Goal: Task Accomplishment & Management: Use online tool/utility

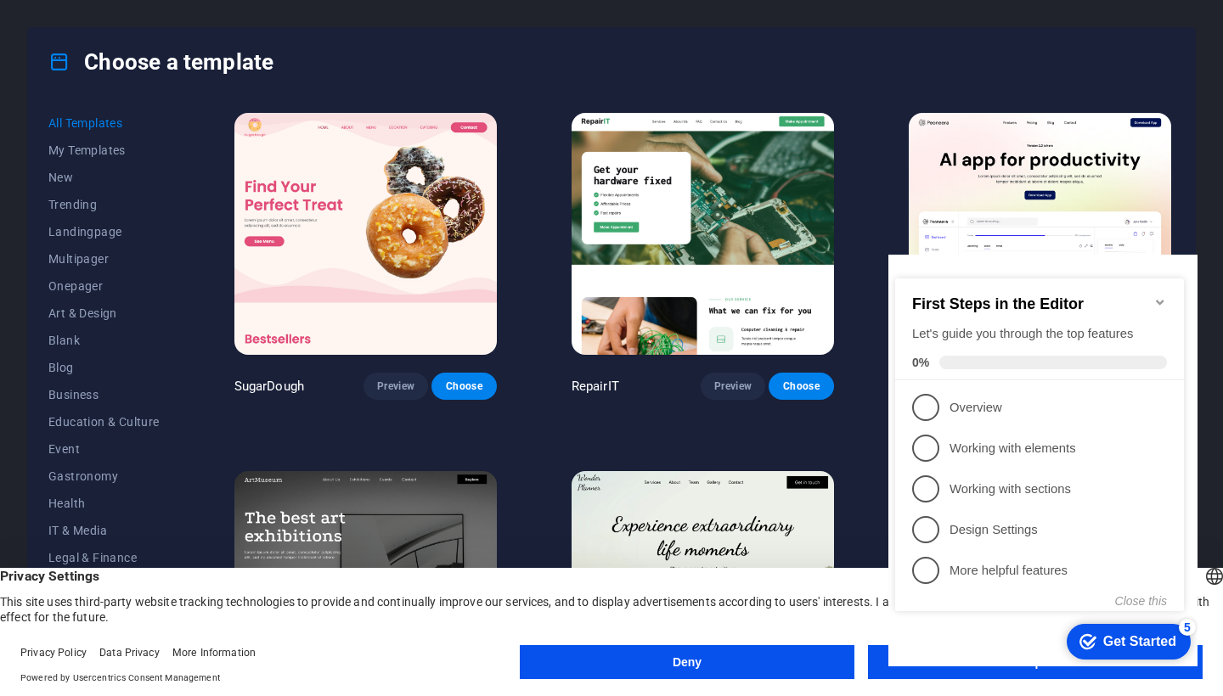
click at [785, 662] on button "Deny" at bounding box center [687, 662] width 335 height 34
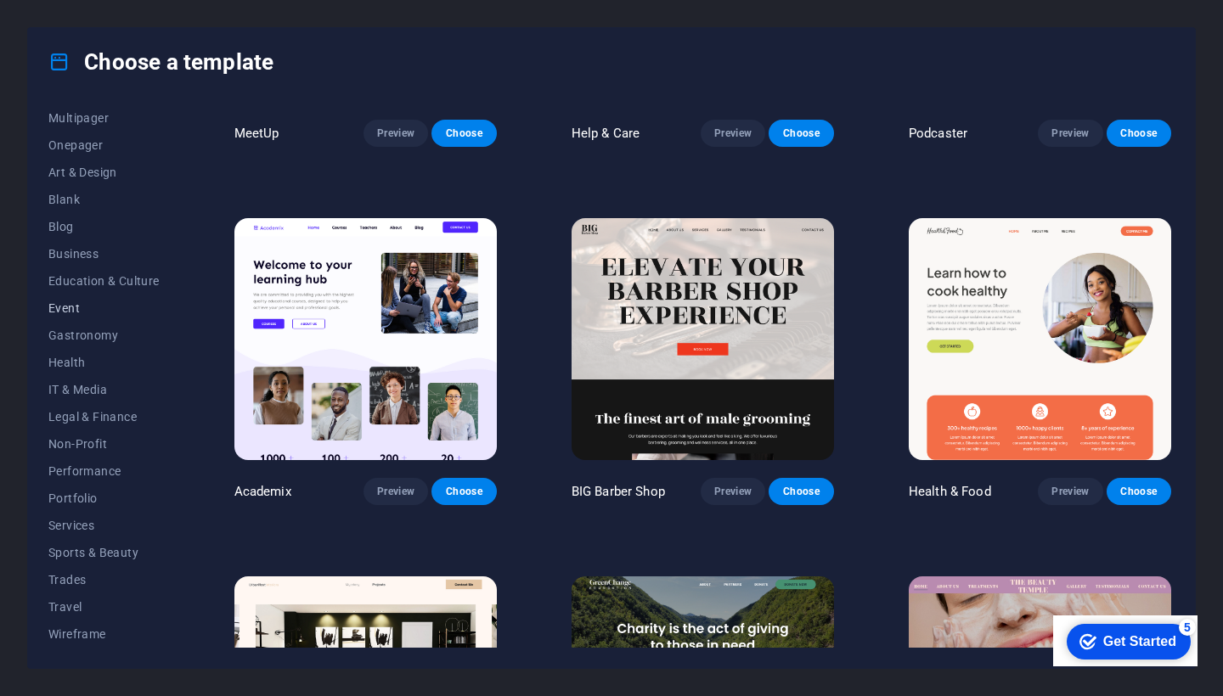
scroll to position [141, 0]
click at [97, 552] on span "Sports & Beauty" at bounding box center [103, 553] width 111 height 14
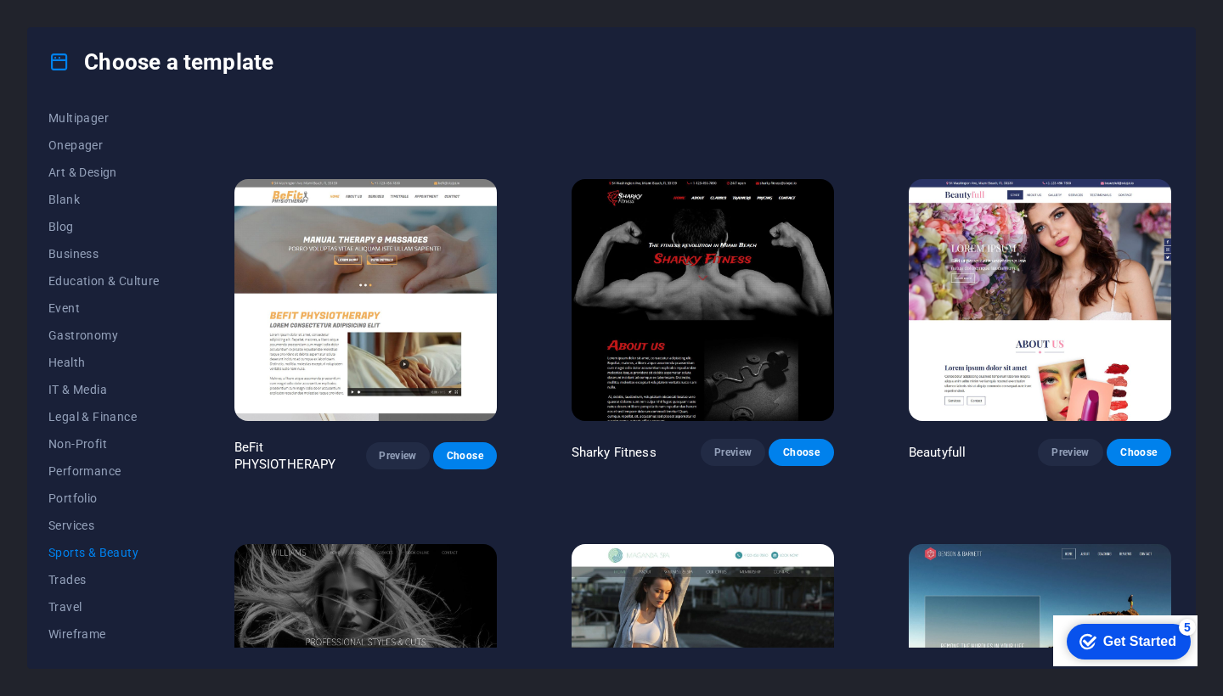
scroll to position [963, 0]
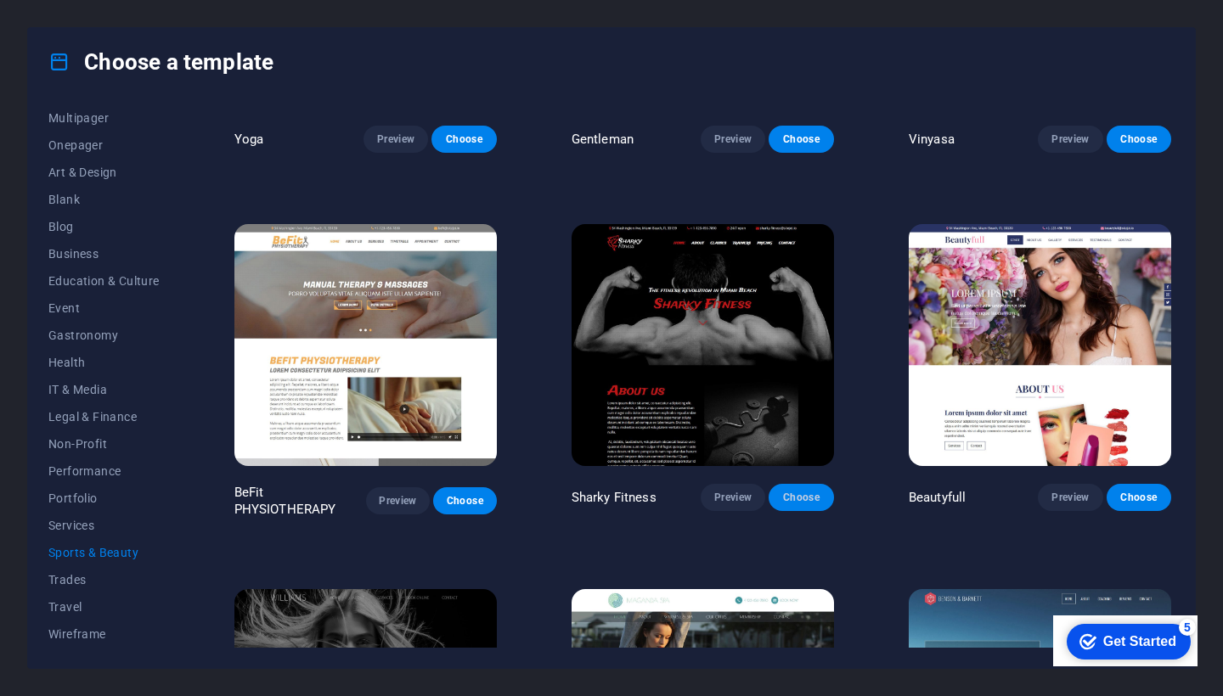
click at [793, 491] on span "Choose" at bounding box center [800, 498] width 37 height 14
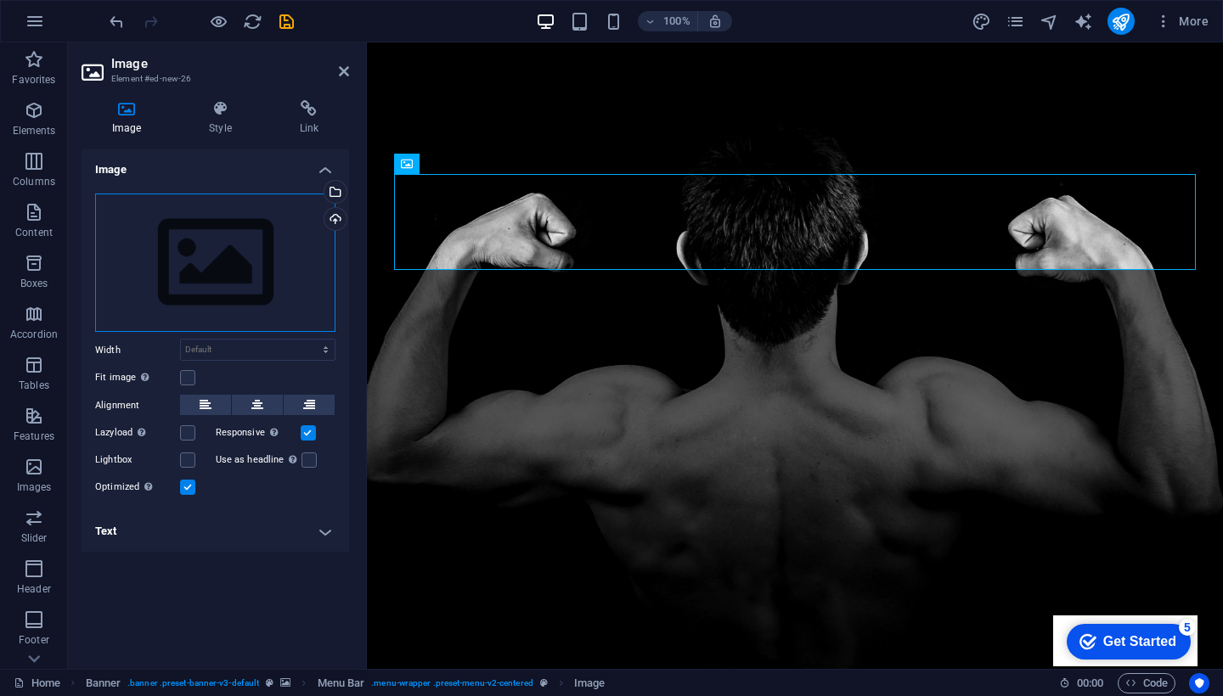
click at [250, 277] on div "Drag files here, click to choose files or select files from Files or our free s…" at bounding box center [215, 263] width 240 height 139
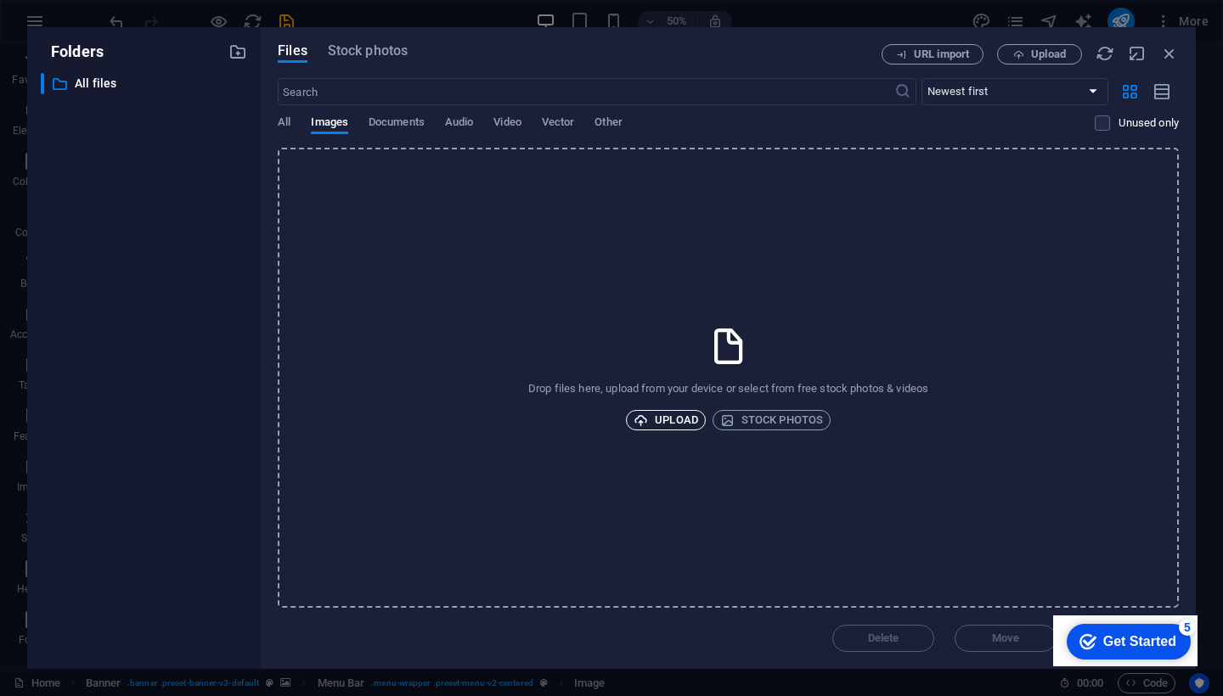
click at [668, 420] on span "Upload" at bounding box center [666, 420] width 65 height 20
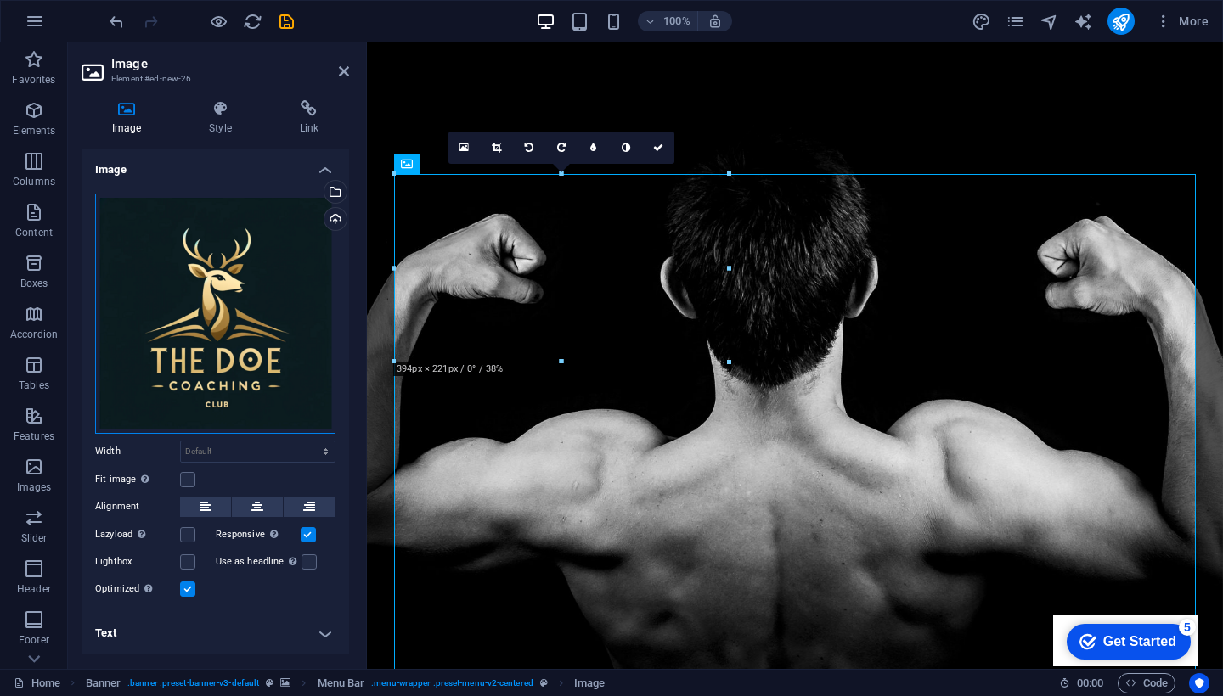
click at [237, 389] on div "Drag files here, click to choose files or select files from Files or our free s…" at bounding box center [215, 314] width 240 height 240
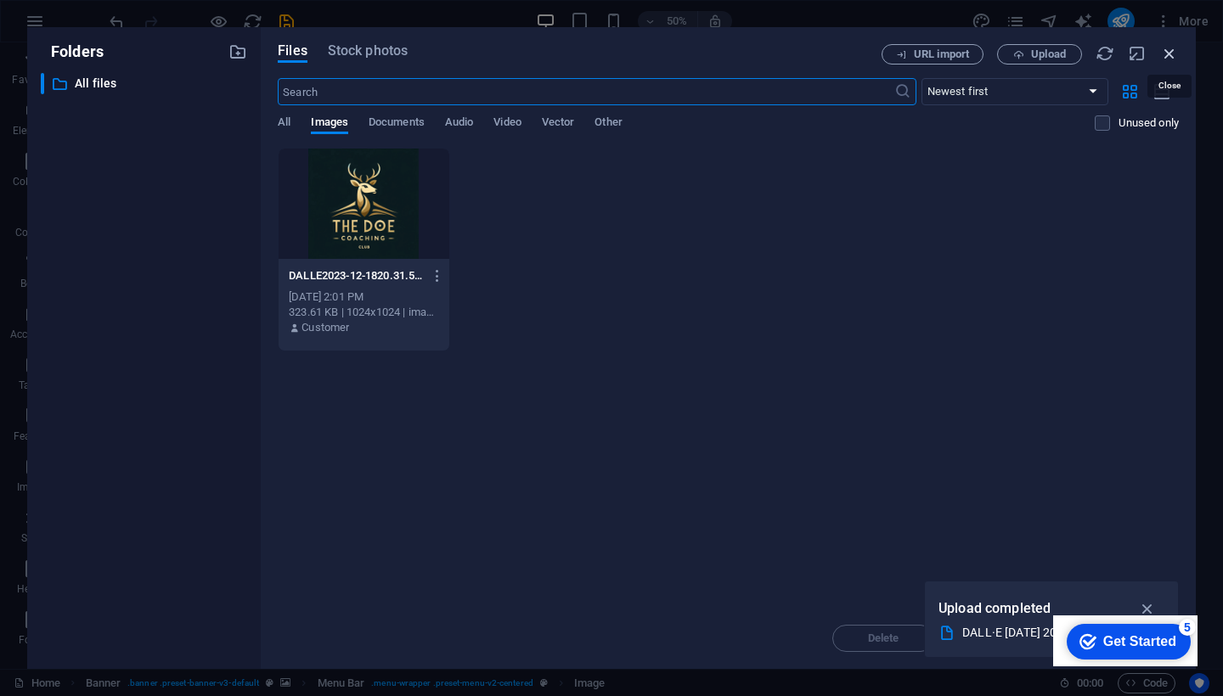
click at [1172, 56] on icon "button" at bounding box center [1169, 53] width 19 height 19
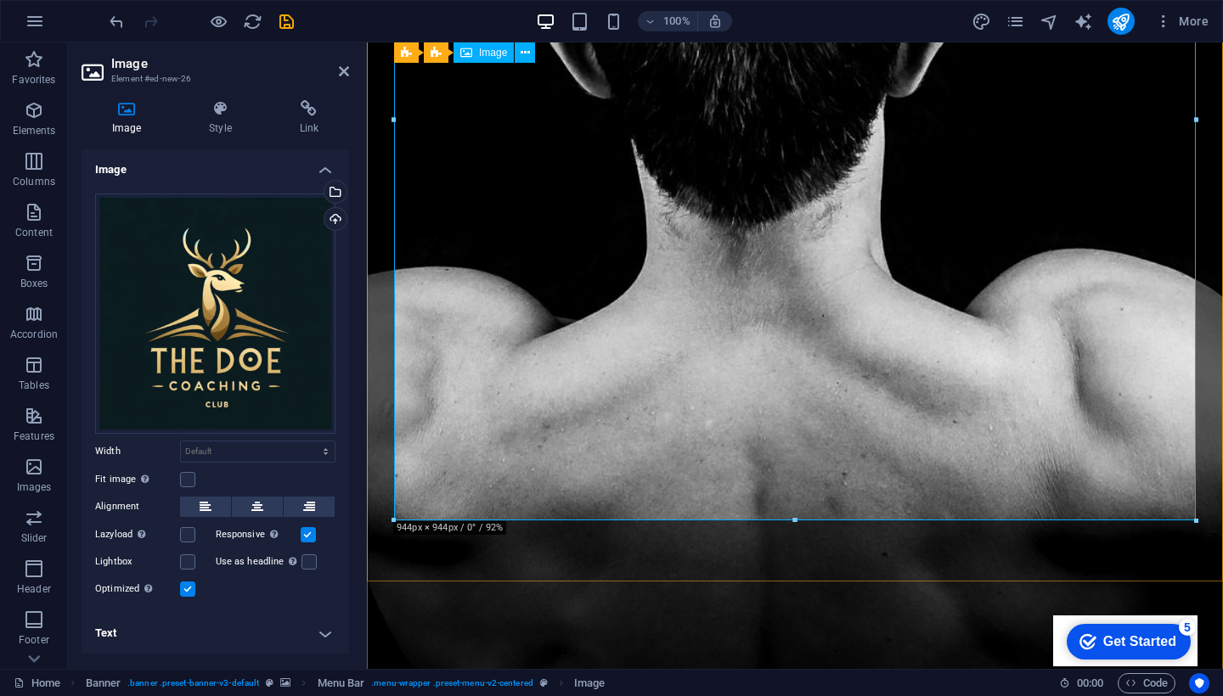
scroll to position [481, 0]
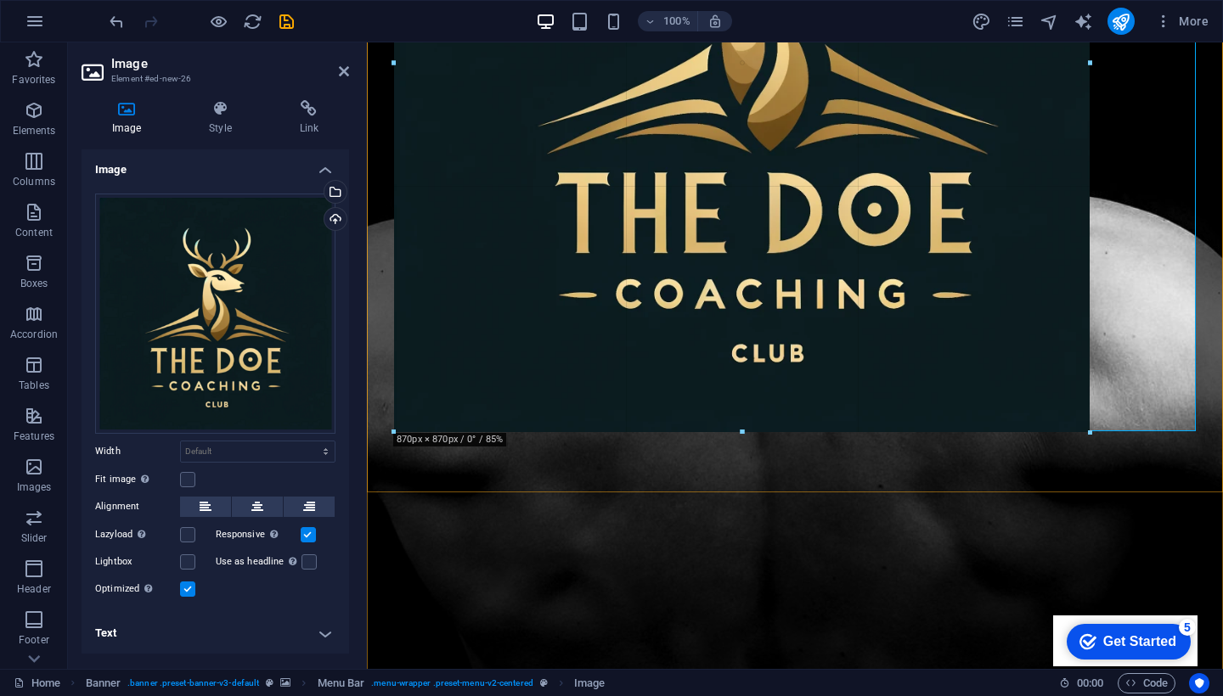
drag, startPoint x: 795, startPoint y: 493, endPoint x: 801, endPoint y: 389, distance: 104.6
type input "825"
select select "px"
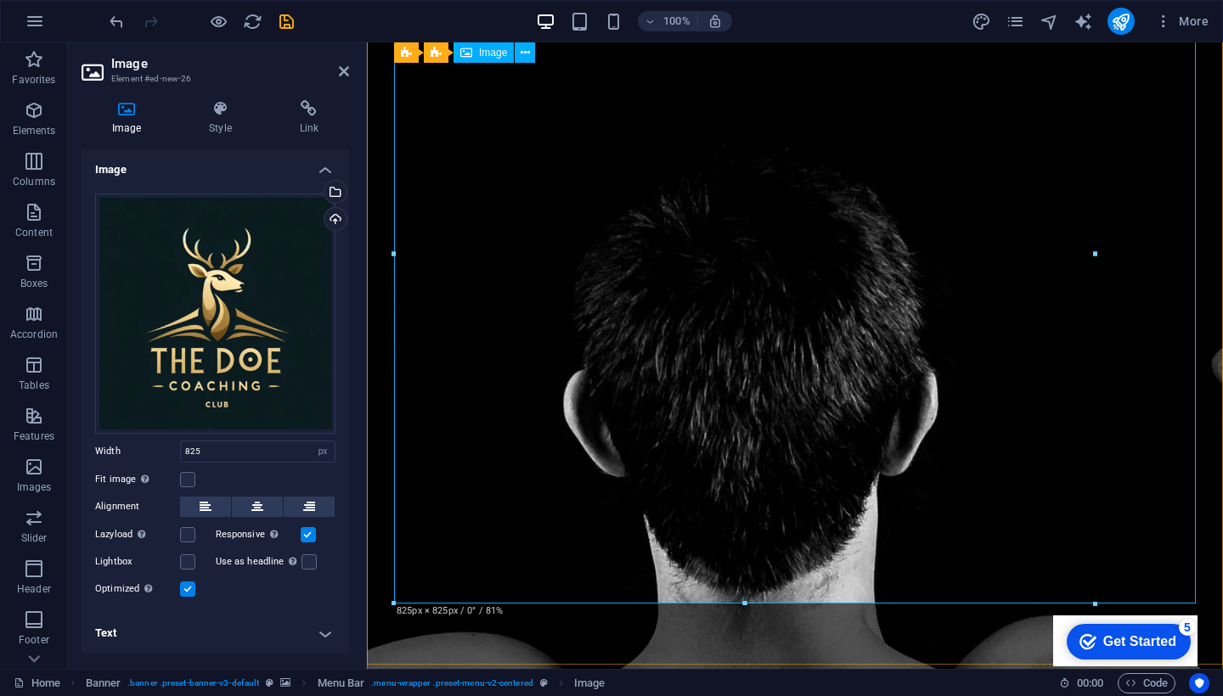
scroll to position [0, 0]
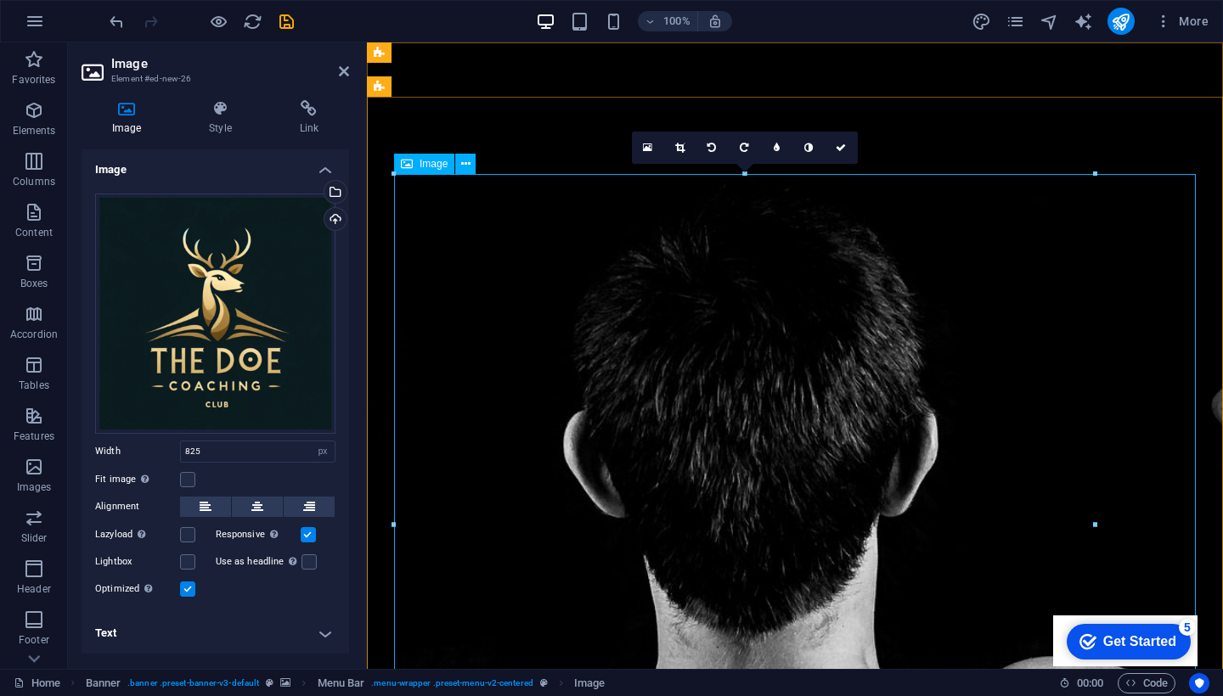
select select "DISABLED_OPTION_VALUE"
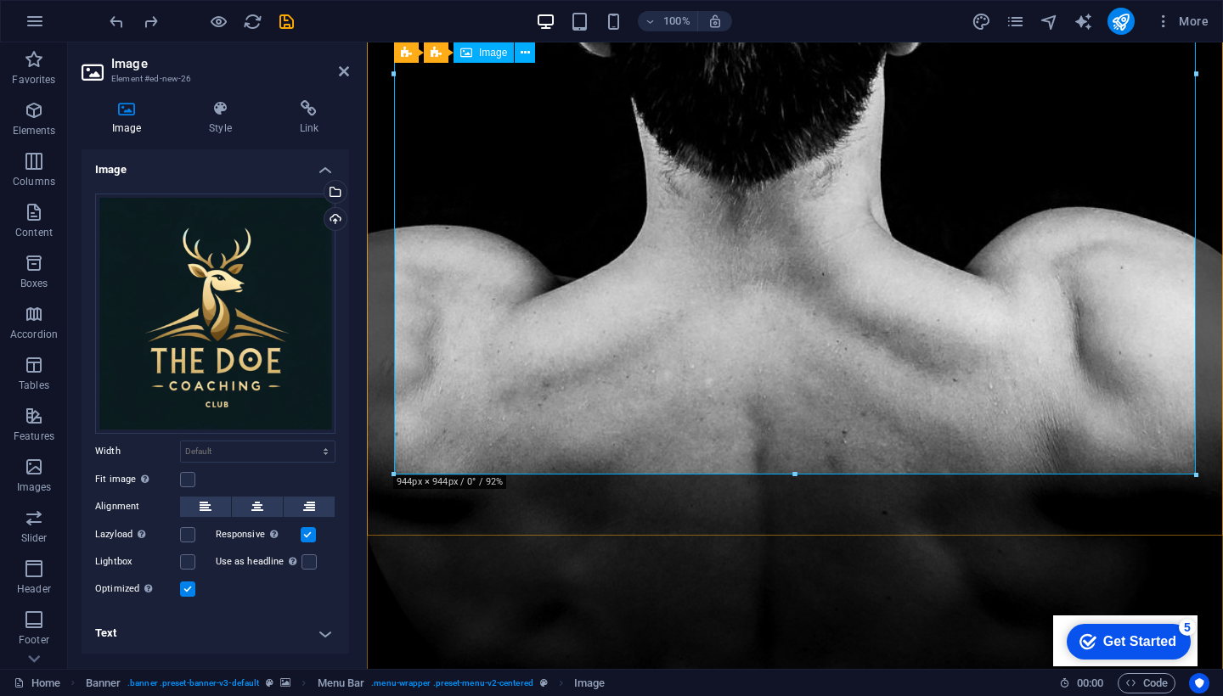
scroll to position [501, 0]
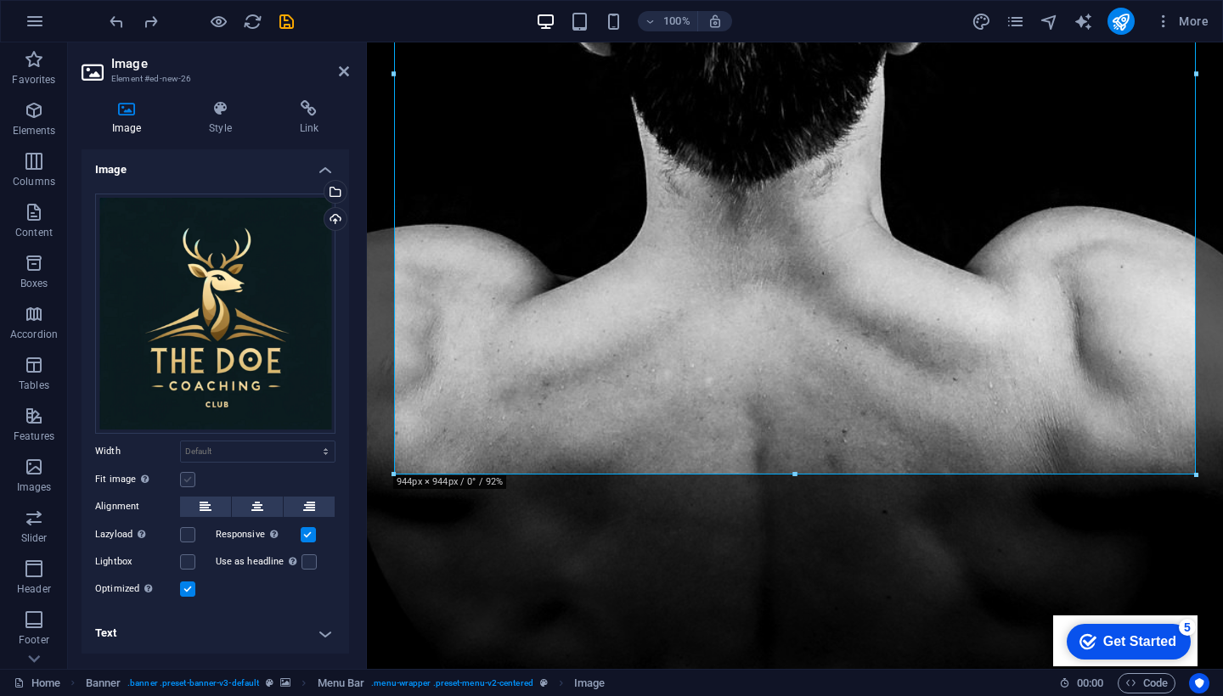
click at [189, 481] on label at bounding box center [187, 479] width 15 height 15
click at [0, 0] on input "Fit image Automatically fit image to a fixed width and height" at bounding box center [0, 0] width 0 height 0
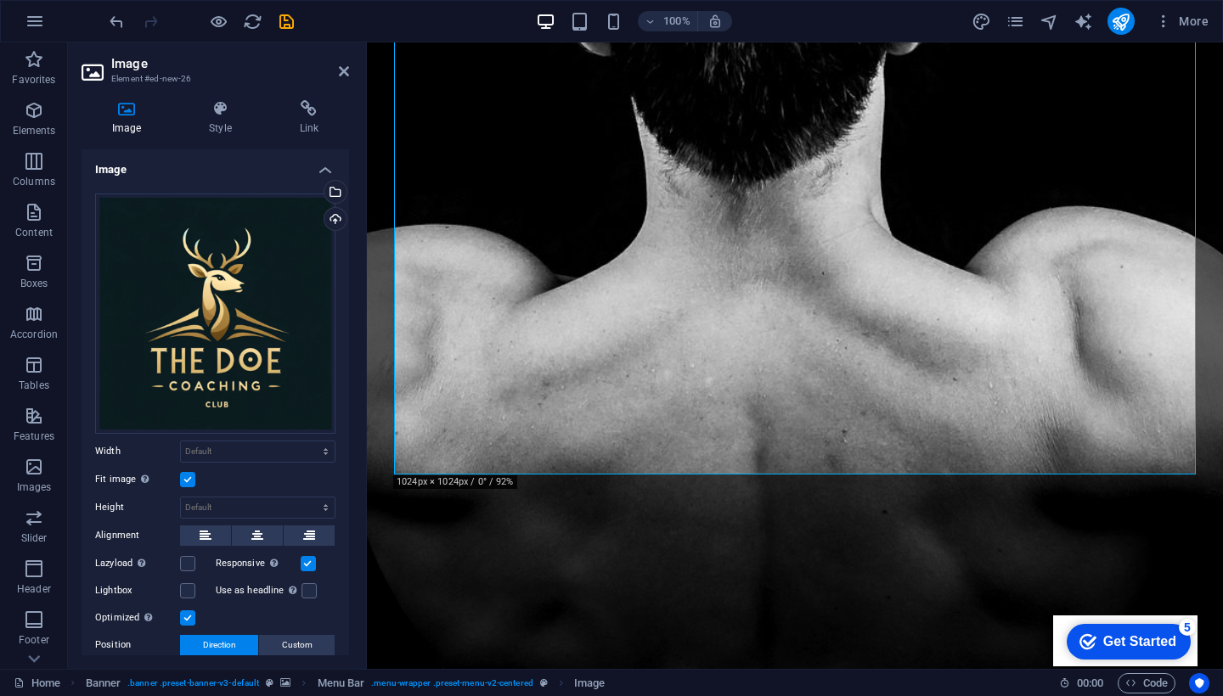
click at [184, 475] on label at bounding box center [187, 479] width 15 height 15
click at [0, 0] on input "Fit image Automatically fit image to a fixed width and height" at bounding box center [0, 0] width 0 height 0
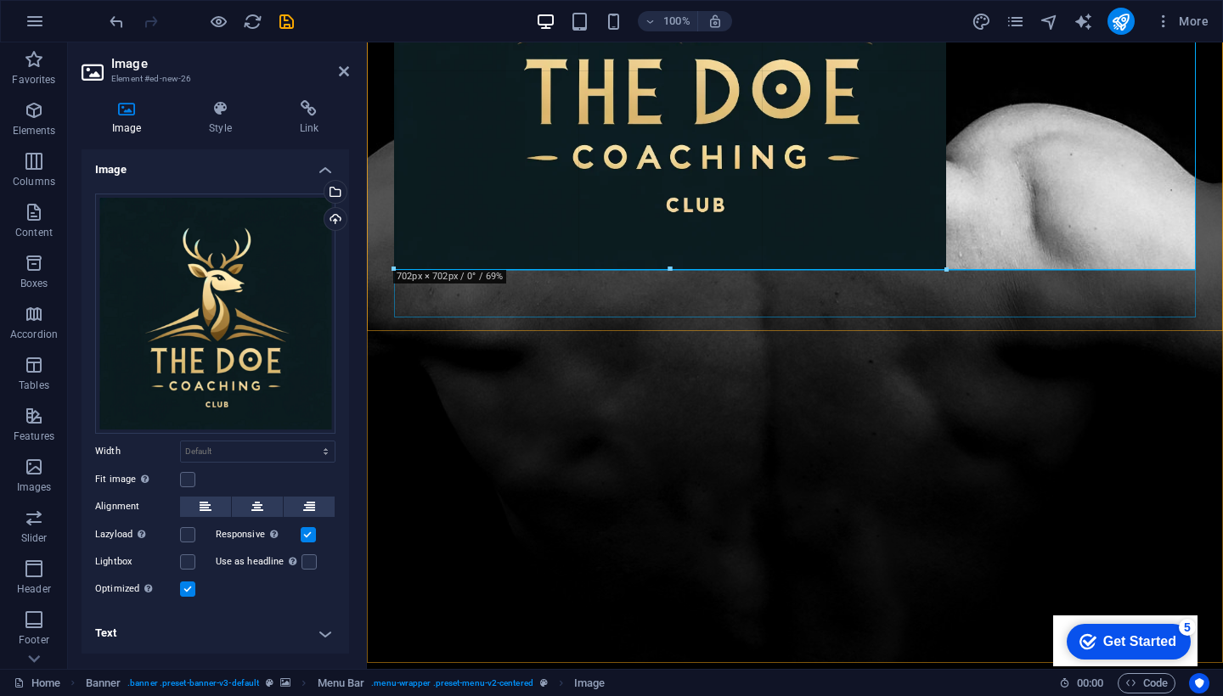
drag, startPoint x: 793, startPoint y: 475, endPoint x: 798, endPoint y: 227, distance: 248.0
type input "692"
select select "px"
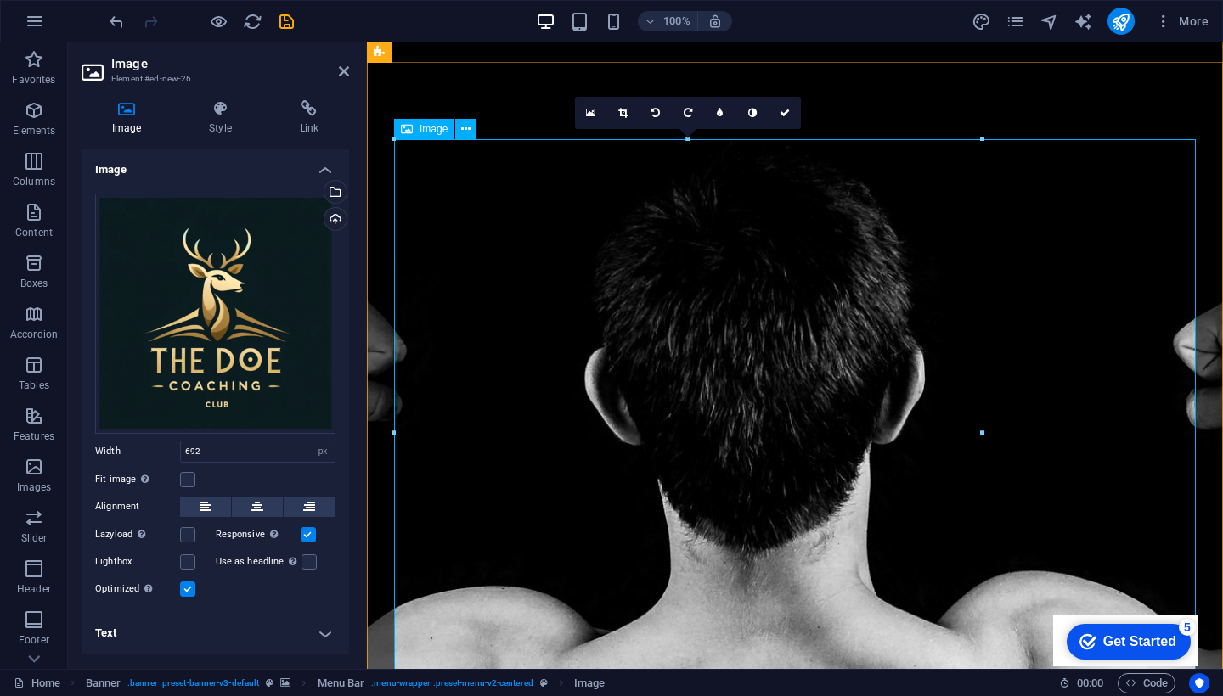
scroll to position [36, 0]
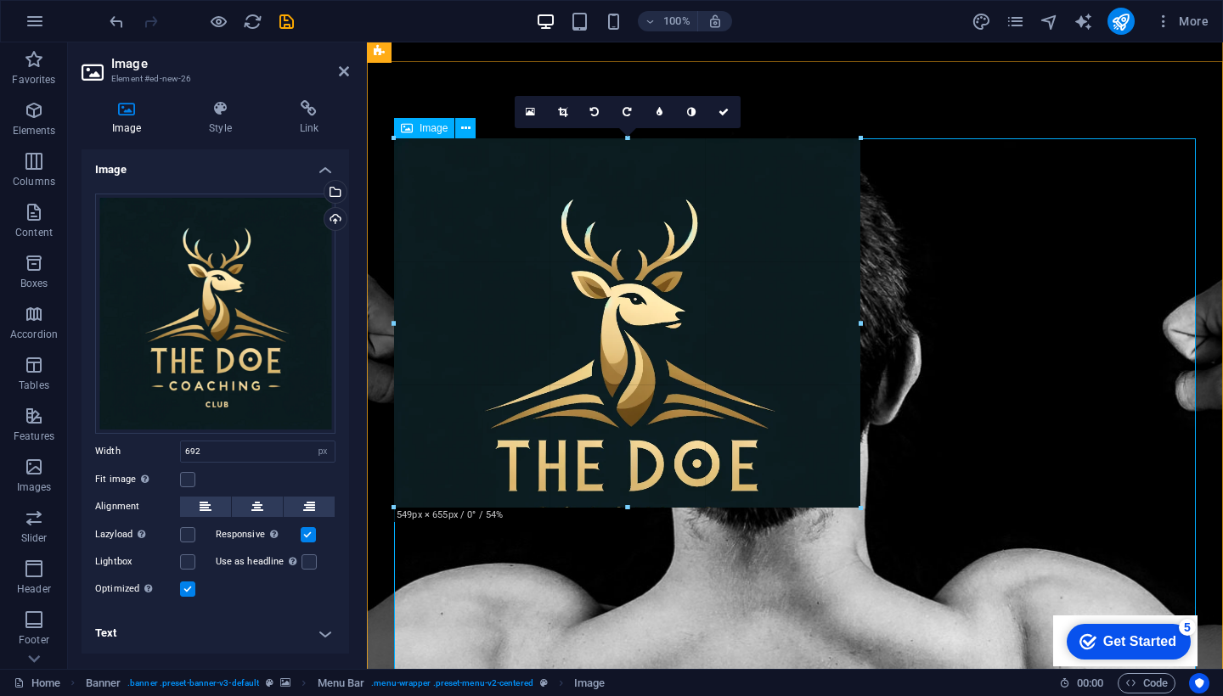
drag, startPoint x: 982, startPoint y: 138, endPoint x: 700, endPoint y: 388, distance: 376.6
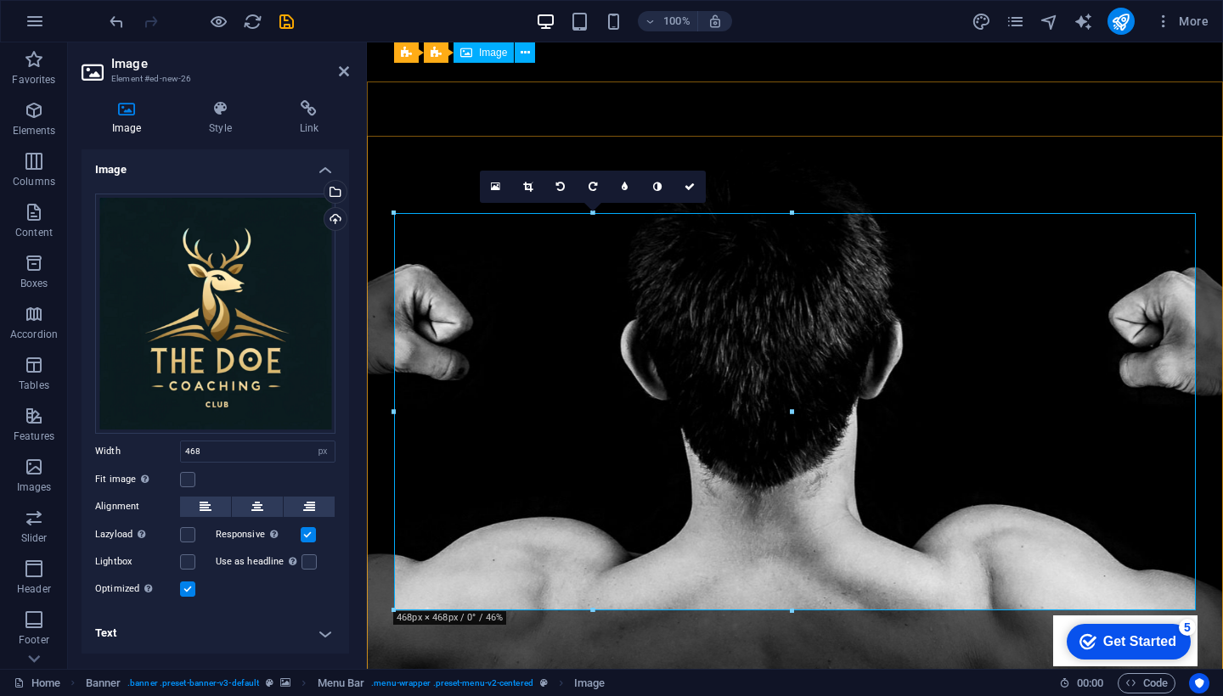
scroll to position [0, 0]
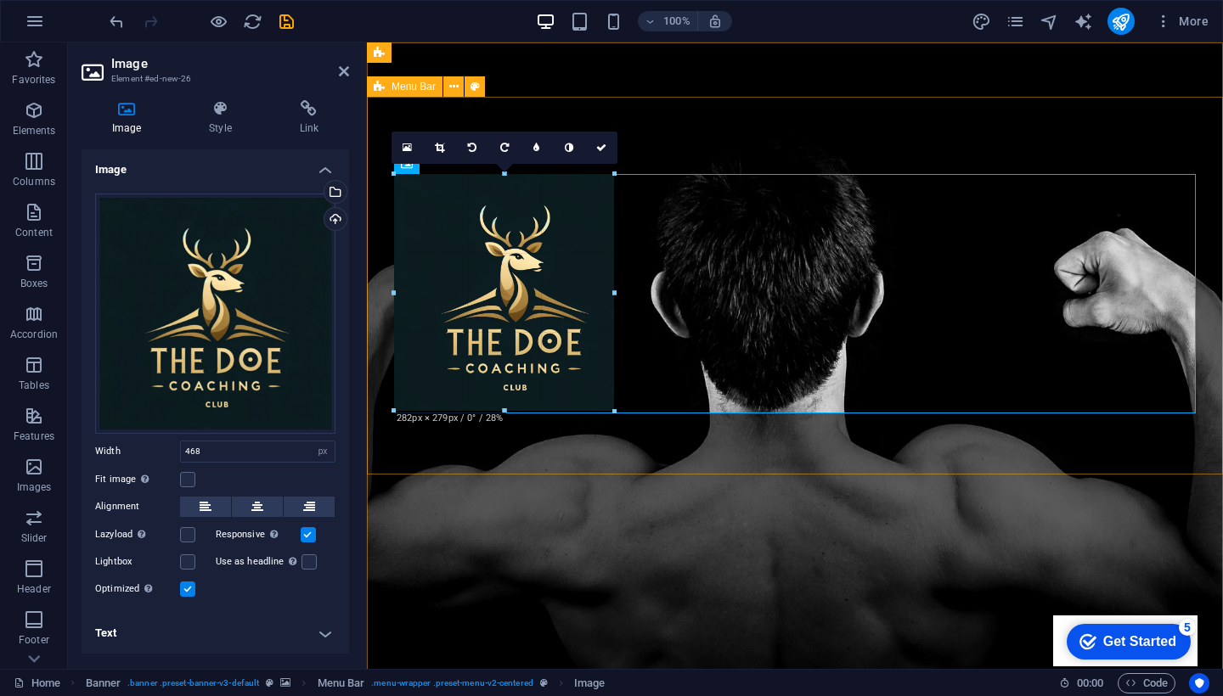
drag, startPoint x: 791, startPoint y: 176, endPoint x: 551, endPoint y: 355, distance: 299.1
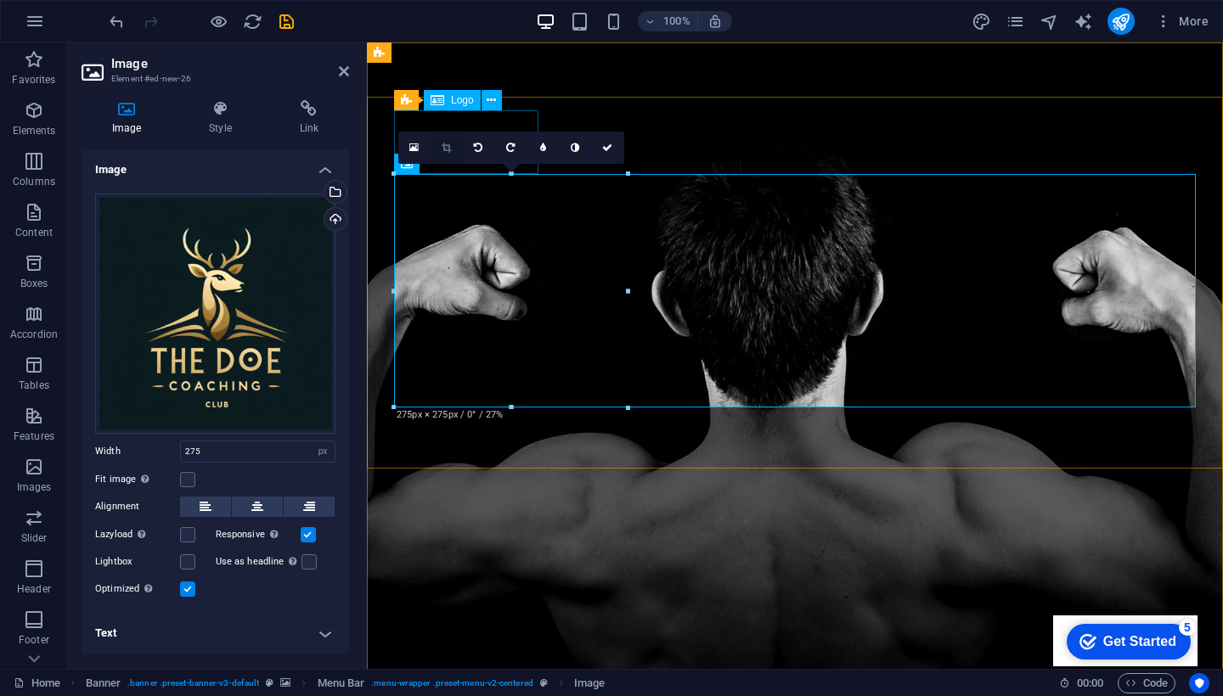
click at [442, 155] on link at bounding box center [447, 148] width 32 height 32
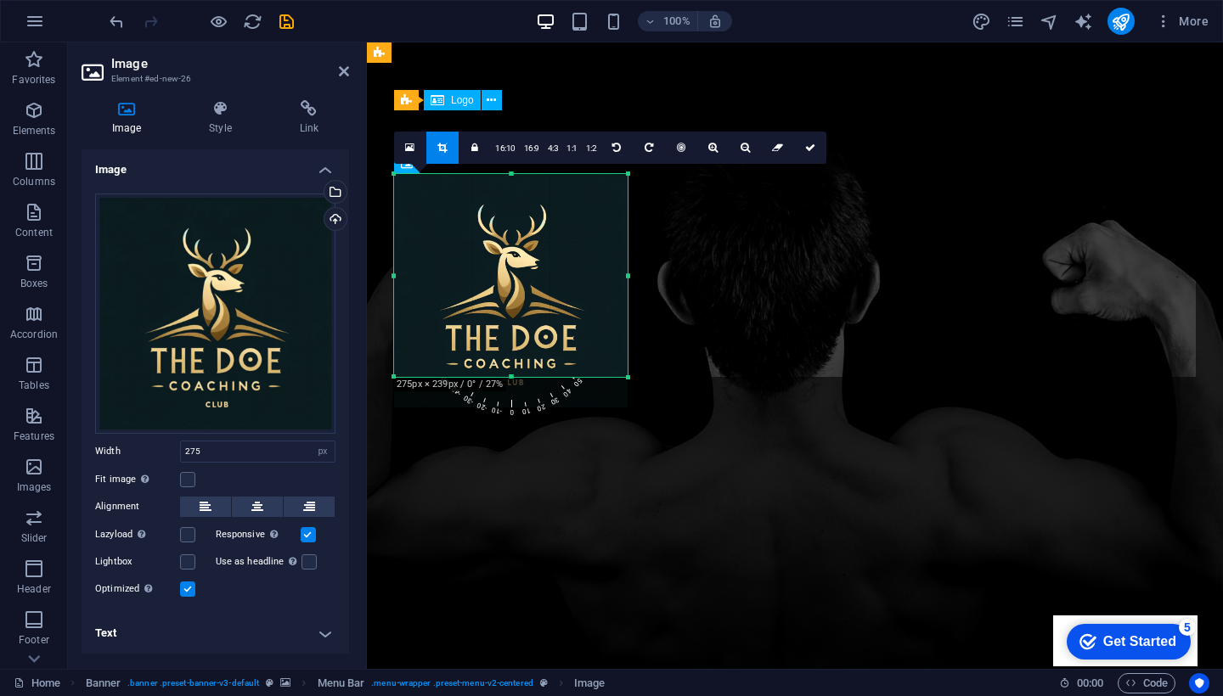
drag, startPoint x: 511, startPoint y: 407, endPoint x: 511, endPoint y: 375, distance: 31.4
click at [511, 375] on div at bounding box center [511, 378] width 234 height 6
click at [805, 151] on icon at bounding box center [810, 148] width 10 height 10
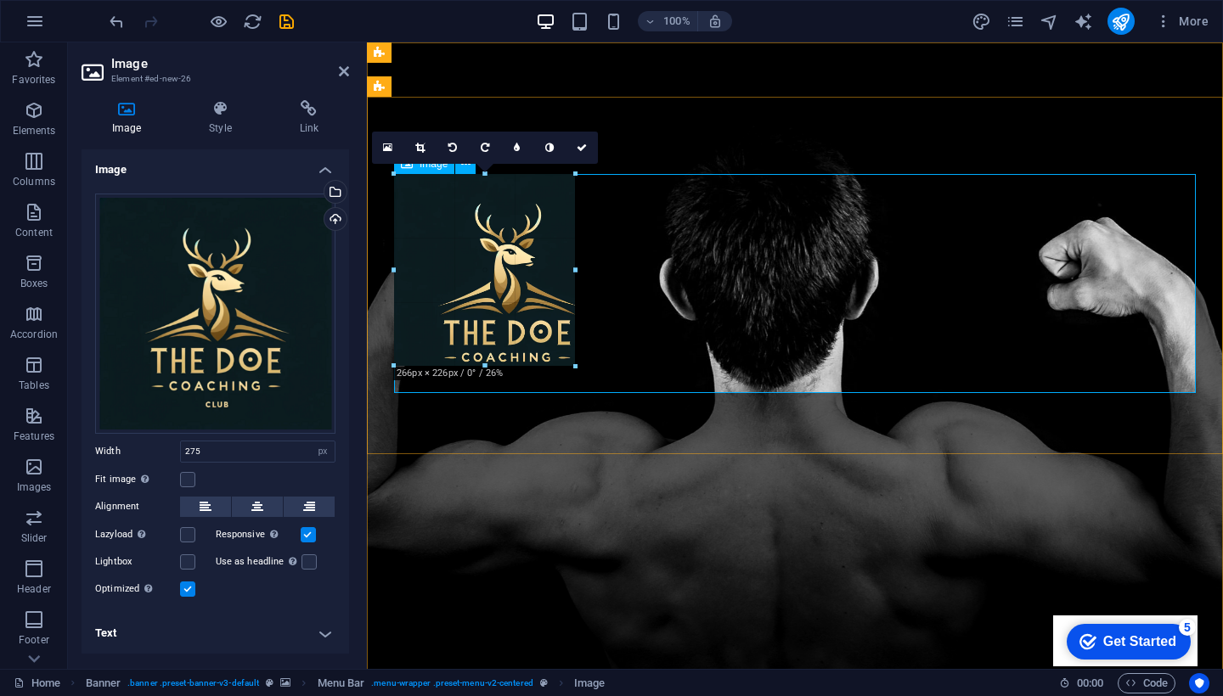
drag, startPoint x: 628, startPoint y: 176, endPoint x: 527, endPoint y: 256, distance: 128.8
type input "256"
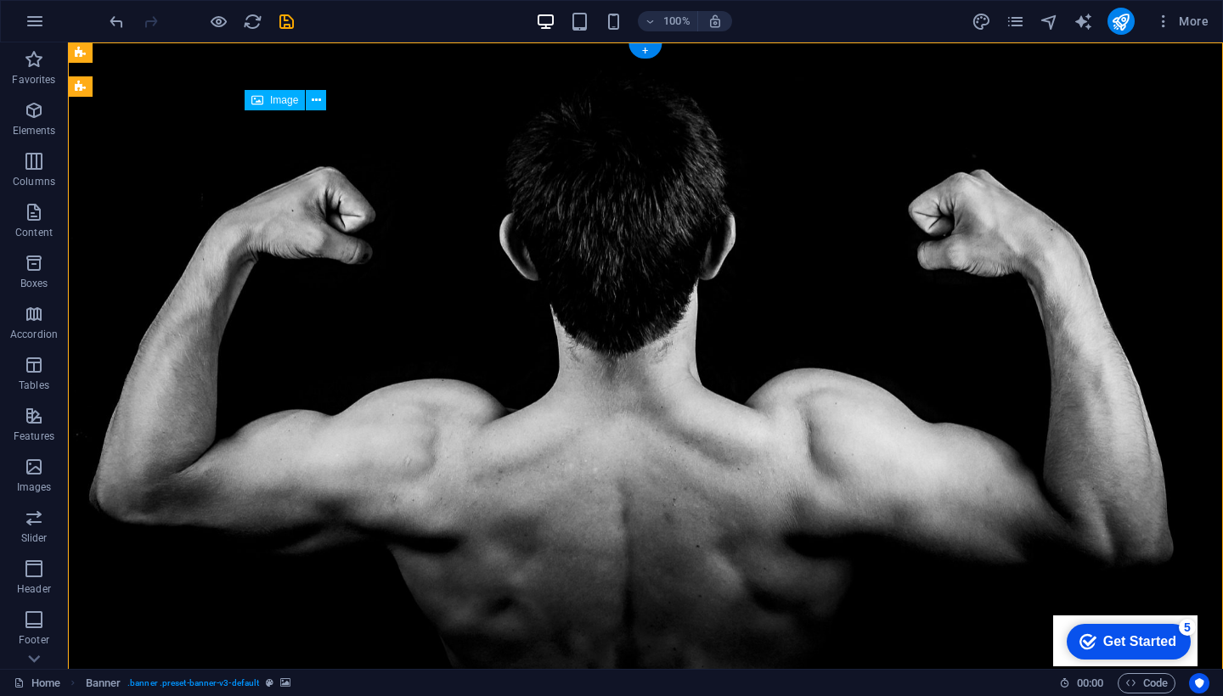
drag, startPoint x: 350, startPoint y: 216, endPoint x: 267, endPoint y: 214, distance: 83.2
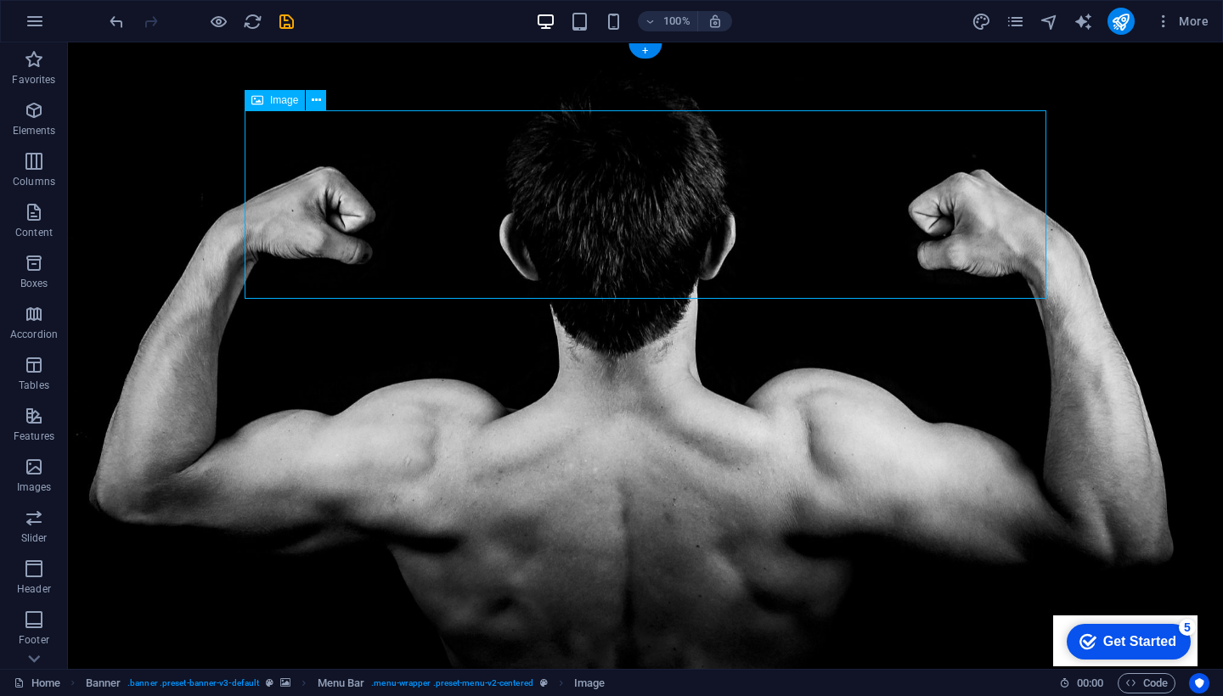
drag, startPoint x: 343, startPoint y: 212, endPoint x: 274, endPoint y: 211, distance: 68.8
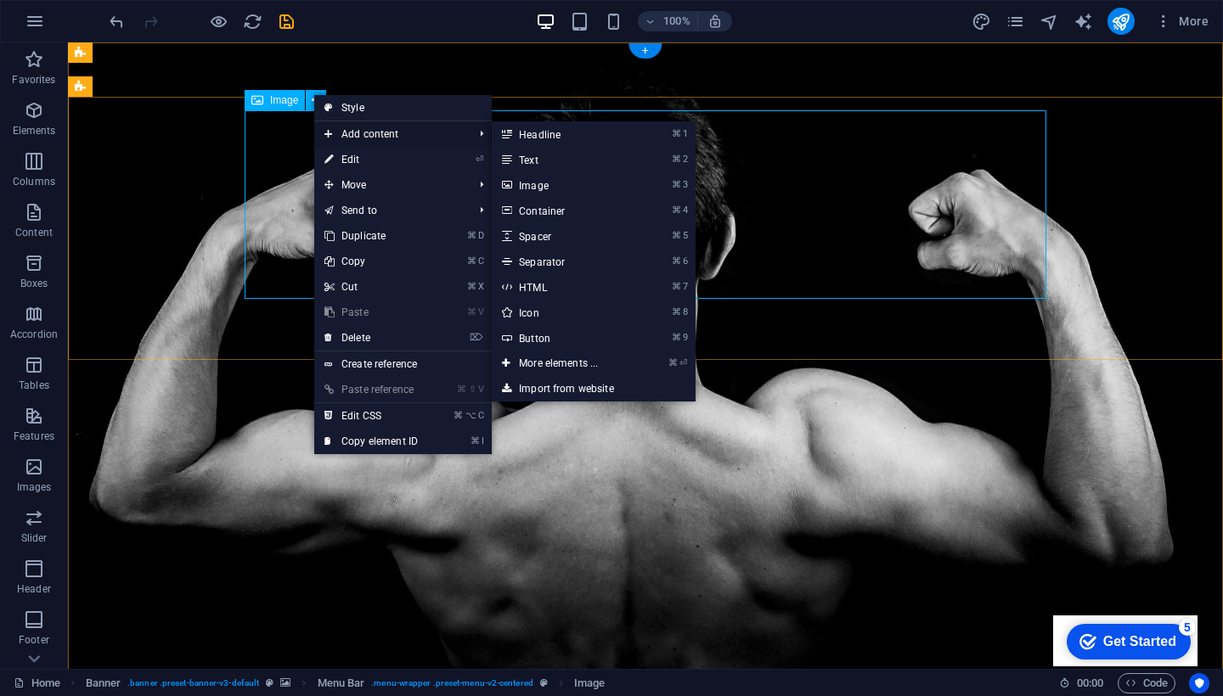
click at [344, 125] on span "Add content" at bounding box center [390, 133] width 152 height 25
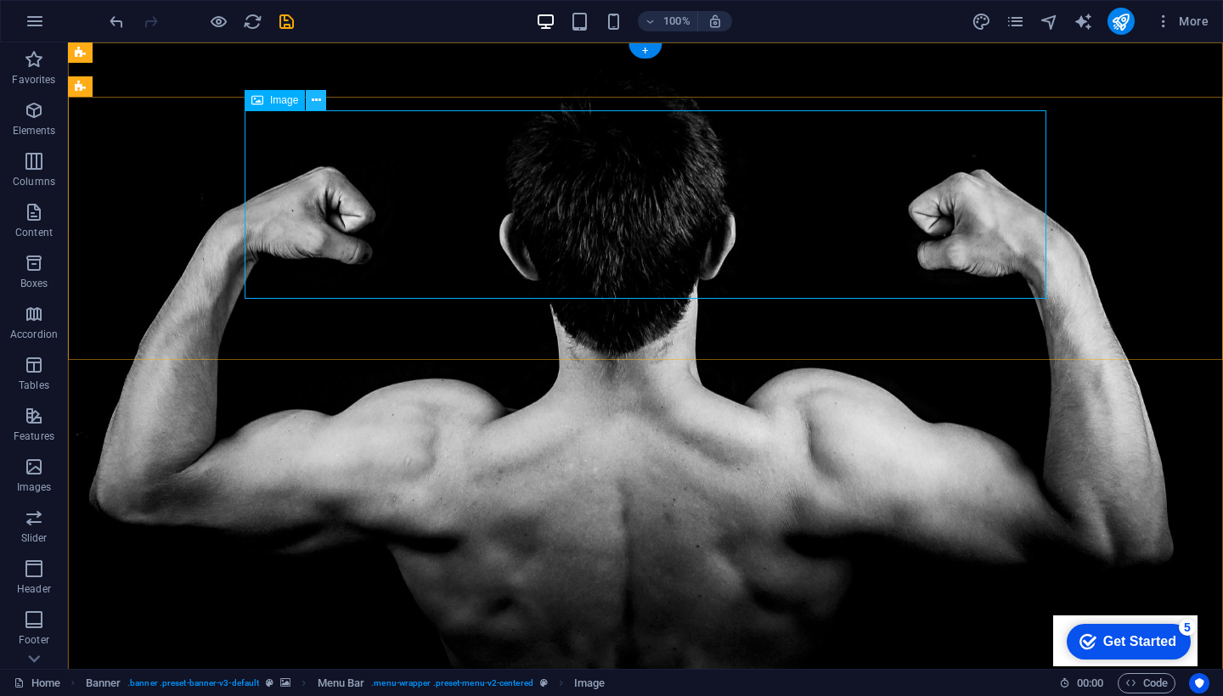
drag, startPoint x: 324, startPoint y: 105, endPoint x: 258, endPoint y: 65, distance: 77.3
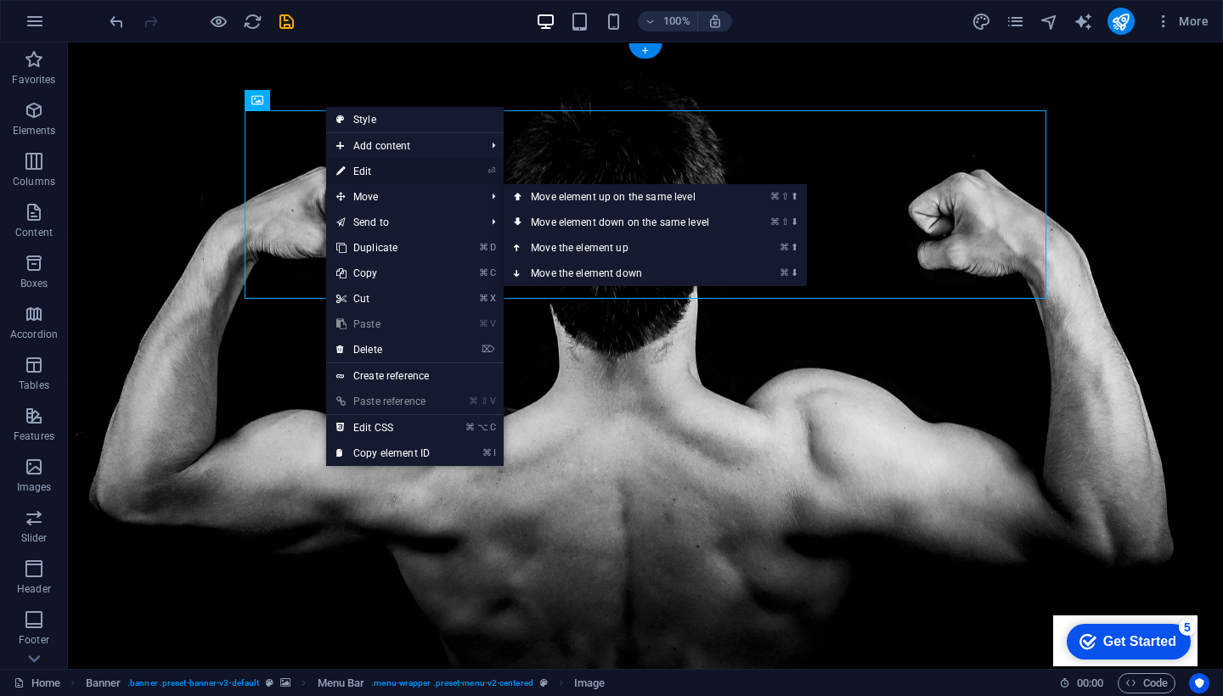
click at [384, 176] on link "⏎ Edit" at bounding box center [383, 171] width 114 height 25
select select "px"
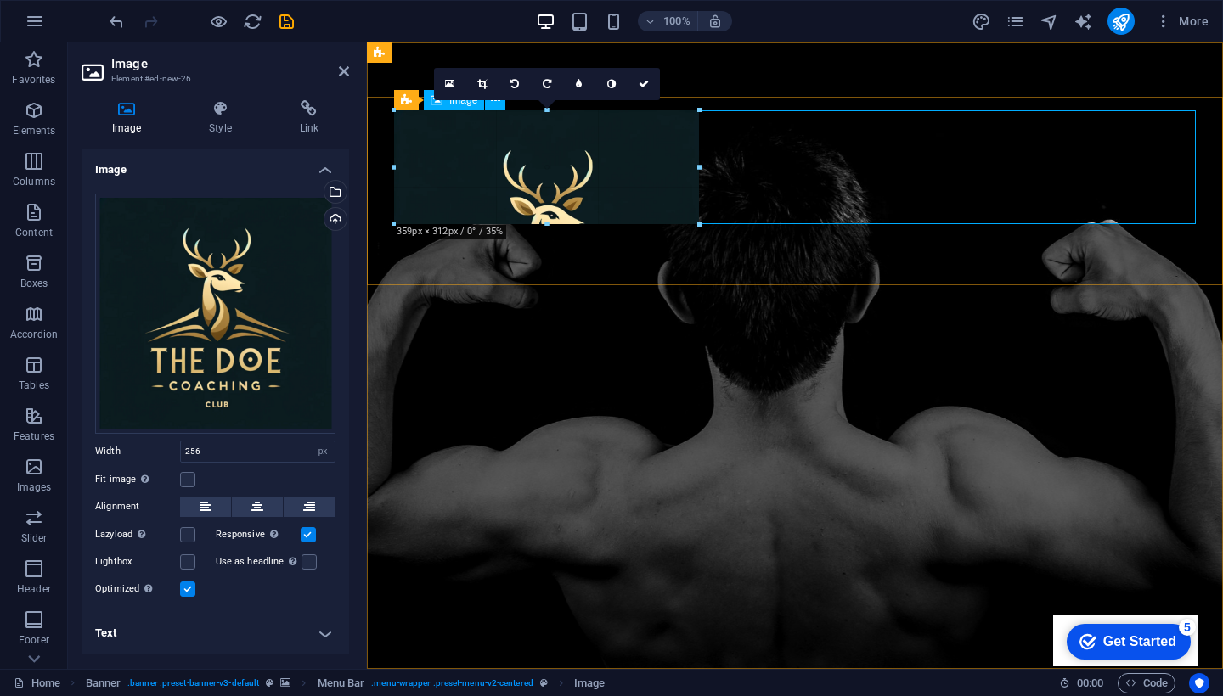
drag, startPoint x: 613, startPoint y: 206, endPoint x: 527, endPoint y: 225, distance: 87.8
type input "155"
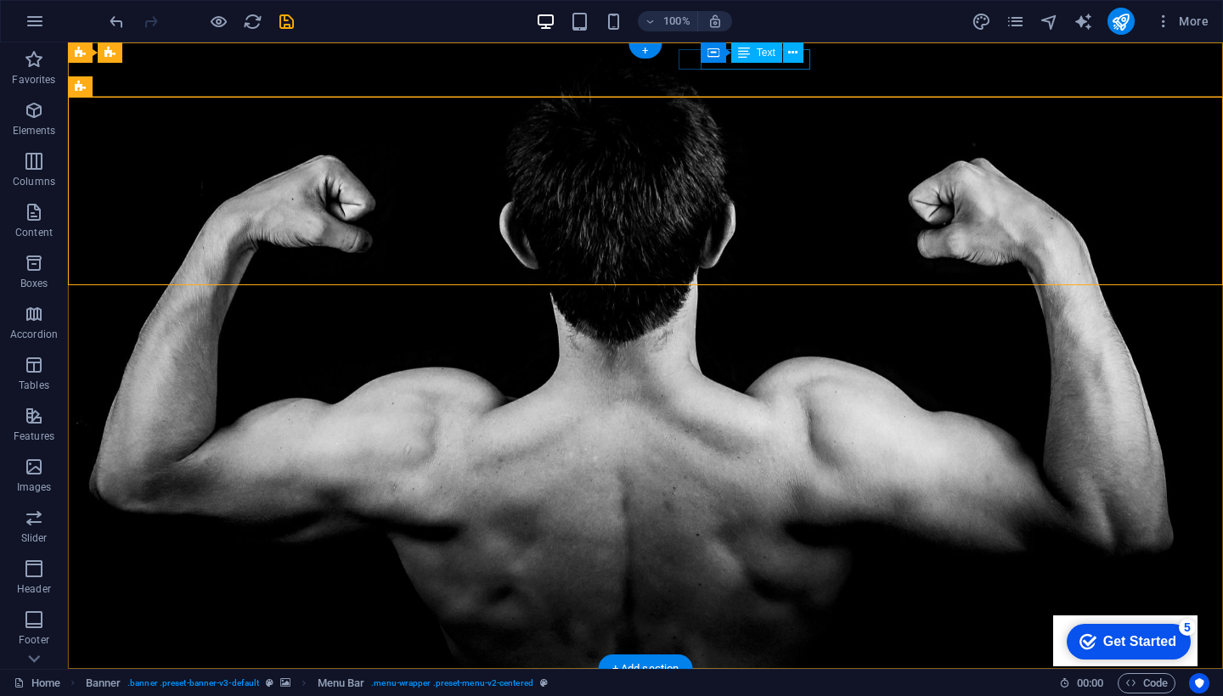
click at [778, 60] on div "Text" at bounding box center [756, 52] width 51 height 20
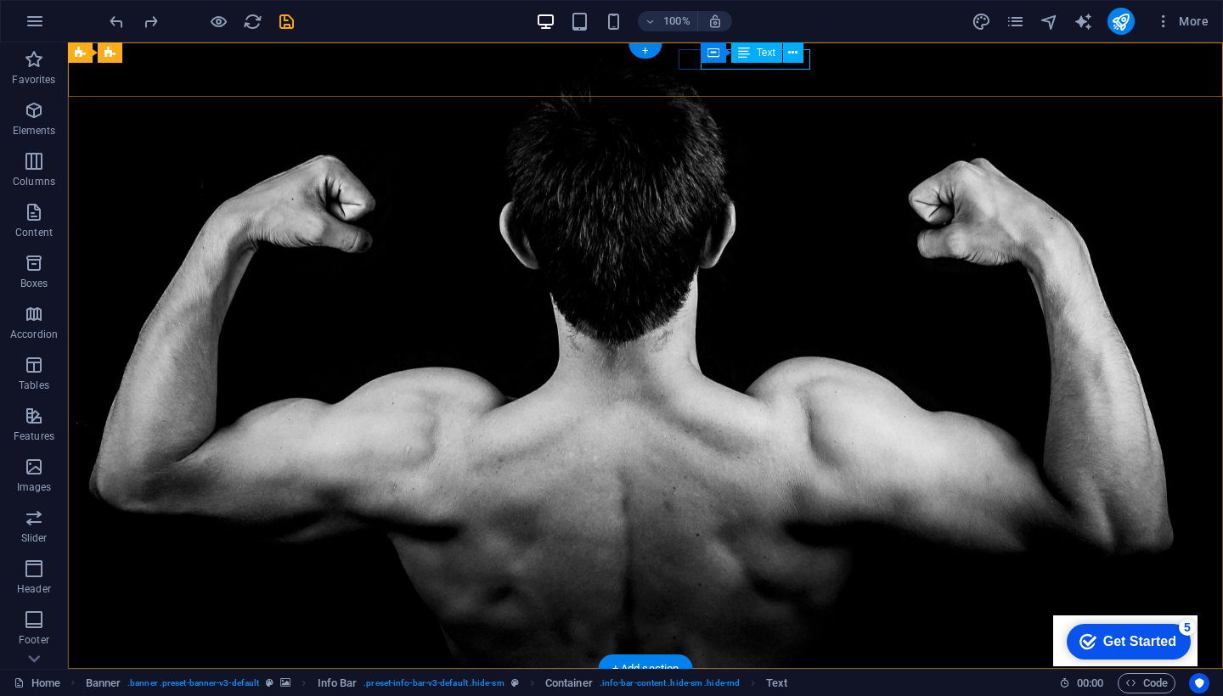
click at [768, 49] on span "Text" at bounding box center [766, 53] width 19 height 10
click at [791, 51] on icon at bounding box center [792, 53] width 9 height 18
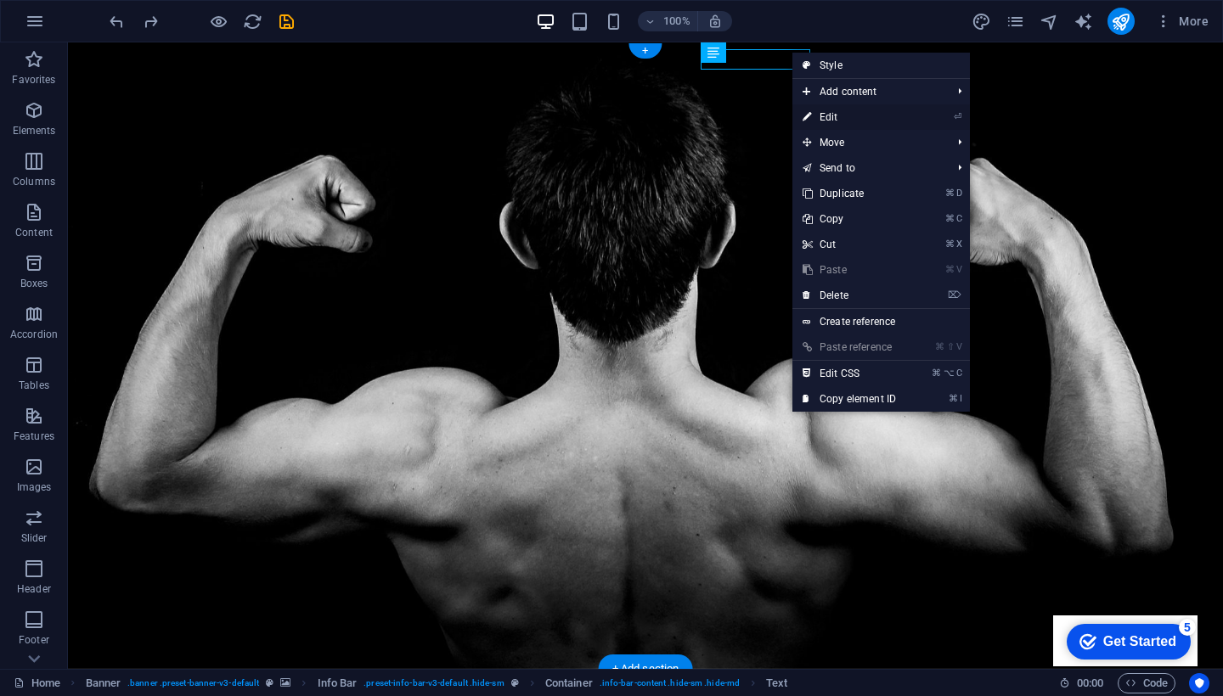
click at [856, 112] on link "⏎ Edit" at bounding box center [849, 116] width 114 height 25
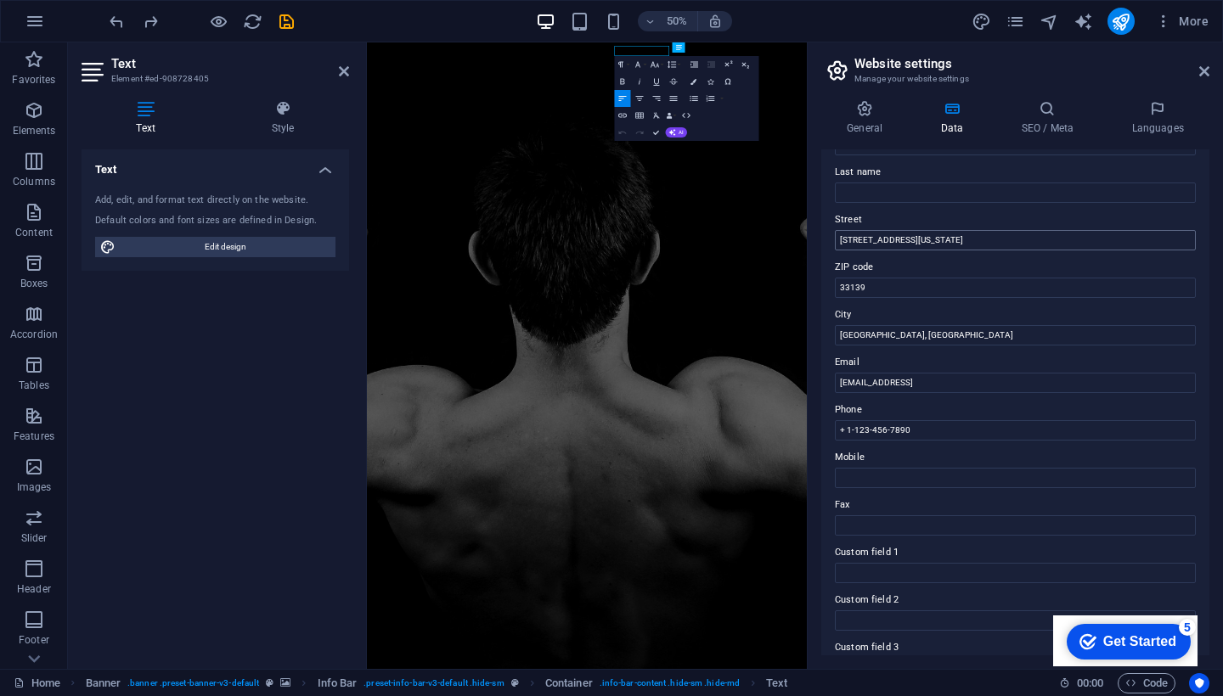
scroll to position [132, 0]
drag, startPoint x: 899, startPoint y: 273, endPoint x: 824, endPoint y: 287, distance: 76.8
click at [824, 287] on div "Contact data for this website. This can be used everywhere on the website and w…" at bounding box center [1015, 402] width 388 height 506
click at [853, 286] on input "33139" at bounding box center [1015, 286] width 361 height 20
click at [887, 239] on input "[STREET_ADDRESS][US_STATE]" at bounding box center [1015, 238] width 361 height 20
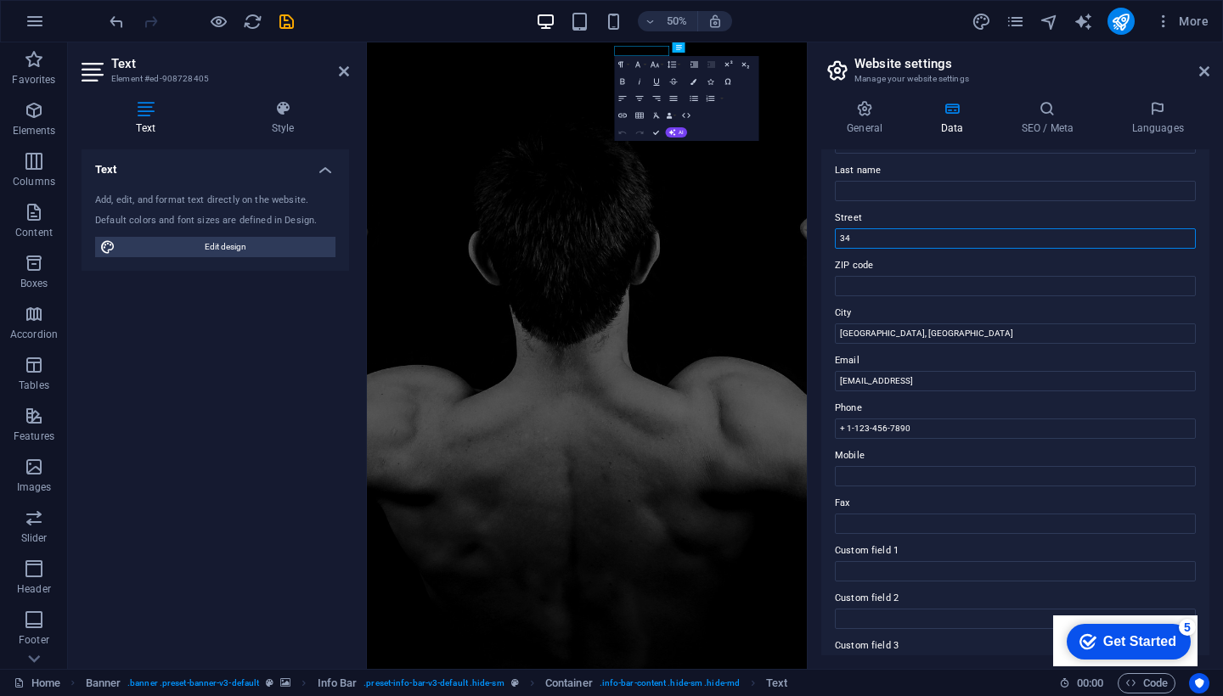
type input "3"
click at [872, 331] on input "Miami Beach, FL" at bounding box center [1015, 334] width 361 height 20
type input "[GEOGRAPHIC_DATA]"
click at [915, 381] on input "4a12c17fb4766a8b6949e2d7307c7d@plesk.local" at bounding box center [1015, 381] width 361 height 20
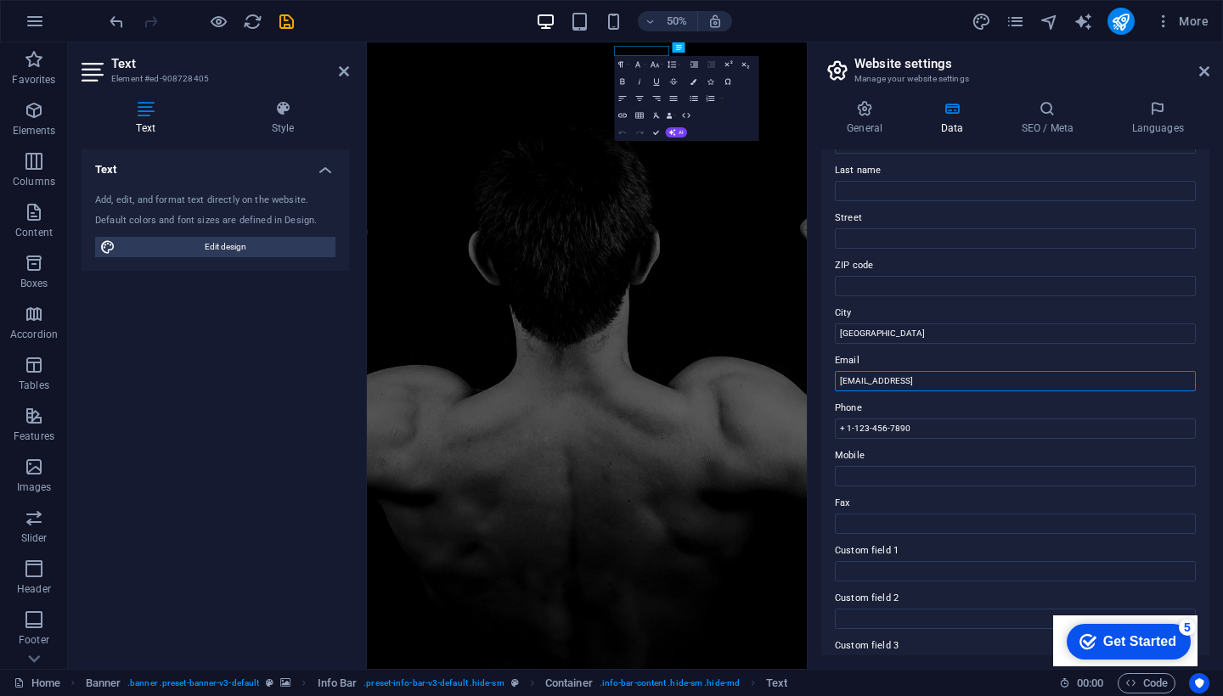
click at [915, 381] on input "4a12c17fb4766a8b6949e2d7307c7d@plesk.local" at bounding box center [1015, 381] width 361 height 20
paste input "[EMAIL_ADDRESS][DOMAIN_NAME]"
type input "[EMAIL_ADDRESS][DOMAIN_NAME]"
click at [979, 416] on label "Phone" at bounding box center [1015, 408] width 361 height 20
click at [979, 419] on input "+ 1-123-456-7890" at bounding box center [1015, 429] width 361 height 20
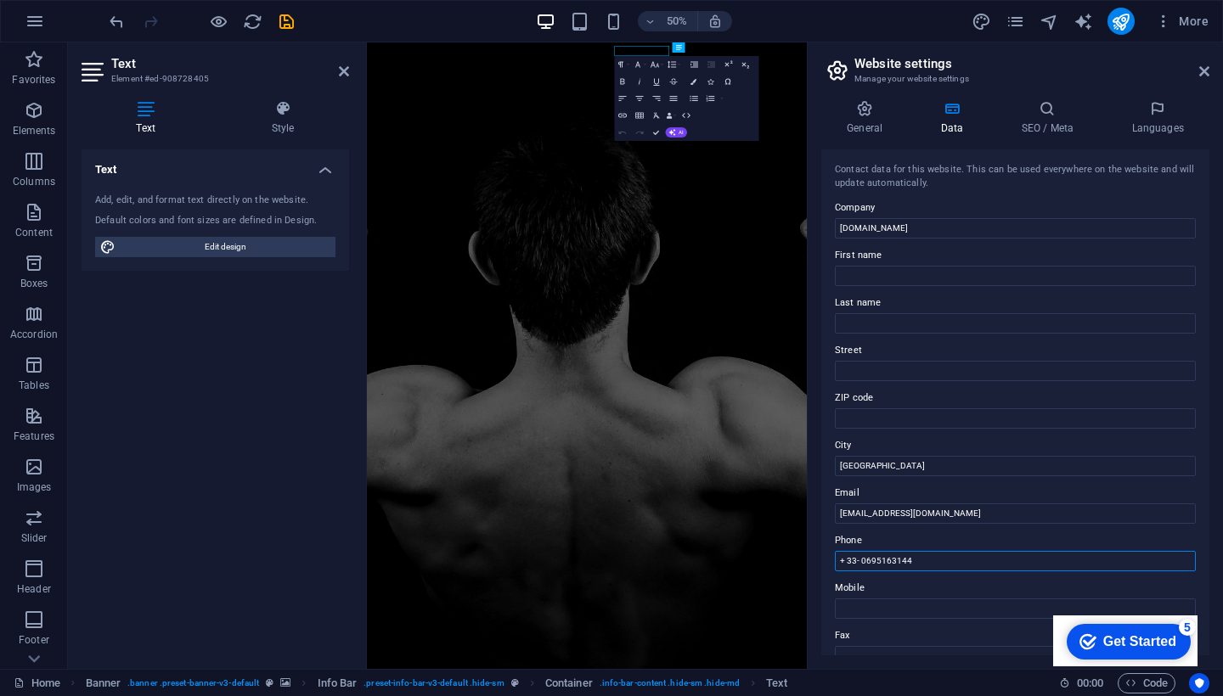
scroll to position [0, 0]
type input "+ 33- 0695163144"
click at [1203, 63] on h2 "Website settings" at bounding box center [1031, 63] width 355 height 15
click at [1205, 72] on icon at bounding box center [1204, 72] width 10 height 14
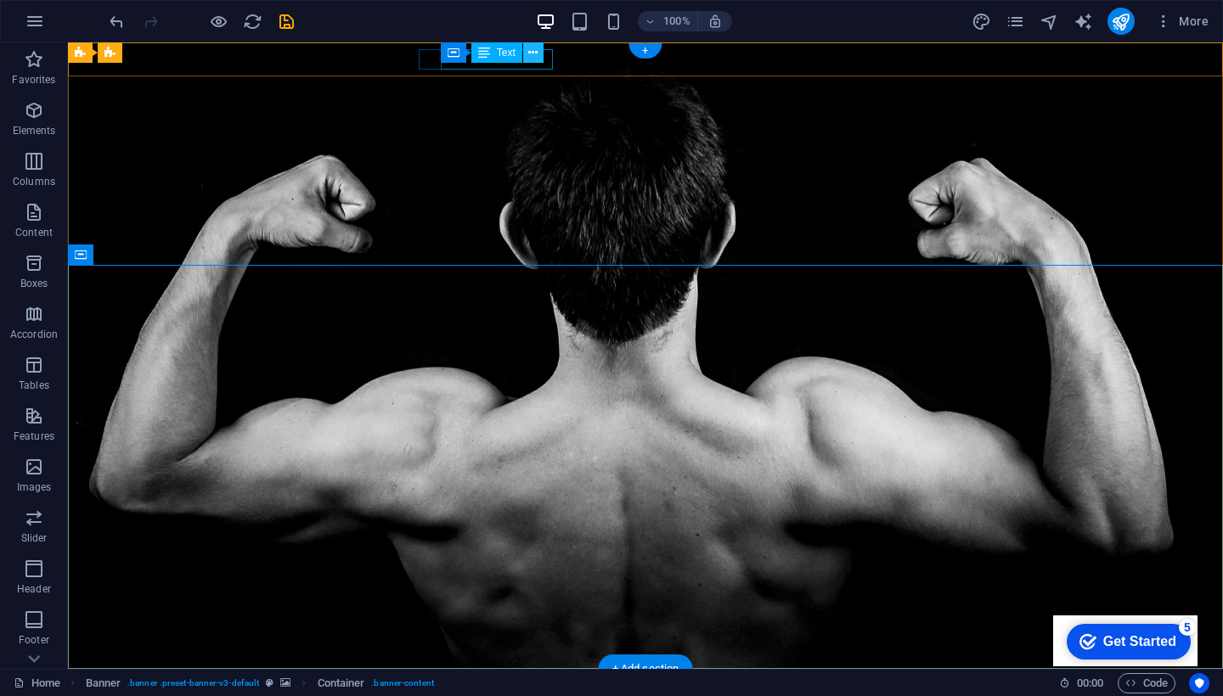
click at [538, 59] on button at bounding box center [533, 52] width 20 height 20
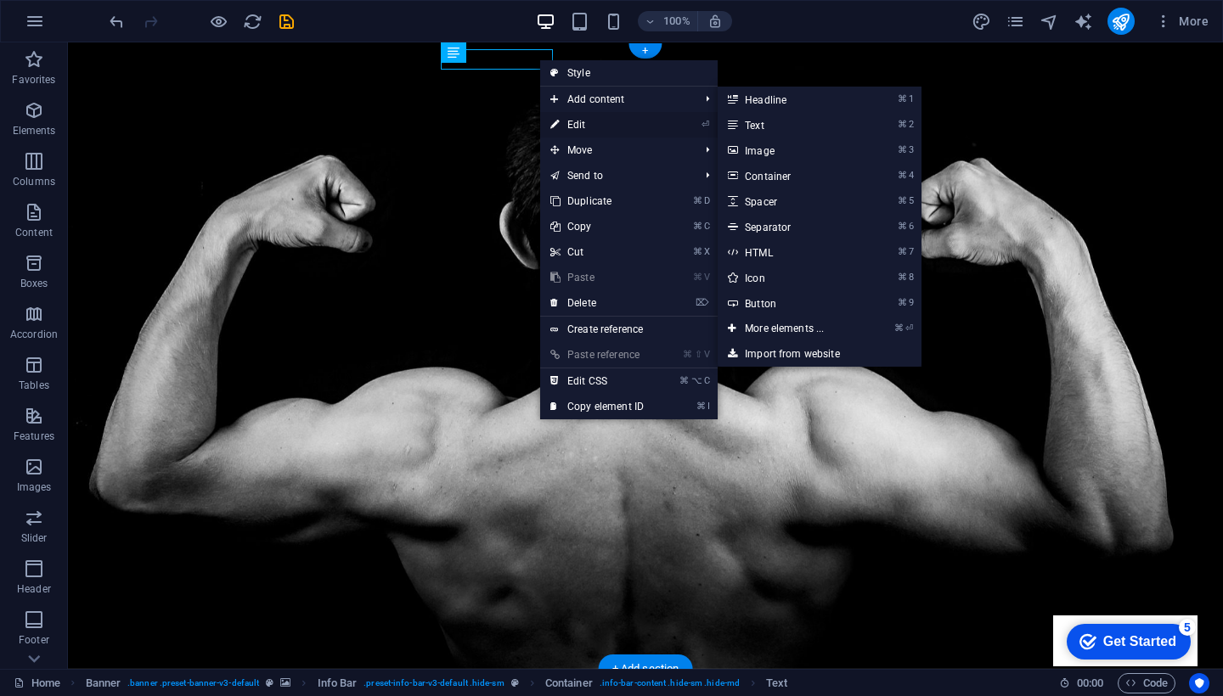
click at [593, 125] on link "⏎ Edit" at bounding box center [597, 124] width 114 height 25
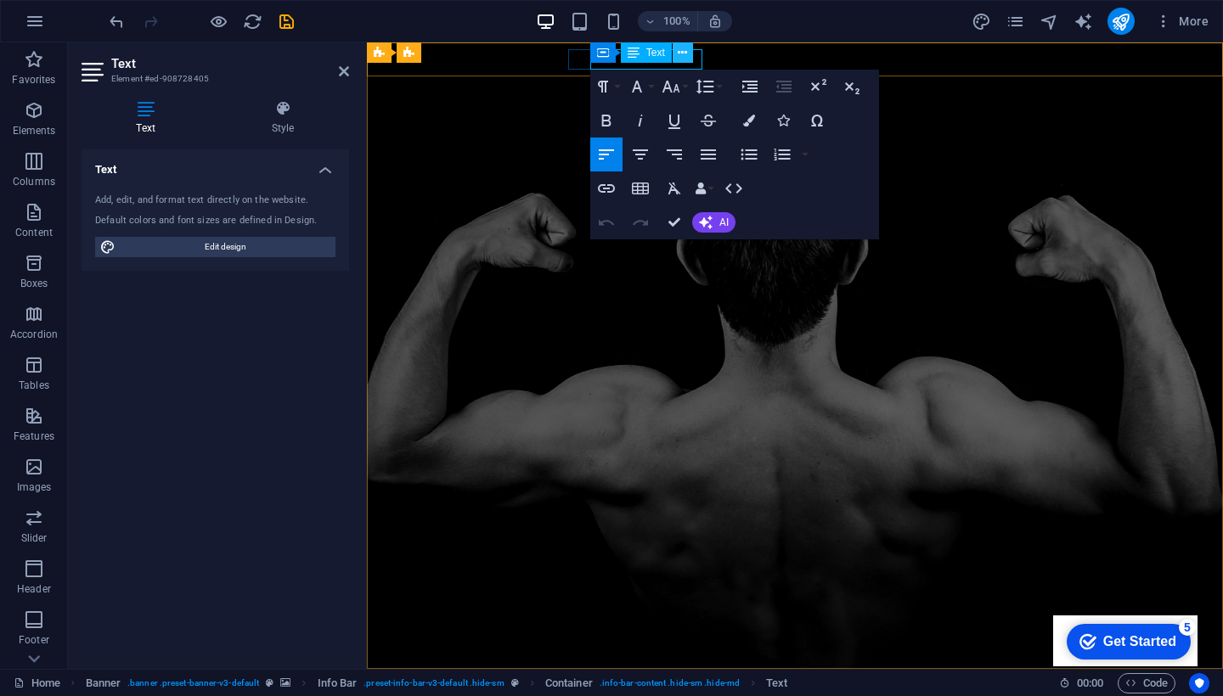
click at [673, 61] on button at bounding box center [683, 52] width 20 height 20
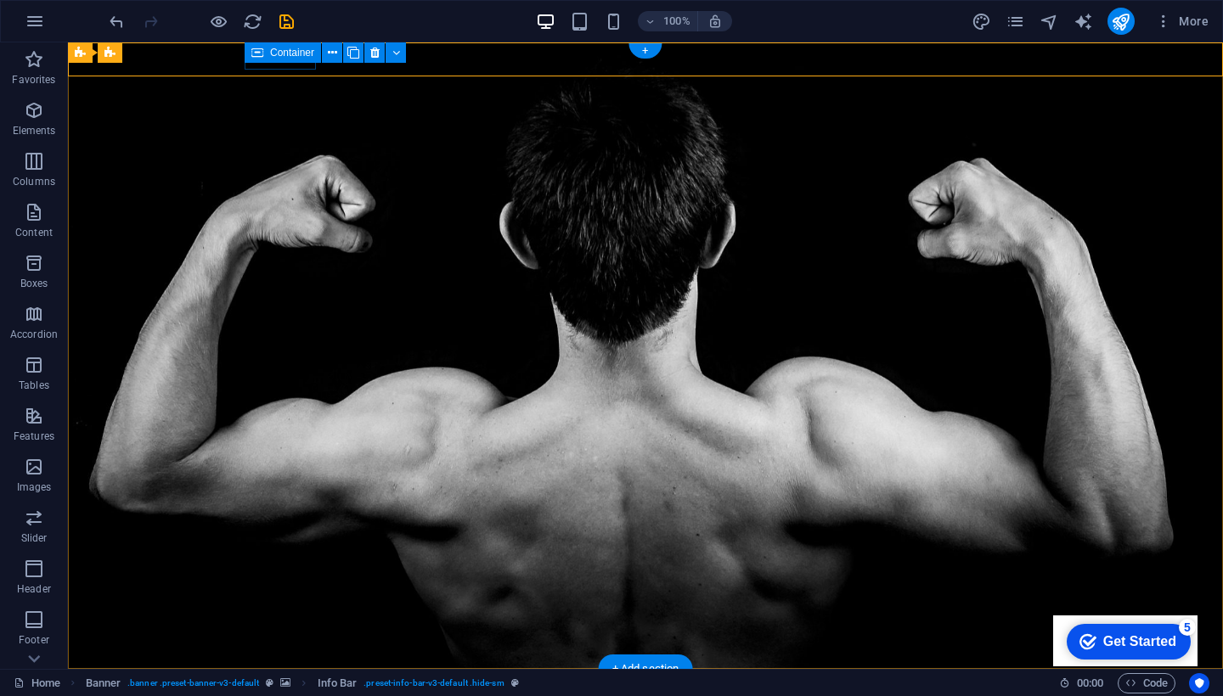
click at [290, 57] on span "Container" at bounding box center [292, 53] width 44 height 10
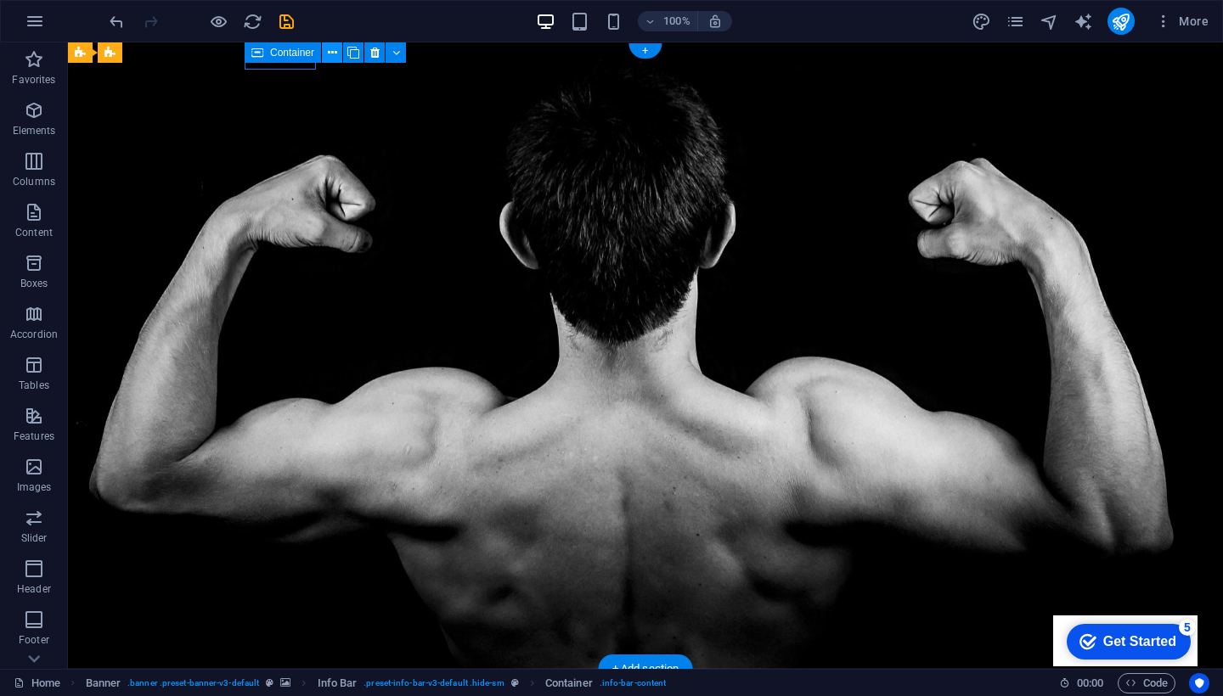
click at [332, 54] on icon at bounding box center [332, 53] width 9 height 18
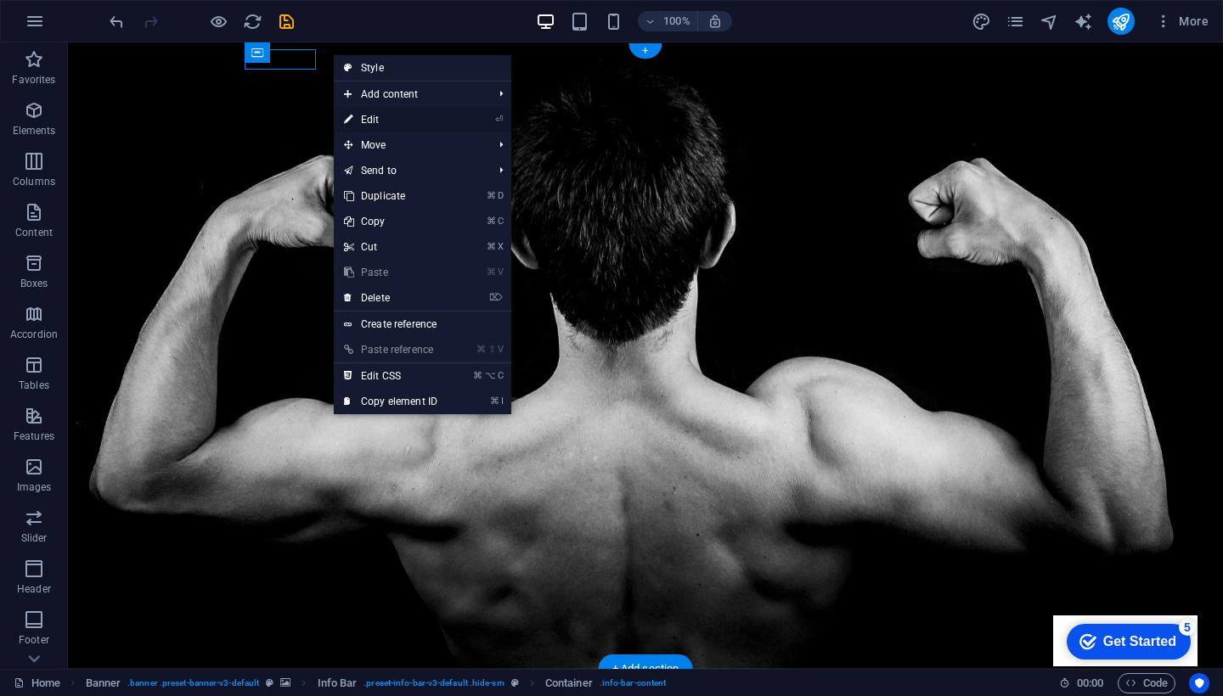
click at [443, 119] on link "⏎ Edit" at bounding box center [391, 119] width 114 height 25
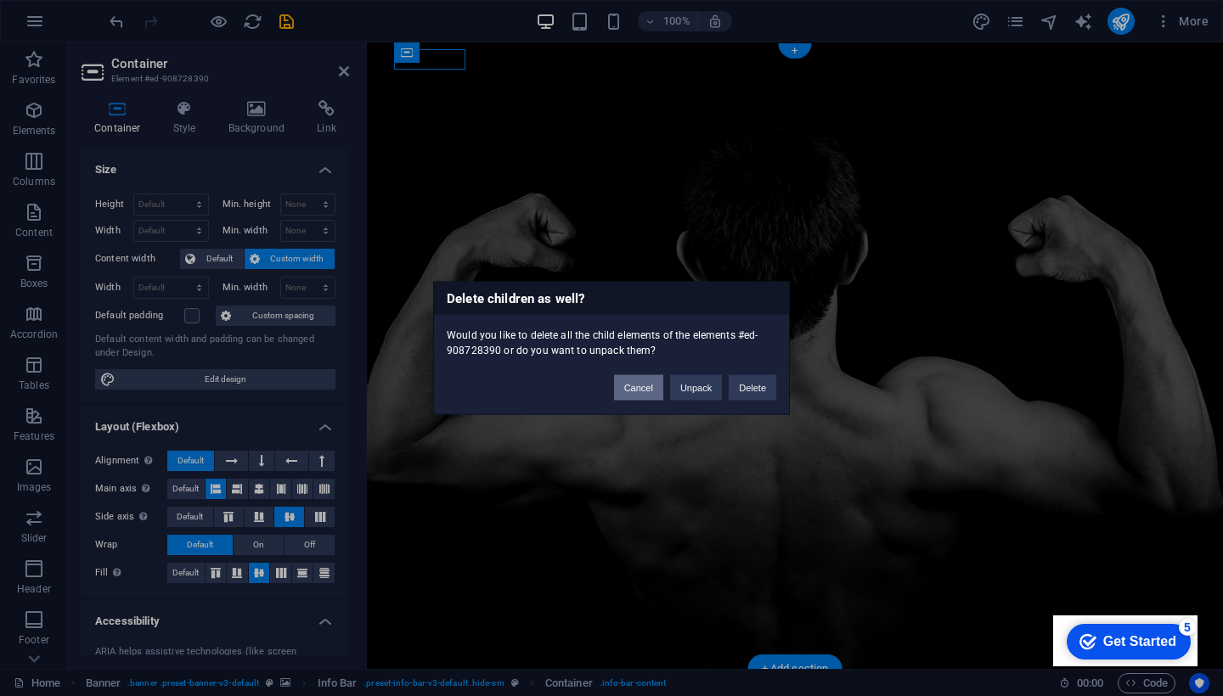
click at [630, 385] on button "Cancel" at bounding box center [638, 387] width 49 height 25
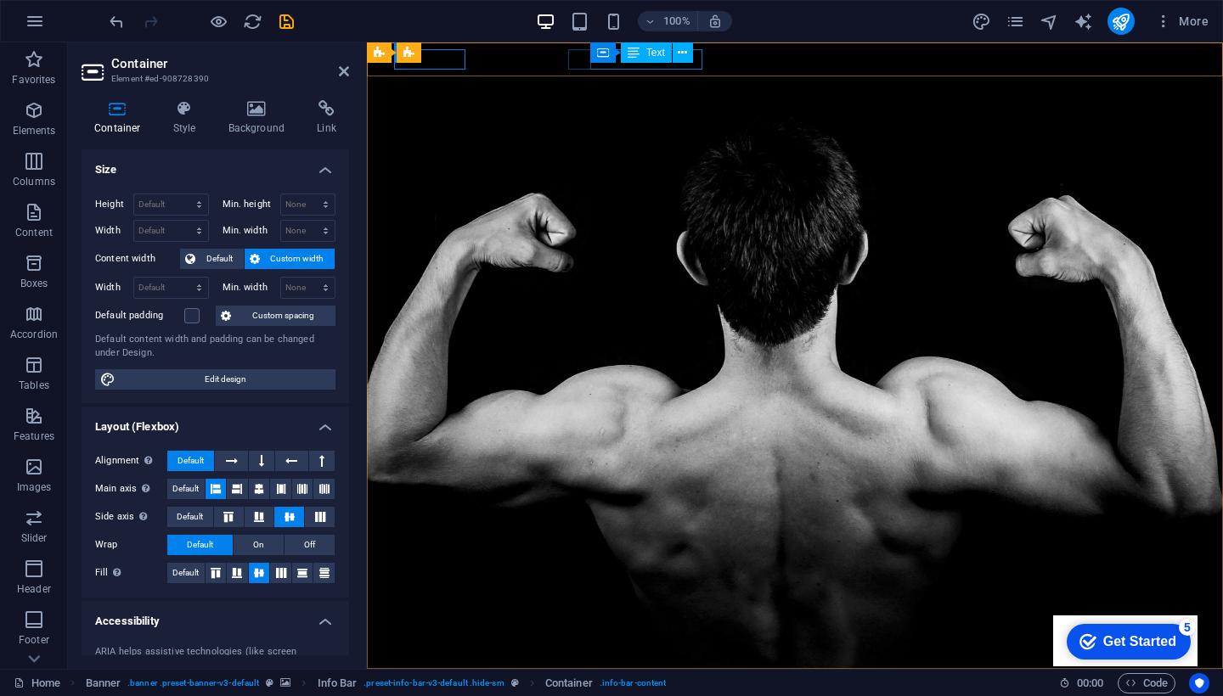
click at [649, 56] on span "Text" at bounding box center [655, 53] width 19 height 10
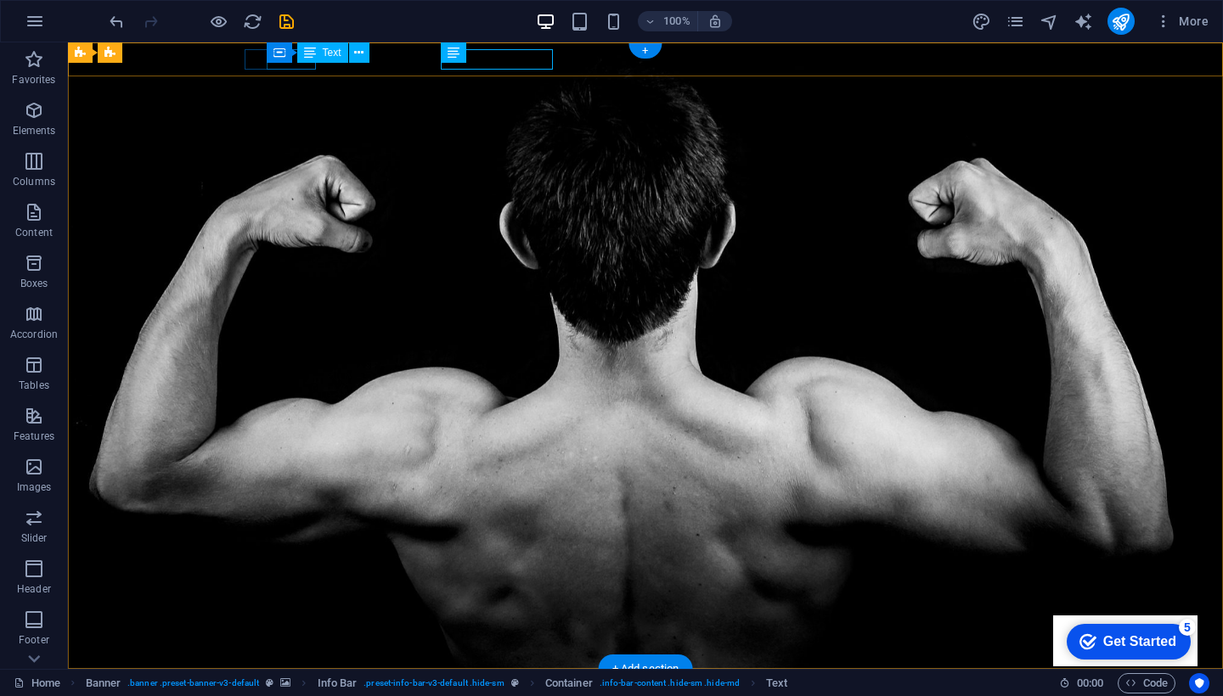
click at [319, 49] on div "Text" at bounding box center [322, 52] width 51 height 20
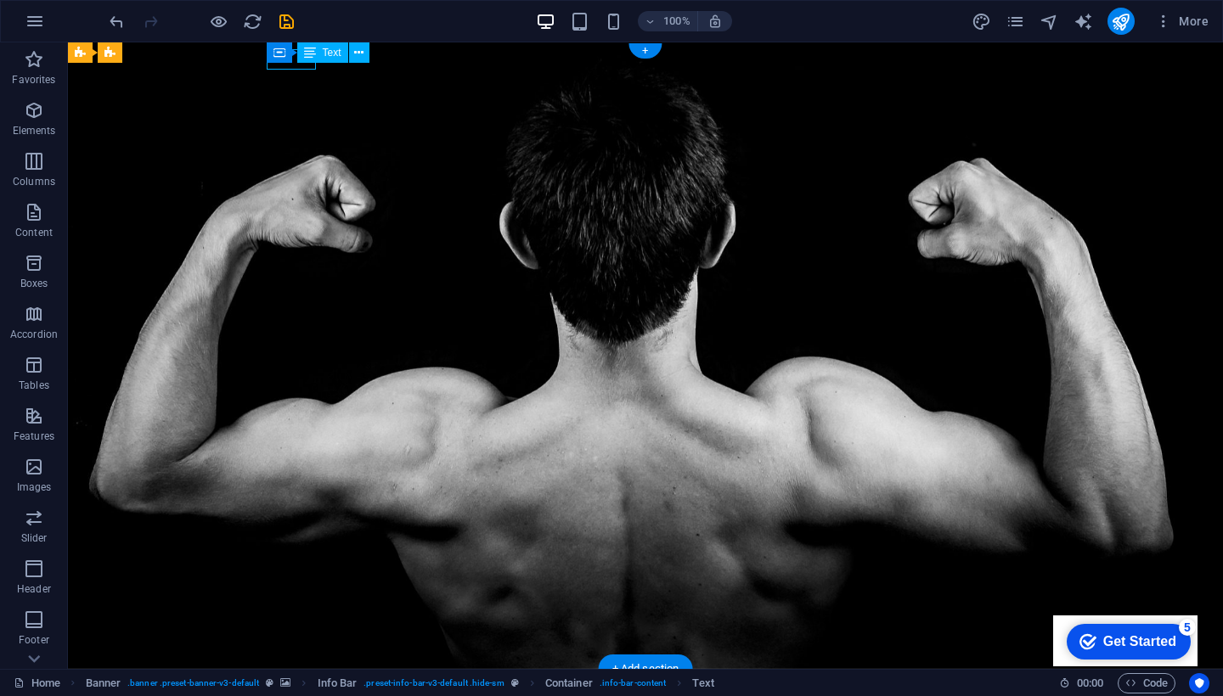
click at [315, 59] on icon at bounding box center [310, 52] width 12 height 20
click at [363, 57] on icon at bounding box center [358, 53] width 9 height 18
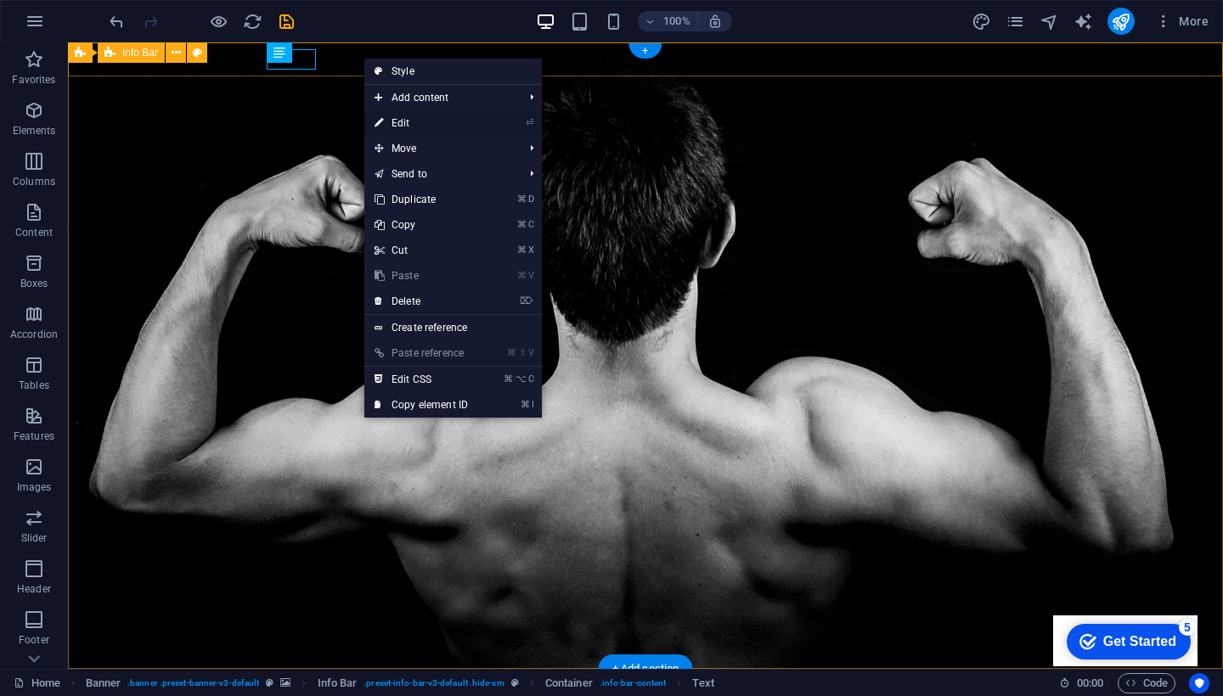
click at [510, 121] on li "⏎ Edit" at bounding box center [453, 122] width 178 height 25
click at [526, 122] on icon "⏎" at bounding box center [530, 122] width 8 height 11
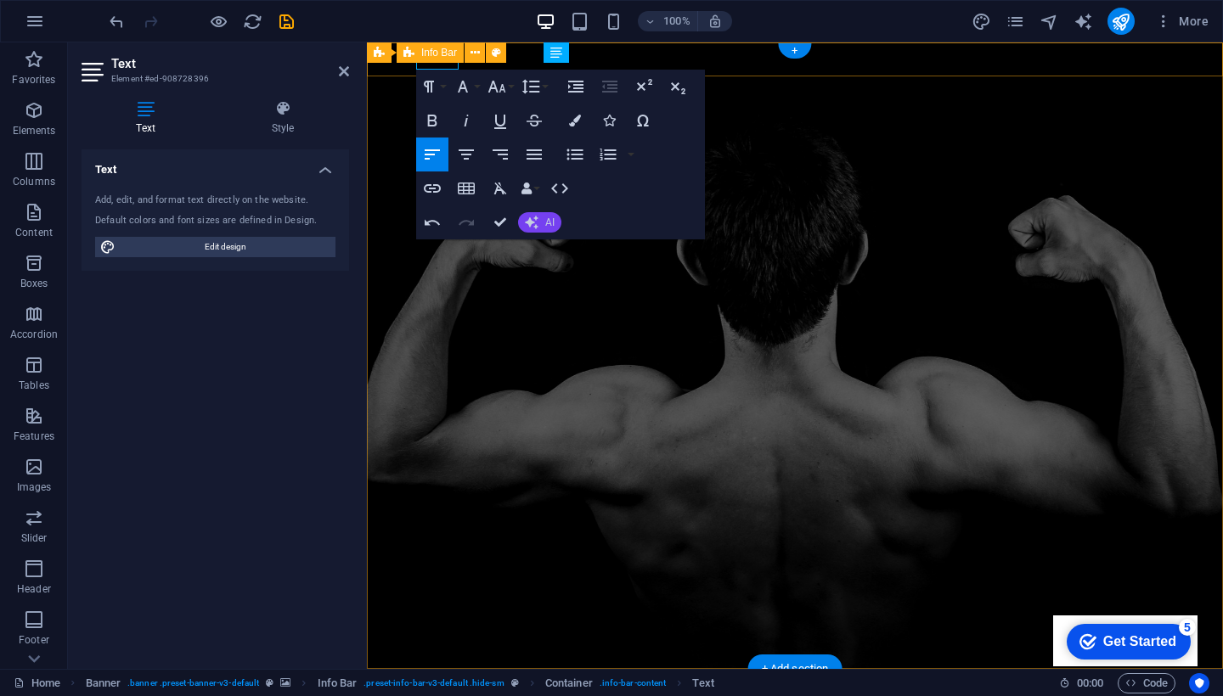
click at [521, 224] on button "AI" at bounding box center [539, 222] width 43 height 20
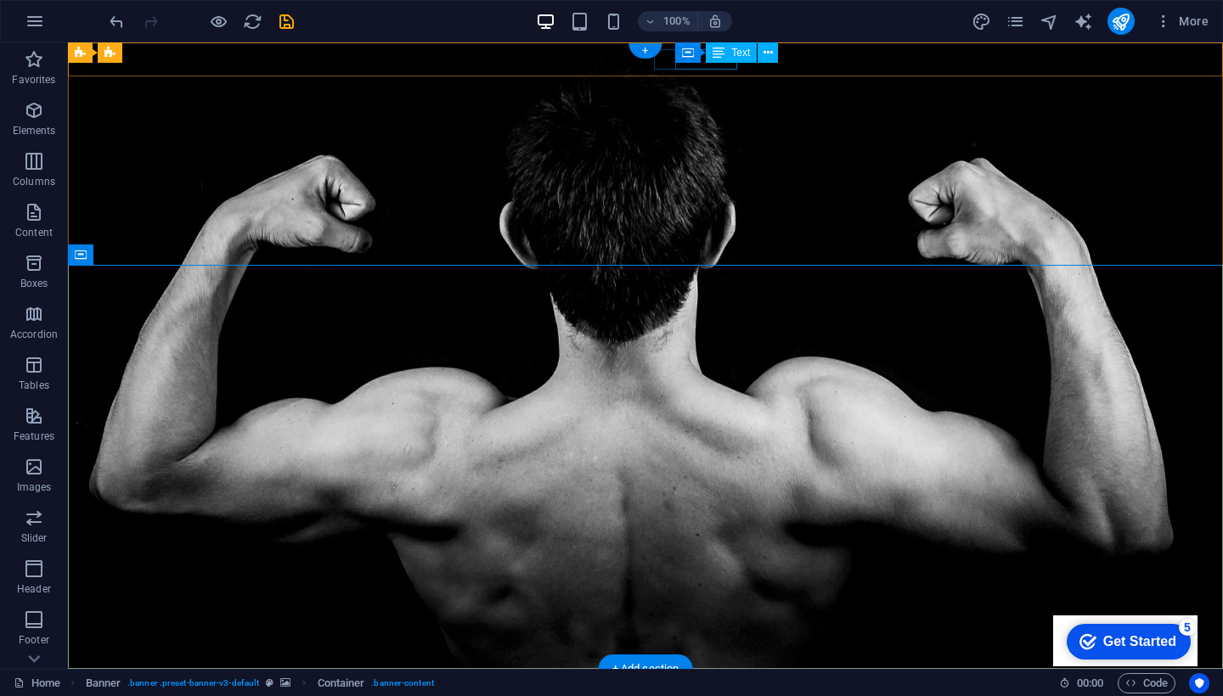
click at [725, 63] on div "Container Text" at bounding box center [732, 52] width 114 height 21
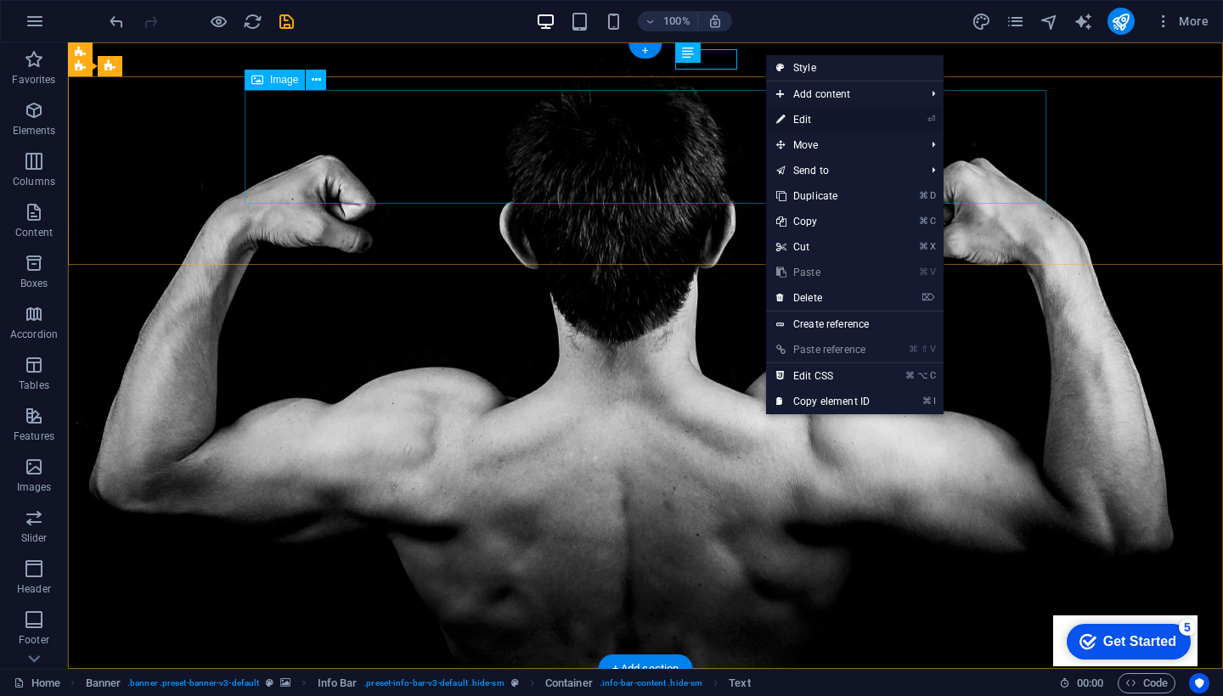
click at [877, 120] on link "⏎ Edit" at bounding box center [823, 119] width 114 height 25
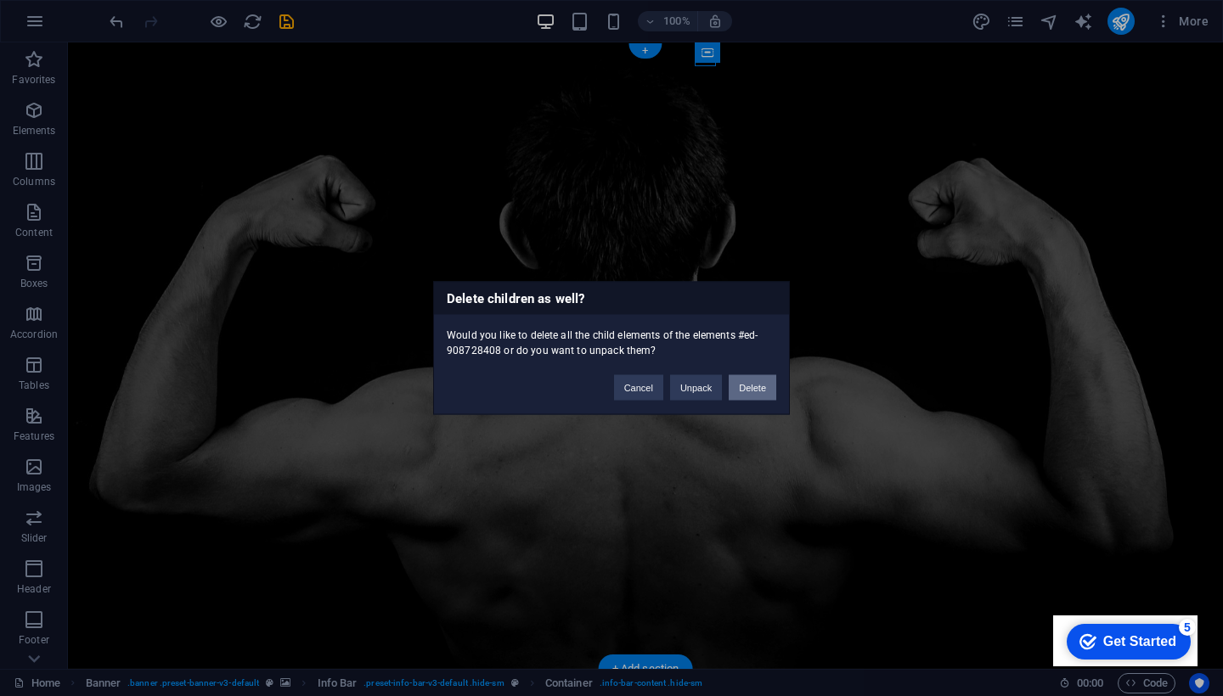
click at [750, 384] on button "Delete" at bounding box center [753, 387] width 48 height 25
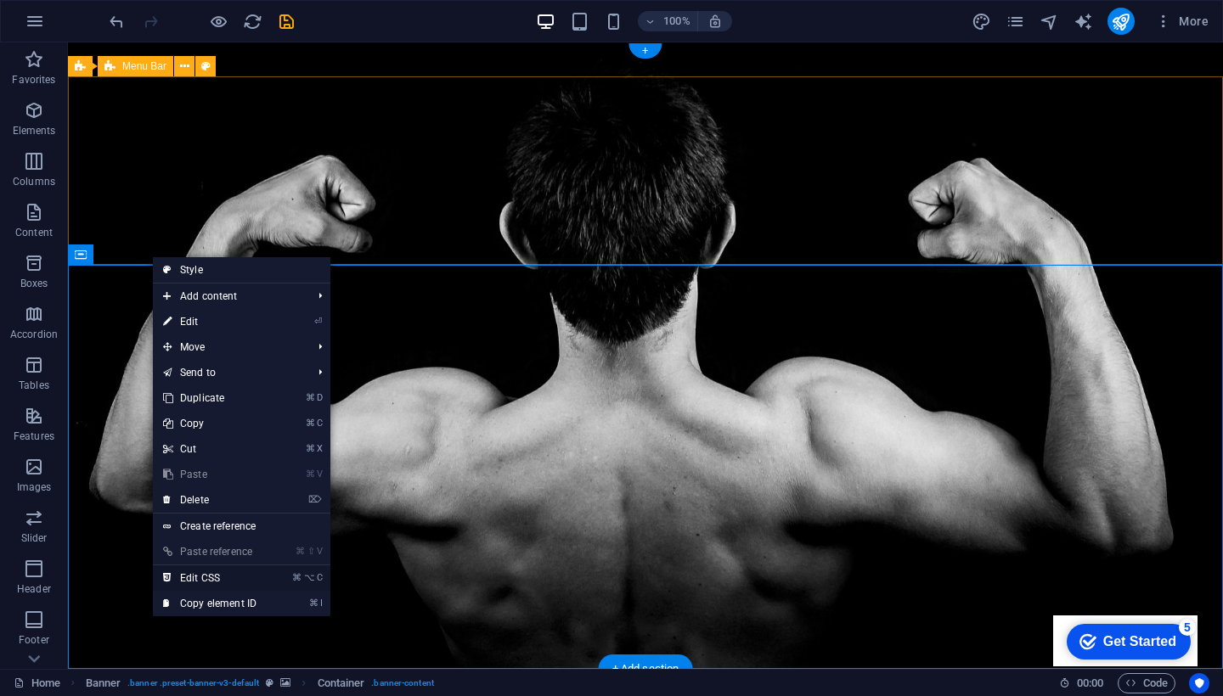
click at [208, 573] on link "⌘ ⌥ C Edit CSS" at bounding box center [210, 578] width 114 height 25
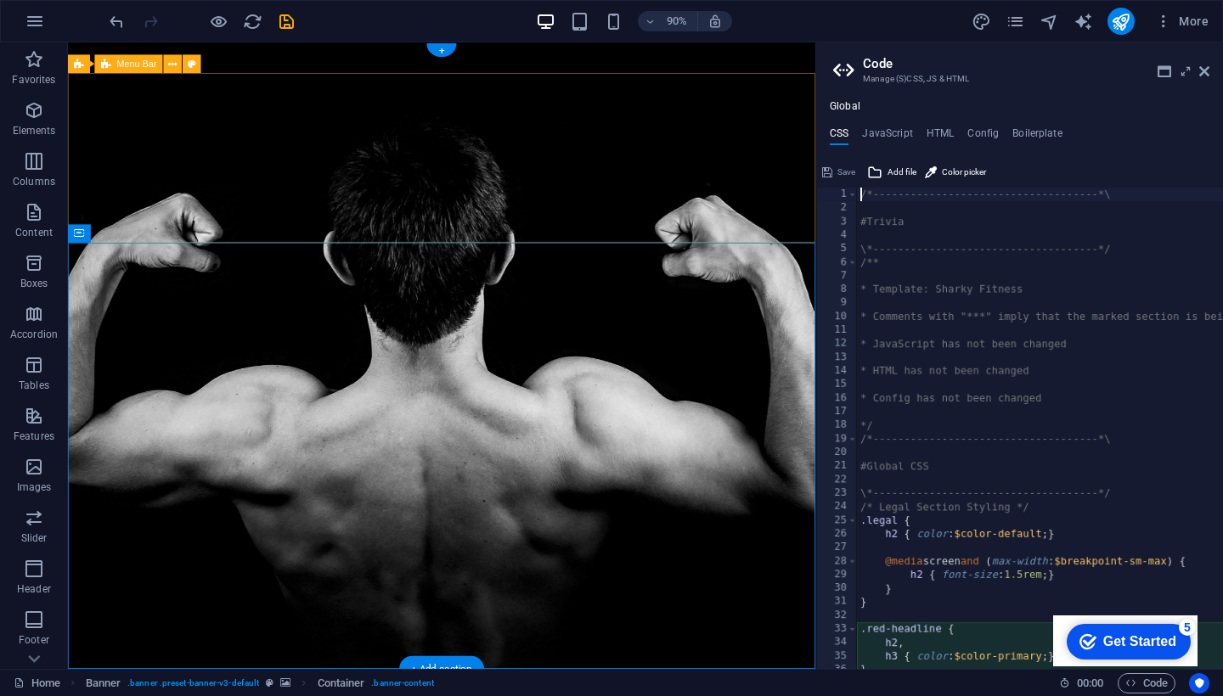
scroll to position [493, 0]
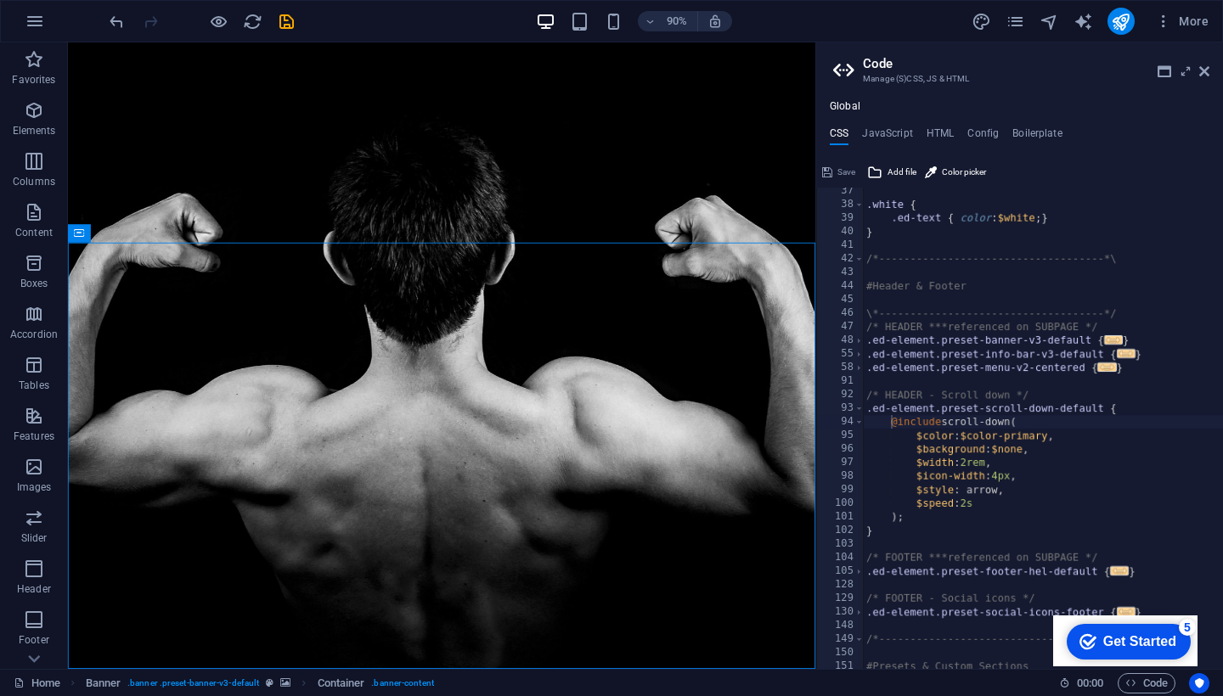
click at [1210, 71] on aside "Code Manage (S)CSS, JS & HTML Global CSS JavaScript HTML Config Boilerplate @in…" at bounding box center [1019, 355] width 408 height 627
click at [1203, 68] on icon at bounding box center [1204, 72] width 10 height 14
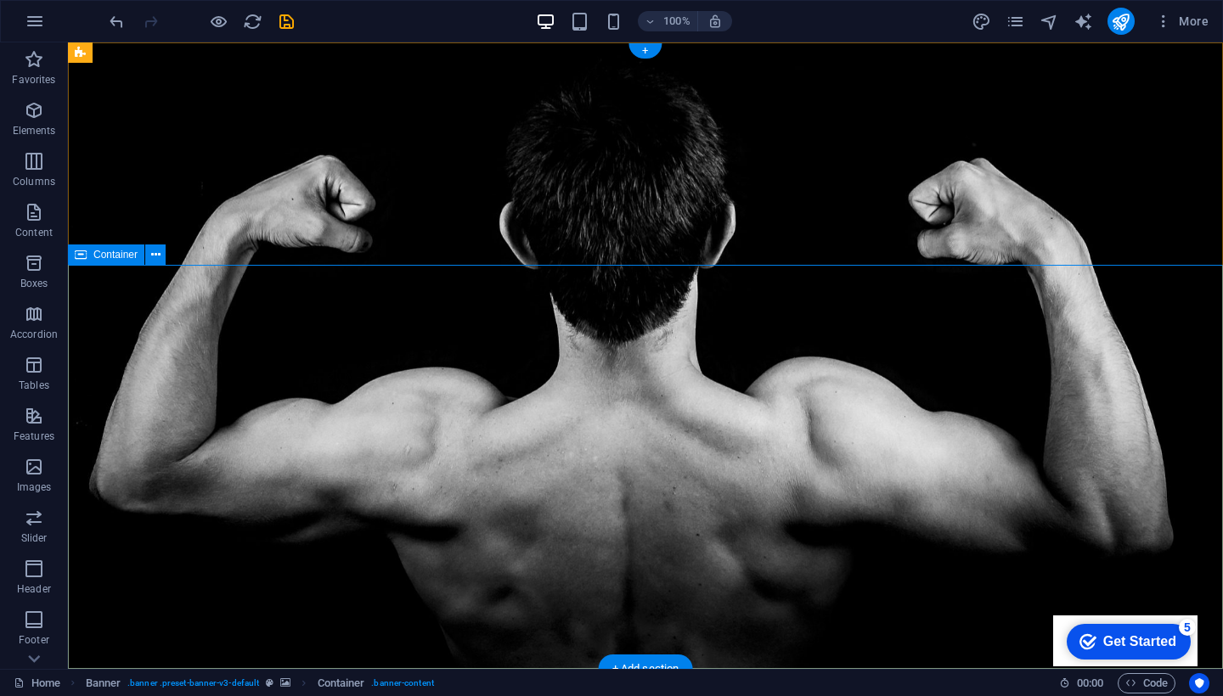
click at [21, 476] on span "Images" at bounding box center [34, 477] width 68 height 41
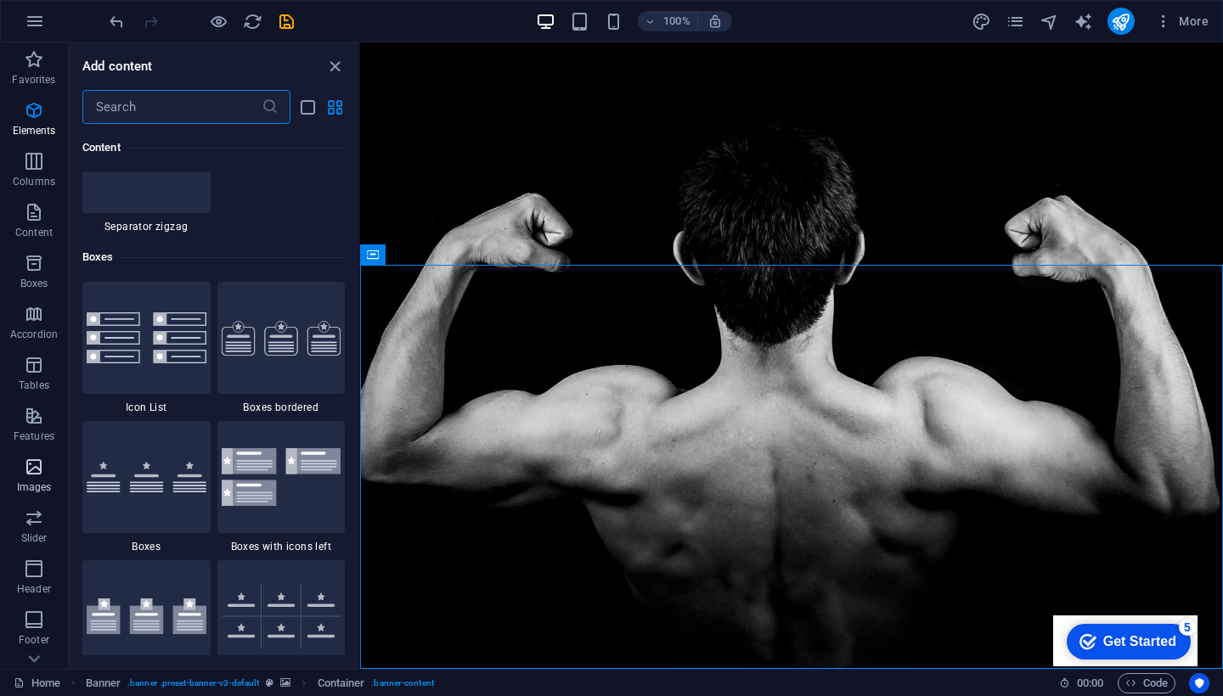
scroll to position [8612, 0]
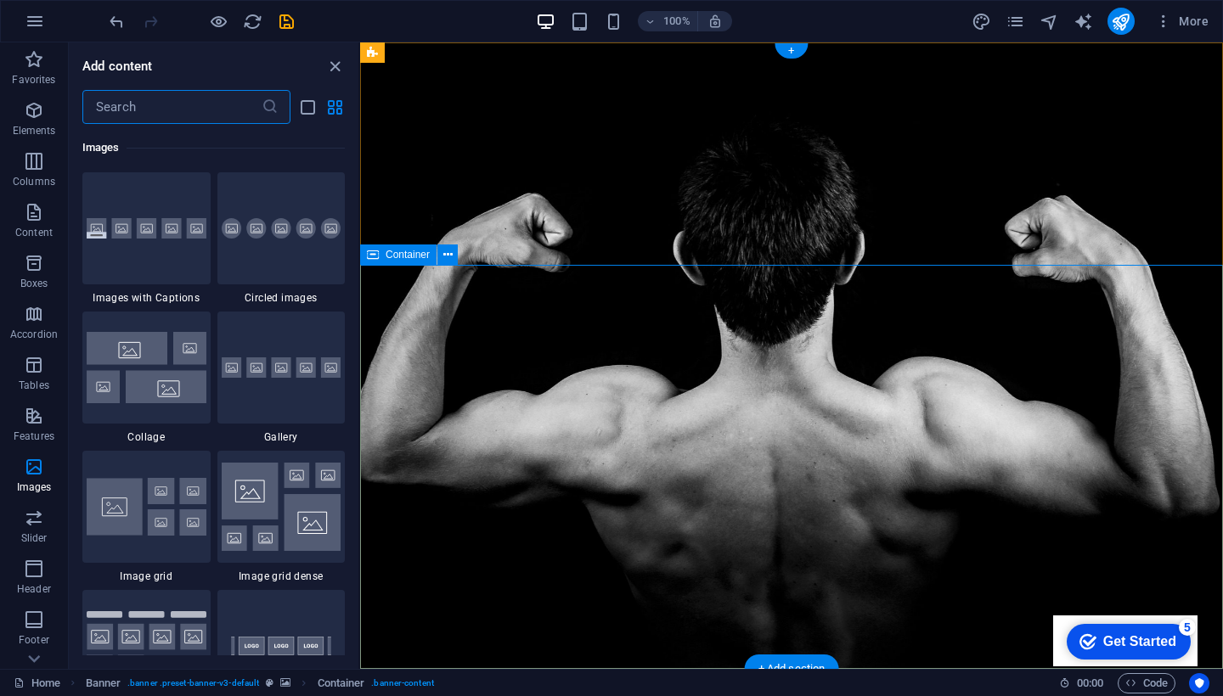
click at [375, 256] on icon at bounding box center [373, 255] width 12 height 20
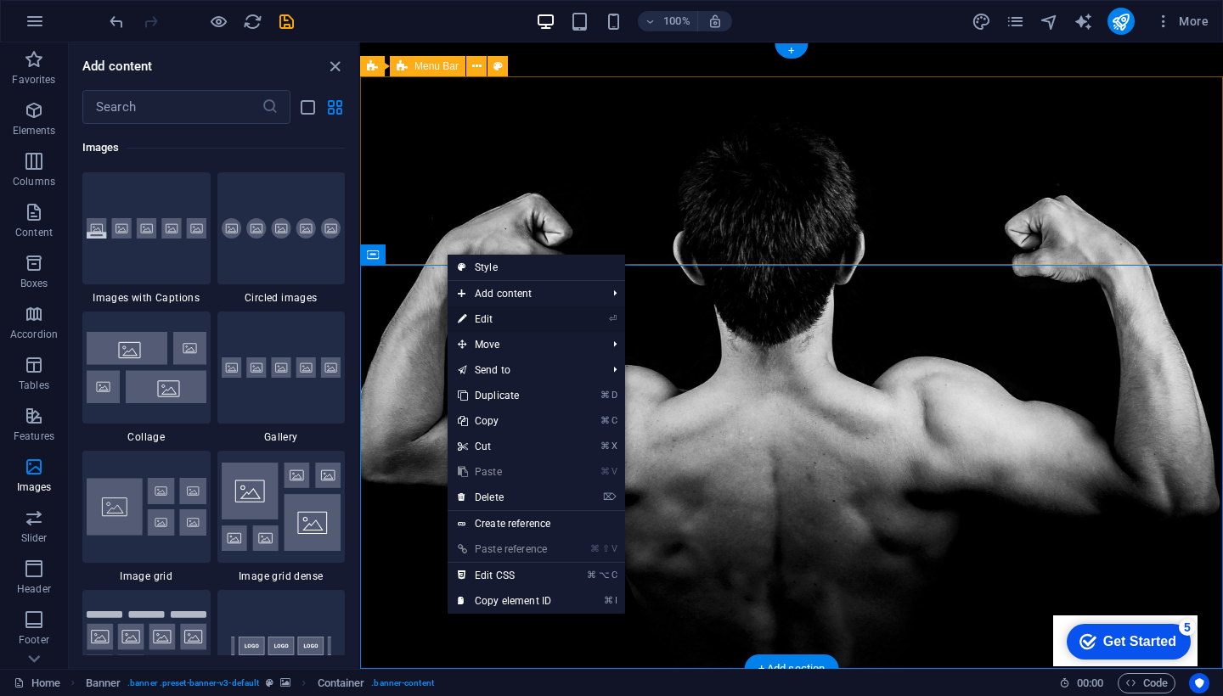
click at [606, 315] on li "⏎ Edit" at bounding box center [537, 319] width 178 height 25
click at [476, 318] on link "⏎ Edit" at bounding box center [505, 319] width 114 height 25
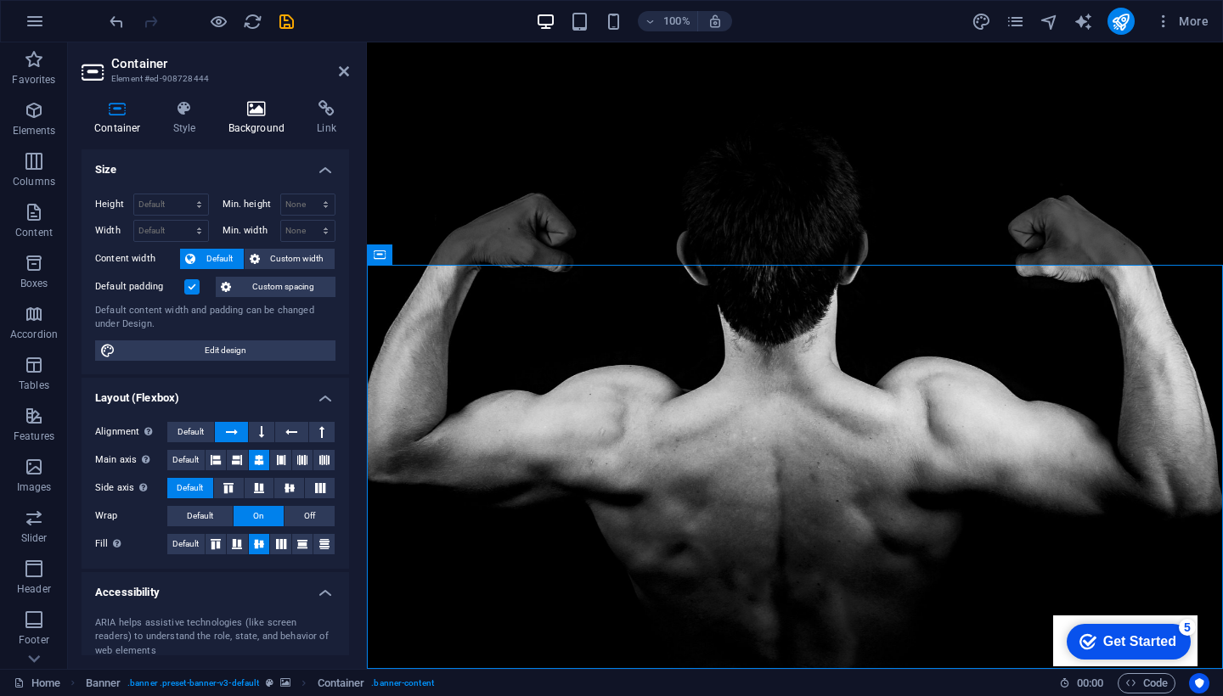
click at [254, 112] on icon at bounding box center [257, 108] width 82 height 17
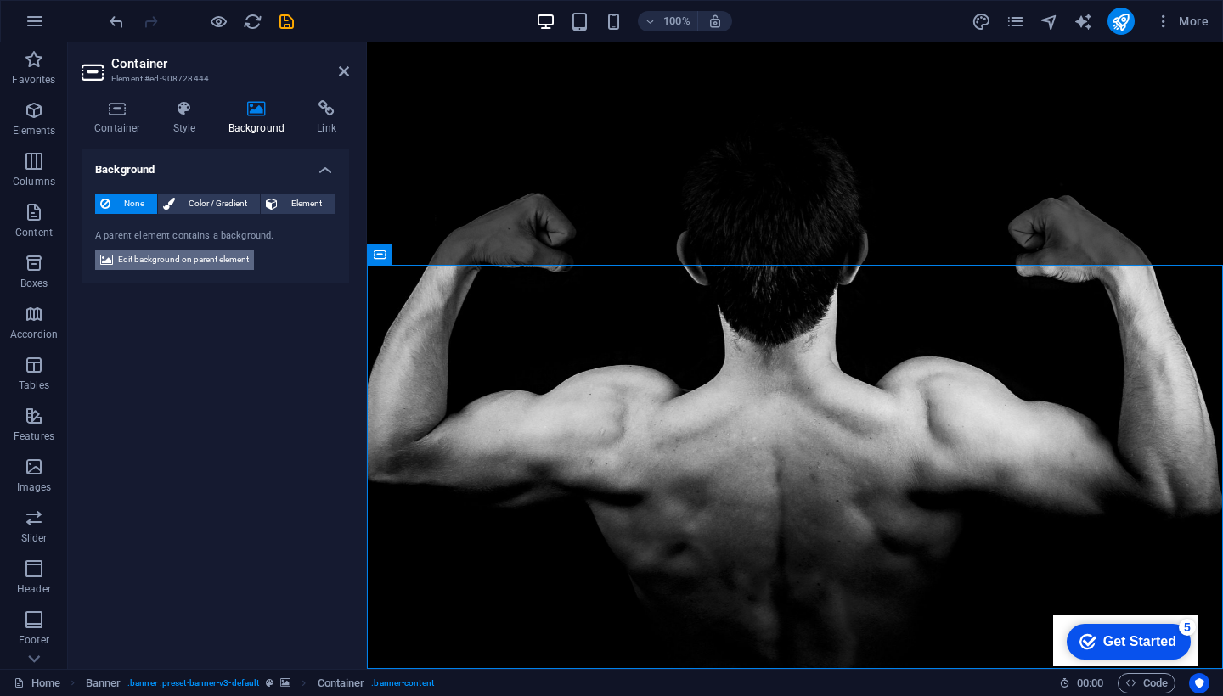
click at [189, 262] on span "Edit background on parent element" at bounding box center [183, 260] width 131 height 20
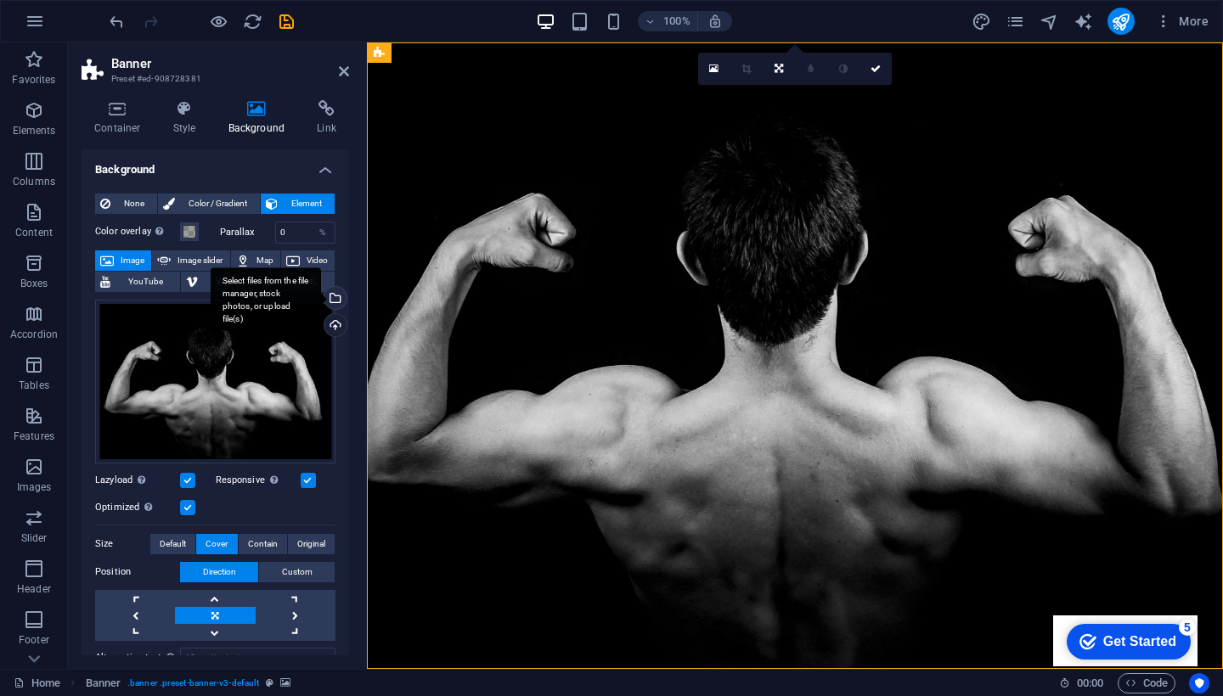
click at [331, 299] on div "Select files from the file manager, stock photos, or upload file(s)" at bounding box center [333, 299] width 25 height 25
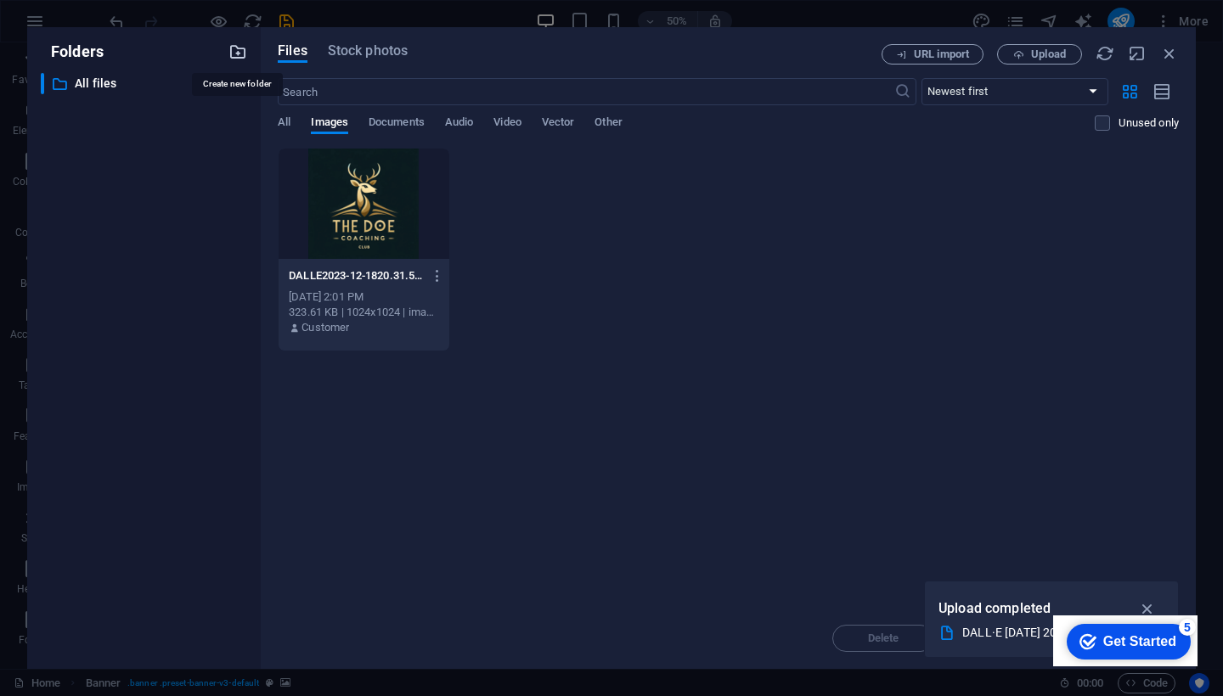
click at [237, 50] on icon "button" at bounding box center [237, 51] width 19 height 19
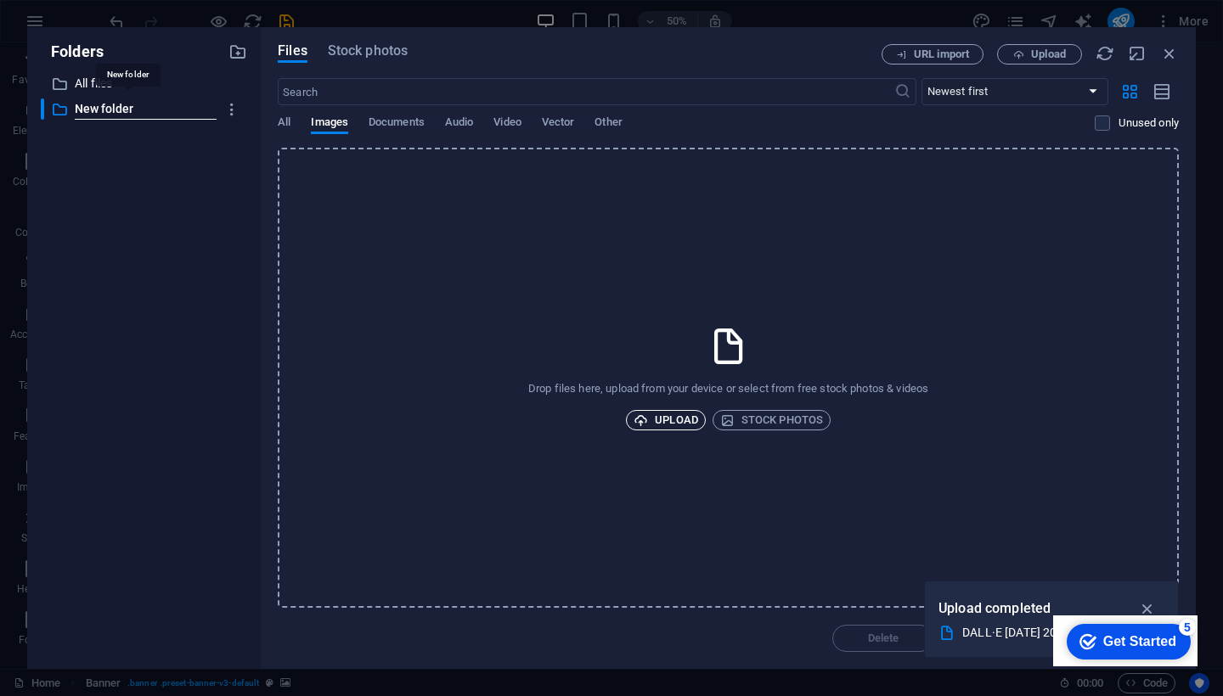
click at [662, 422] on span "Upload" at bounding box center [666, 420] width 65 height 20
click at [681, 414] on span "Upload" at bounding box center [666, 420] width 65 height 20
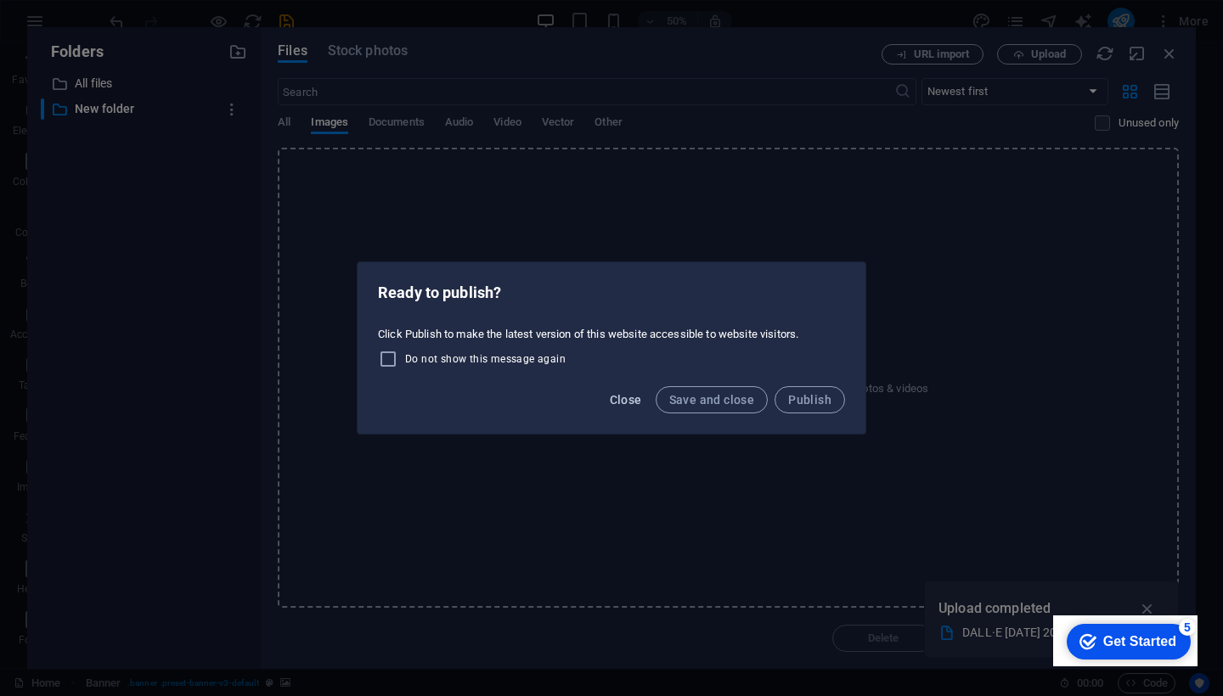
click at [628, 406] on span "Close" at bounding box center [626, 400] width 32 height 14
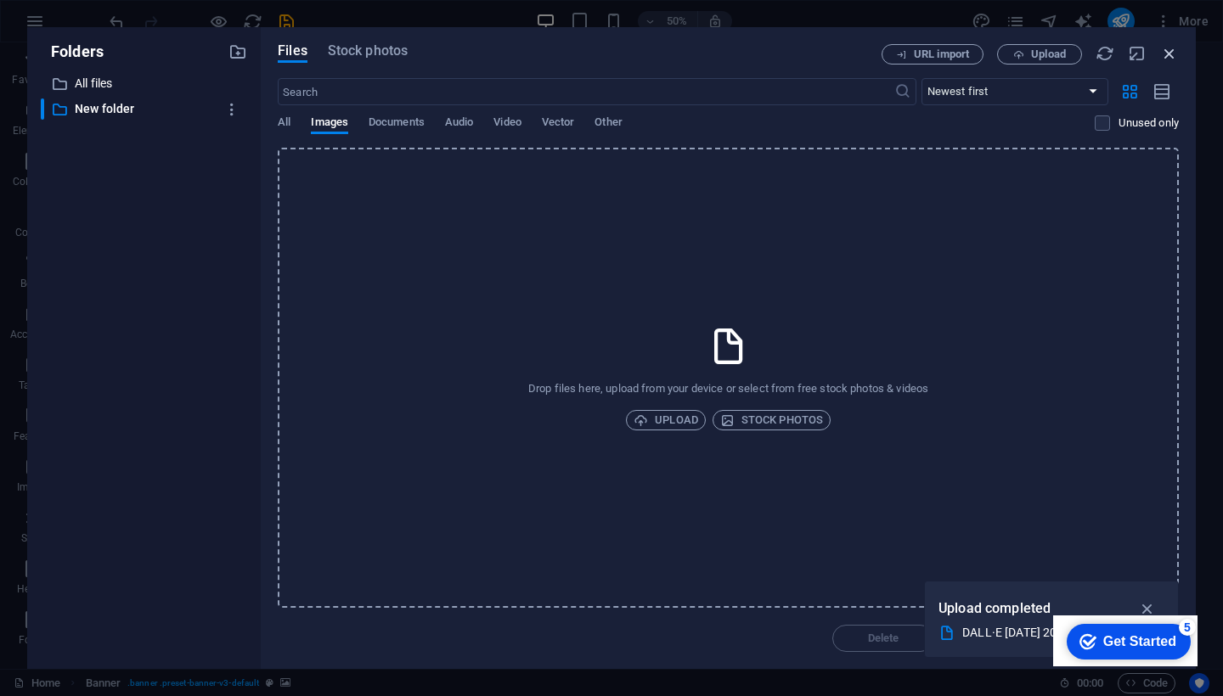
click at [1168, 54] on icon "button" at bounding box center [1169, 53] width 19 height 19
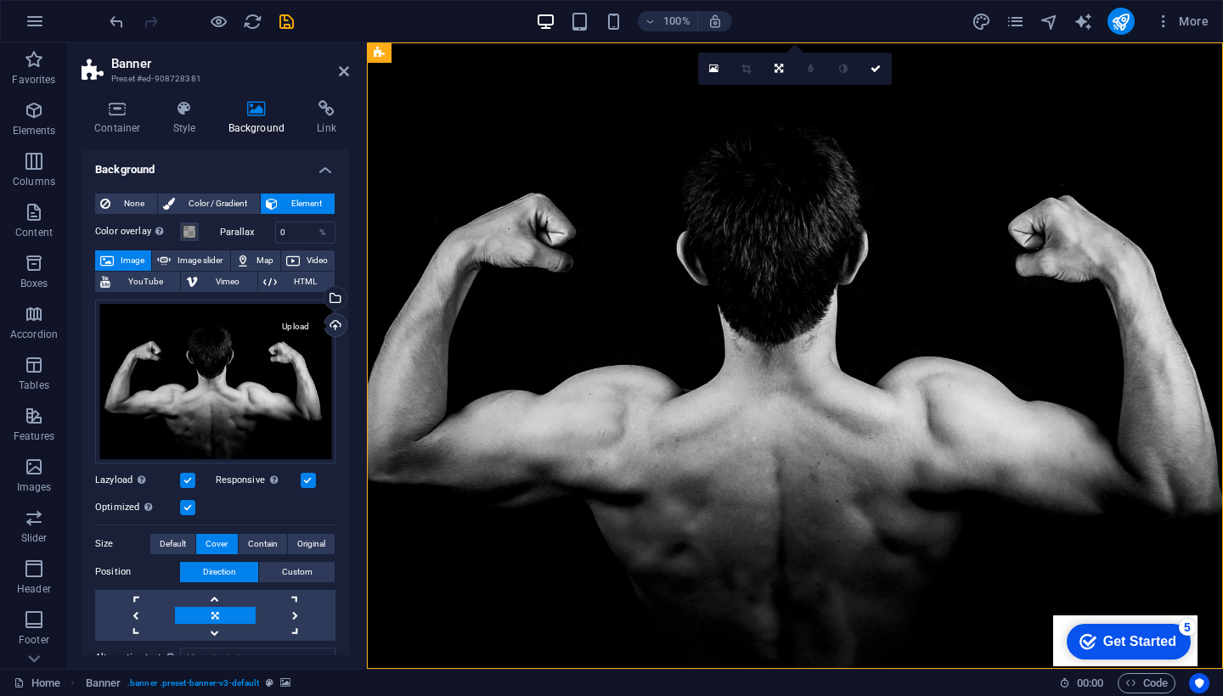
click at [331, 323] on div "Upload" at bounding box center [333, 326] width 25 height 25
click at [329, 323] on div "Upload" at bounding box center [333, 326] width 25 height 25
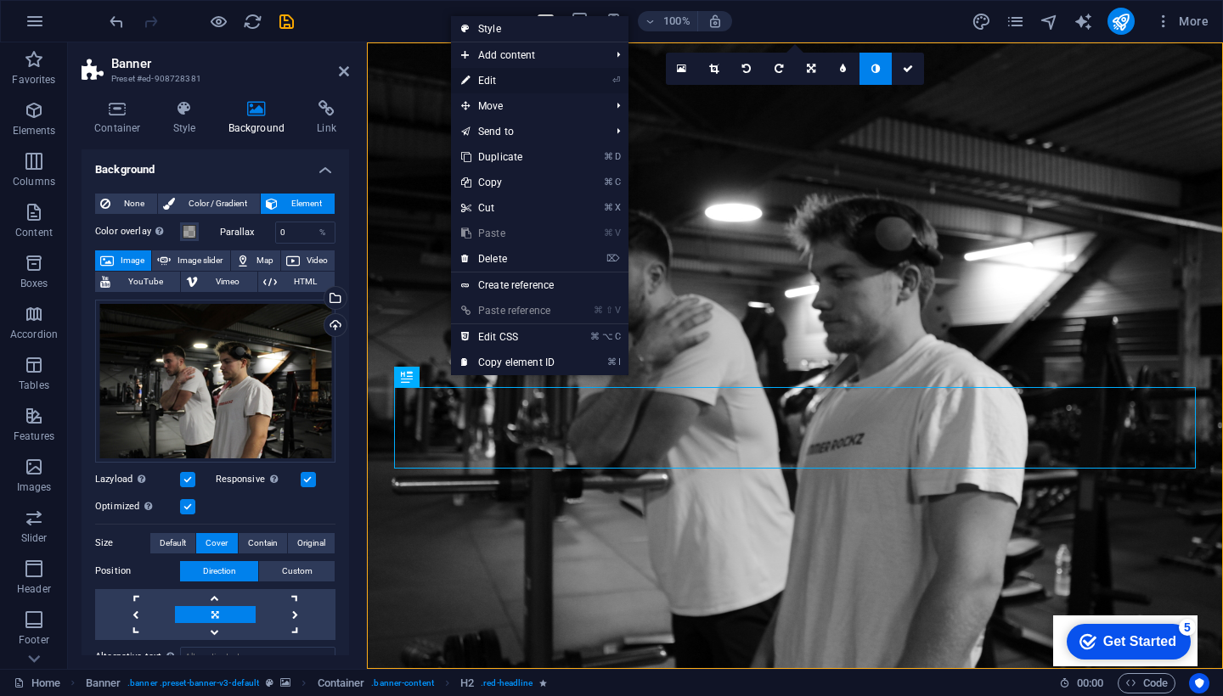
click at [510, 77] on link "⏎ Edit" at bounding box center [508, 80] width 114 height 25
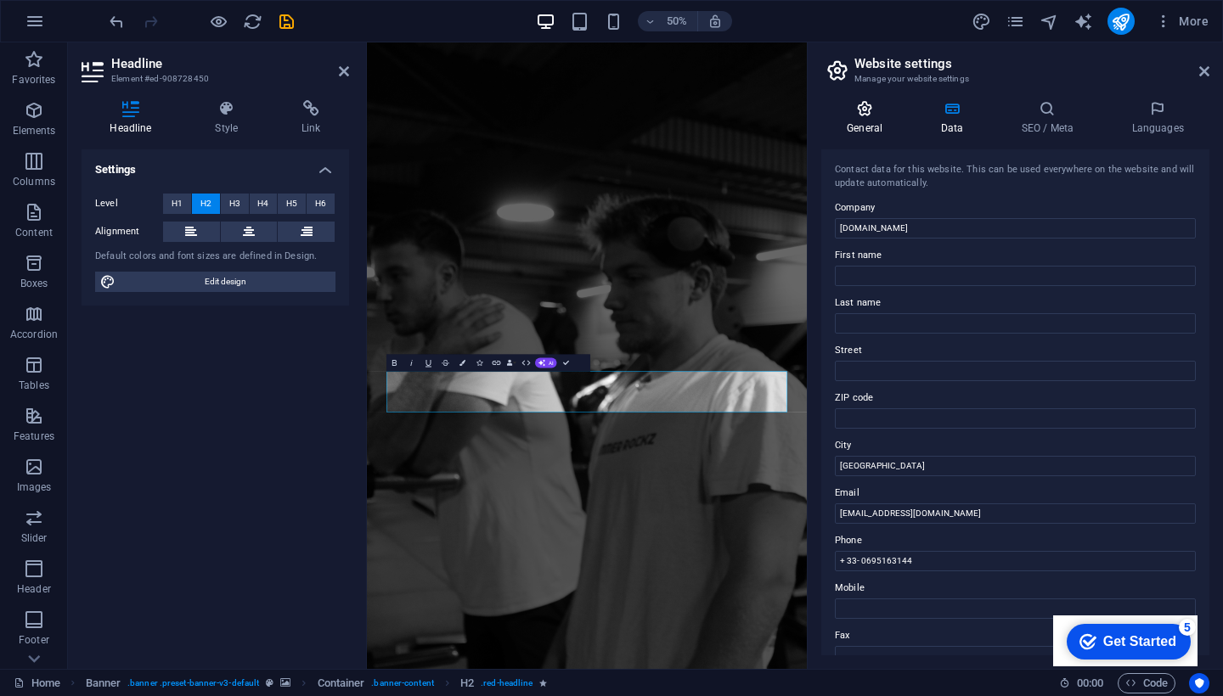
click at [857, 119] on h4 "General" at bounding box center [867, 118] width 93 height 36
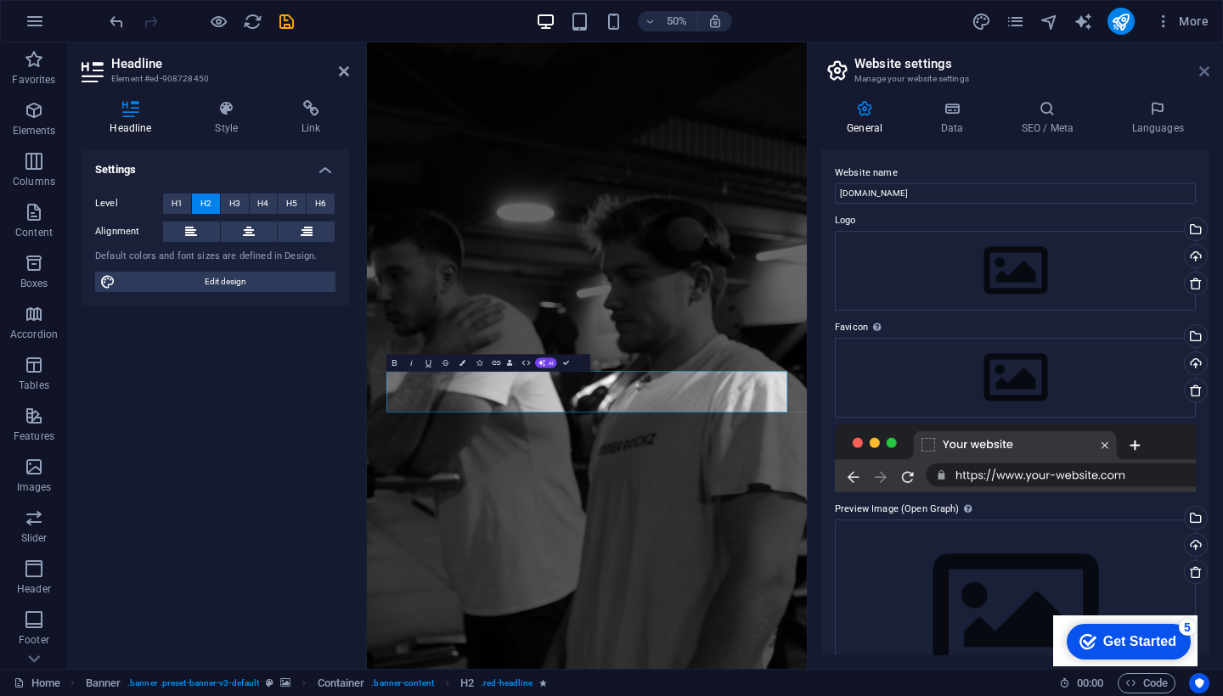
click at [1204, 71] on icon at bounding box center [1204, 72] width 10 height 14
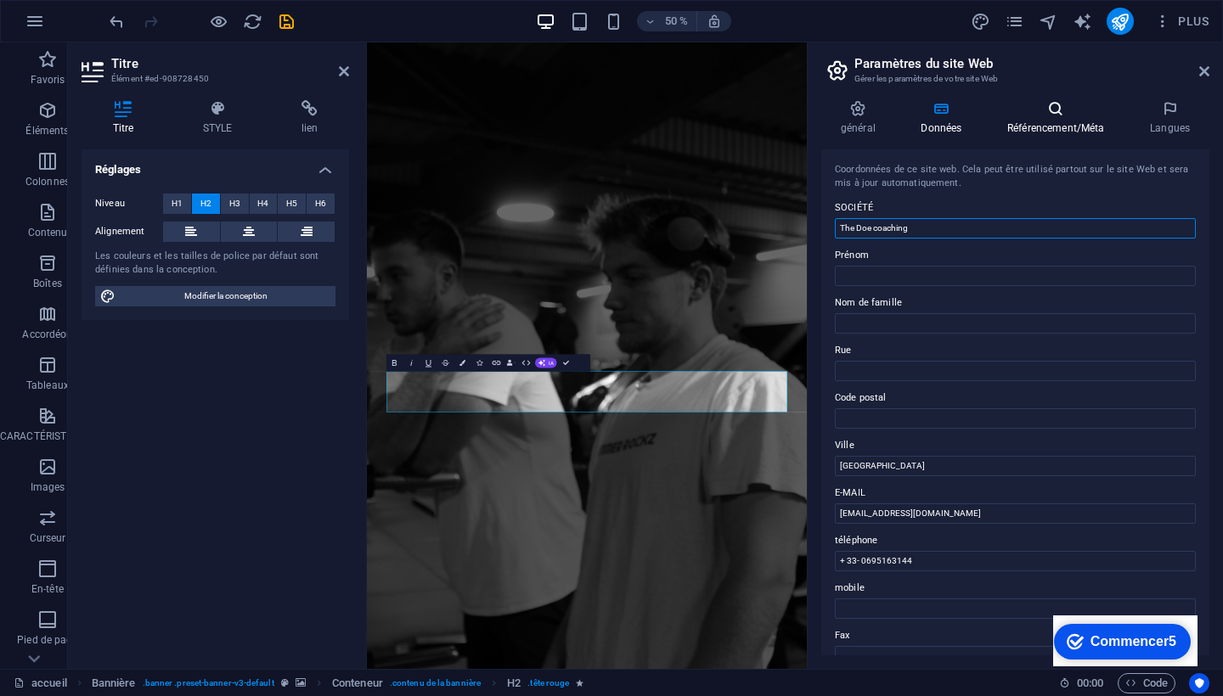
type input "The Doe coaching"
click at [1086, 132] on h4 "Référencement/Méta" at bounding box center [1059, 118] width 143 height 36
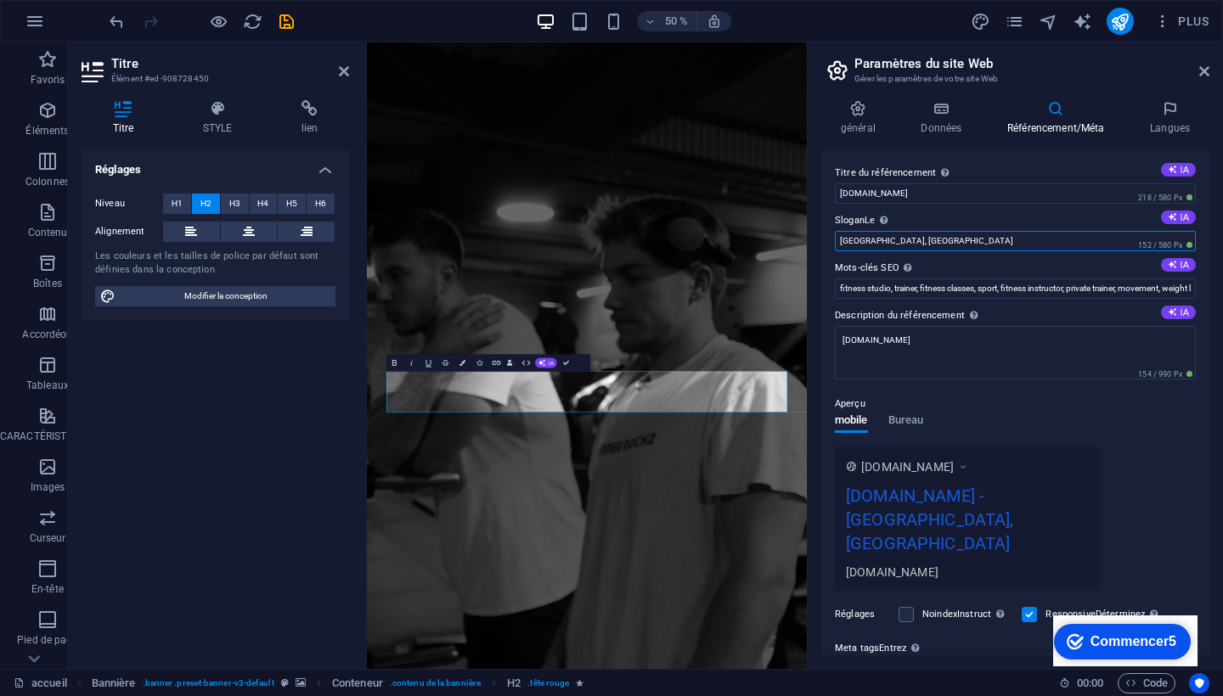
drag, startPoint x: 937, startPoint y: 240, endPoint x: 901, endPoint y: 240, distance: 35.7
click at [905, 240] on input "Miami Beach, FL" at bounding box center [1015, 241] width 361 height 20
click at [845, 239] on input "Miami Beach, FL" at bounding box center [1015, 241] width 361 height 20
drag, startPoint x: 953, startPoint y: 243, endPoint x: 827, endPoint y: 241, distance: 125.7
click at [827, 241] on div "Titre du référencement Le titre de votre site Web - faites-en quelque chose qui…" at bounding box center [1015, 402] width 388 height 506
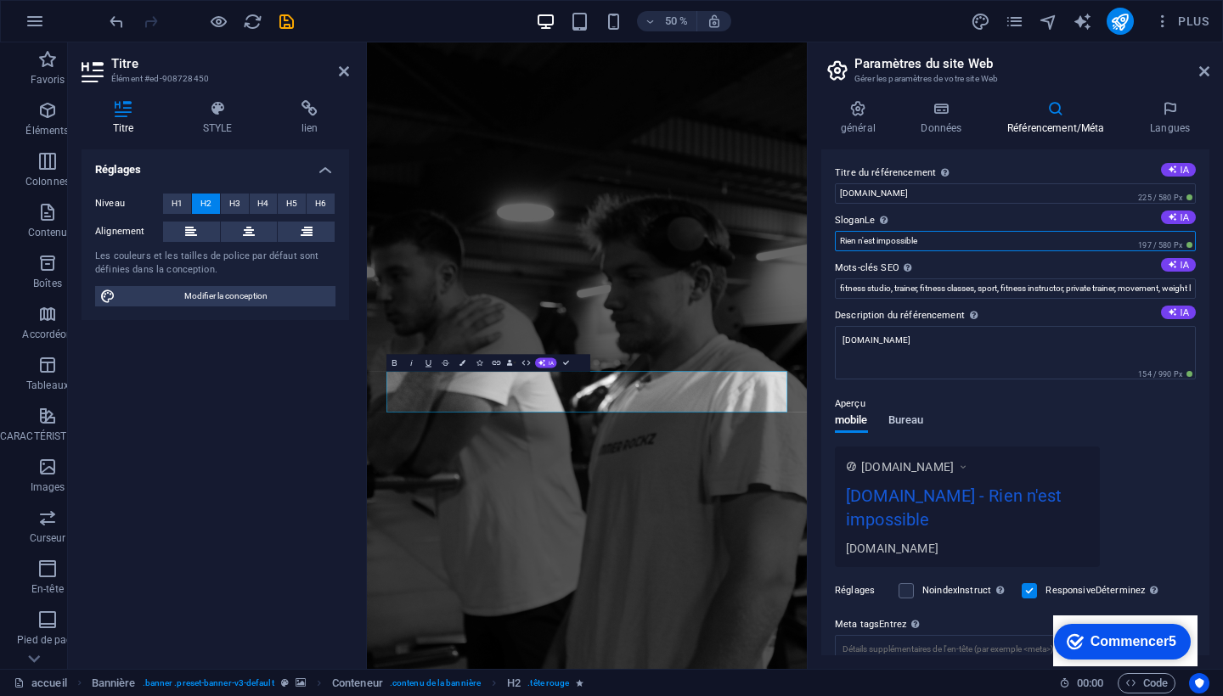
type input "Rien n'est impossible"
click at [905, 420] on span "Bureau" at bounding box center [906, 422] width 36 height 24
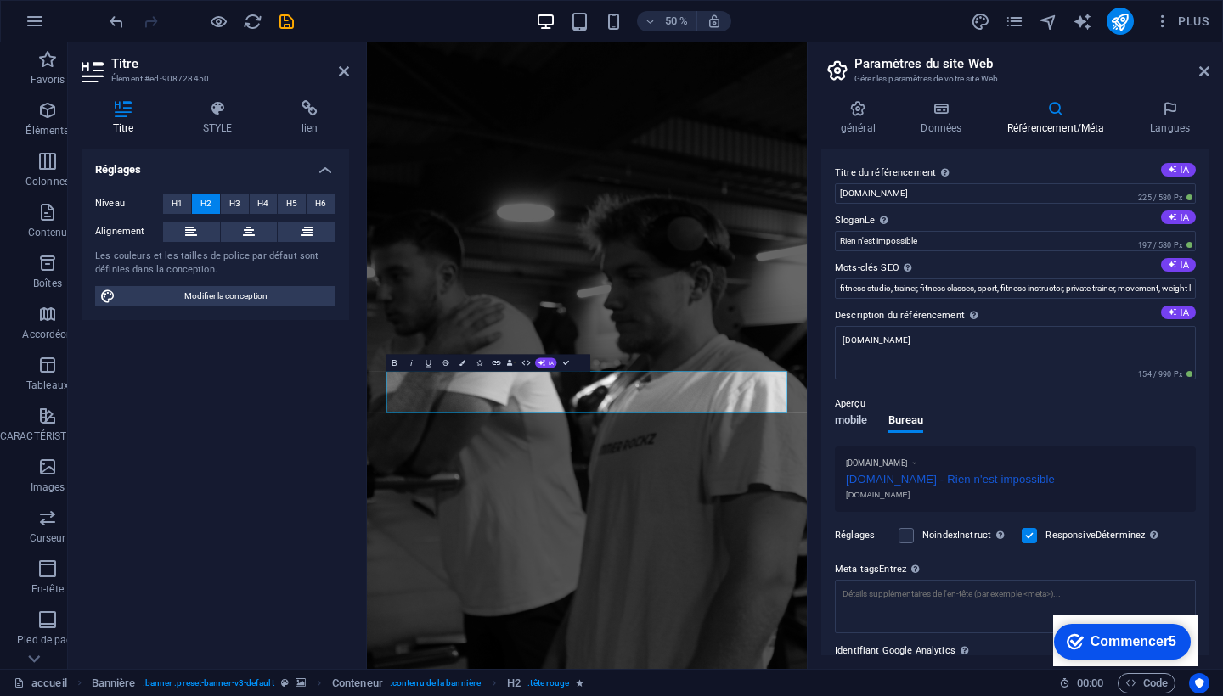
click at [852, 424] on span "mobile" at bounding box center [851, 422] width 33 height 24
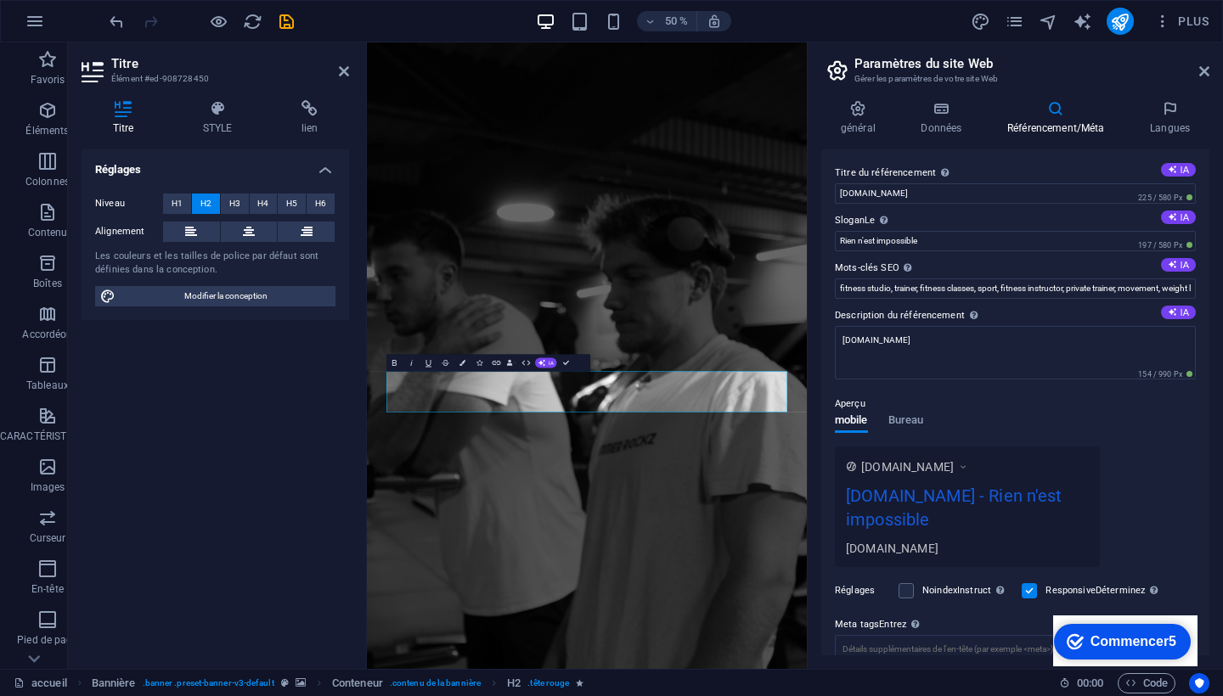
click at [872, 431] on div "mobile Bureau" at bounding box center [879, 430] width 88 height 32
click at [887, 431] on div "mobile Bureau" at bounding box center [879, 430] width 88 height 32
click at [901, 423] on span "Bureau" at bounding box center [906, 422] width 36 height 24
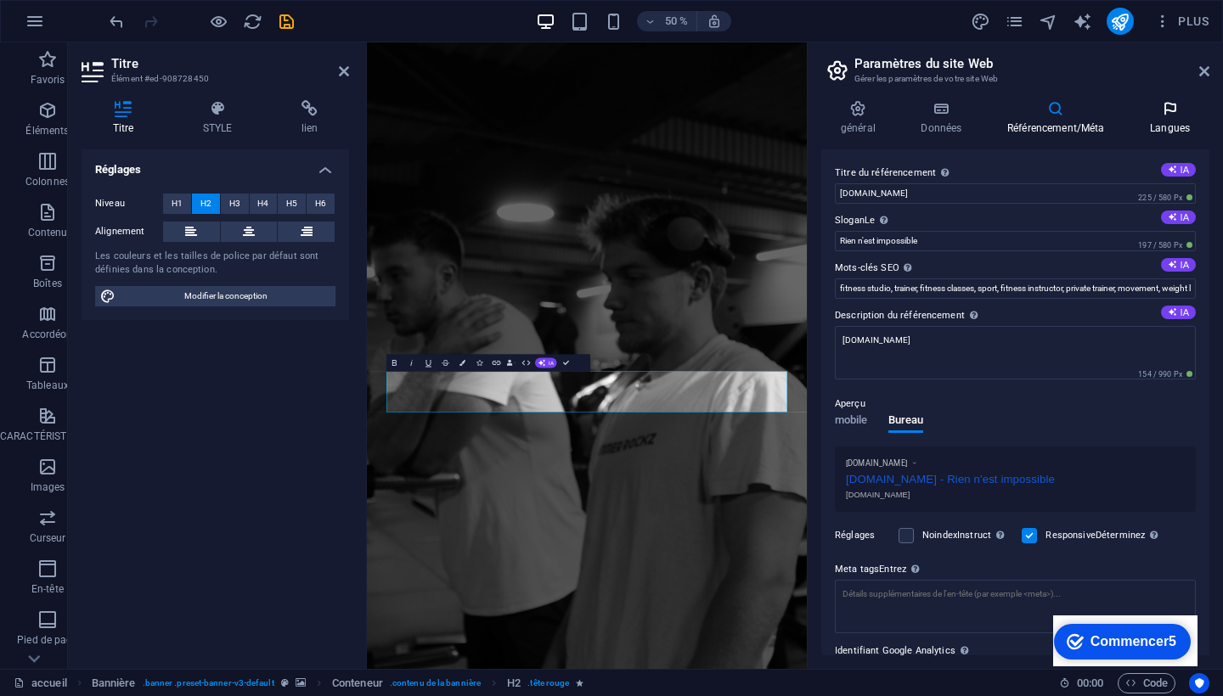
click at [1160, 117] on h4 "Langues" at bounding box center [1169, 118] width 79 height 36
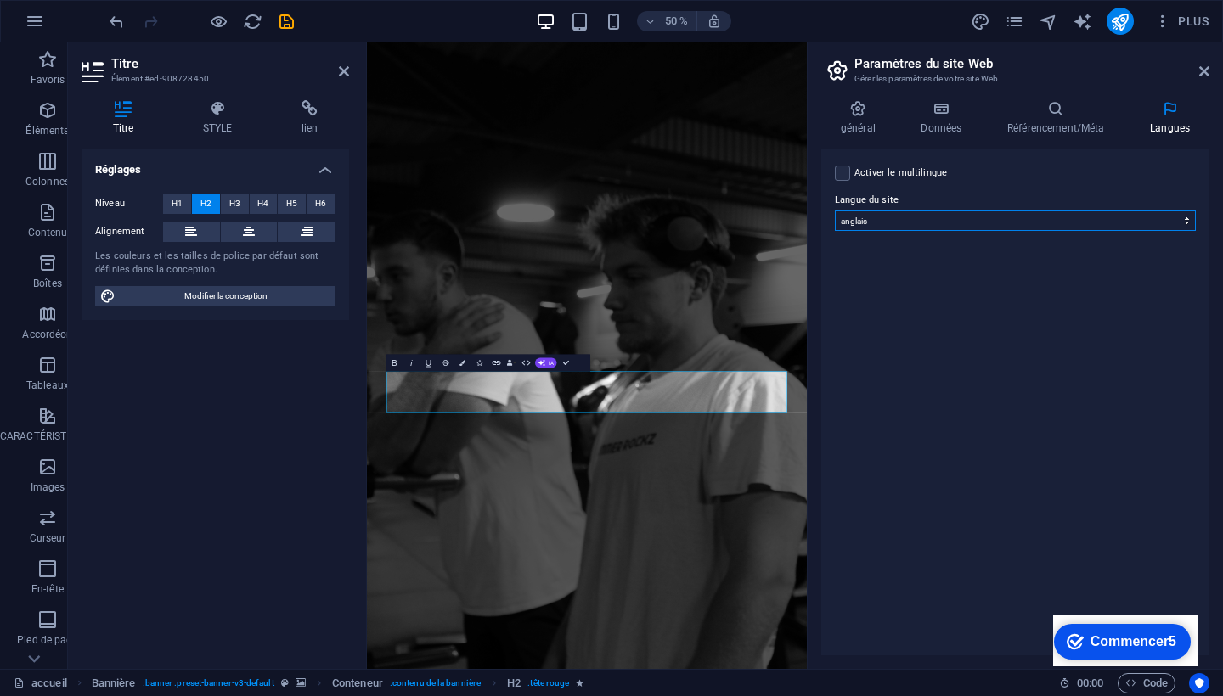
select select "49"
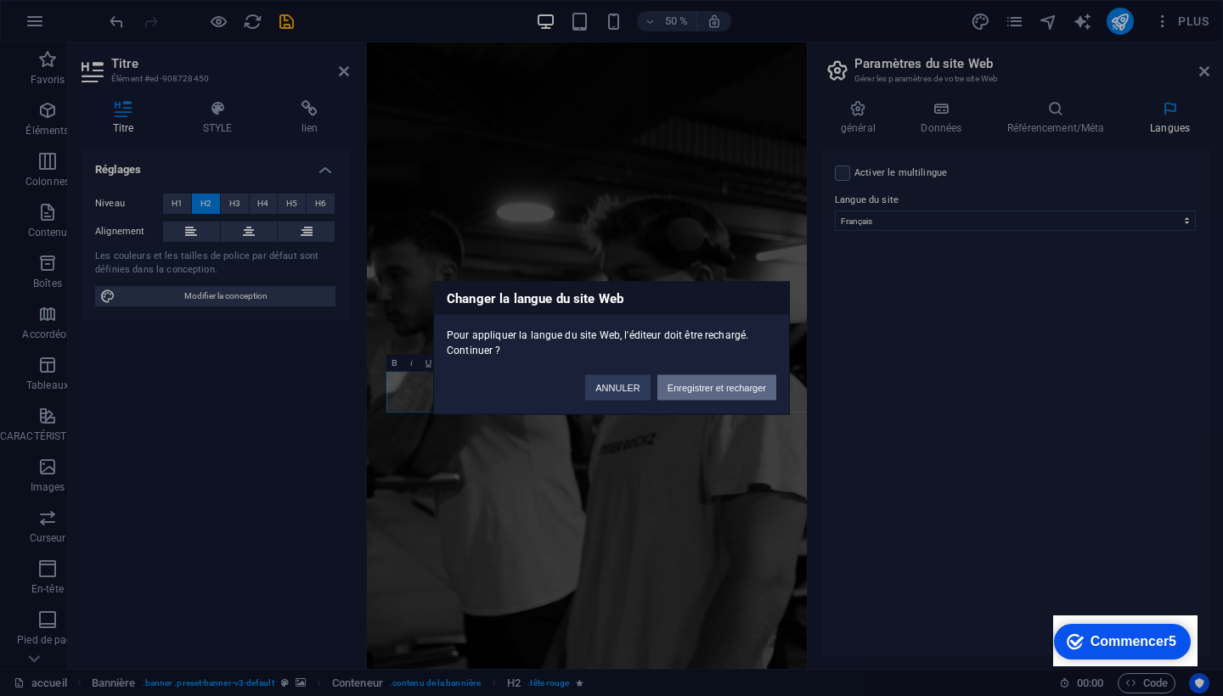
click at [725, 396] on button "Enregistrer et recharger" at bounding box center [716, 387] width 119 height 25
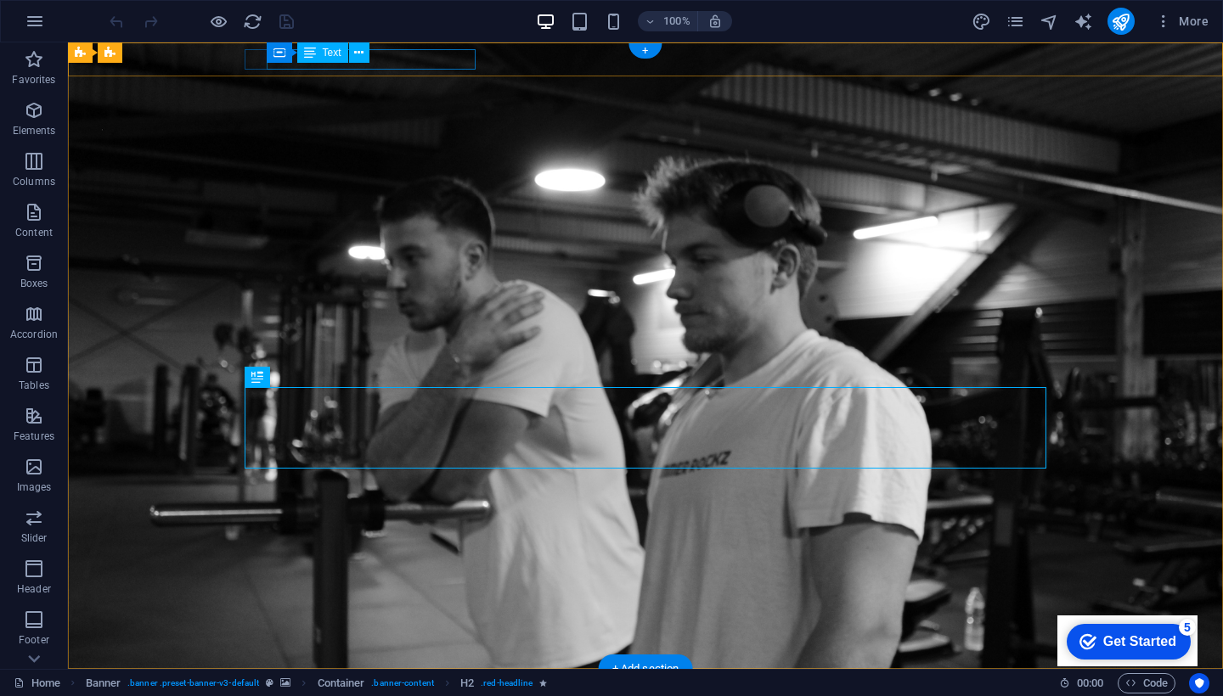
click at [429, 690] on div "[STREET_ADDRESS][US_STATE]" at bounding box center [639, 700] width 788 height 20
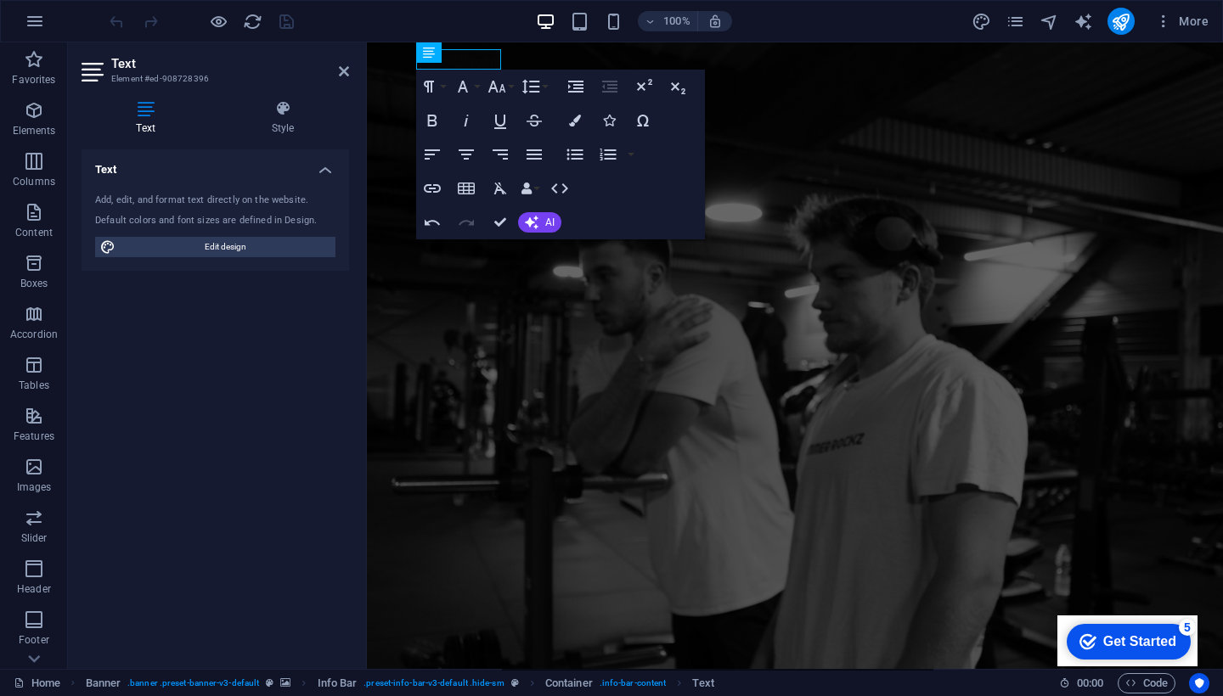
click at [533, 690] on span "33139" at bounding box center [552, 699] width 38 height 19
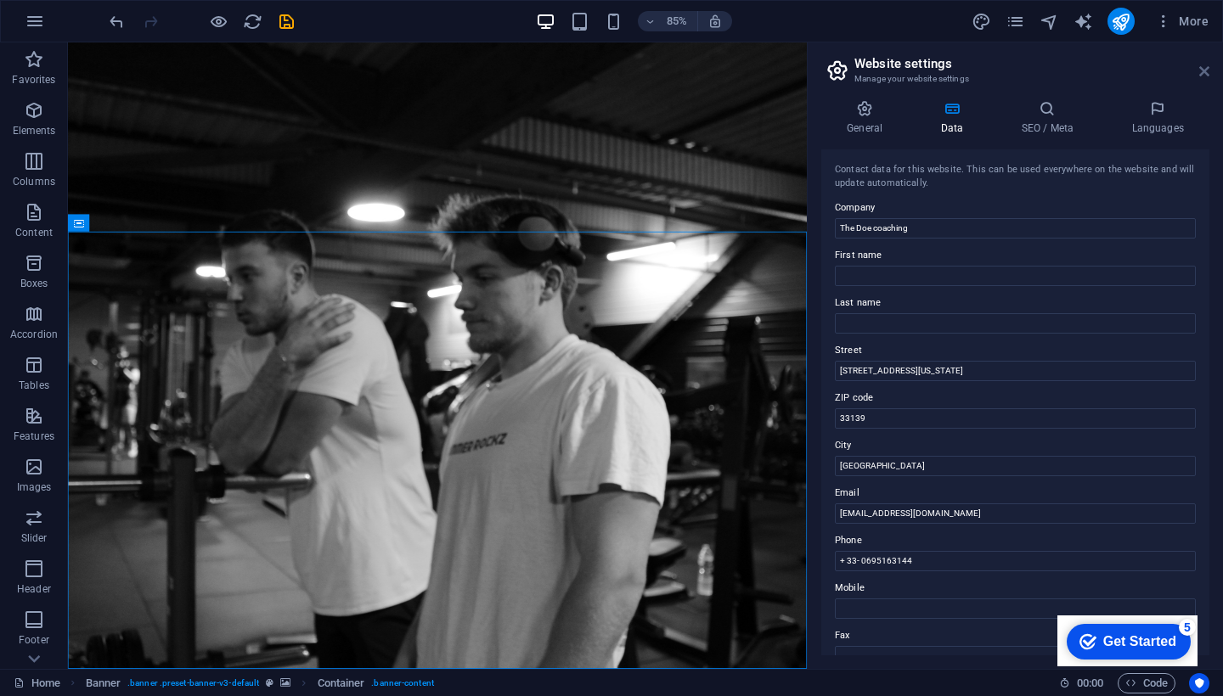
click at [1205, 70] on icon at bounding box center [1204, 72] width 10 height 14
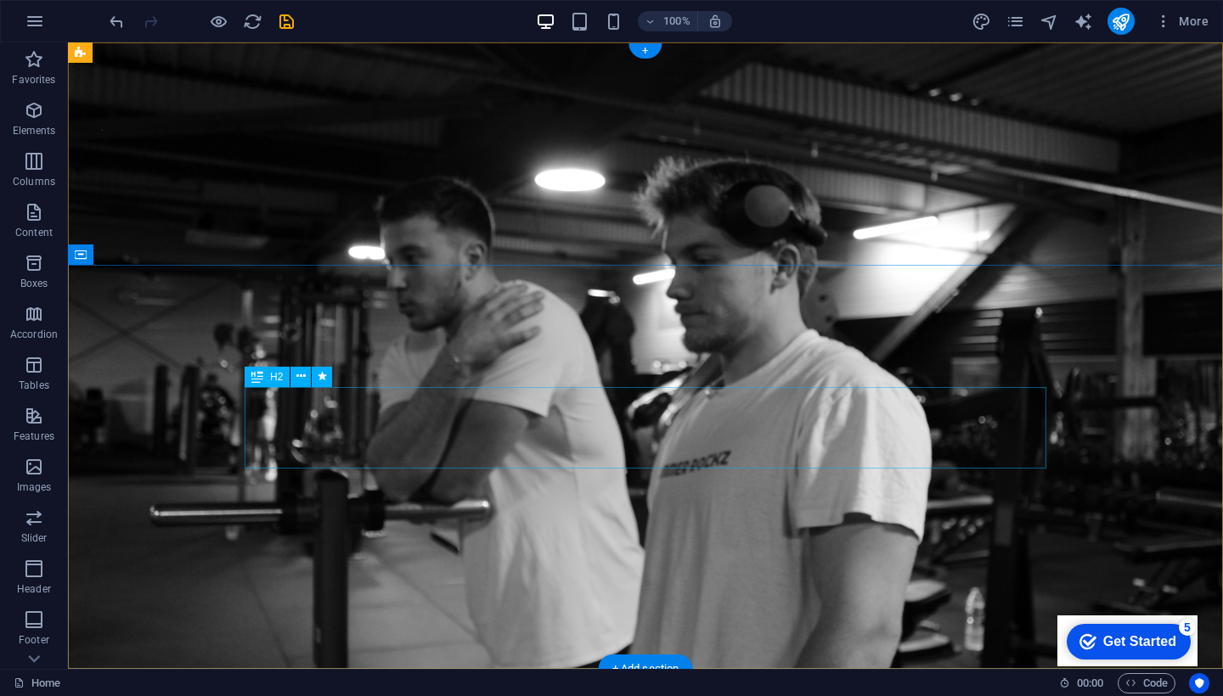
click at [268, 376] on div "H2" at bounding box center [267, 377] width 45 height 20
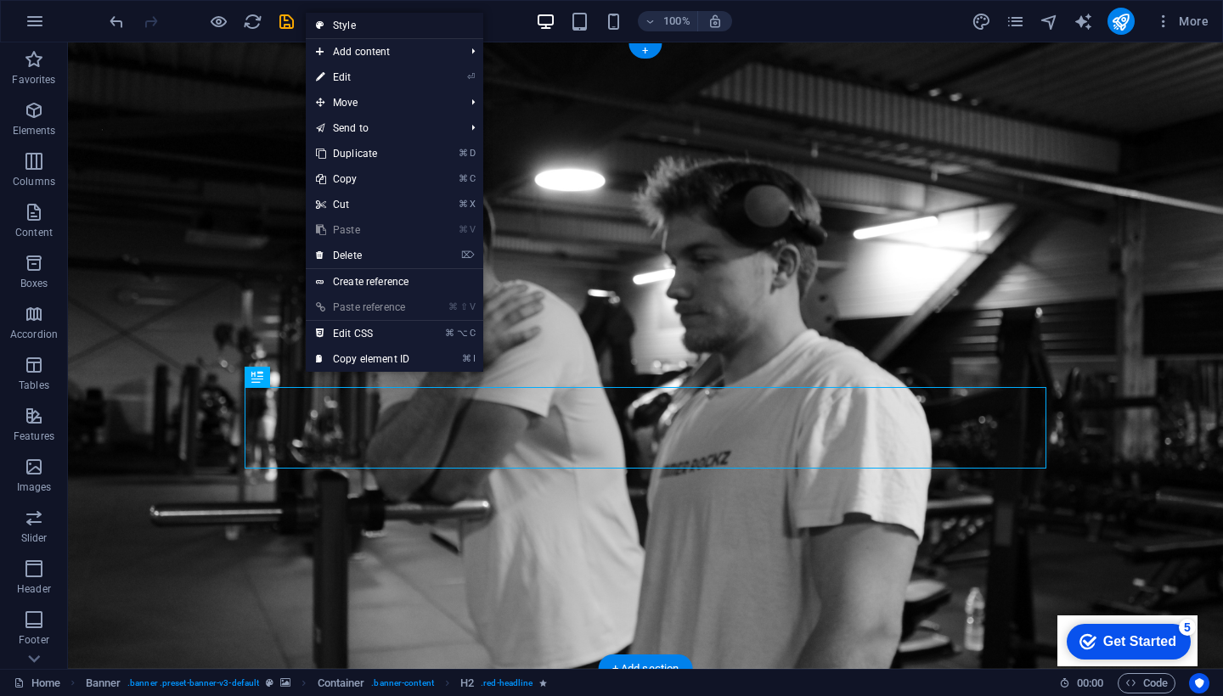
click at [375, 25] on link "Style" at bounding box center [395, 25] width 178 height 25
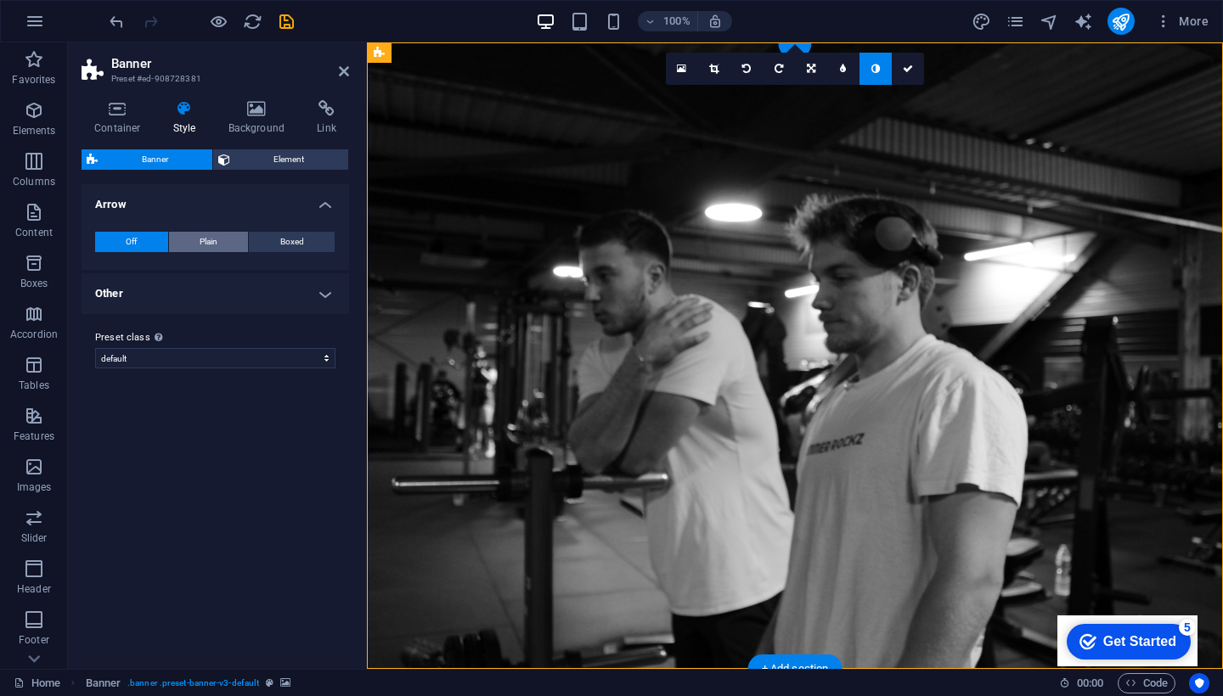
click at [212, 242] on span "Plain" at bounding box center [209, 242] width 18 height 20
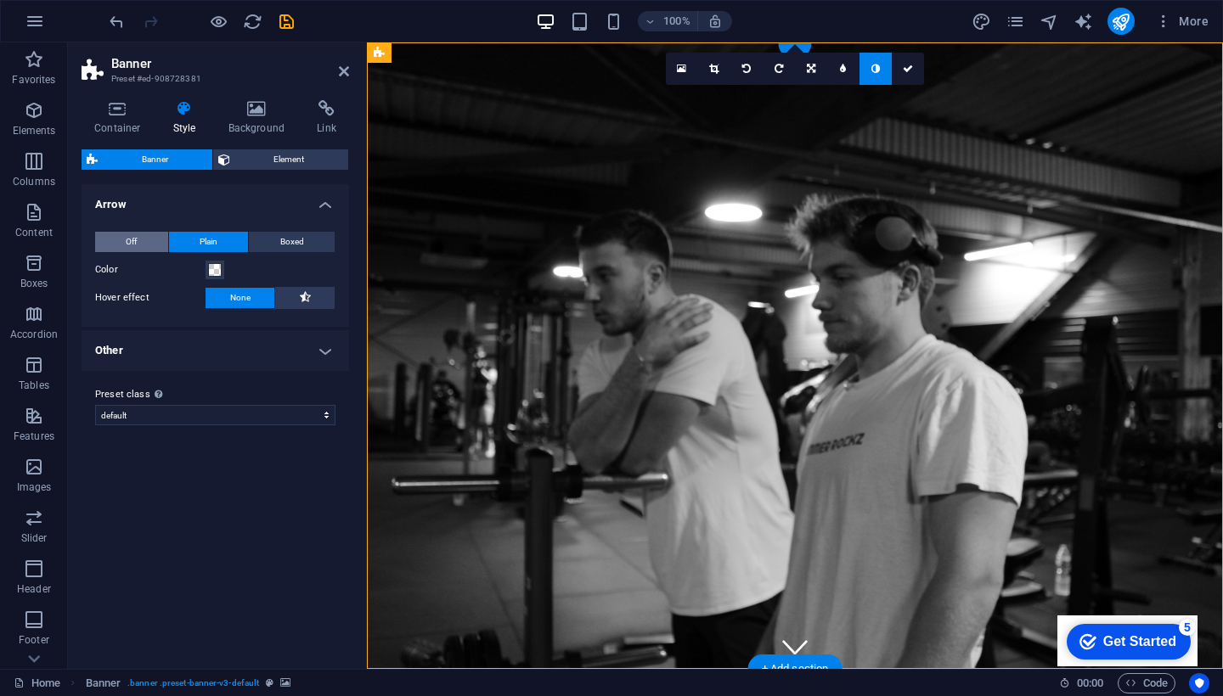
click at [149, 247] on button "Off" at bounding box center [131, 242] width 73 height 20
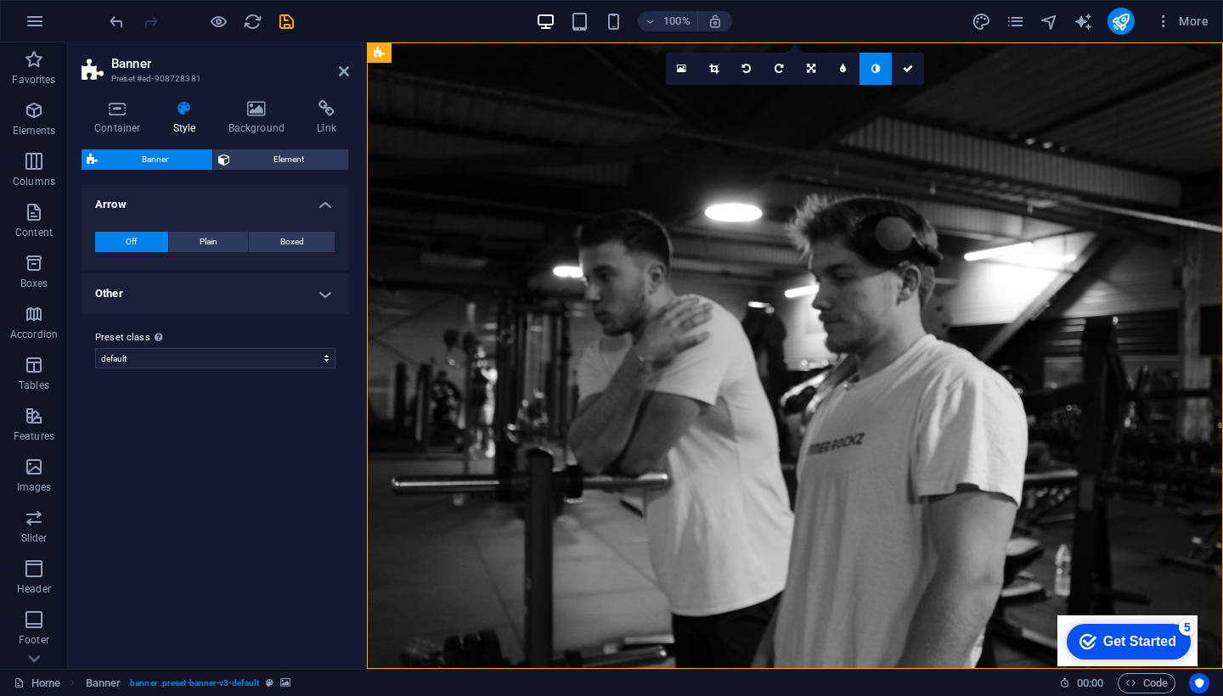
click at [336, 70] on h2 "Banner" at bounding box center [230, 63] width 238 height 15
click at [340, 71] on icon at bounding box center [344, 72] width 10 height 14
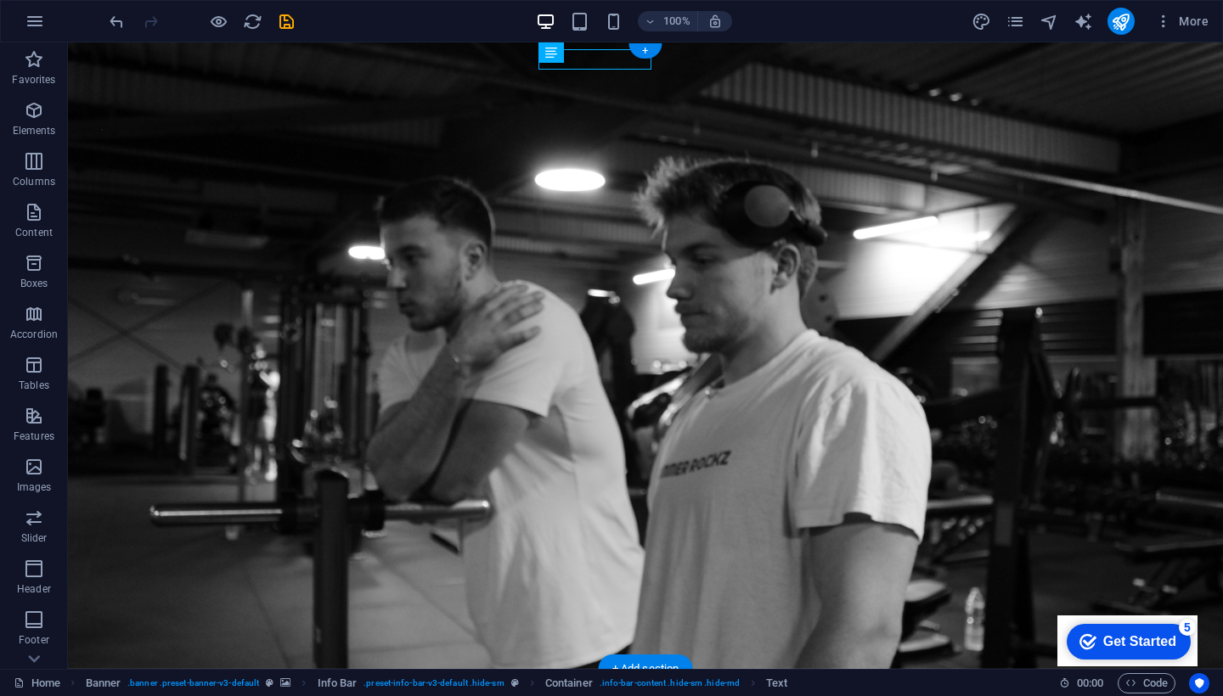
click at [571, 63] on div "Container Text" at bounding box center [556, 52] width 37 height 21
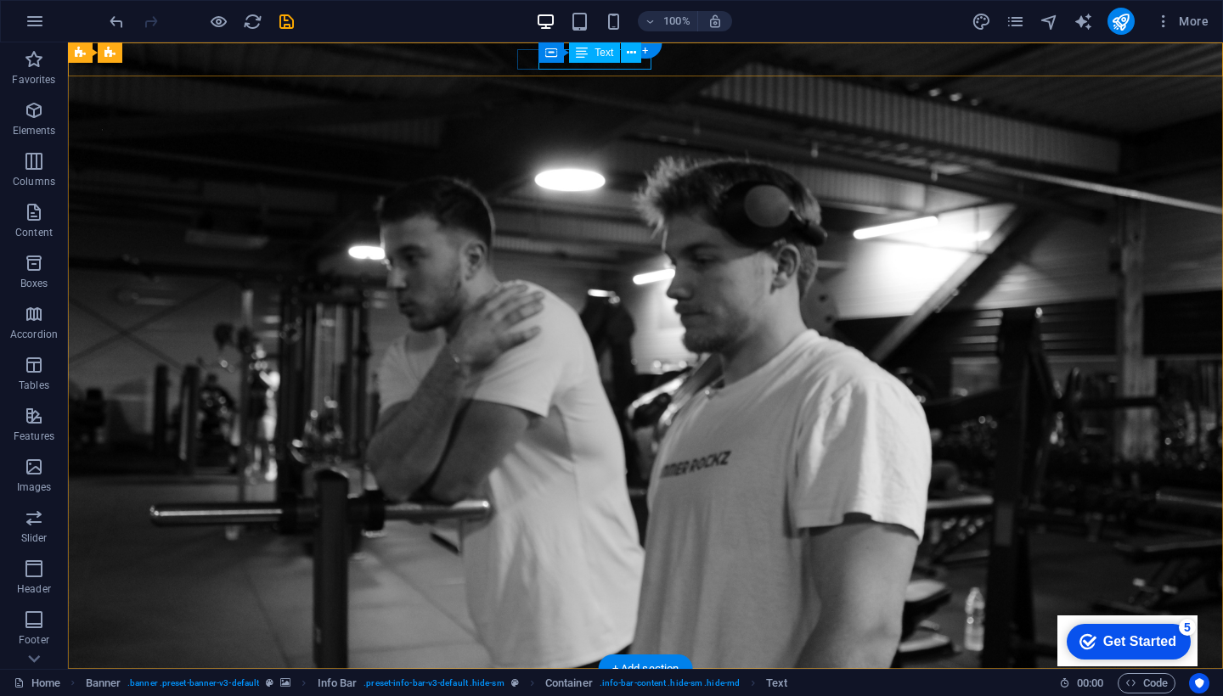
click at [571, 63] on div "Container Text" at bounding box center [595, 52] width 114 height 21
click at [602, 52] on span "Text" at bounding box center [603, 53] width 19 height 10
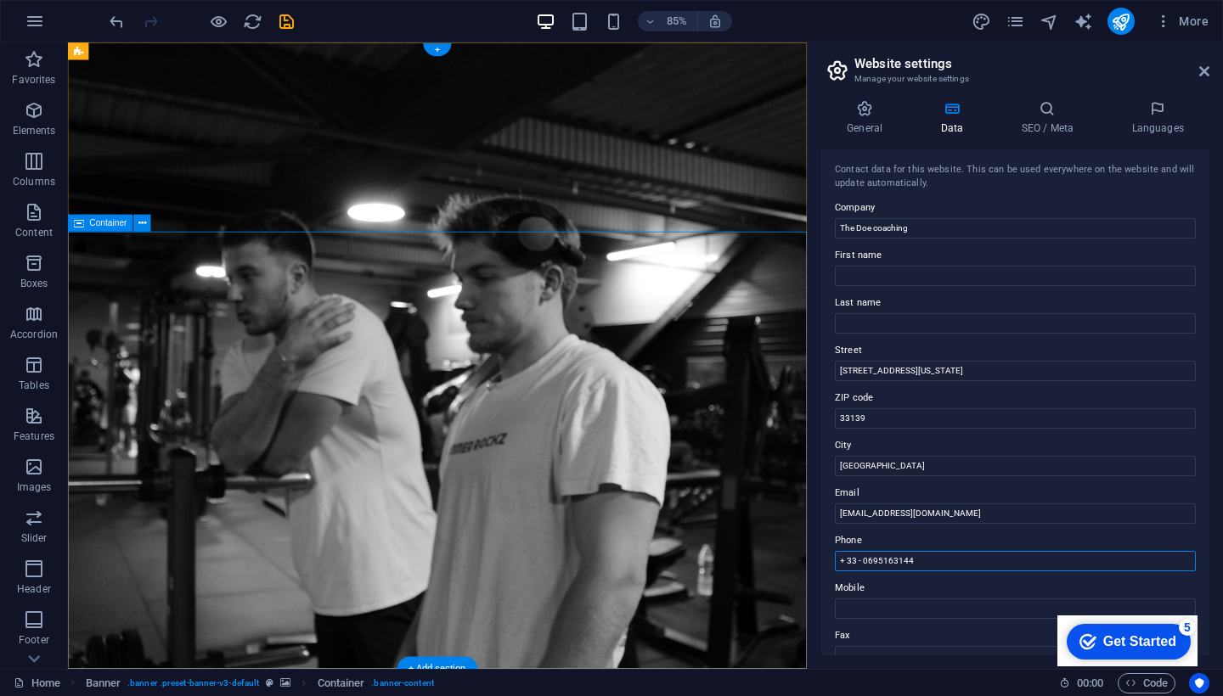
type input "+ 33 - 0695163144"
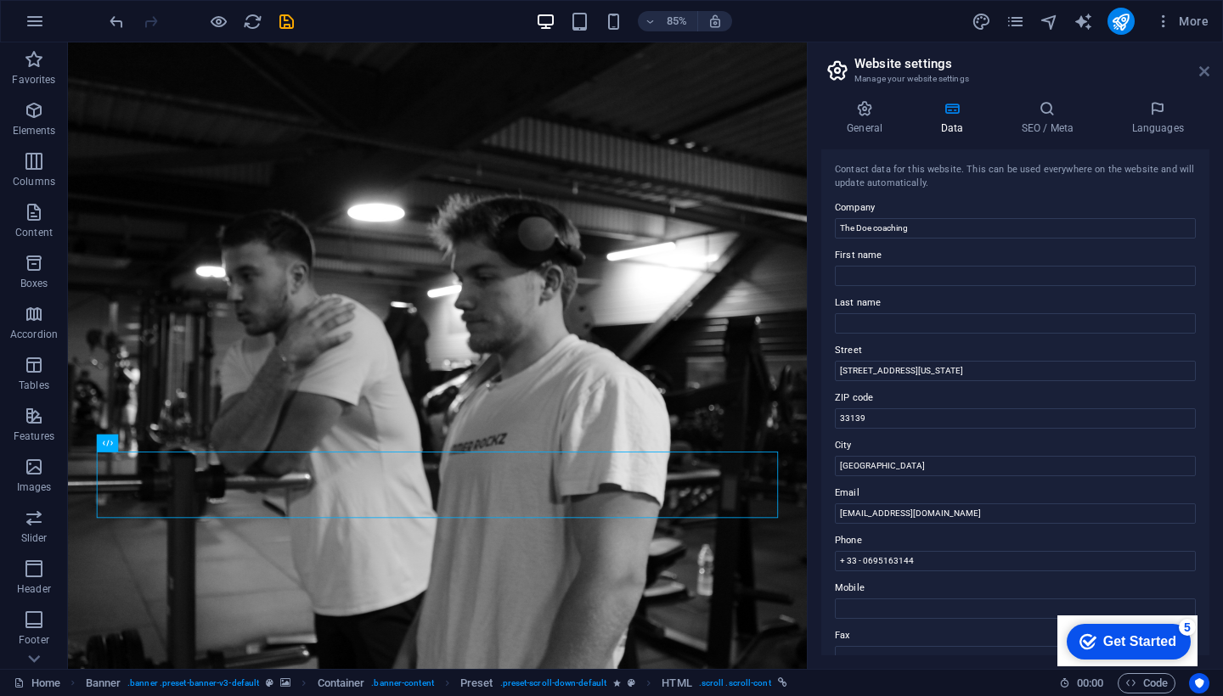
click at [1201, 70] on icon at bounding box center [1204, 72] width 10 height 14
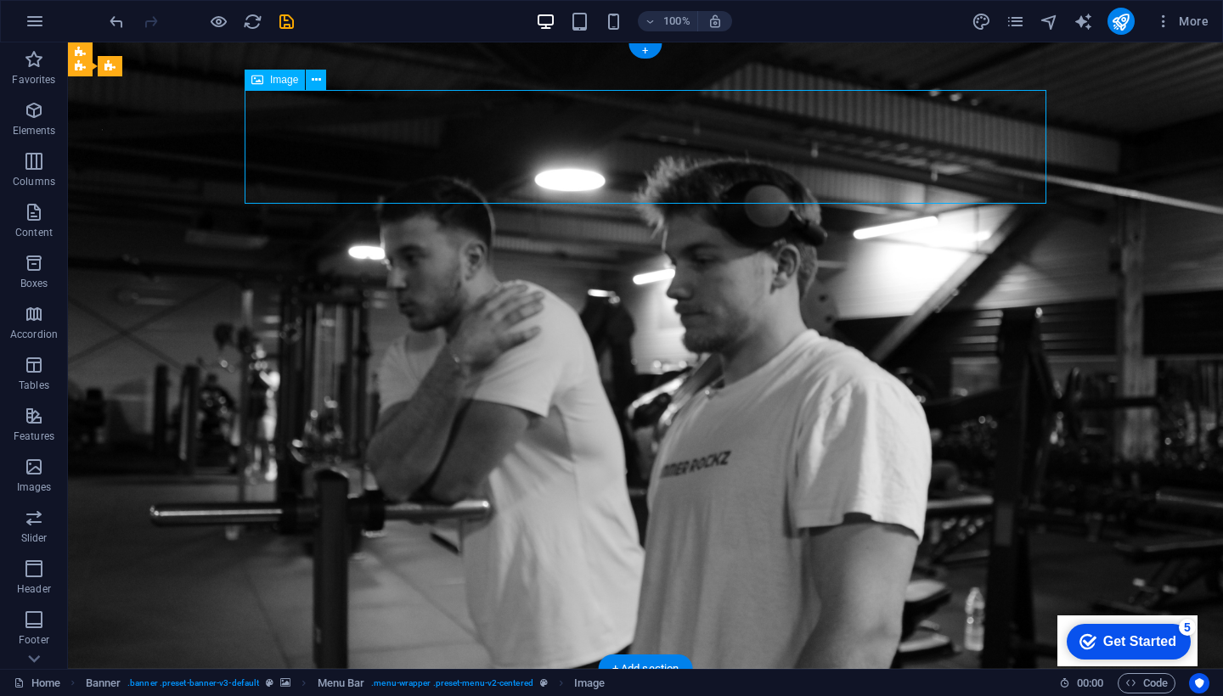
select select "px"
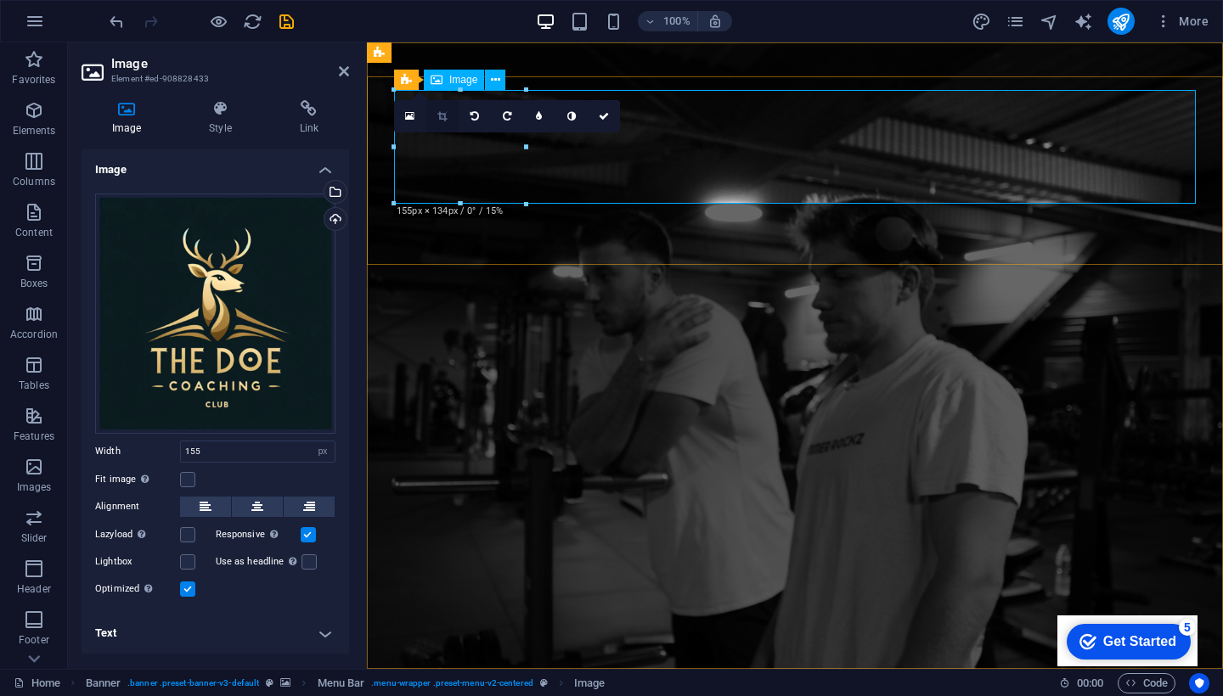
click at [441, 118] on icon at bounding box center [441, 116] width 9 height 10
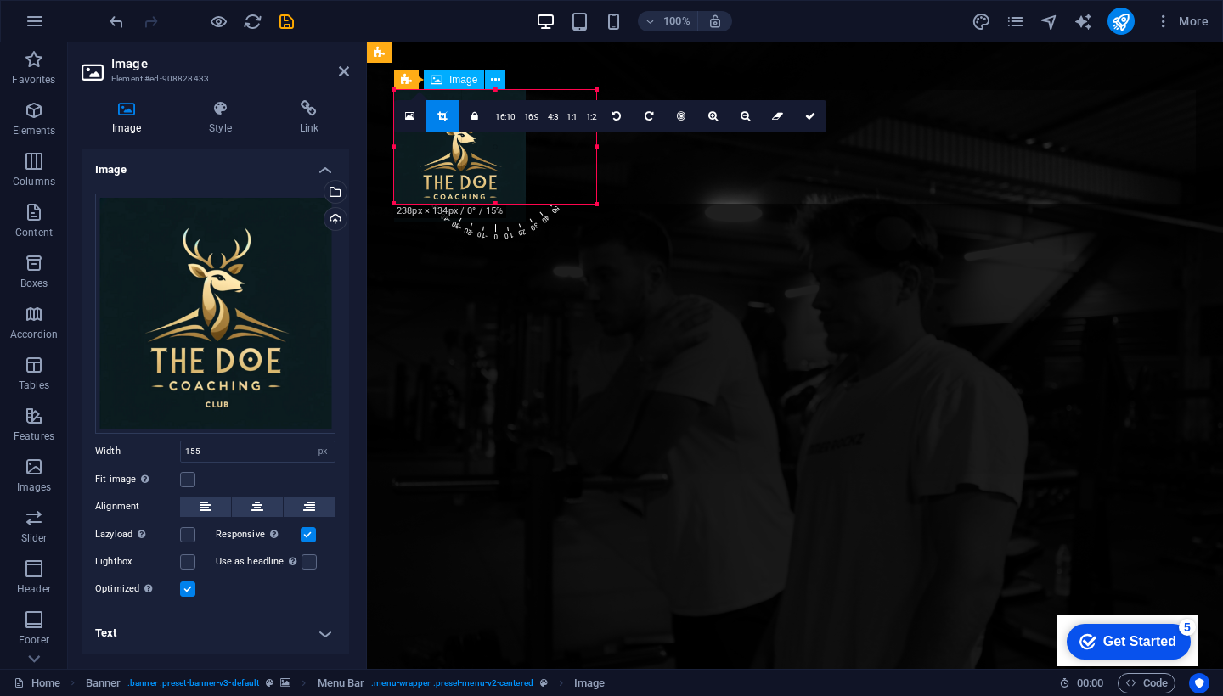
drag, startPoint x: 528, startPoint y: 150, endPoint x: 599, endPoint y: 150, distance: 70.5
click at [599, 150] on div at bounding box center [597, 147] width 6 height 114
drag, startPoint x: 525, startPoint y: 144, endPoint x: 551, endPoint y: 237, distance: 96.2
click at [551, 204] on div "180 170 160 150 140 130 120 110 100 90 80 70 60 50 40 30 20 10 0 -10 -20 -30 -4…" at bounding box center [473, 147] width 158 height 114
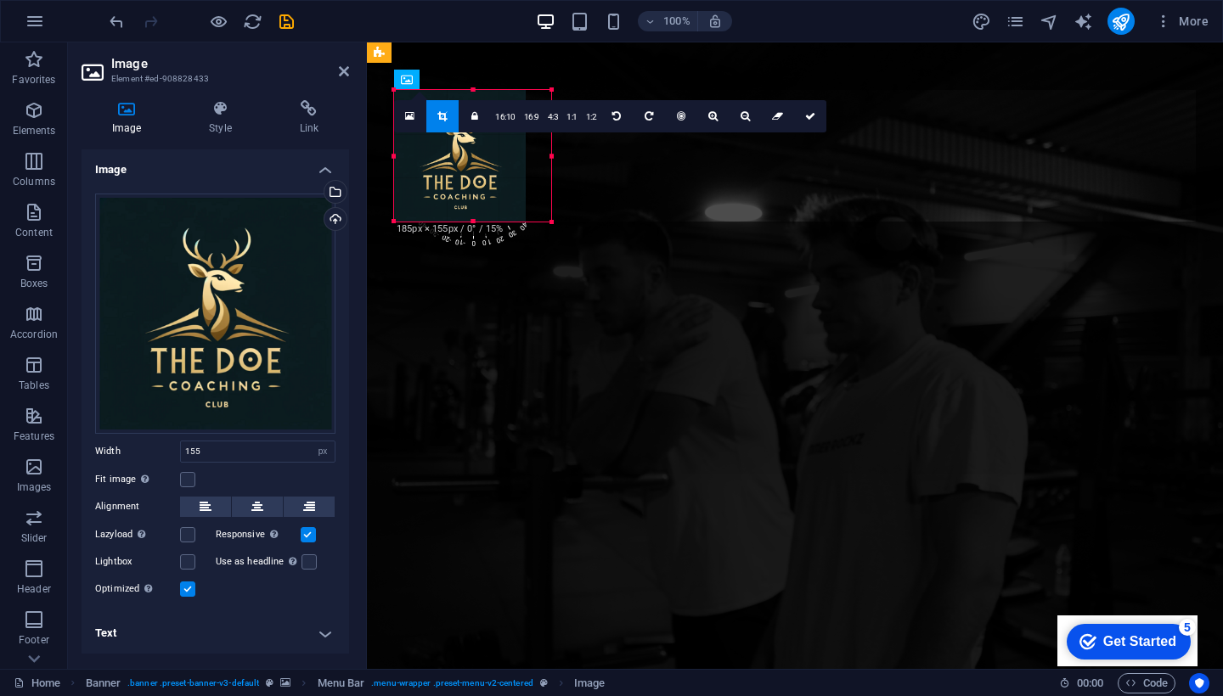
drag, startPoint x: 524, startPoint y: 202, endPoint x: 548, endPoint y: 211, distance: 25.3
click at [548, 217] on div at bounding box center [552, 222] width 10 height 10
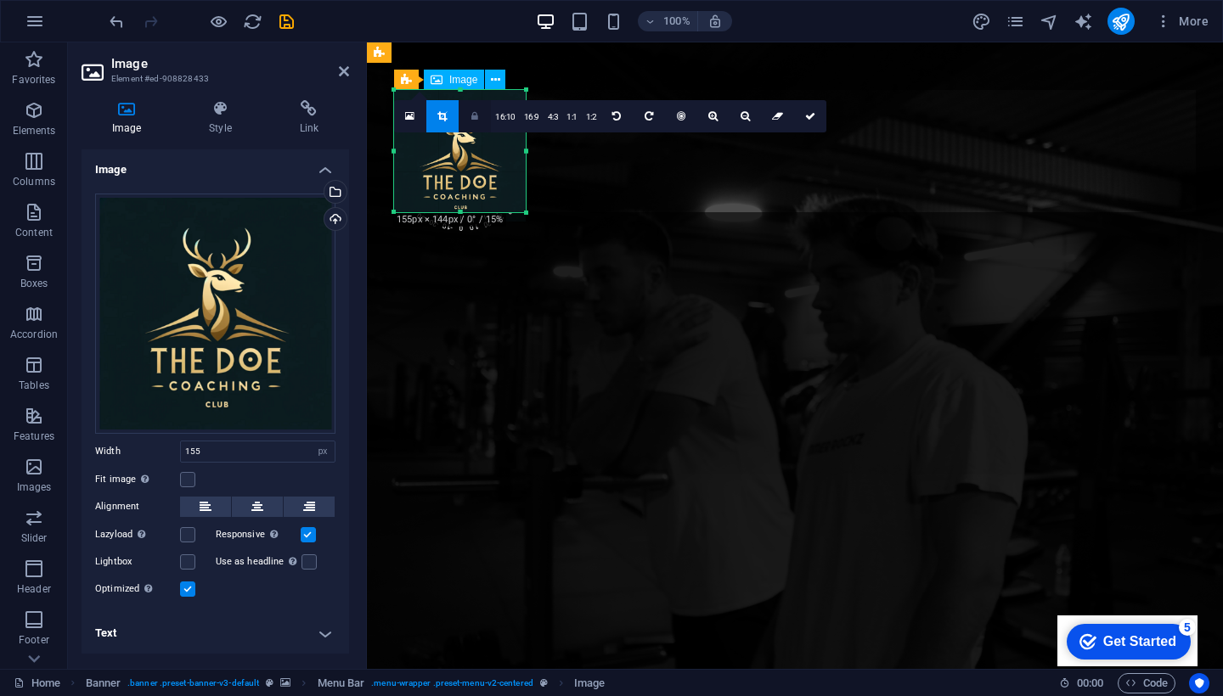
click at [481, 114] on link at bounding box center [475, 116] width 32 height 32
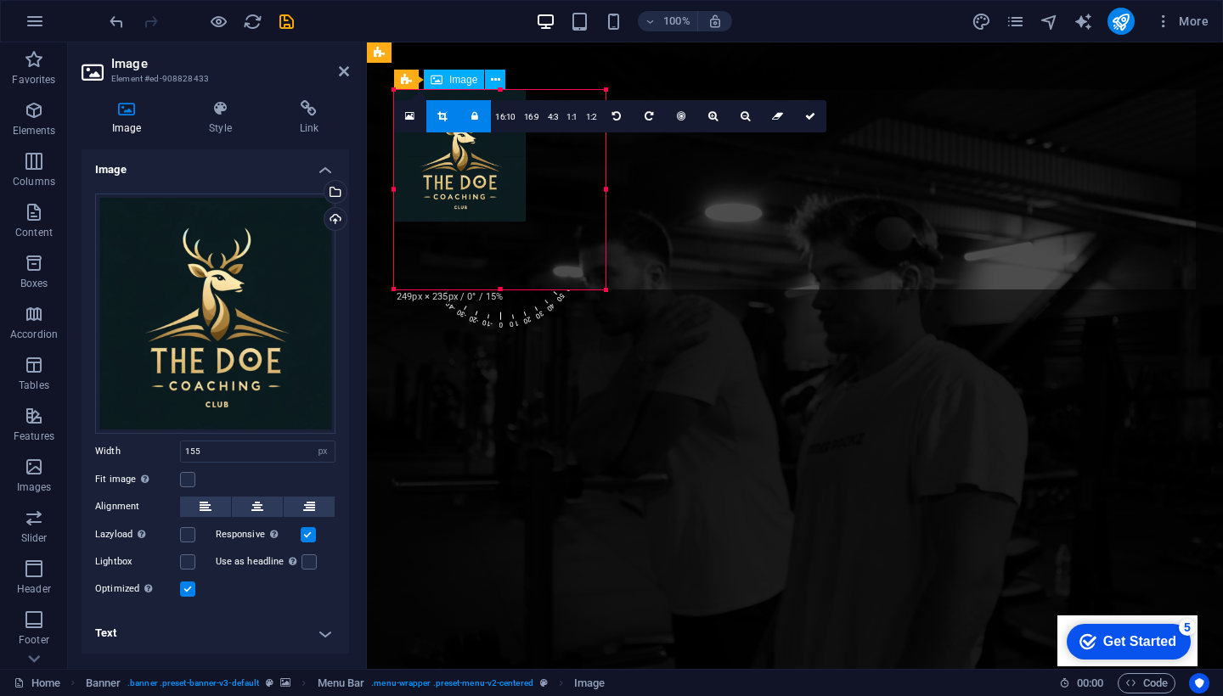
drag, startPoint x: 528, startPoint y: 152, endPoint x: 608, endPoint y: 157, distance: 80.0
click at [608, 157] on div at bounding box center [606, 190] width 6 height 200
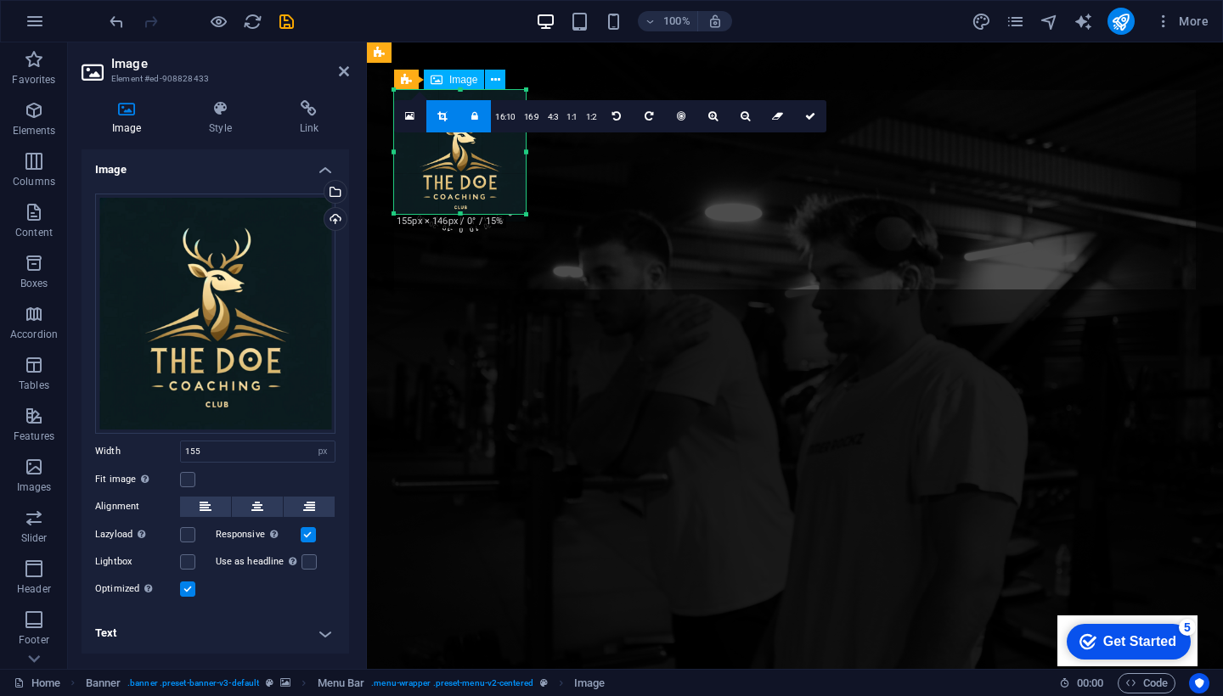
click at [473, 111] on icon at bounding box center [474, 116] width 7 height 10
click at [440, 113] on icon at bounding box center [441, 116] width 9 height 10
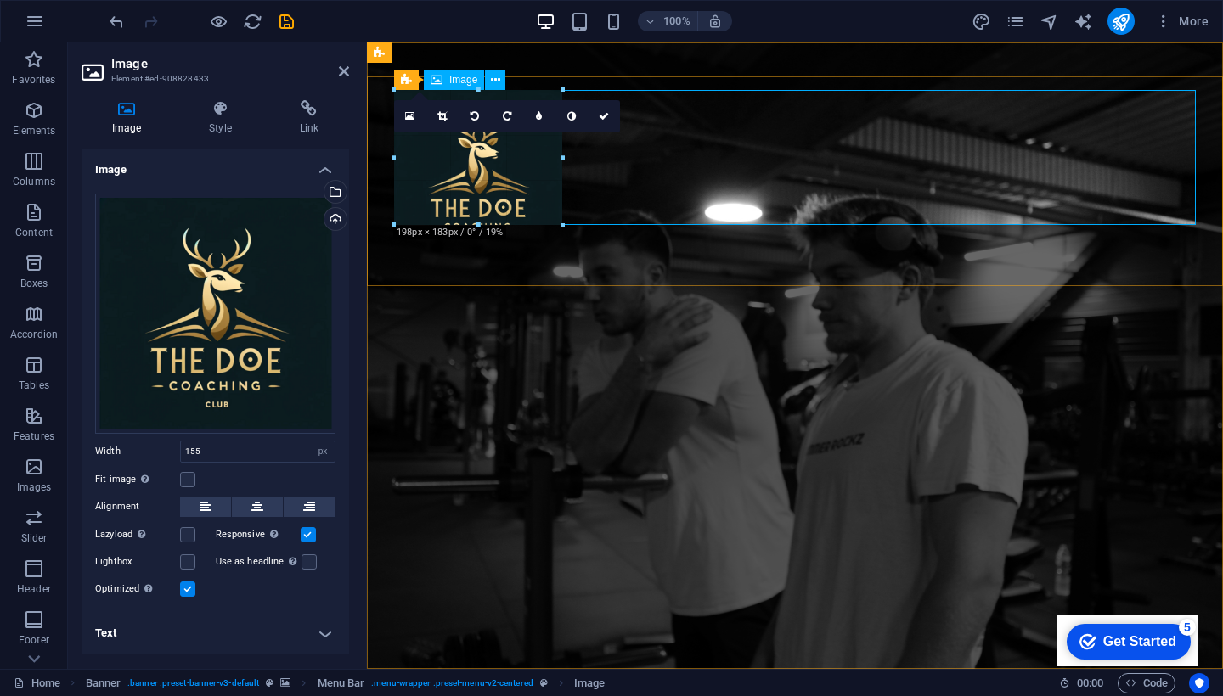
drag, startPoint x: 533, startPoint y: 150, endPoint x: 540, endPoint y: 176, distance: 26.4
type input "172"
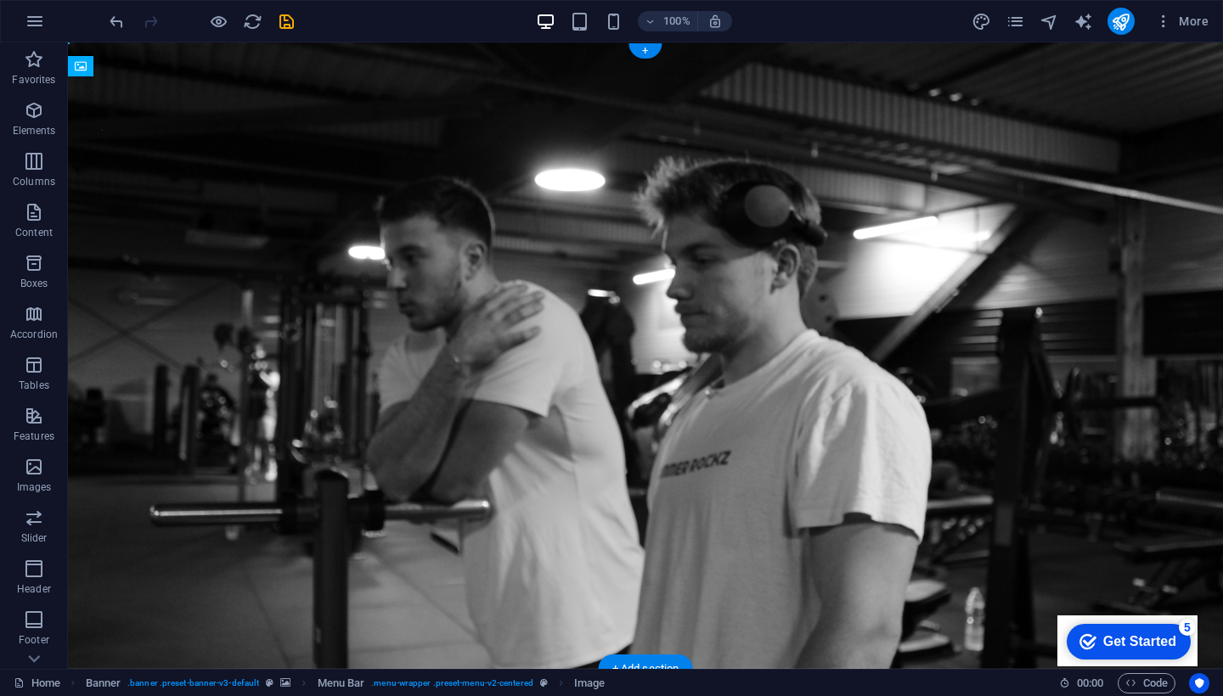
drag, startPoint x: 307, startPoint y: 183, endPoint x: 307, endPoint y: 202, distance: 18.7
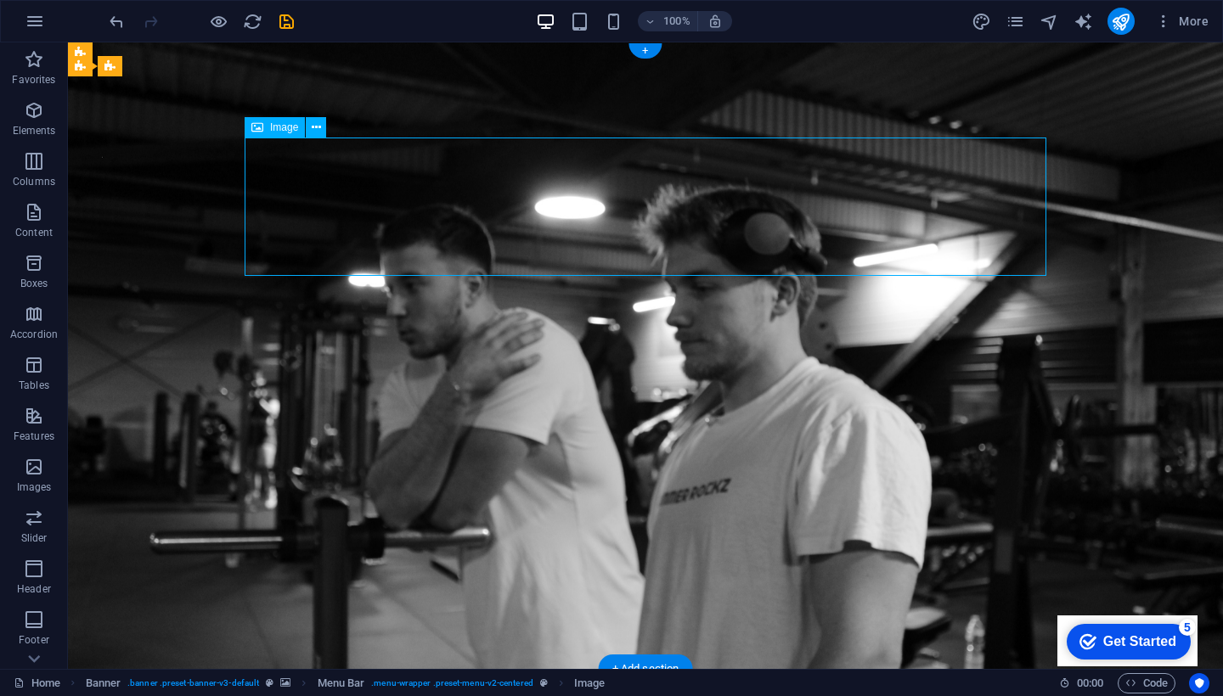
select select "px"
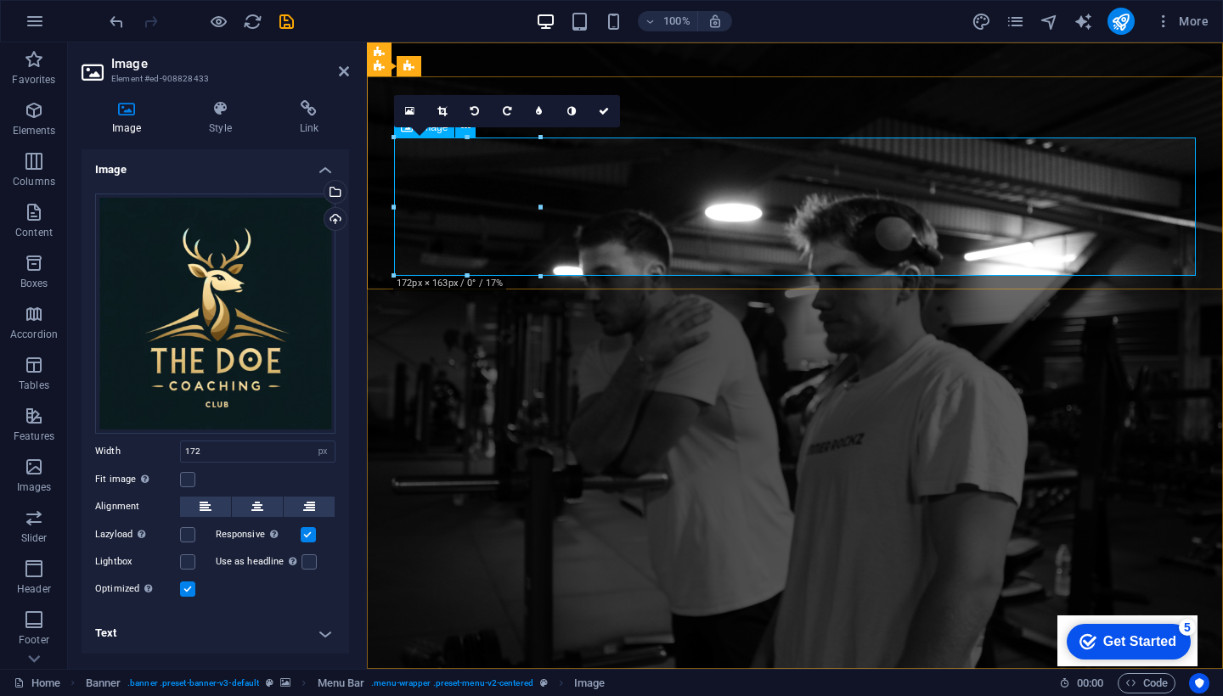
click at [439, 107] on icon at bounding box center [441, 111] width 9 height 10
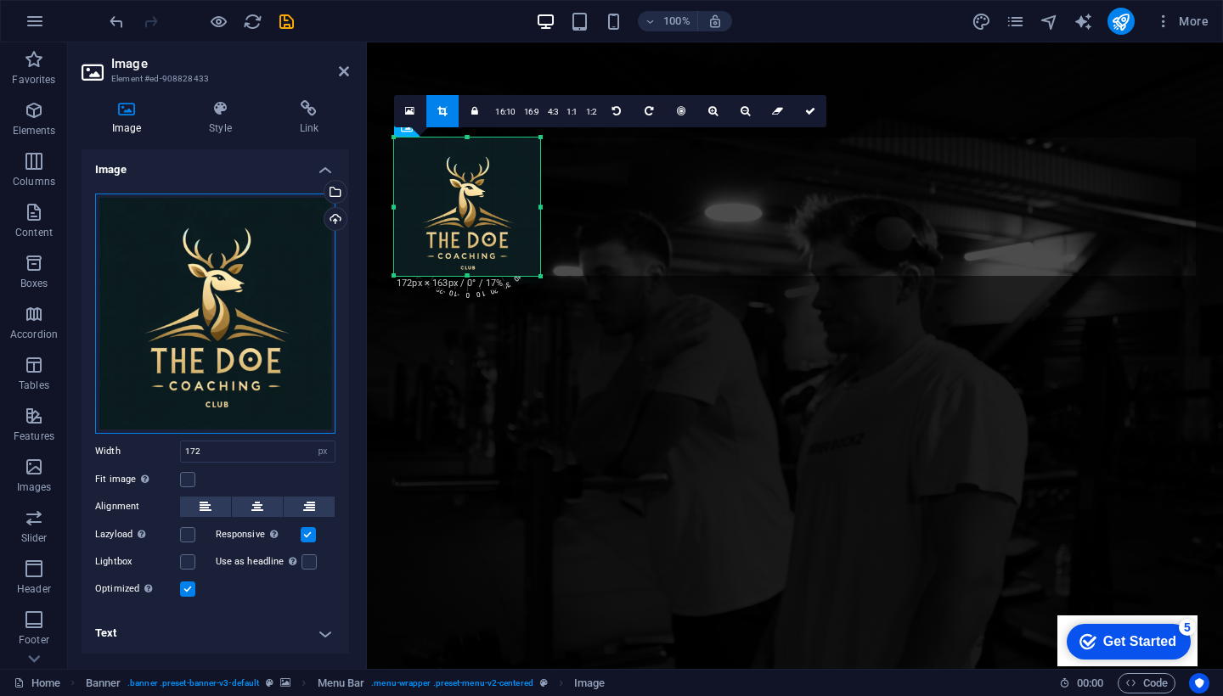
click at [132, 413] on div "Drag files here, click to choose files or select files from Files or our free s…" at bounding box center [215, 314] width 240 height 240
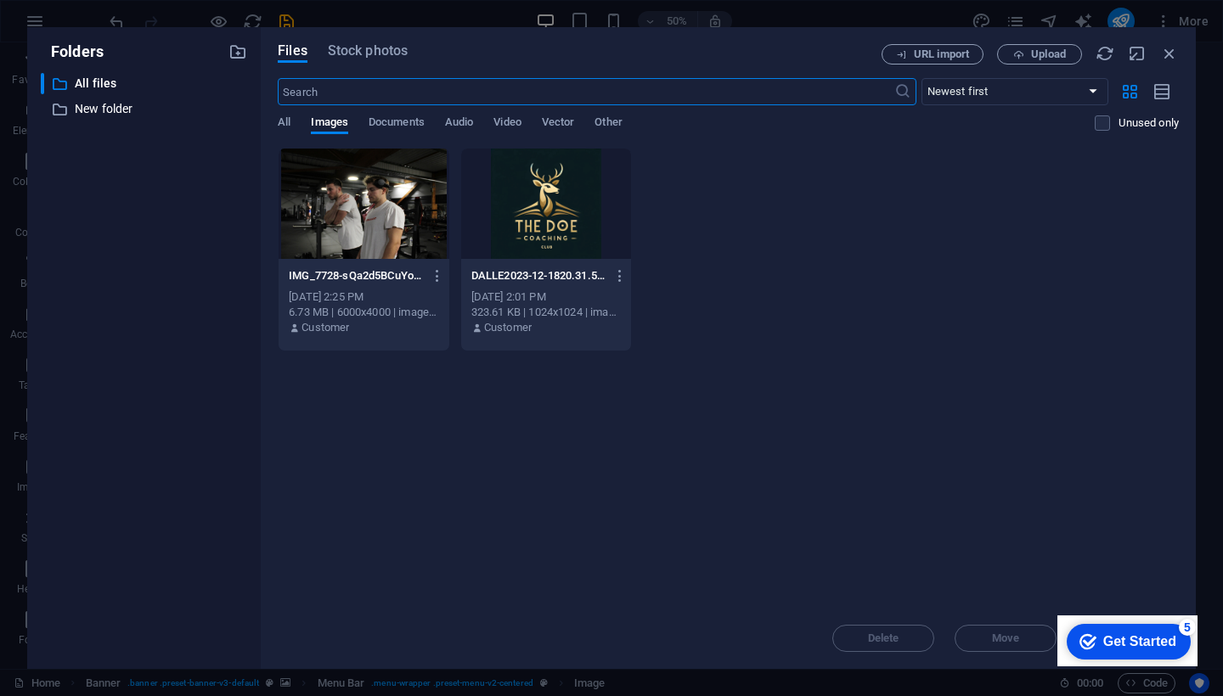
click at [558, 192] on div at bounding box center [546, 204] width 171 height 110
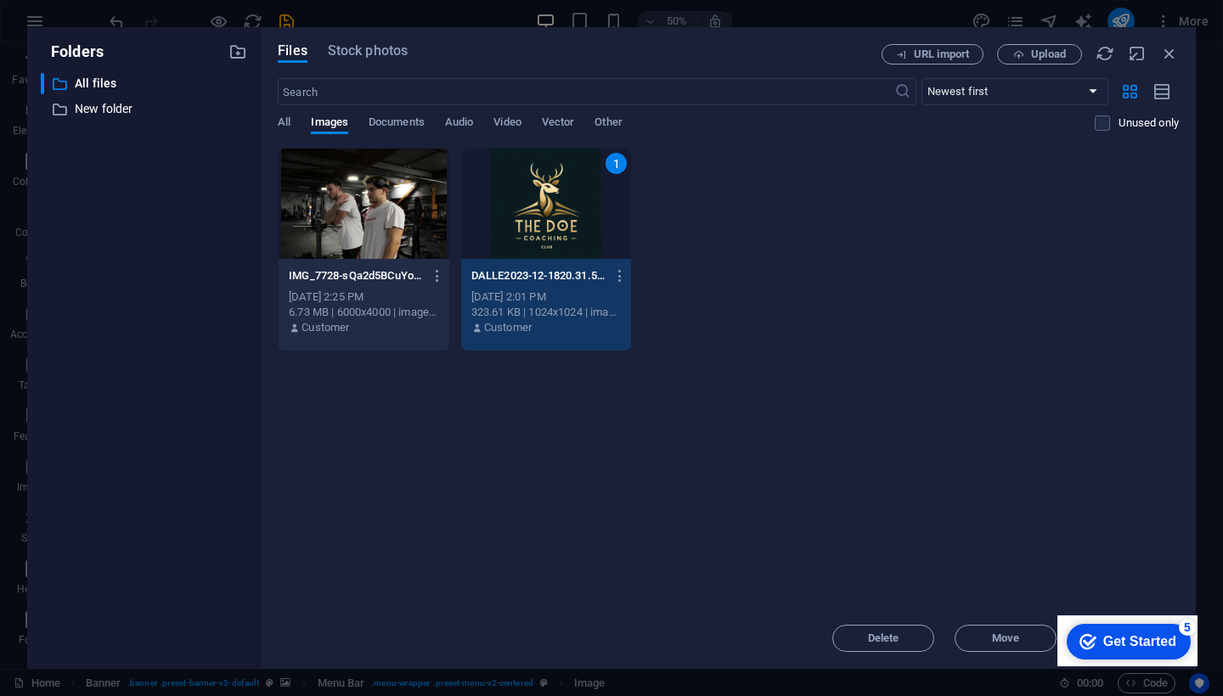
click at [558, 192] on div "1" at bounding box center [546, 204] width 171 height 110
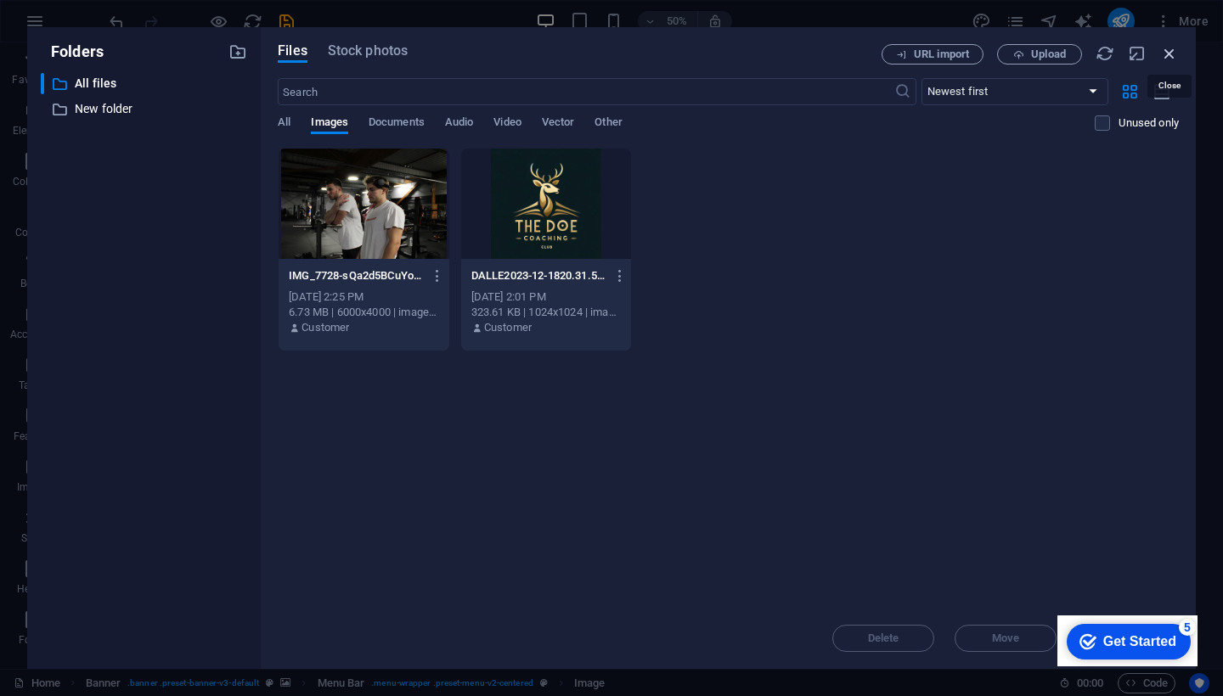
click at [1169, 53] on icon "button" at bounding box center [1169, 53] width 19 height 19
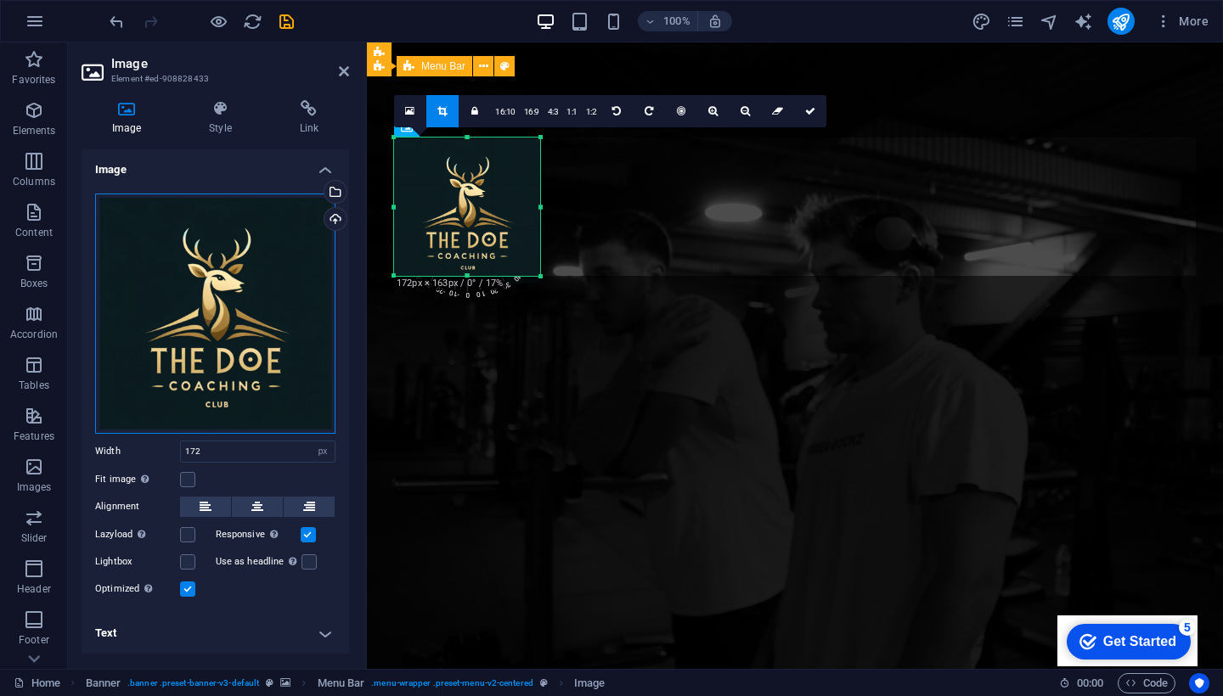
click at [203, 329] on div "Drag files here, click to choose files or select files from Files or our free s…" at bounding box center [215, 314] width 240 height 240
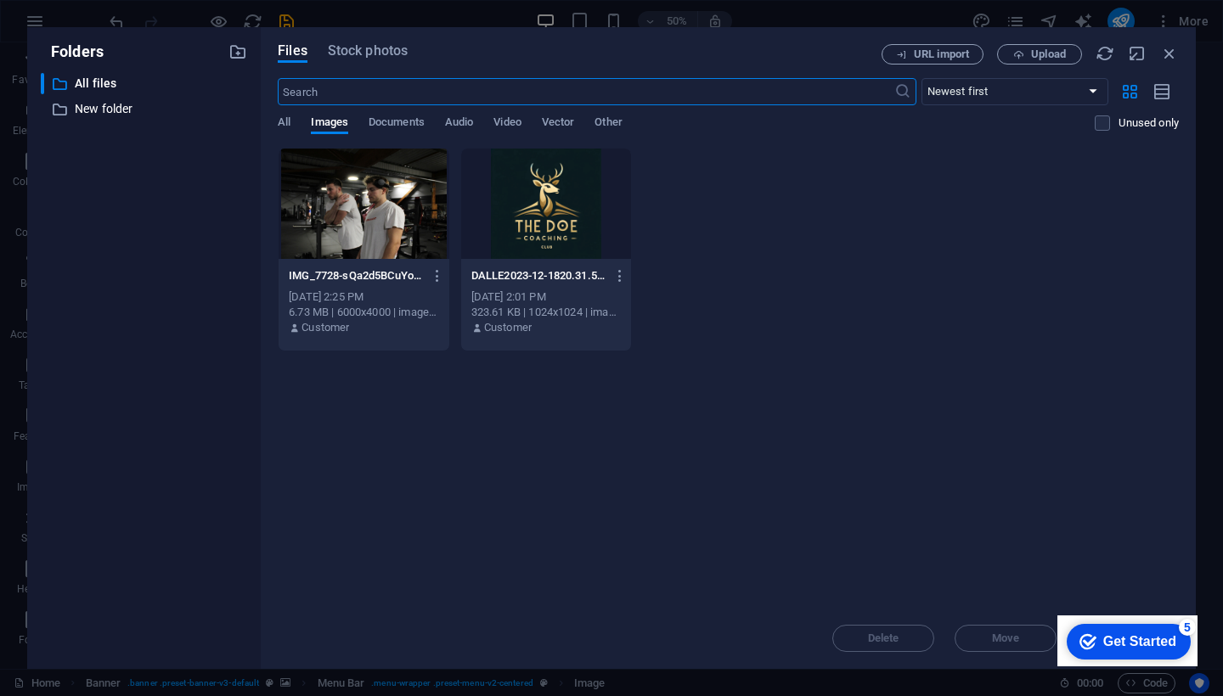
click at [526, 199] on div at bounding box center [546, 204] width 171 height 110
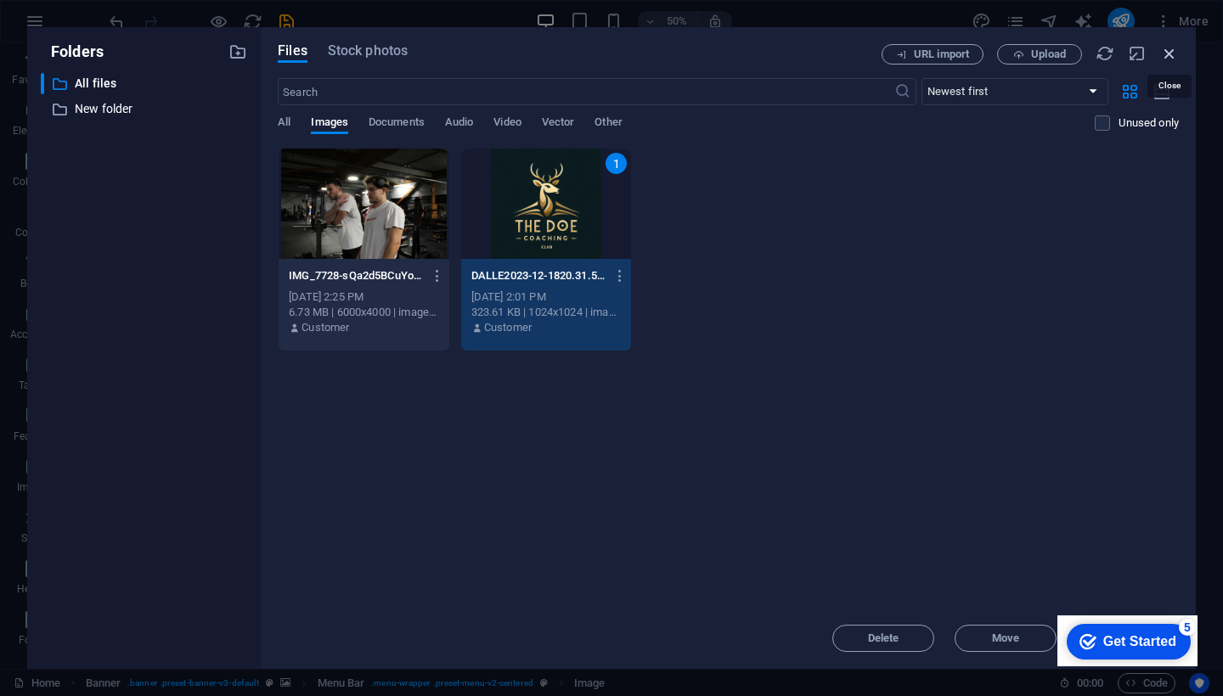
click at [1165, 59] on icon "button" at bounding box center [1169, 53] width 19 height 19
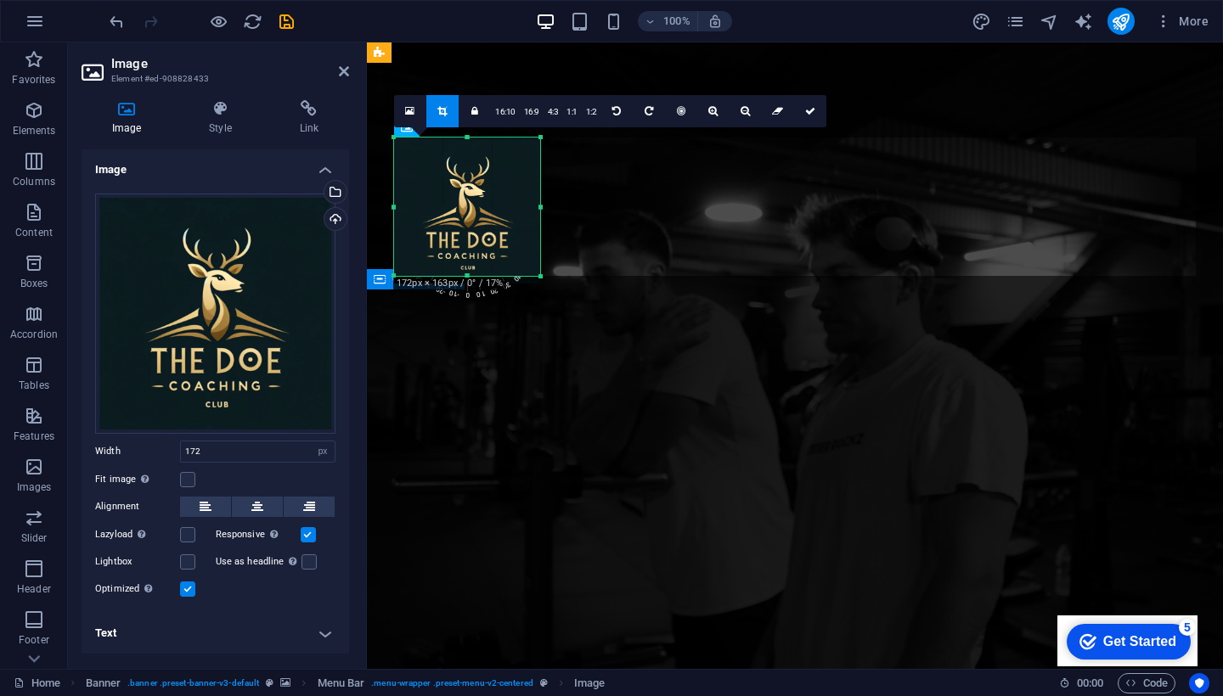
click at [1119, 649] on div "Get Started" at bounding box center [1139, 641] width 73 height 15
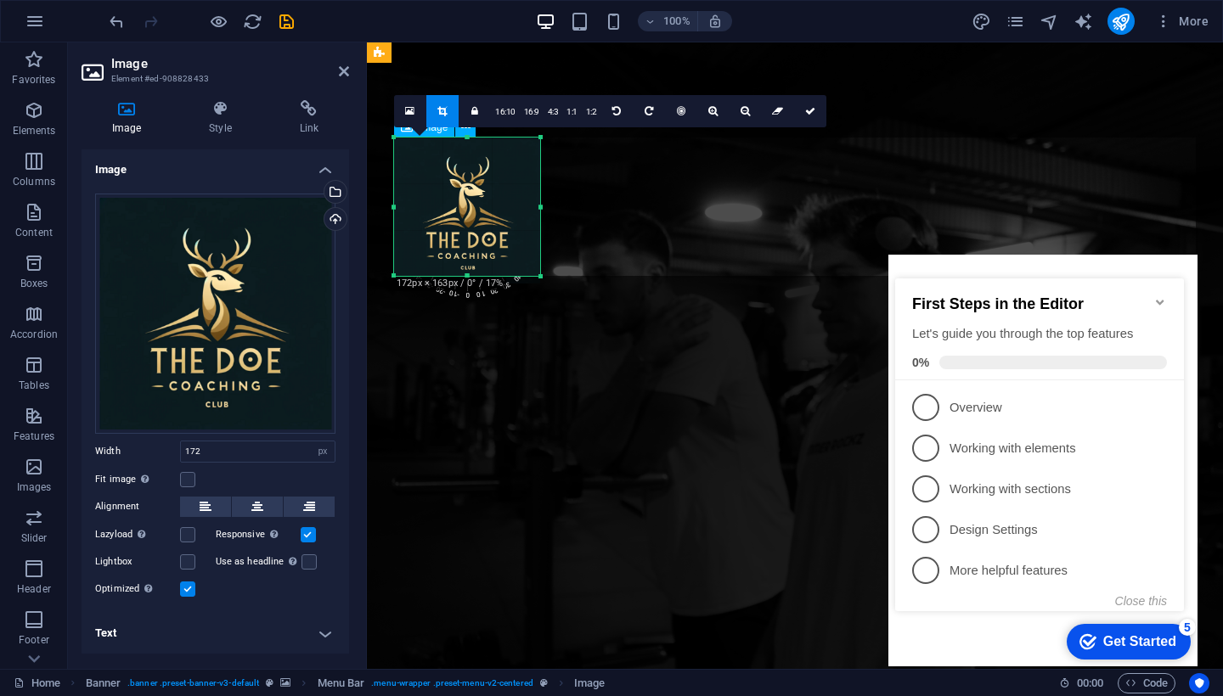
click at [1124, 658] on div "checkmark Get Started 5" at bounding box center [1129, 642] width 124 height 36
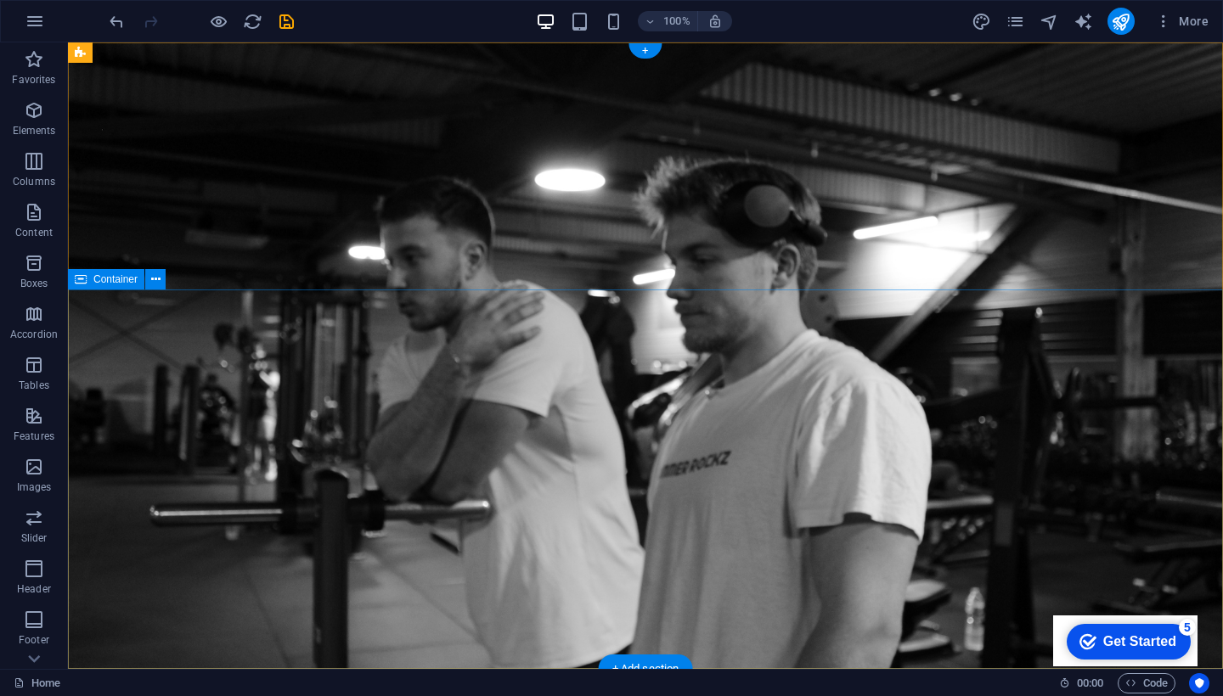
click at [1110, 641] on div "Get Started" at bounding box center [1139, 641] width 73 height 15
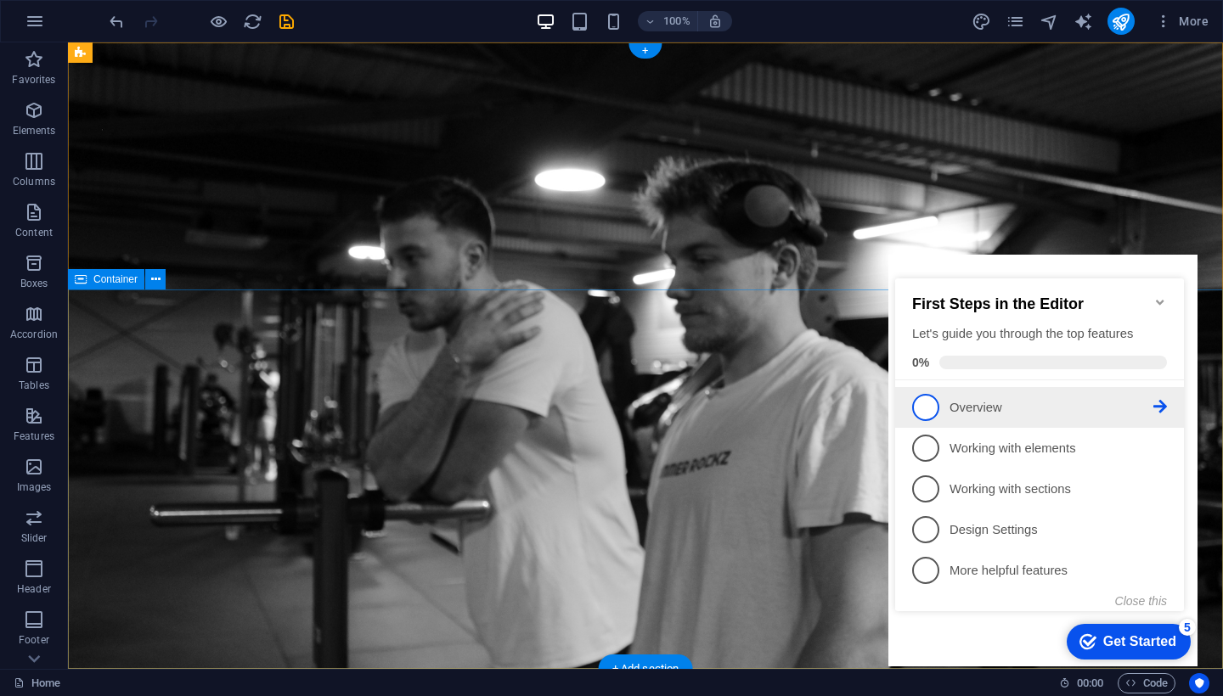
click at [932, 405] on span "1" at bounding box center [925, 407] width 27 height 27
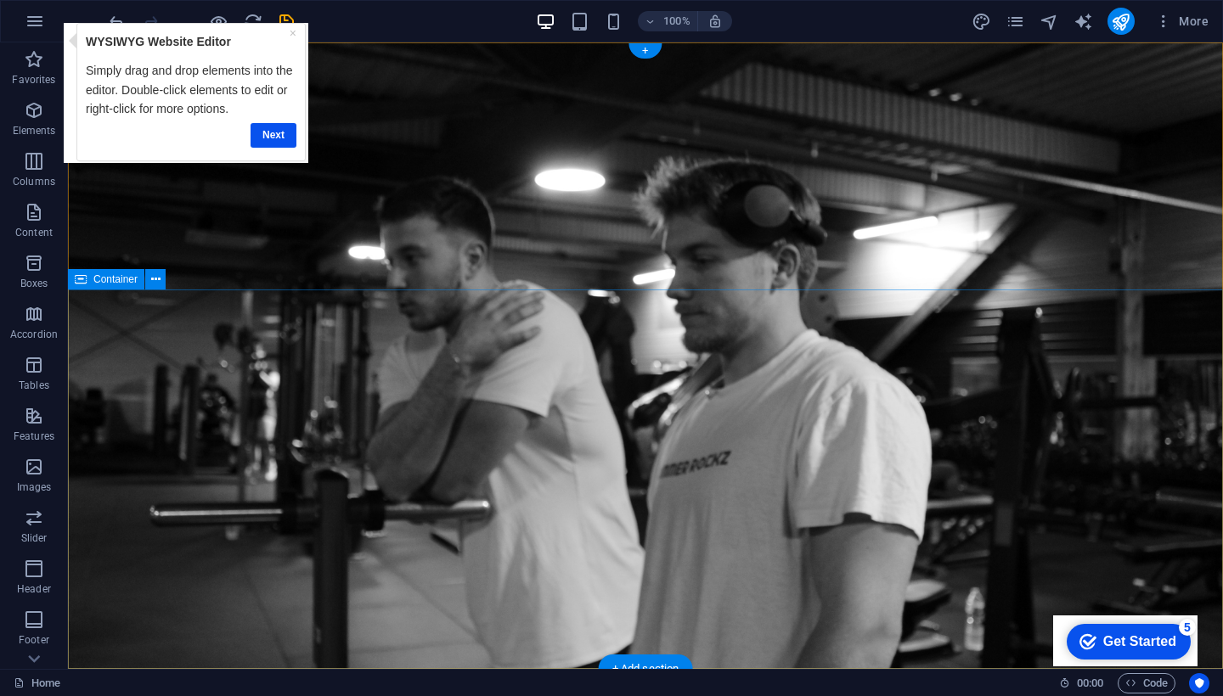
click at [1158, 644] on div "Get Started" at bounding box center [1139, 641] width 73 height 15
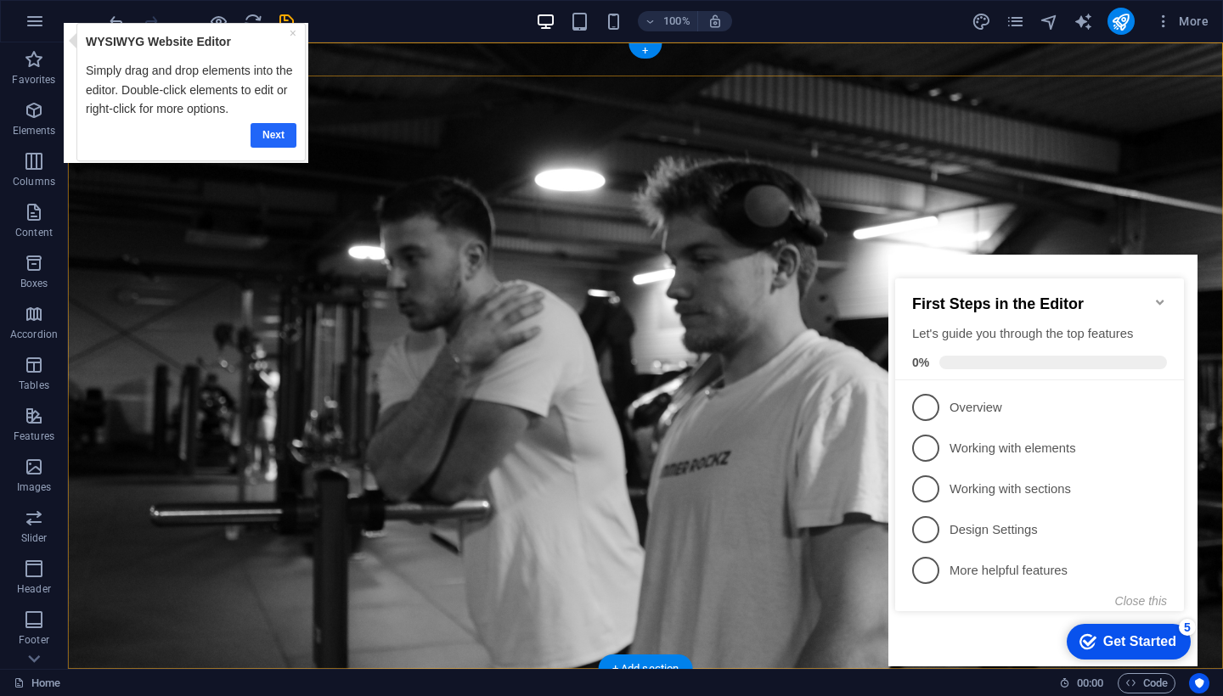
click at [270, 127] on link "Next" at bounding box center [274, 135] width 46 height 25
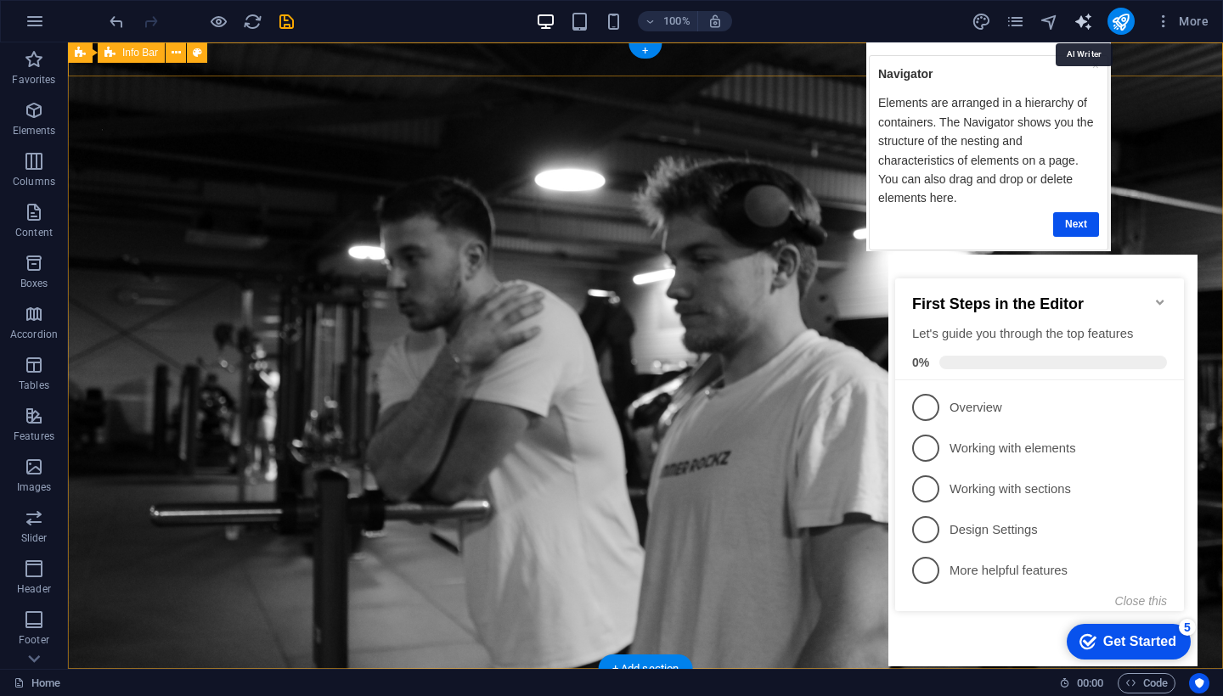
select select "English"
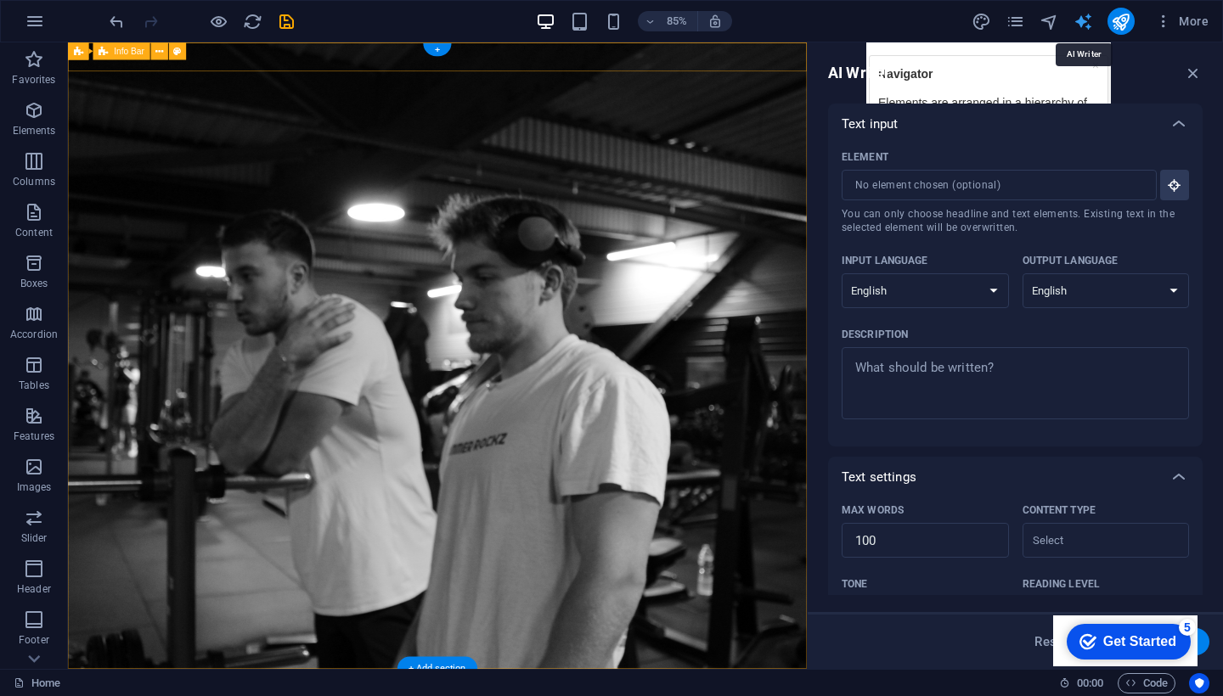
select select "French"
click at [1192, 71] on icon "button" at bounding box center [1193, 73] width 19 height 19
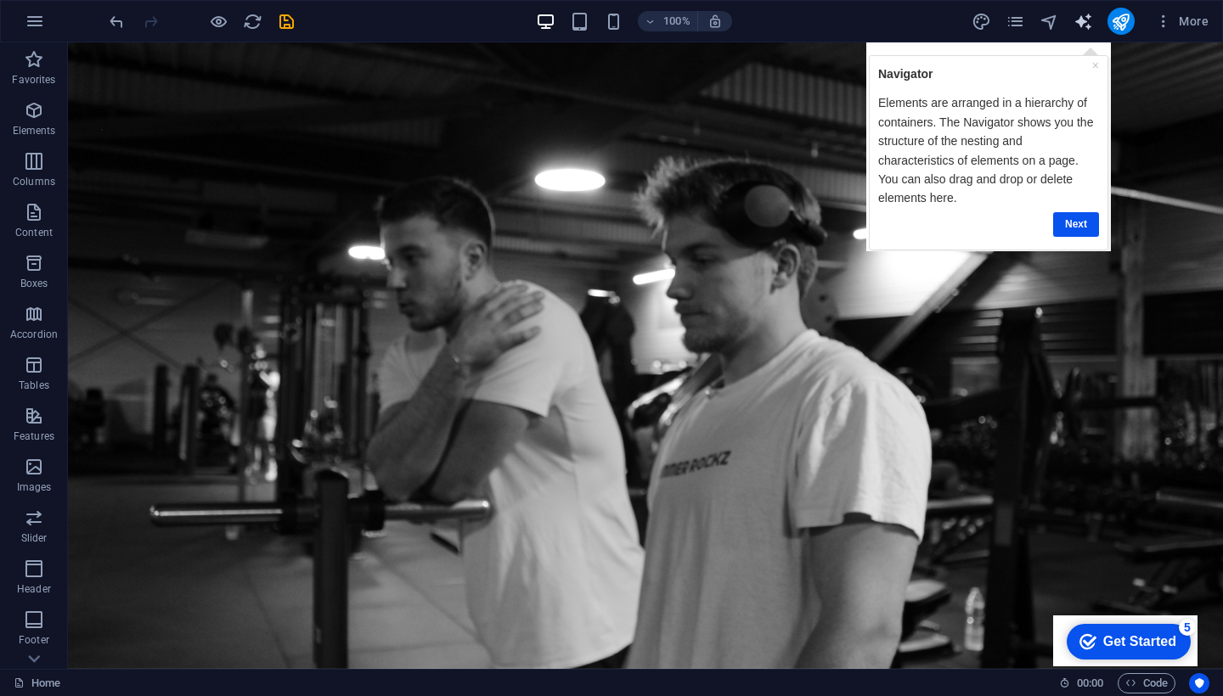
select select "French"
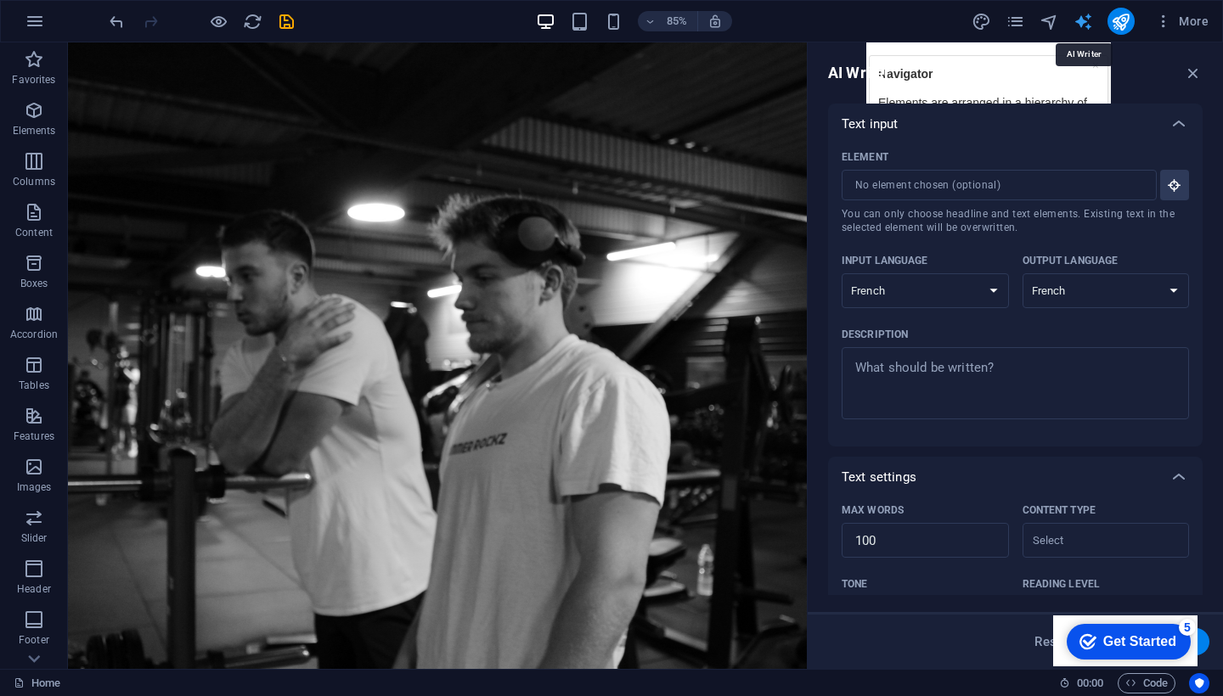
click at [1188, 72] on icon "button" at bounding box center [1193, 73] width 19 height 19
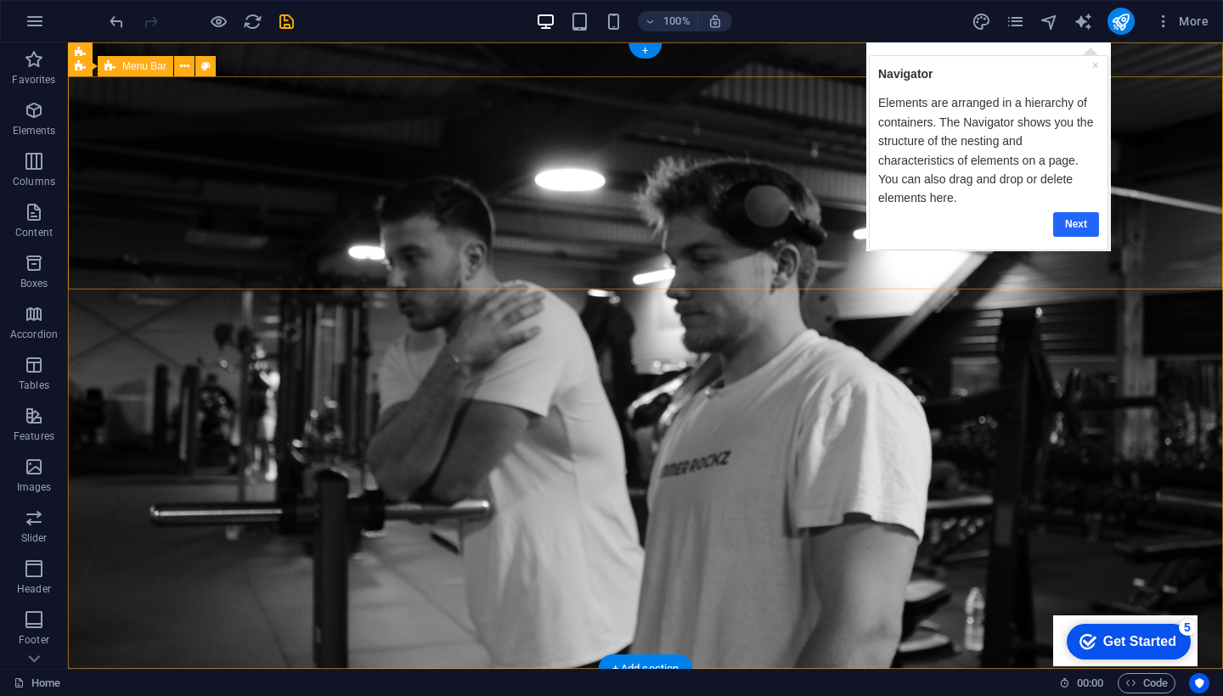
click at [1077, 220] on link "Next" at bounding box center [1075, 223] width 46 height 25
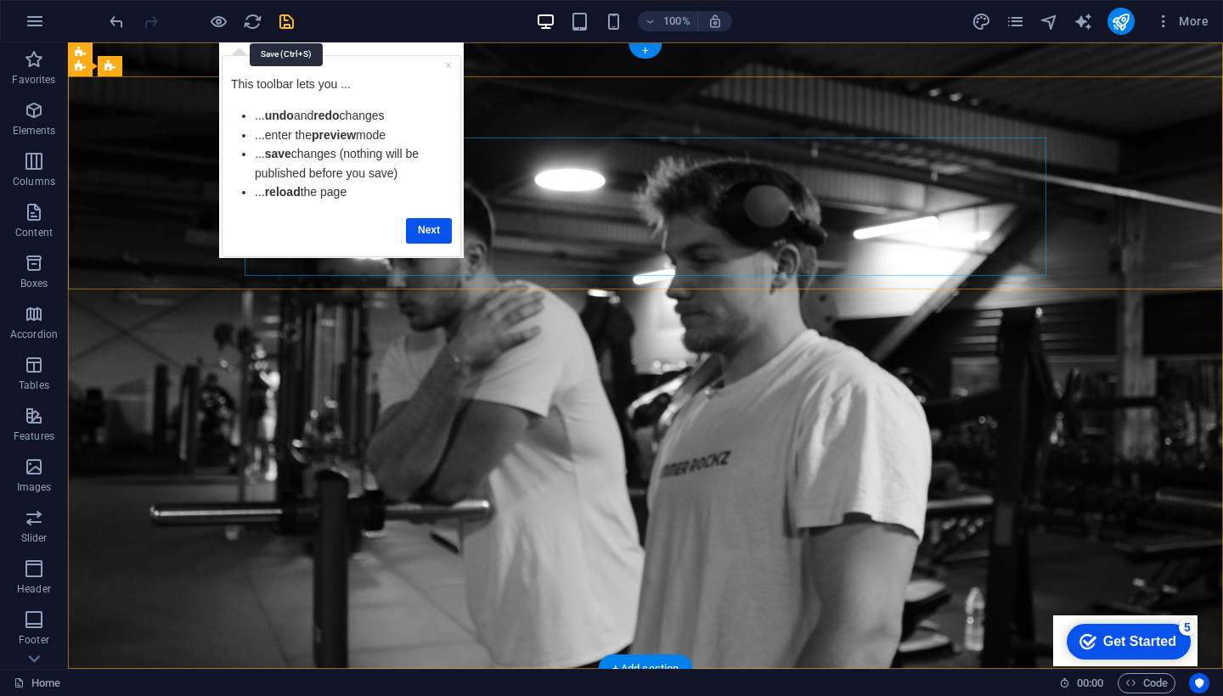
click at [430, 228] on link "Next" at bounding box center [429, 230] width 46 height 25
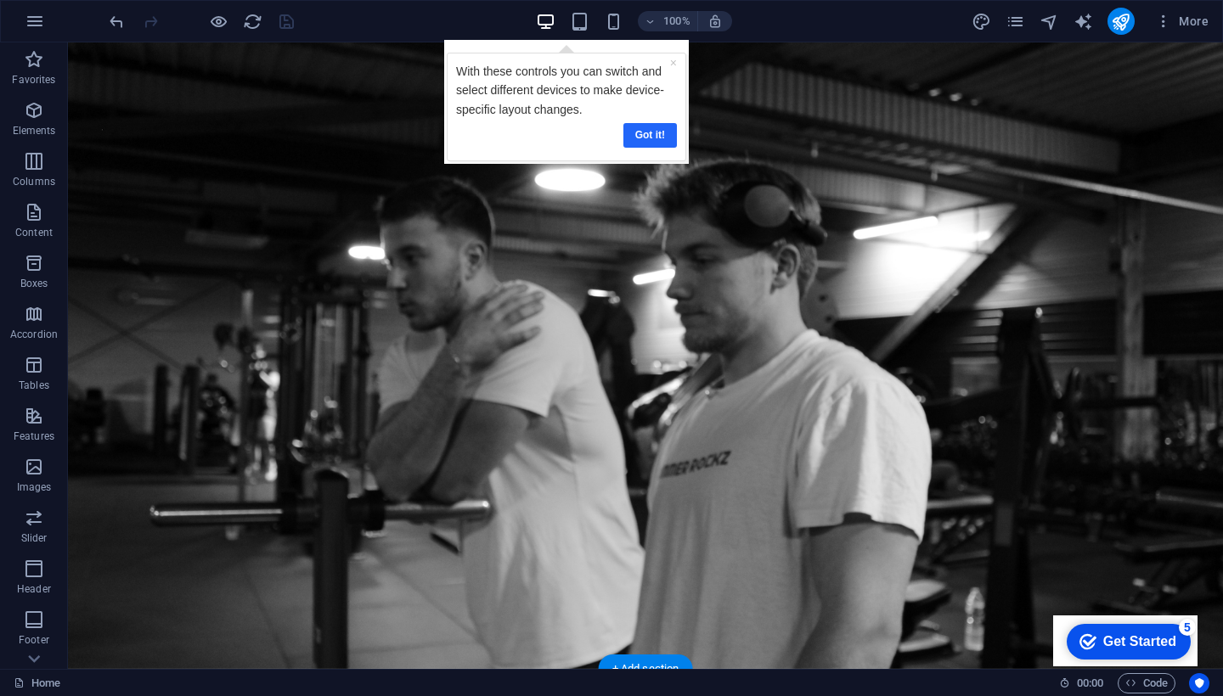
click at [646, 129] on link "Got it!" at bounding box center [650, 135] width 54 height 25
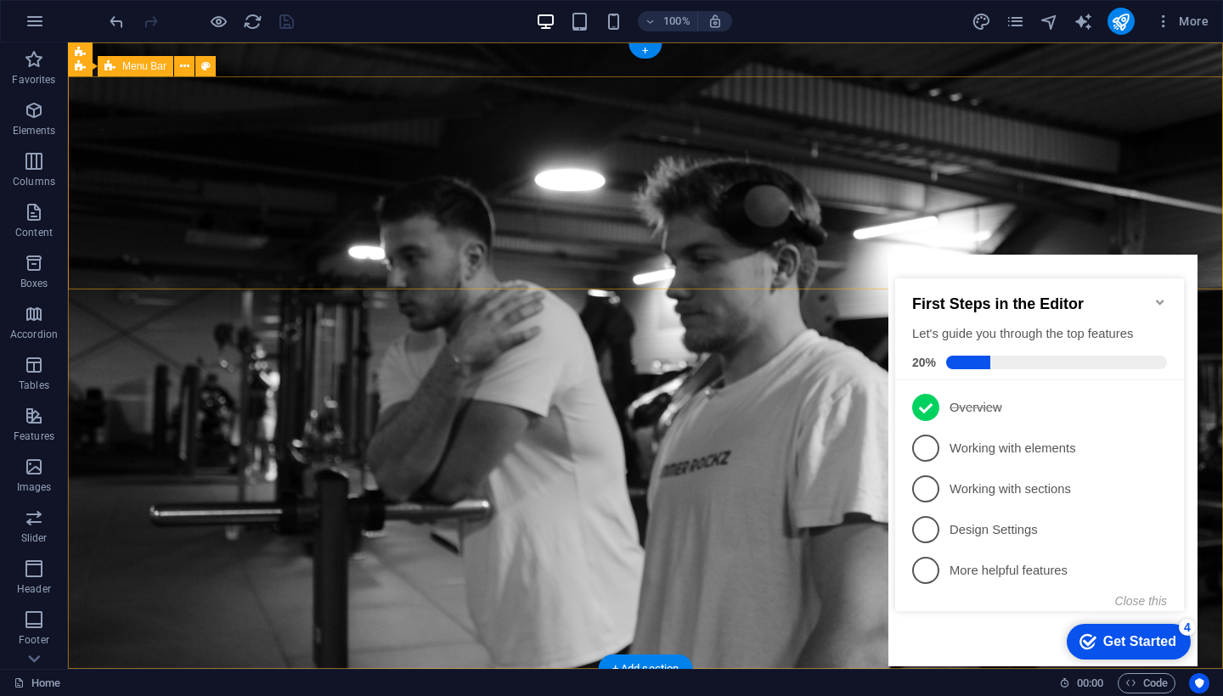
click at [1159, 296] on icon "Minimize checklist" at bounding box center [1160, 303] width 14 height 14
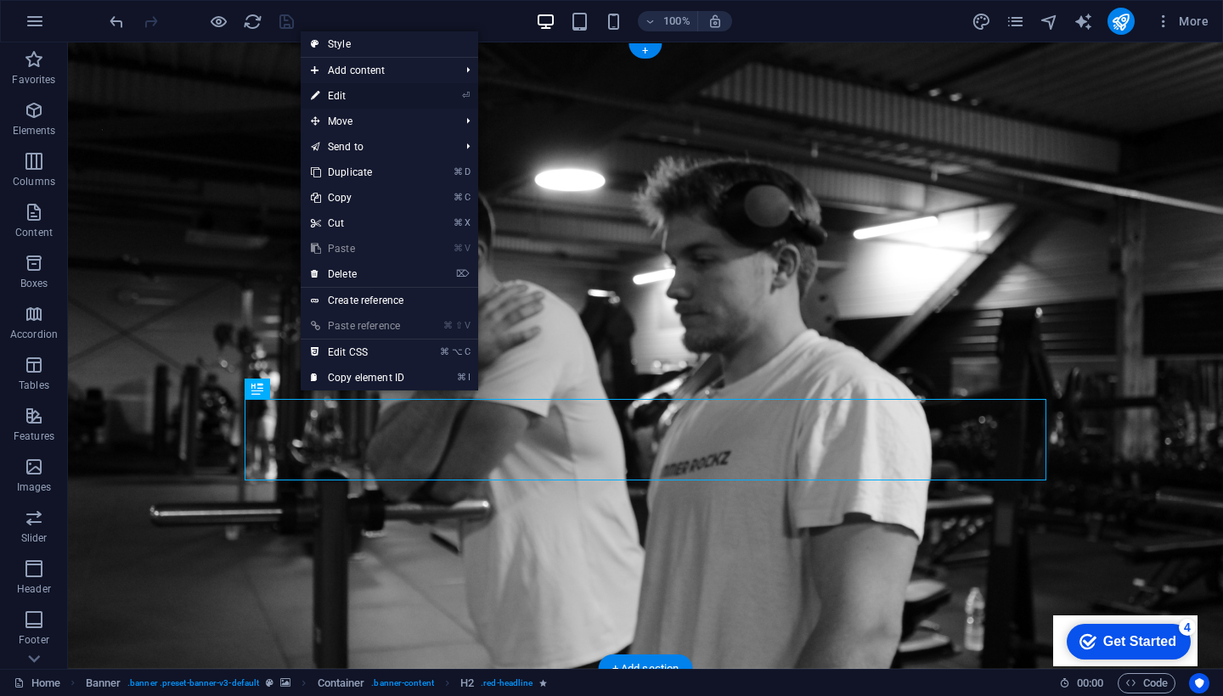
click at [362, 87] on link "⏎ Edit" at bounding box center [358, 95] width 114 height 25
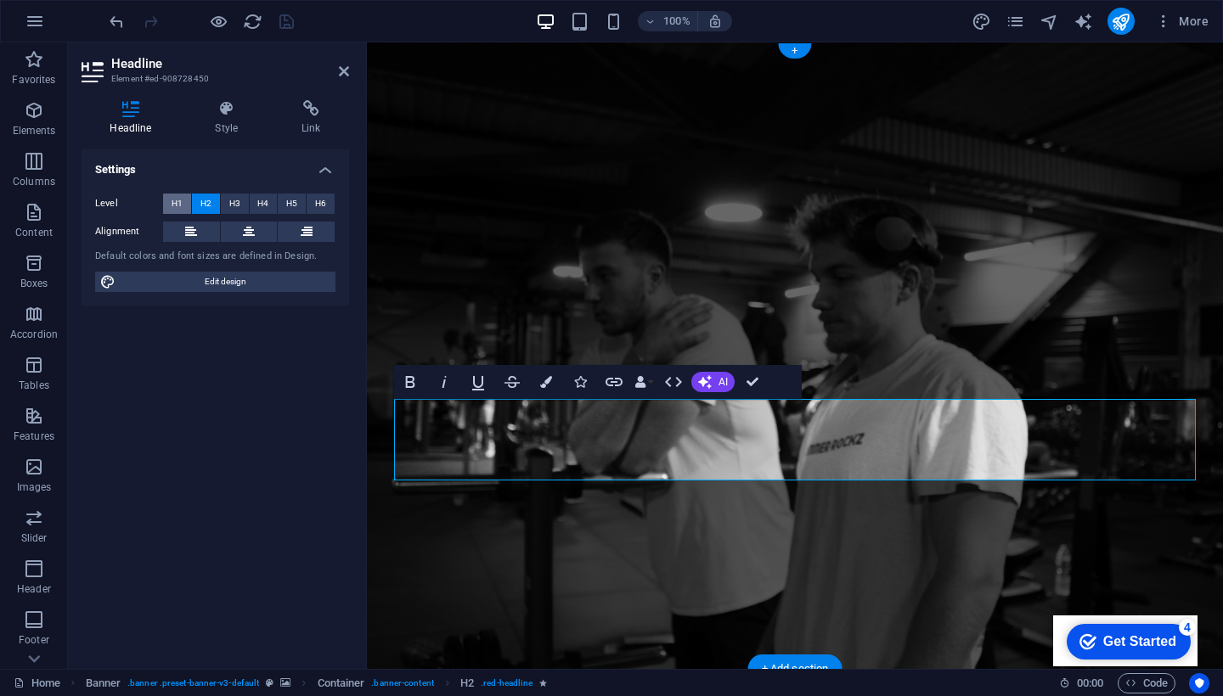
click at [174, 204] on span "H1" at bounding box center [177, 204] width 11 height 20
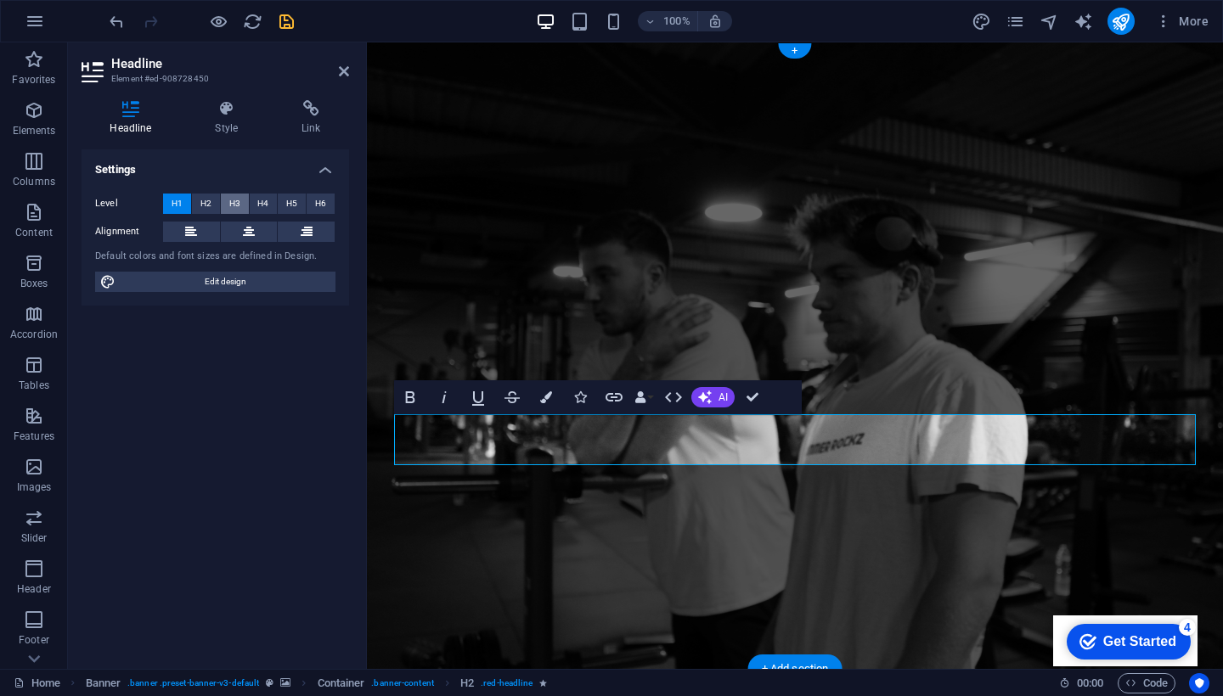
click at [231, 200] on span "H3" at bounding box center [234, 204] width 11 height 20
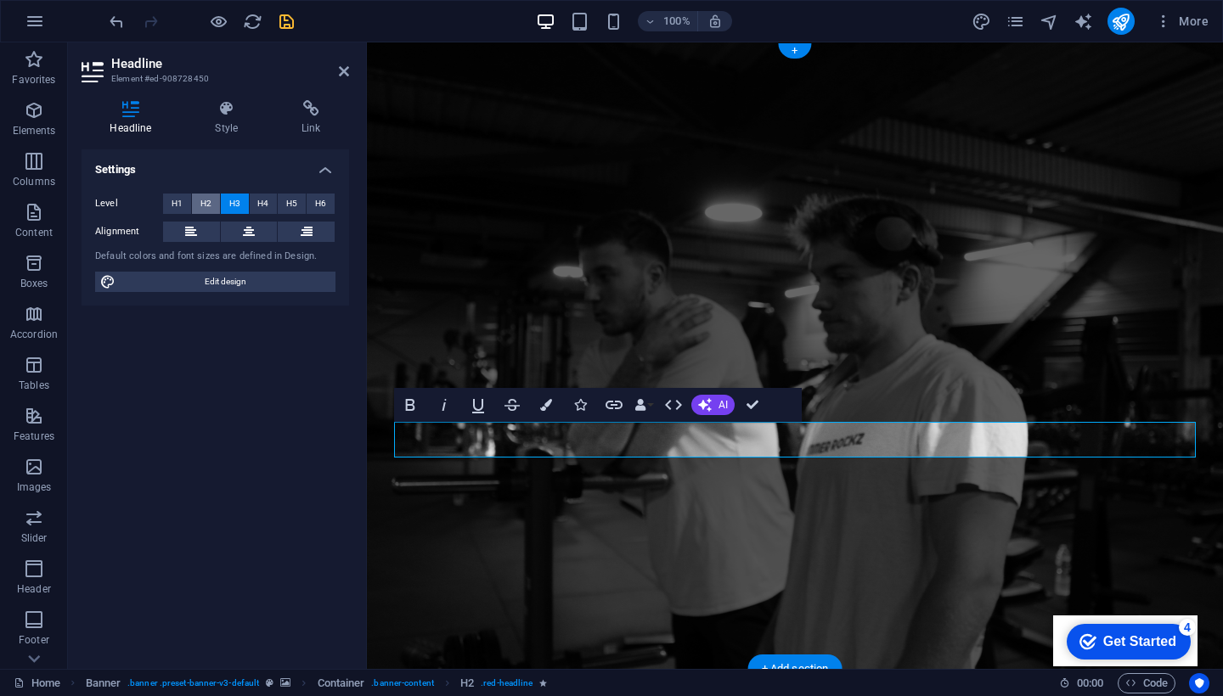
click at [206, 201] on span "H2" at bounding box center [205, 204] width 11 height 20
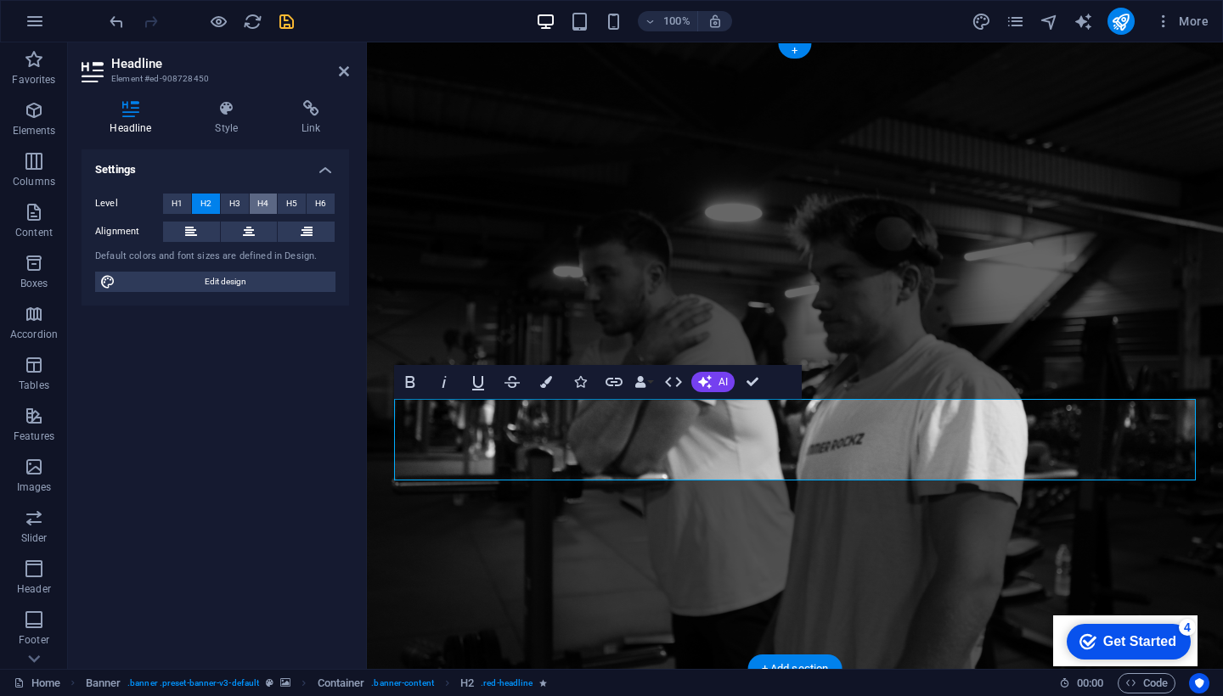
click at [256, 203] on button "H4" at bounding box center [264, 204] width 28 height 20
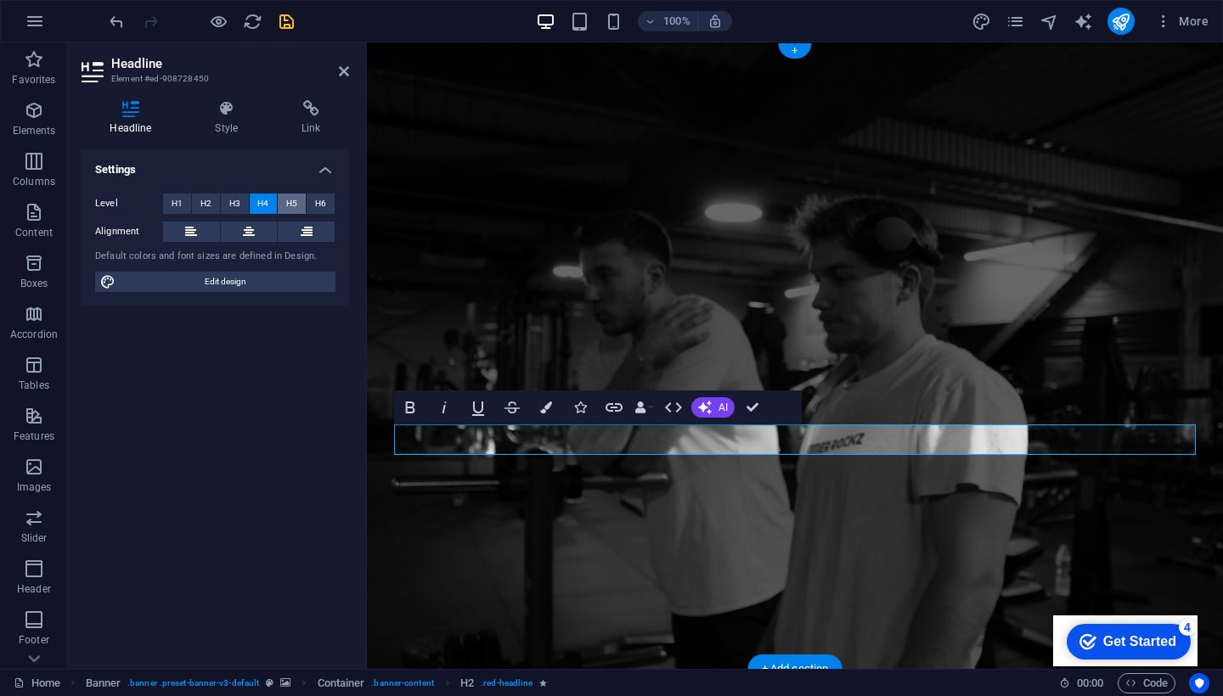
click at [285, 205] on button "H5" at bounding box center [292, 204] width 28 height 20
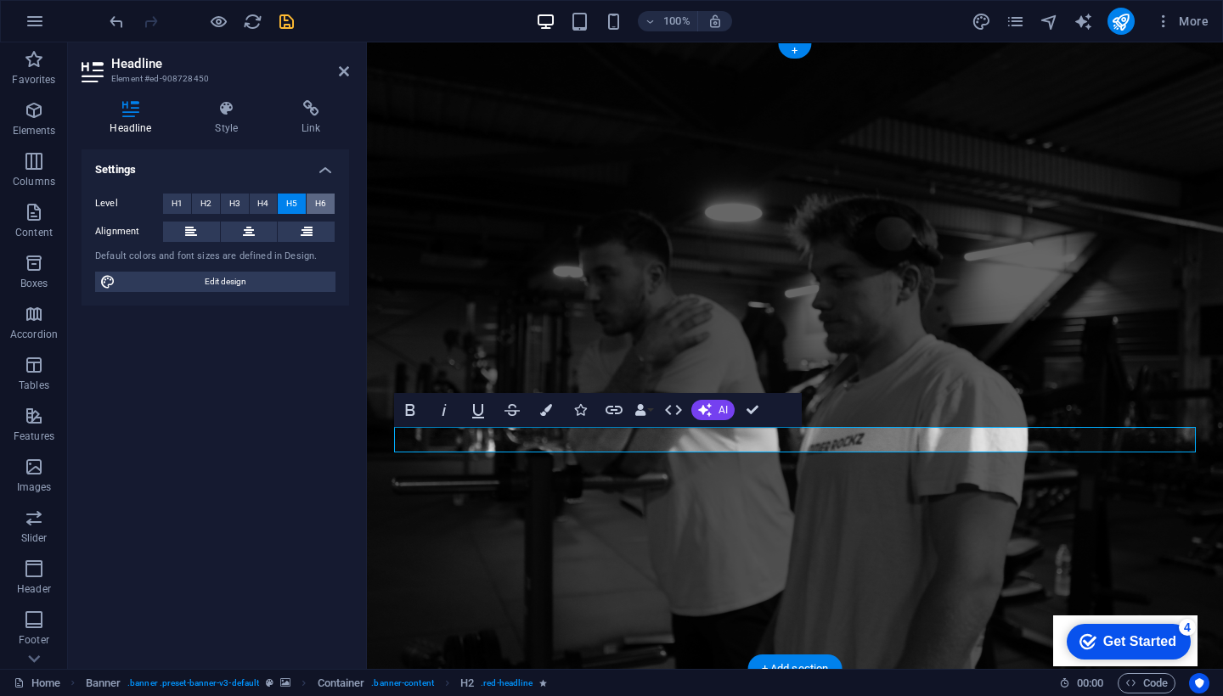
click at [318, 206] on span "H6" at bounding box center [320, 204] width 11 height 20
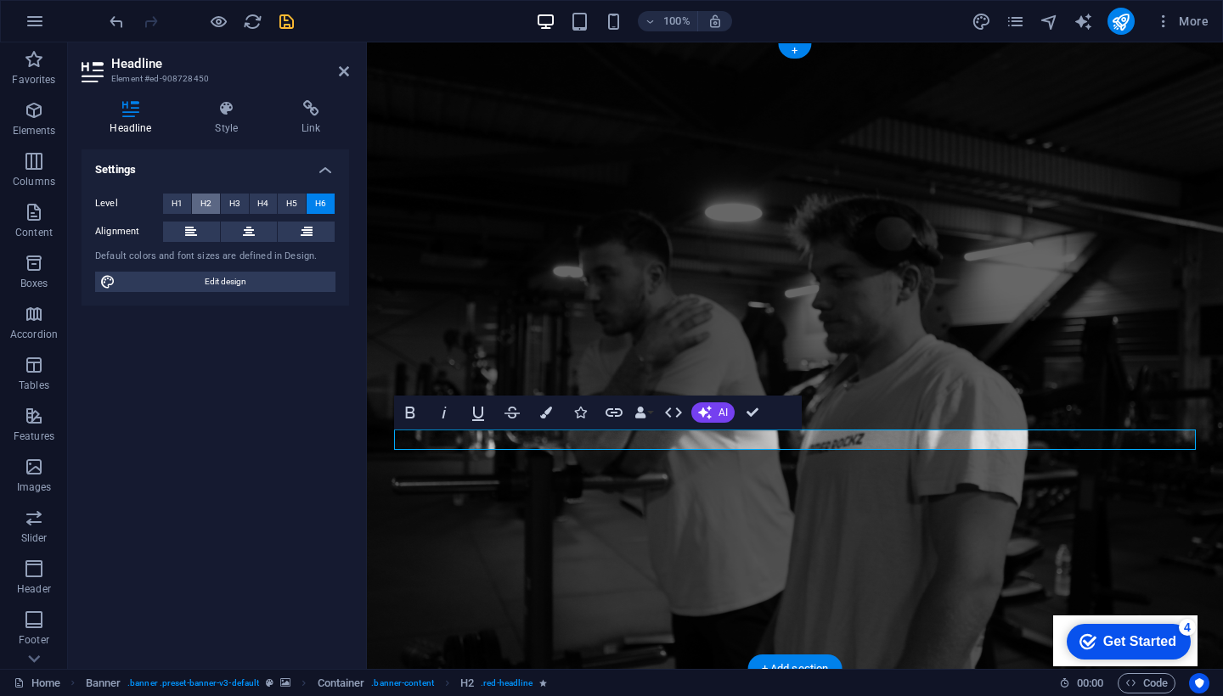
click at [208, 202] on span "H2" at bounding box center [205, 204] width 11 height 20
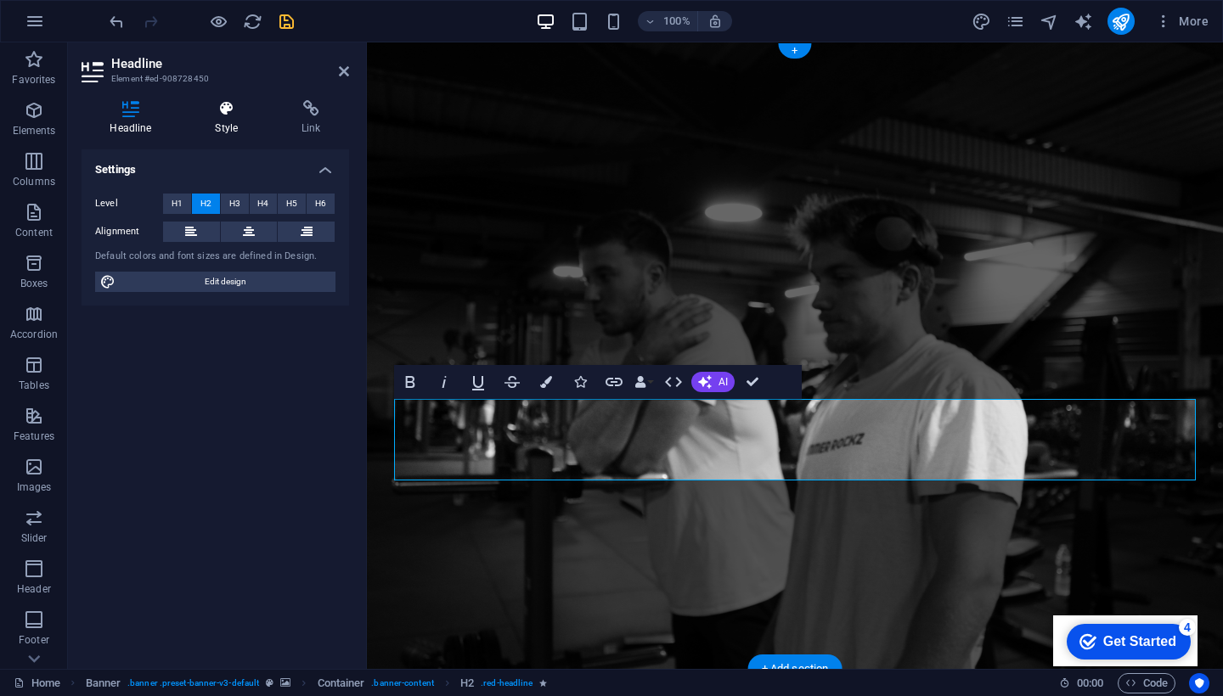
click at [212, 113] on icon at bounding box center [227, 108] width 80 height 17
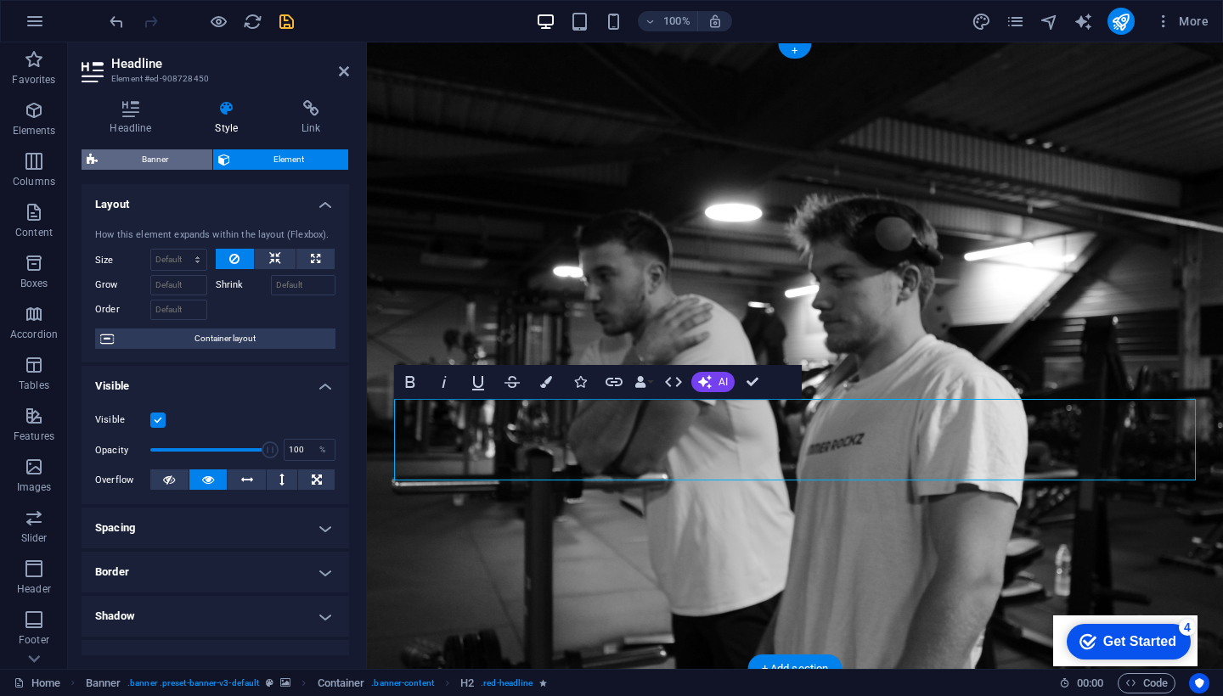
click at [193, 162] on span "Banner" at bounding box center [155, 159] width 104 height 20
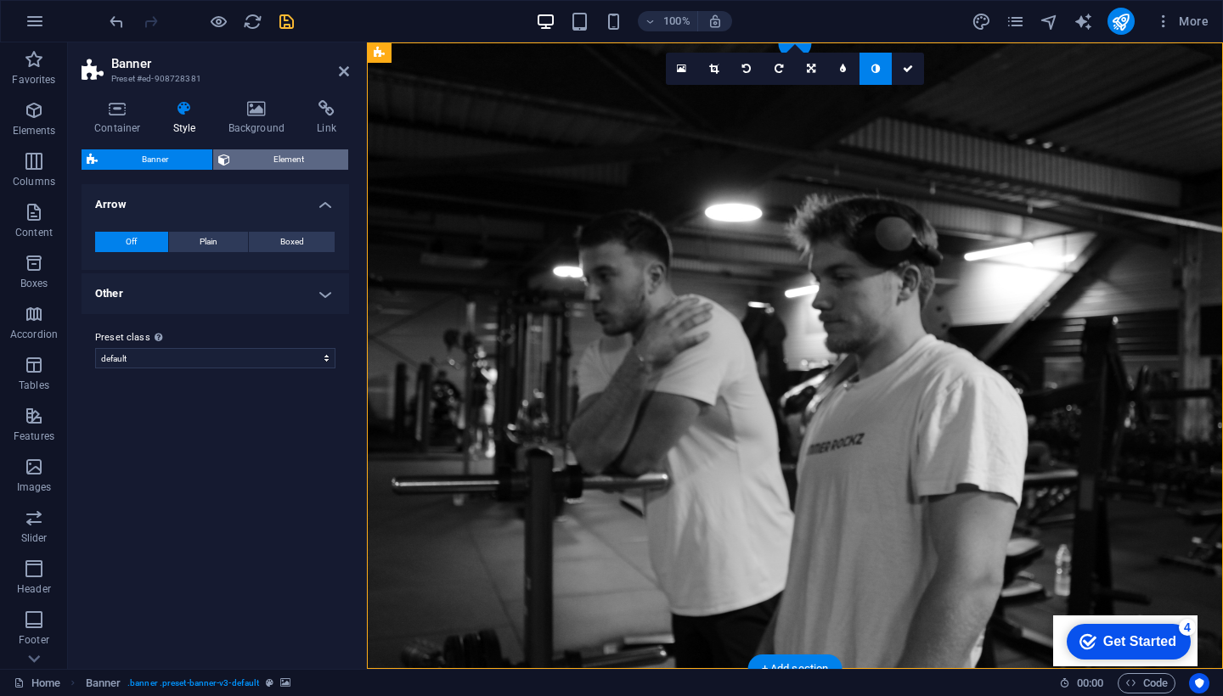
click at [244, 160] on span "Element" at bounding box center [289, 159] width 109 height 20
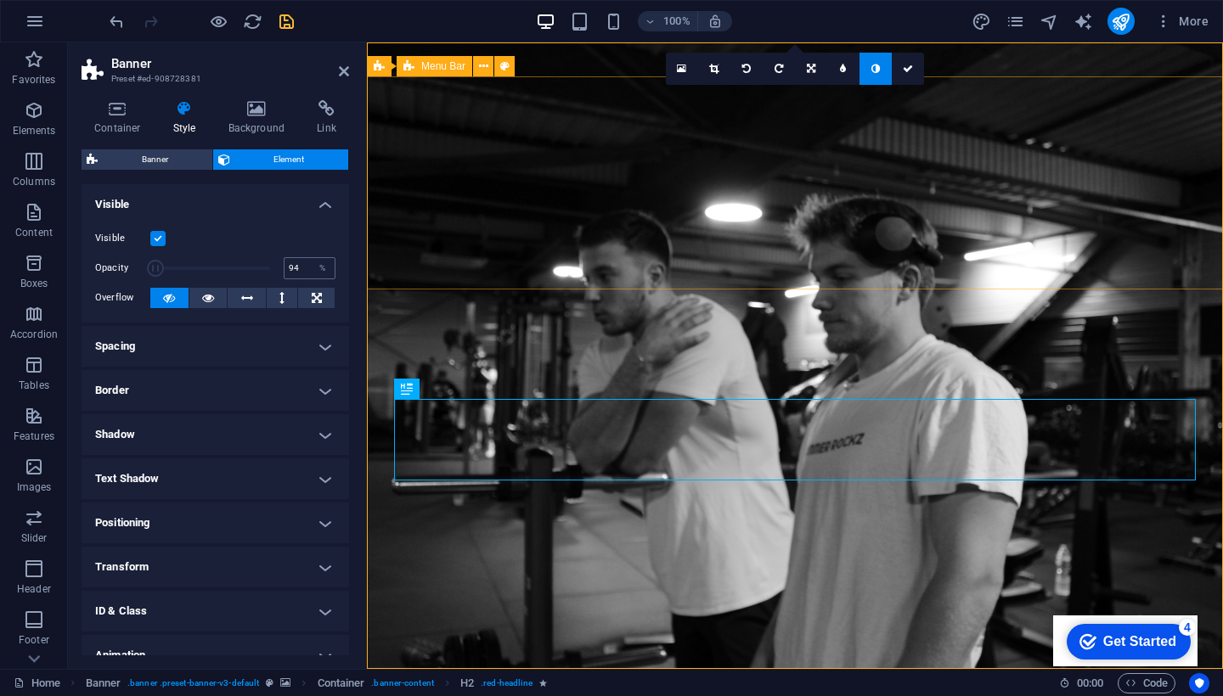
type input "100"
drag, startPoint x: 234, startPoint y: 269, endPoint x: 298, endPoint y: 270, distance: 64.6
click at [298, 270] on div "Opacity 100 %" at bounding box center [215, 268] width 240 height 25
click at [124, 119] on h4 "Container" at bounding box center [121, 118] width 79 height 36
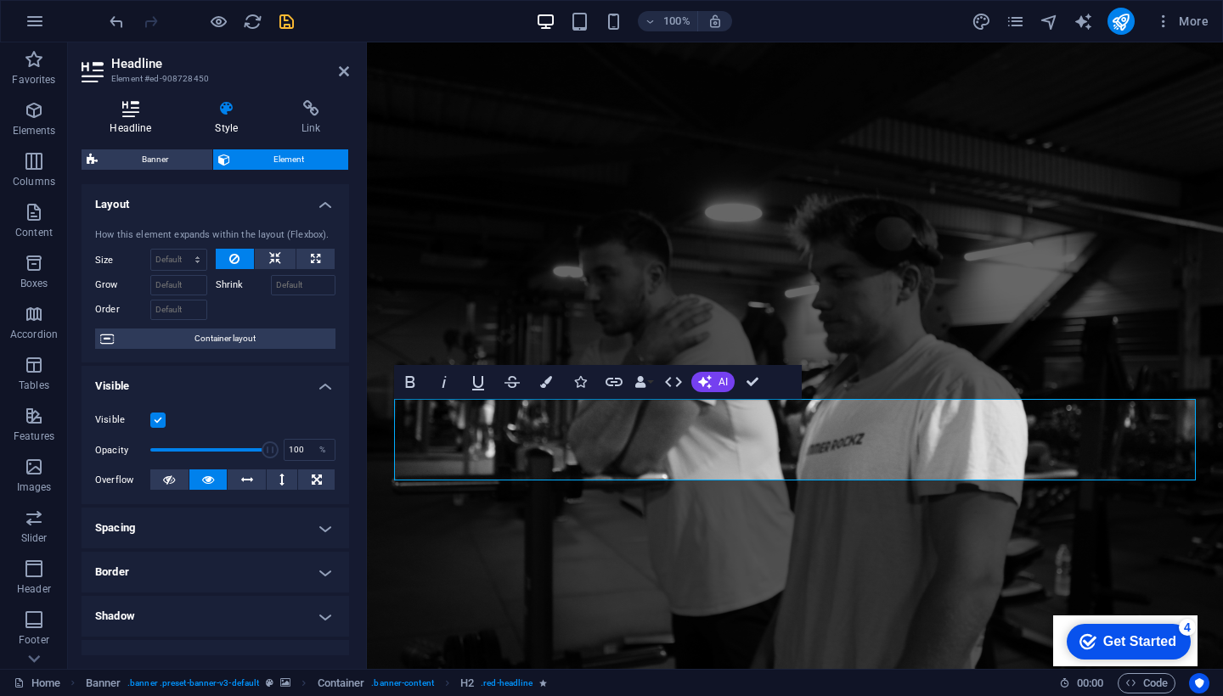
click at [144, 110] on icon at bounding box center [131, 108] width 99 height 17
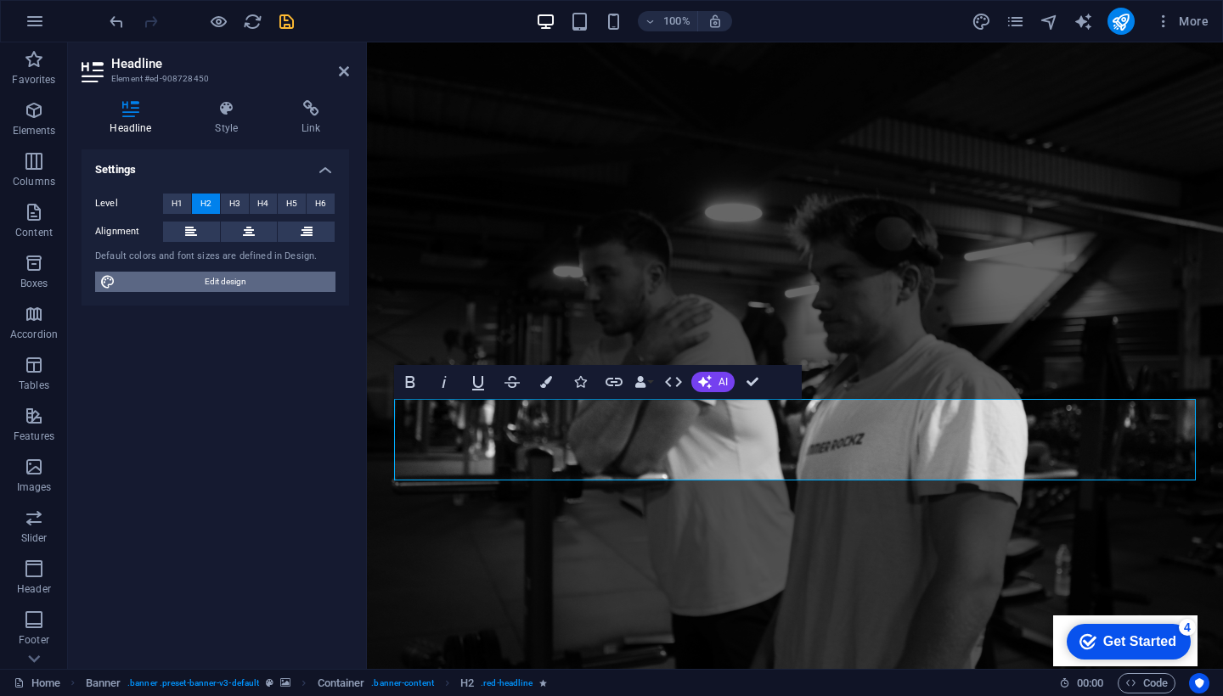
click at [200, 284] on span "Edit design" at bounding box center [226, 282] width 210 height 20
select select "px"
select select "400"
select select "px"
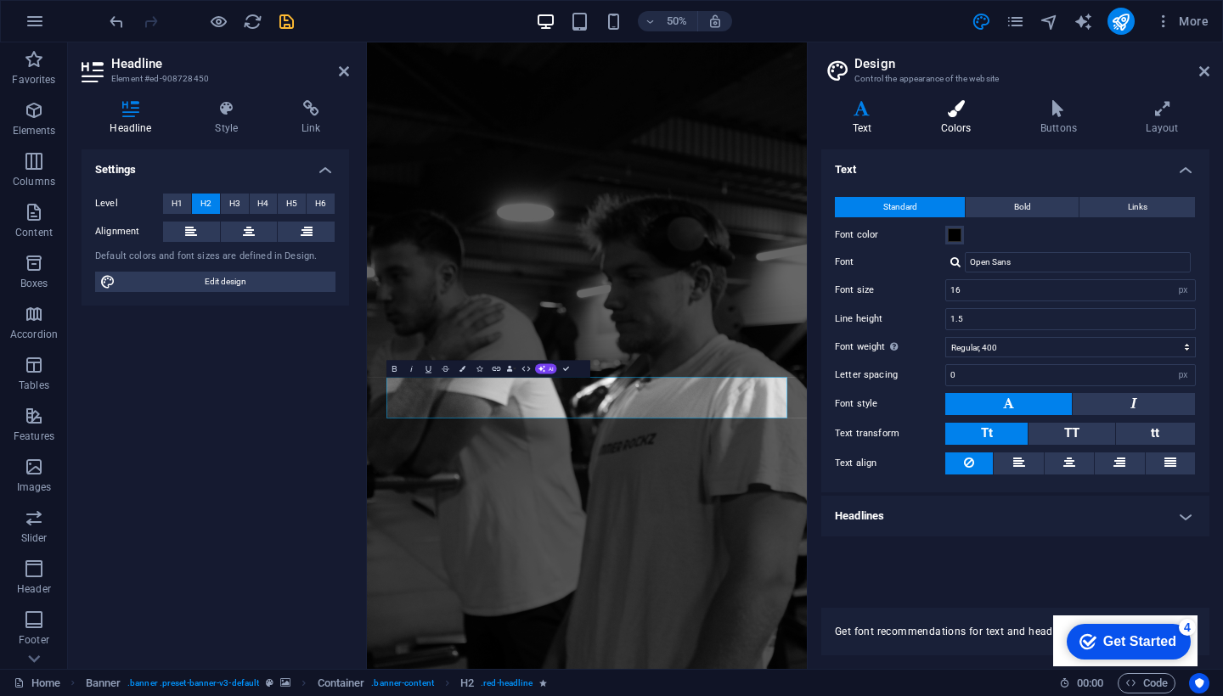
click at [925, 111] on icon at bounding box center [956, 108] width 93 height 17
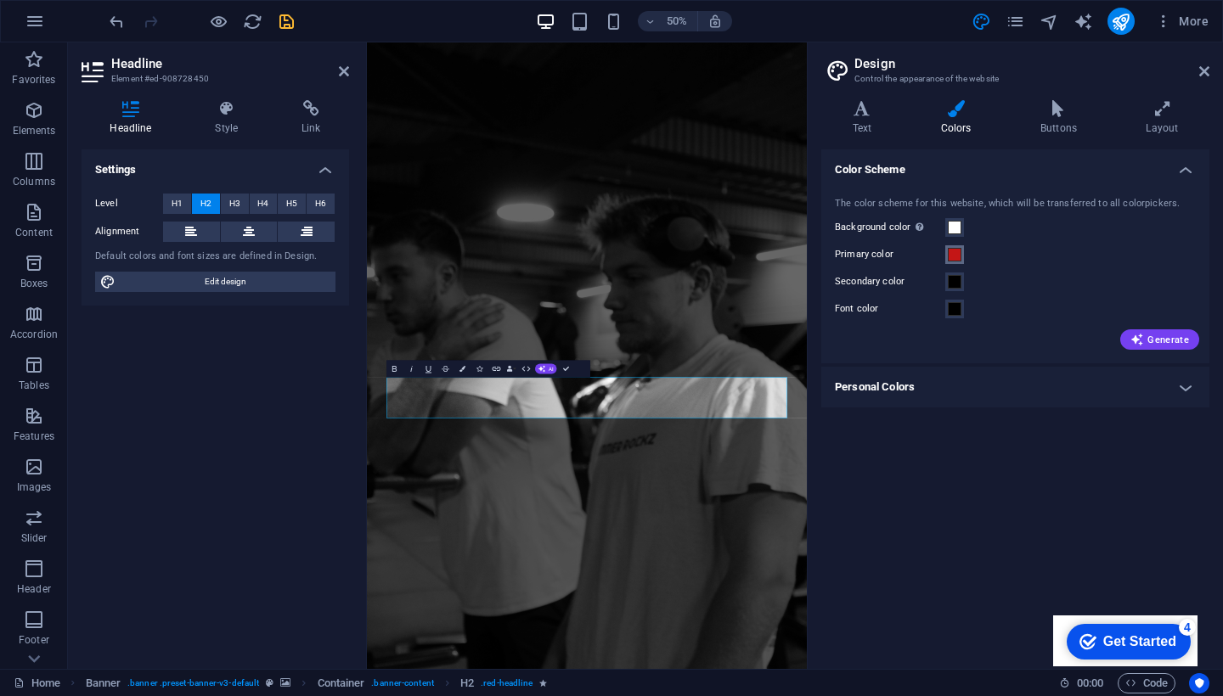
click at [959, 253] on span at bounding box center [955, 255] width 14 height 14
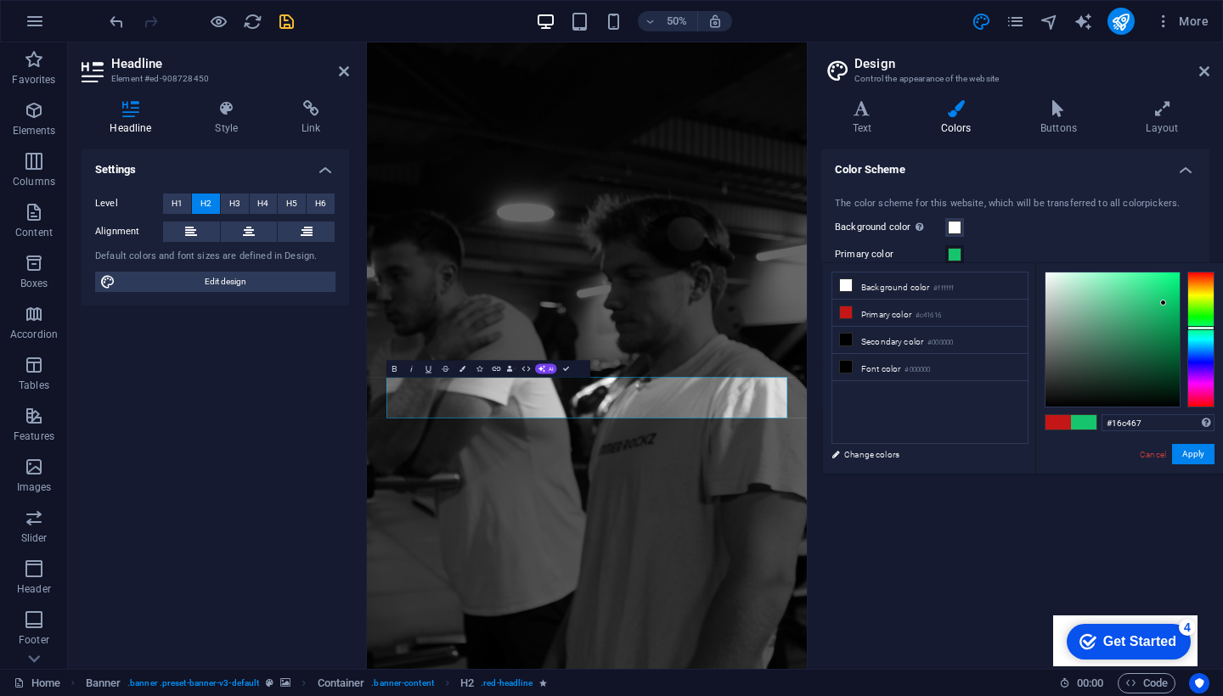
drag, startPoint x: 1201, startPoint y: 291, endPoint x: 1201, endPoint y: 326, distance: 34.8
click at [1201, 327] on div at bounding box center [1200, 340] width 27 height 136
type input "#126f3e"
drag, startPoint x: 1162, startPoint y: 301, endPoint x: 1158, endPoint y: 347, distance: 46.9
click at [1158, 347] on div at bounding box center [1157, 346] width 6 height 6
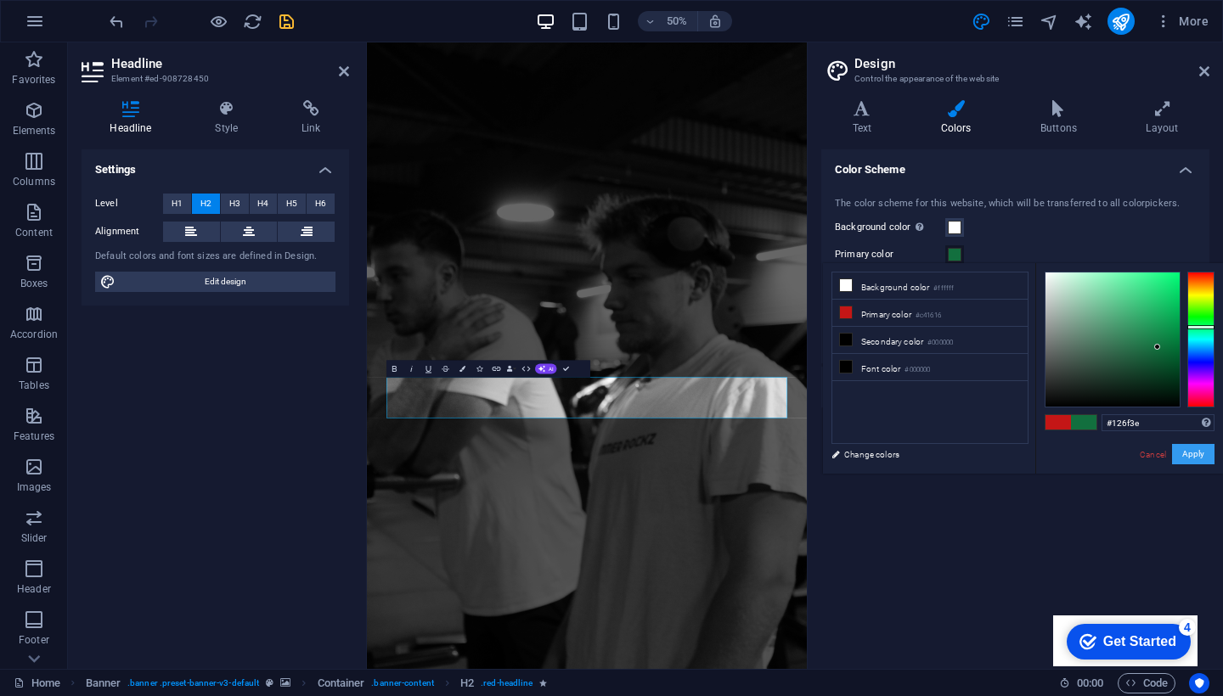
click at [1187, 454] on button "Apply" at bounding box center [1193, 454] width 42 height 20
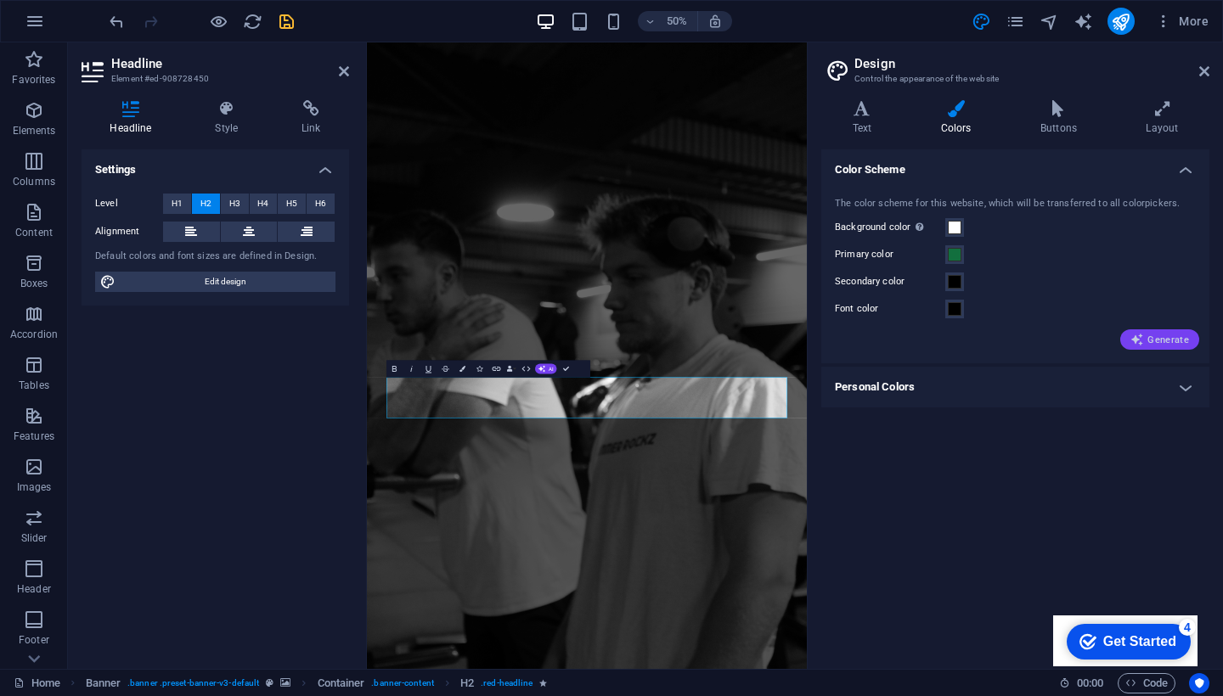
click at [1140, 335] on icon "button" at bounding box center [1137, 340] width 14 height 14
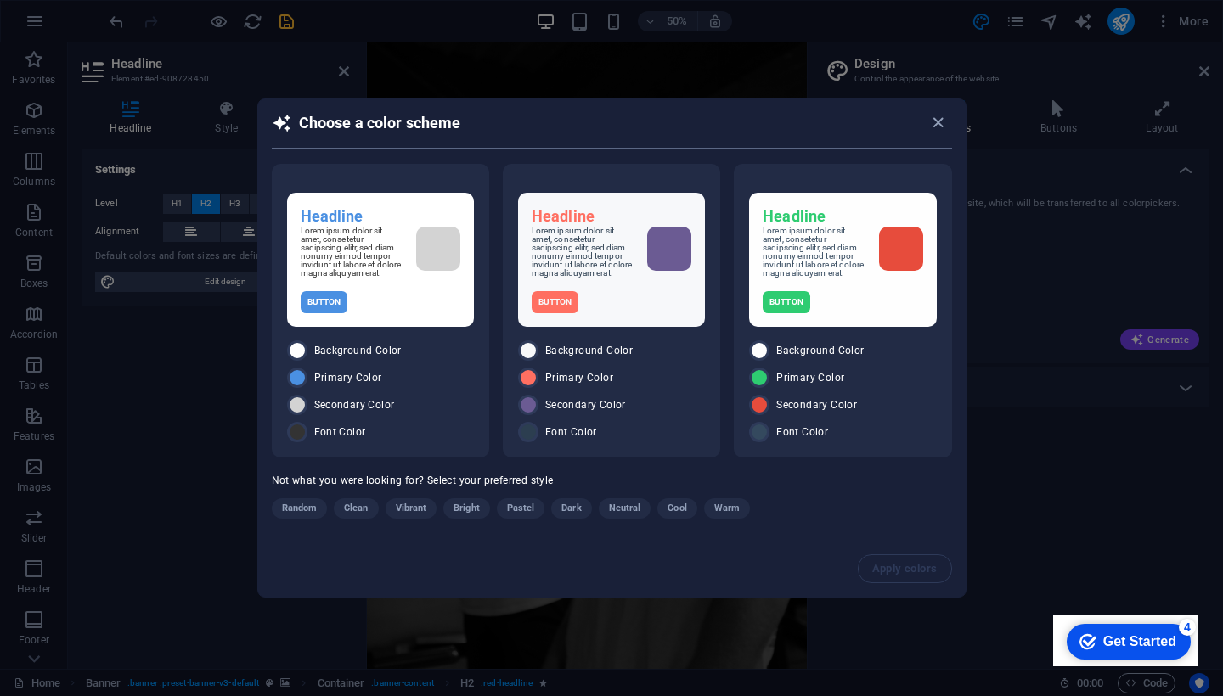
click at [934, 108] on div "Choose a color scheme" at bounding box center [611, 130] width 707 height 63
click at [937, 117] on icon "button" at bounding box center [938, 123] width 20 height 20
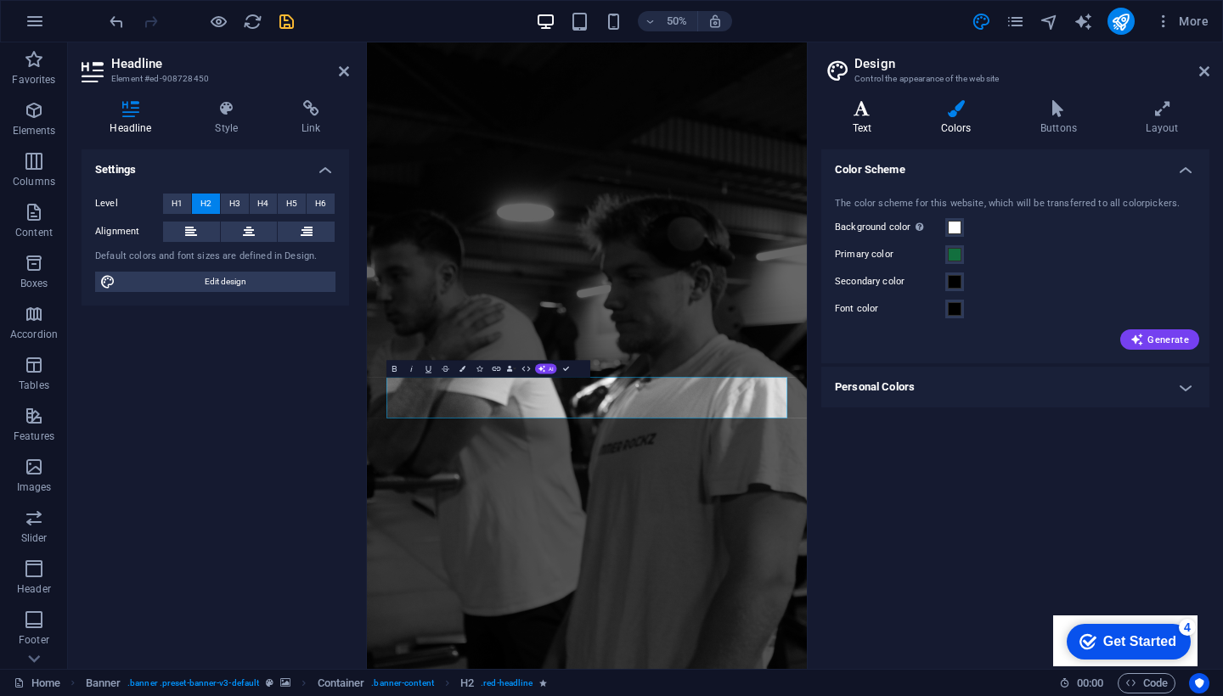
click at [862, 120] on h4 "Text" at bounding box center [865, 118] width 88 height 36
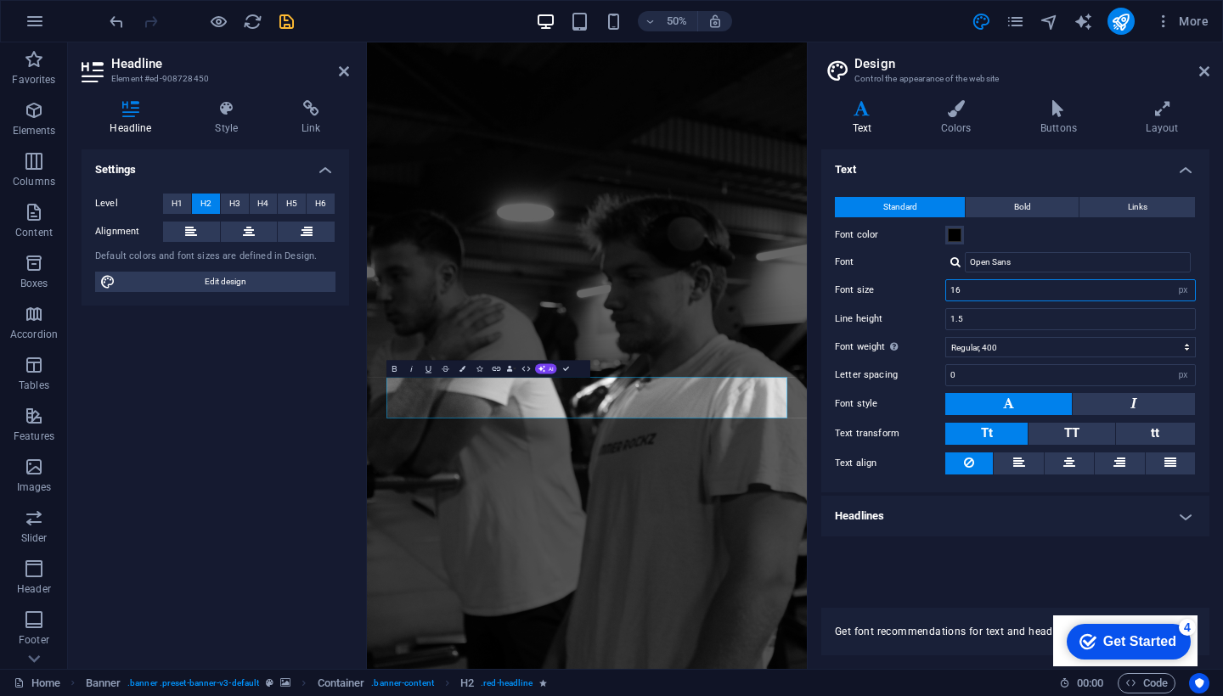
click at [1148, 285] on input "16" at bounding box center [1070, 290] width 249 height 20
click at [1006, 262] on input "Open Sans" at bounding box center [1078, 262] width 226 height 20
click at [1034, 262] on input "Open Sans" at bounding box center [1078, 262] width 226 height 20
click at [956, 267] on div at bounding box center [955, 261] width 10 height 11
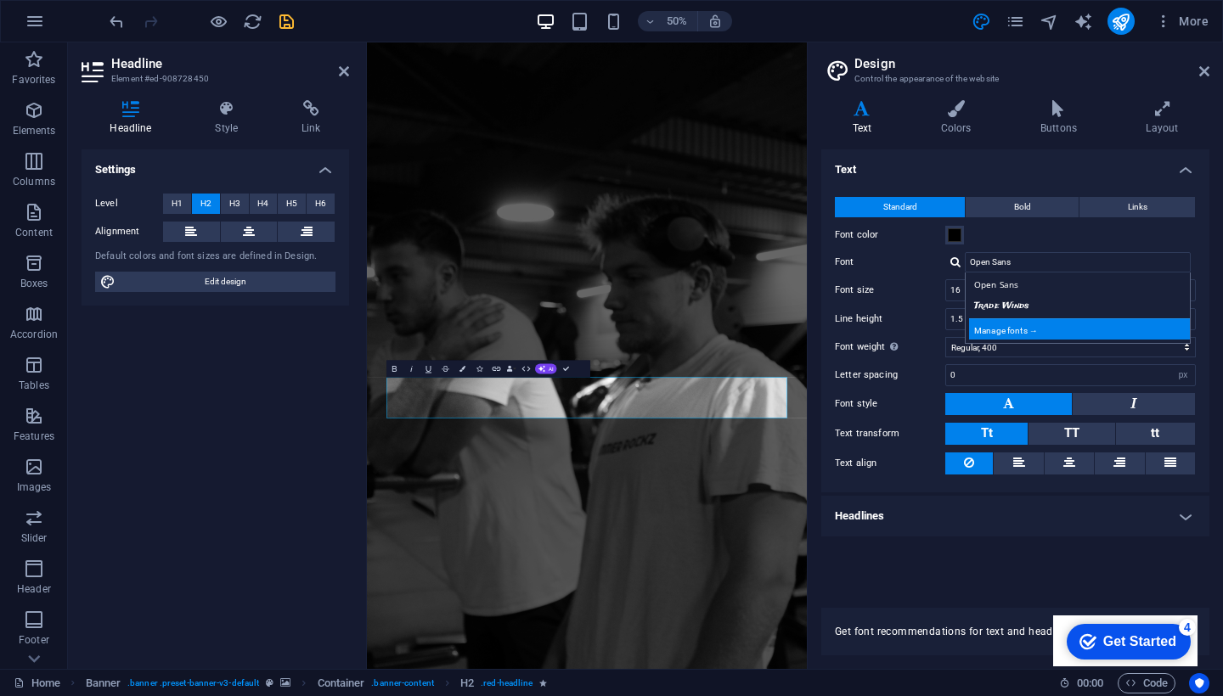
click at [1014, 318] on div "Manage fonts →" at bounding box center [1081, 328] width 224 height 21
select select "popularity"
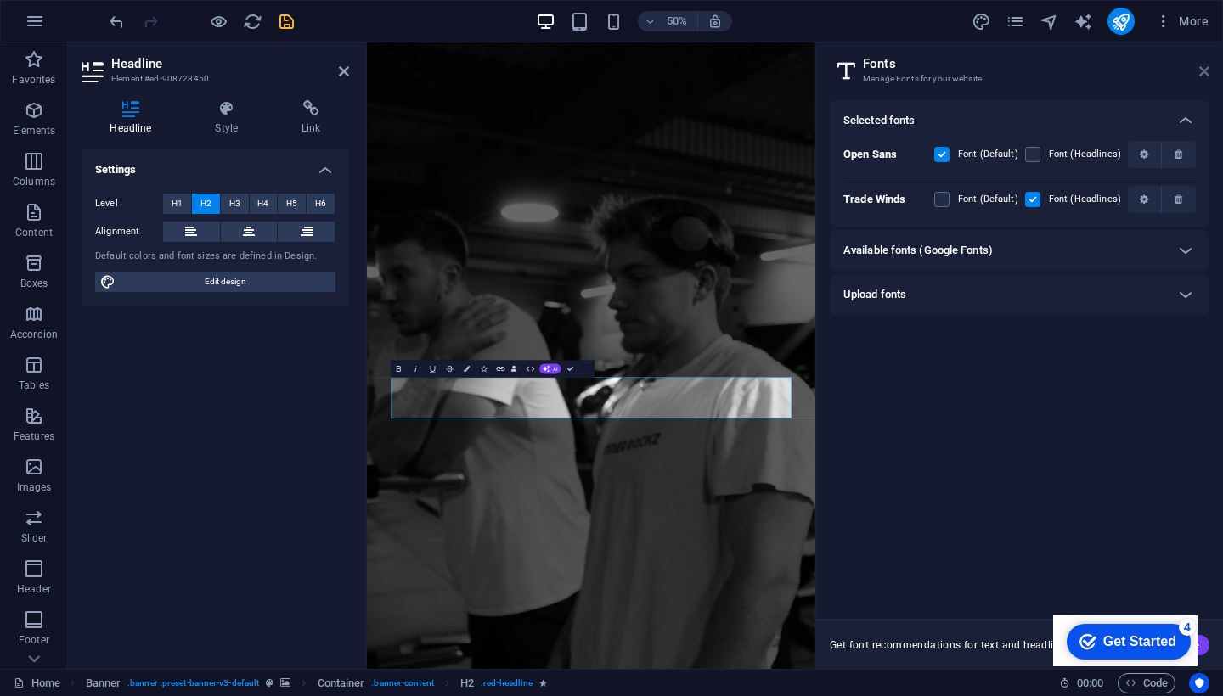
click at [1201, 75] on icon at bounding box center [1204, 72] width 10 height 14
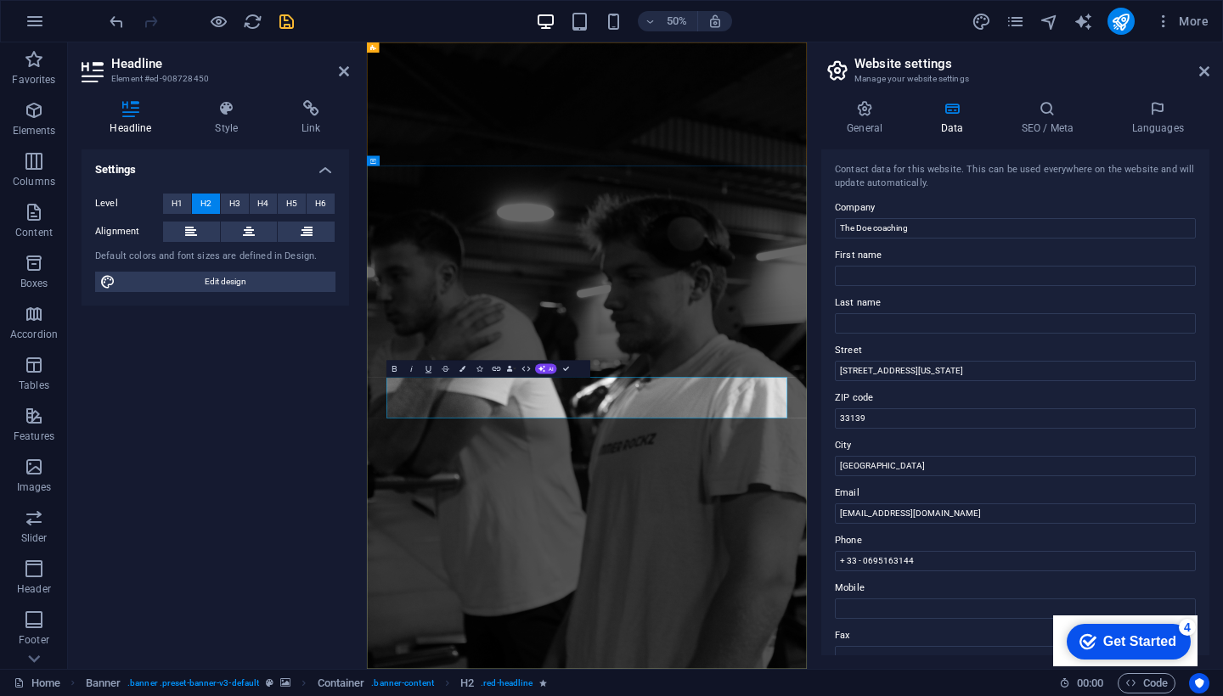
click at [1201, 73] on icon at bounding box center [1204, 72] width 10 height 14
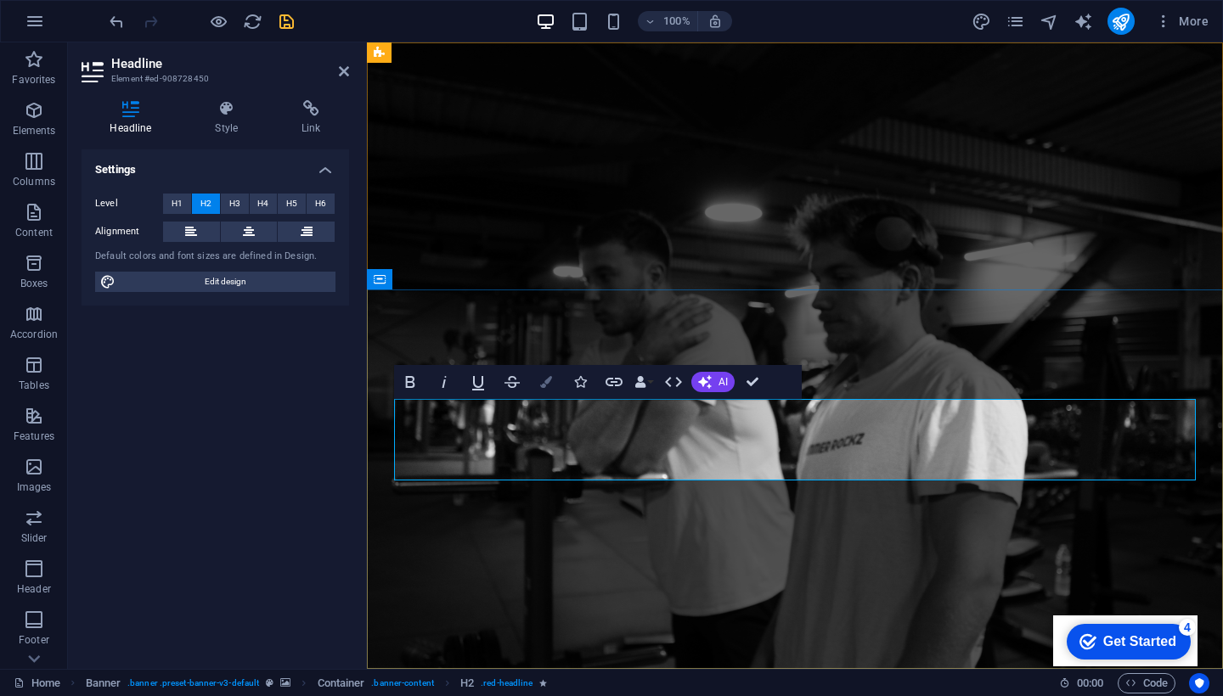
click at [544, 381] on icon "button" at bounding box center [546, 382] width 12 height 12
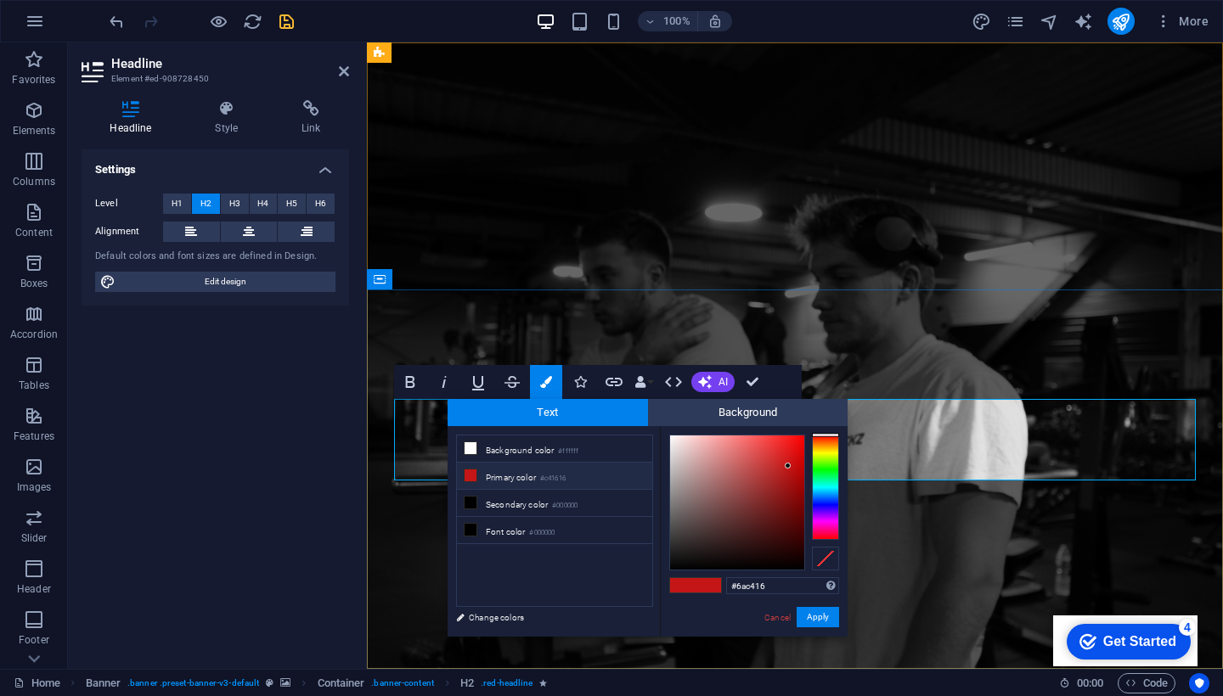
click at [822, 461] on div at bounding box center [825, 487] width 27 height 105
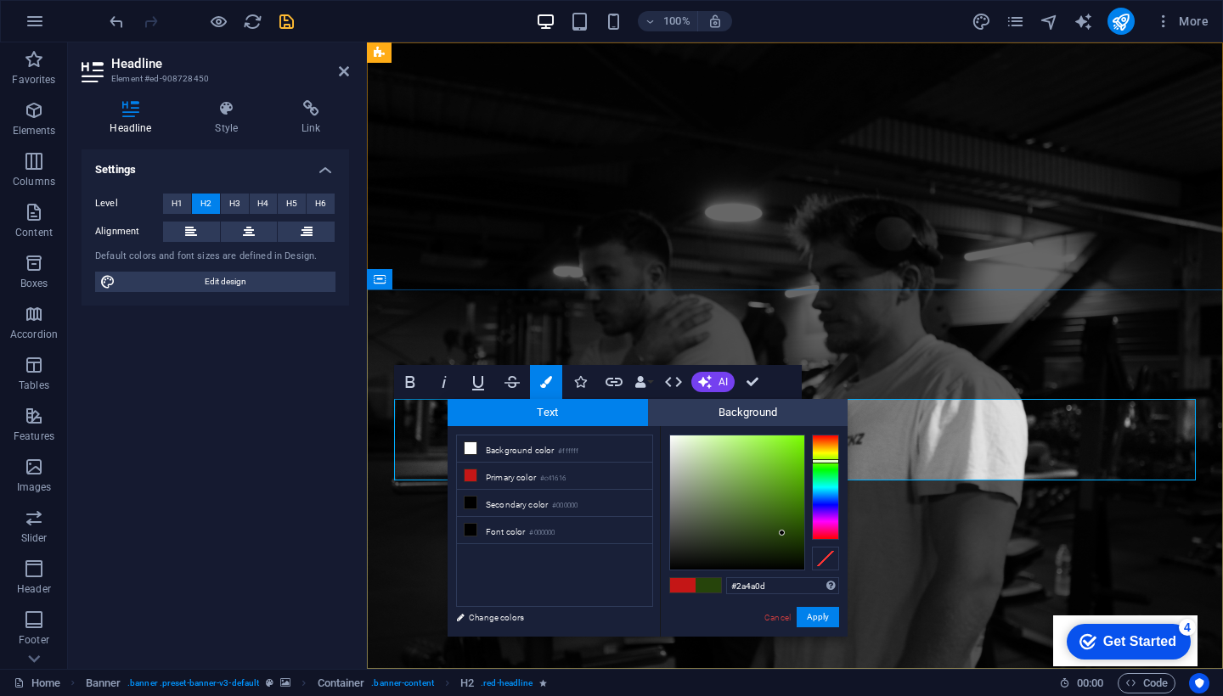
drag, startPoint x: 784, startPoint y: 462, endPoint x: 780, endPoint y: 529, distance: 67.2
click at [780, 530] on div at bounding box center [737, 503] width 134 height 134
type input "#124a0d"
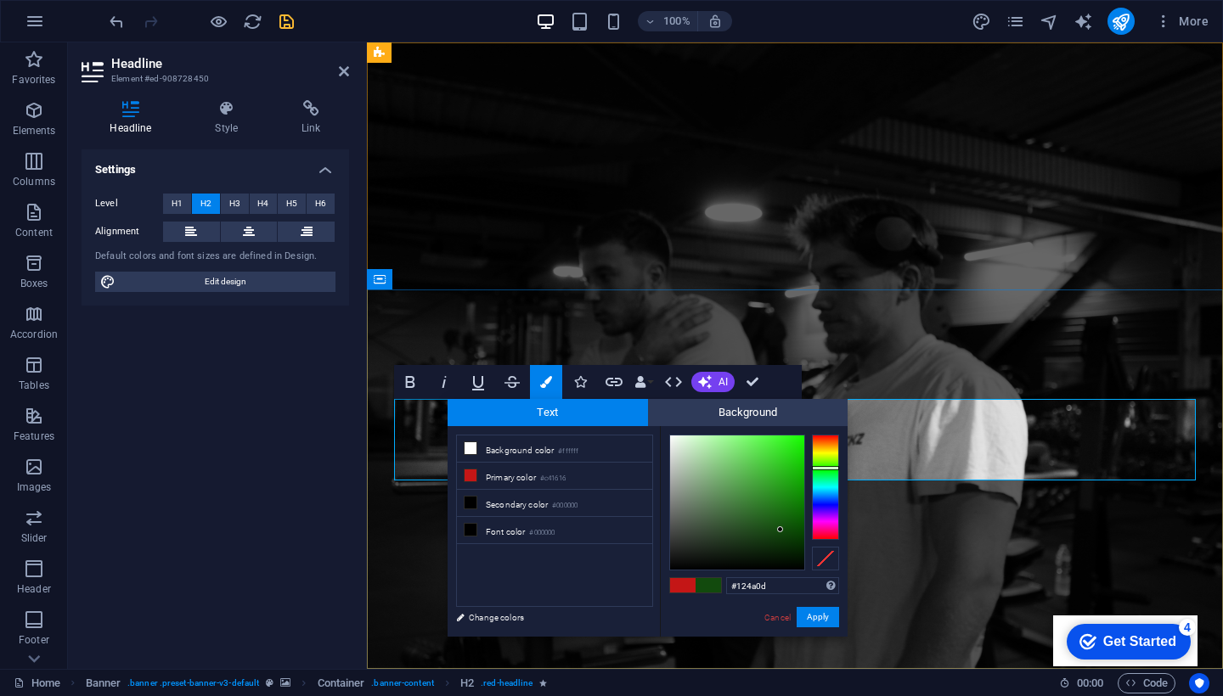
click at [821, 468] on div at bounding box center [825, 487] width 27 height 105
click at [831, 619] on button "Apply" at bounding box center [818, 617] width 42 height 20
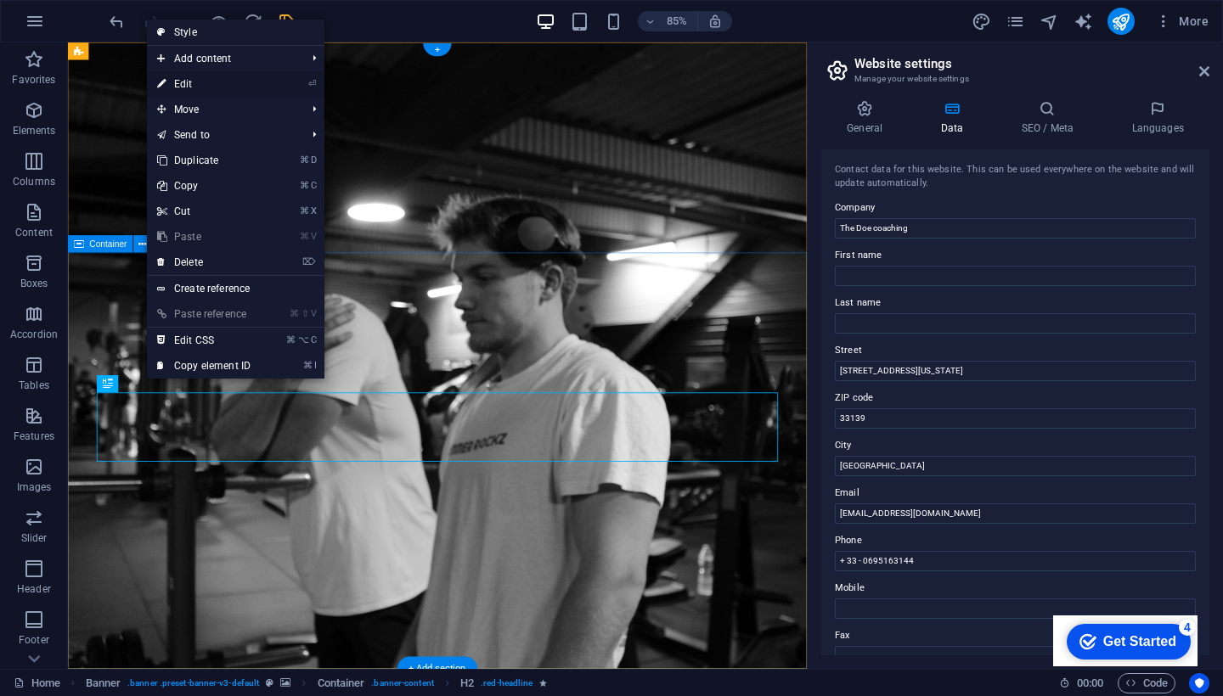
click at [230, 79] on link "⏎ Edit" at bounding box center [204, 83] width 114 height 25
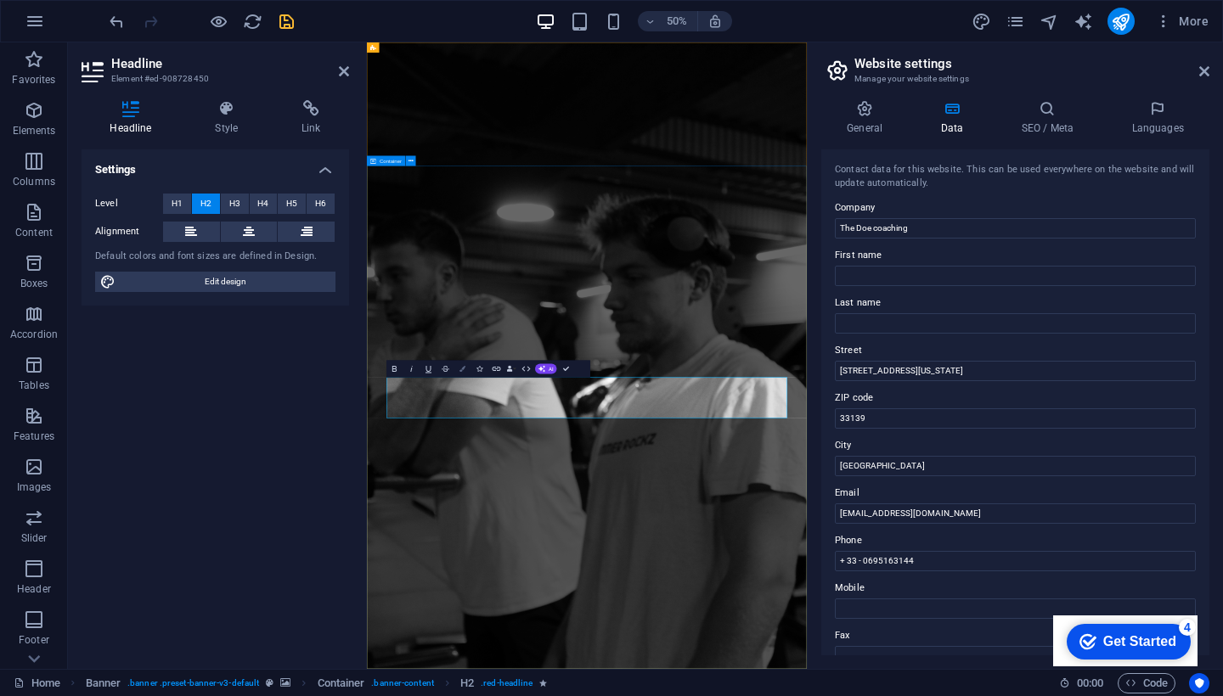
click at [463, 372] on icon "button" at bounding box center [462, 369] width 6 height 6
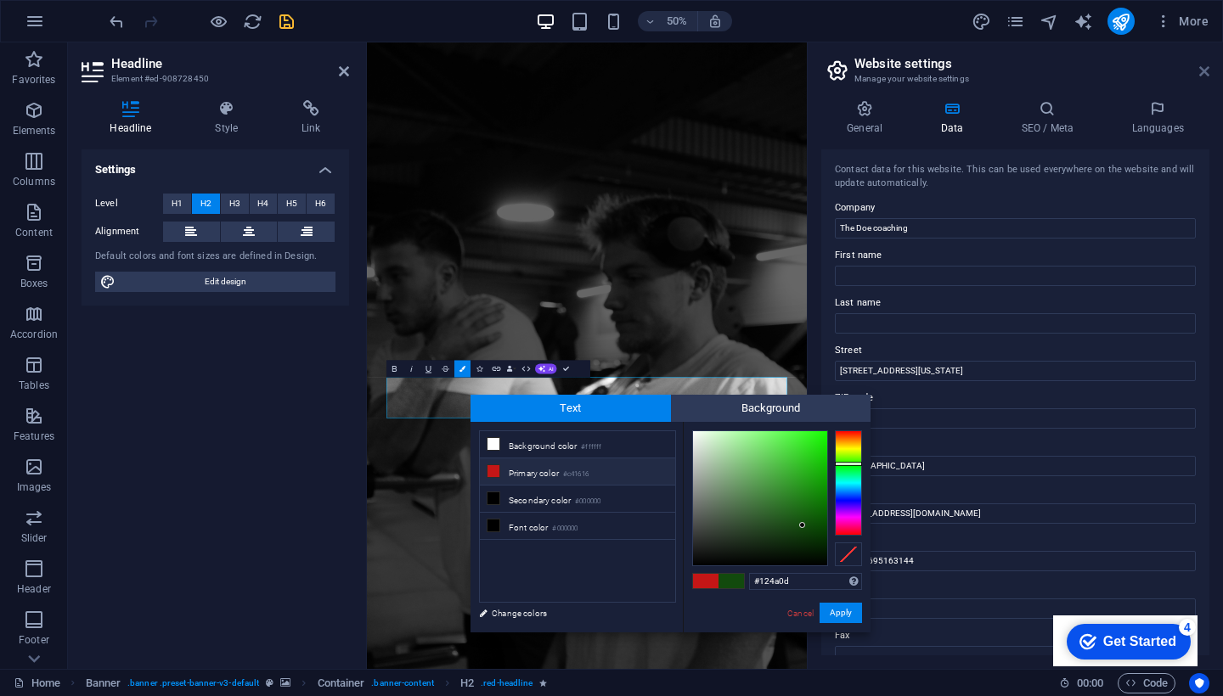
click at [1204, 69] on icon at bounding box center [1204, 72] width 10 height 14
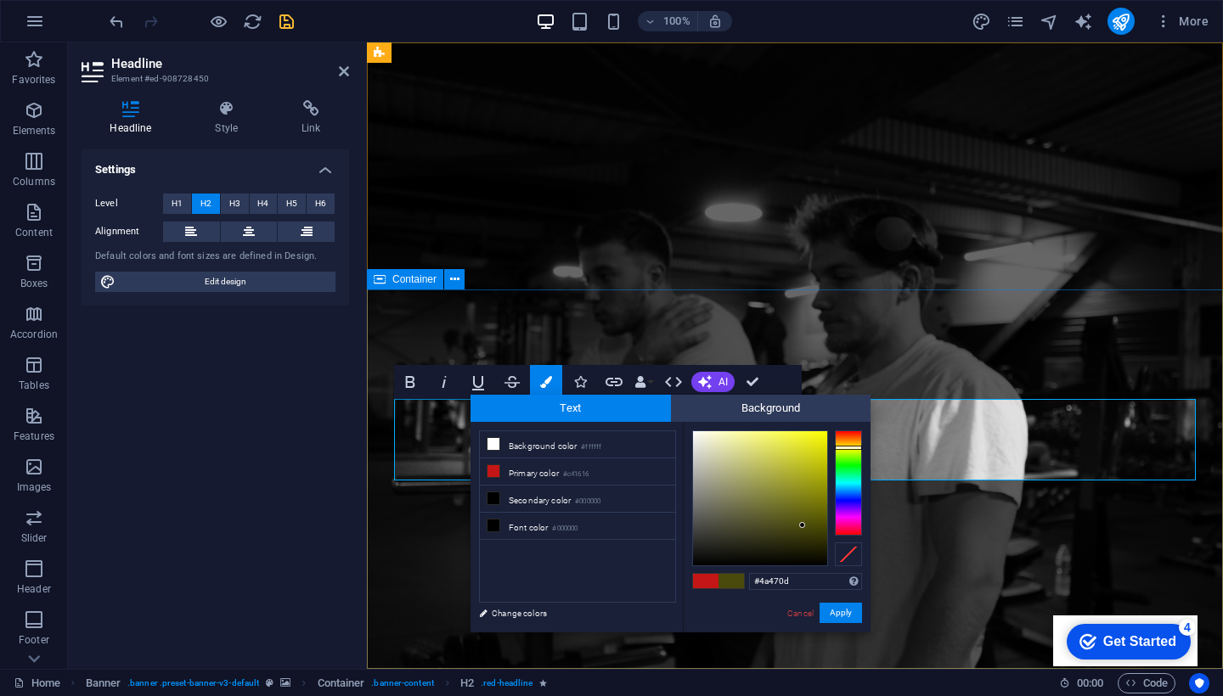
click at [847, 447] on div at bounding box center [848, 483] width 27 height 105
type input "#b6af1a"
drag, startPoint x: 797, startPoint y: 520, endPoint x: 807, endPoint y: 469, distance: 52.0
click at [807, 469] on div at bounding box center [760, 498] width 134 height 134
click at [843, 623] on button "Apply" at bounding box center [841, 613] width 42 height 20
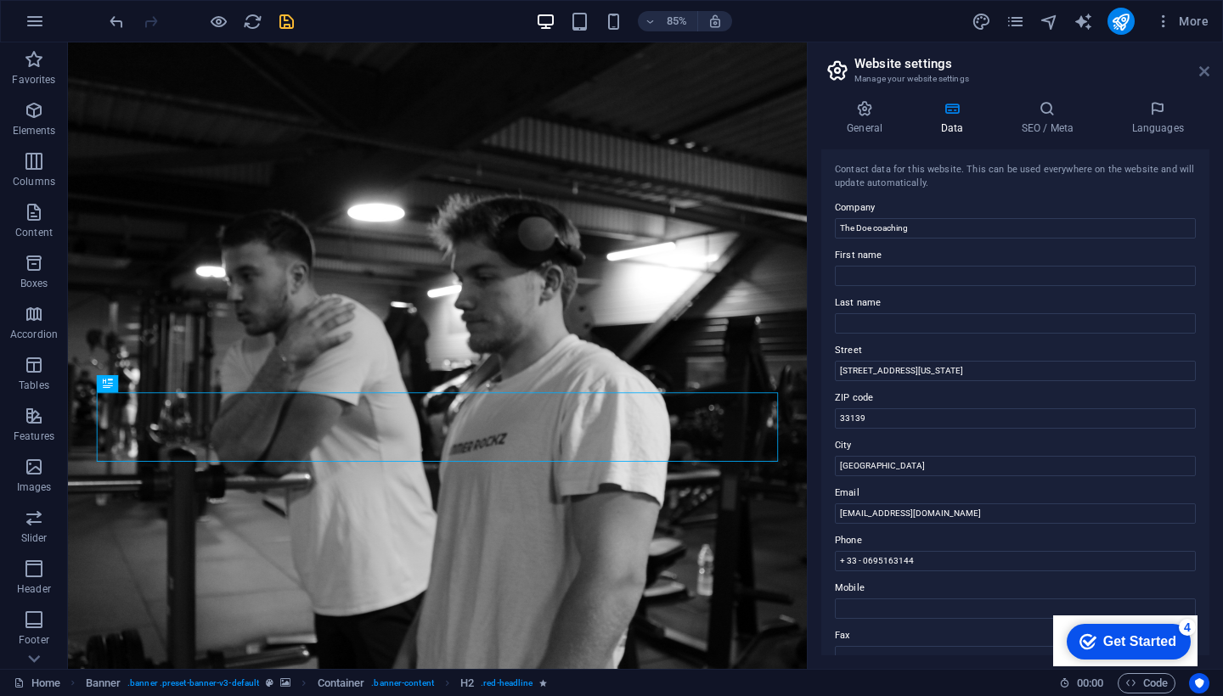
click at [1199, 68] on icon at bounding box center [1204, 72] width 10 height 14
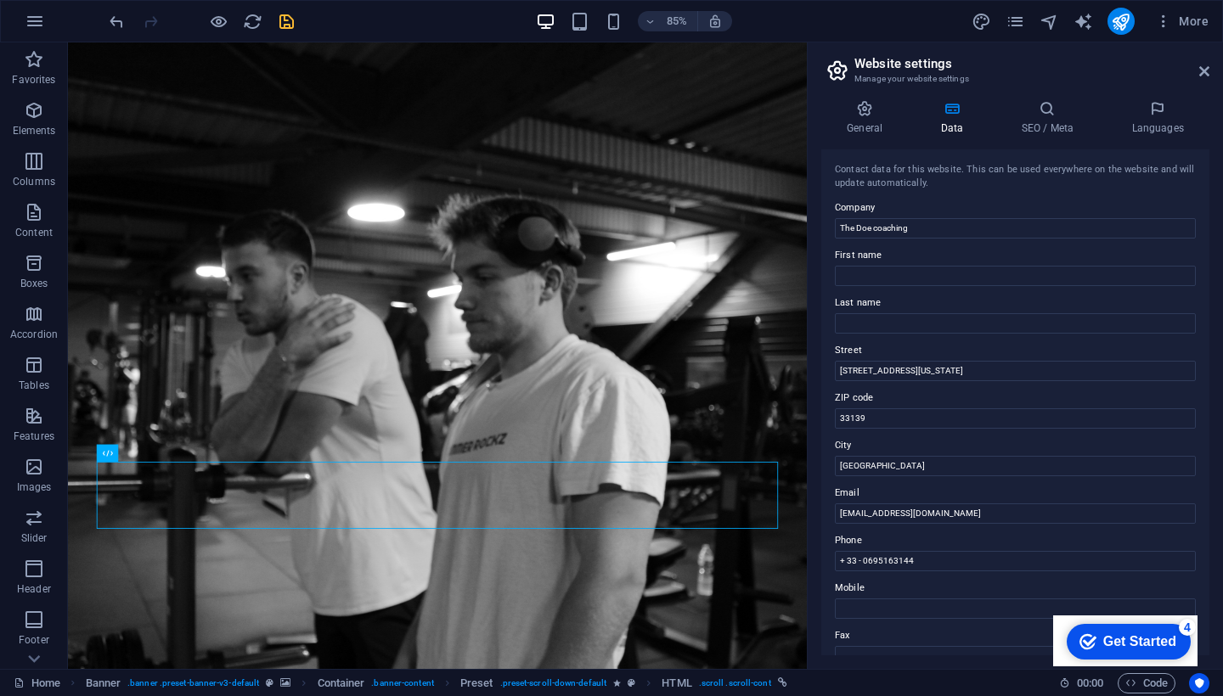
click at [1215, 62] on aside "Website settings Manage your website settings General Data SEO / Meta Languages…" at bounding box center [1015, 355] width 416 height 627
click at [1209, 67] on aside "Website settings Manage your website settings General Data SEO / Meta Languages…" at bounding box center [1015, 355] width 416 height 627
click at [1203, 70] on icon at bounding box center [1204, 72] width 10 height 14
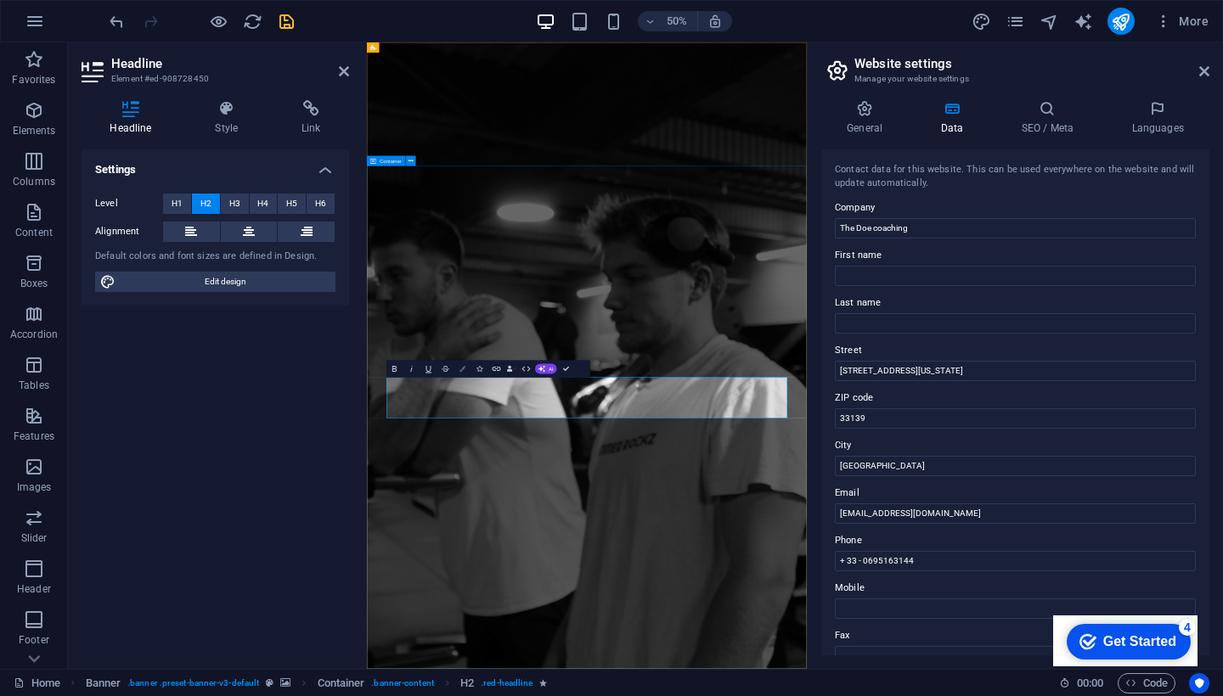
click at [459, 373] on button "Colors" at bounding box center [462, 369] width 16 height 17
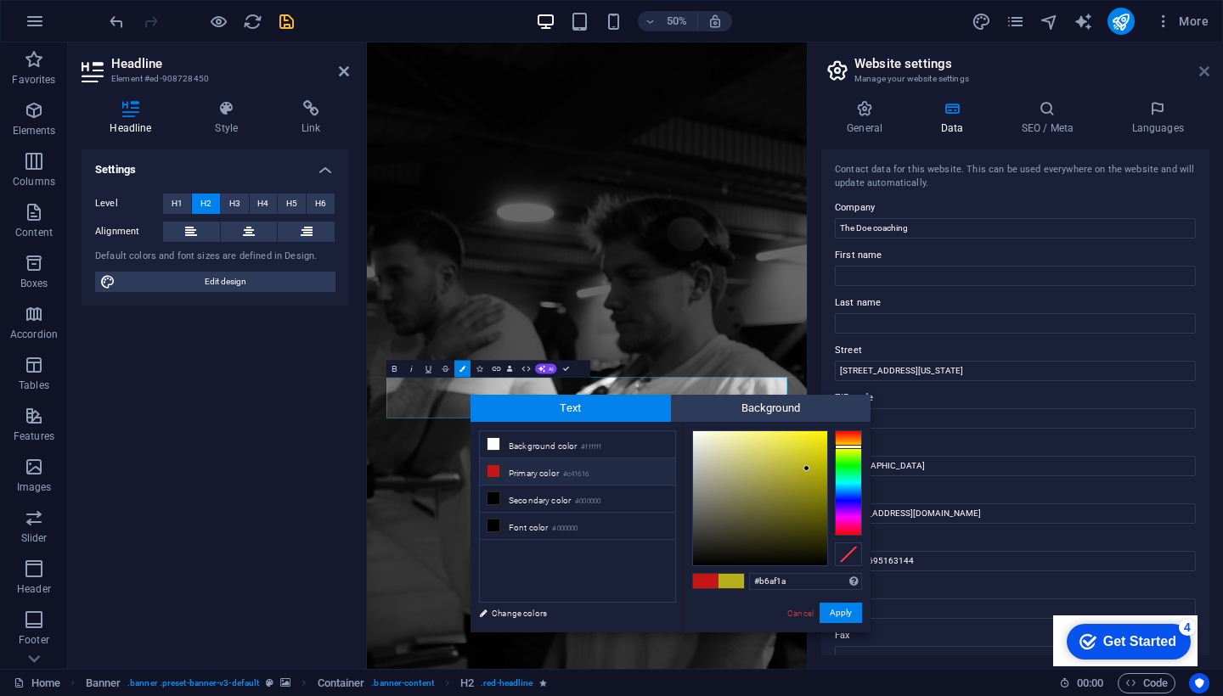
click at [1199, 70] on icon at bounding box center [1204, 72] width 10 height 14
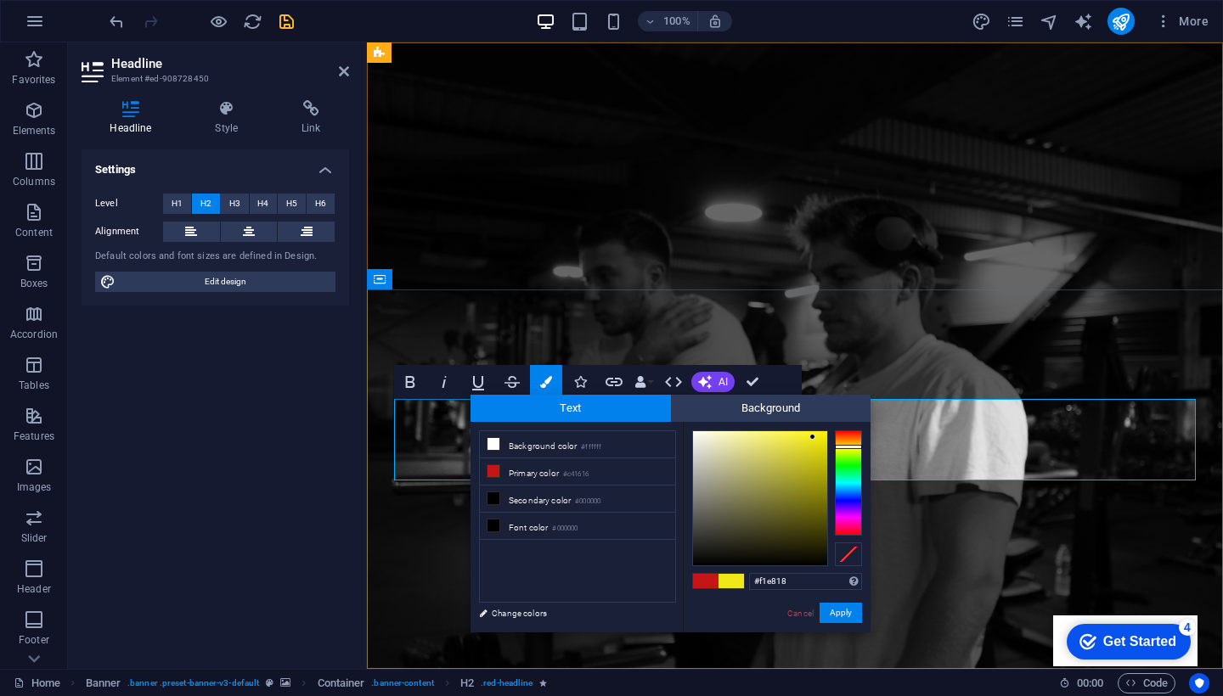
type input "#f0e617"
drag, startPoint x: 803, startPoint y: 465, endPoint x: 814, endPoint y: 438, distance: 29.0
click at [814, 438] on div at bounding box center [760, 498] width 134 height 134
click at [842, 615] on button "Apply" at bounding box center [841, 613] width 42 height 20
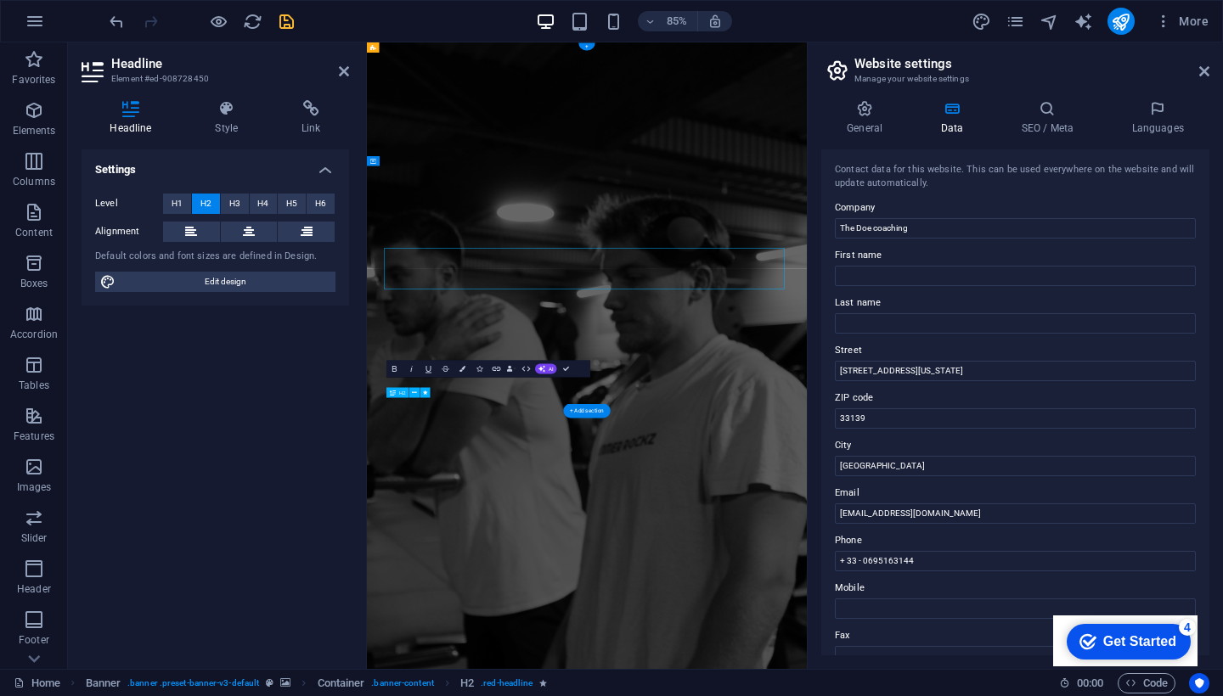
click at [365, 430] on div at bounding box center [364, 355] width 3 height 627
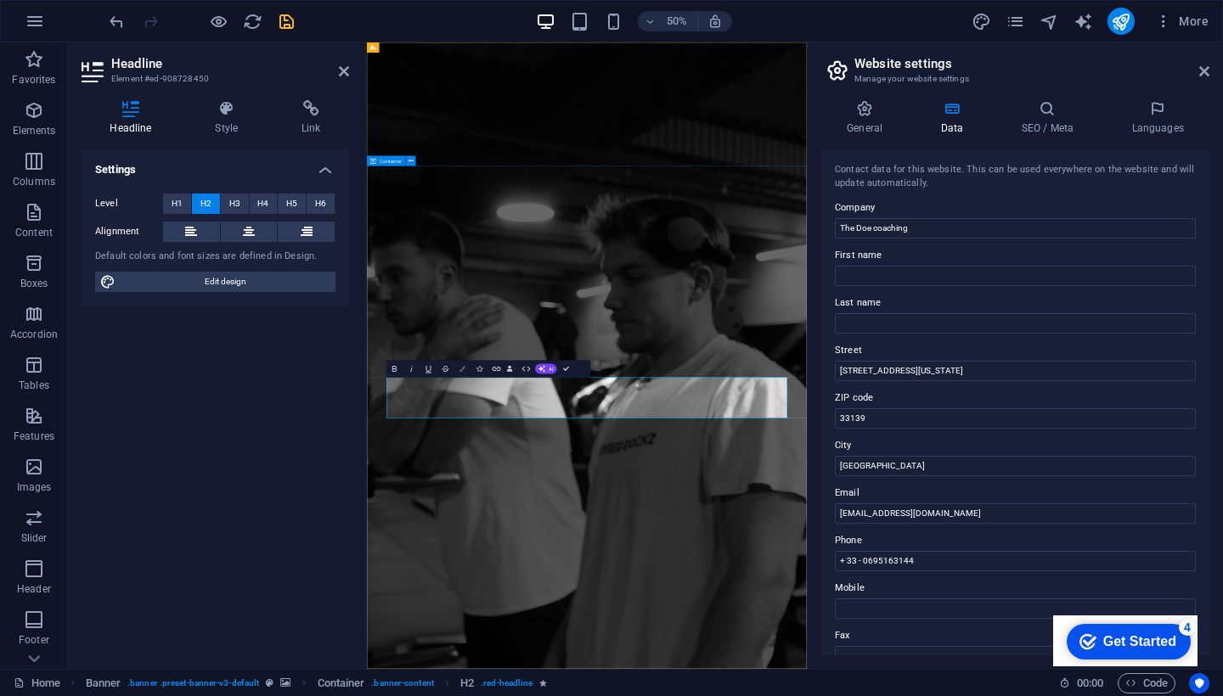
click at [463, 370] on icon "button" at bounding box center [462, 369] width 6 height 6
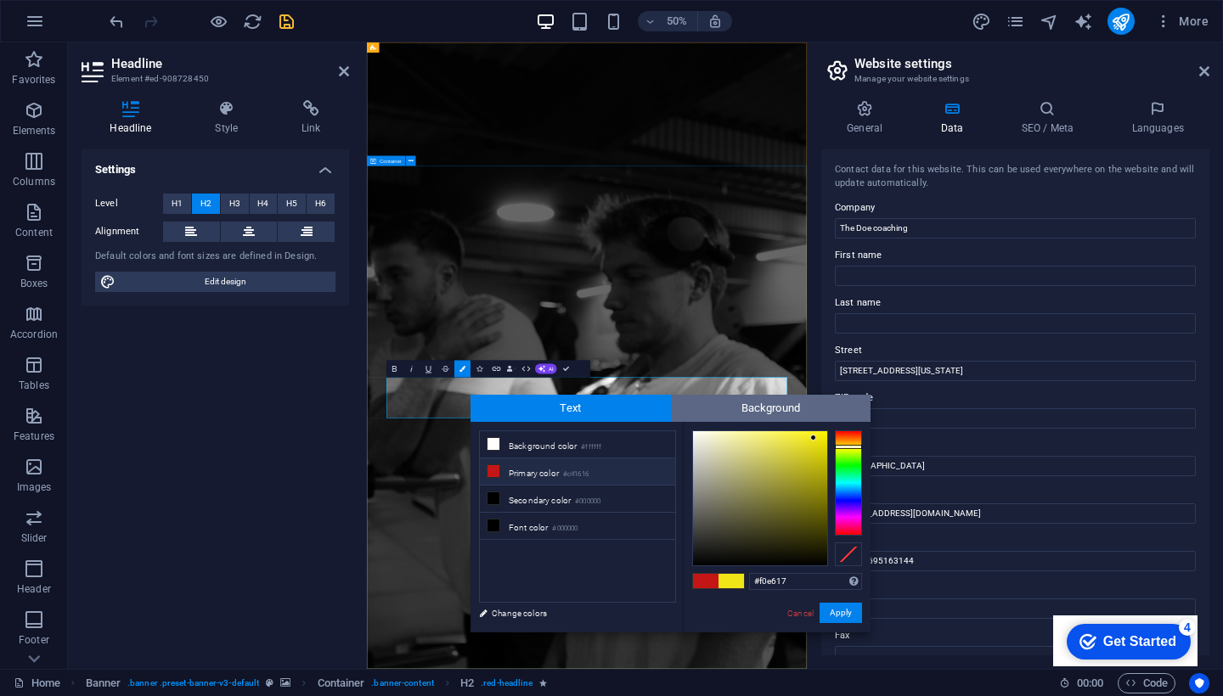
click at [740, 406] on span "Background" at bounding box center [771, 408] width 200 height 27
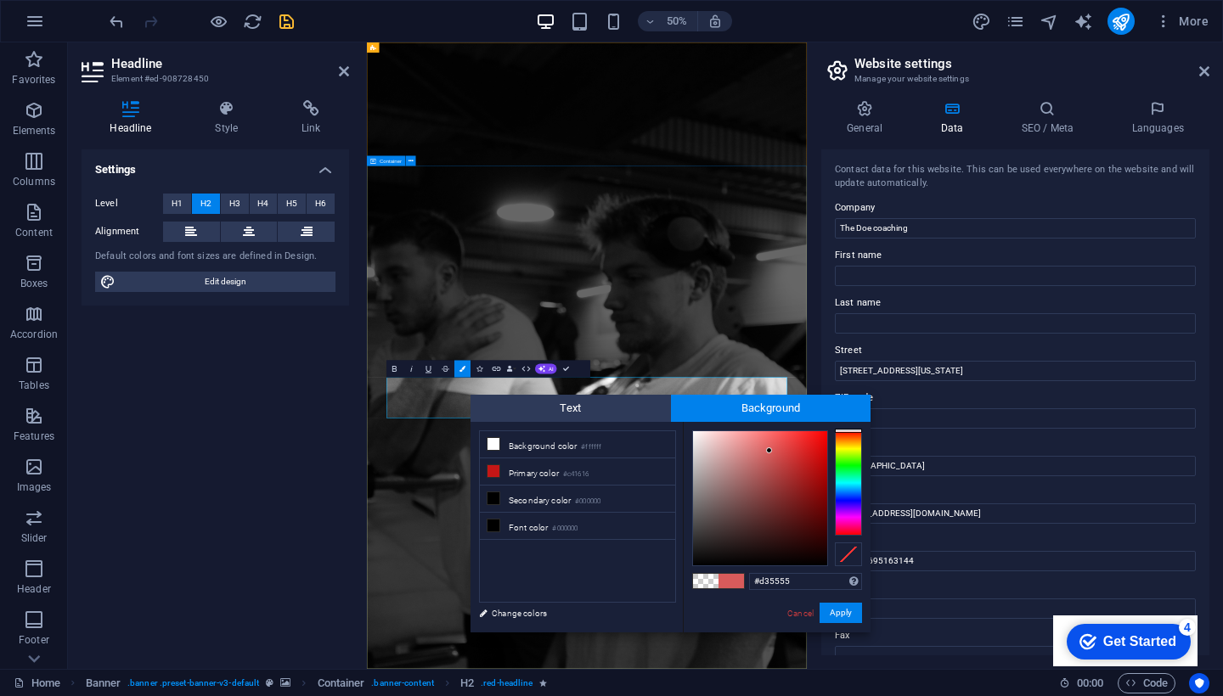
type input "#d35454"
drag, startPoint x: 689, startPoint y: 427, endPoint x: 773, endPoint y: 454, distance: 88.1
click at [773, 454] on div at bounding box center [772, 453] width 6 height 6
click at [846, 617] on button "Apply" at bounding box center [841, 613] width 42 height 20
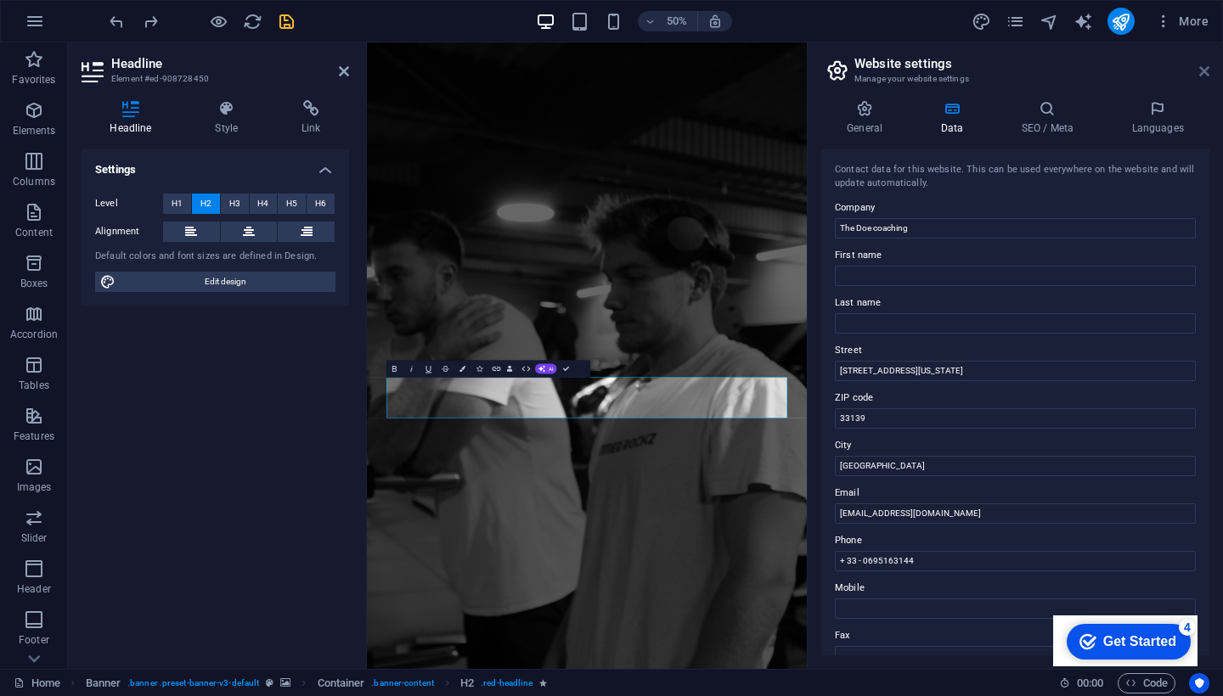
click at [1203, 70] on icon at bounding box center [1204, 72] width 10 height 14
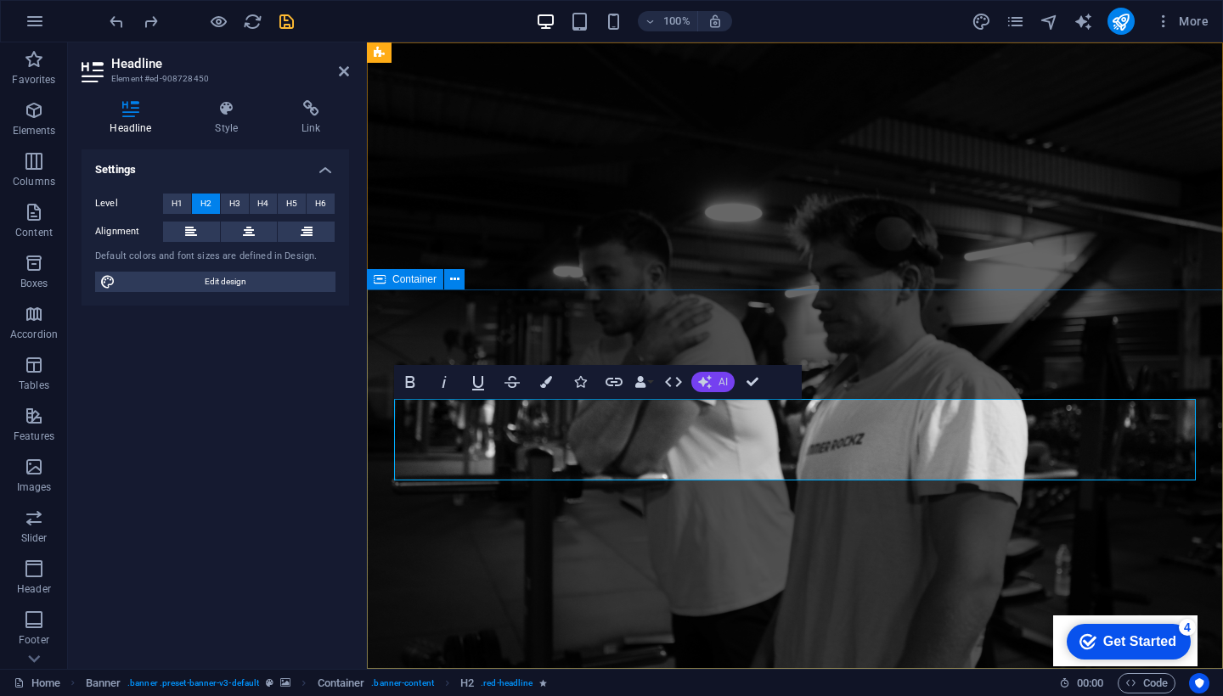
click at [709, 379] on icon "button" at bounding box center [705, 382] width 14 height 14
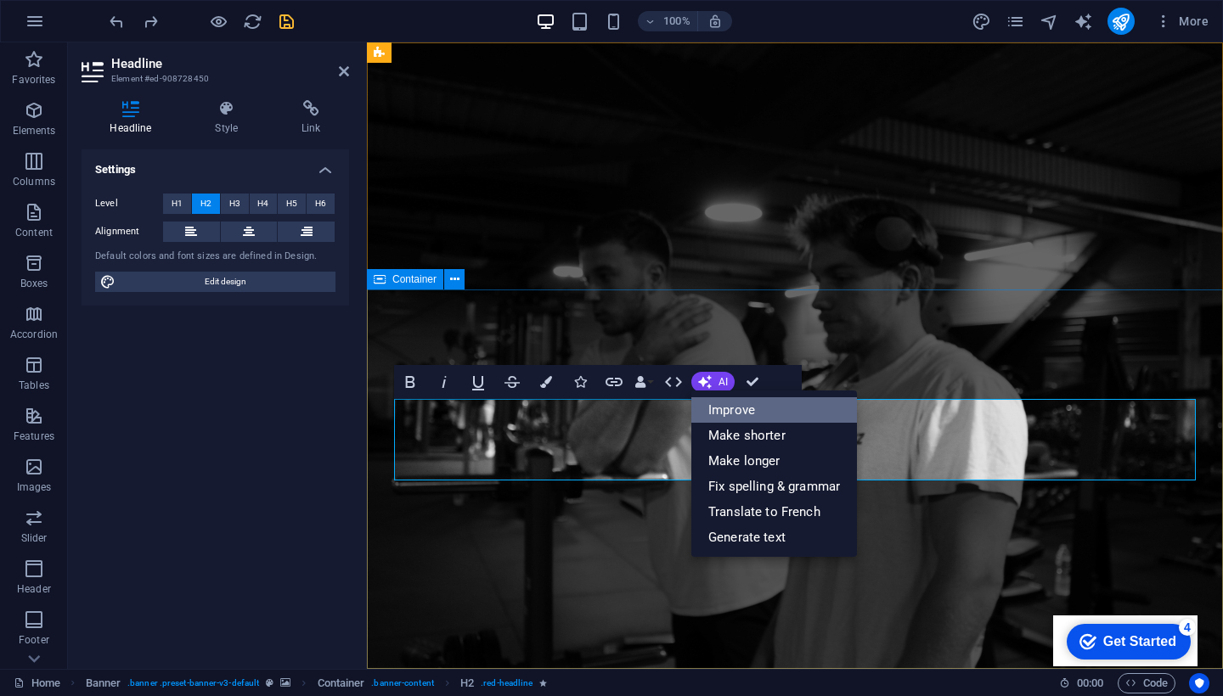
click at [718, 404] on link "Improve" at bounding box center [774, 409] width 166 height 25
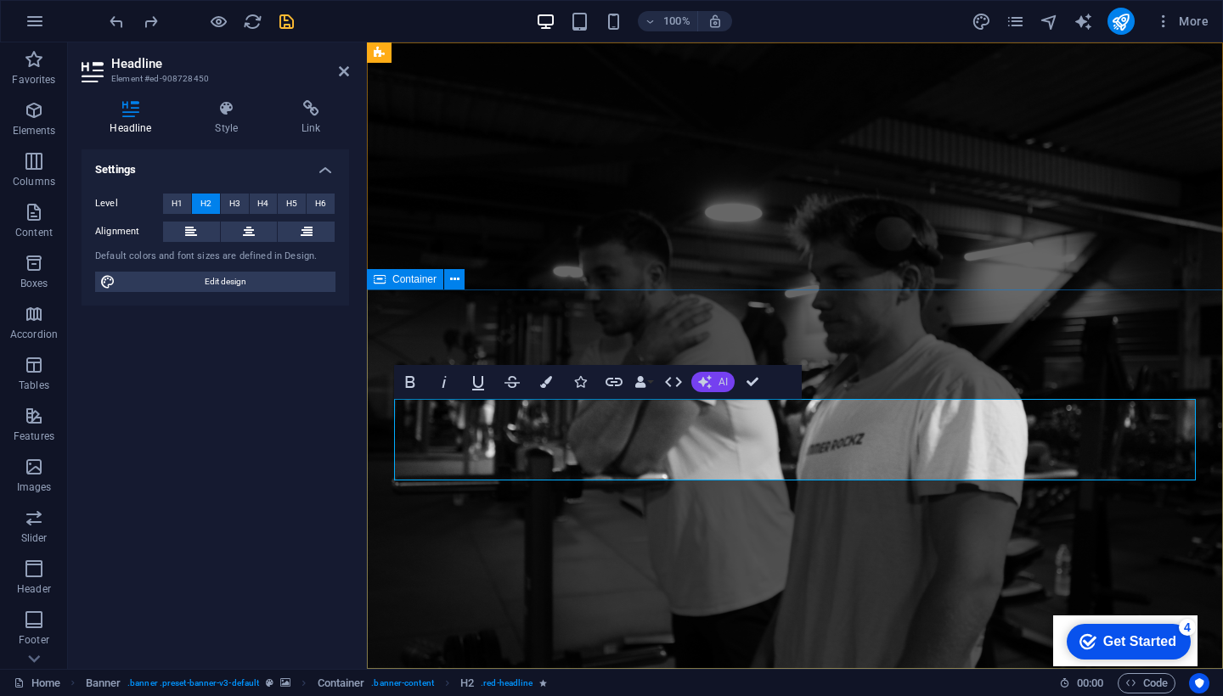
click at [711, 380] on icon "button" at bounding box center [704, 382] width 15 height 15
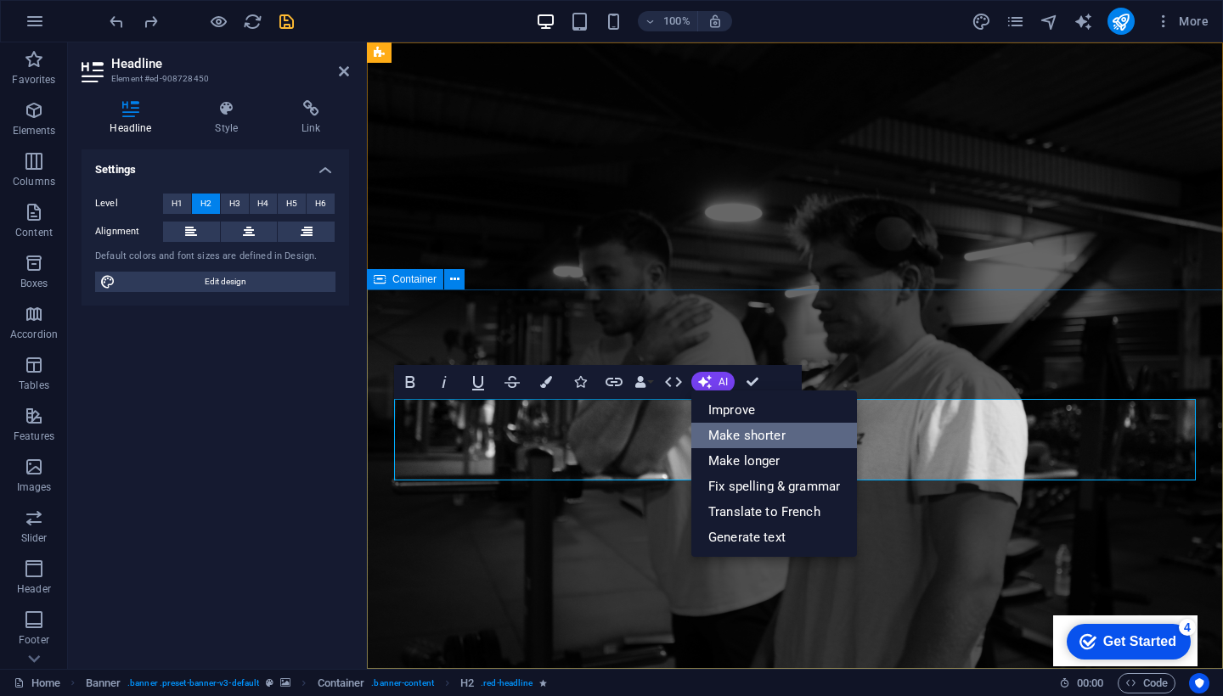
click at [729, 435] on link "Make shorter" at bounding box center [774, 435] width 166 height 25
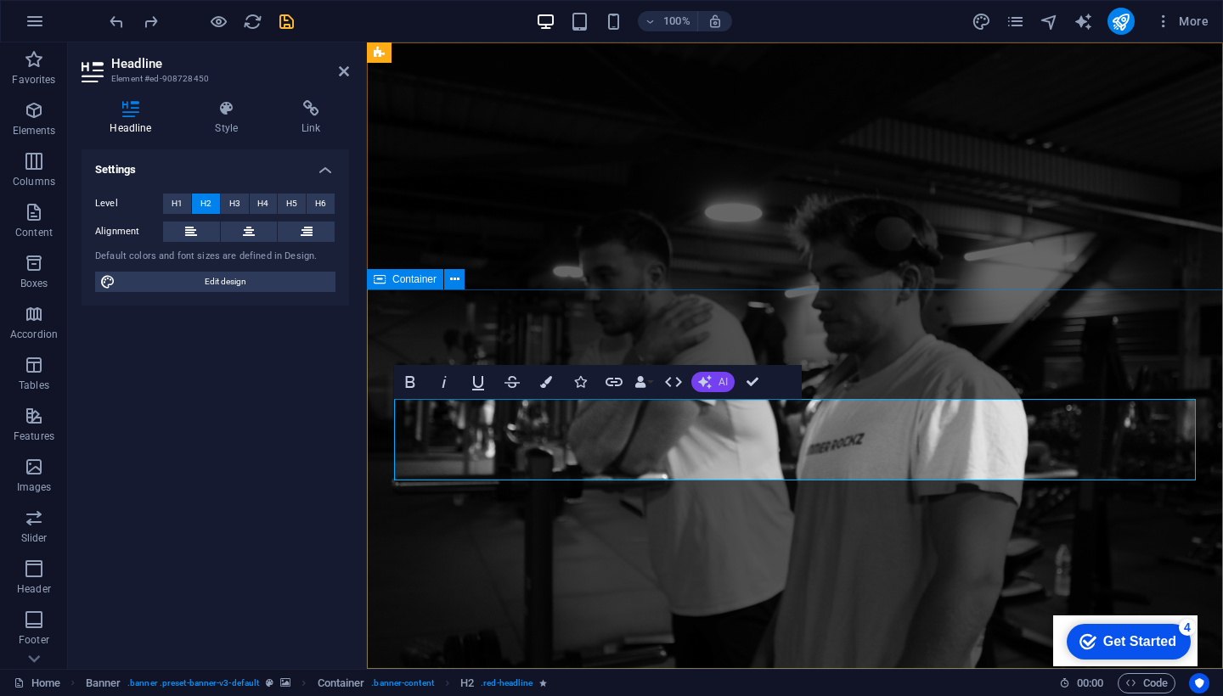
click at [718, 380] on button "AI" at bounding box center [712, 382] width 43 height 20
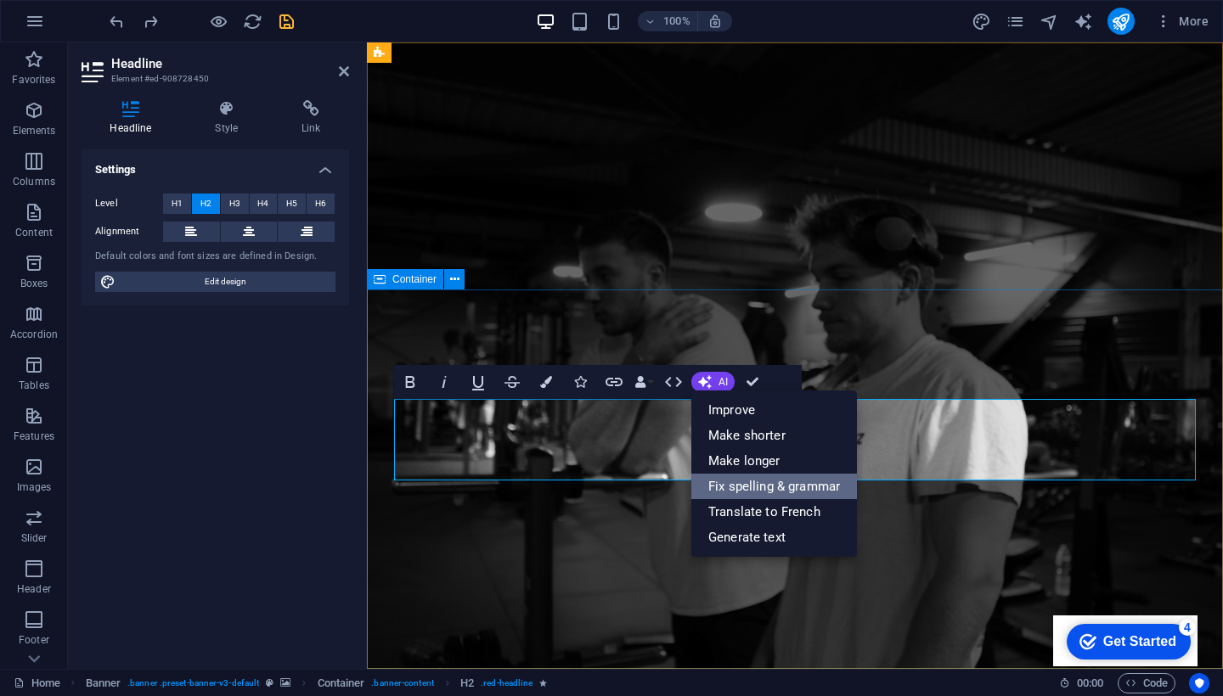
click at [734, 484] on link "Fix spelling & grammar" at bounding box center [774, 486] width 166 height 25
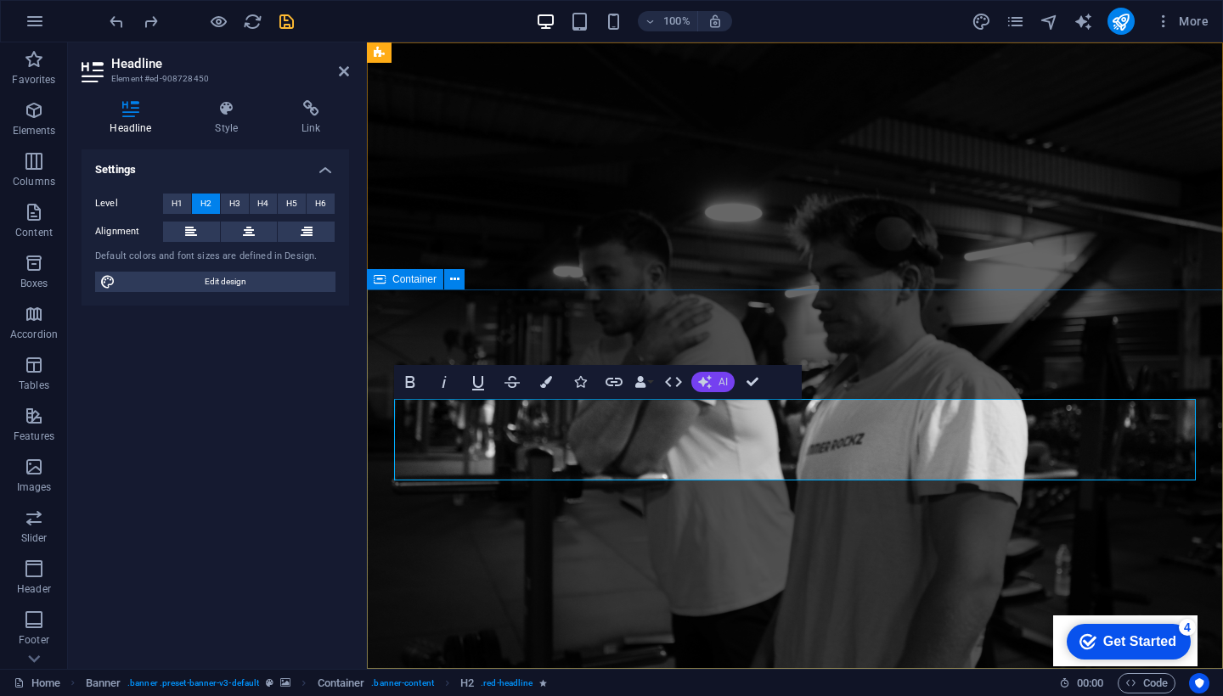
click at [716, 379] on button "AI" at bounding box center [712, 382] width 43 height 20
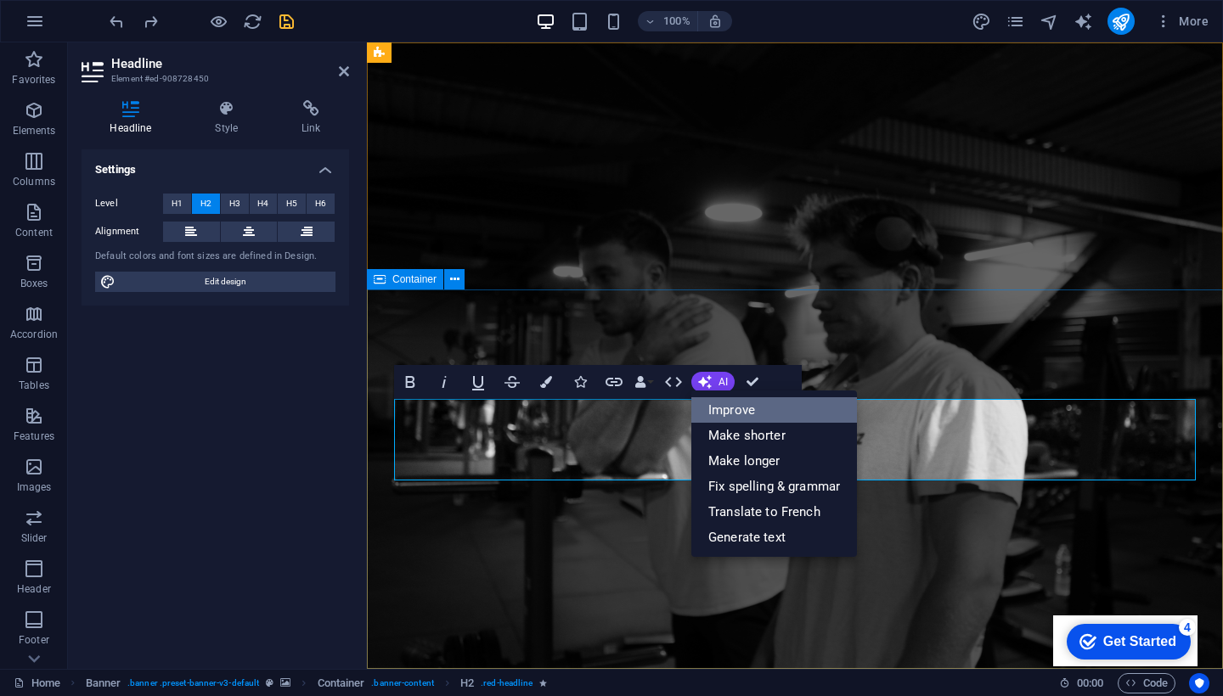
click at [741, 411] on link "Improve" at bounding box center [774, 409] width 166 height 25
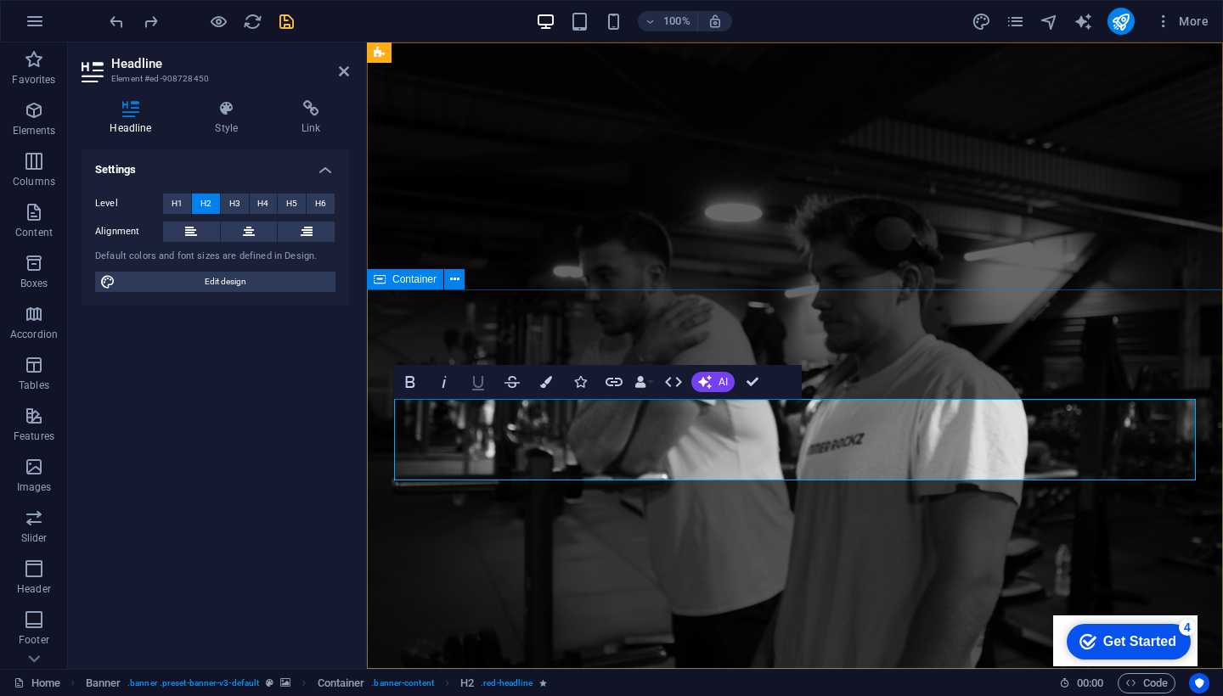
click at [475, 386] on icon "button" at bounding box center [478, 383] width 12 height 14
click at [472, 380] on icon "button" at bounding box center [478, 382] width 20 height 20
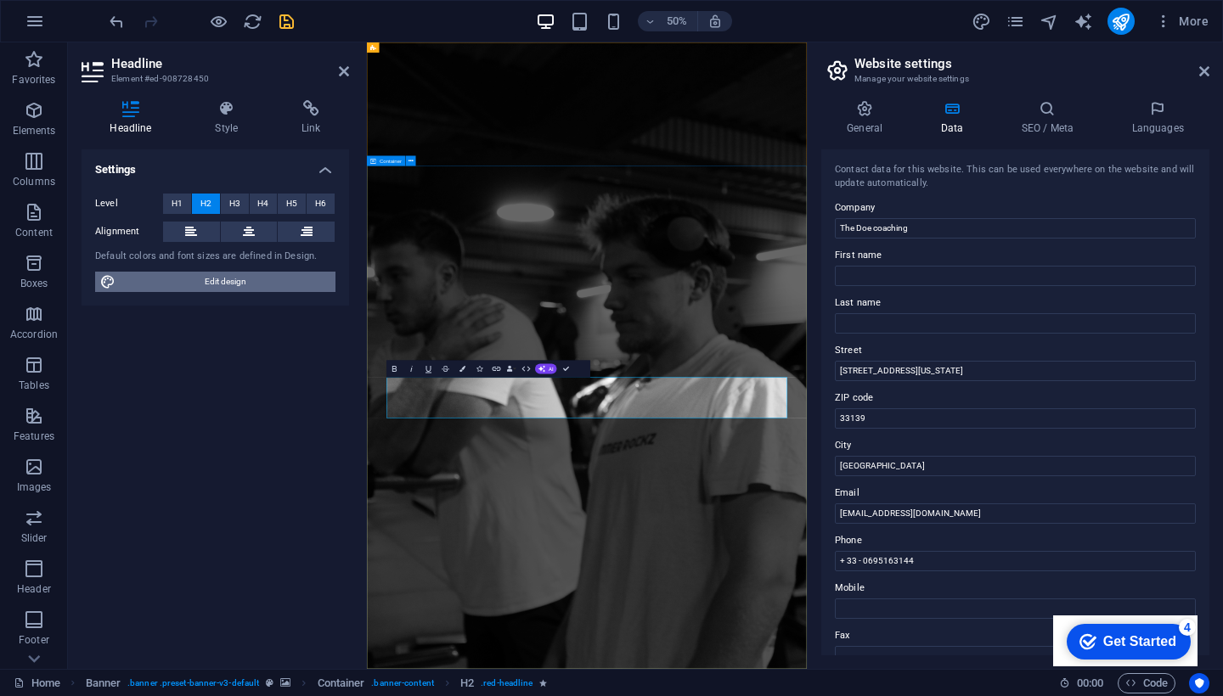
click at [223, 284] on span "Edit design" at bounding box center [226, 282] width 210 height 20
select select "px"
select select "400"
select select "px"
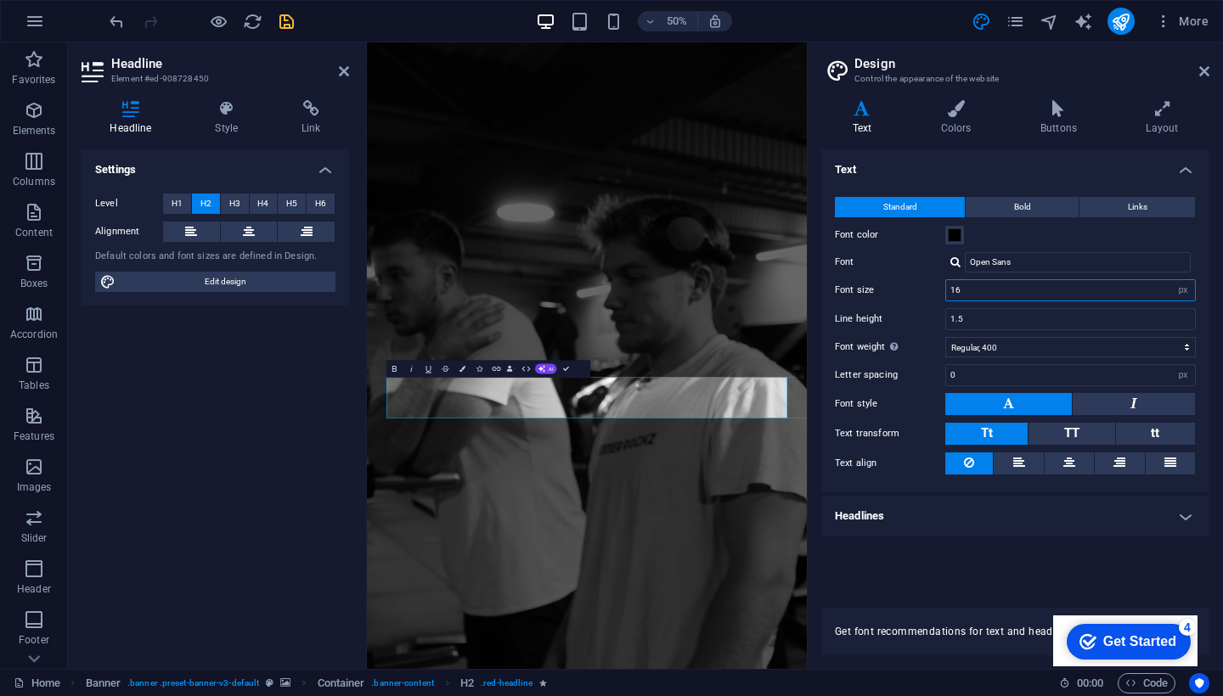
click at [999, 291] on input "16" at bounding box center [1070, 290] width 249 height 20
type input "18"
click at [1076, 332] on div "Standard Bold Links Font color Font Open Sans Open Sans Trade Winds Manage font…" at bounding box center [1015, 336] width 395 height 313
click at [1053, 431] on button "TT" at bounding box center [1071, 434] width 86 height 22
click at [991, 431] on span "Tt" at bounding box center [987, 432] width 12 height 15
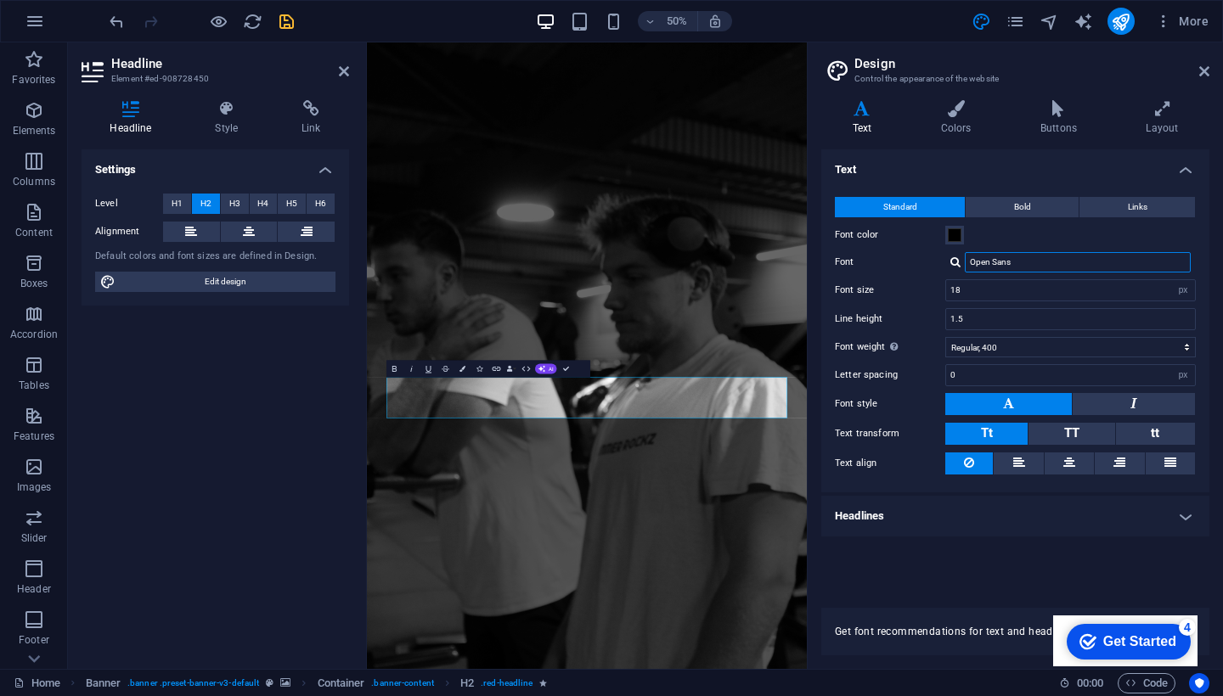
click at [1008, 262] on input "Open Sans" at bounding box center [1078, 262] width 226 height 20
click at [995, 237] on div "Font color" at bounding box center [1015, 235] width 361 height 20
click at [988, 206] on button "Bold" at bounding box center [1022, 207] width 113 height 20
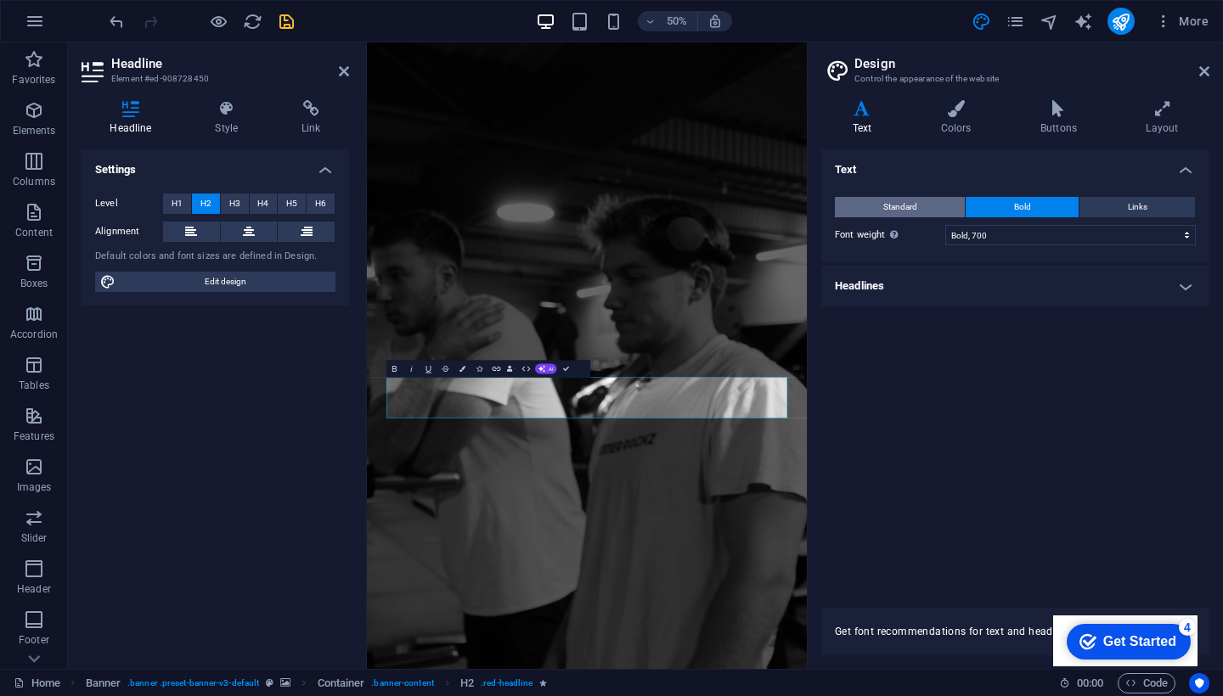
click at [933, 204] on button "Standard" at bounding box center [900, 207] width 130 height 20
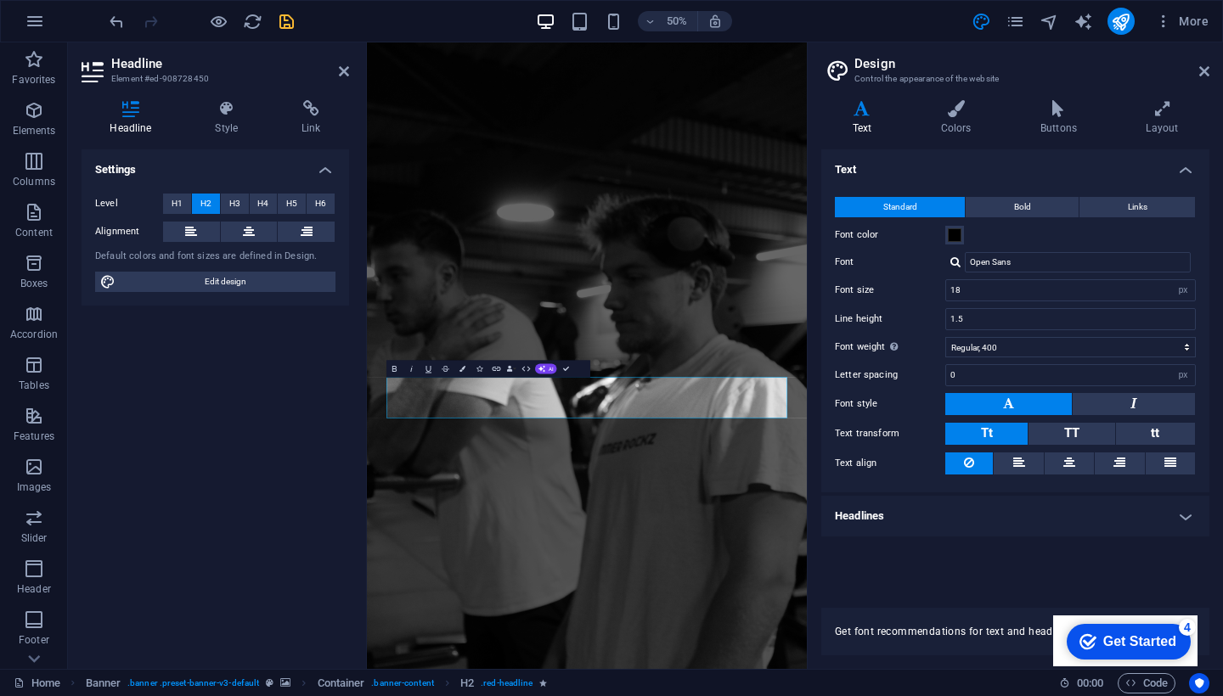
click at [957, 262] on div at bounding box center [955, 261] width 10 height 11
click at [1000, 284] on div "Open Sans" at bounding box center [1081, 285] width 224 height 18
click at [1149, 107] on icon at bounding box center [1162, 108] width 94 height 17
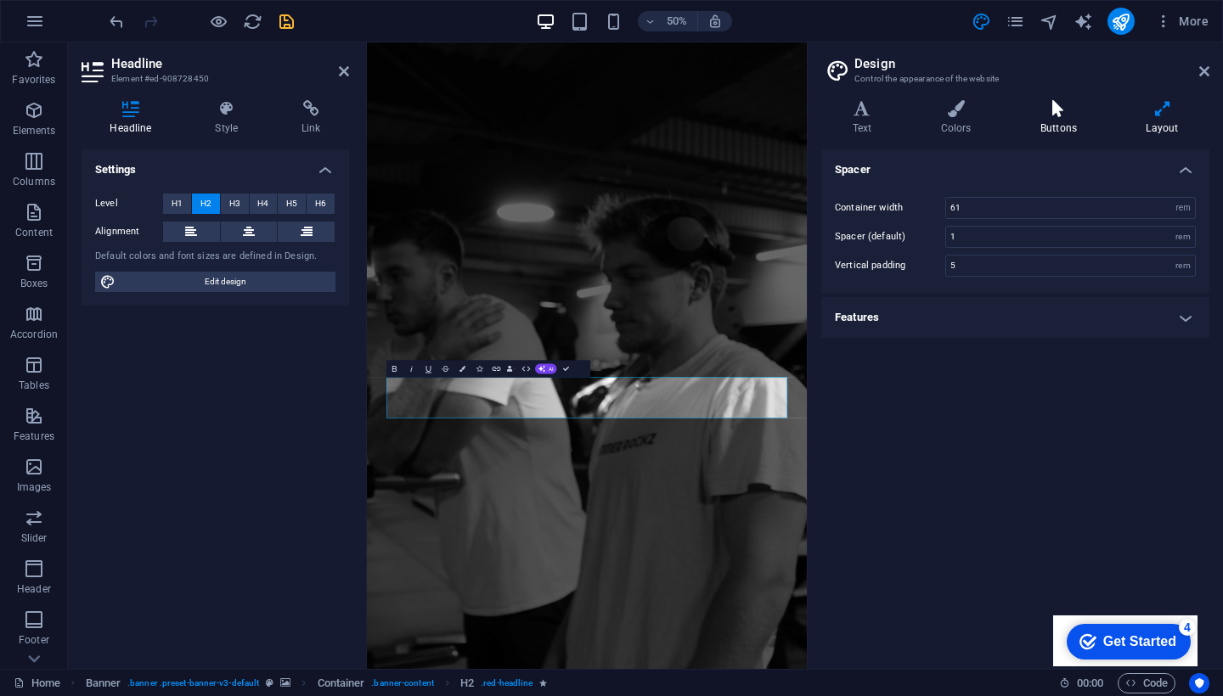
click at [1088, 116] on icon at bounding box center [1058, 108] width 99 height 17
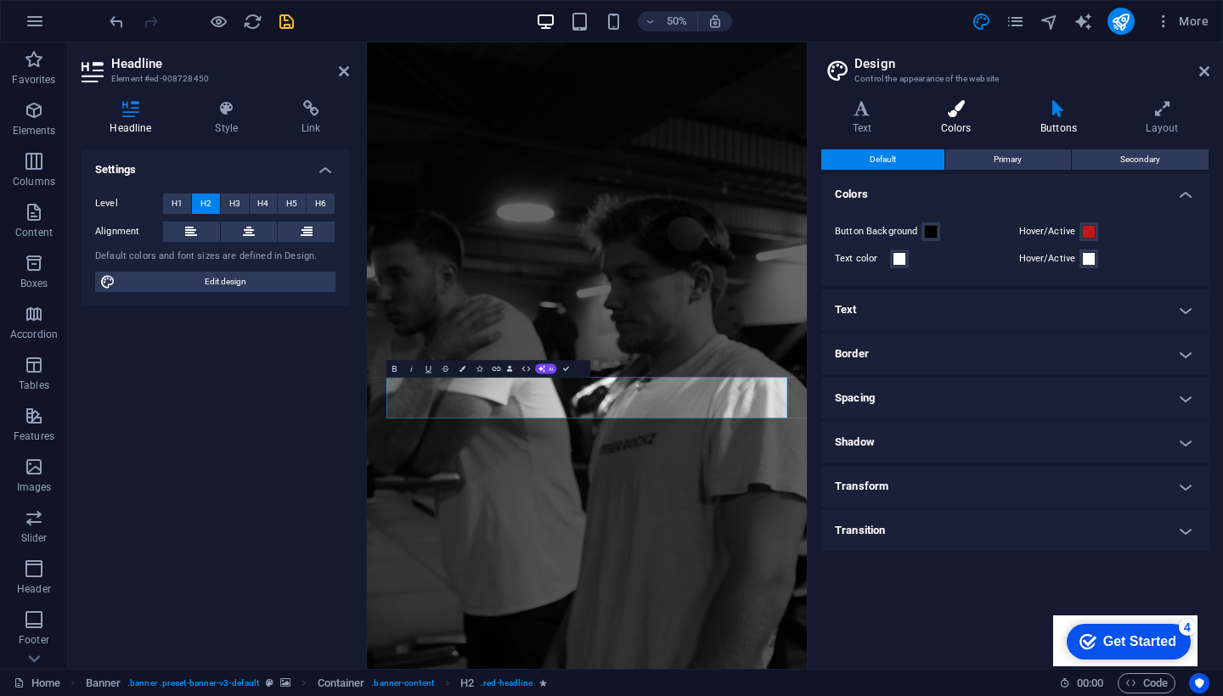
click at [961, 121] on h4 "Colors" at bounding box center [959, 118] width 99 height 36
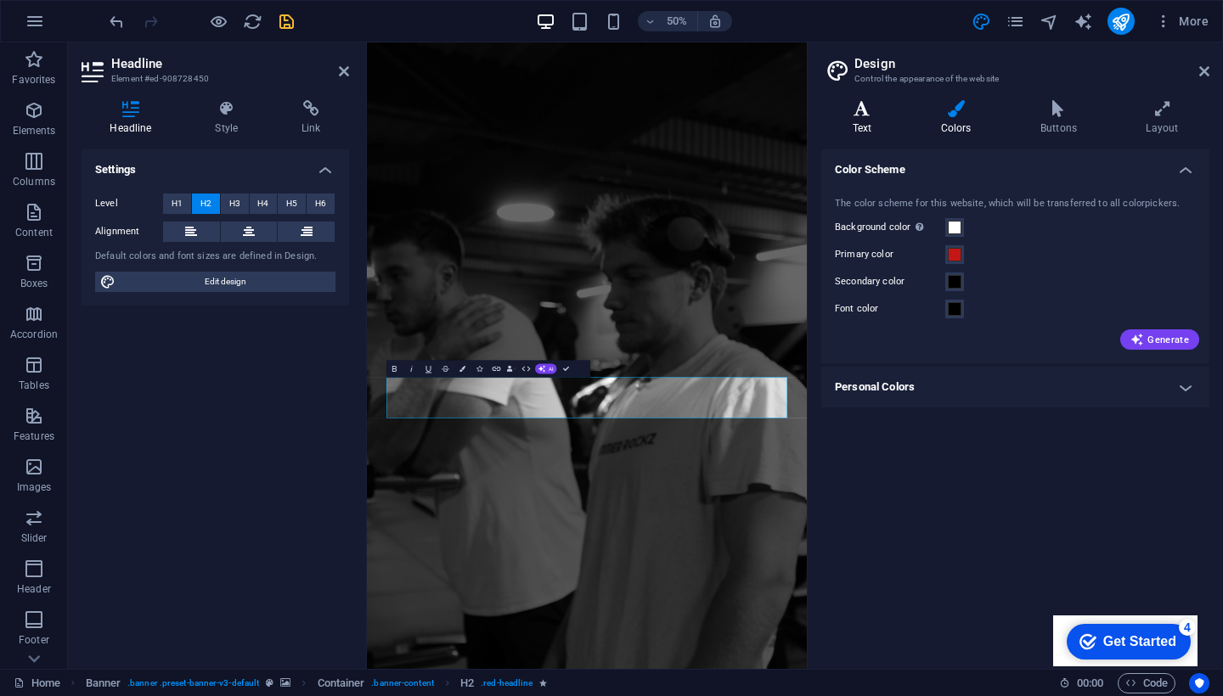
click at [888, 120] on h4 "Text" at bounding box center [865, 118] width 88 height 36
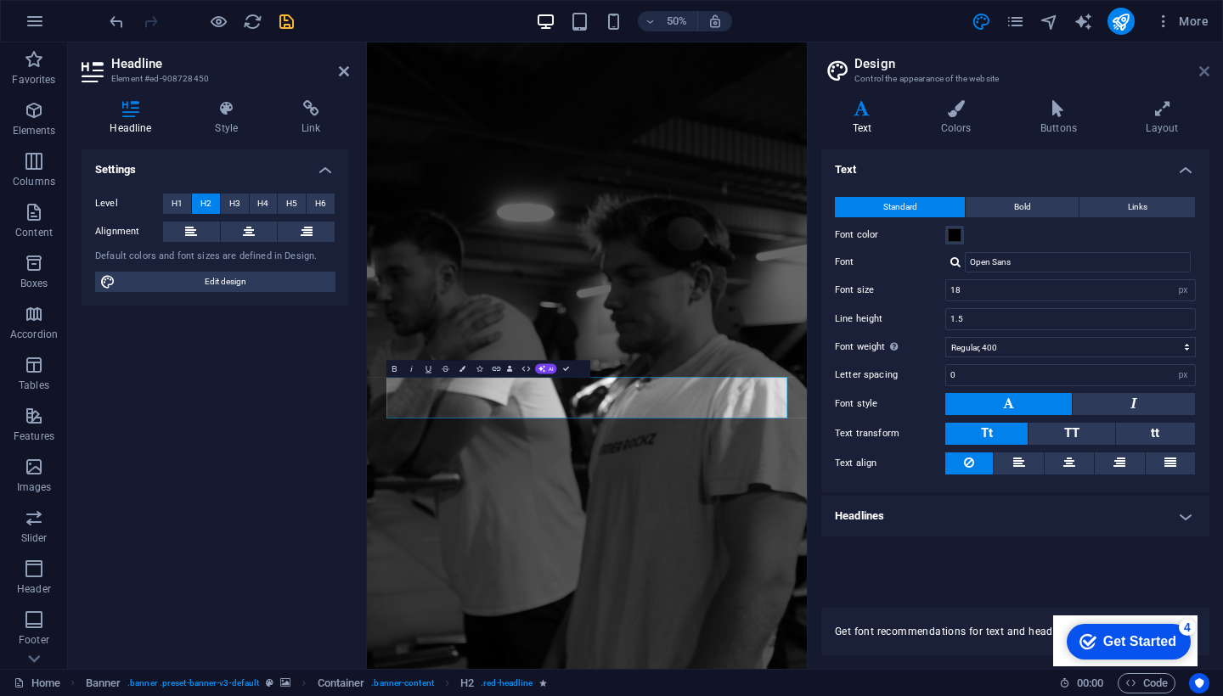
click at [1204, 69] on icon at bounding box center [1204, 72] width 10 height 14
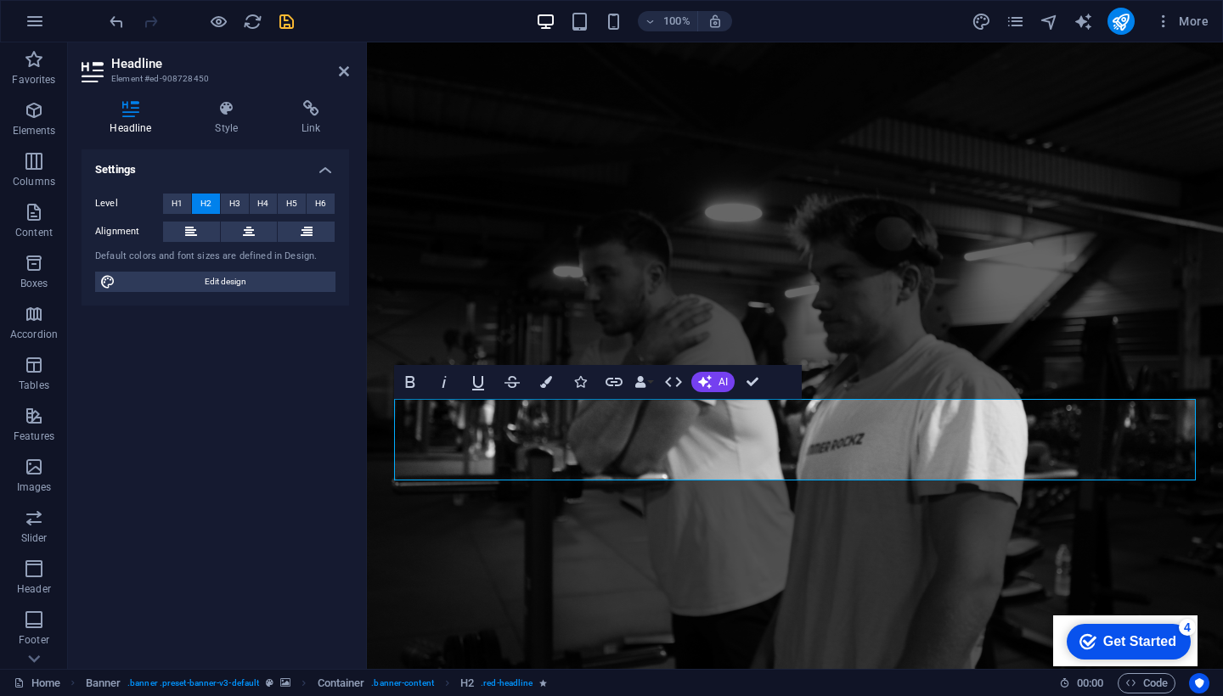
click at [216, 110] on icon at bounding box center [227, 108] width 80 height 17
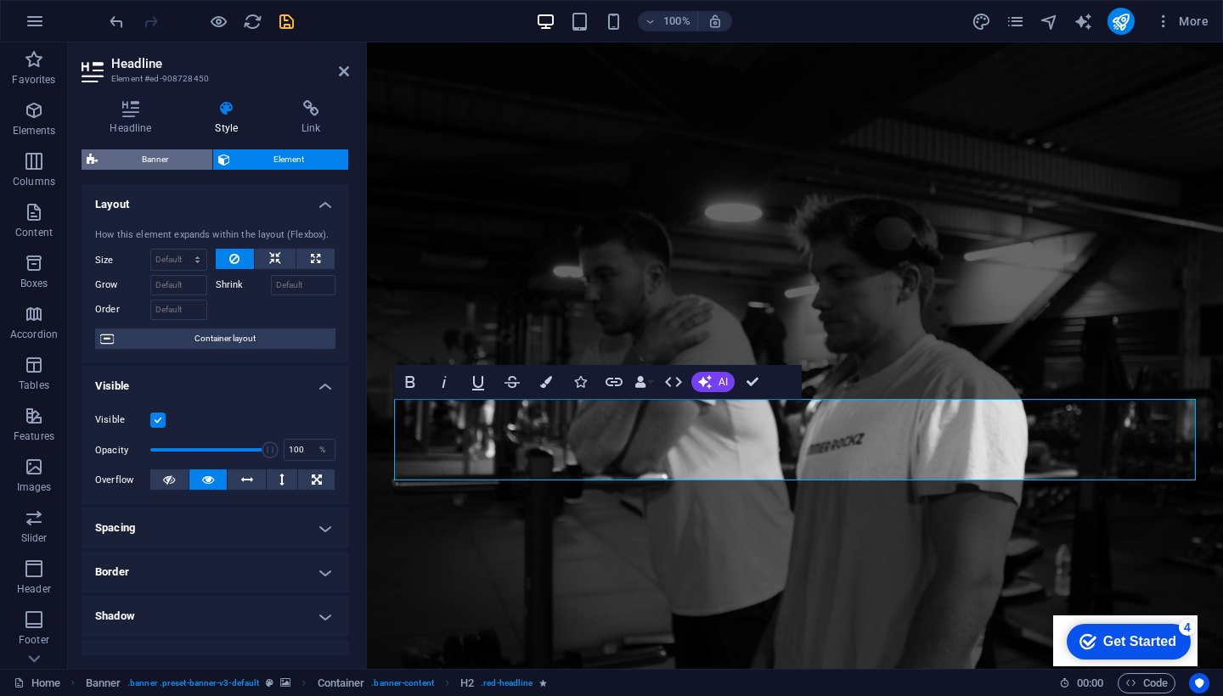
click at [171, 150] on span "Banner" at bounding box center [155, 159] width 104 height 20
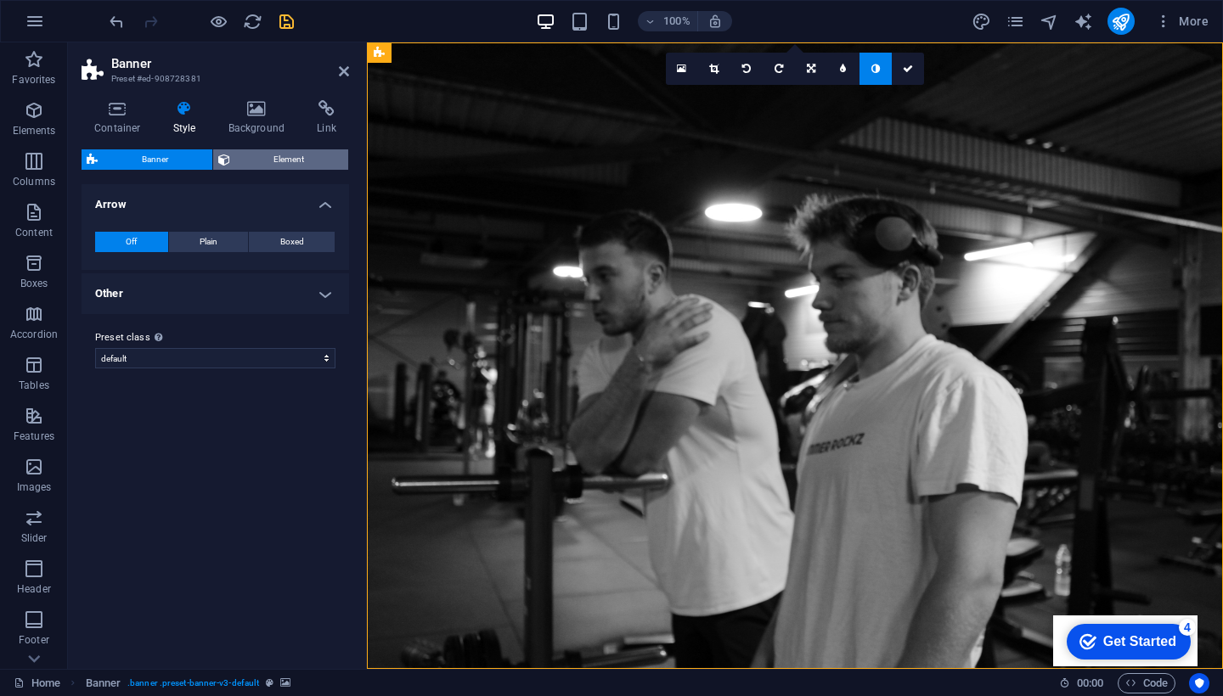
click at [236, 160] on span "Element" at bounding box center [289, 159] width 109 height 20
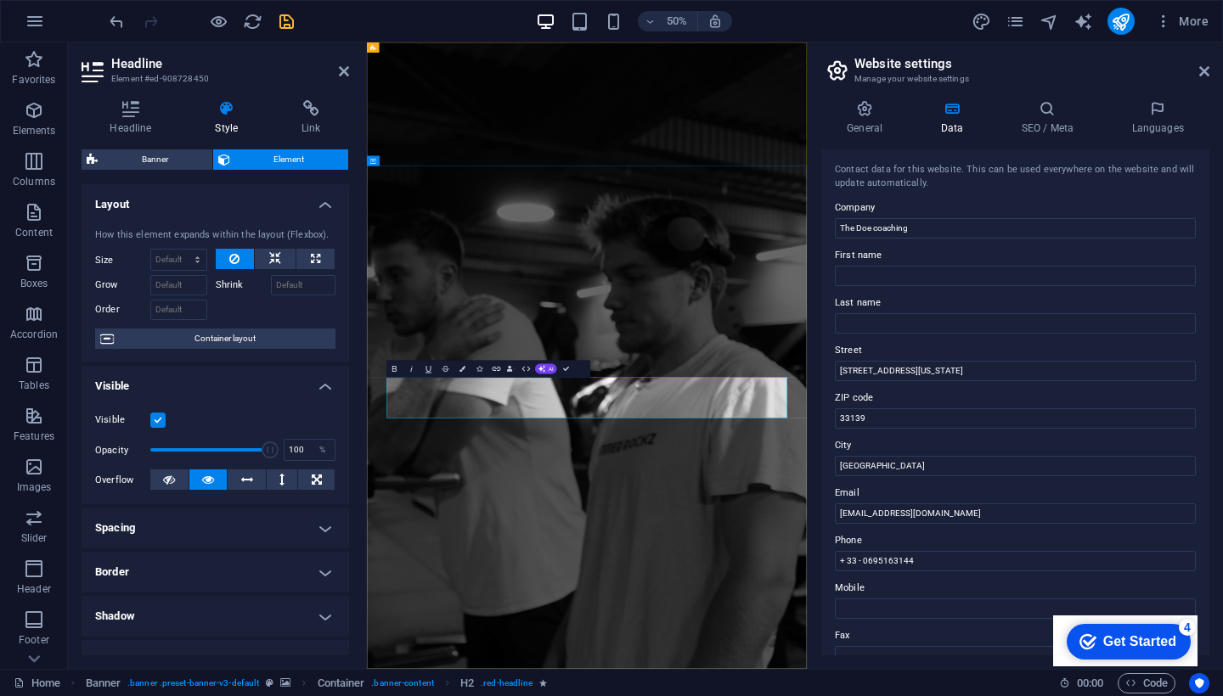
click at [1208, 72] on icon at bounding box center [1204, 72] width 10 height 14
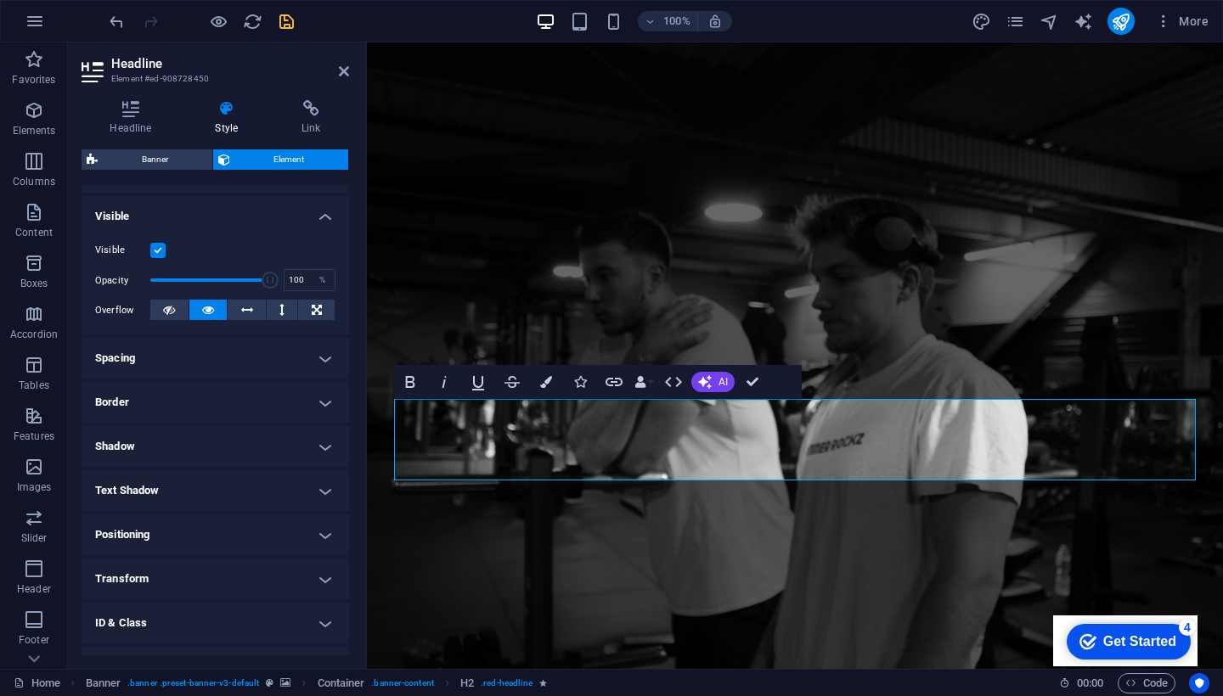
scroll to position [172, 0]
click at [158, 243] on label at bounding box center [157, 247] width 15 height 15
click at [0, 0] on input "Visible" at bounding box center [0, 0] width 0 height 0
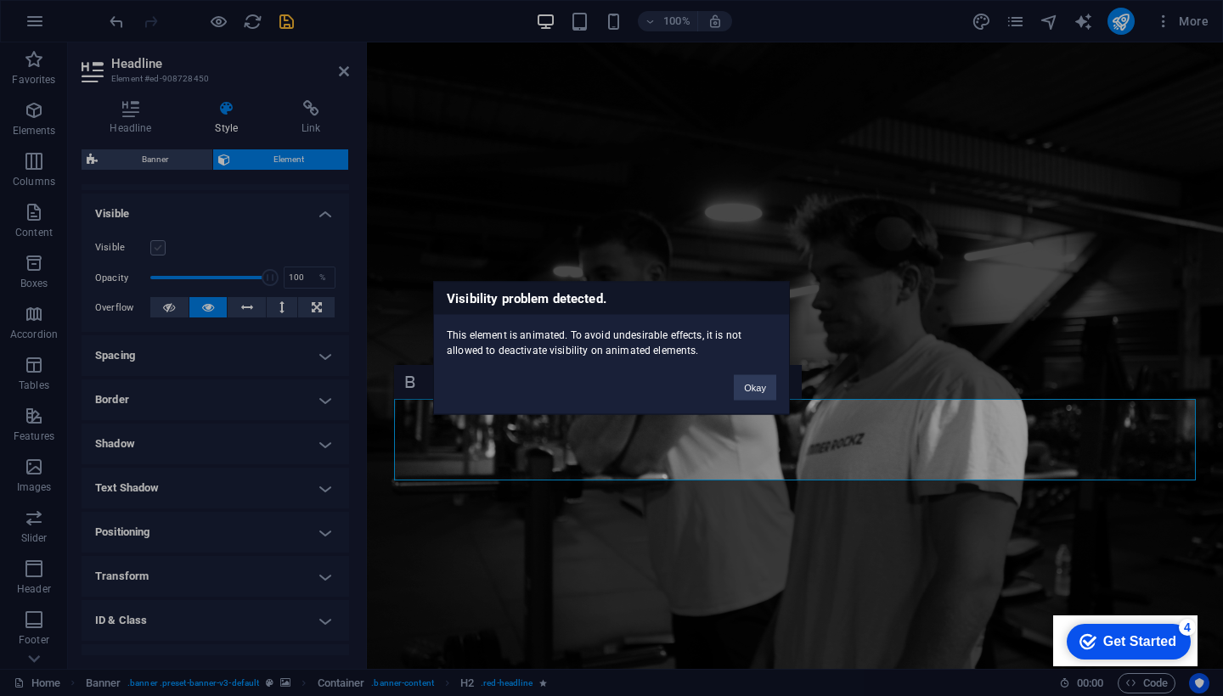
click at [158, 243] on div "Visibility problem detected. This element is animated. To avoid undesirable eff…" at bounding box center [611, 348] width 1223 height 696
click at [744, 385] on button "Okay" at bounding box center [755, 387] width 42 height 25
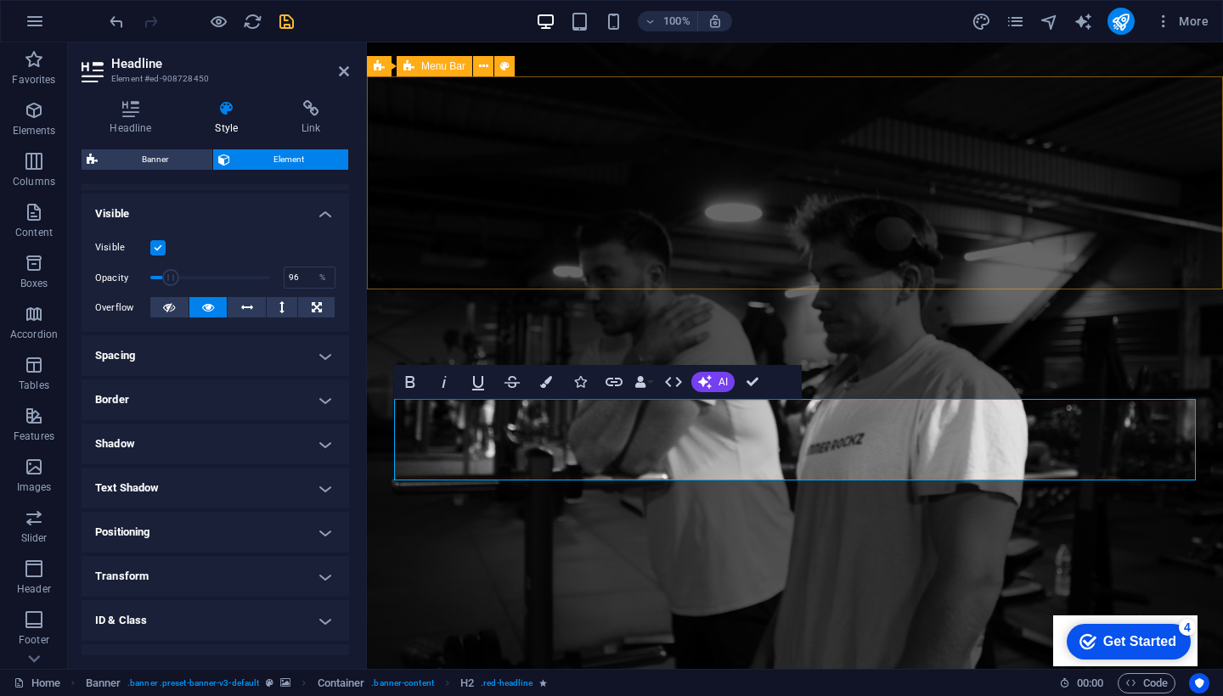
type input "100"
drag, startPoint x: 261, startPoint y: 274, endPoint x: 326, endPoint y: 262, distance: 66.6
click at [326, 262] on div "Visible Opacity 100 % Overflow" at bounding box center [216, 278] width 268 height 108
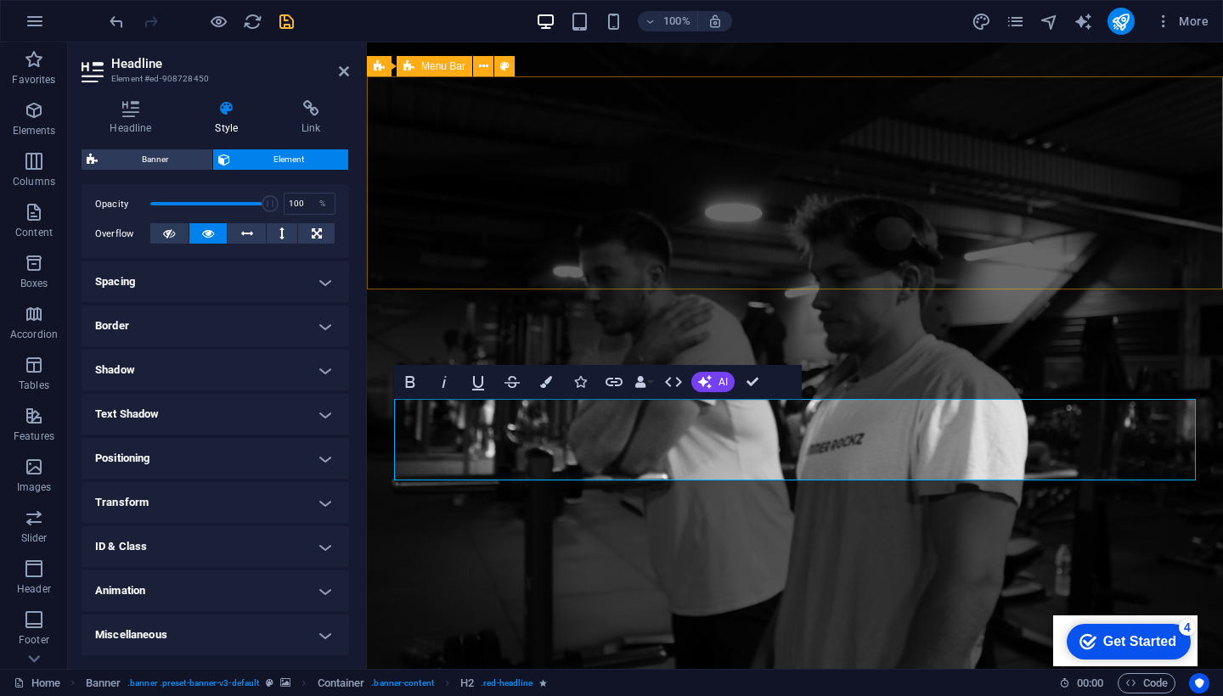
scroll to position [245, 0]
click at [308, 285] on h4 "Spacing" at bounding box center [216, 282] width 268 height 41
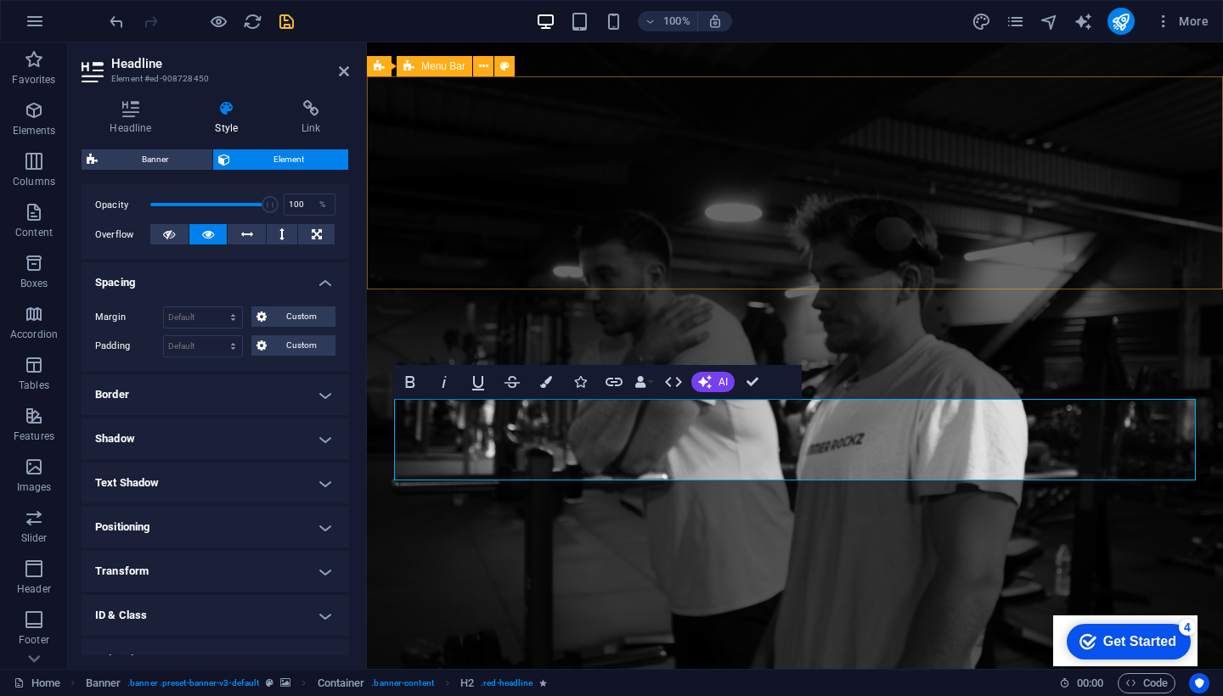
click at [308, 285] on h4 "Spacing" at bounding box center [216, 277] width 268 height 31
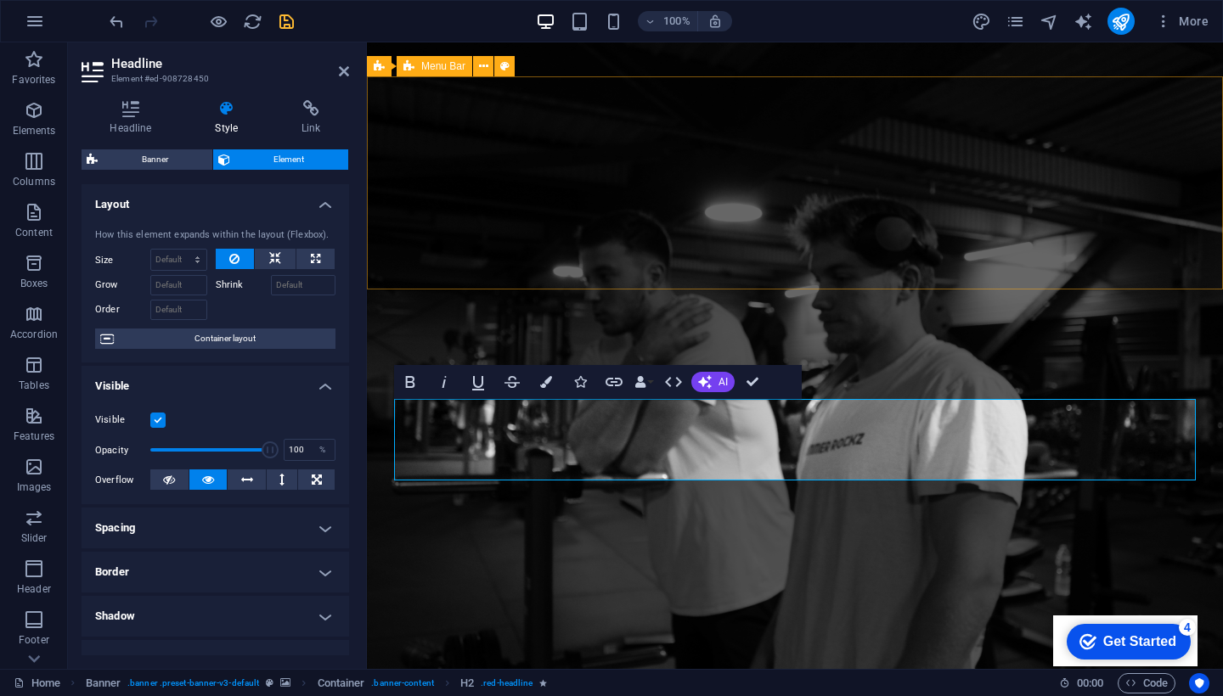
scroll to position [0, 0]
click at [301, 126] on h4 "Link" at bounding box center [311, 118] width 76 height 36
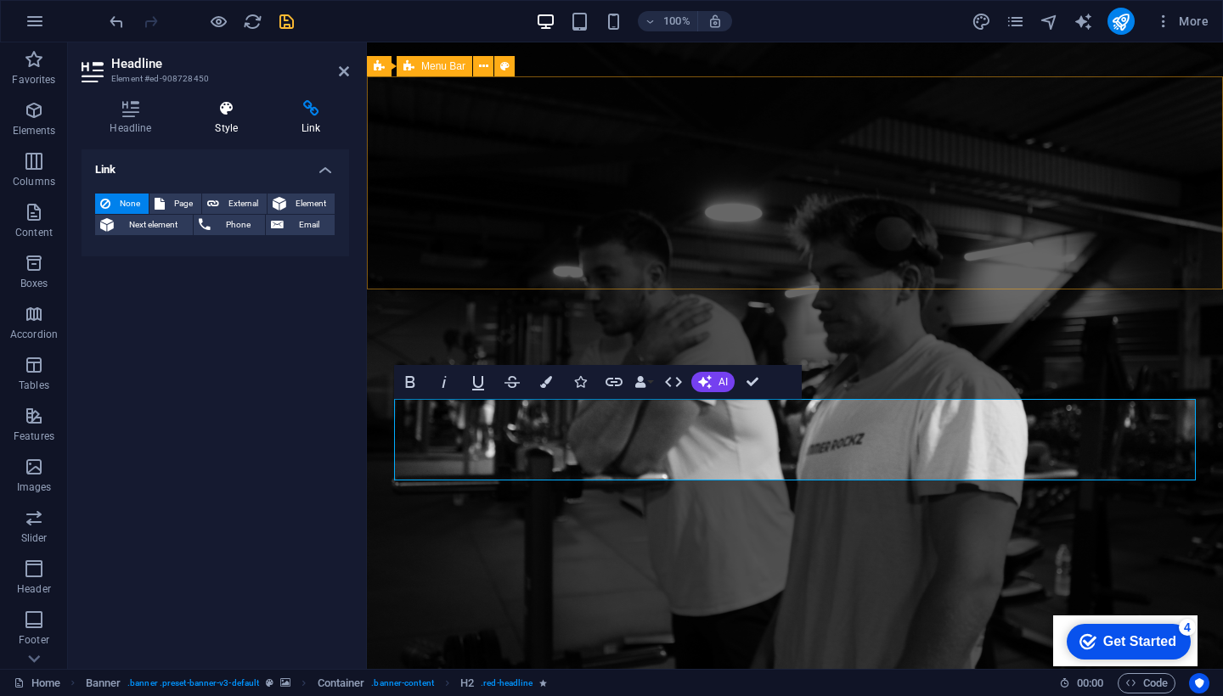
click at [227, 117] on h4 "Style" at bounding box center [230, 118] width 87 height 36
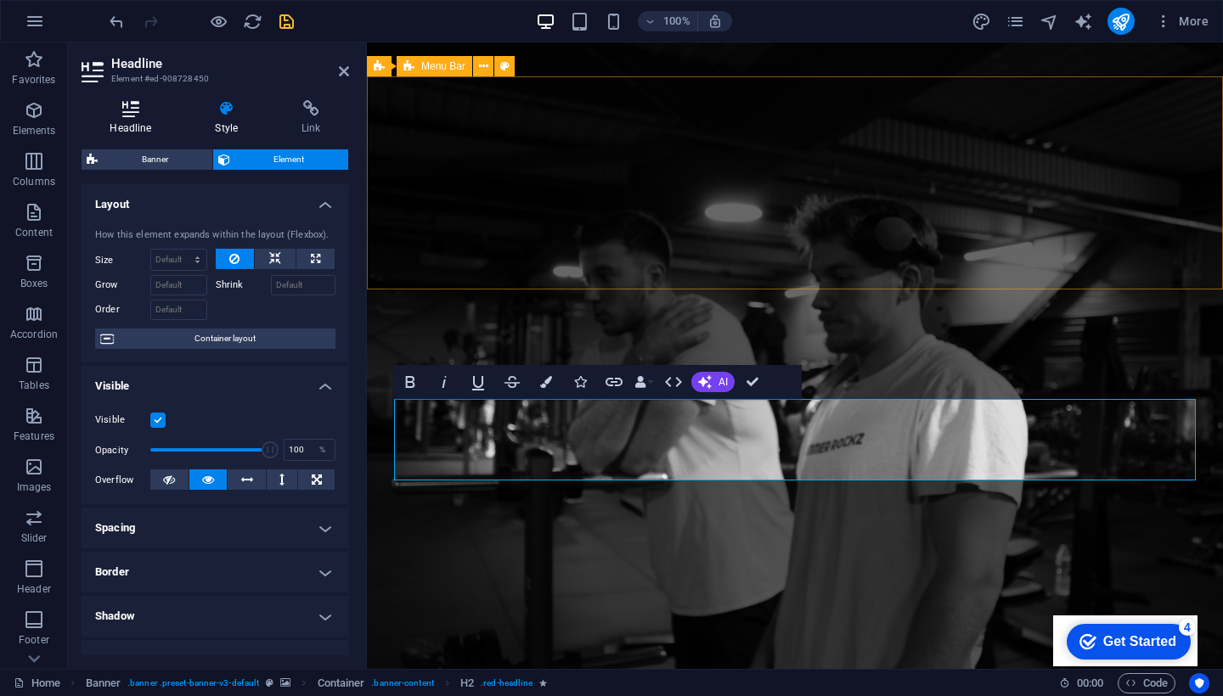
click at [147, 117] on h4 "Headline" at bounding box center [134, 118] width 105 height 36
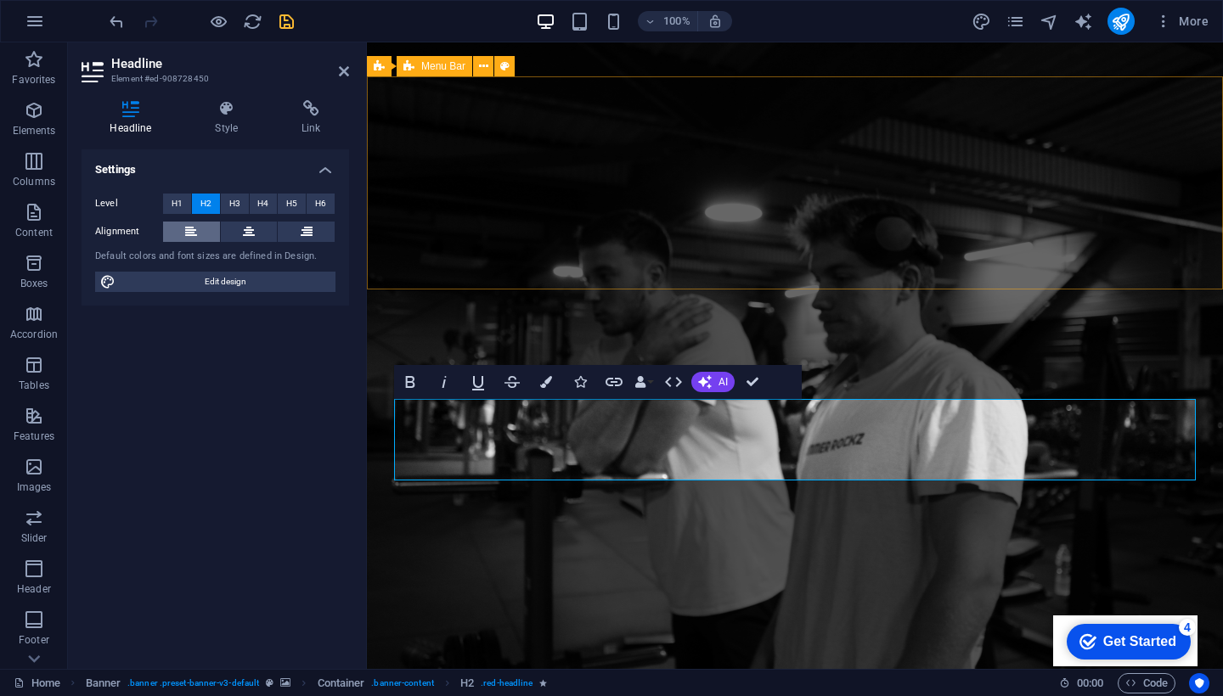
click at [196, 229] on icon at bounding box center [191, 232] width 12 height 20
click at [229, 232] on button at bounding box center [249, 232] width 57 height 20
click at [232, 203] on span "H3" at bounding box center [234, 204] width 11 height 20
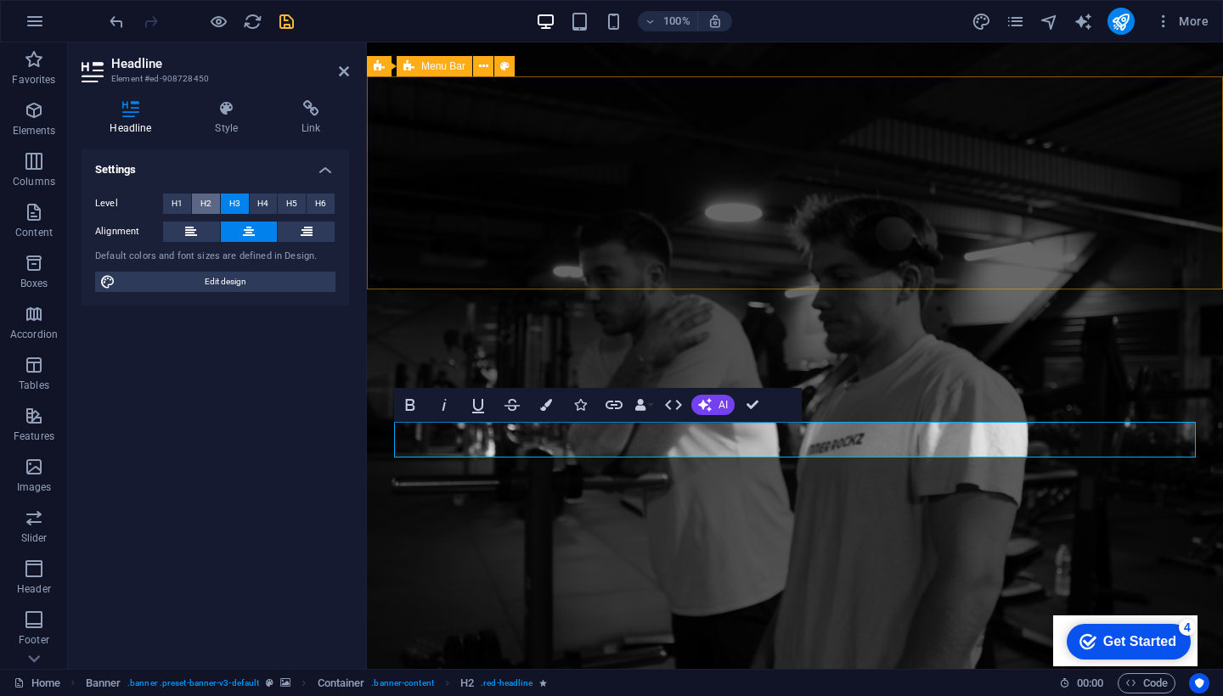
click at [205, 204] on span "H2" at bounding box center [205, 204] width 11 height 20
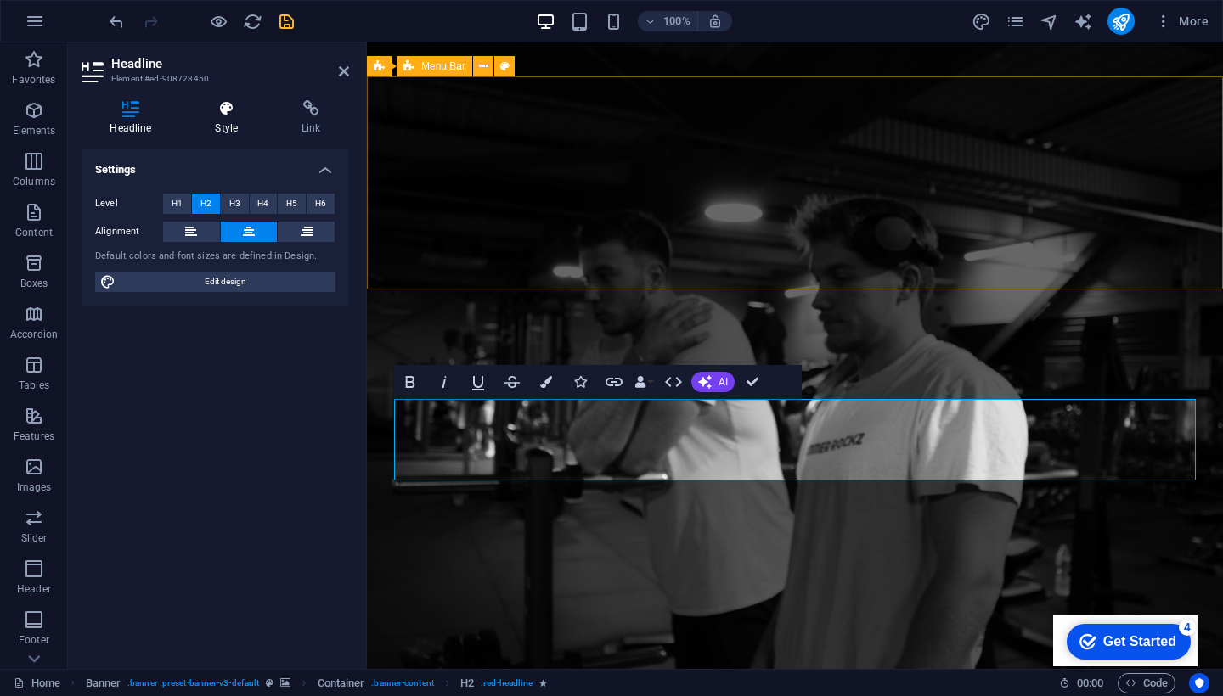
click at [217, 113] on icon at bounding box center [227, 108] width 80 height 17
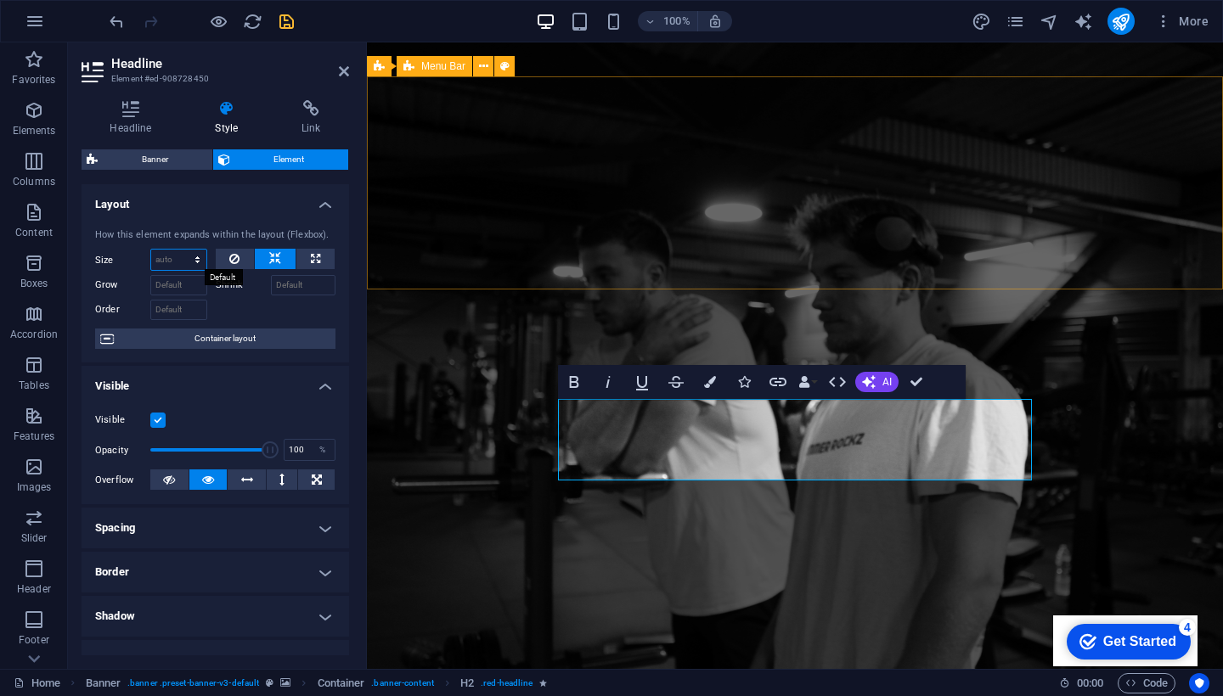
select select "1/5"
type input "20"
select select "%"
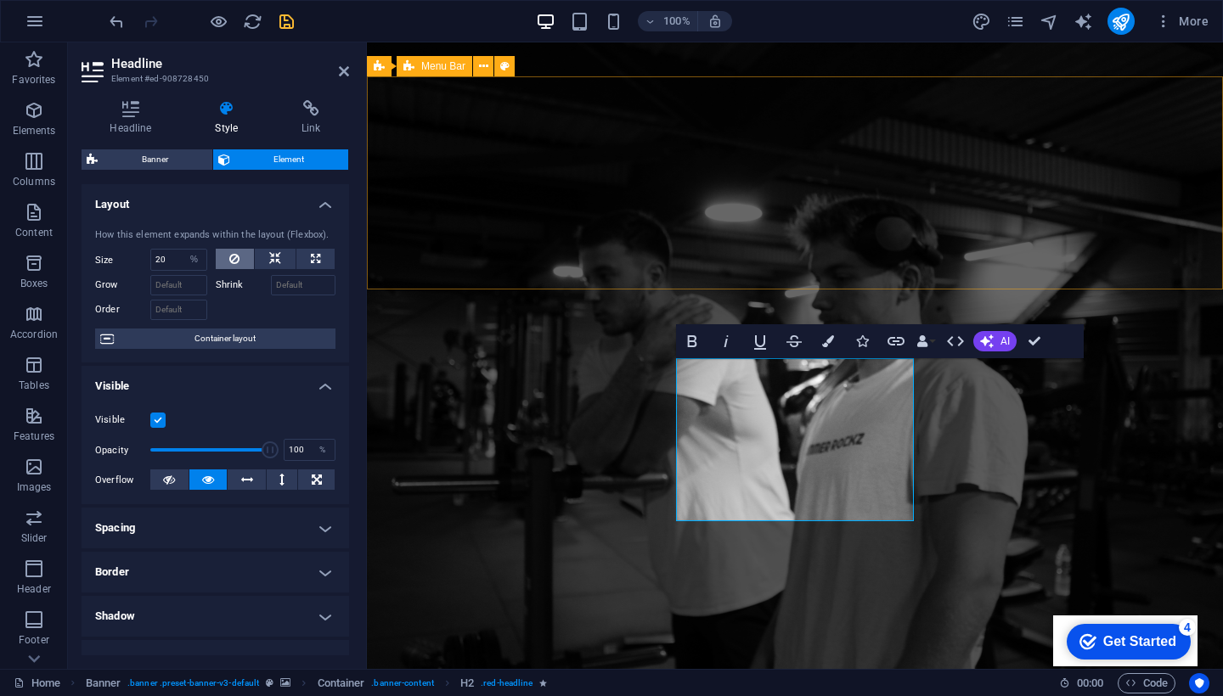
click at [238, 256] on icon at bounding box center [234, 259] width 10 height 20
select select "DISABLED_OPTION_VALUE"
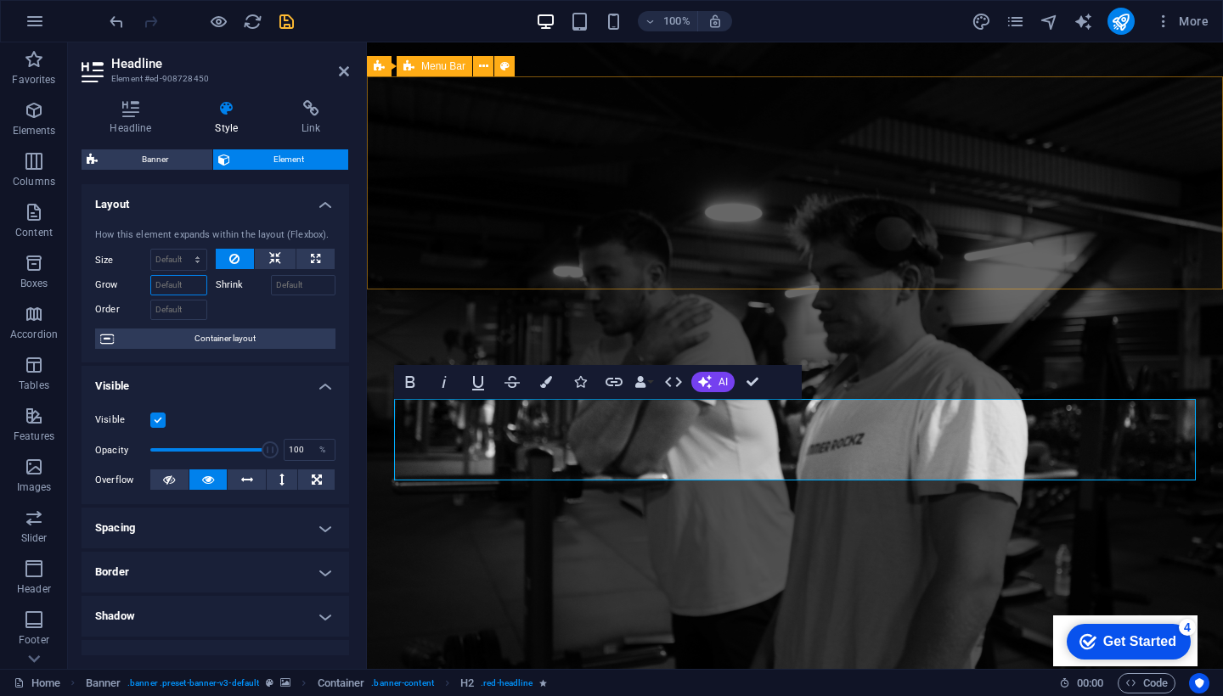
click at [184, 288] on input "Grow" at bounding box center [178, 285] width 57 height 20
click at [223, 333] on span "Container layout" at bounding box center [224, 339] width 211 height 20
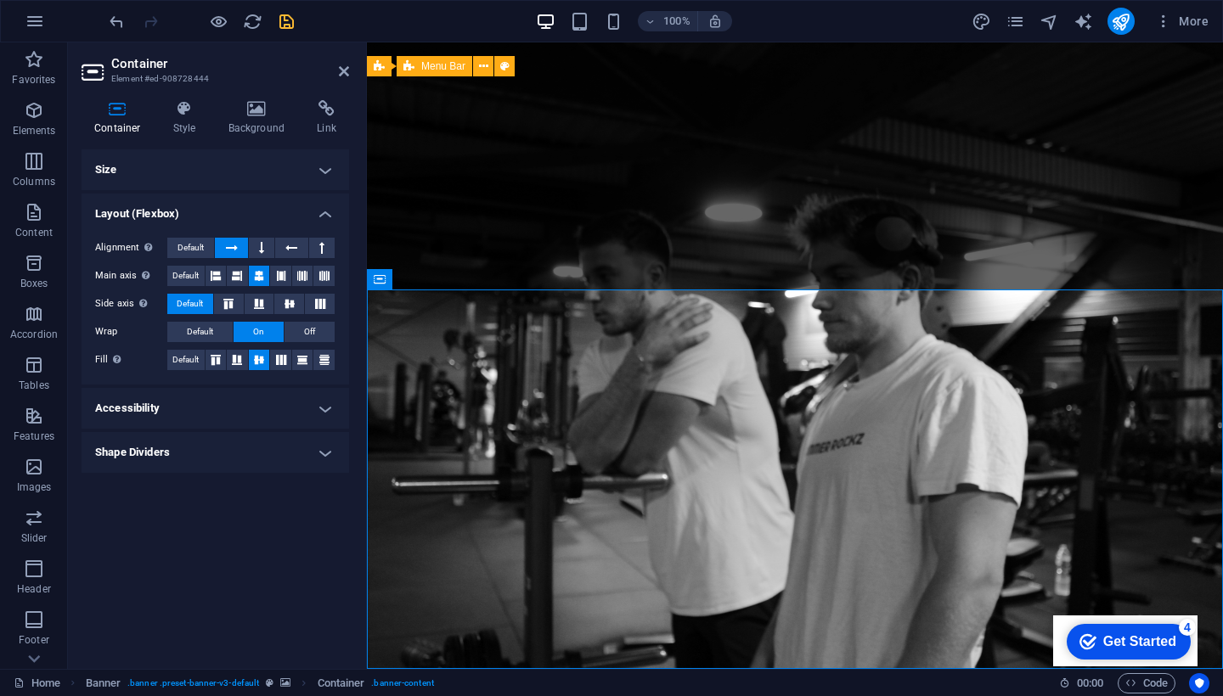
click at [319, 206] on h4 "Layout (Flexbox)" at bounding box center [216, 209] width 268 height 31
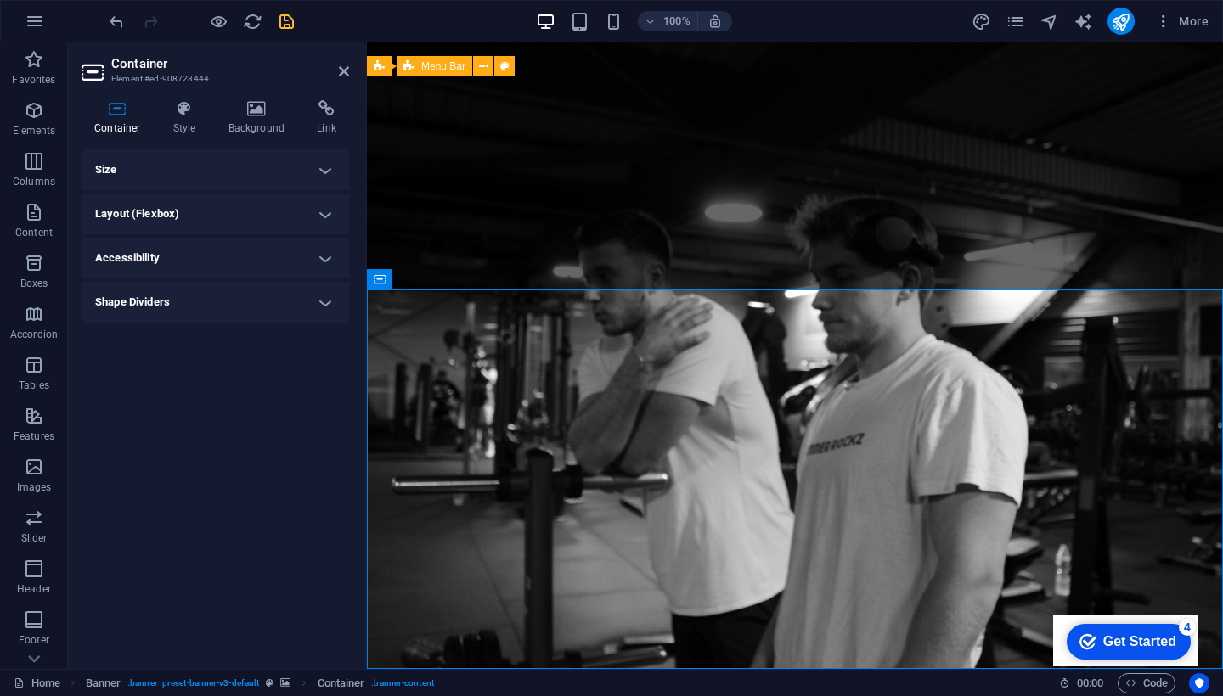
click at [321, 165] on h4 "Size" at bounding box center [216, 169] width 268 height 41
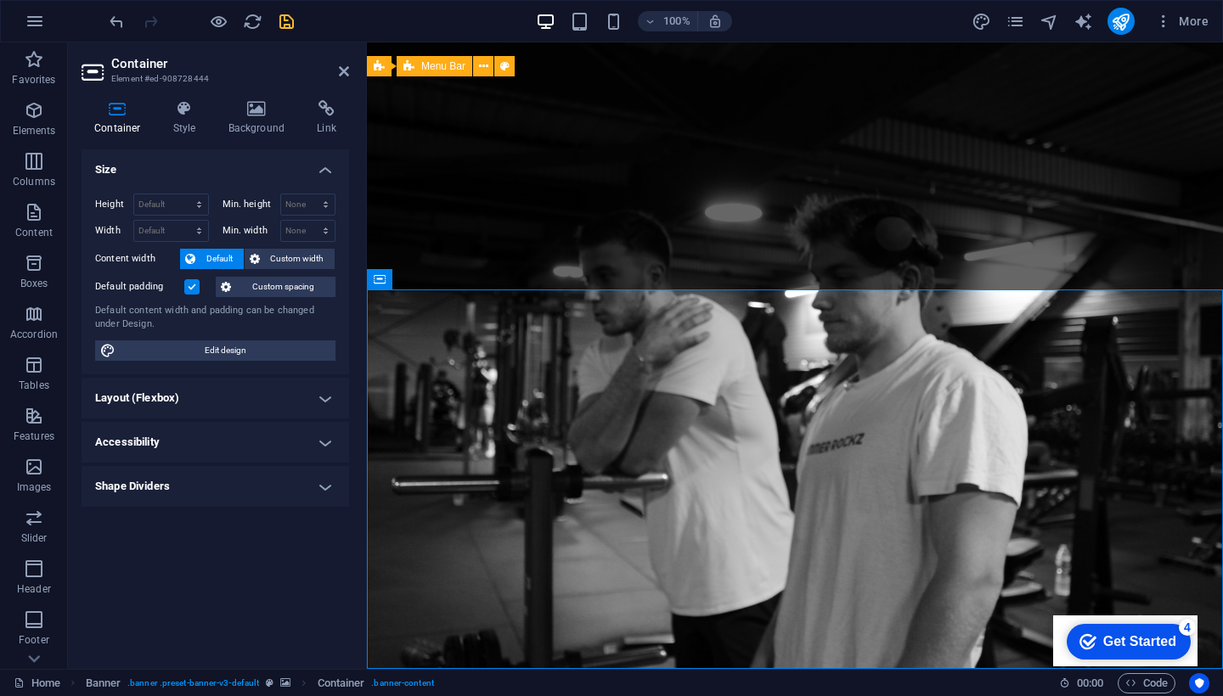
click at [324, 162] on h4 "Size" at bounding box center [216, 164] width 268 height 31
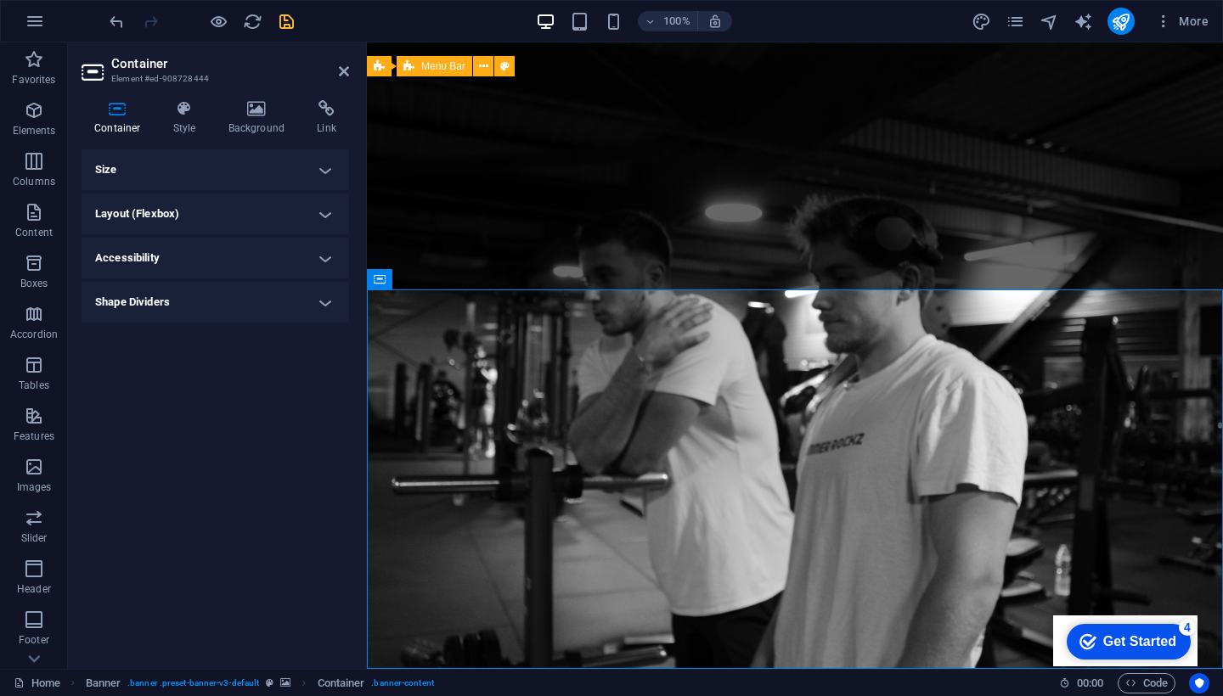
click at [324, 162] on h4 "Size" at bounding box center [216, 169] width 268 height 41
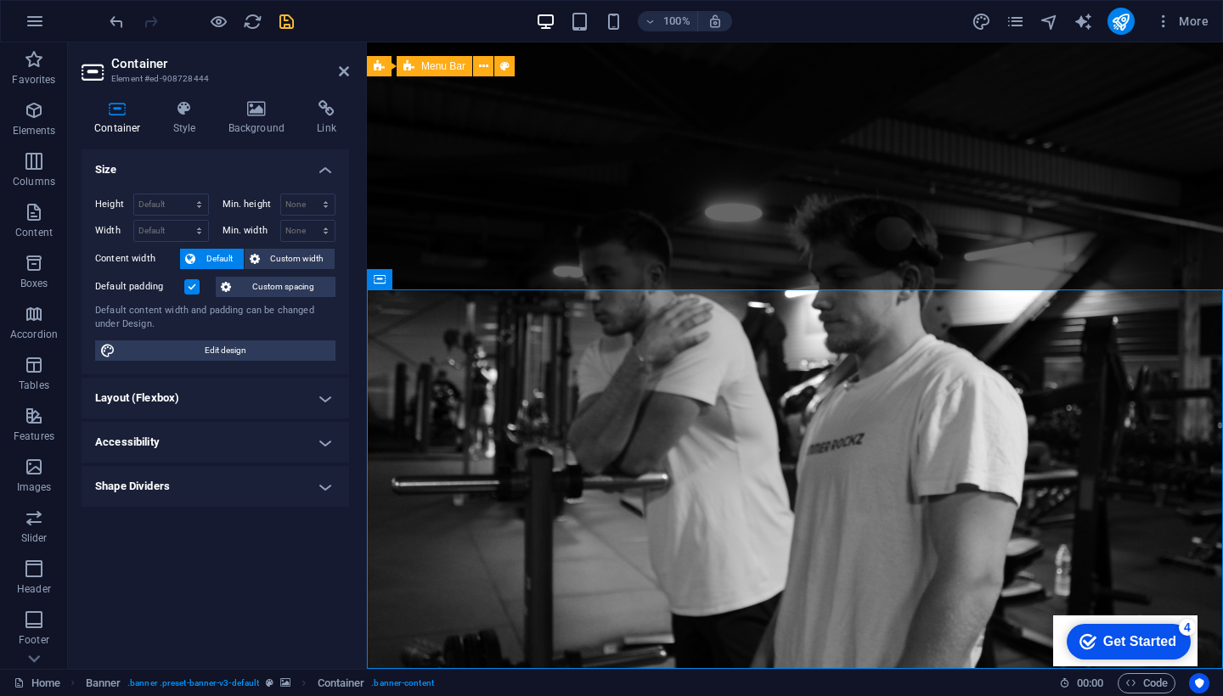
click at [324, 162] on h4 "Size" at bounding box center [216, 164] width 268 height 31
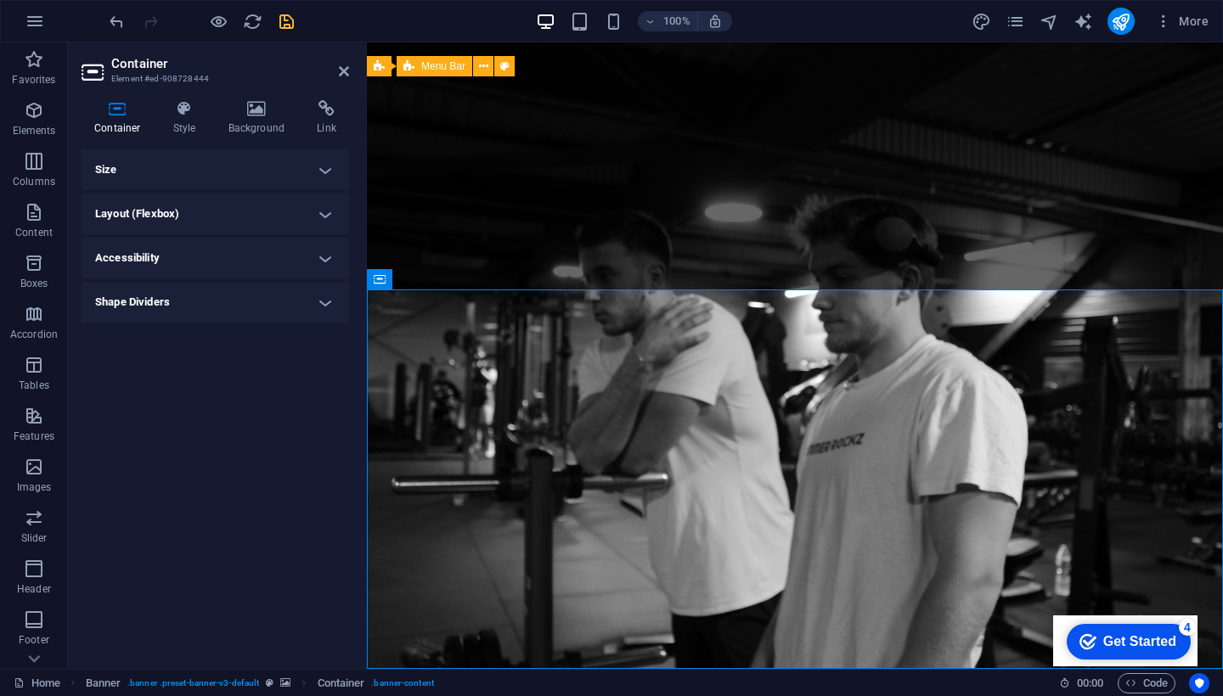
click at [324, 162] on h4 "Size" at bounding box center [216, 169] width 268 height 41
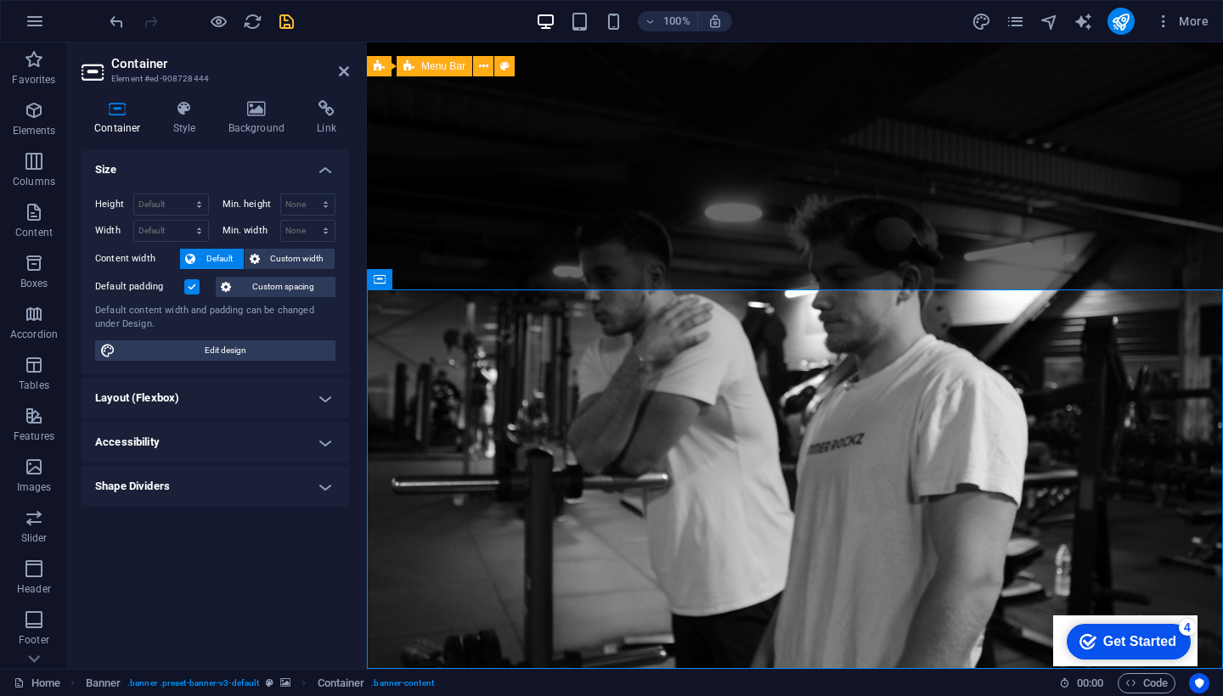
click at [324, 162] on h4 "Size" at bounding box center [216, 164] width 268 height 31
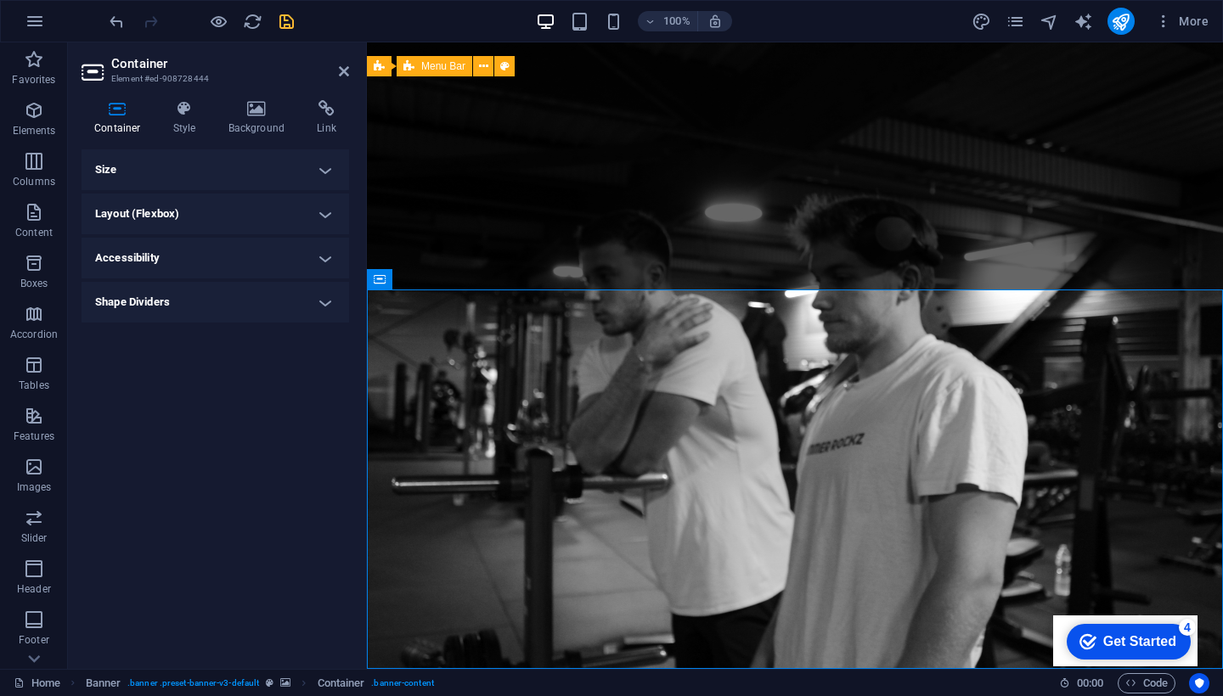
click at [318, 257] on h4 "Accessibility" at bounding box center [216, 258] width 268 height 41
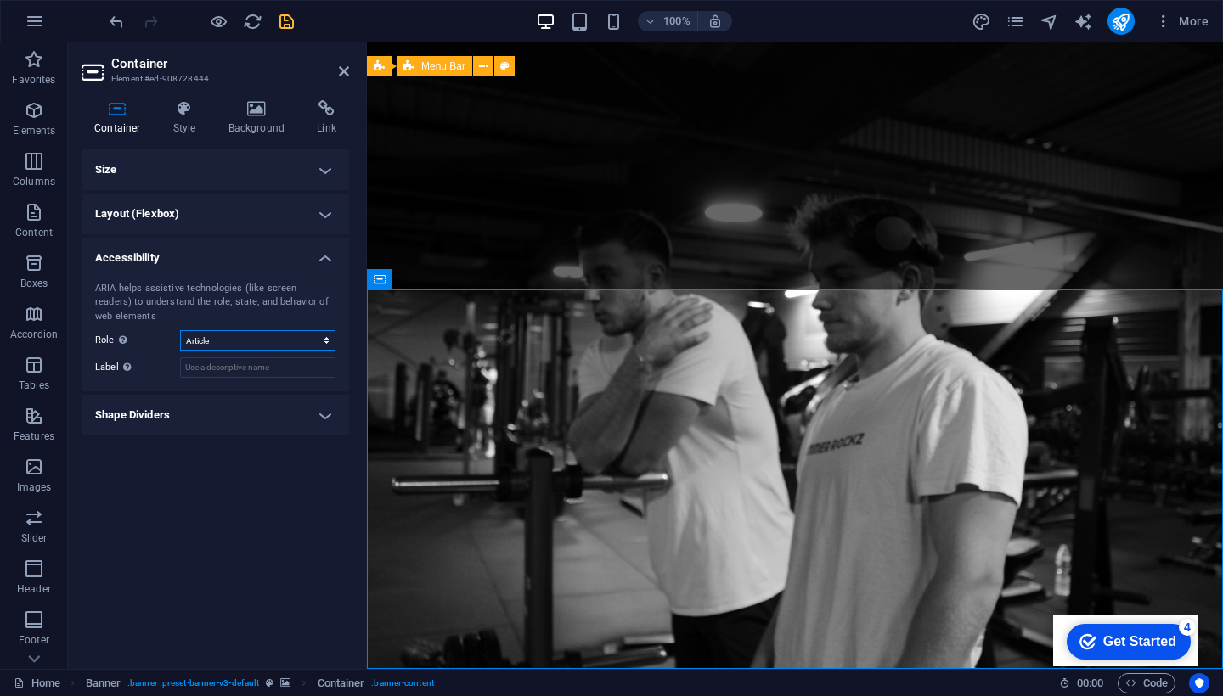
select select "none"
click at [279, 408] on h4 "Shape Dividers" at bounding box center [216, 415] width 268 height 41
click at [279, 408] on h4 "Shape Dividers" at bounding box center [216, 410] width 268 height 31
click at [329, 263] on h4 "Accessibility" at bounding box center [216, 253] width 268 height 31
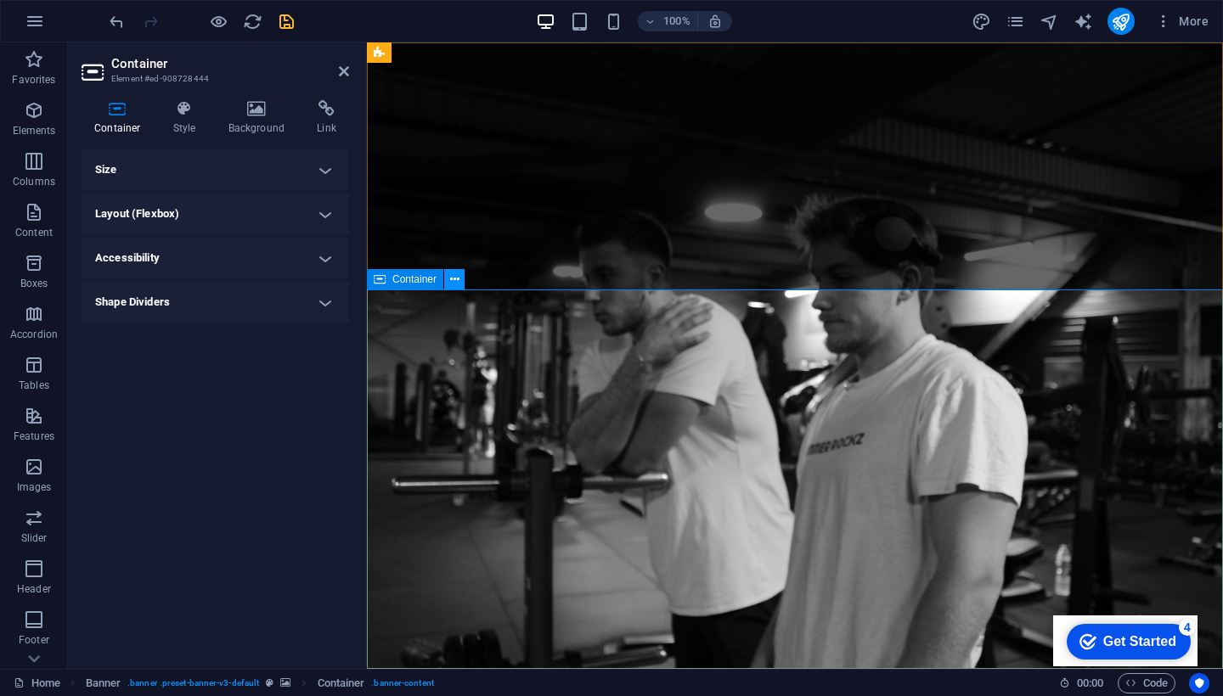
click at [190, 104] on icon at bounding box center [185, 108] width 48 height 17
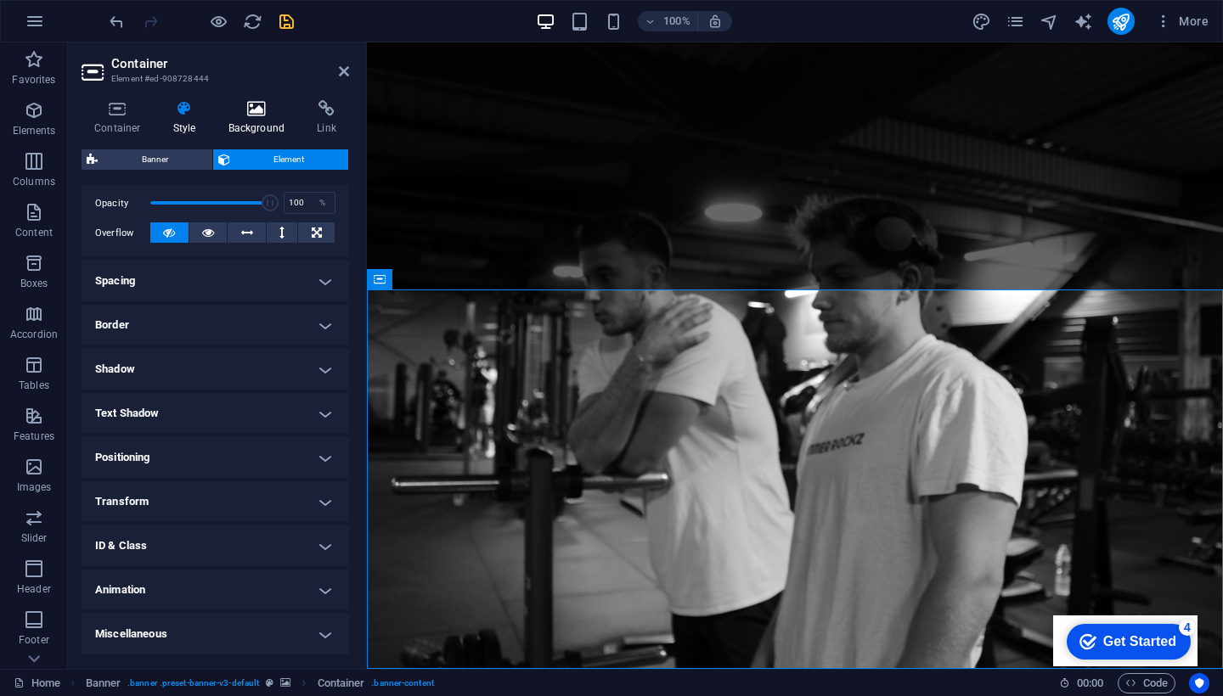
scroll to position [245, 0]
click at [257, 116] on icon at bounding box center [257, 108] width 82 height 17
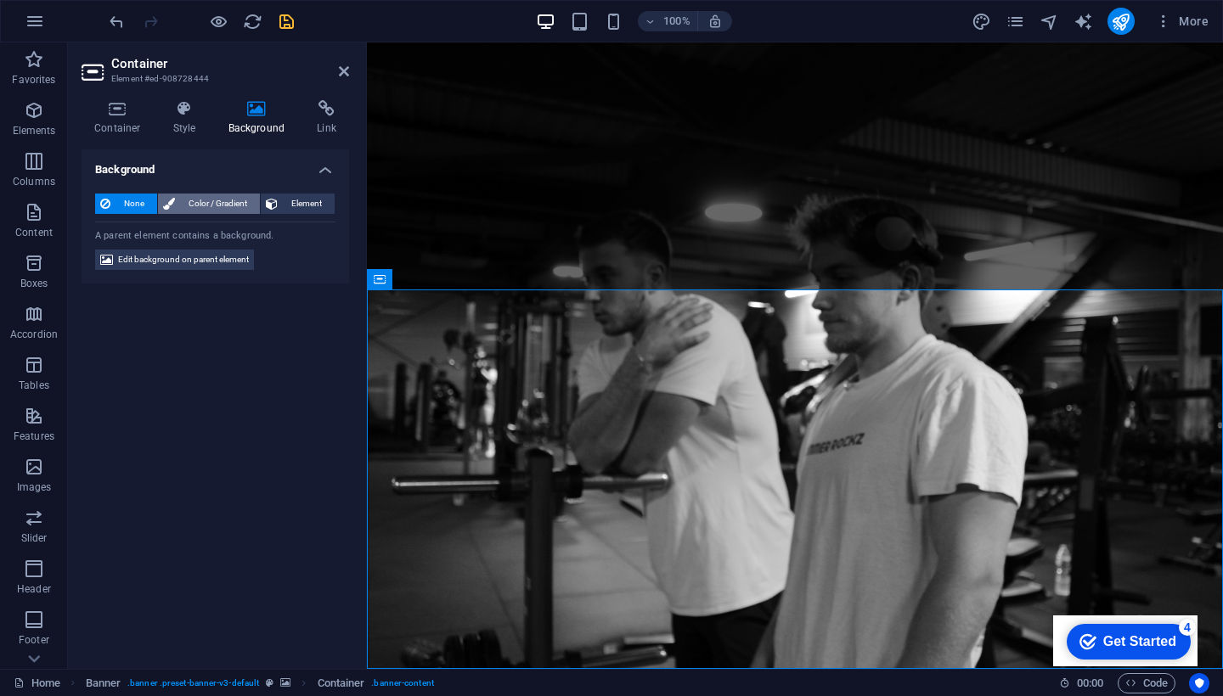
click at [193, 206] on span "Color / Gradient" at bounding box center [217, 204] width 75 height 20
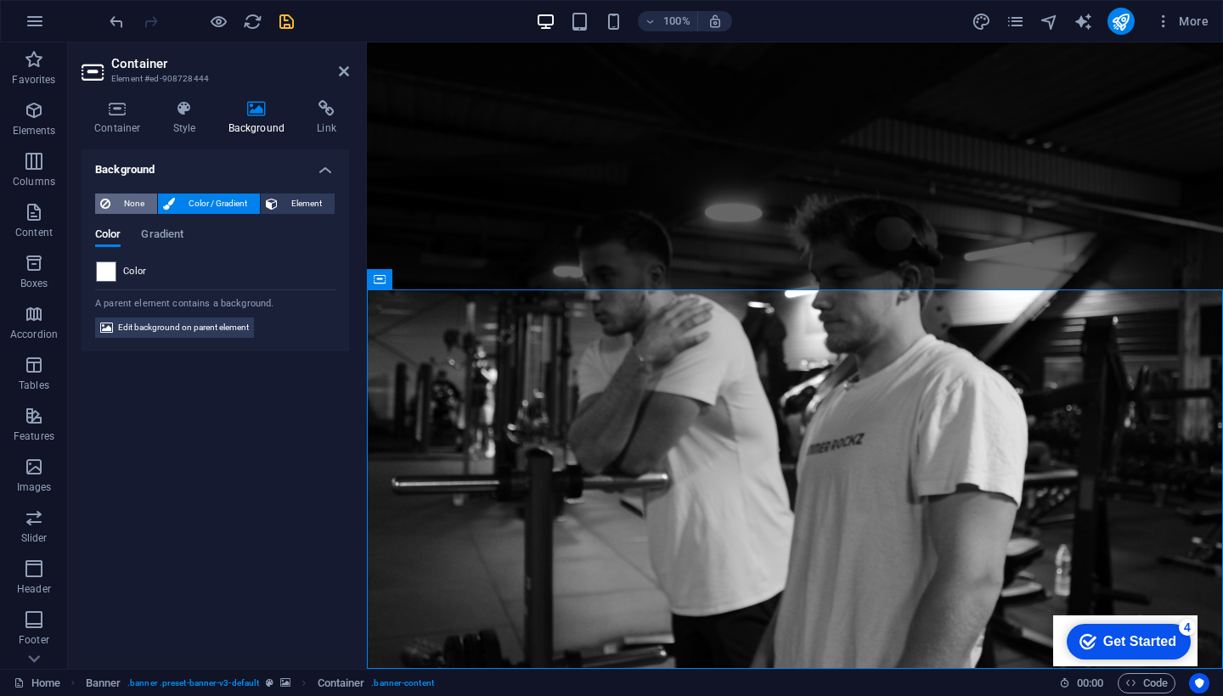
click at [137, 204] on span "None" at bounding box center [134, 204] width 37 height 20
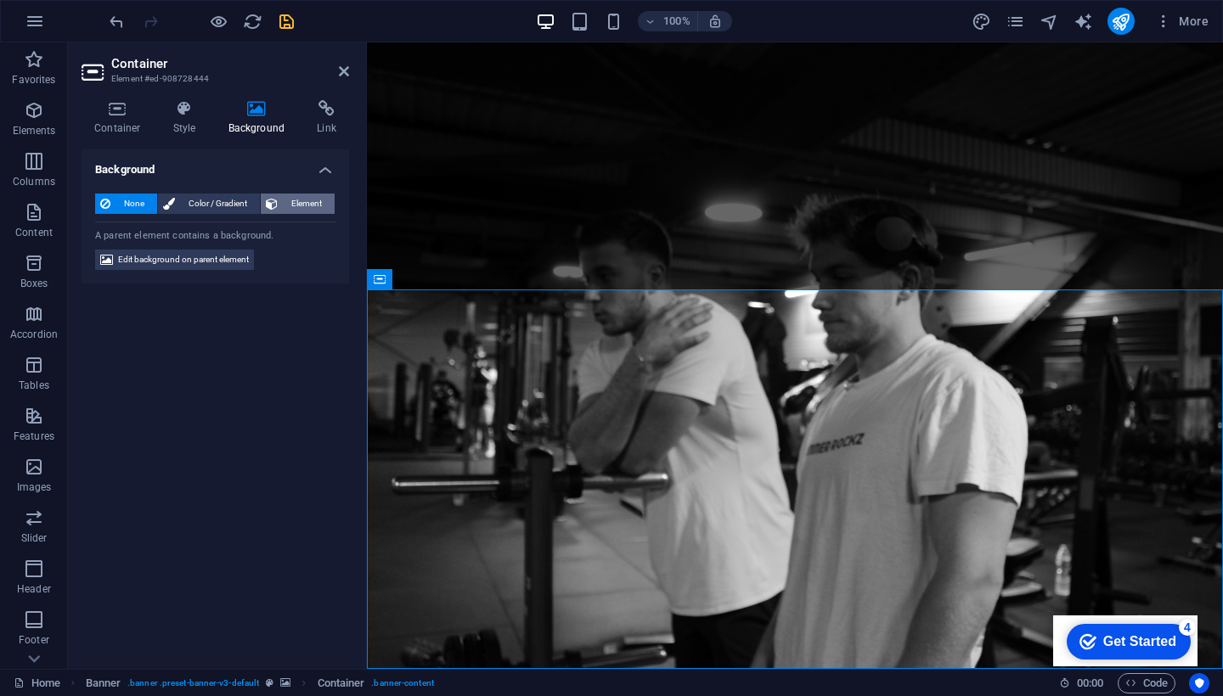
click at [328, 203] on span "Element" at bounding box center [306, 204] width 47 height 20
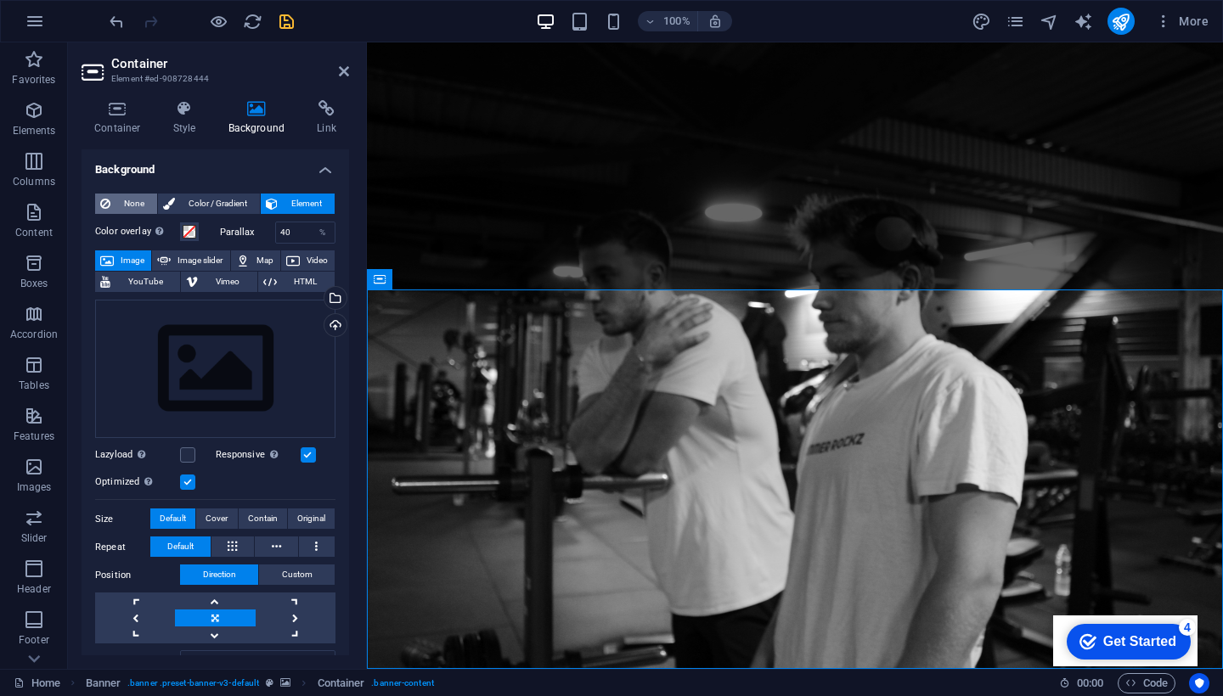
click at [132, 206] on span "None" at bounding box center [134, 204] width 37 height 20
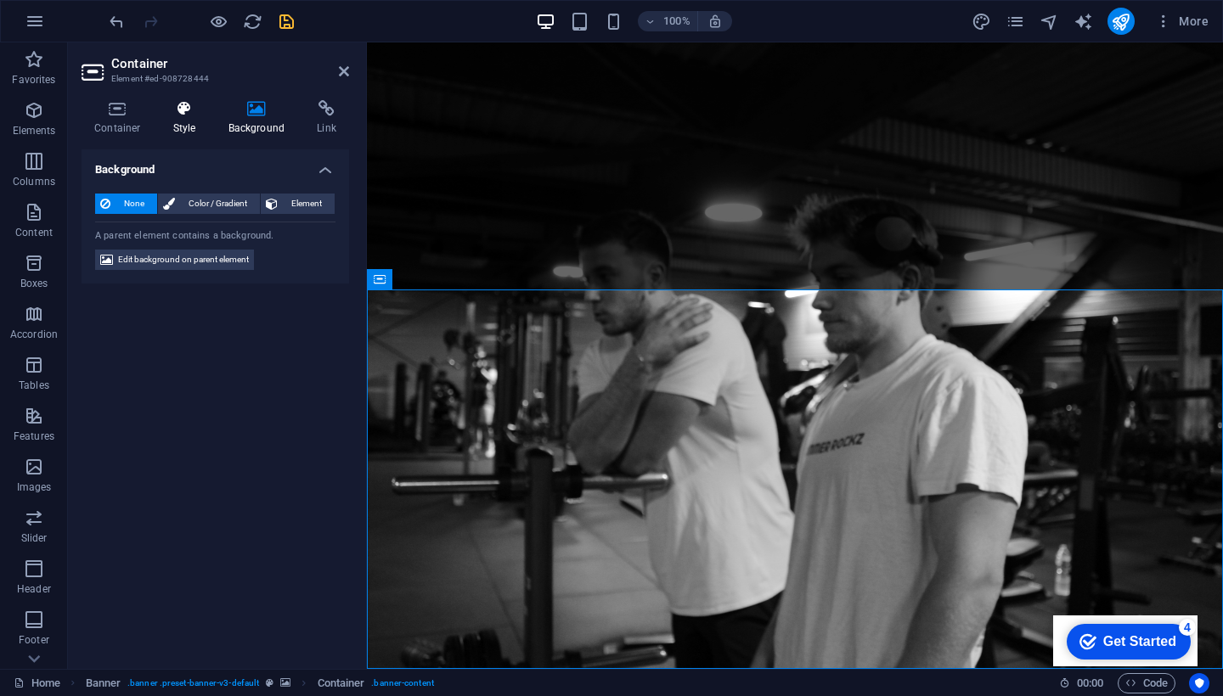
click at [194, 110] on icon at bounding box center [185, 108] width 48 height 17
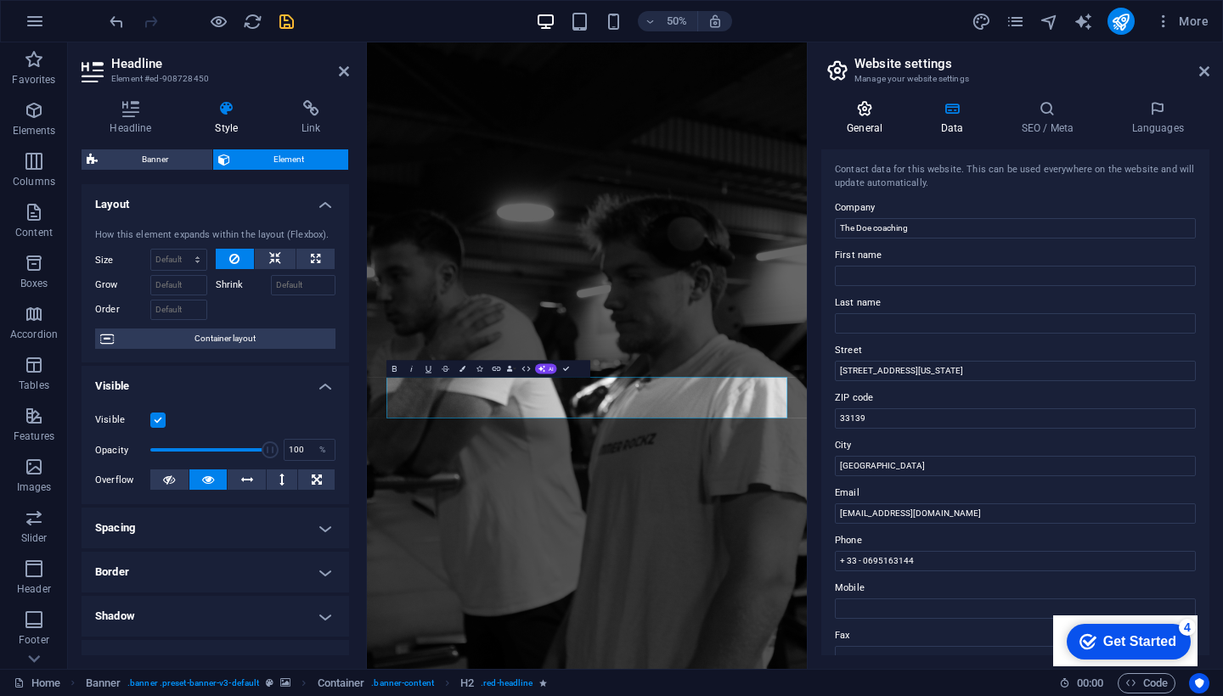
click at [873, 113] on icon at bounding box center [864, 108] width 87 height 17
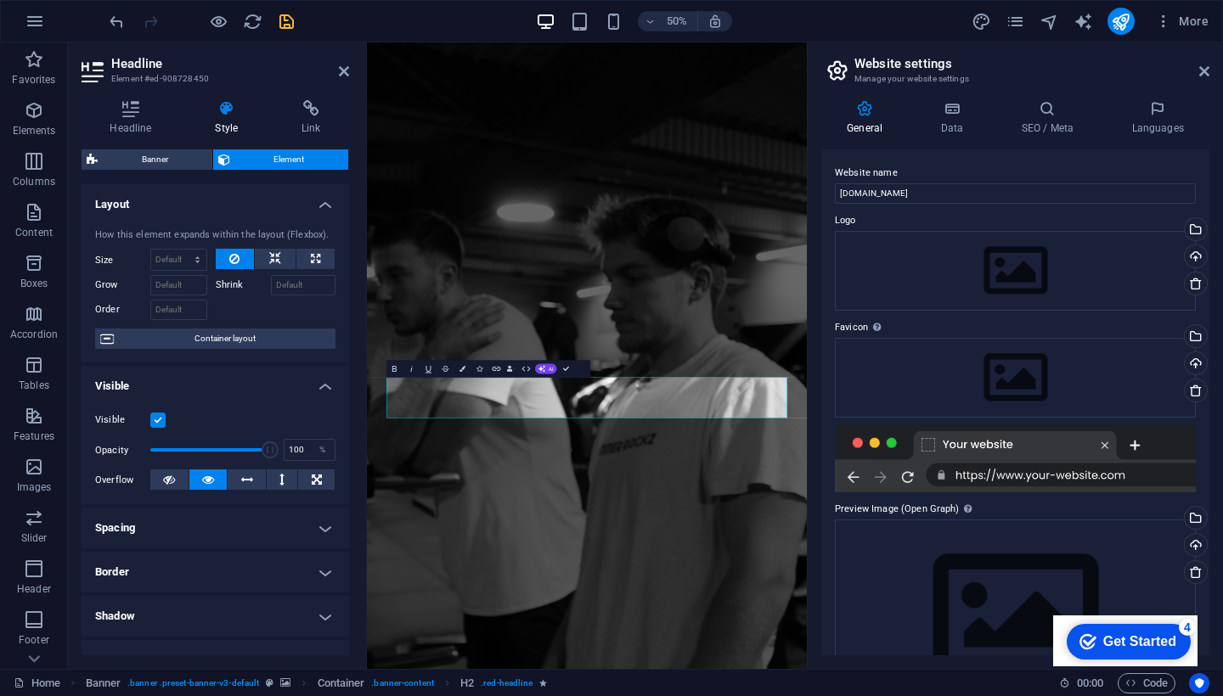
click at [1017, 472] on div at bounding box center [1015, 459] width 361 height 68
click at [940, 113] on icon at bounding box center [952, 108] width 74 height 17
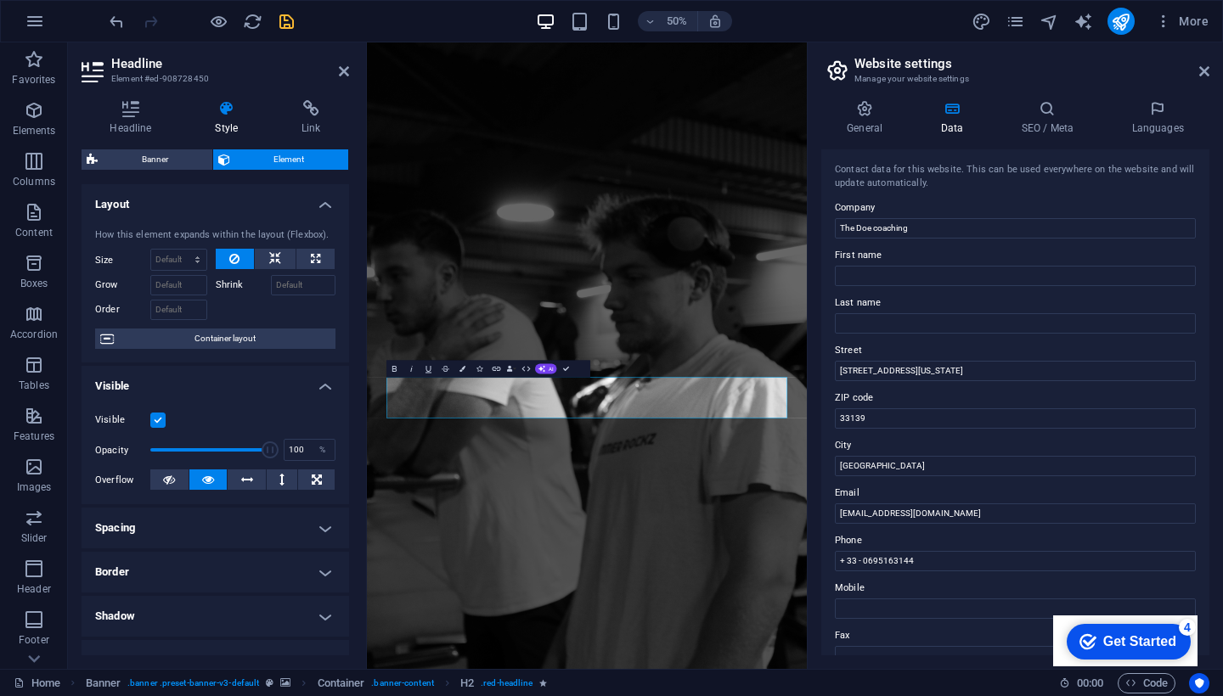
click at [1196, 72] on header "Website settings Manage your website settings" at bounding box center [1017, 64] width 385 height 44
click at [1203, 70] on icon at bounding box center [1204, 72] width 10 height 14
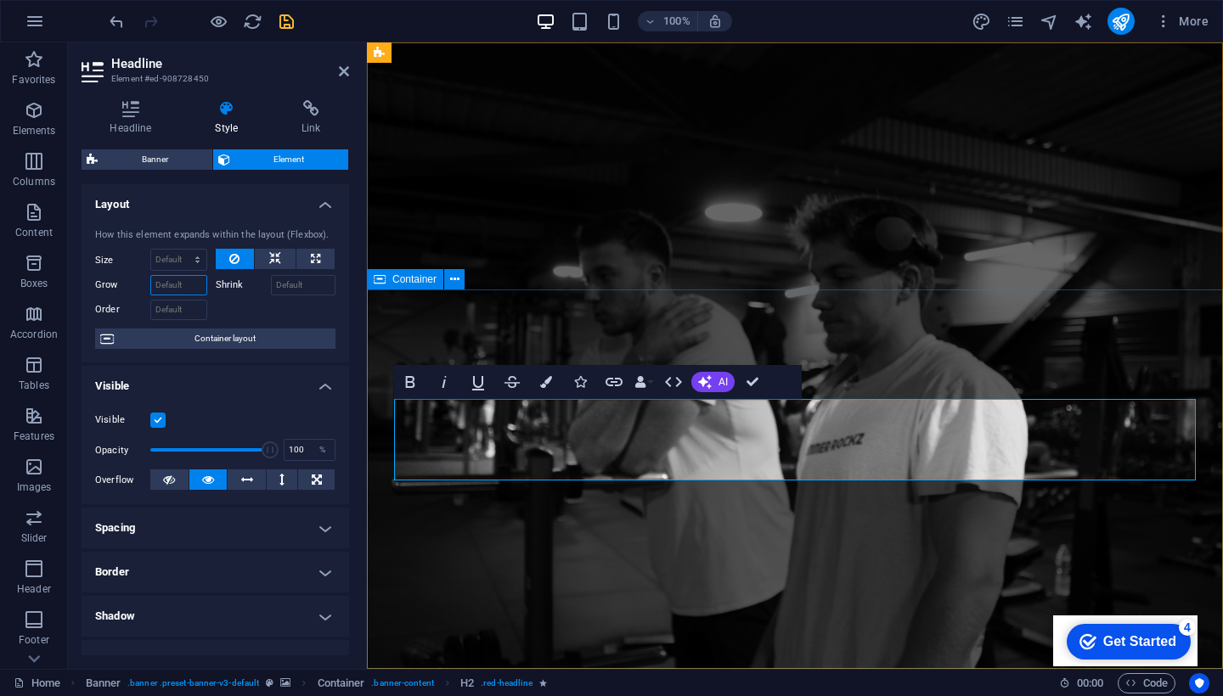
click at [178, 281] on input "Grow" at bounding box center [178, 285] width 57 height 20
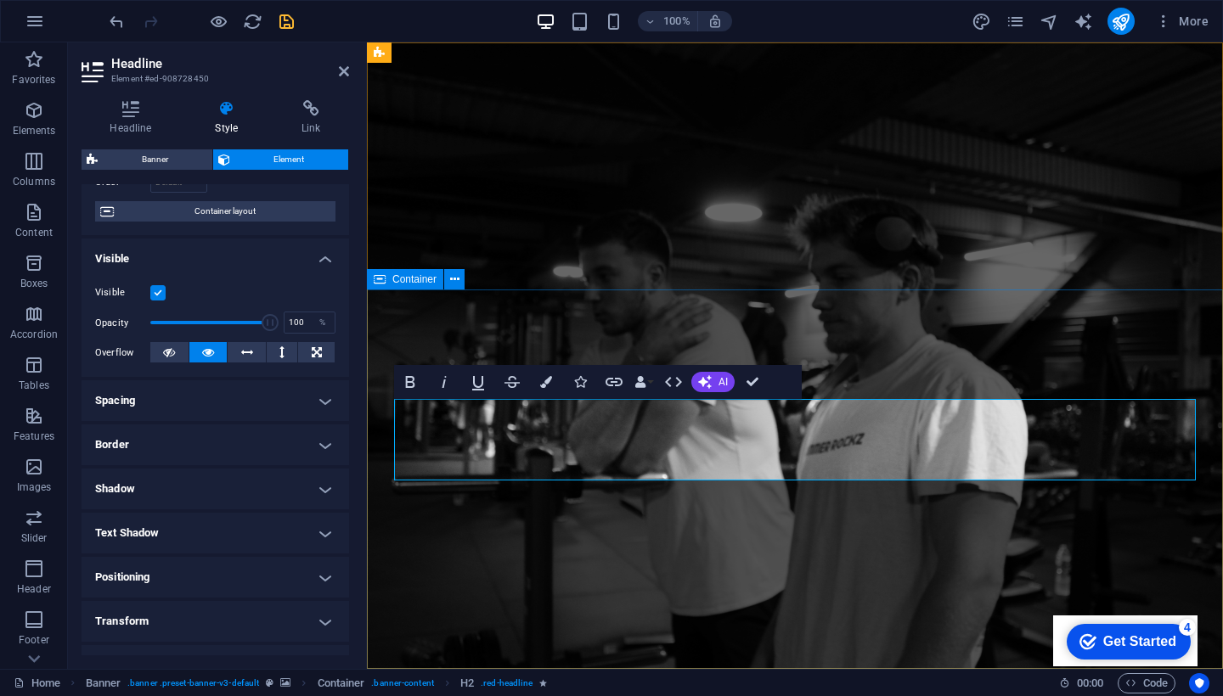
scroll to position [163, 0]
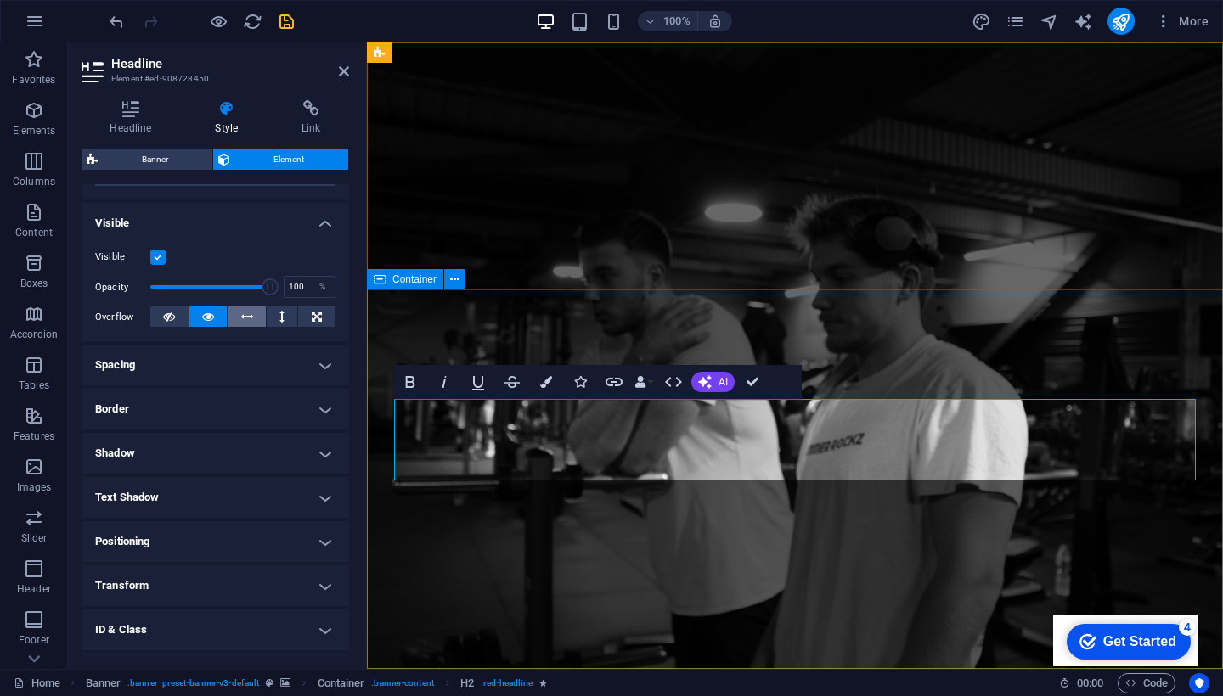
click at [250, 308] on icon at bounding box center [247, 317] width 12 height 20
click at [203, 313] on icon at bounding box center [208, 317] width 12 height 20
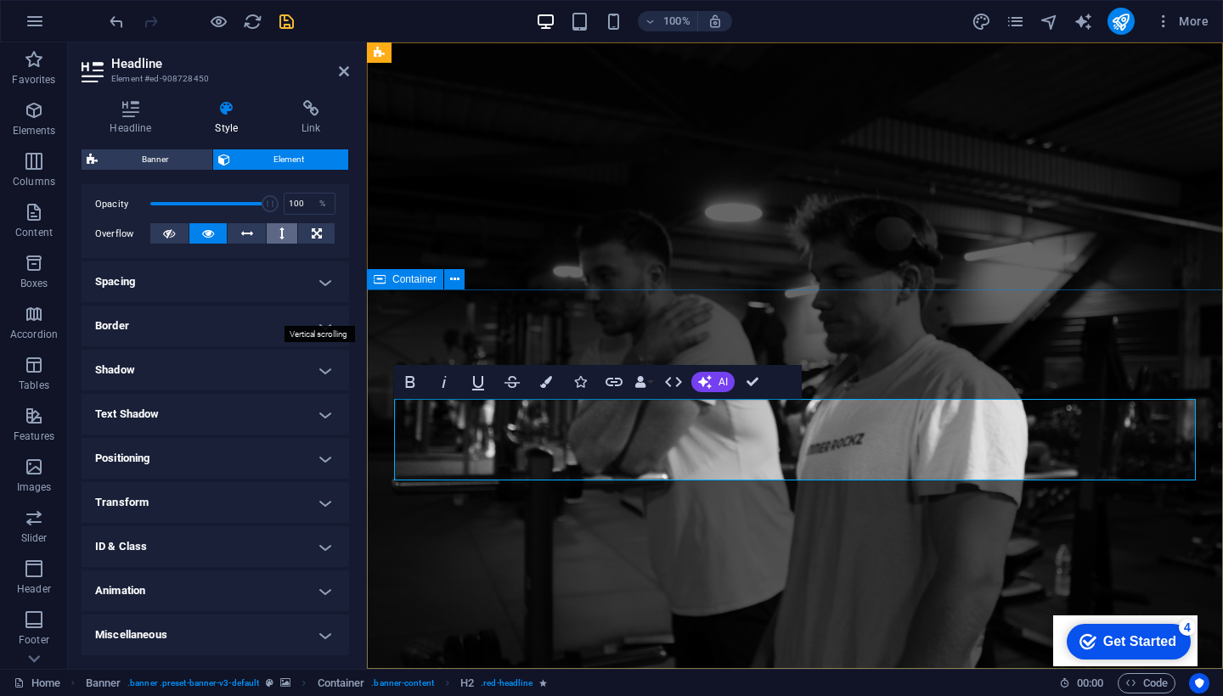
scroll to position [245, 0]
click at [321, 503] on h4 "Transform" at bounding box center [216, 503] width 268 height 41
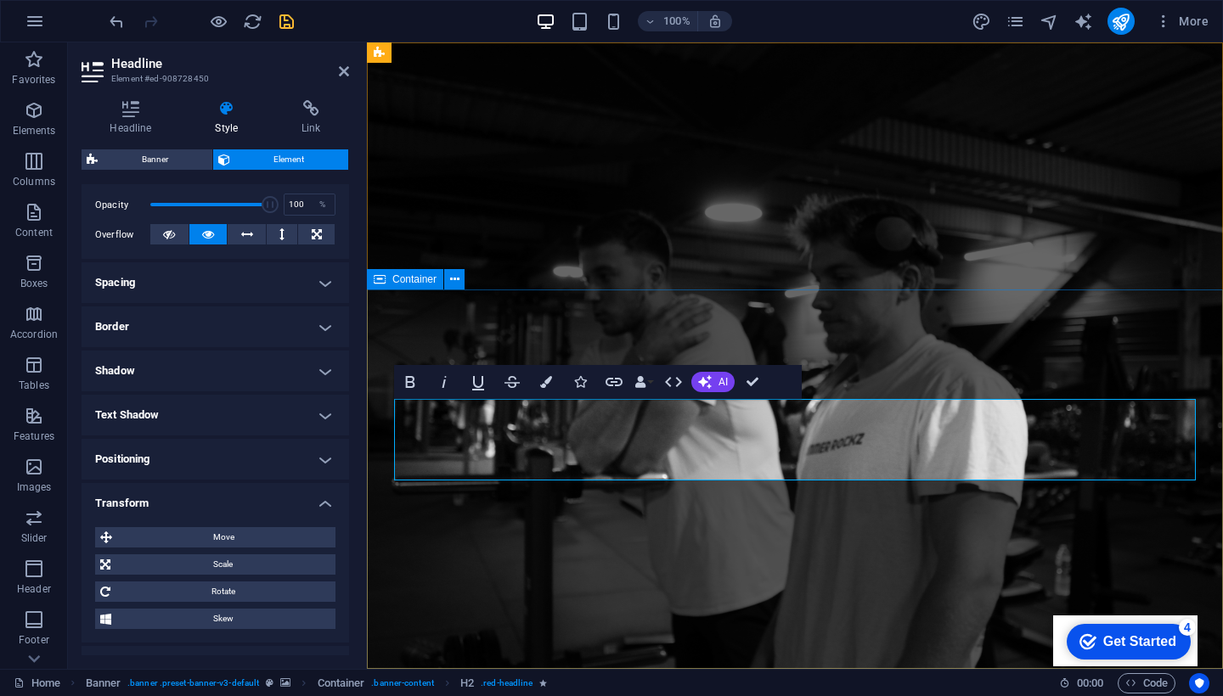
click at [321, 503] on h4 "Transform" at bounding box center [216, 498] width 268 height 31
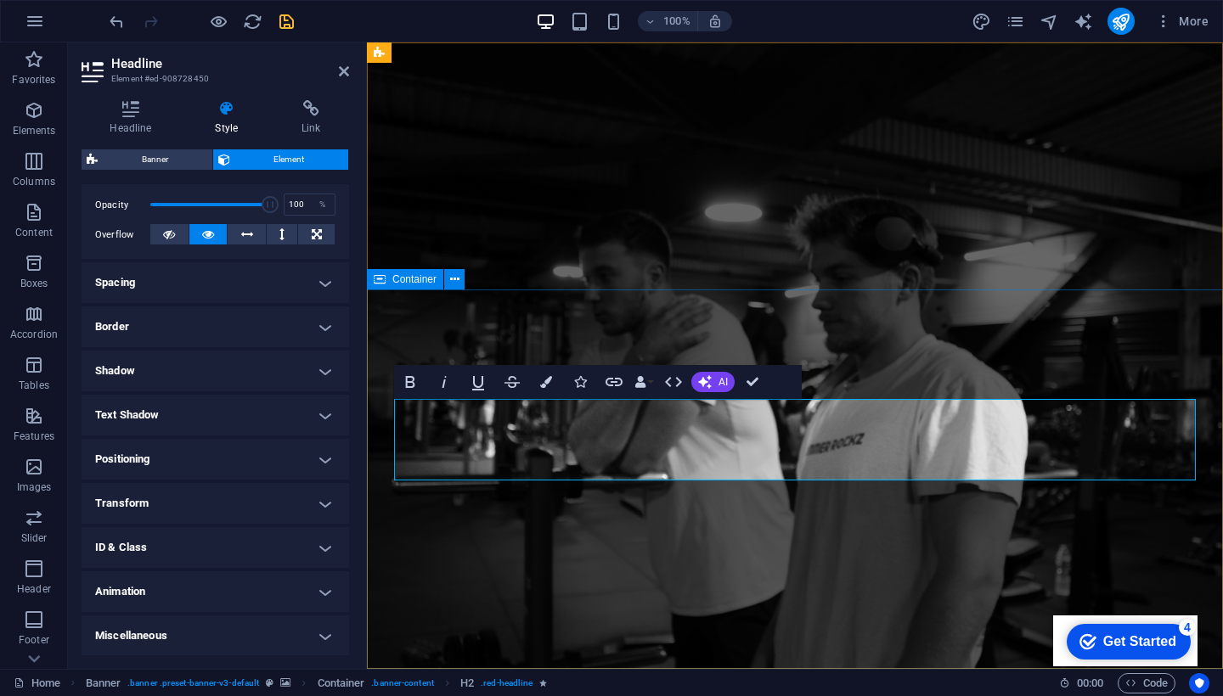
click at [313, 406] on h4 "Text Shadow" at bounding box center [216, 415] width 268 height 41
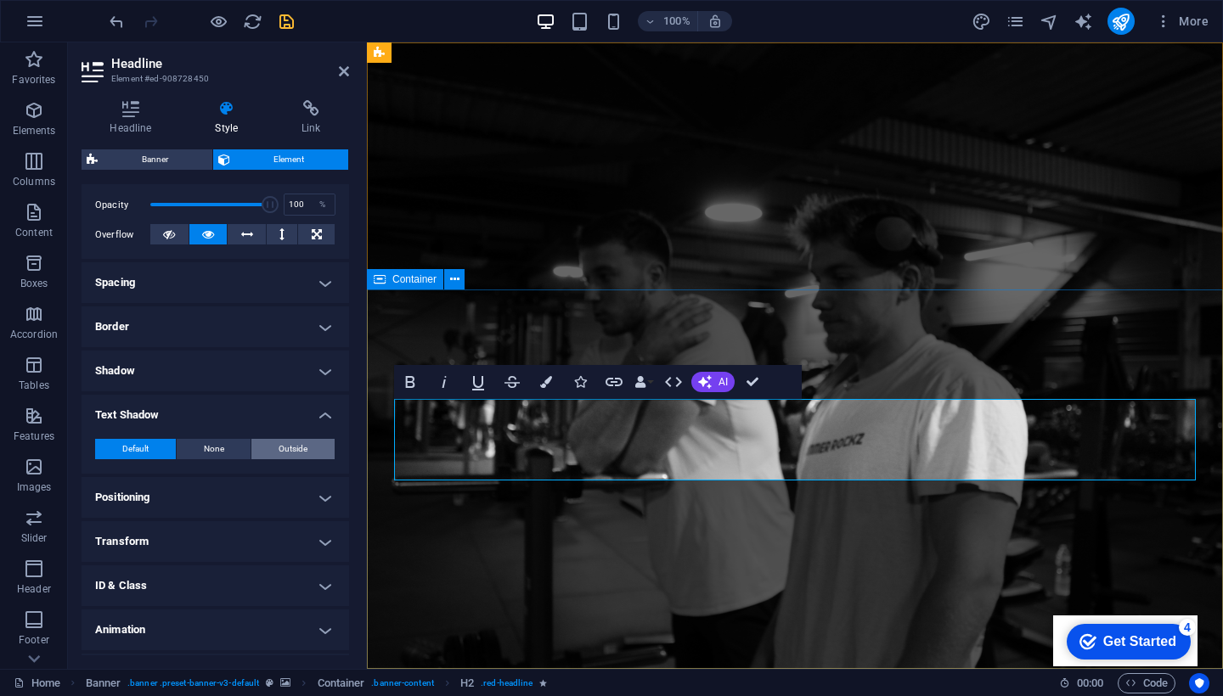
click at [266, 445] on button "Outside" at bounding box center [292, 449] width 83 height 20
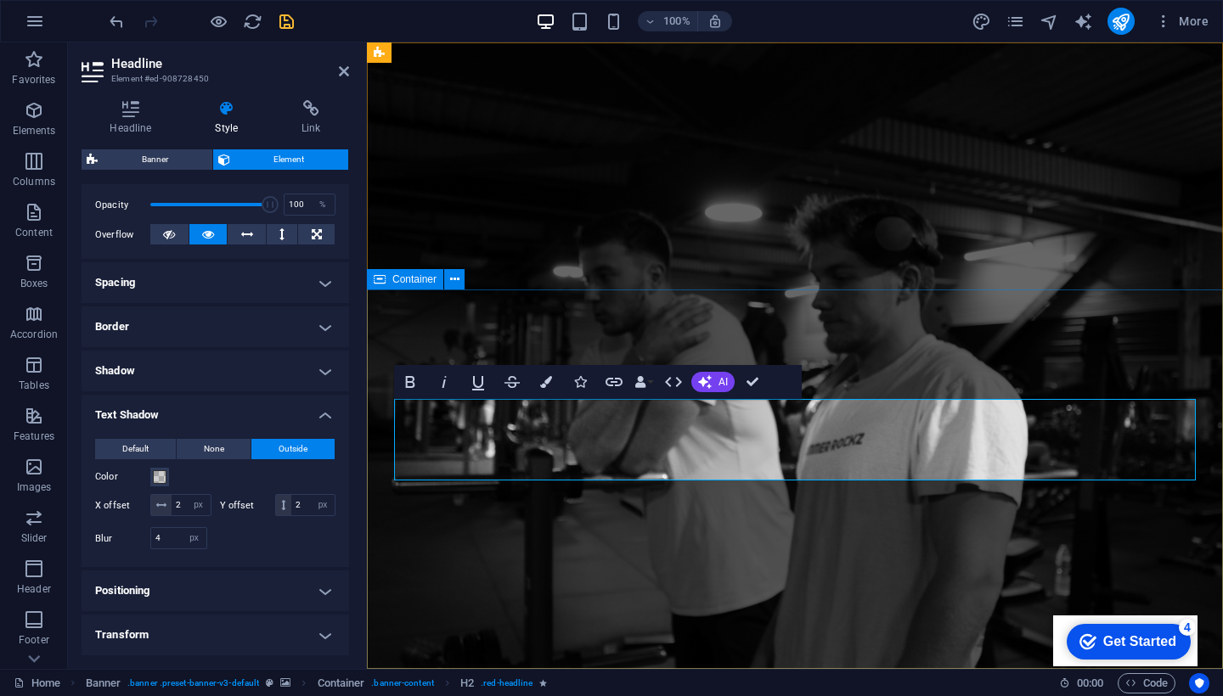
type input "2"
type input "4"
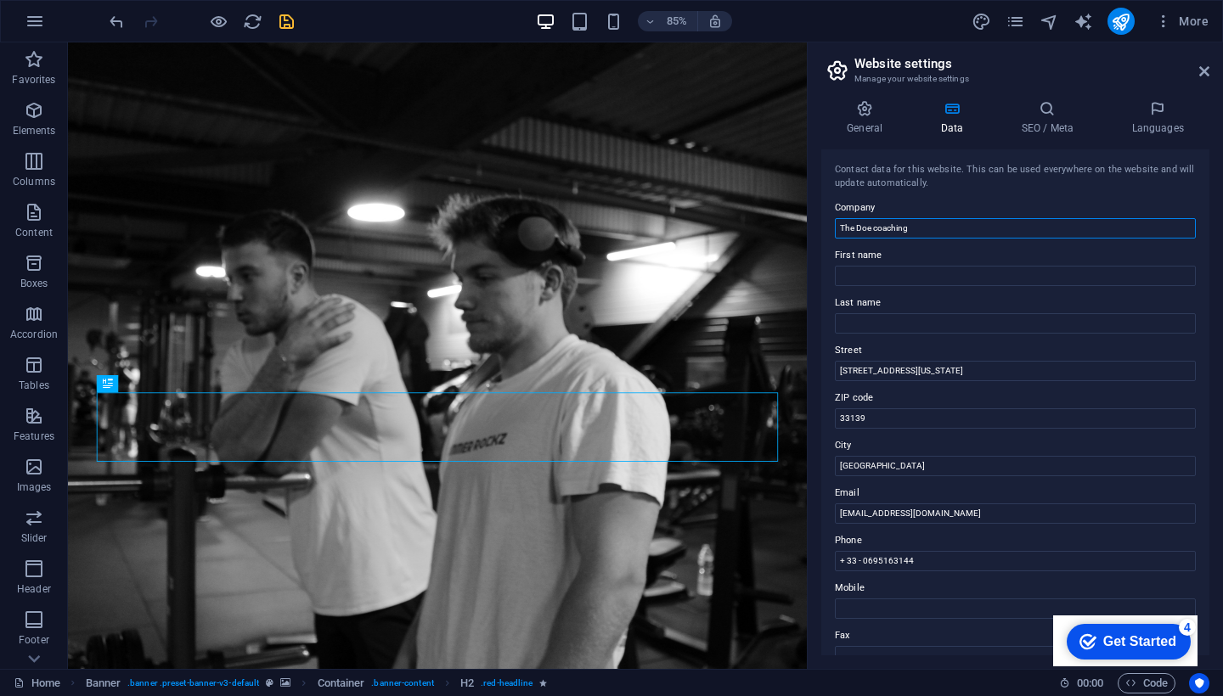
click at [934, 228] on input "The Doe coaching" at bounding box center [1015, 228] width 361 height 20
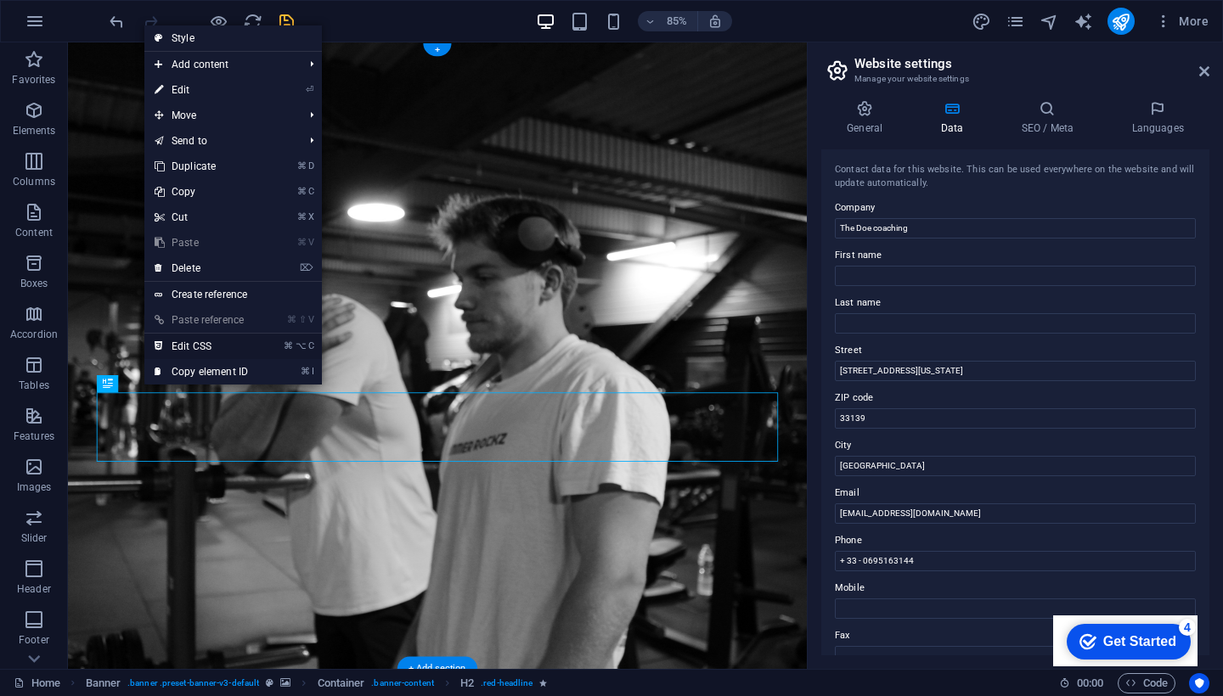
click at [173, 352] on link "⌘ ⌥ C Edit CSS" at bounding box center [201, 346] width 114 height 25
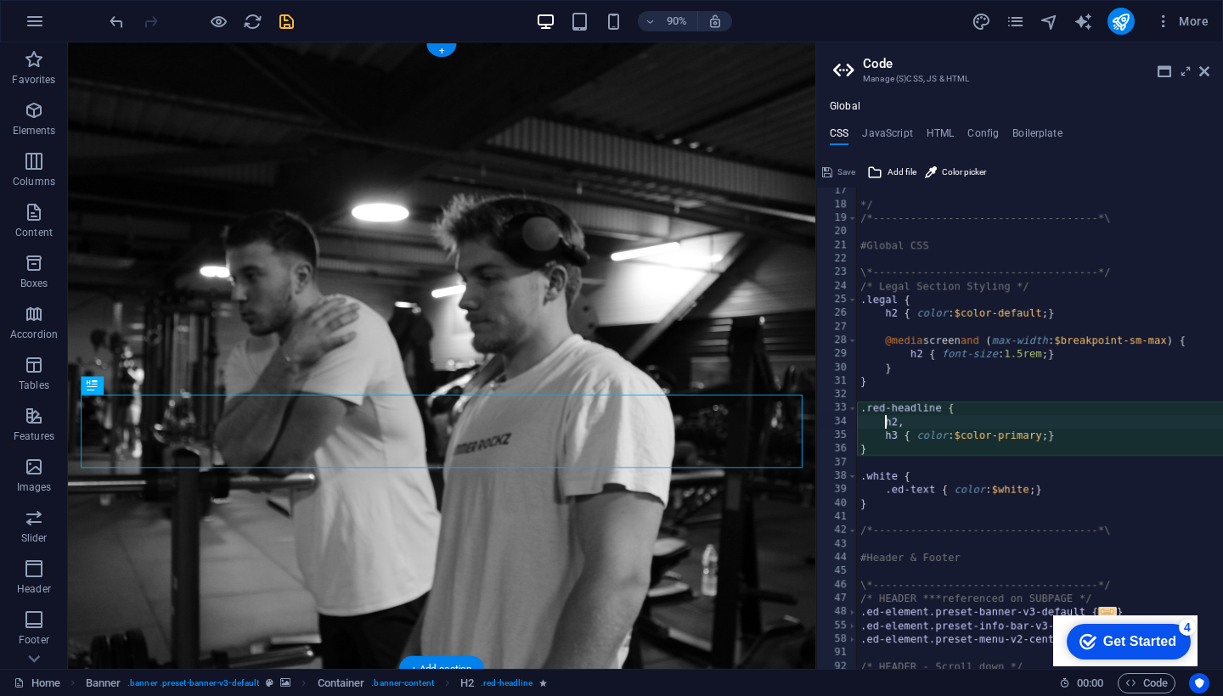
scroll to position [221, 0]
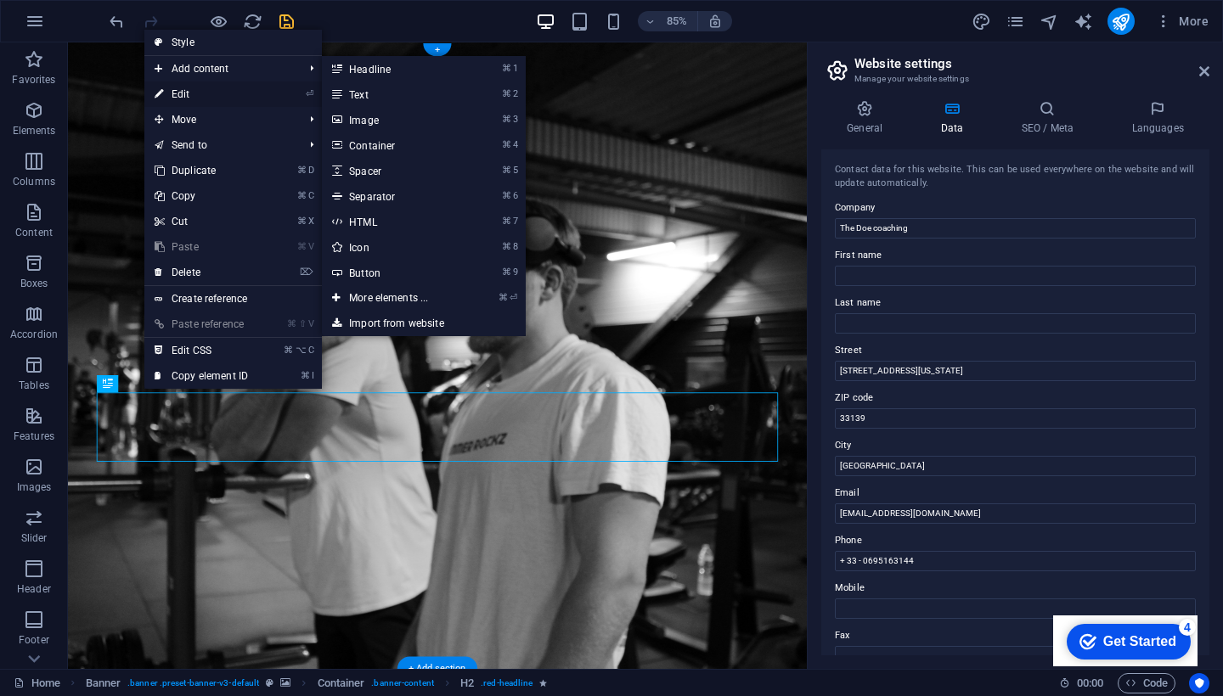
click at [208, 84] on link "⏎ Edit" at bounding box center [201, 94] width 114 height 25
select select "px"
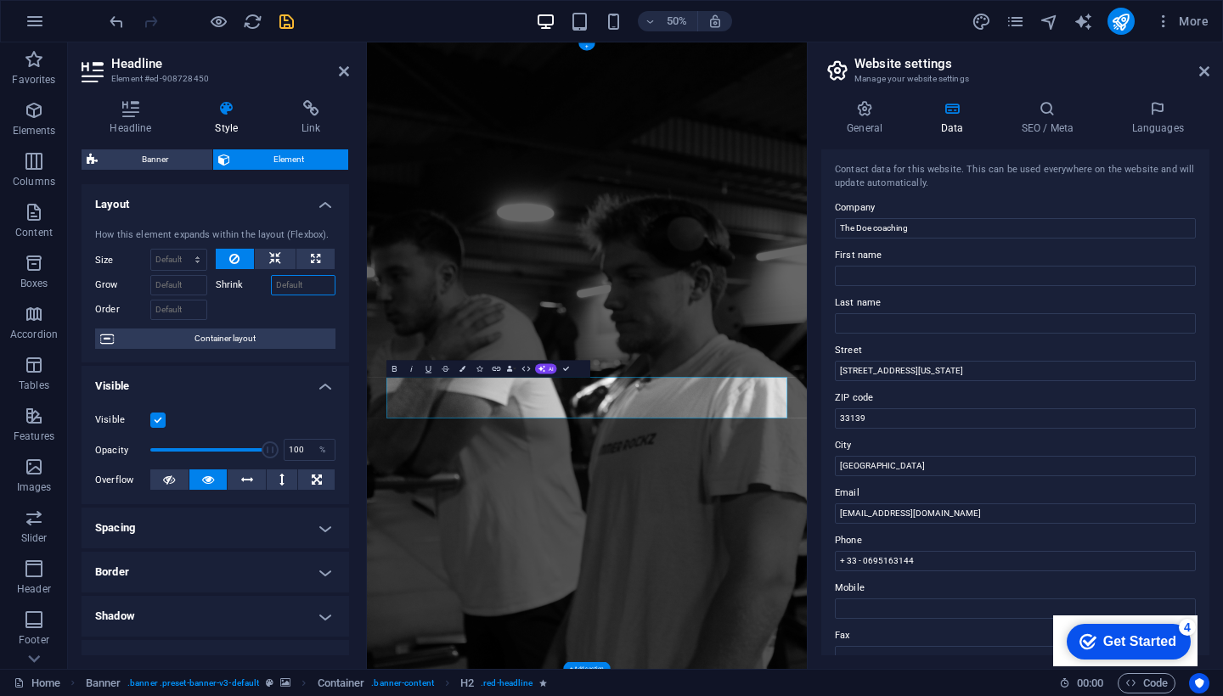
click at [286, 281] on input "Shrink" at bounding box center [303, 285] width 65 height 20
type input "ddd"
click at [225, 329] on span "Container layout" at bounding box center [224, 339] width 211 height 20
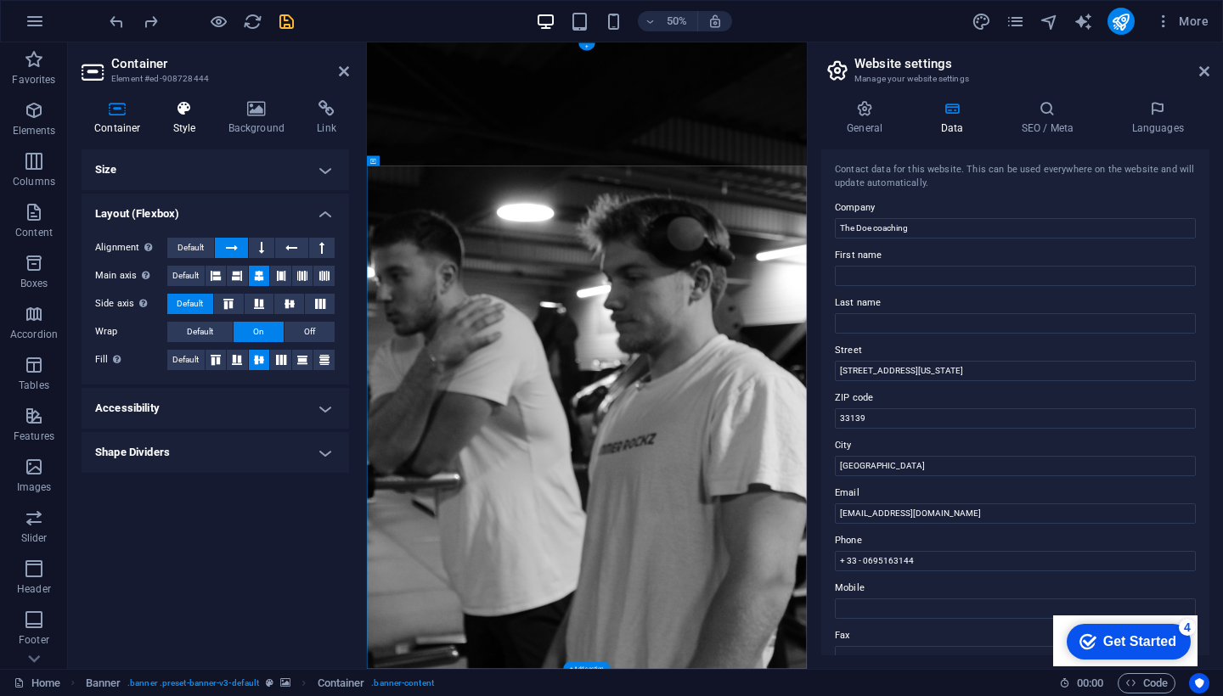
click at [164, 102] on icon at bounding box center [185, 108] width 48 height 17
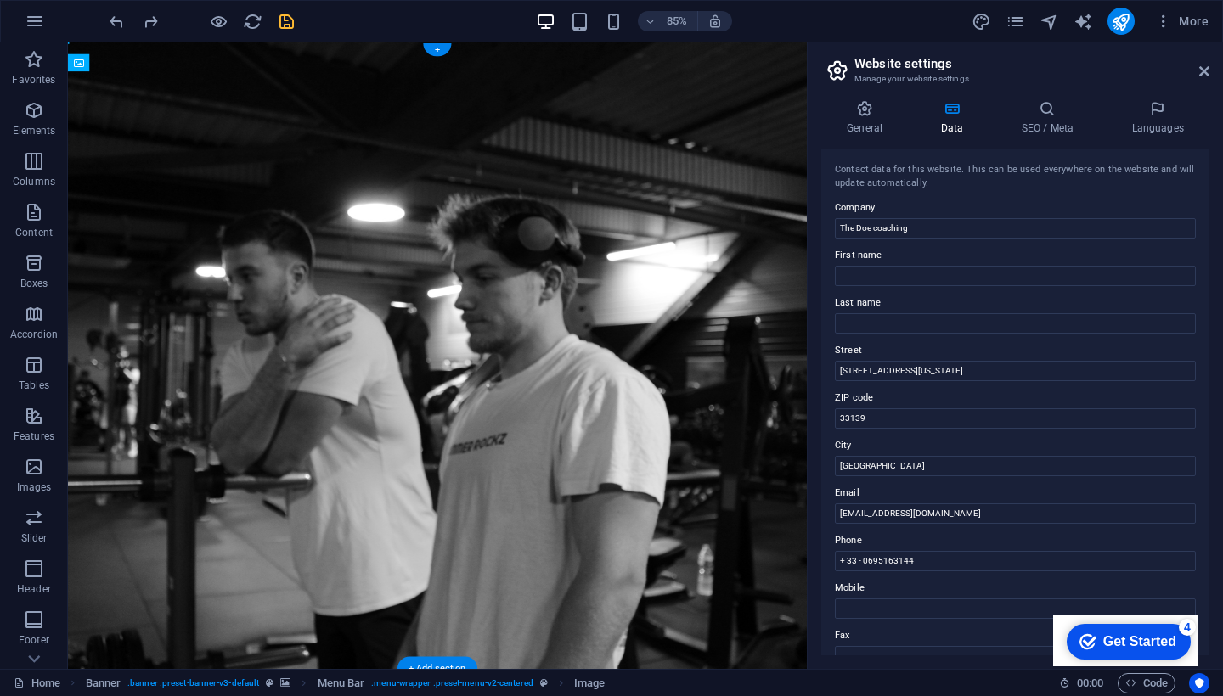
drag, startPoint x: 162, startPoint y: 206, endPoint x: 162, endPoint y: 129, distance: 76.4
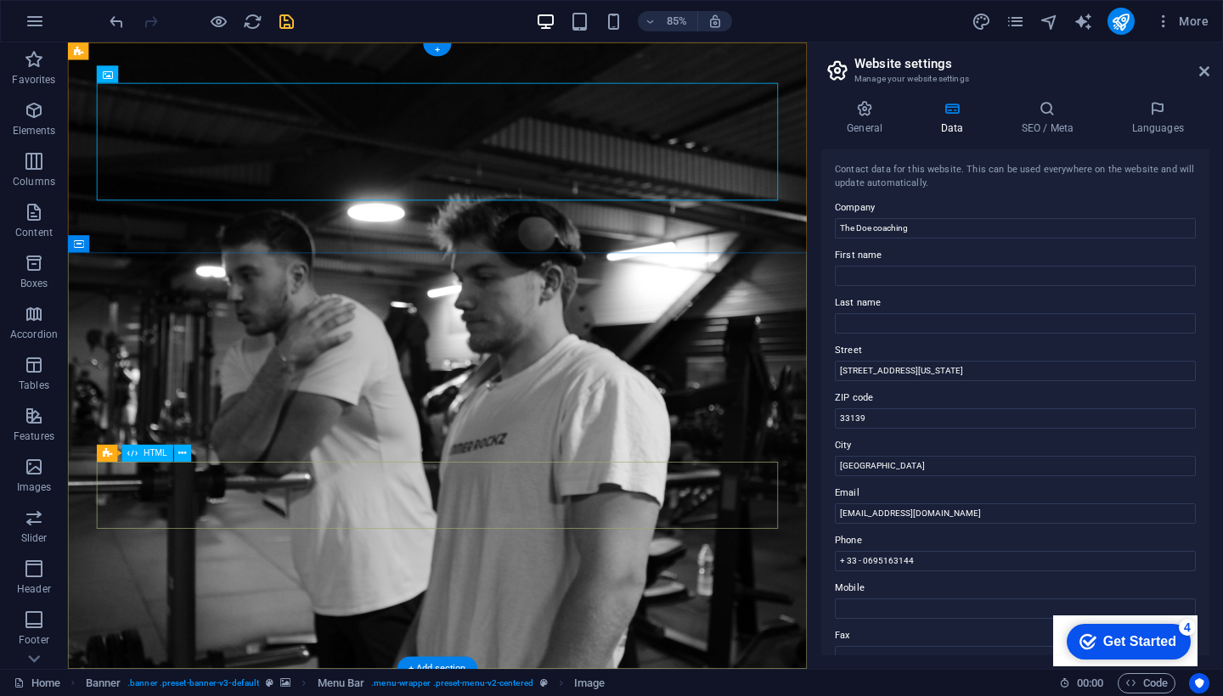
click at [189, 462] on div "Preset HTML" at bounding box center [149, 454] width 104 height 18
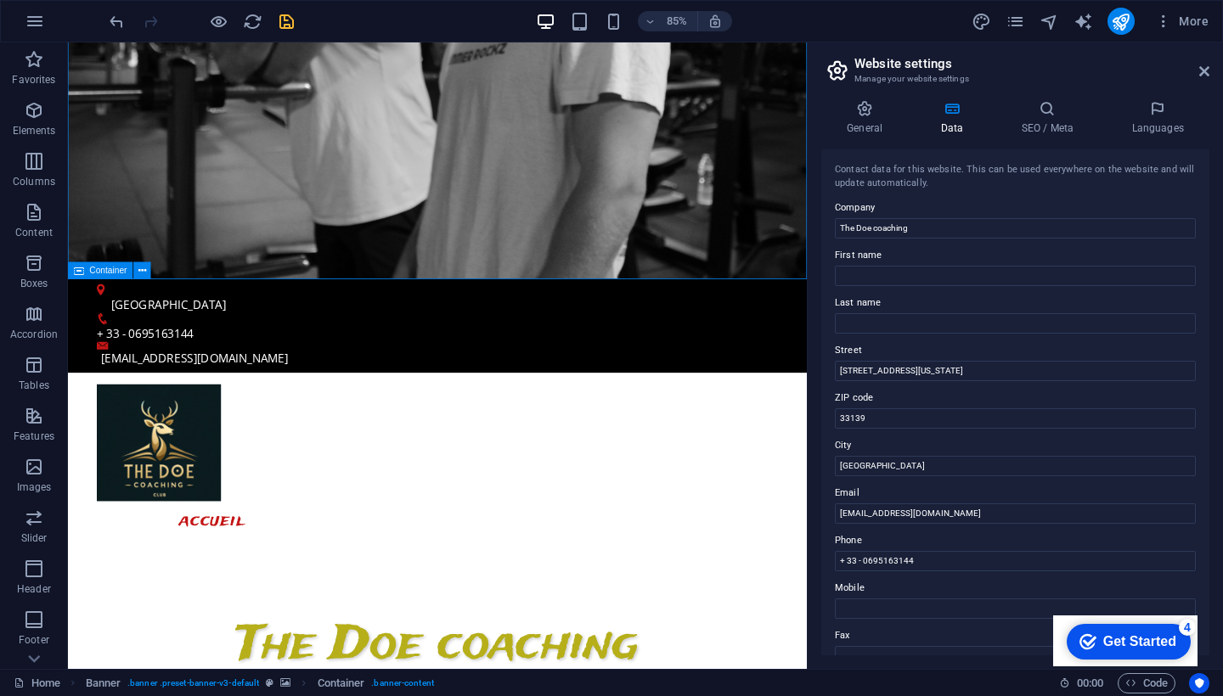
scroll to position [459, 0]
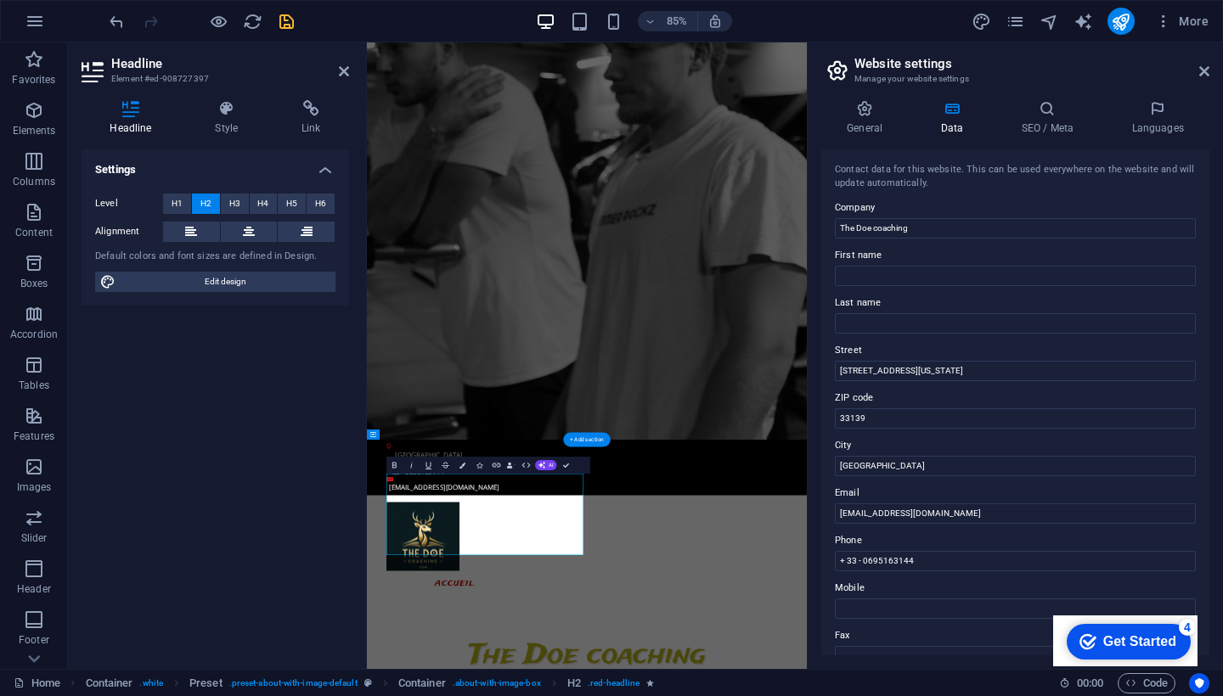
click at [288, 372] on div "Settings Level H1 H2 H3 H4 H5 H6 Alignment Default colors and font sizes are de…" at bounding box center [216, 402] width 268 height 506
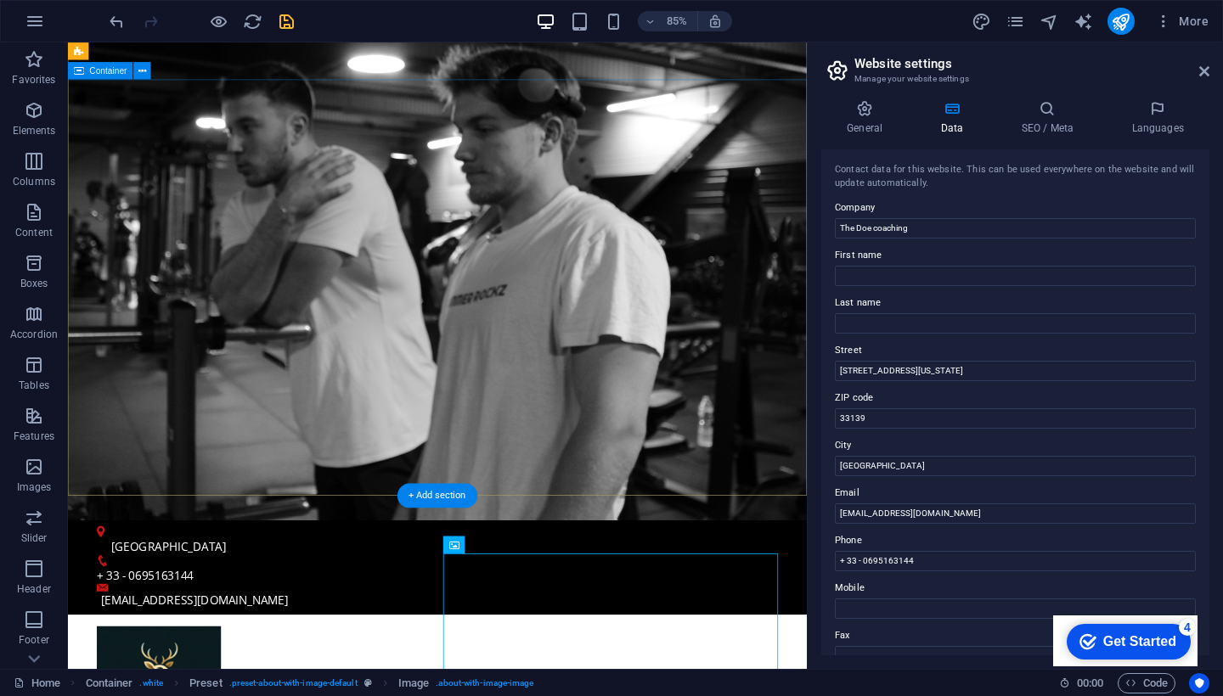
scroll to position [144, 0]
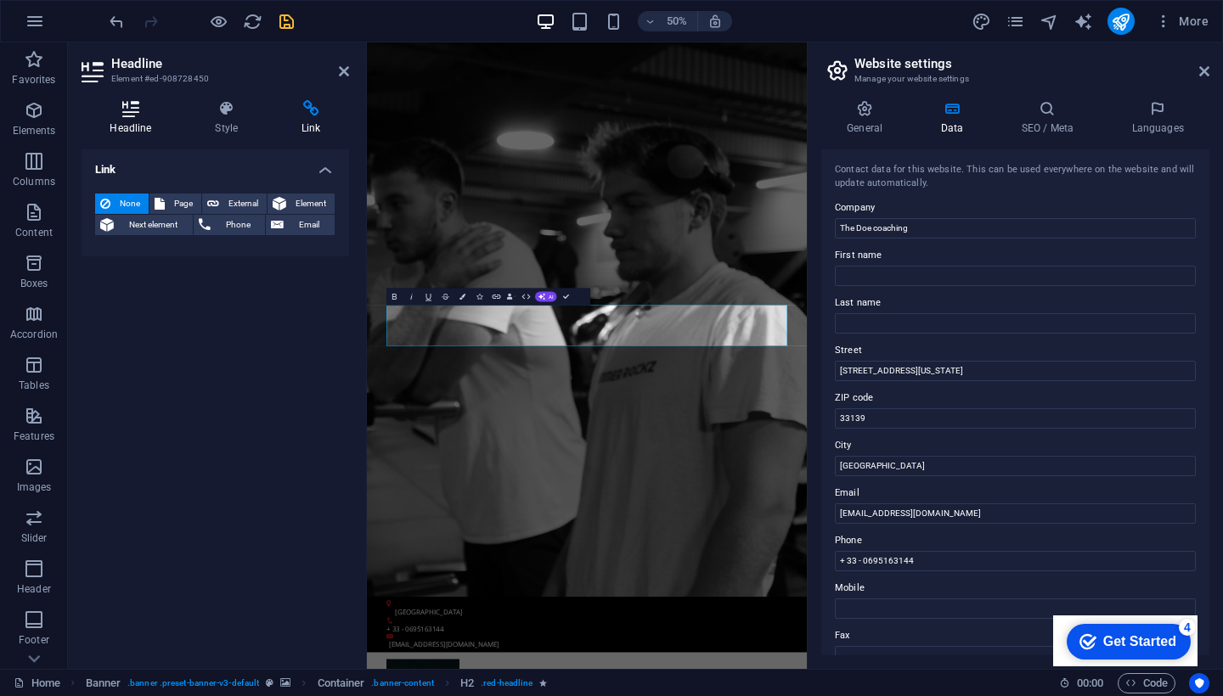
click at [141, 114] on icon at bounding box center [131, 108] width 99 height 17
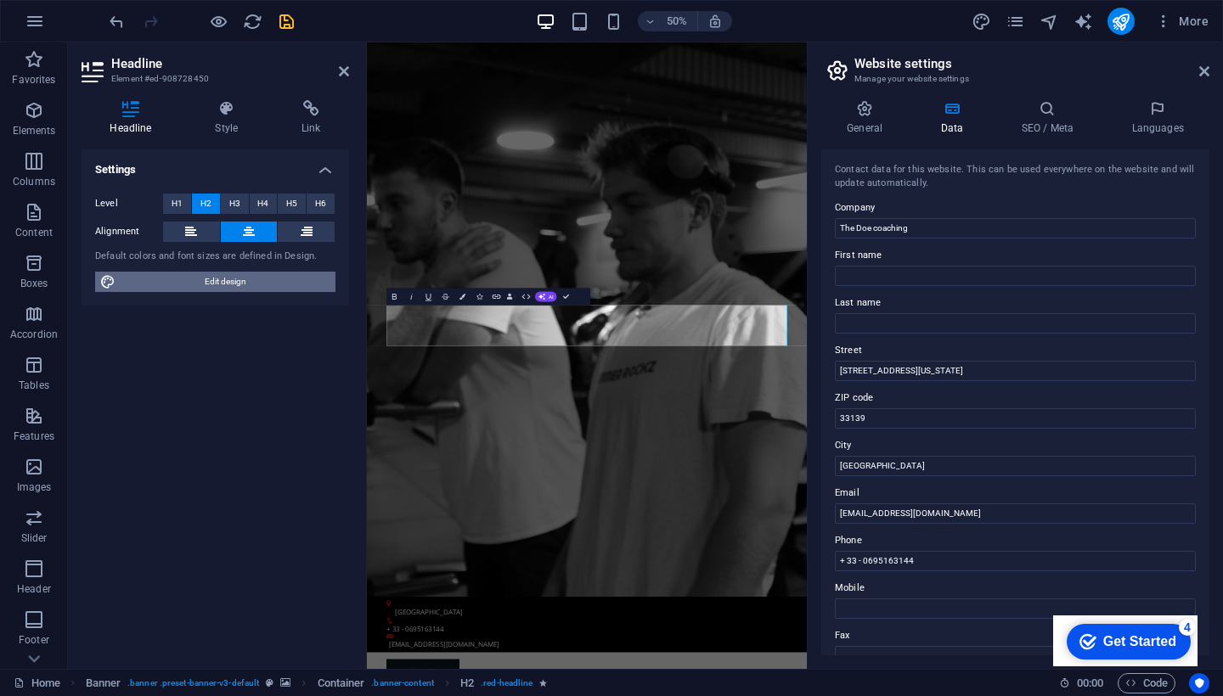
click at [183, 284] on span "Edit design" at bounding box center [226, 282] width 210 height 20
select select "px"
select select "400"
select select "px"
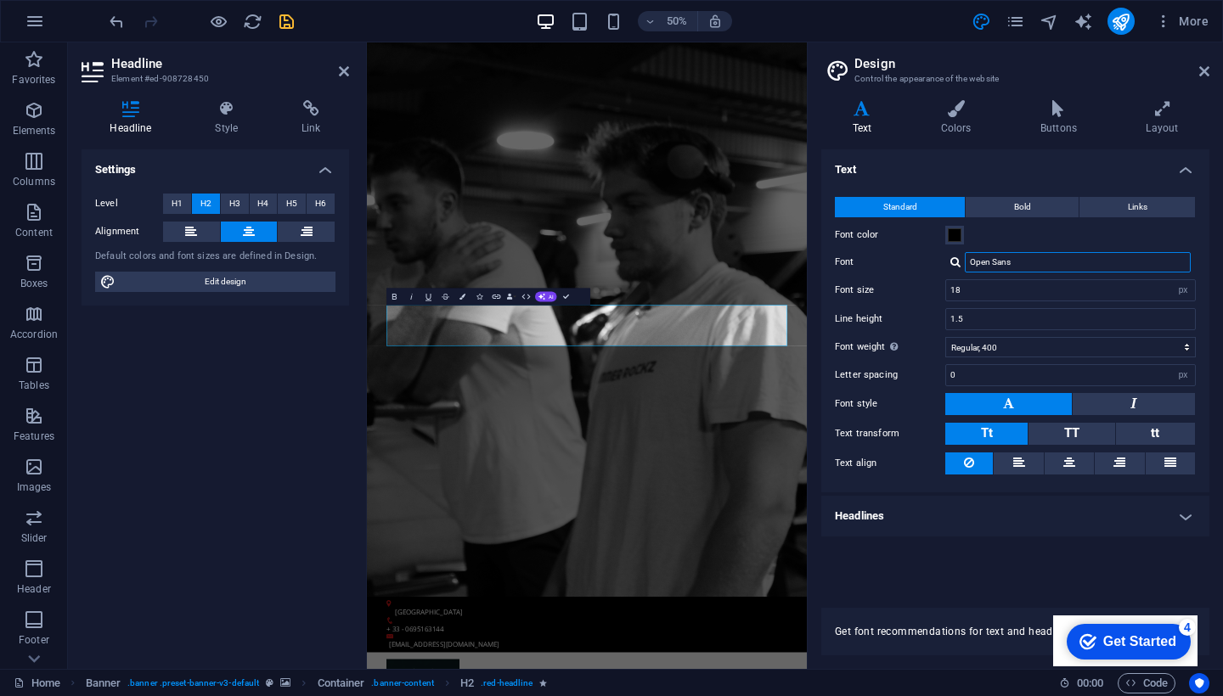
click at [1016, 268] on input "Open Sans" at bounding box center [1078, 262] width 226 height 20
click at [955, 263] on div at bounding box center [955, 261] width 10 height 11
click at [990, 303] on div "Trade Winds" at bounding box center [1081, 306] width 224 height 18
click at [955, 262] on div at bounding box center [955, 261] width 10 height 11
click at [975, 290] on div "Open Sans" at bounding box center [1081, 285] width 224 height 18
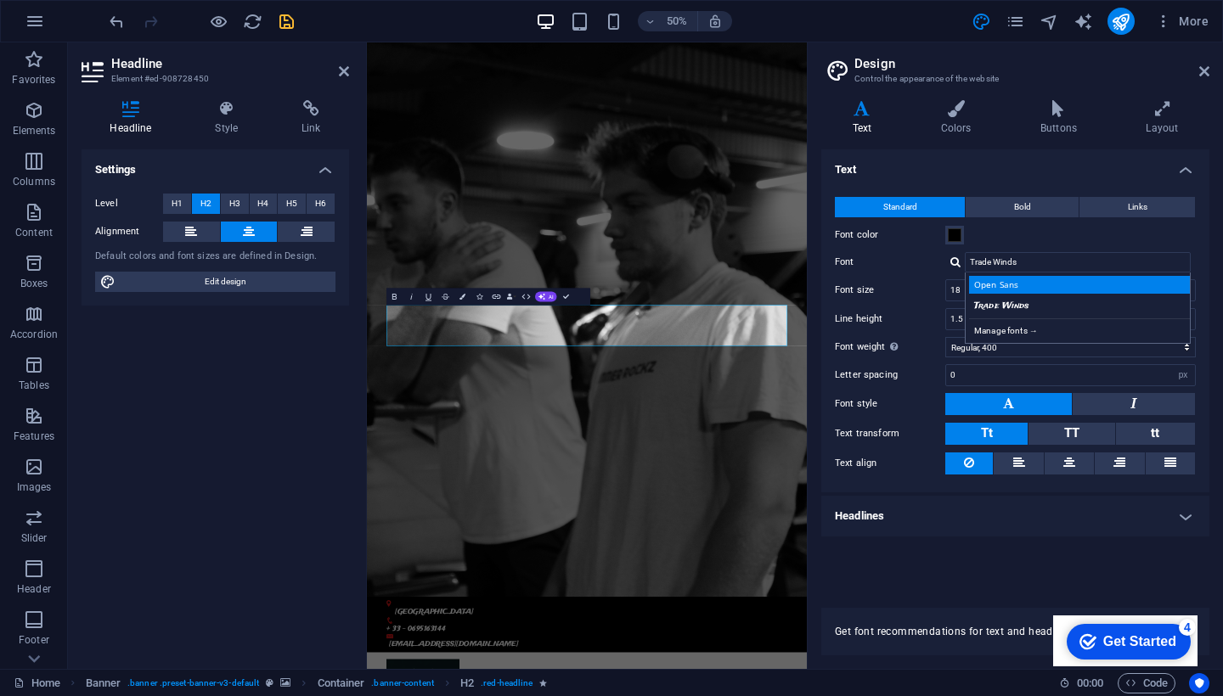
type input "Open Sans"
click at [998, 260] on input "Open Sans" at bounding box center [1078, 262] width 226 height 20
click at [961, 264] on div at bounding box center [955, 261] width 10 height 11
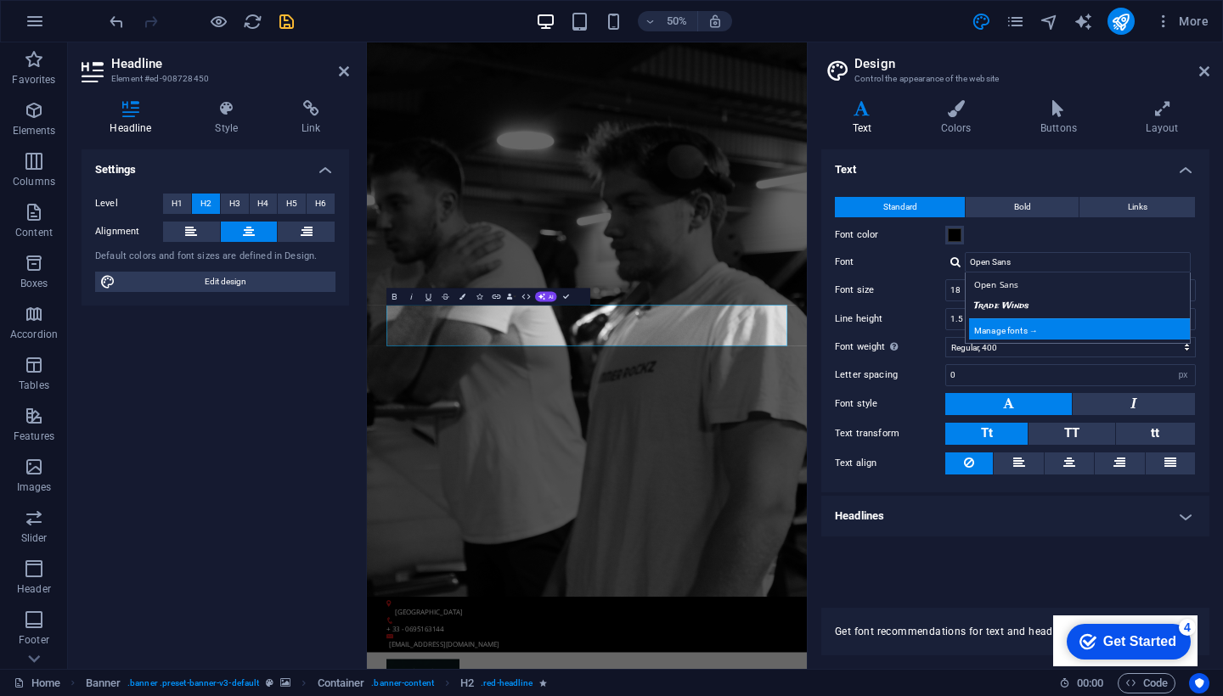
click at [992, 324] on div "Manage fonts →" at bounding box center [1081, 328] width 224 height 21
select select "popularity"
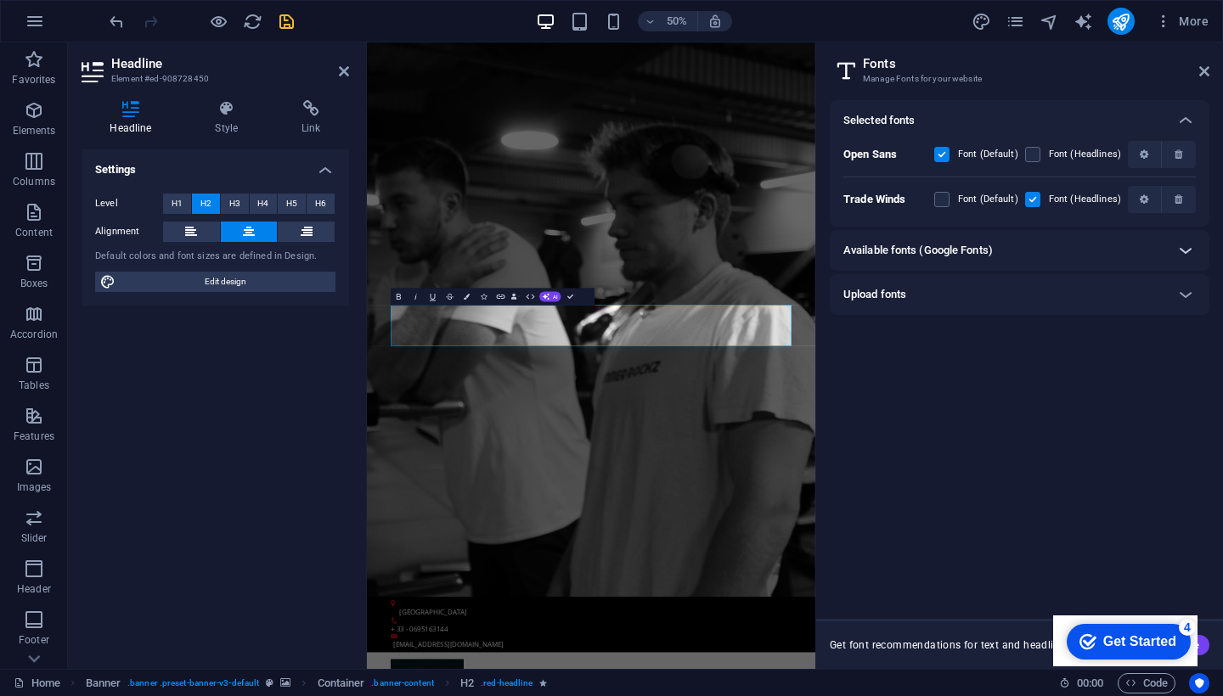
click at [1184, 254] on icon at bounding box center [1185, 250] width 20 height 20
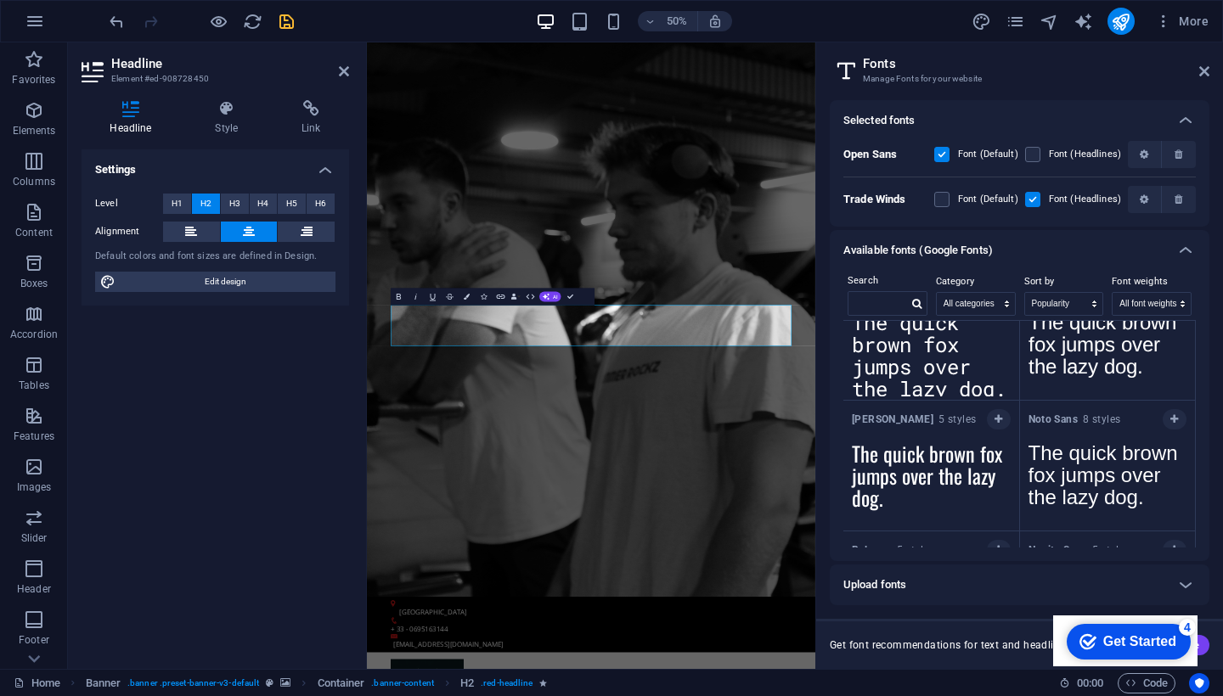
scroll to position [617, 0]
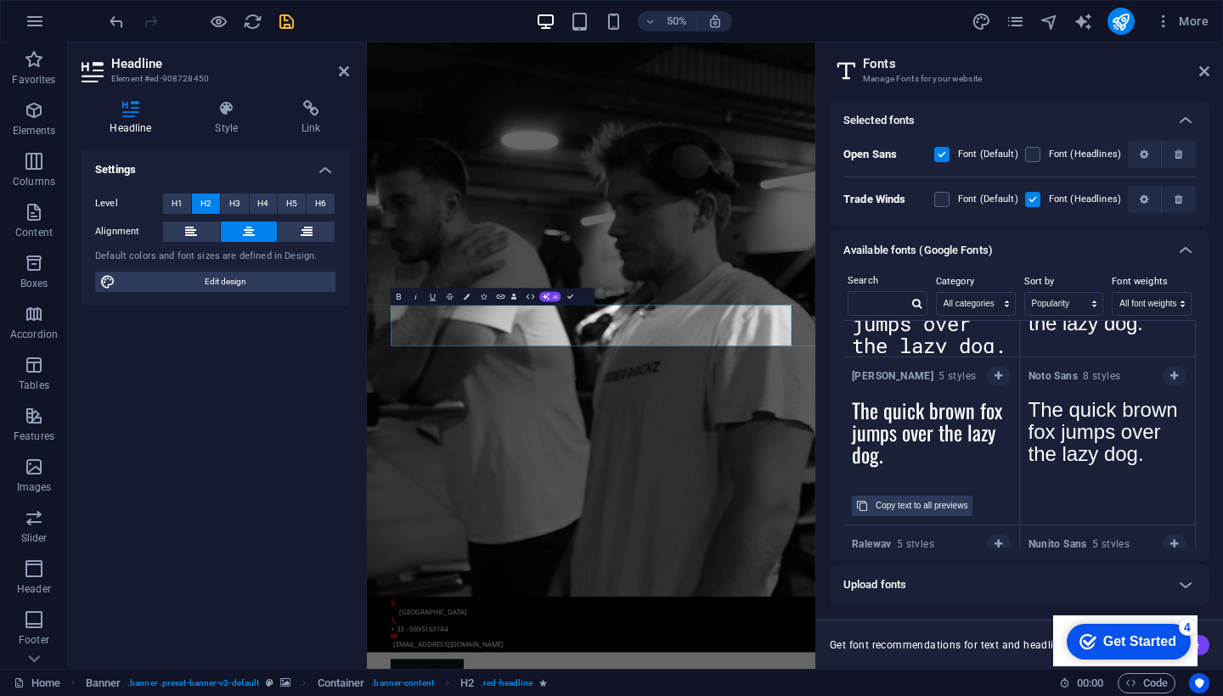
click at [952, 410] on textarea "The quick brown fox jumps over the lazy dog." at bounding box center [931, 437] width 176 height 93
click at [995, 375] on icon "button" at bounding box center [999, 376] width 8 height 10
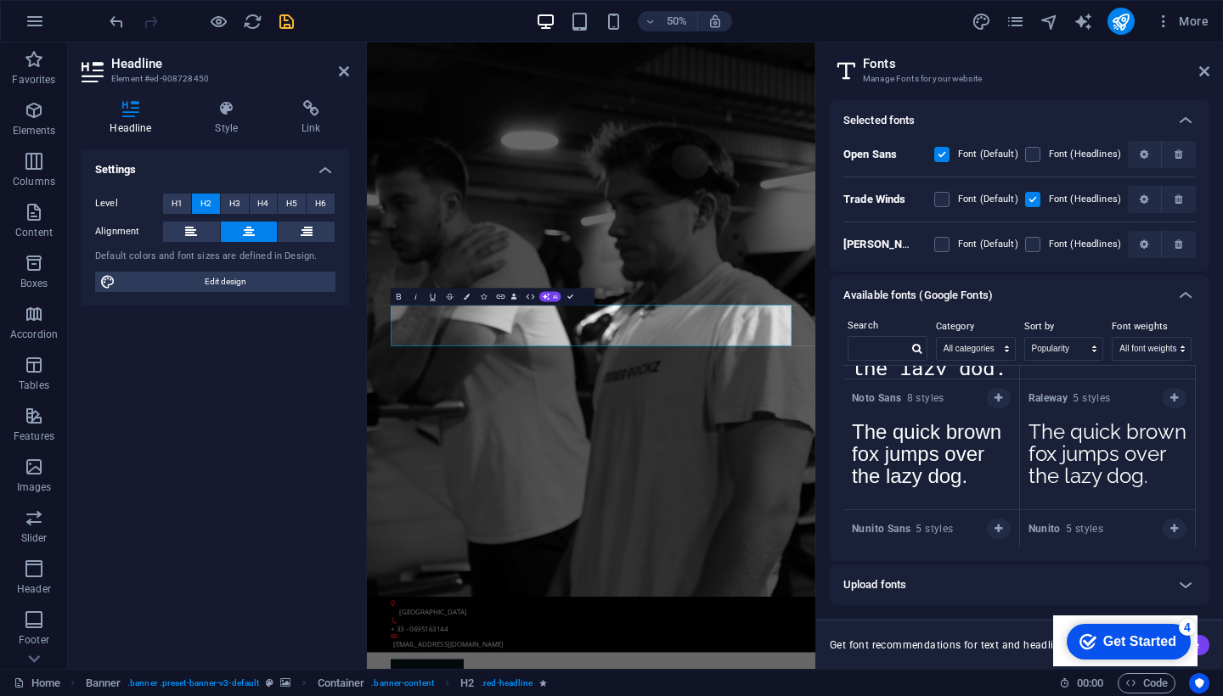
scroll to position [653, 0]
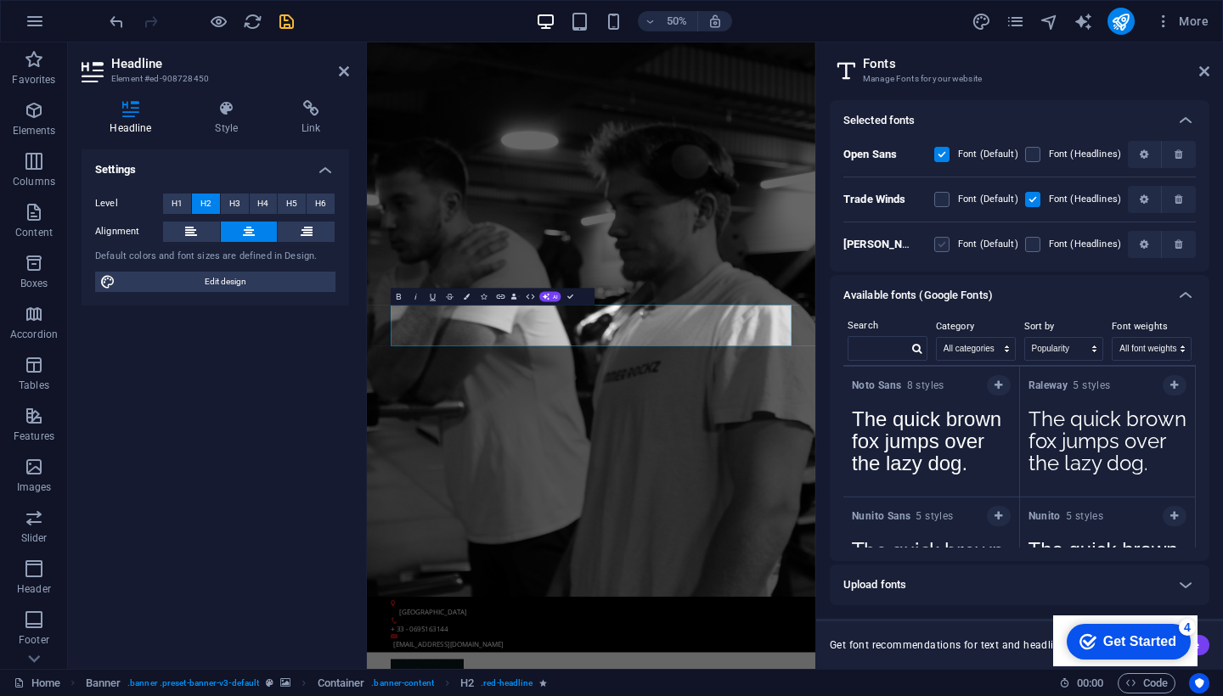
click at [944, 240] on label at bounding box center [941, 244] width 15 height 15
click at [0, 0] on input "checkbox" at bounding box center [0, 0] width 0 height 0
click at [1032, 195] on label at bounding box center [1032, 199] width 15 height 15
click at [0, 0] on Winds "checkbox" at bounding box center [0, 0] width 0 height 0
click at [1029, 242] on label at bounding box center [1032, 244] width 15 height 15
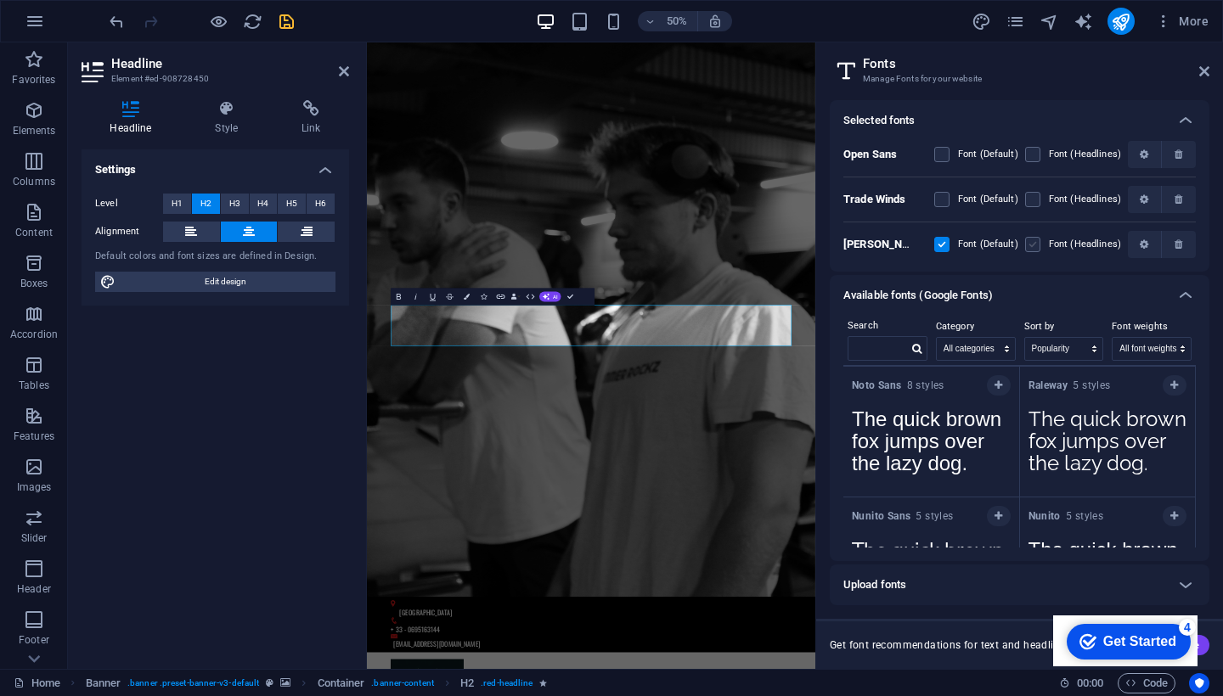
click at [0, 0] on input "checkbox" at bounding box center [0, 0] width 0 height 0
click at [944, 200] on label at bounding box center [941, 199] width 15 height 15
click at [0, 0] on Winds "checkbox" at bounding box center [0, 0] width 0 height 0
click at [944, 242] on label at bounding box center [941, 244] width 15 height 15
click at [0, 0] on input "checkbox" at bounding box center [0, 0] width 0 height 0
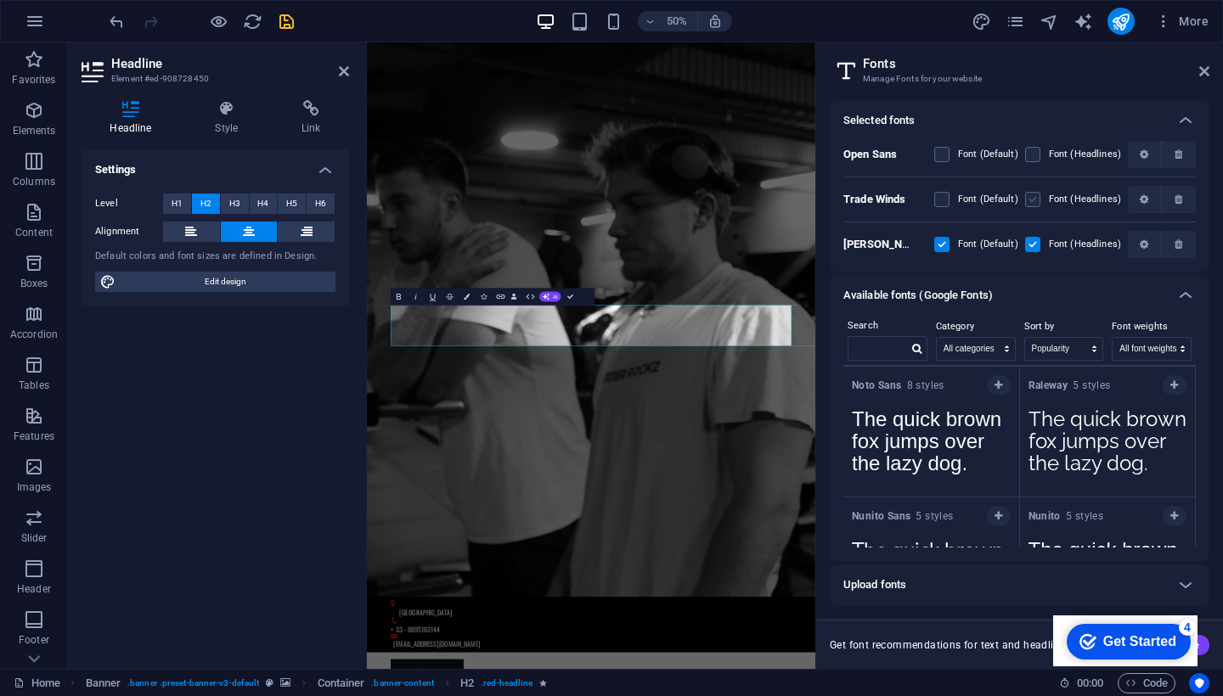
click at [1037, 202] on label at bounding box center [1032, 199] width 15 height 15
click at [0, 0] on Winds "checkbox" at bounding box center [0, 0] width 0 height 0
click at [1175, 200] on icon "button" at bounding box center [1179, 199] width 8 height 10
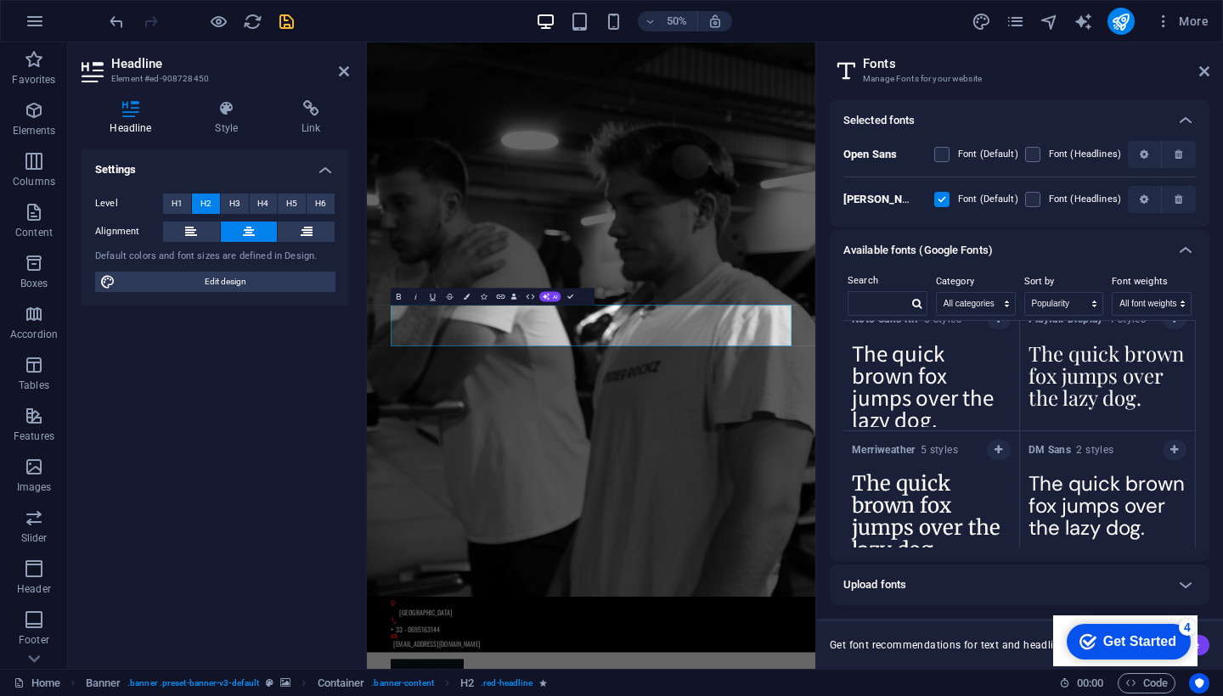
scroll to position [1076, 0]
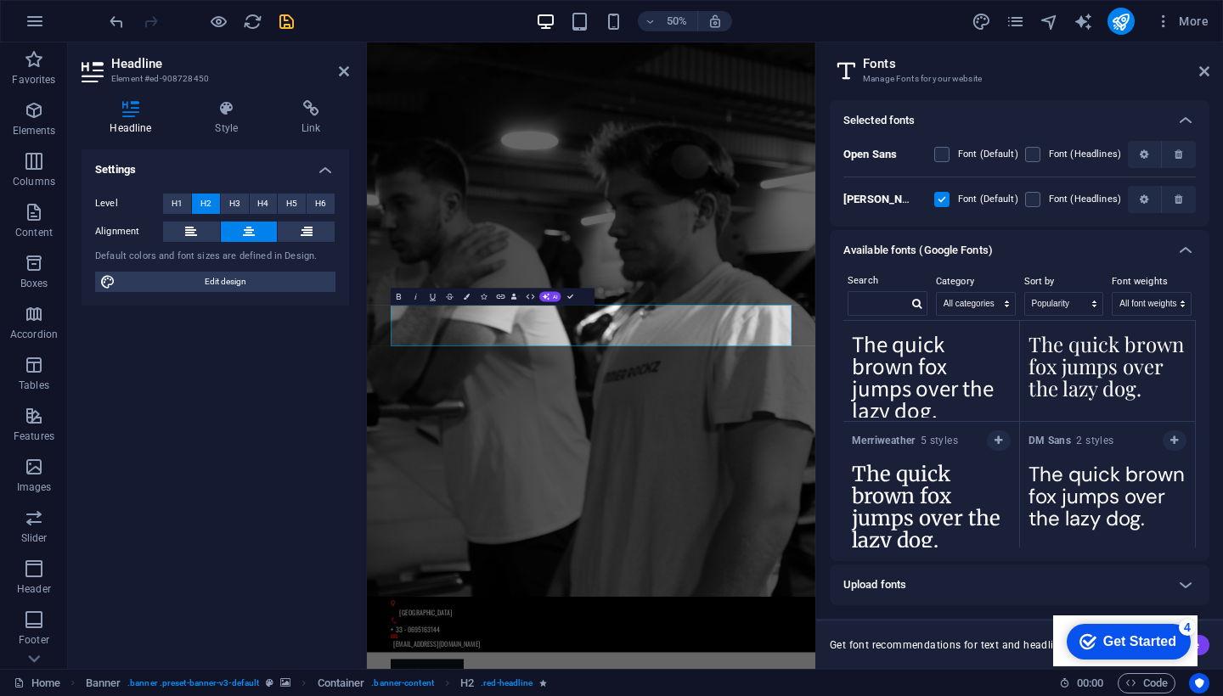
click at [1071, 387] on textarea "The quick brown fox jumps over the lazy dog." at bounding box center [1108, 370] width 176 height 93
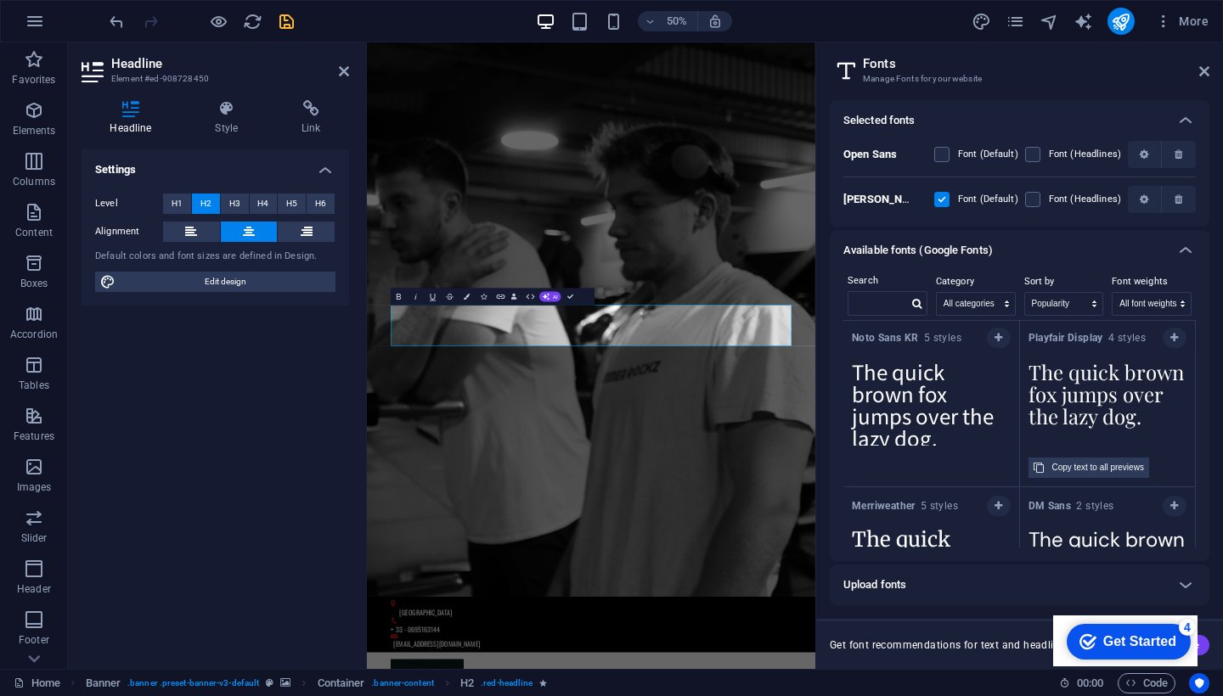
scroll to position [1042, 0]
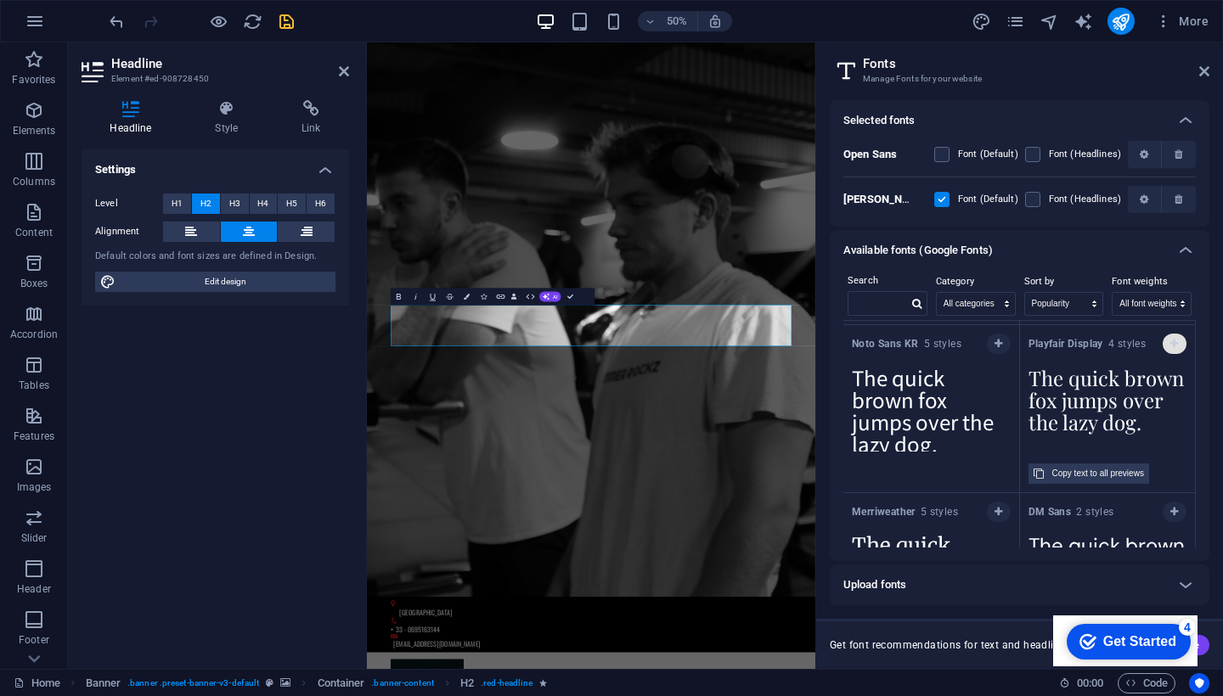
click at [1169, 347] on span "button" at bounding box center [1174, 344] width 10 height 10
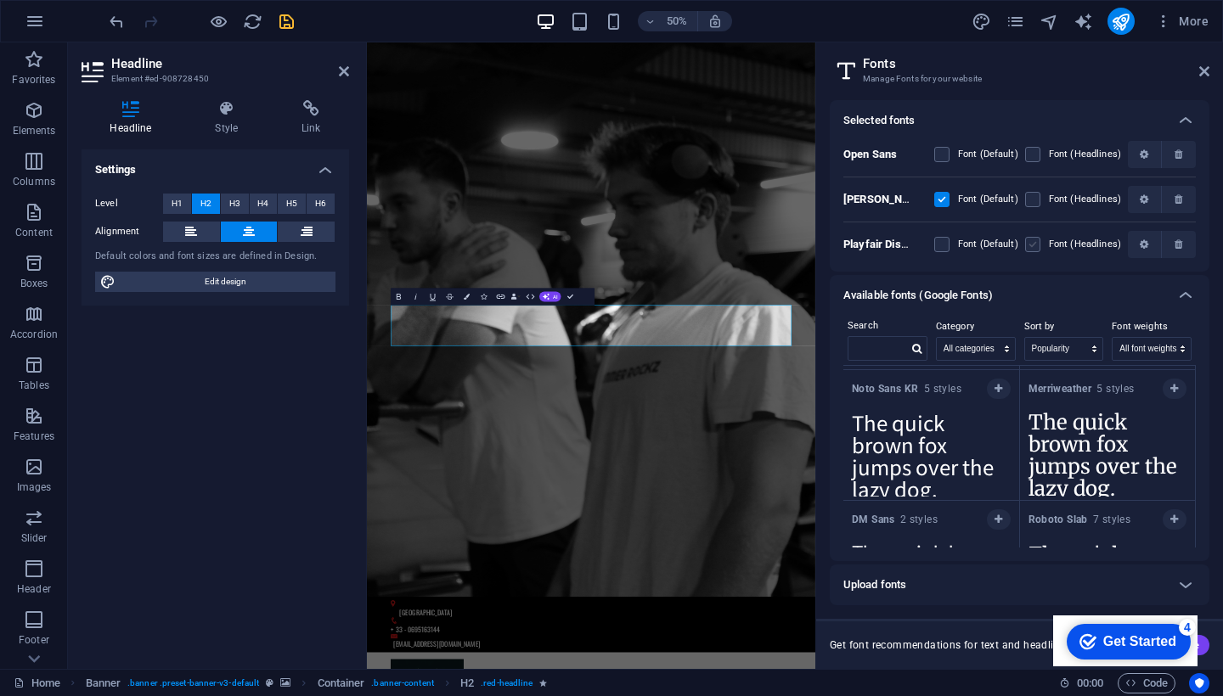
click at [1032, 245] on label at bounding box center [1032, 244] width 15 height 15
click at [0, 0] on Display "checkbox" at bounding box center [0, 0] width 0 height 0
click at [941, 245] on label at bounding box center [941, 244] width 15 height 15
click at [0, 0] on Display "checkbox" at bounding box center [0, 0] width 0 height 0
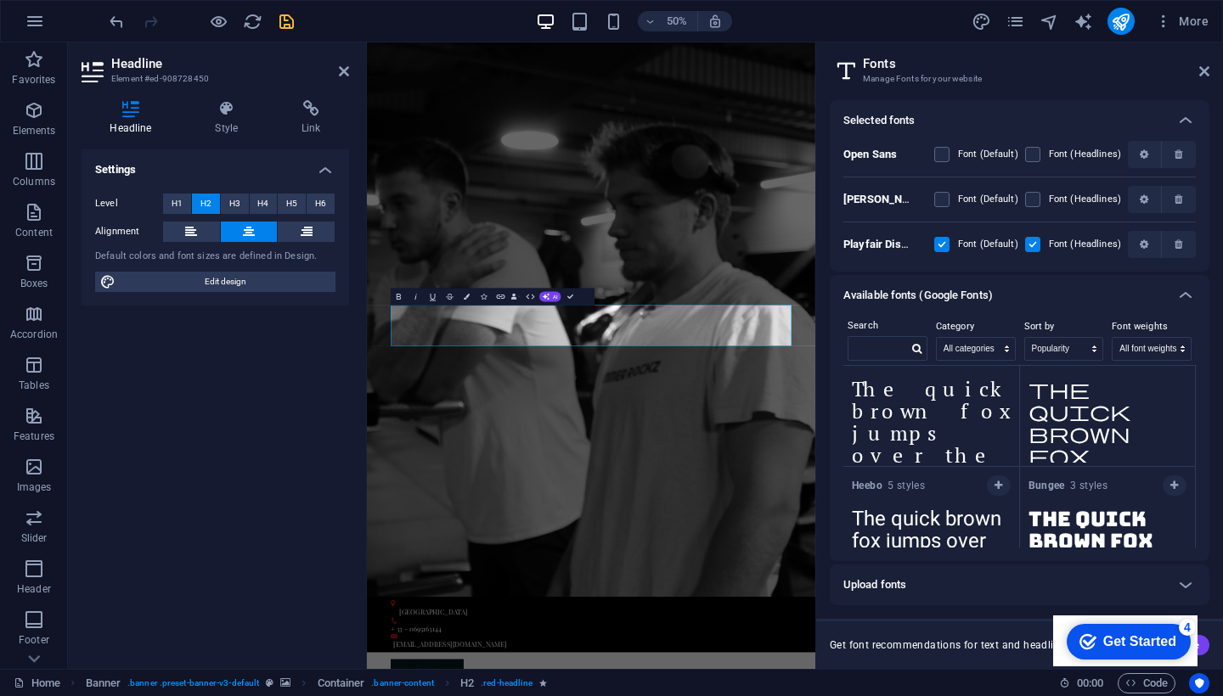
scroll to position [2501, 0]
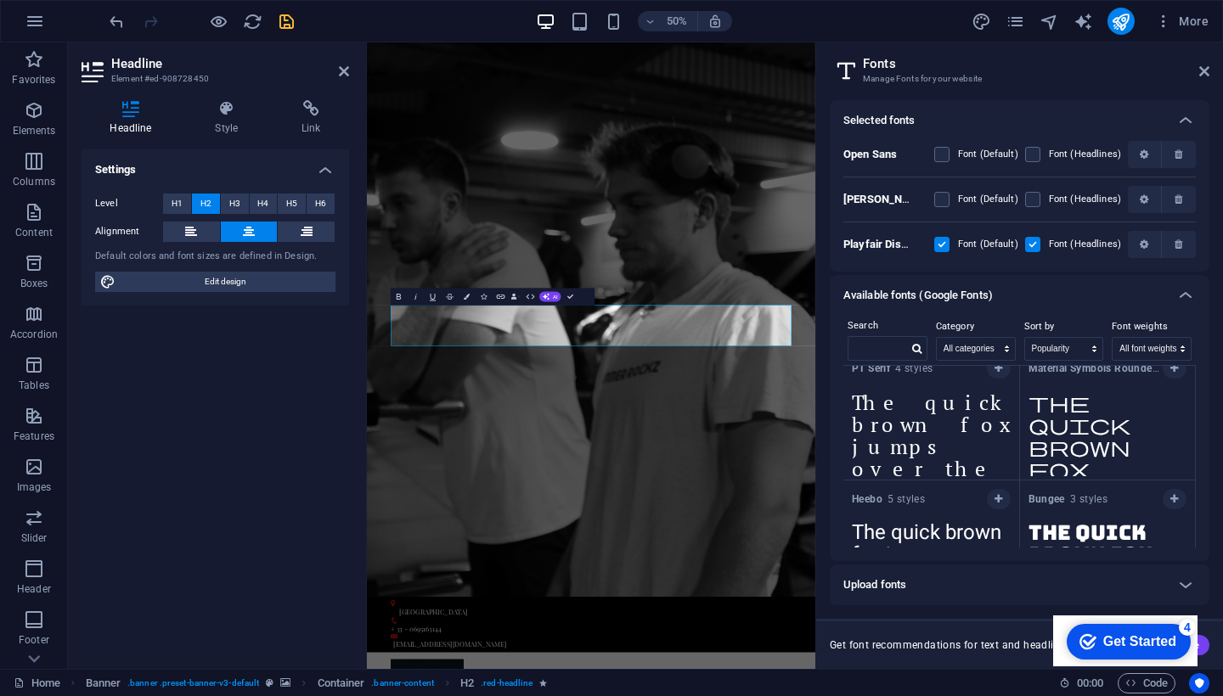
click at [953, 441] on textarea "The quick brown fox jumps over the lazy dog." at bounding box center [931, 429] width 176 height 93
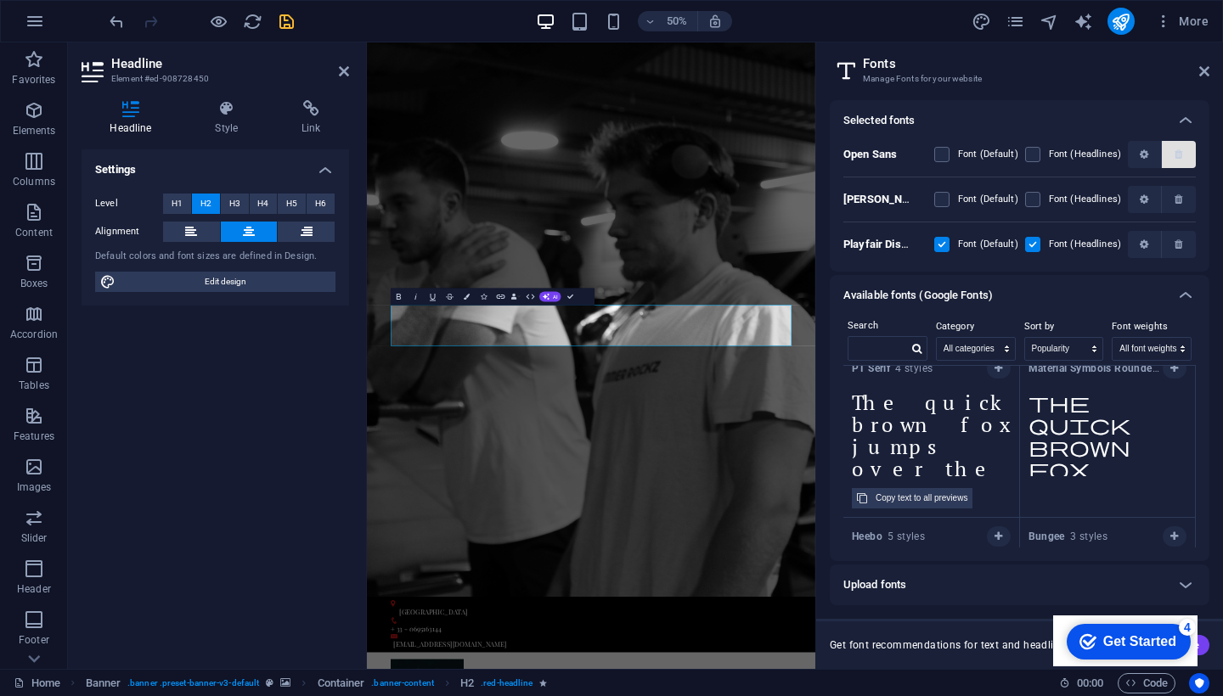
click at [1180, 159] on icon "button" at bounding box center [1179, 154] width 8 height 10
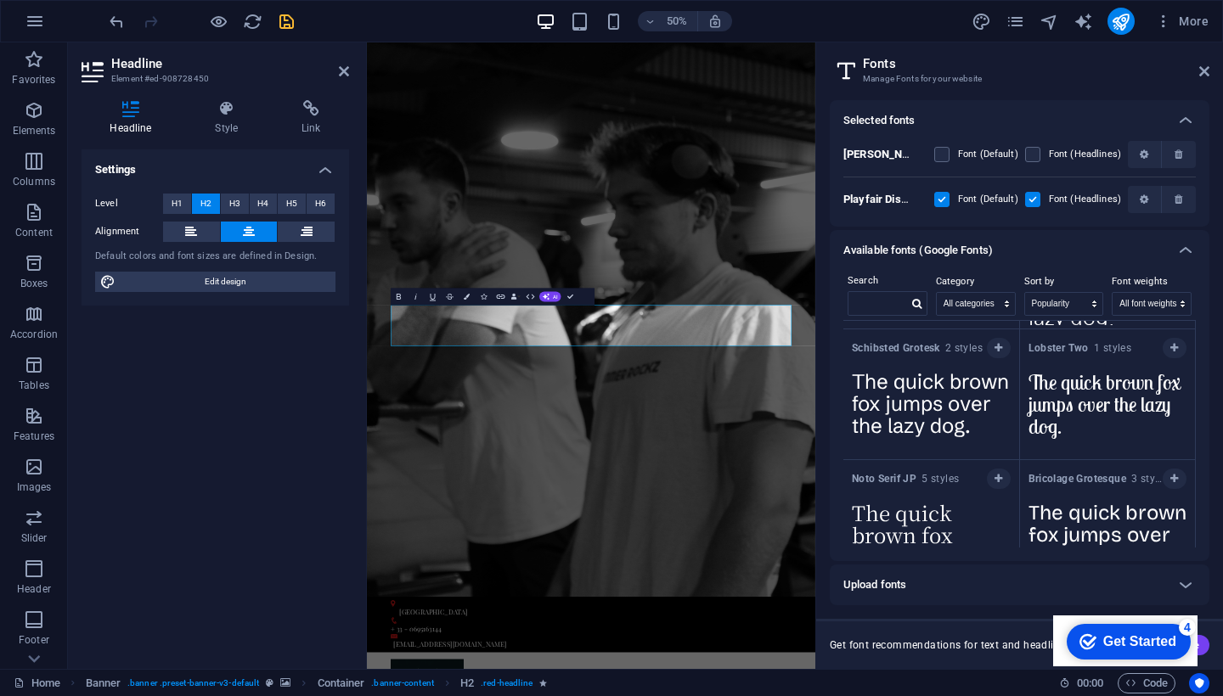
scroll to position [4047, 0]
click at [1199, 74] on icon at bounding box center [1204, 72] width 10 height 14
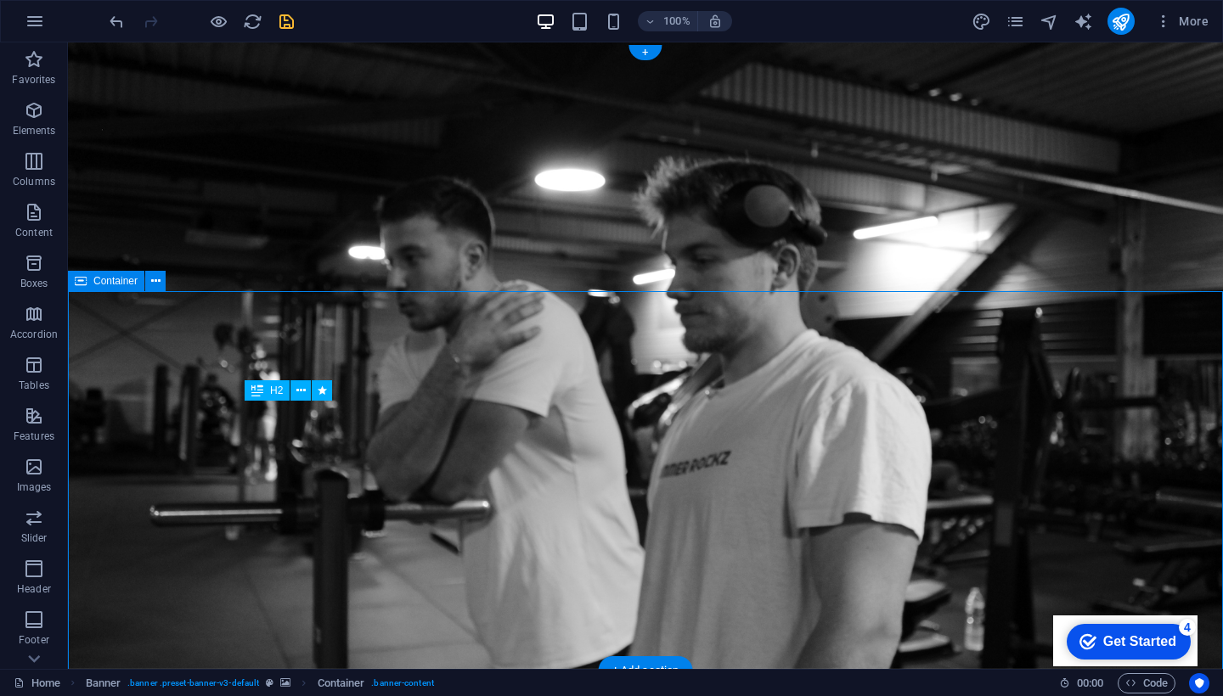
scroll to position [0, 0]
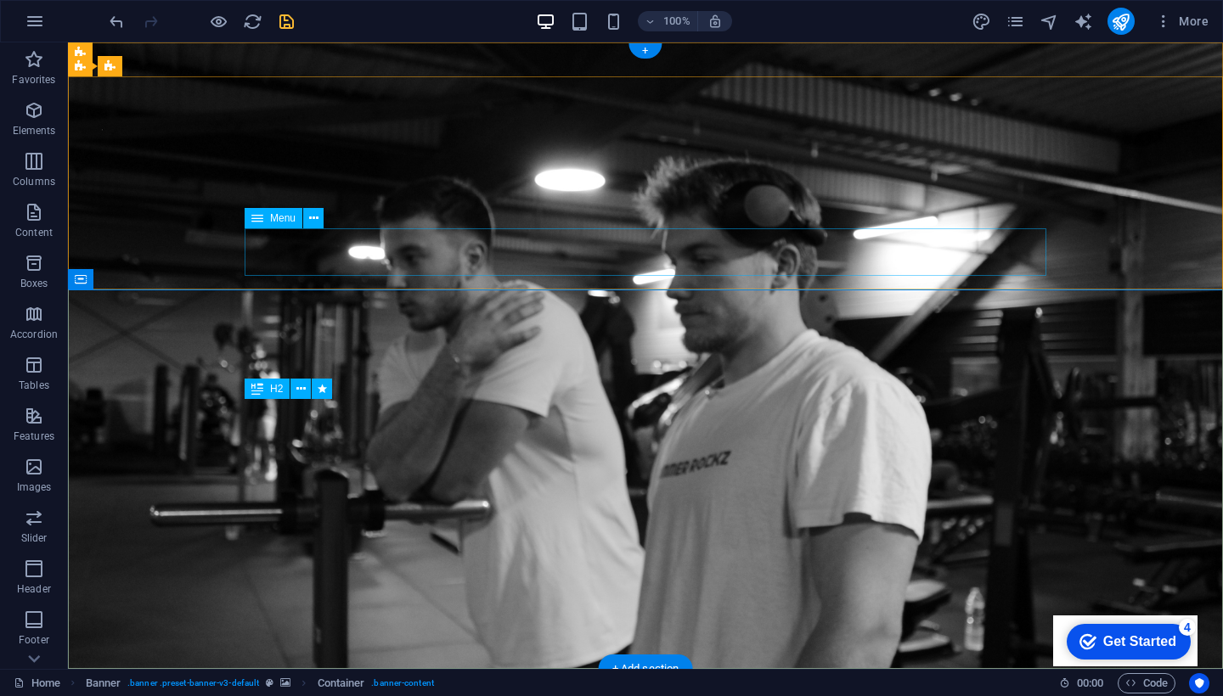
click at [310, 219] on icon at bounding box center [313, 219] width 9 height 18
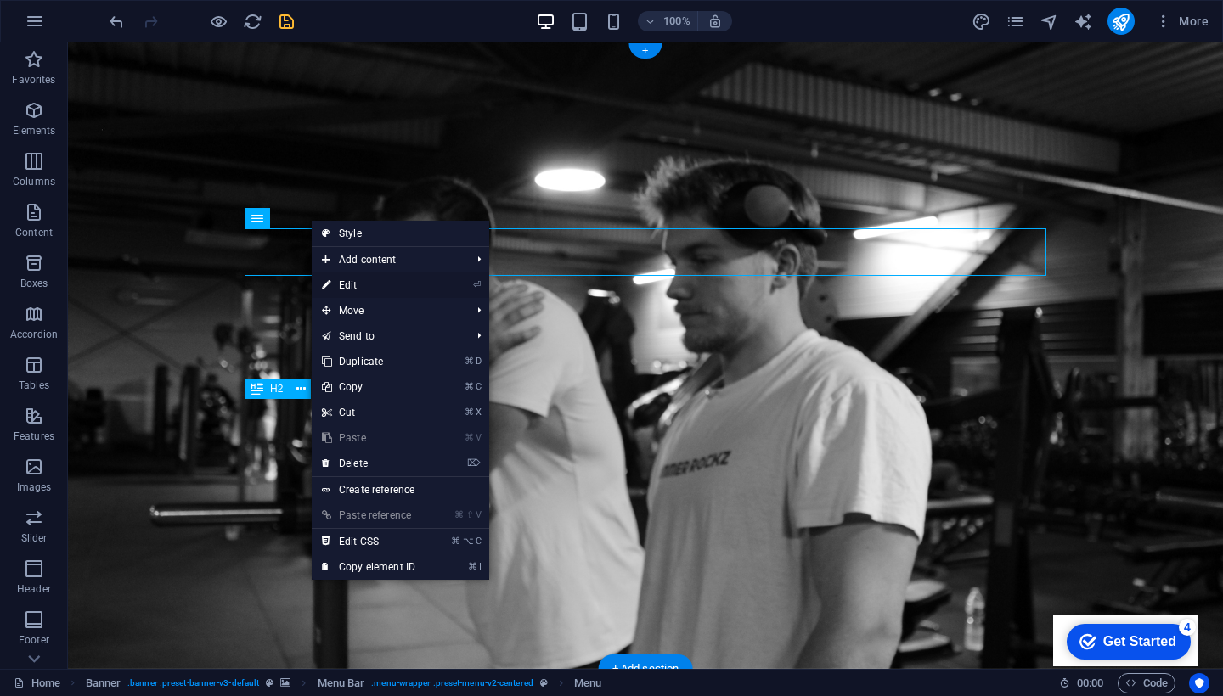
click at [375, 279] on link "⏎ Edit" at bounding box center [369, 285] width 114 height 25
select select
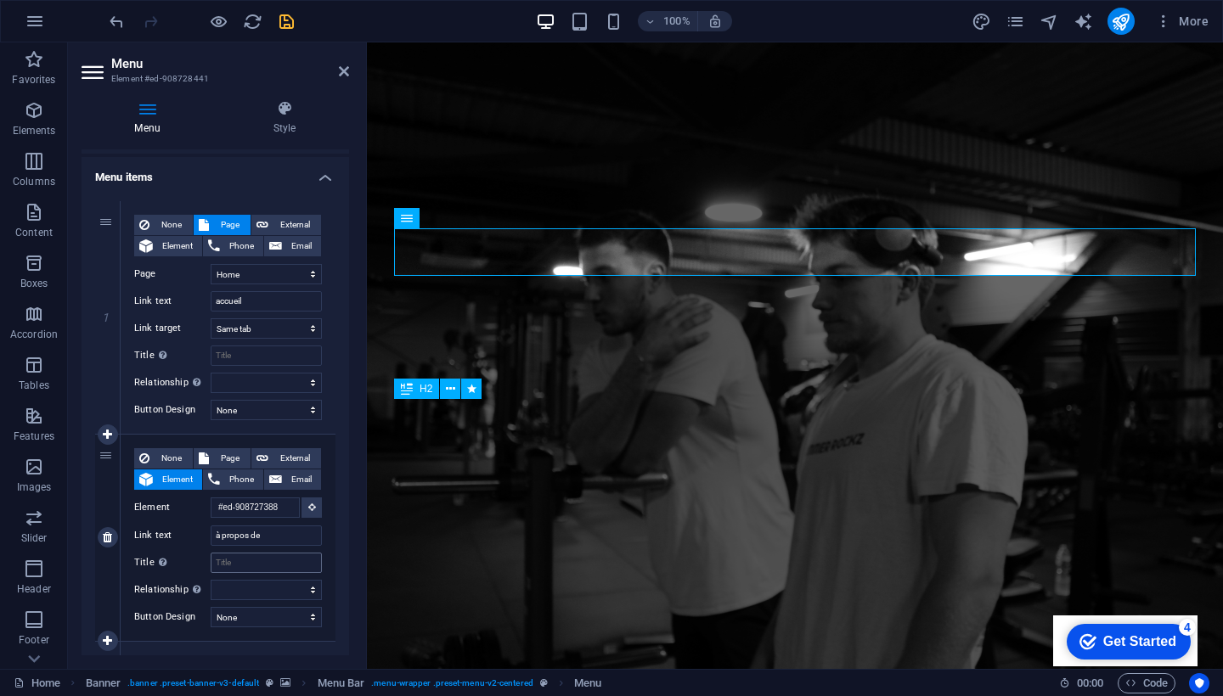
scroll to position [79, 0]
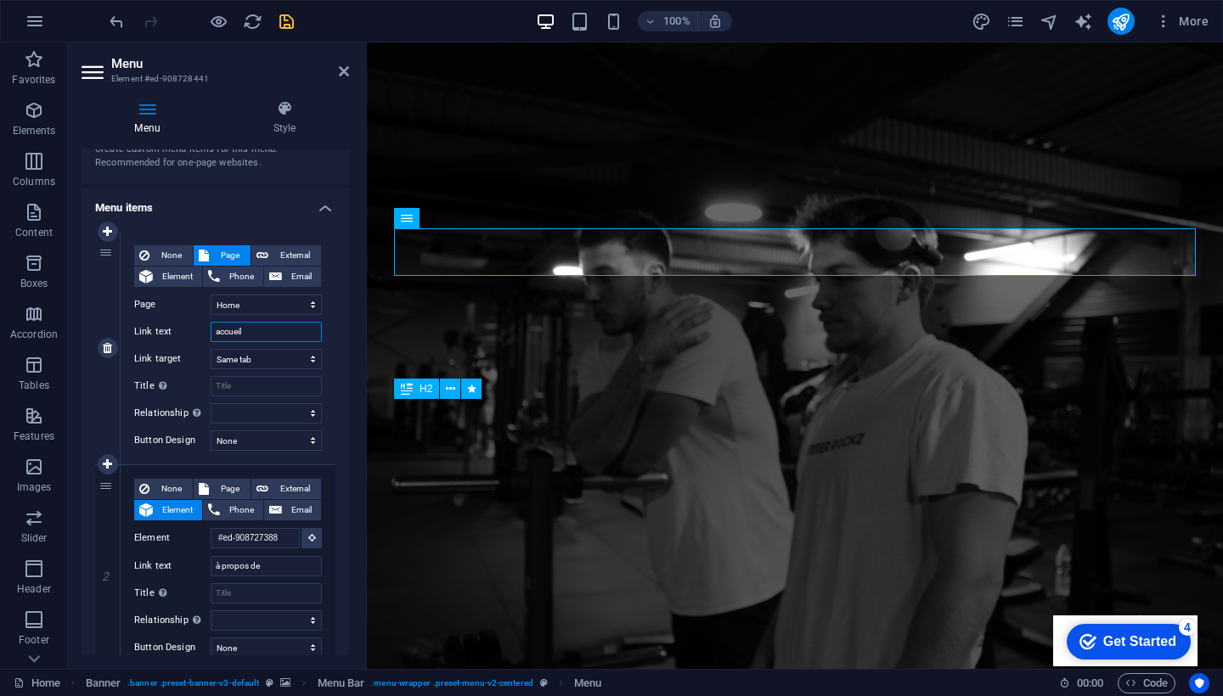
click at [219, 332] on input "accueil" at bounding box center [266, 332] width 111 height 20
type input "Accueil"
select select
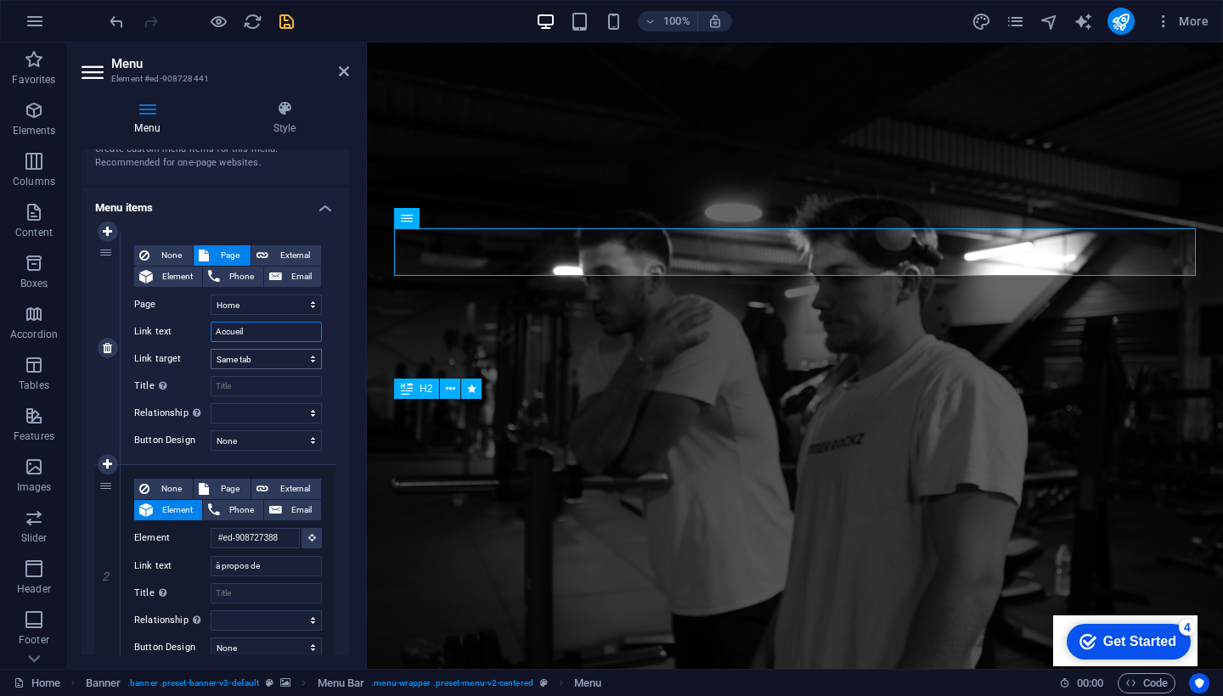
select select
click at [272, 340] on input "Accueil" at bounding box center [266, 332] width 111 height 20
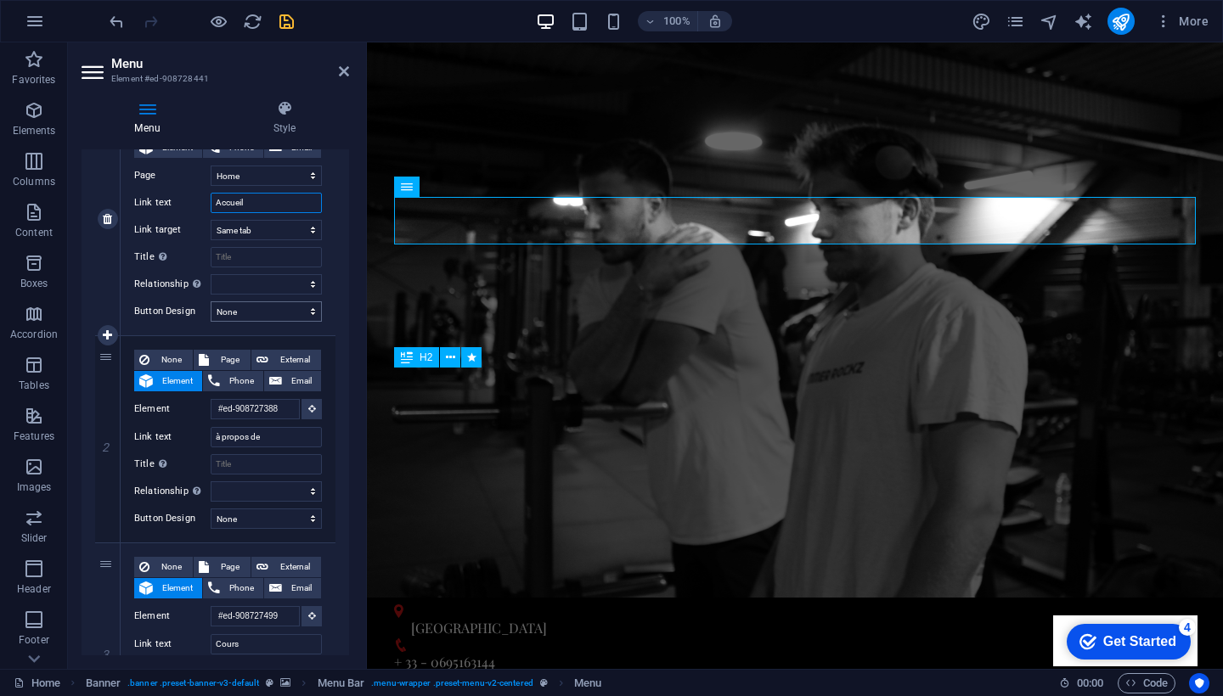
scroll to position [0, 0]
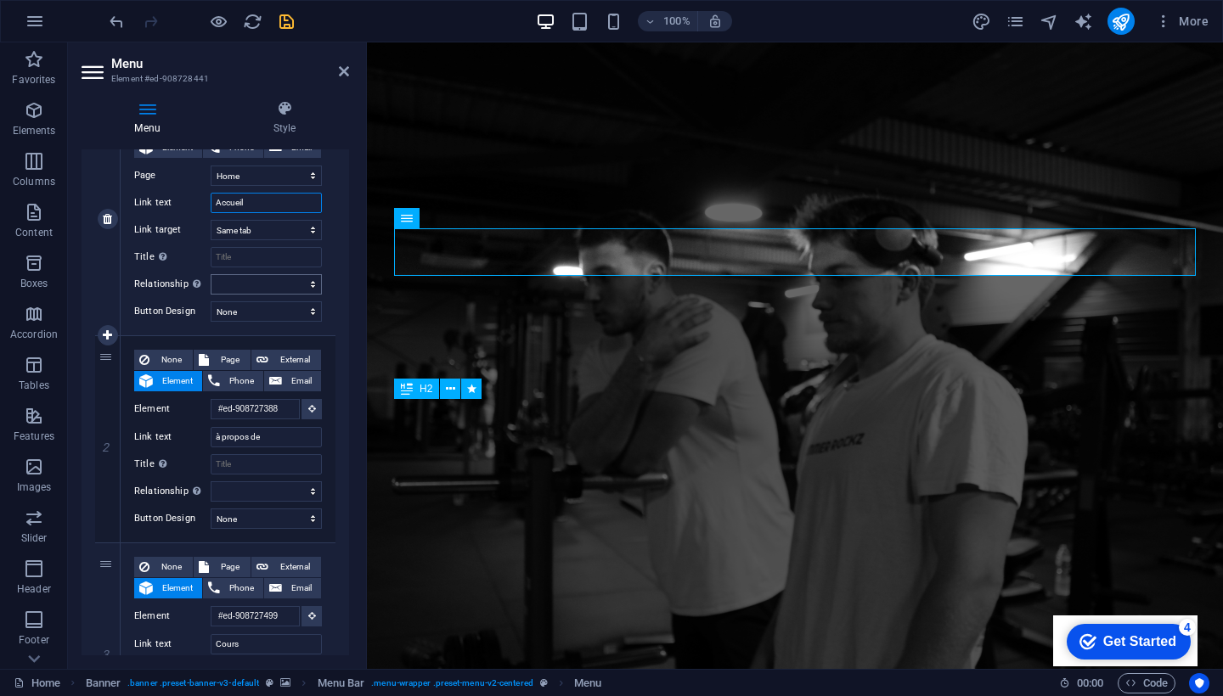
type input "Accueil"
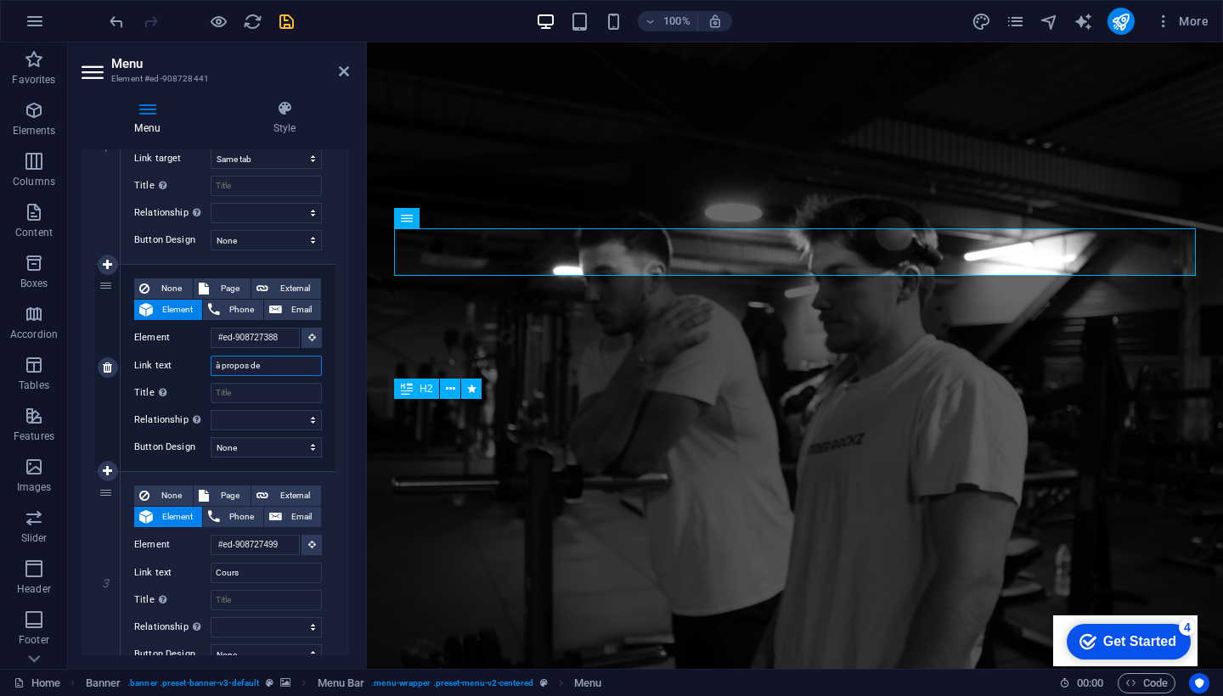
click at [261, 361] on input "à propos de" at bounding box center [266, 366] width 111 height 20
type input "à propos"
select select
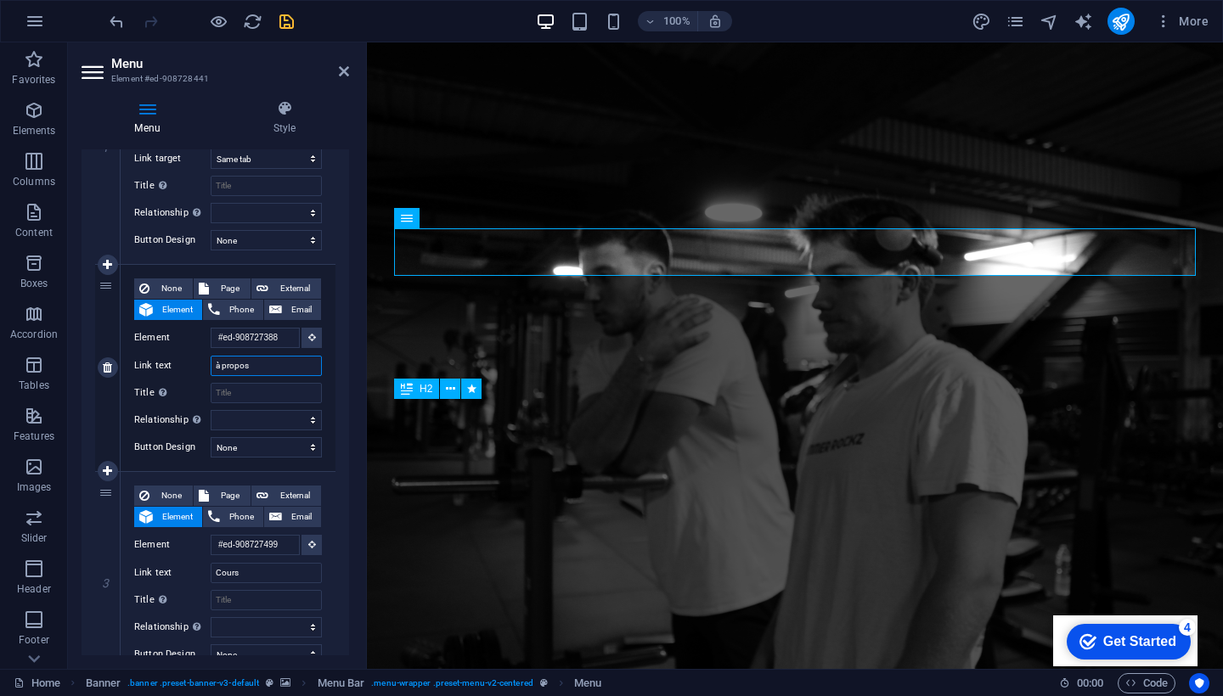
select select
type input "à propos"
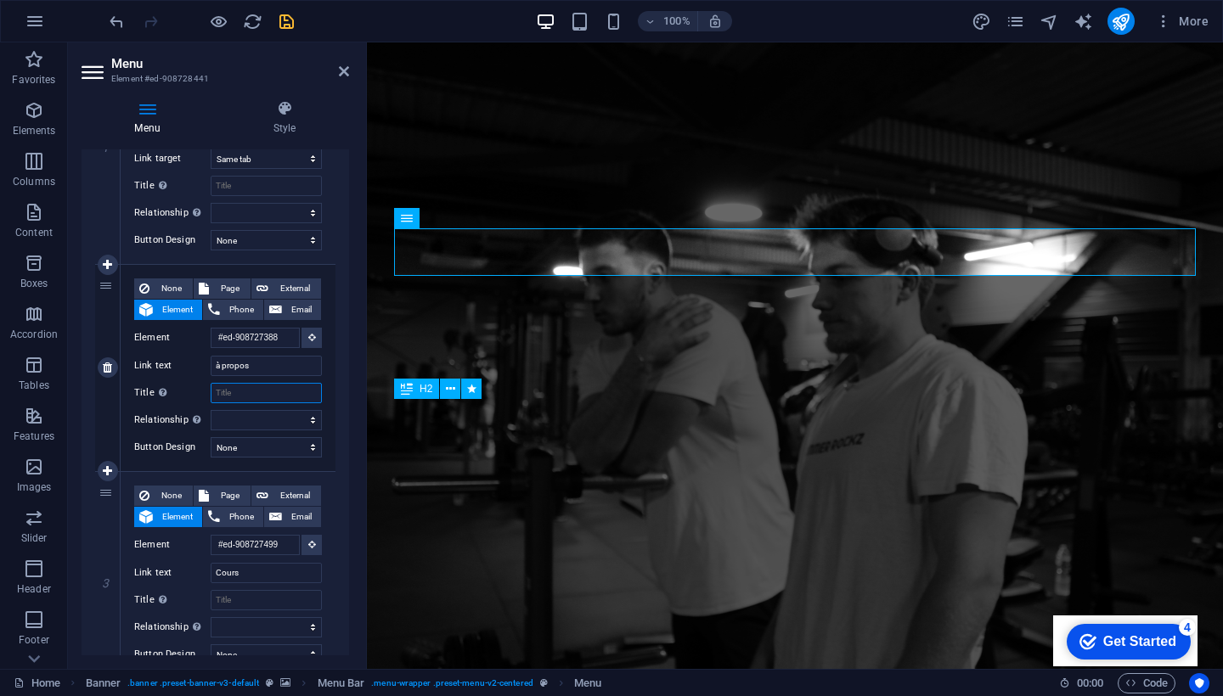
click at [248, 397] on input "Title Additional link description, should not be the same as the link text. The…" at bounding box center [266, 393] width 111 height 20
click at [259, 374] on input "à propos" at bounding box center [266, 366] width 111 height 20
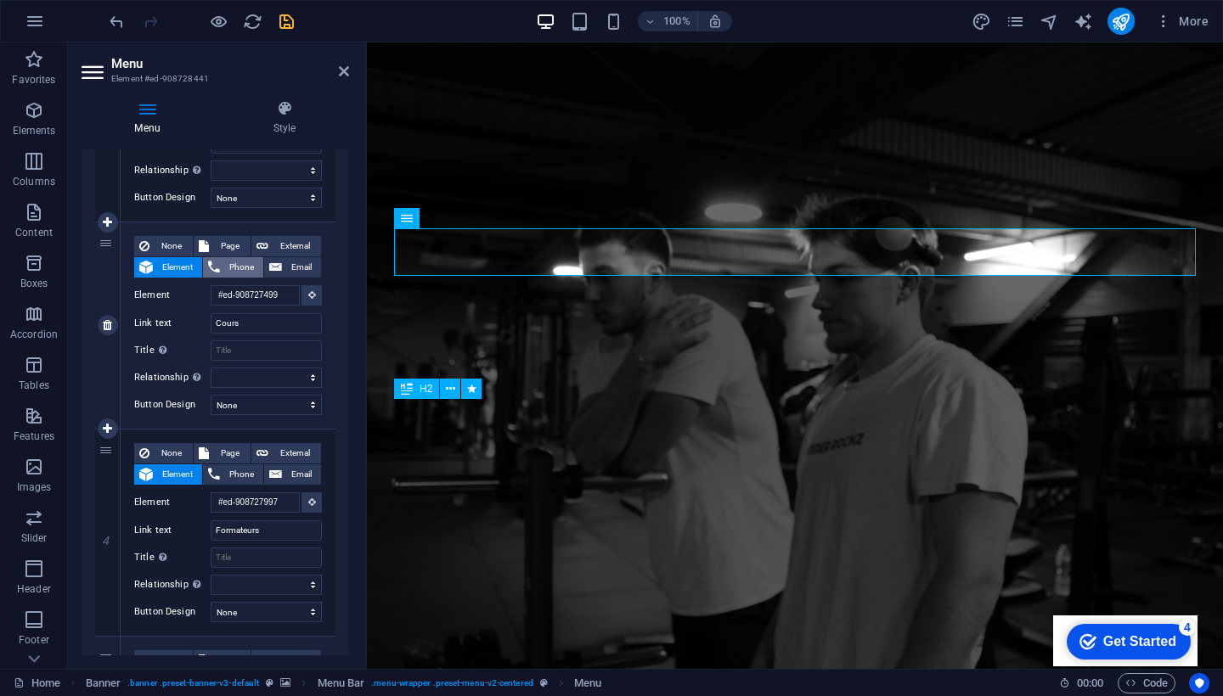
scroll to position [530, 0]
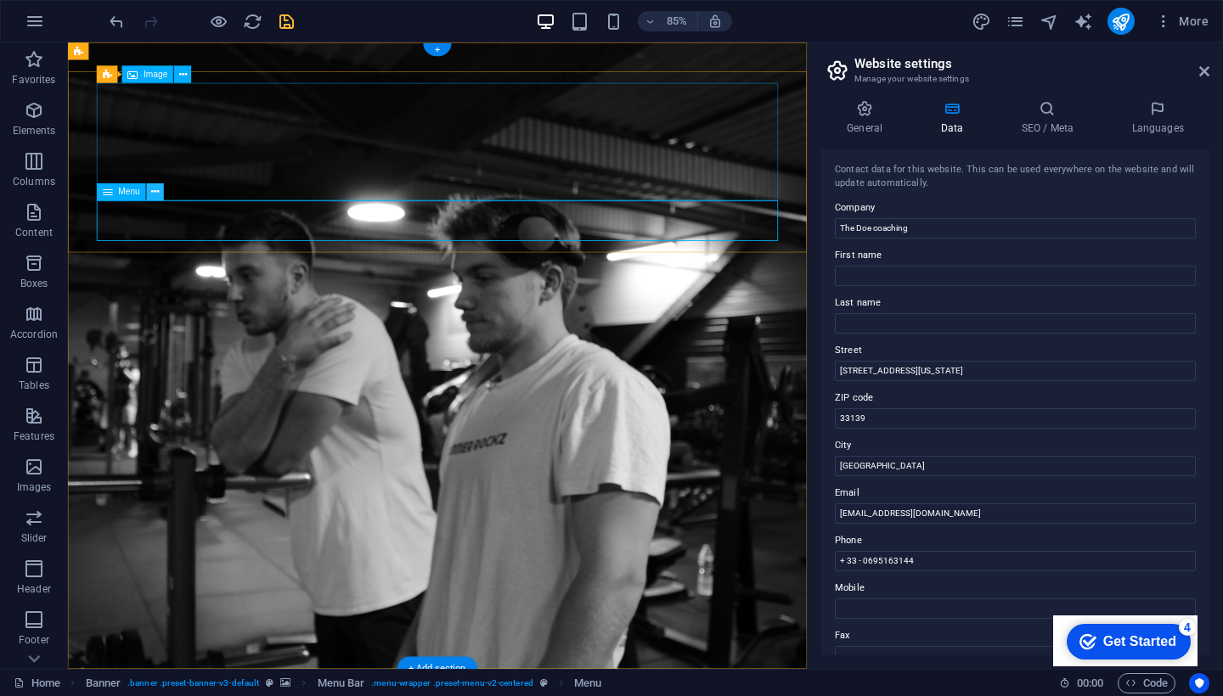
click at [155, 189] on icon at bounding box center [155, 191] width 8 height 15
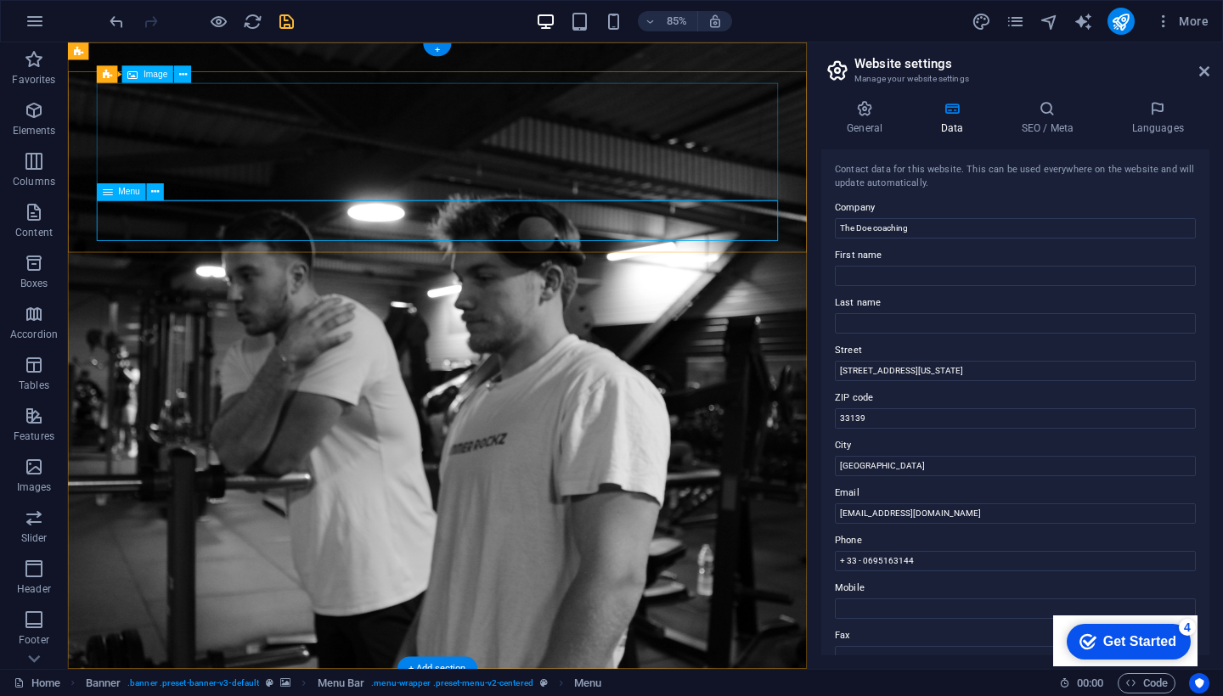
click at [151, 194] on icon at bounding box center [155, 191] width 8 height 15
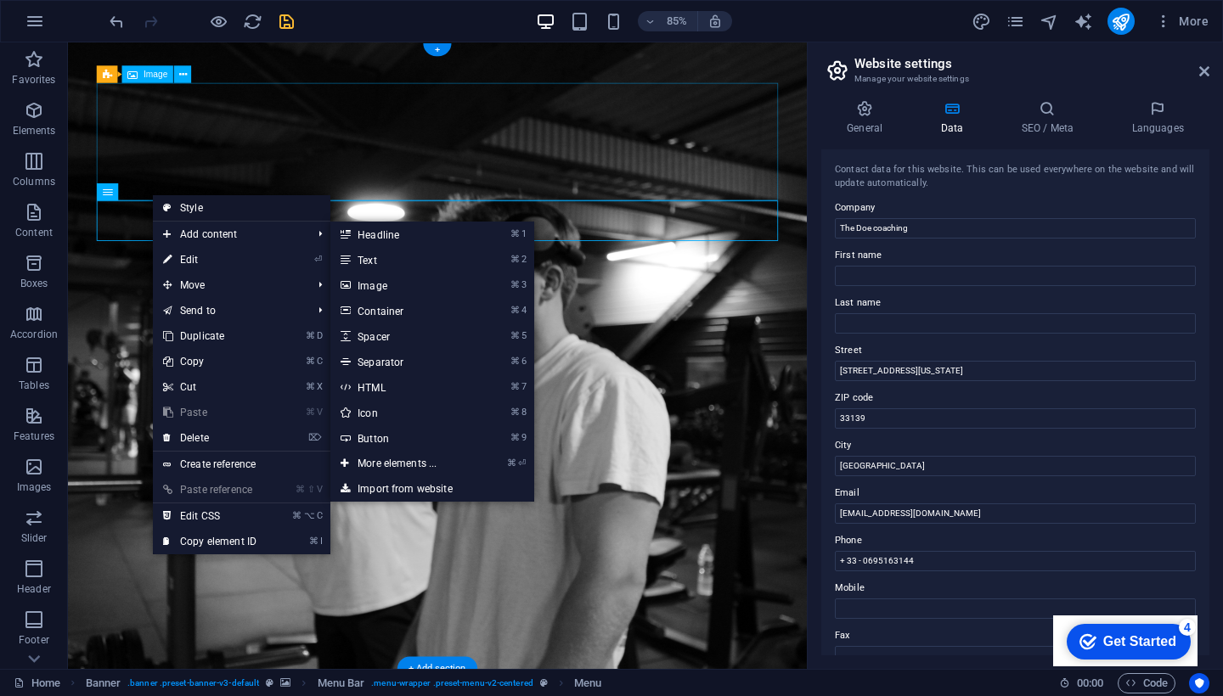
click at [197, 211] on link "Style" at bounding box center [242, 207] width 178 height 25
select select "rem"
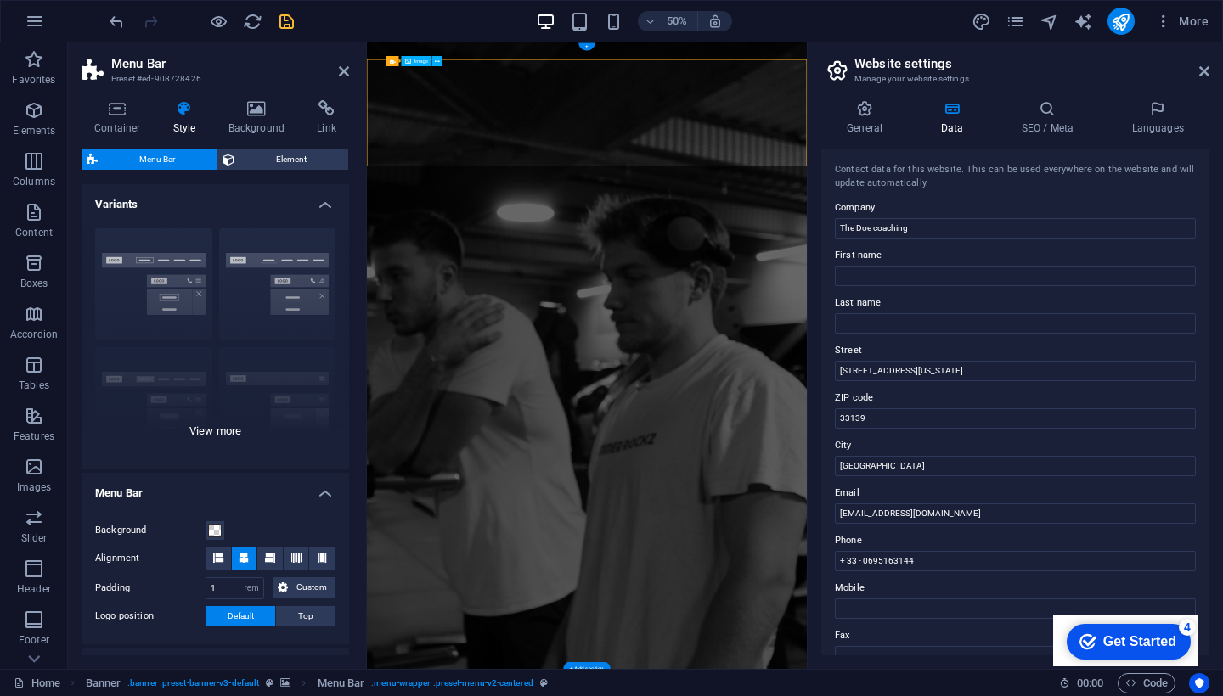
click at [177, 286] on div "Border Centered Default Fixed Loki Trigger Wide XXL" at bounding box center [216, 342] width 268 height 255
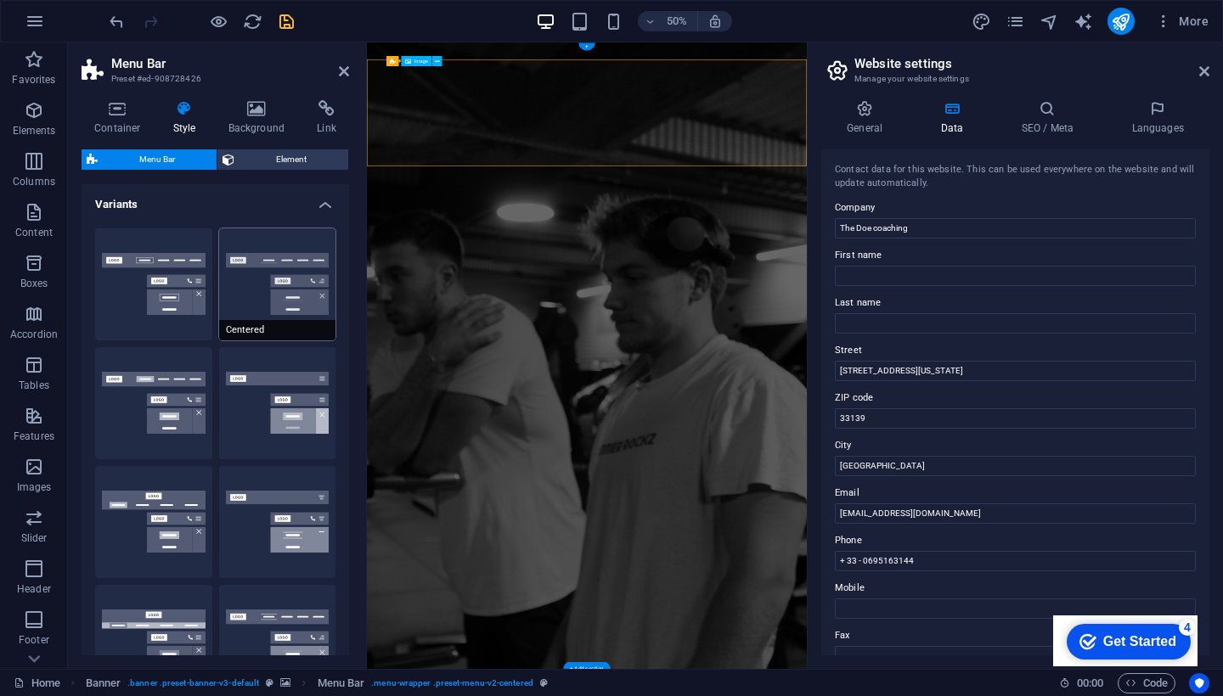
click at [286, 285] on button "Centered" at bounding box center [277, 284] width 117 height 112
click at [183, 299] on button "Border" at bounding box center [153, 284] width 117 height 112
click at [273, 301] on button "Centered" at bounding box center [277, 284] width 117 height 112
click at [182, 301] on button "Border" at bounding box center [153, 284] width 117 height 112
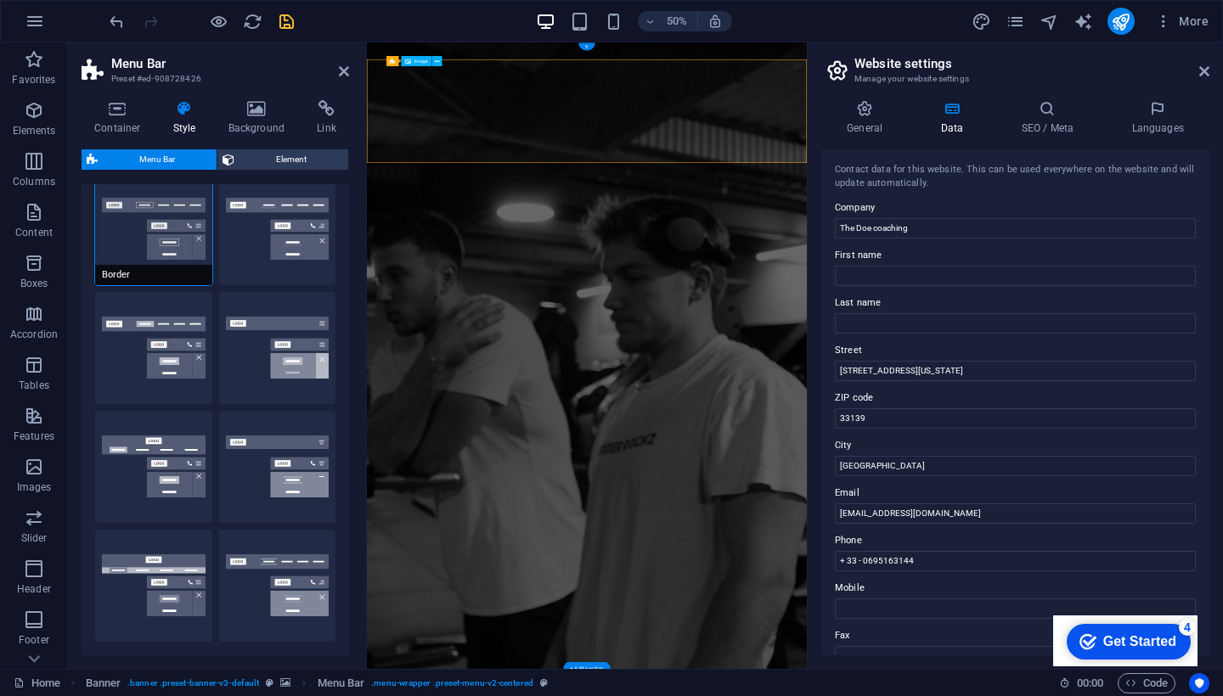
scroll to position [62, 0]
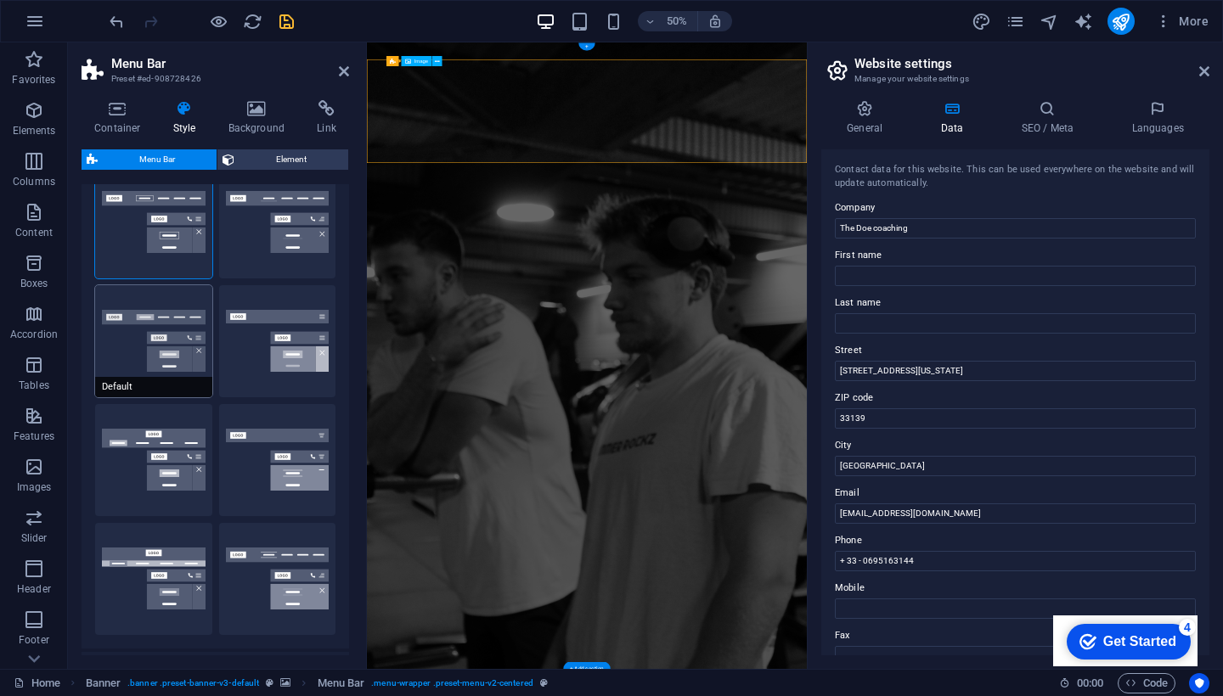
click at [168, 341] on button "Default" at bounding box center [153, 341] width 117 height 112
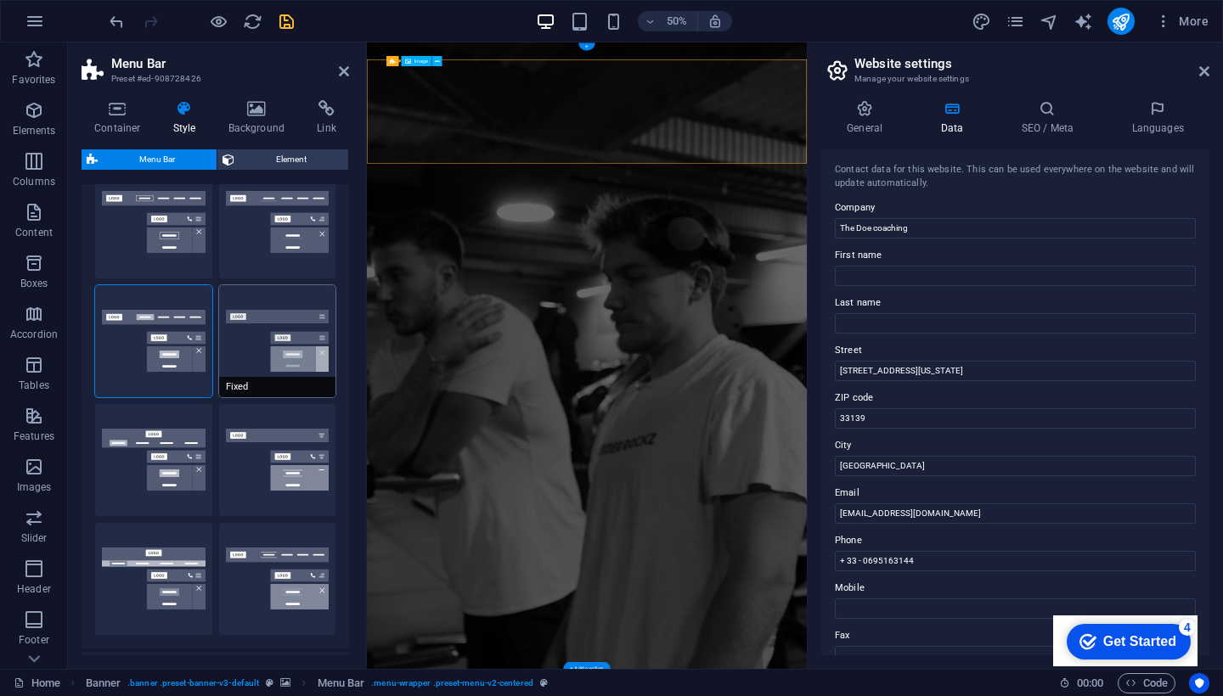
click at [221, 343] on button "Fixed" at bounding box center [277, 341] width 117 height 112
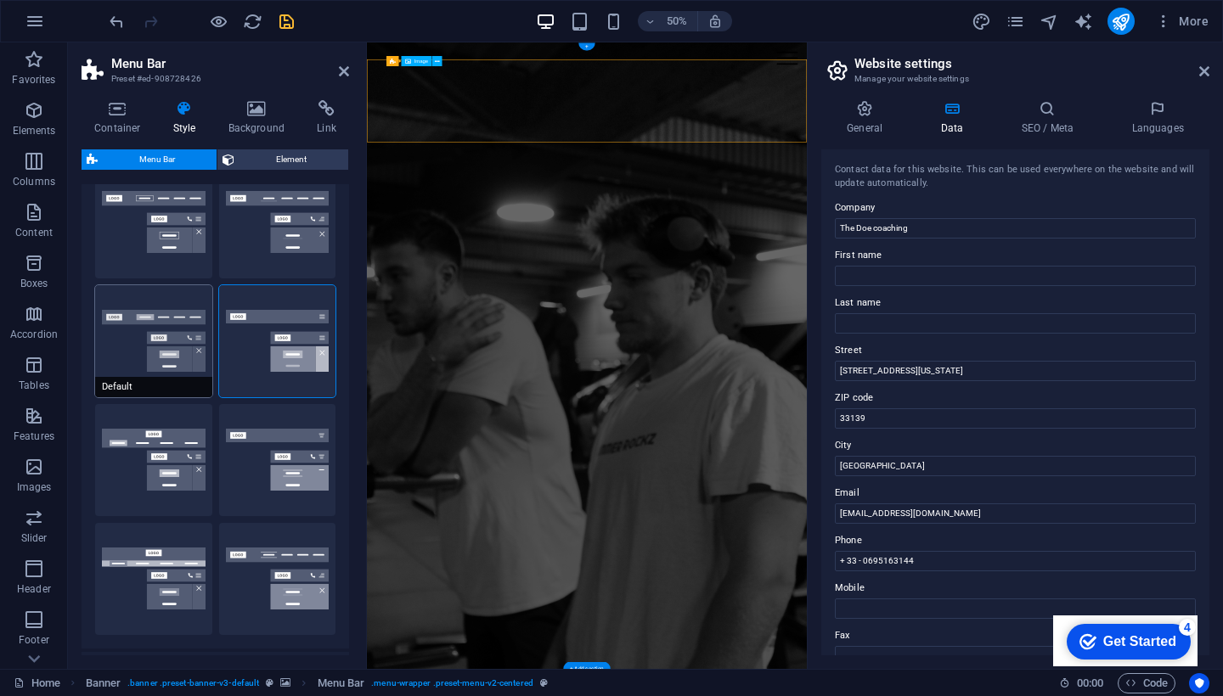
click at [153, 332] on button "Default" at bounding box center [153, 341] width 117 height 112
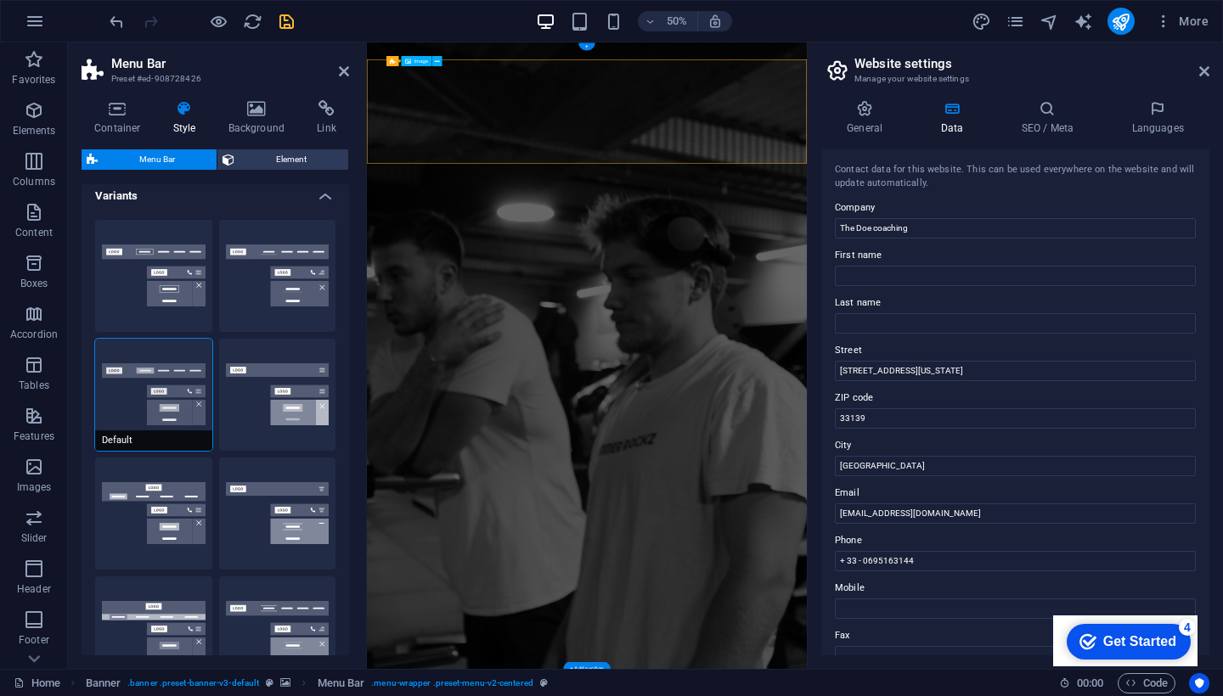
scroll to position [7, 0]
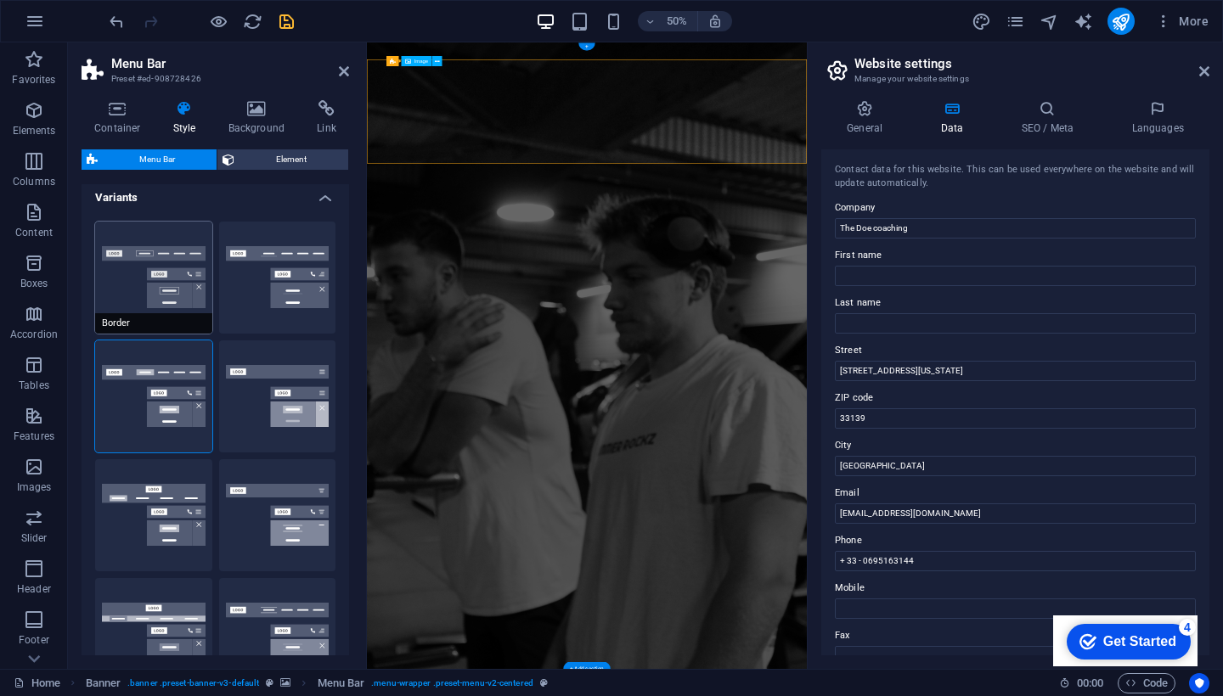
click at [142, 303] on button "Border" at bounding box center [153, 278] width 117 height 112
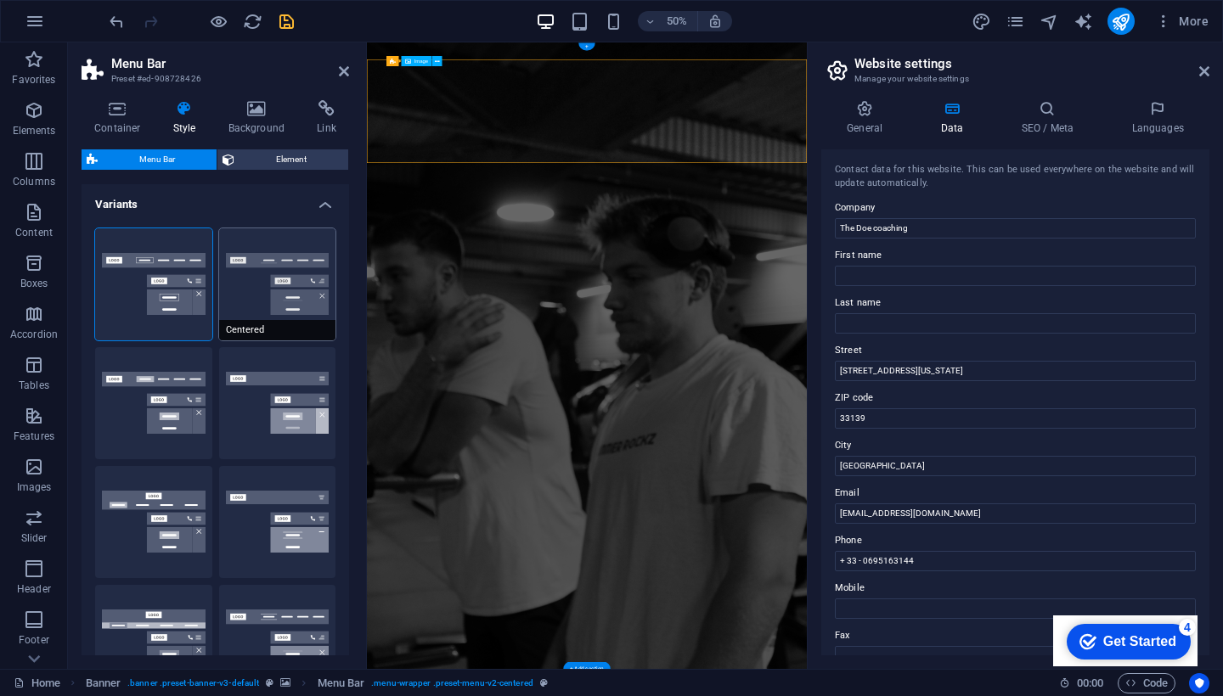
scroll to position [0, 0]
click at [261, 267] on button "Centered" at bounding box center [277, 284] width 117 height 112
click at [176, 271] on button "Border" at bounding box center [153, 284] width 117 height 112
click at [149, 367] on button "Default" at bounding box center [153, 403] width 117 height 112
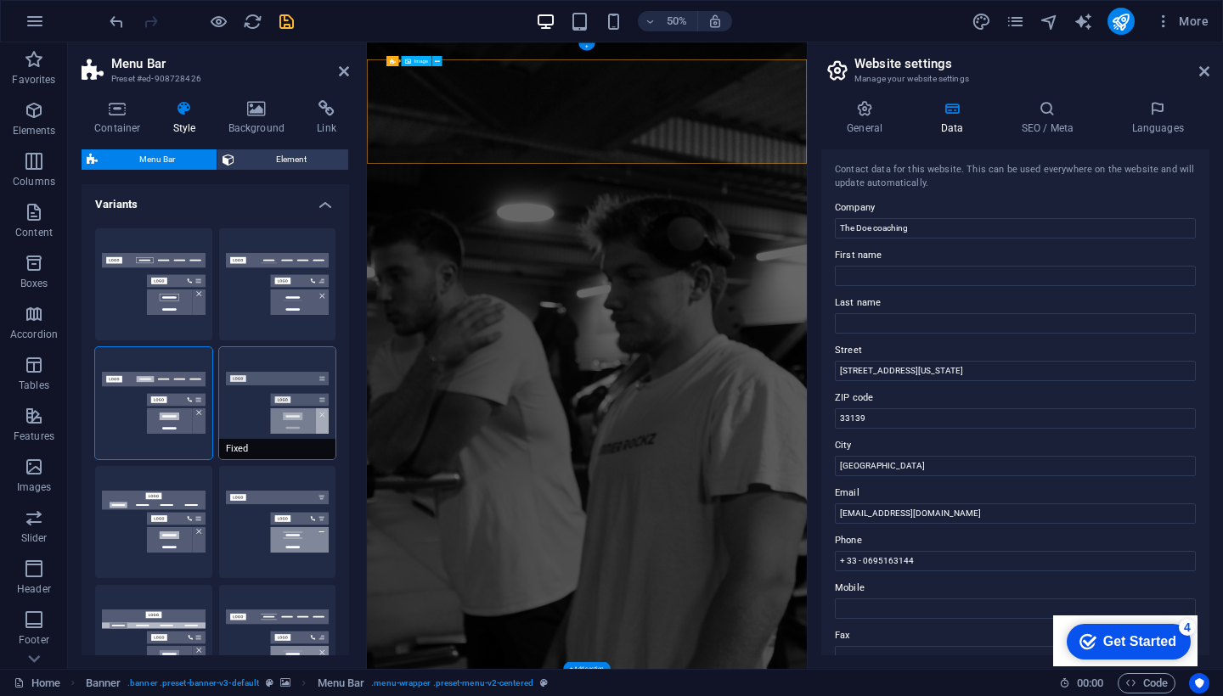
click at [232, 371] on button "Fixed" at bounding box center [277, 403] width 117 height 112
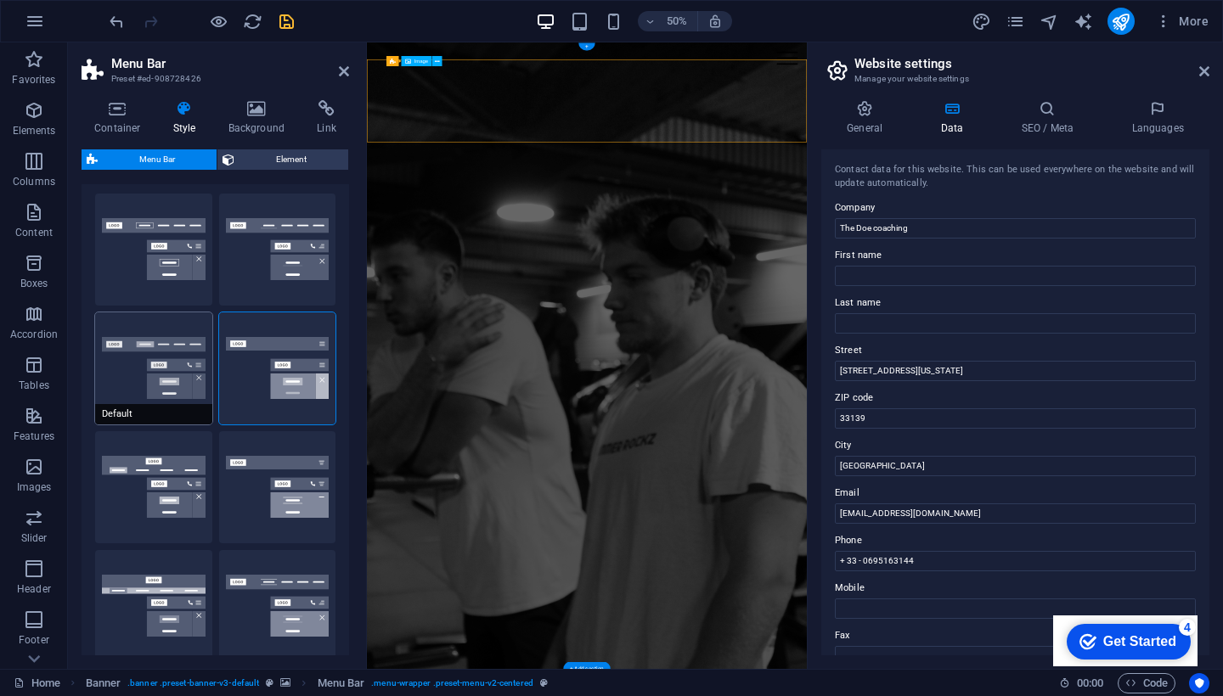
scroll to position [37, 0]
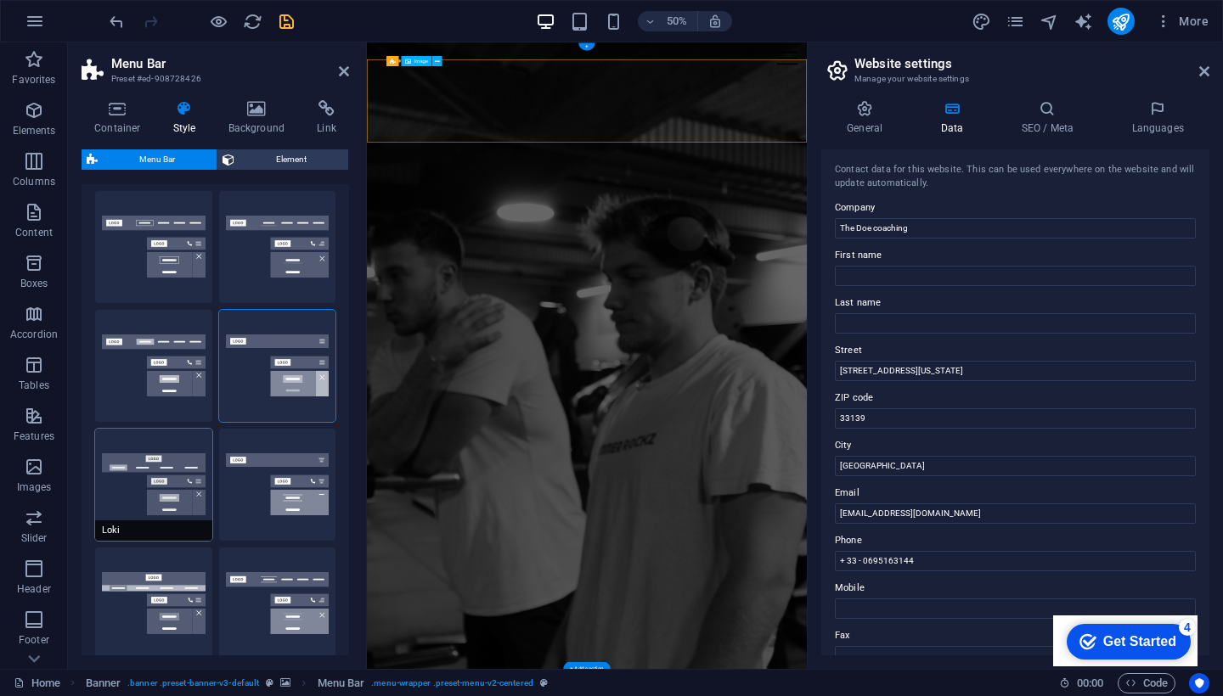
click at [143, 434] on button "Loki" at bounding box center [153, 485] width 117 height 112
type input "0"
select select "DISABLED_OPTION_VALUE"
type input "2"
type input "1"
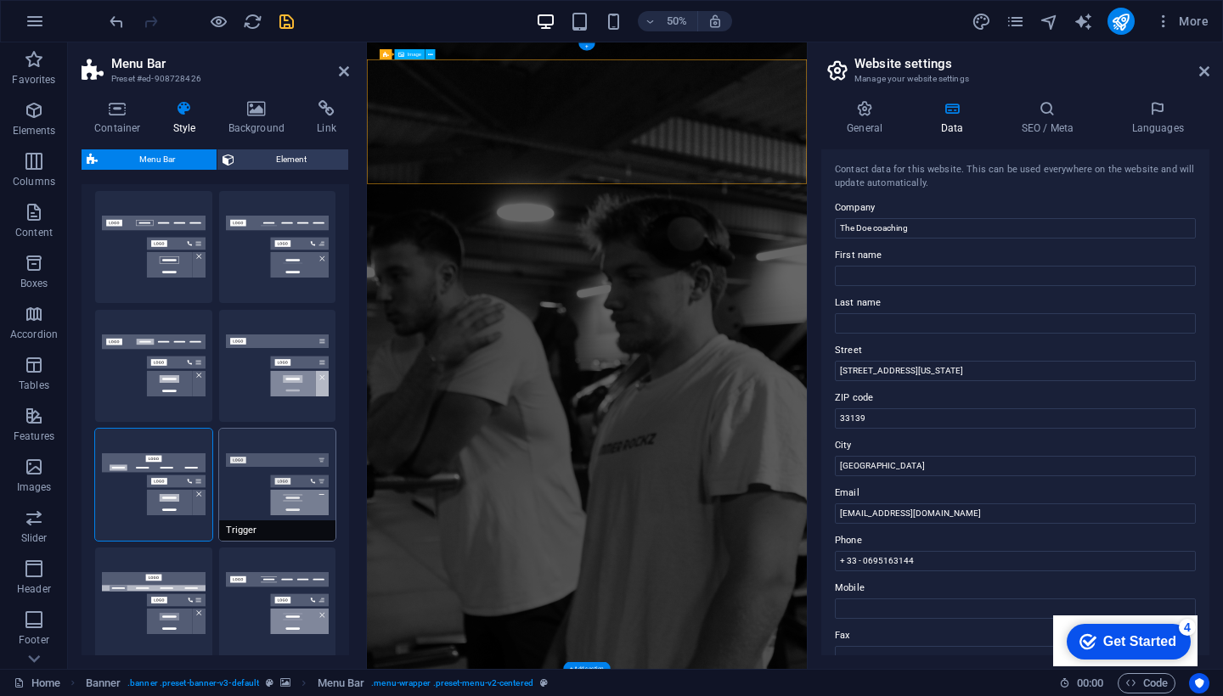
click at [258, 471] on button "Trigger" at bounding box center [277, 485] width 117 height 112
type input "1"
select select "rem"
type input "1"
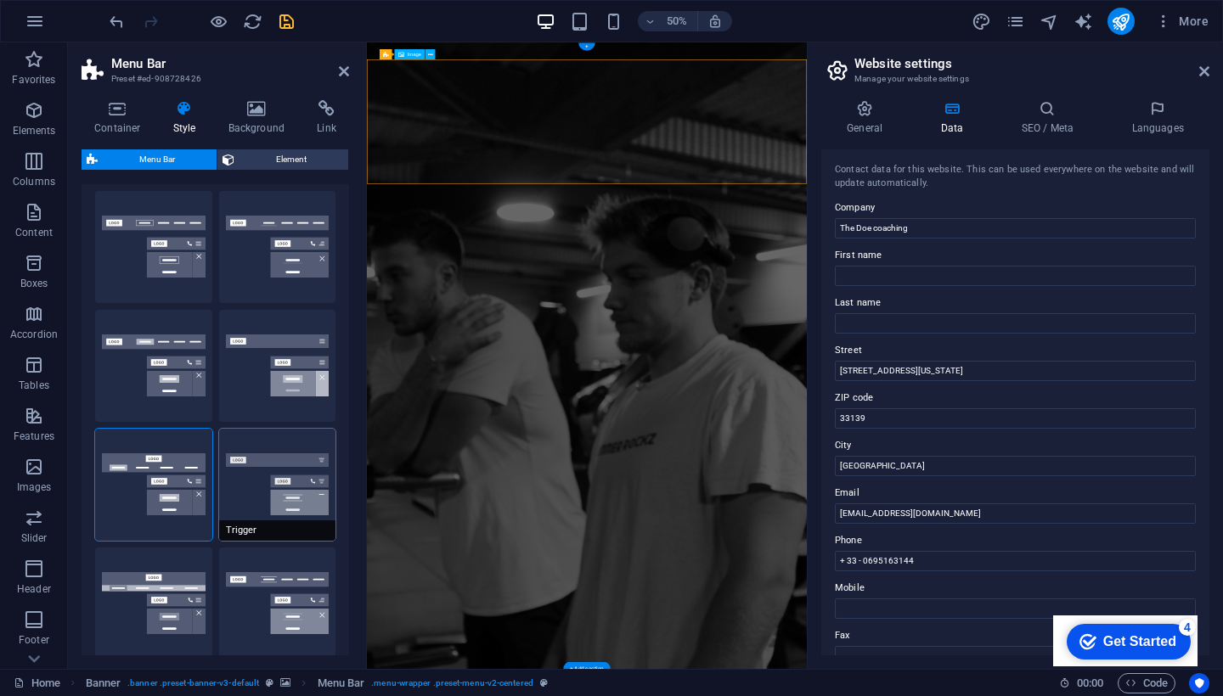
type input "0"
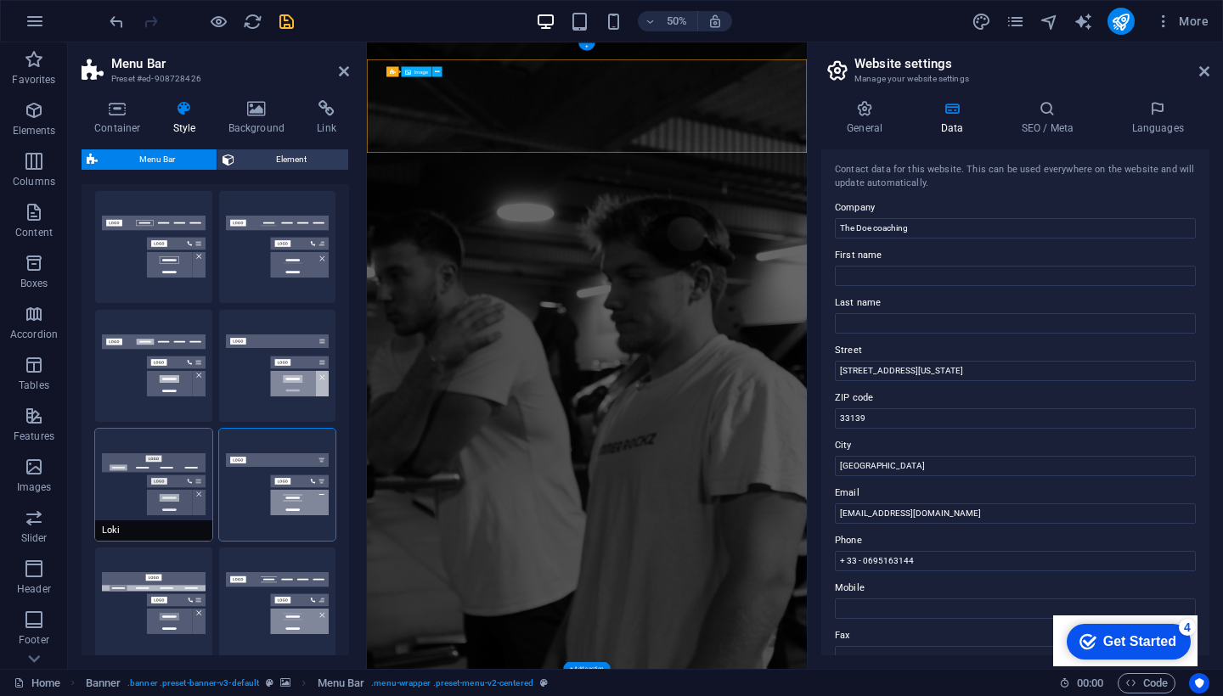
click at [162, 489] on button "Loki" at bounding box center [153, 485] width 117 height 112
type input "0"
select select "DISABLED_OPTION_VALUE"
type input "2"
type input "1"
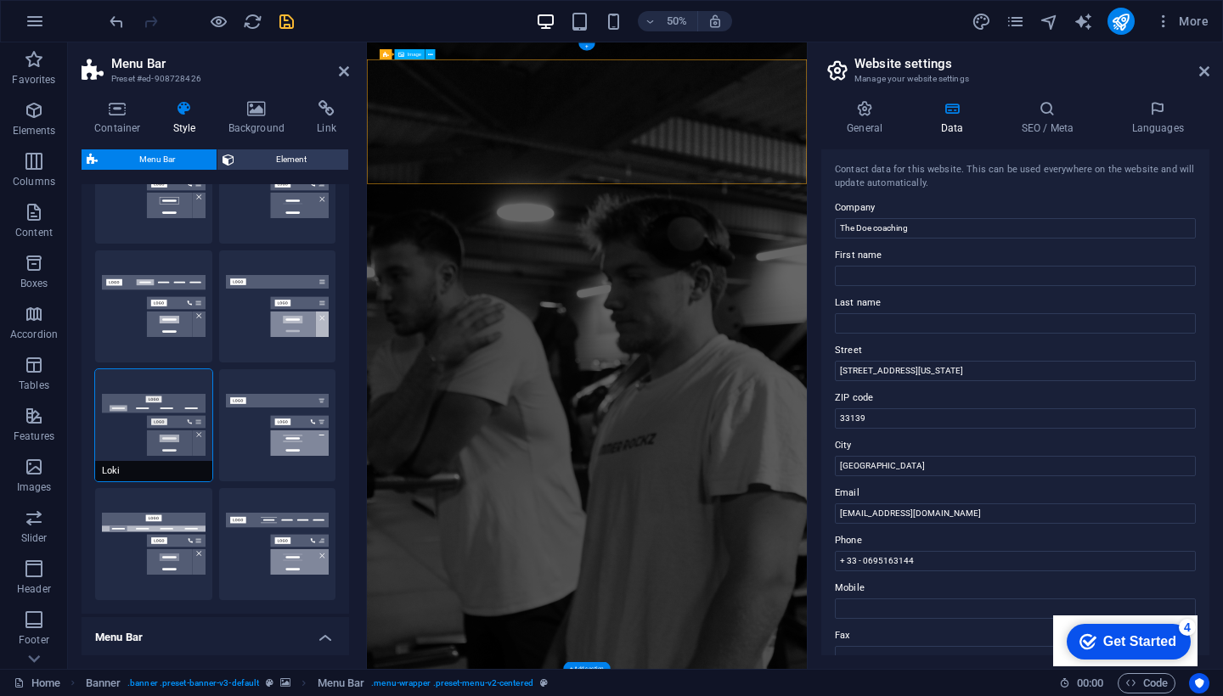
scroll to position [106, 0]
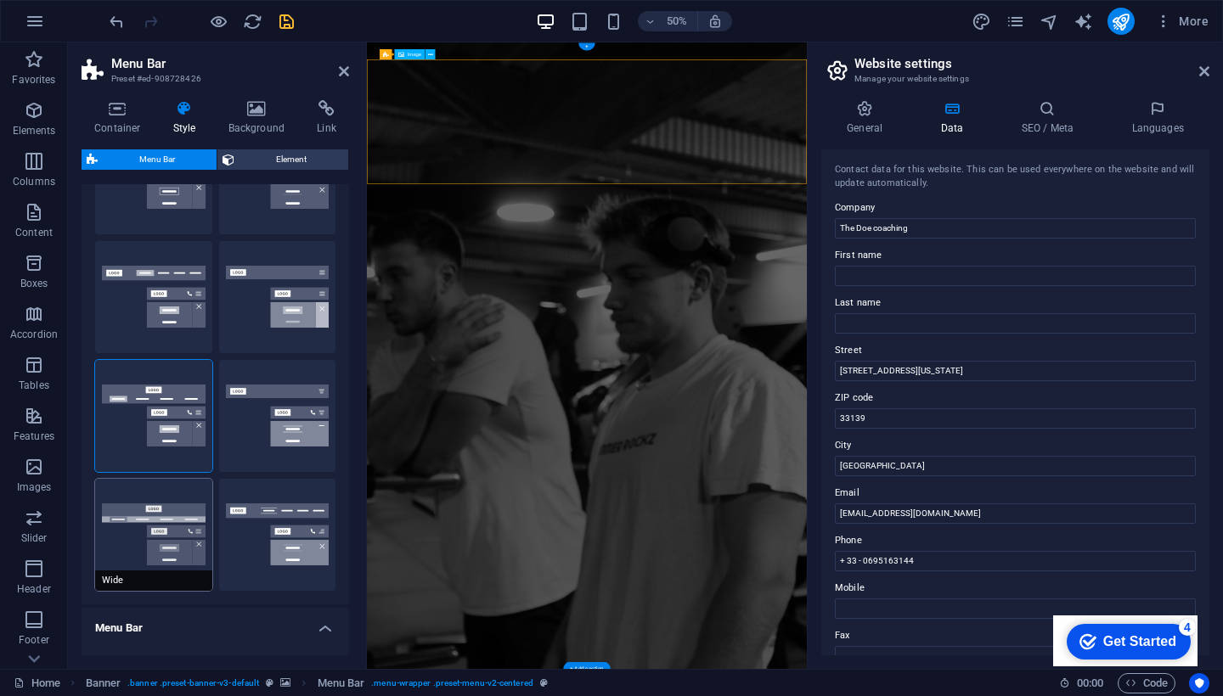
click at [155, 527] on button "Wide" at bounding box center [153, 535] width 117 height 112
type input "0"
type input "2"
select select "rem"
type input "2"
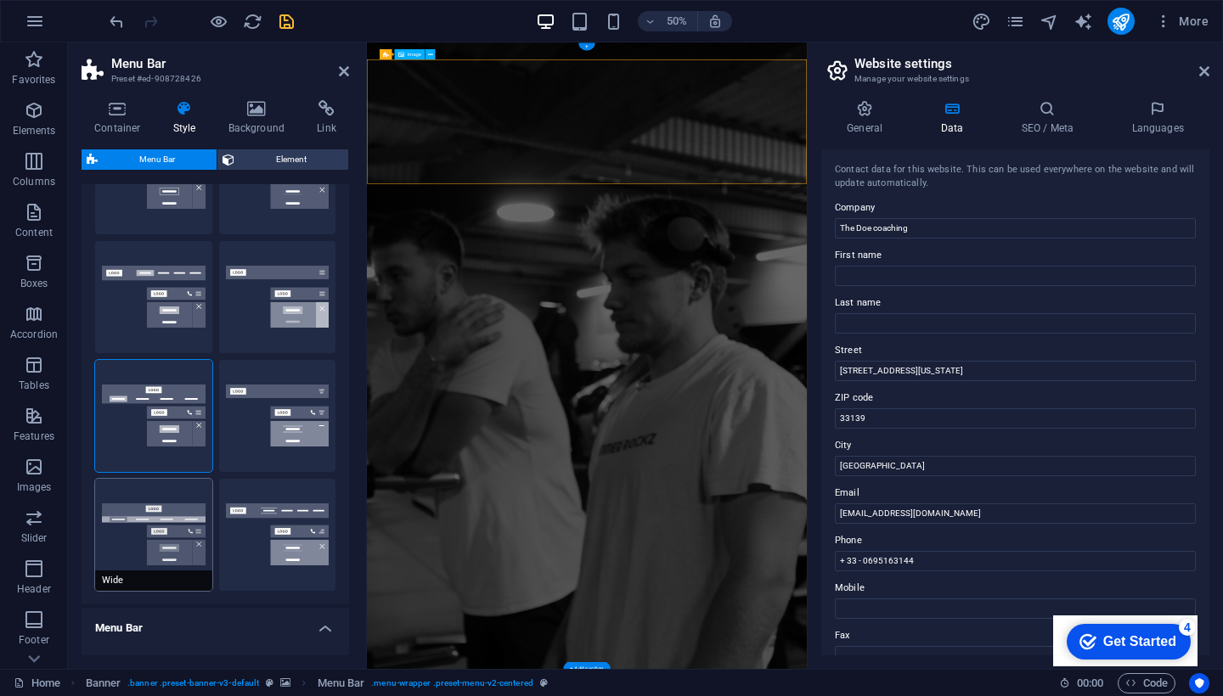
type input "2"
type input "0"
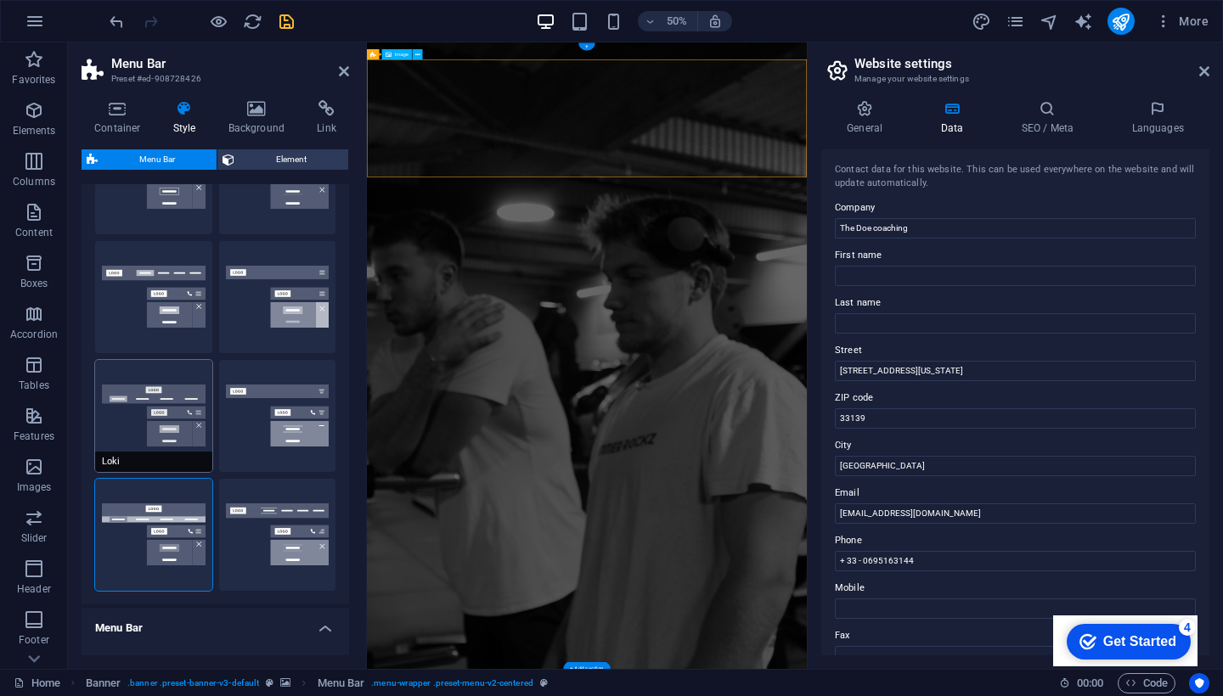
click at [166, 397] on button "Loki" at bounding box center [153, 416] width 117 height 112
type input "0"
select select "DISABLED_OPTION_VALUE"
type input "1"
type input "2"
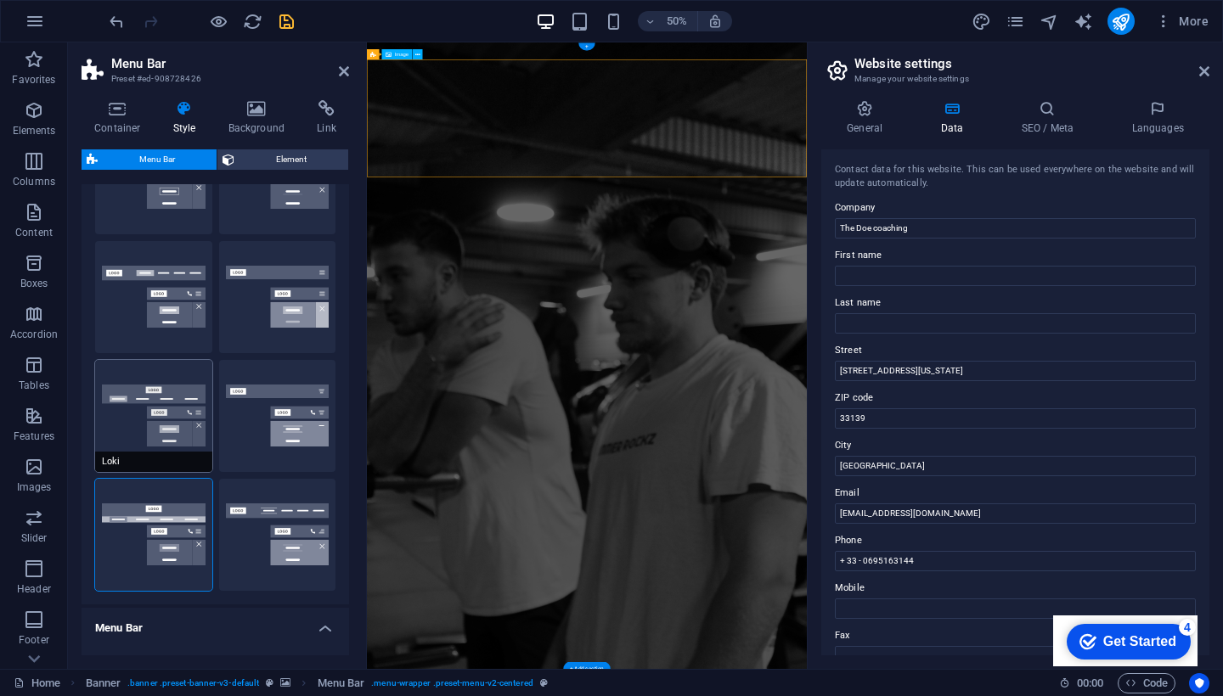
type input "1"
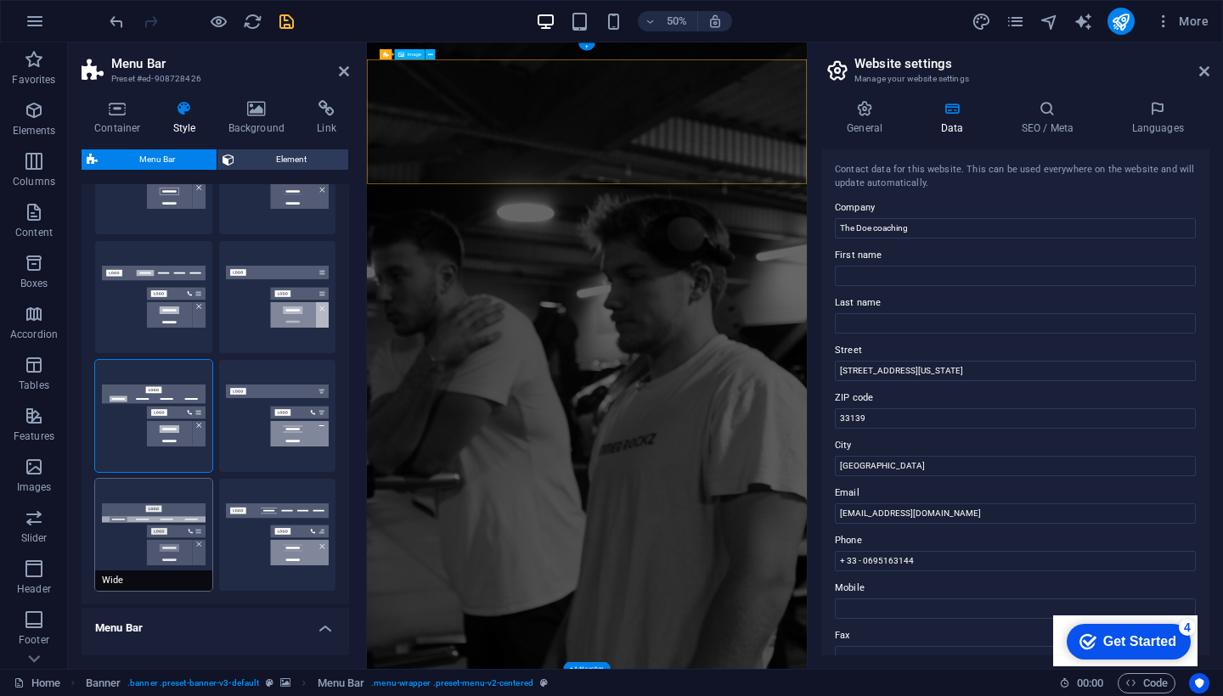
click at [158, 519] on button "Wide" at bounding box center [153, 535] width 117 height 112
type input "0"
type input "2"
select select "rem"
type input "2"
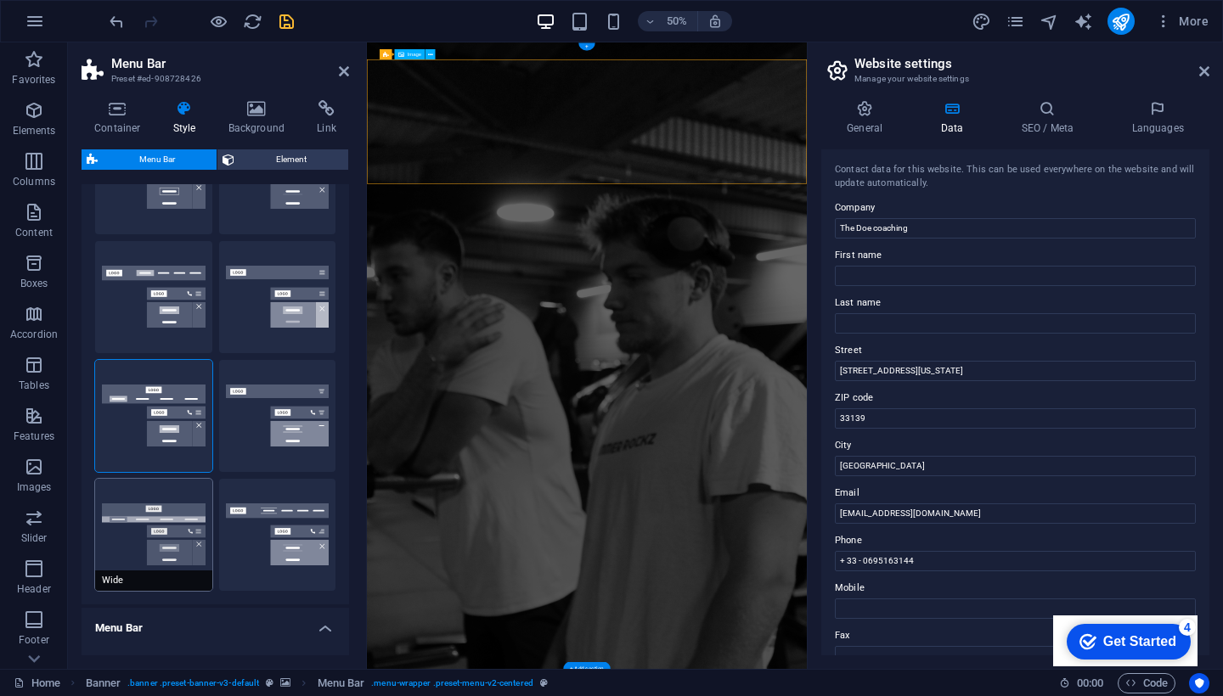
type input "2"
type input "0"
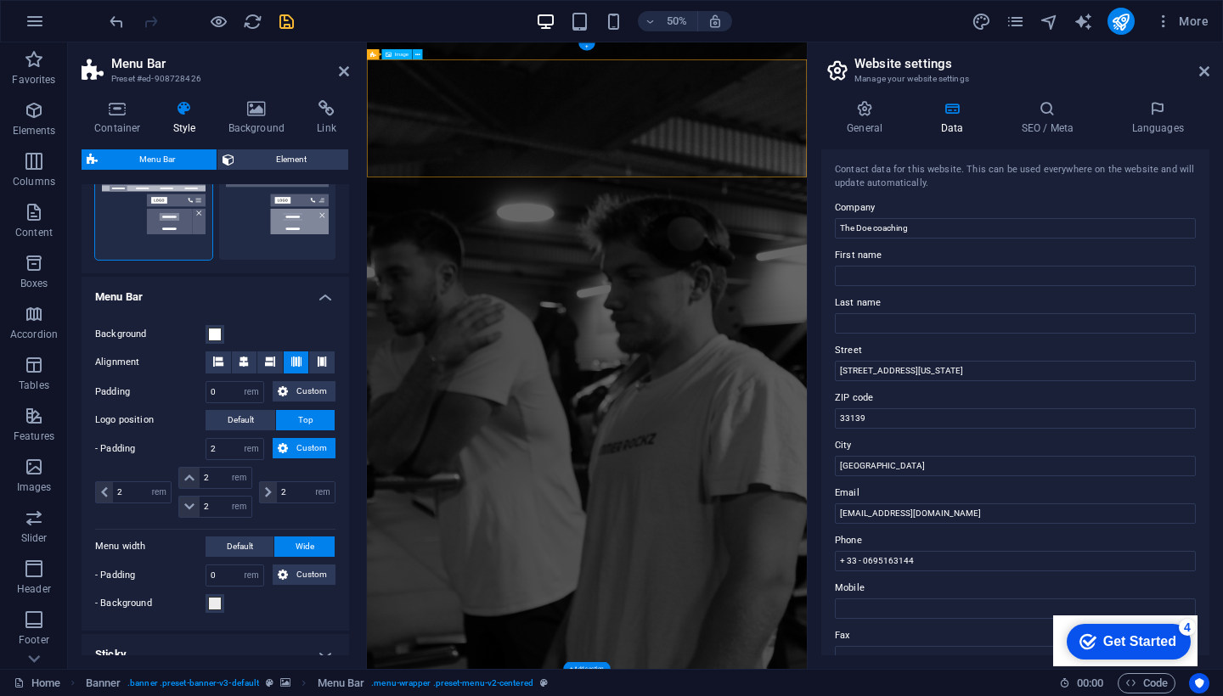
scroll to position [439, 0]
click at [214, 333] on span at bounding box center [215, 333] width 14 height 14
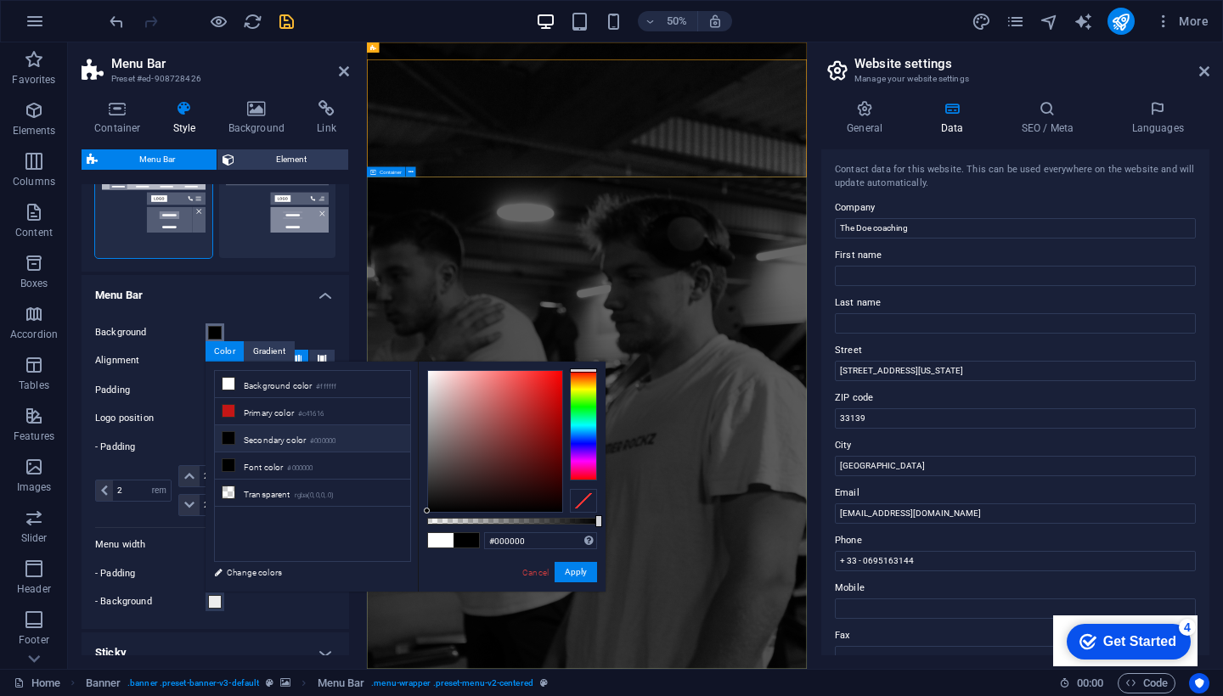
drag, startPoint x: 427, startPoint y: 369, endPoint x: 414, endPoint y: 532, distance: 163.6
click at [414, 532] on div "less Background color #ffffff Primary color #c41616 Secondary color #000000 Fon…" at bounding box center [406, 477] width 400 height 230
drag, startPoint x: 427, startPoint y: 510, endPoint x: 565, endPoint y: 516, distance: 137.7
click at [565, 516] on div "#000000 Supported formats #0852ed rgb(8, 82, 237) rgba(8, 82, 237, 90%) hsv(221…" at bounding box center [512, 600] width 188 height 476
click at [571, 577] on button "Apply" at bounding box center [576, 572] width 42 height 20
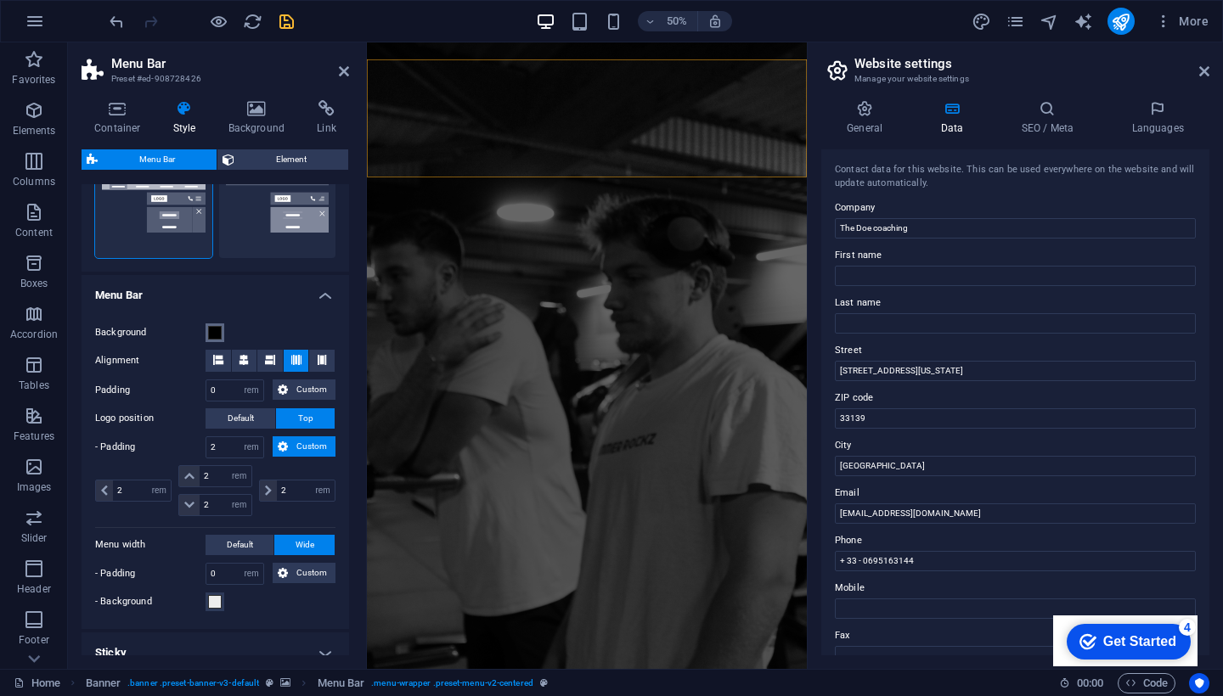
click at [220, 324] on button "Background" at bounding box center [215, 333] width 19 height 19
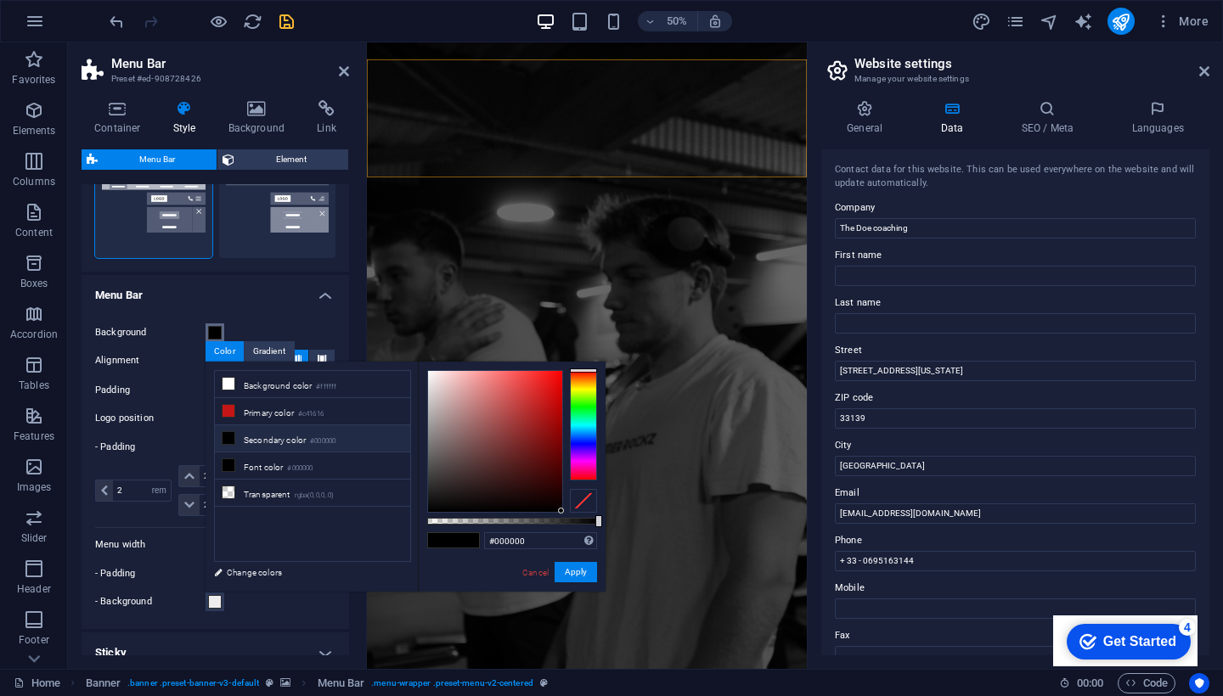
click at [578, 413] on div at bounding box center [583, 425] width 27 height 110
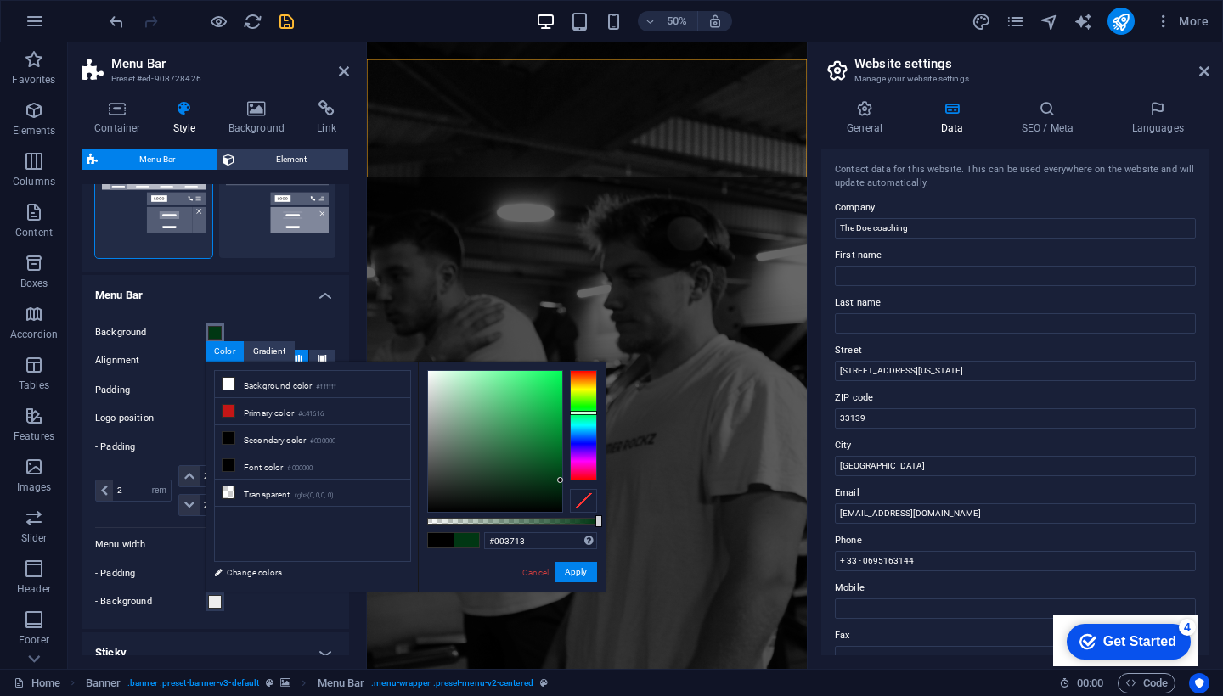
drag, startPoint x: 556, startPoint y: 506, endPoint x: 561, endPoint y: 481, distance: 25.8
click at [561, 481] on div at bounding box center [495, 441] width 134 height 141
click at [577, 573] on button "Apply" at bounding box center [576, 572] width 42 height 20
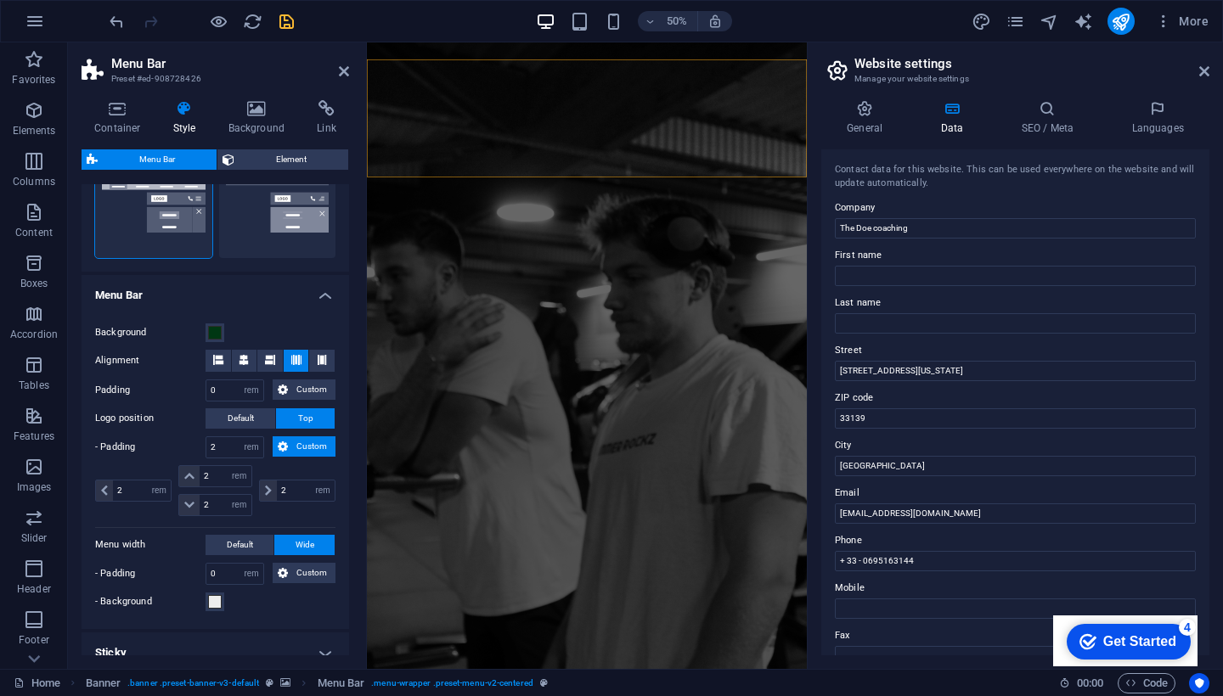
click at [205, 327] on label "Background" at bounding box center [150, 333] width 110 height 20
click at [206, 327] on button "Background" at bounding box center [215, 333] width 19 height 19
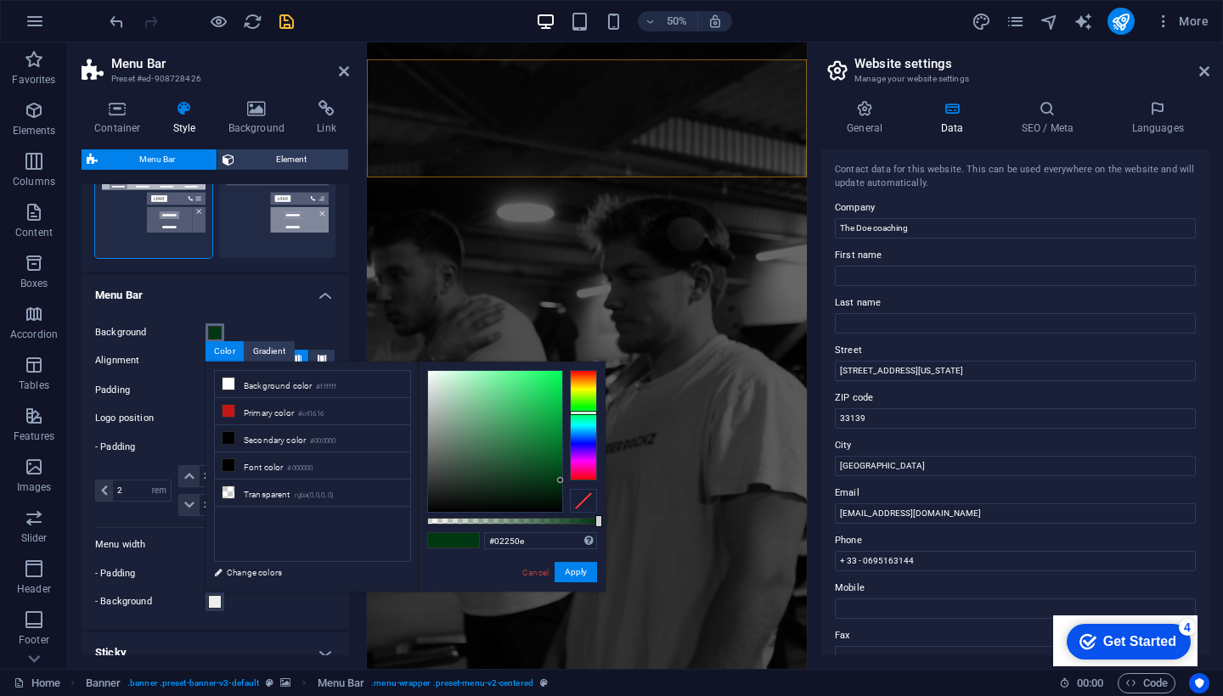
click at [555, 491] on div at bounding box center [495, 441] width 134 height 141
click at [578, 575] on button "Apply" at bounding box center [576, 572] width 42 height 20
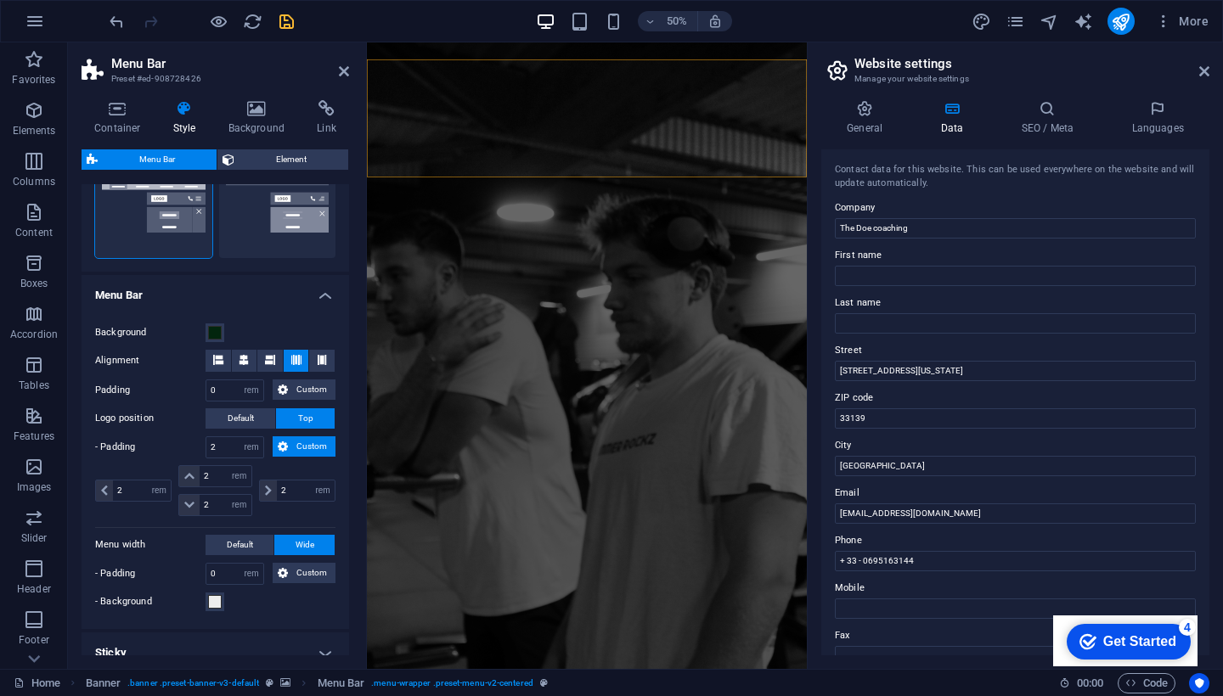
click at [224, 329] on div "Background" at bounding box center [215, 333] width 240 height 20
click at [217, 328] on span at bounding box center [215, 333] width 14 height 14
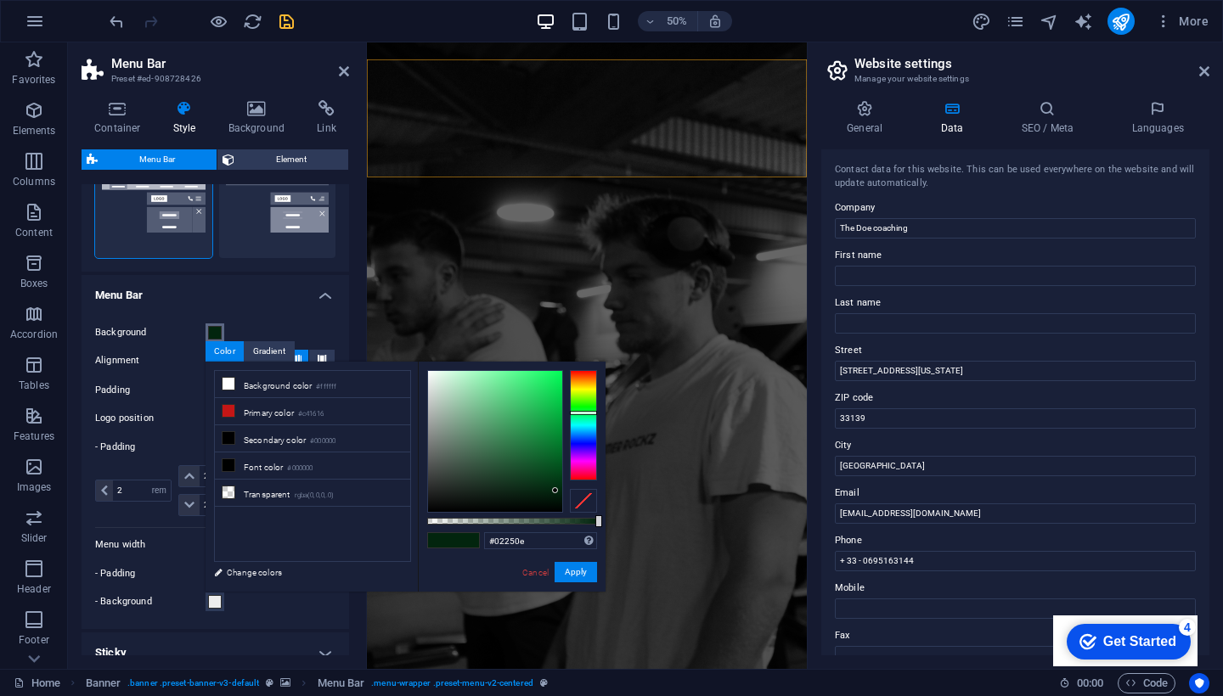
type input "#011709"
click at [555, 499] on div at bounding box center [495, 441] width 134 height 141
click at [587, 576] on button "Apply" at bounding box center [576, 572] width 42 height 20
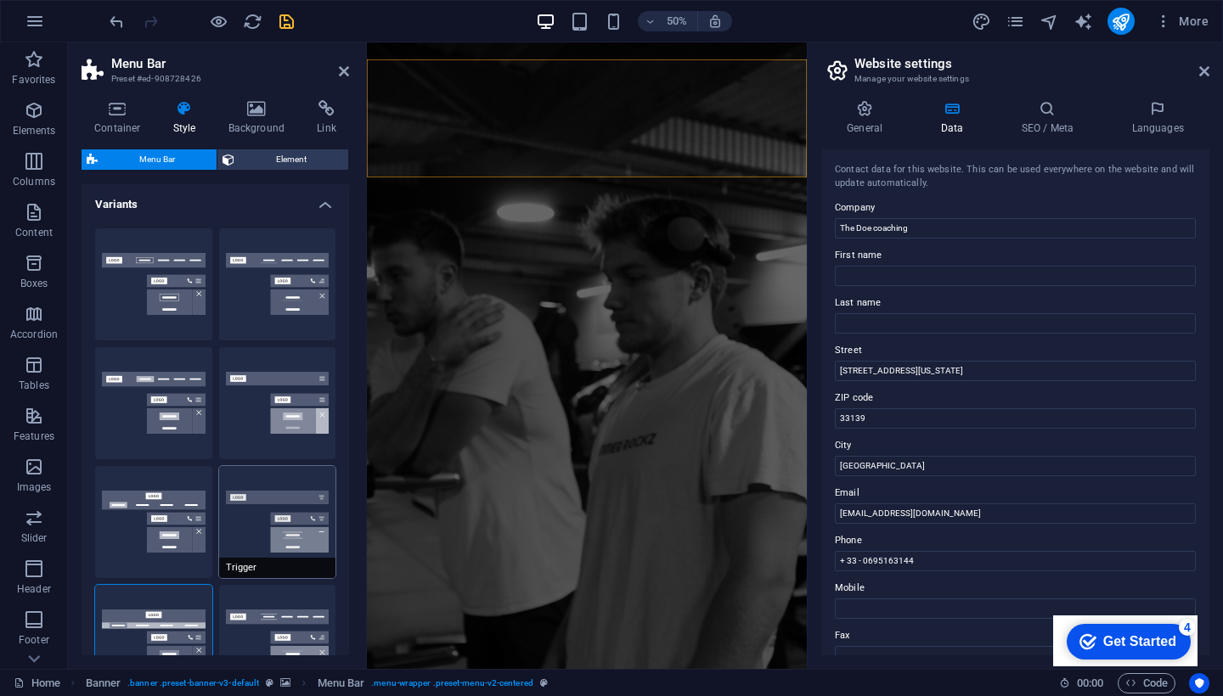
scroll to position [0, 0]
click at [132, 119] on h4 "Container" at bounding box center [121, 118] width 79 height 36
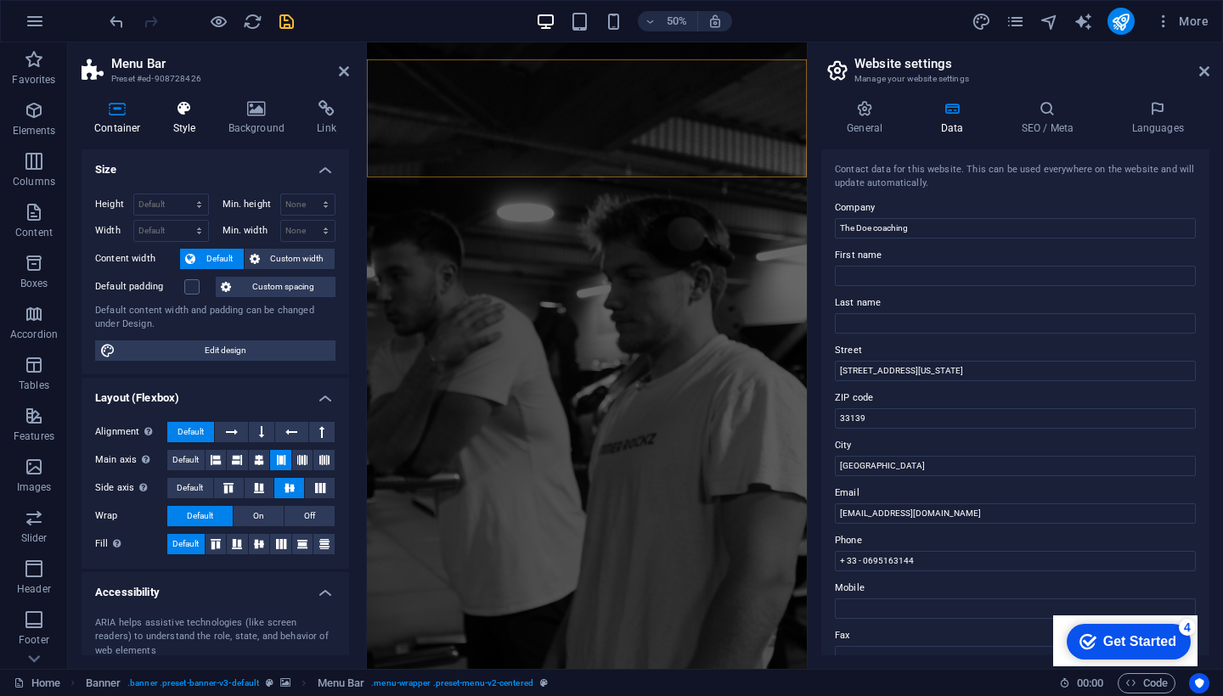
click at [182, 125] on h4 "Style" at bounding box center [188, 118] width 55 height 36
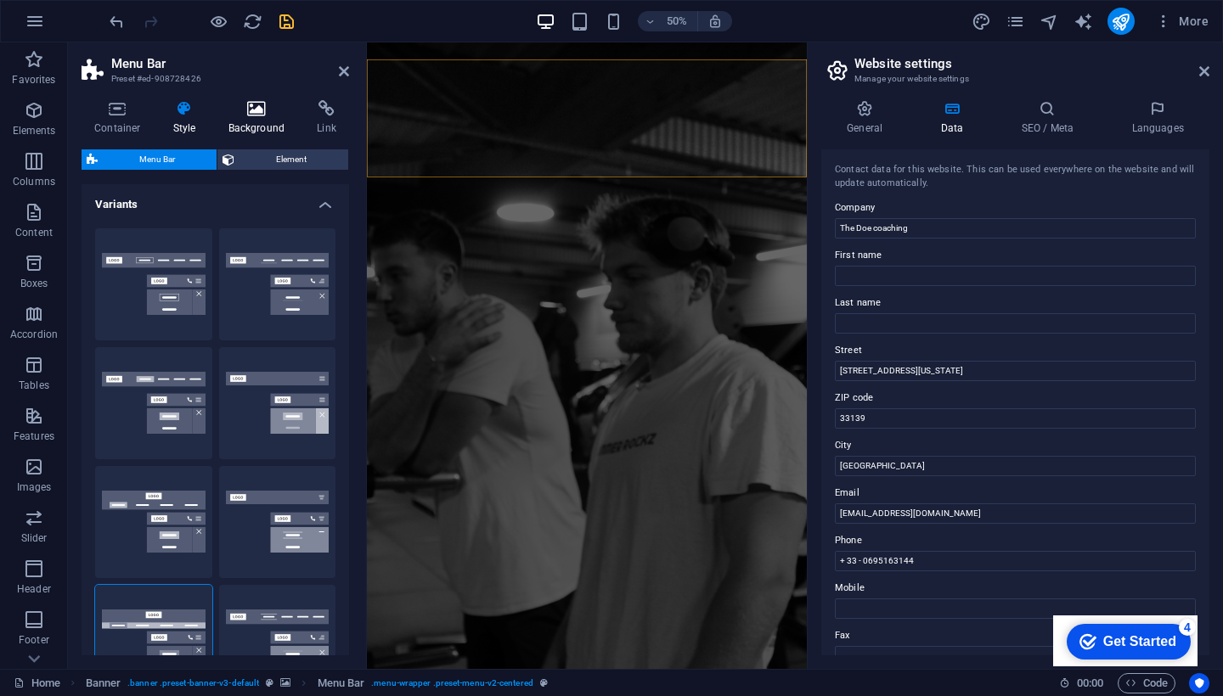
click at [239, 120] on h4 "Background" at bounding box center [260, 118] width 89 height 36
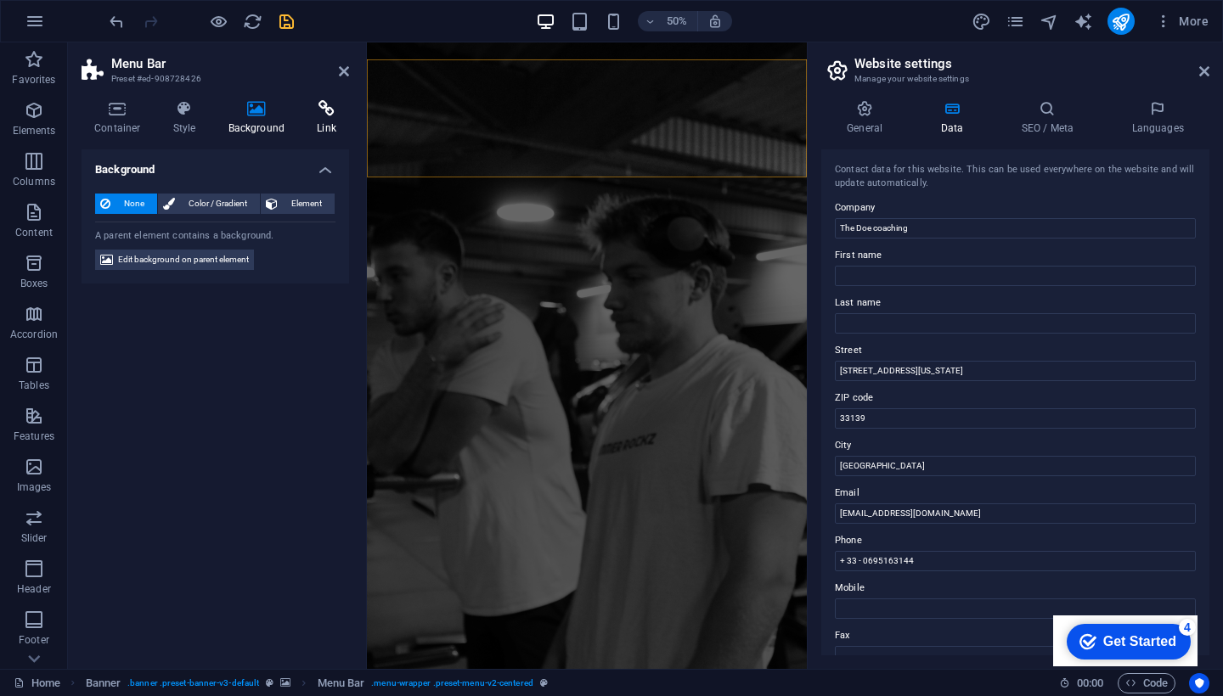
click at [313, 111] on icon at bounding box center [326, 108] width 45 height 17
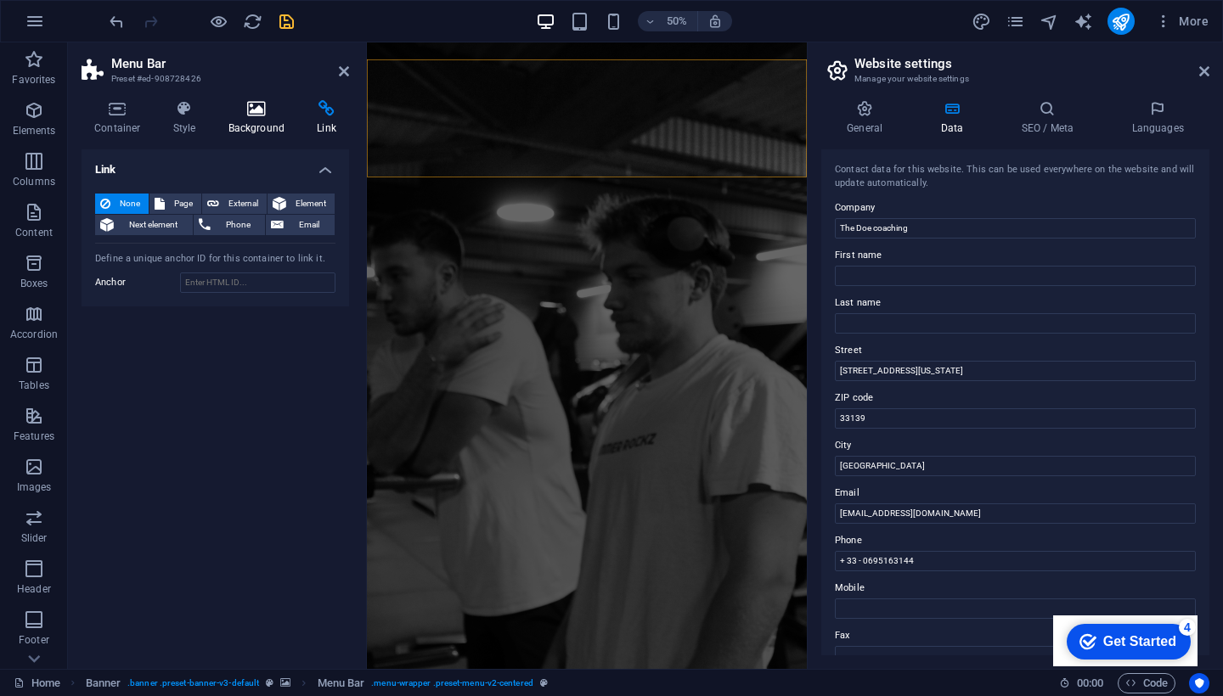
click at [261, 116] on icon at bounding box center [257, 108] width 82 height 17
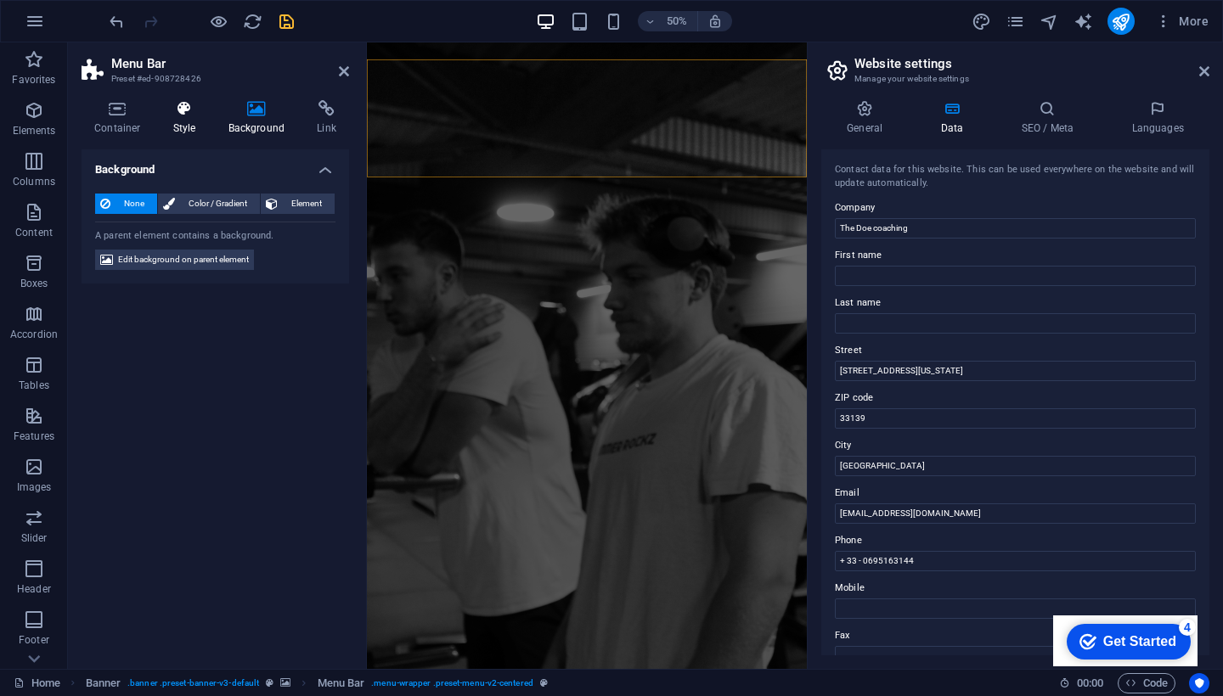
click at [196, 102] on icon at bounding box center [185, 108] width 48 height 17
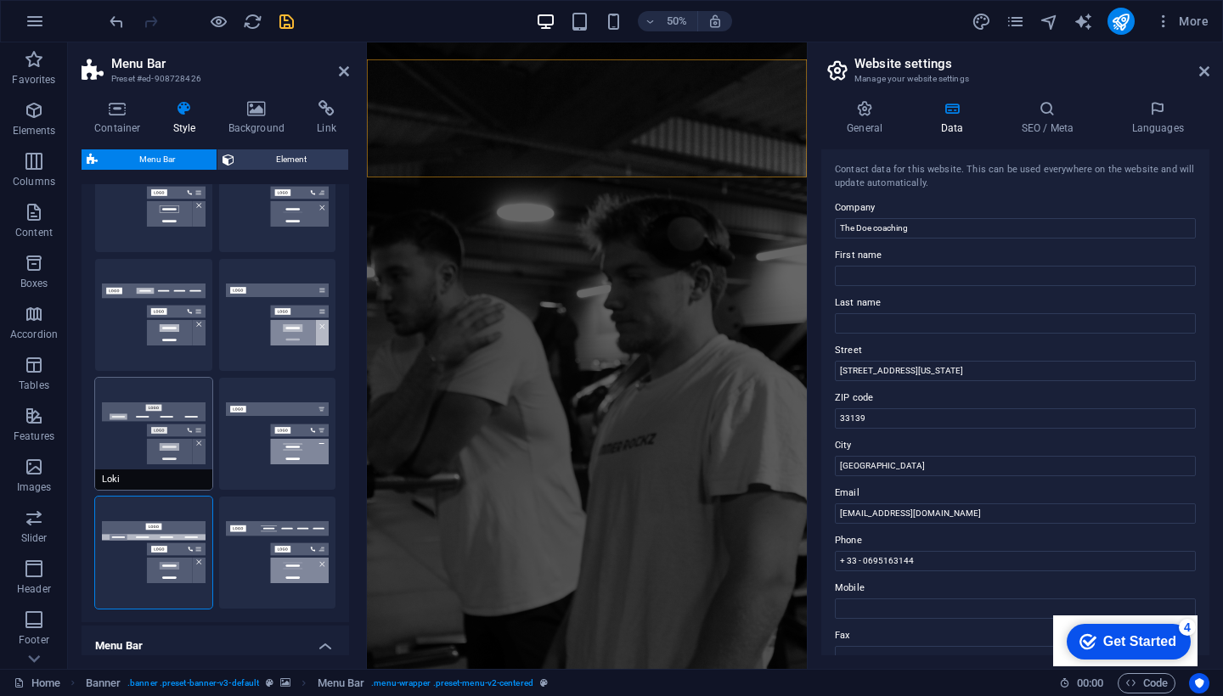
scroll to position [101, 0]
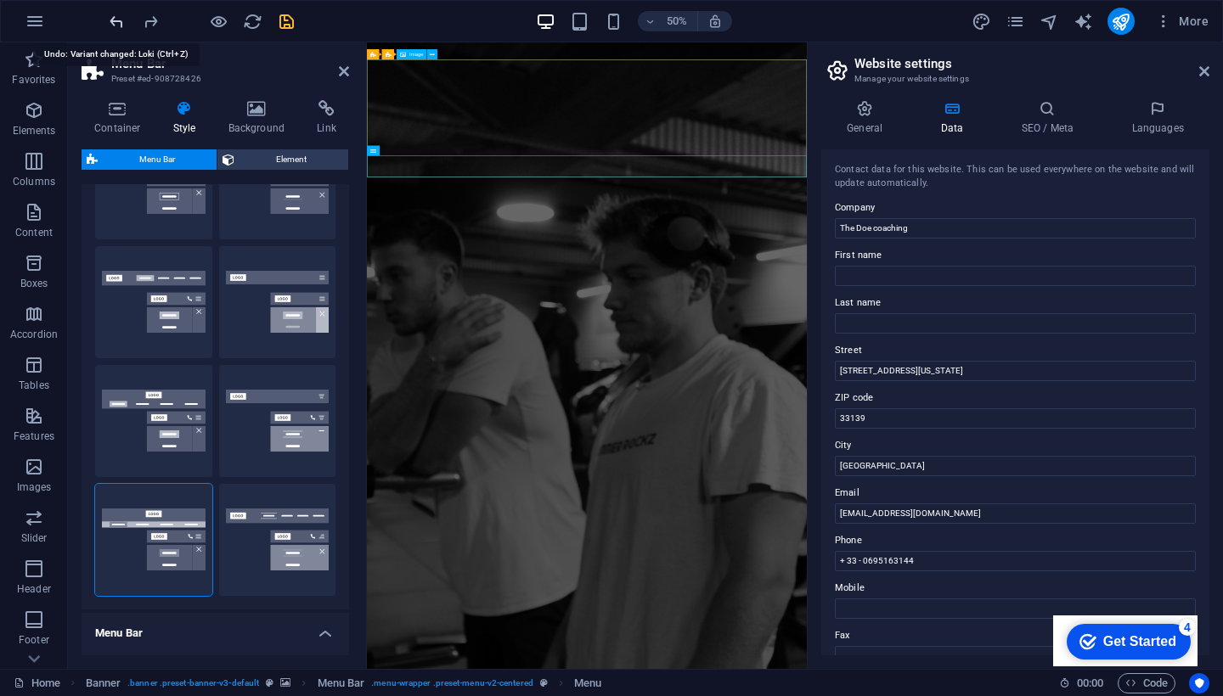
select select "DISABLED_OPTION_VALUE"
type input "1"
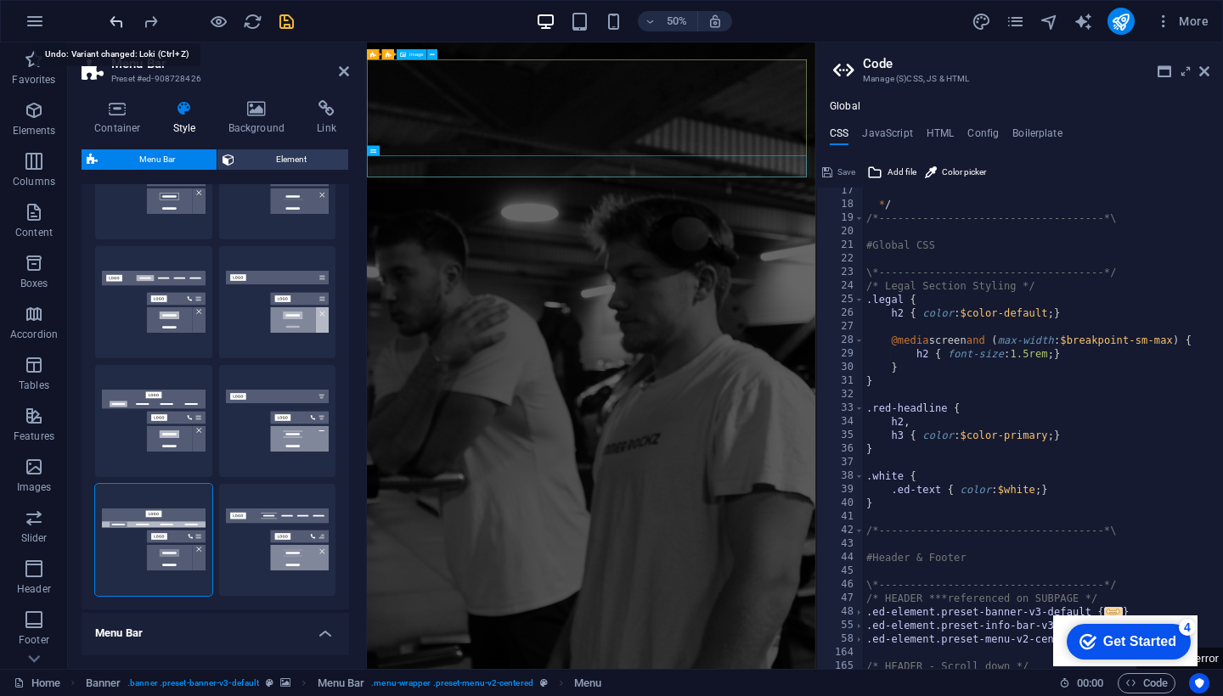
scroll to position [221, 0]
click at [138, 27] on div at bounding box center [201, 21] width 190 height 27
type input "2"
select select "rem"
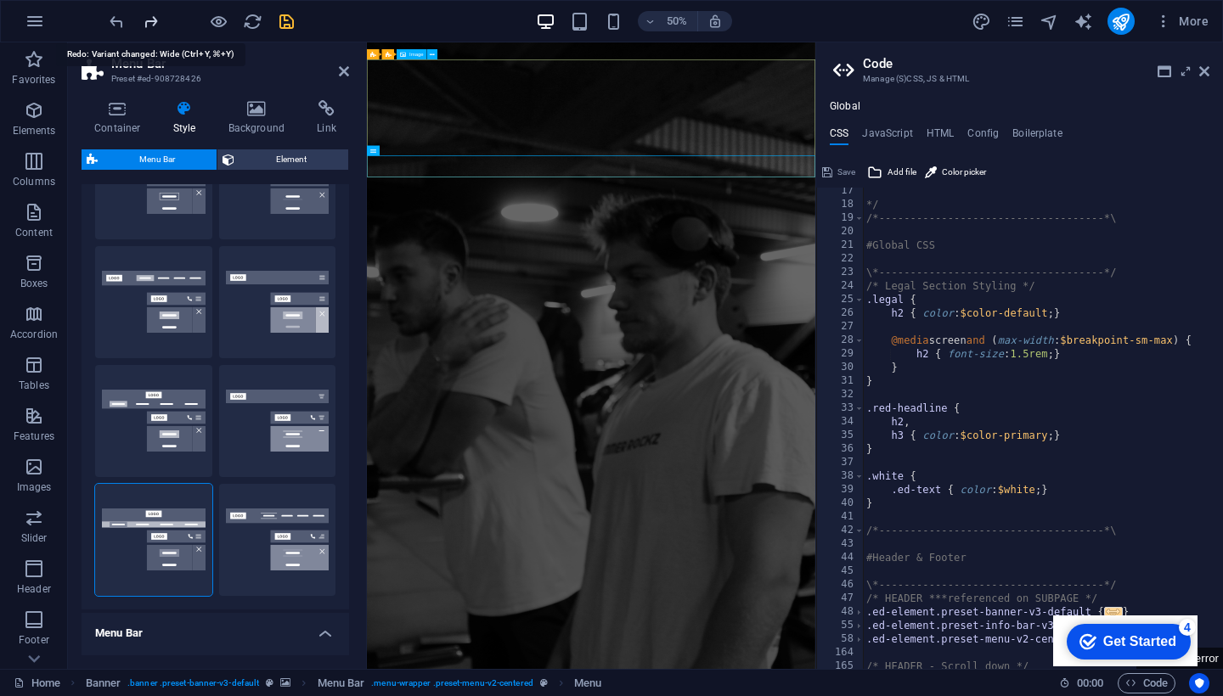
type input "2"
type input "0"
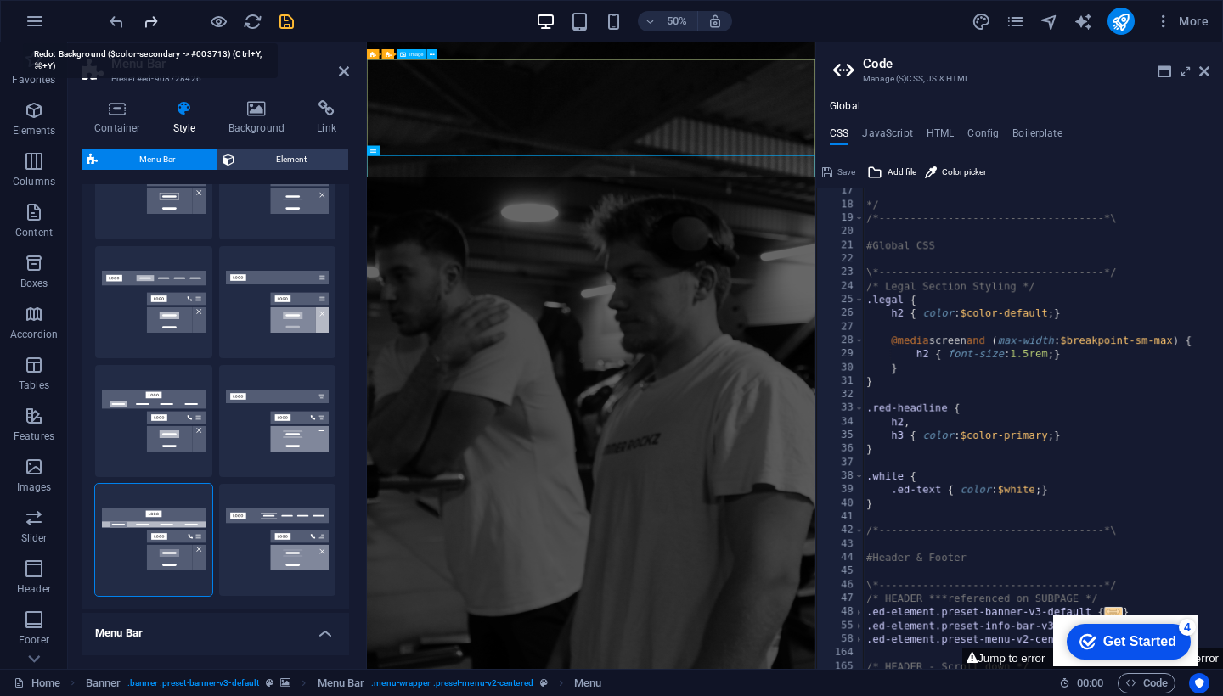
click at [1203, 78] on link at bounding box center [1204, 72] width 10 height 14
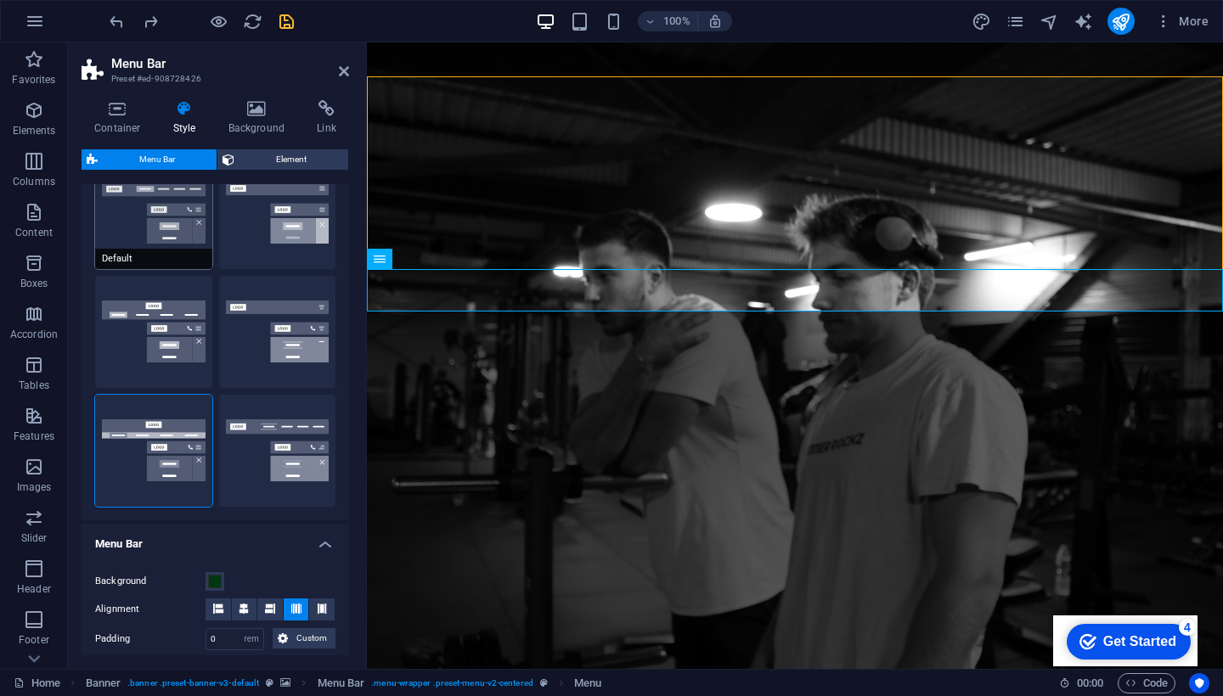
scroll to position [247, 0]
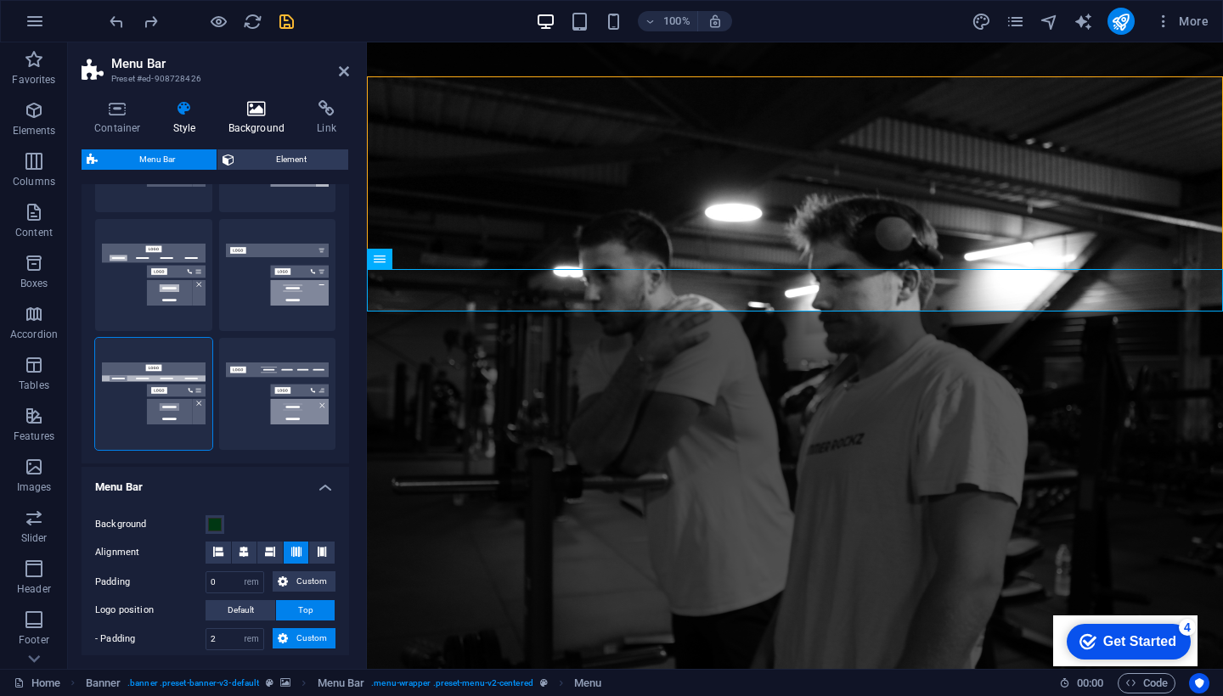
click at [245, 110] on icon at bounding box center [257, 108] width 82 height 17
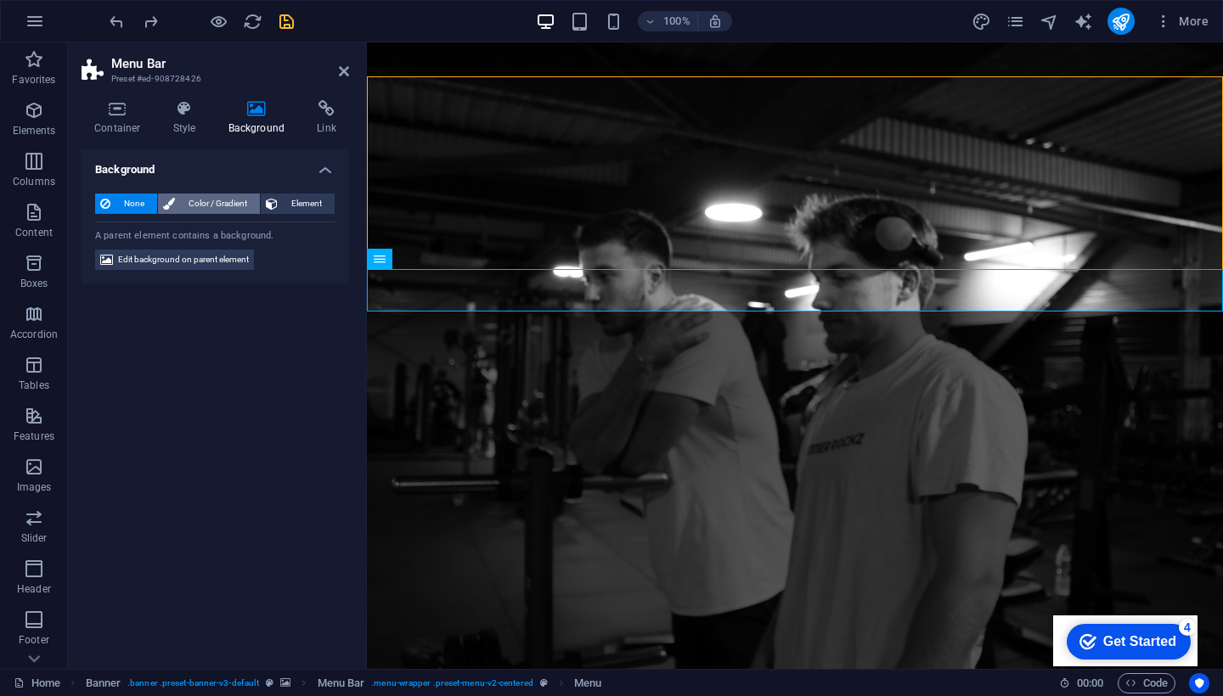
click at [199, 209] on span "Color / Gradient" at bounding box center [217, 204] width 75 height 20
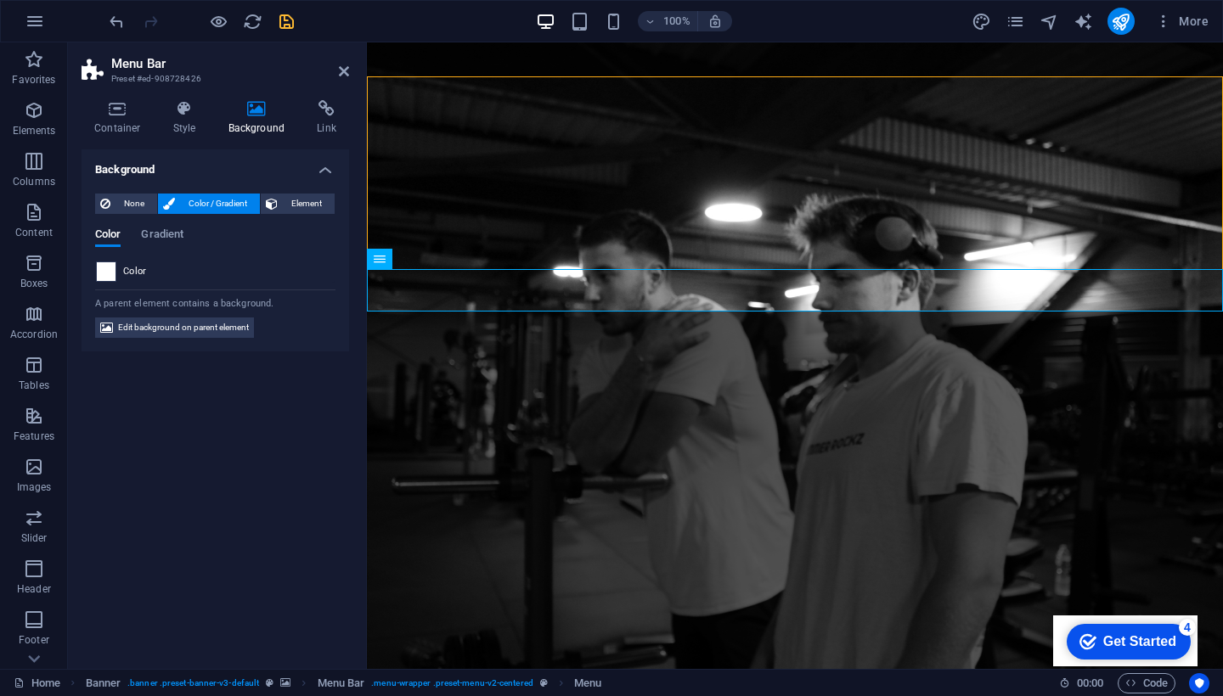
click at [106, 273] on span at bounding box center [106, 271] width 19 height 19
click at [111, 268] on span at bounding box center [106, 271] width 19 height 19
click at [163, 234] on span "Gradient" at bounding box center [162, 236] width 42 height 24
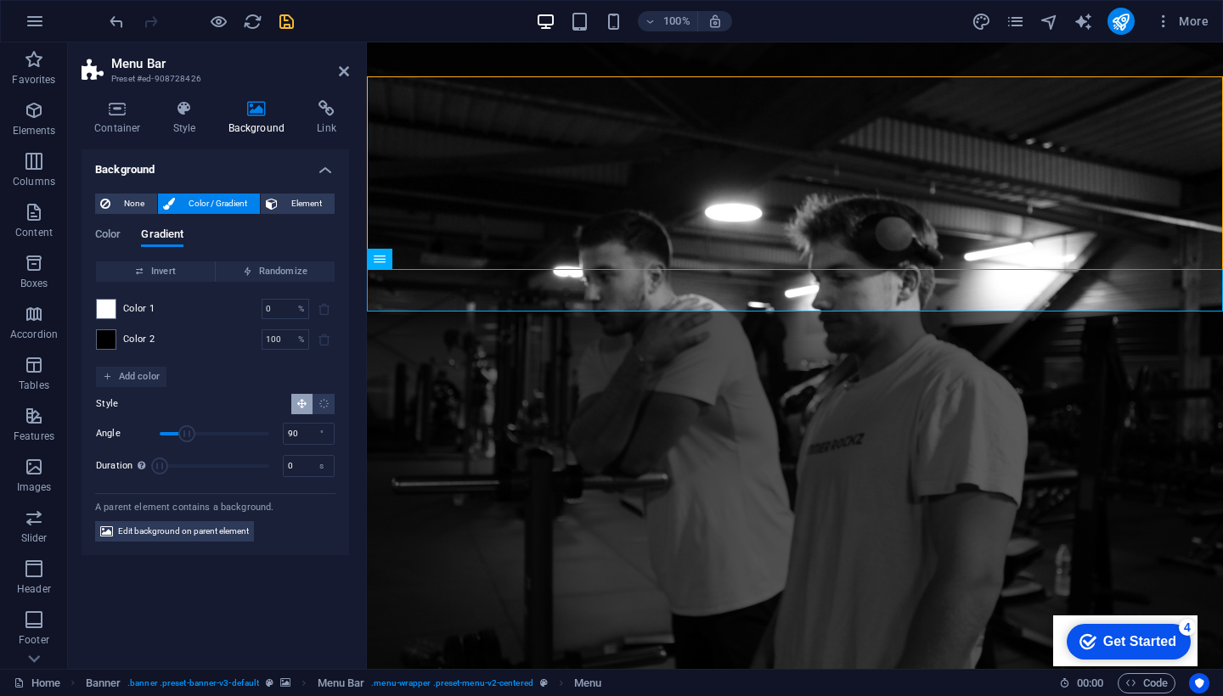
click at [126, 234] on div "Color Gradient" at bounding box center [215, 244] width 240 height 32
click at [116, 230] on span "Color" at bounding box center [107, 236] width 25 height 24
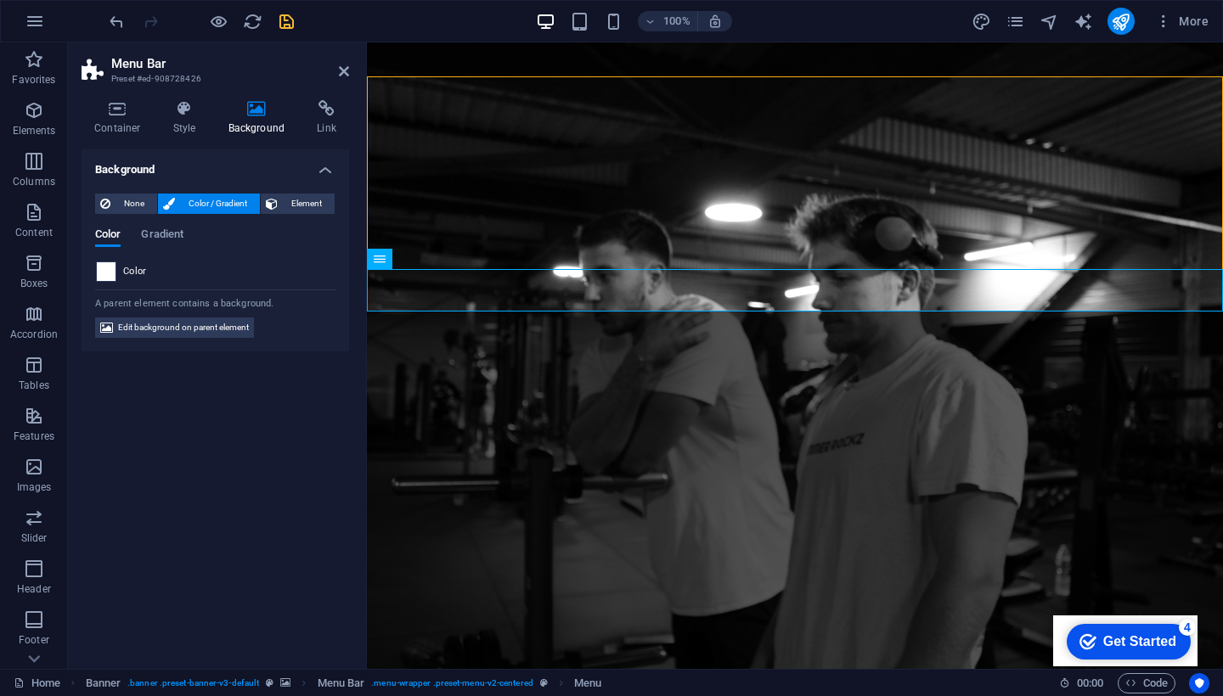
click at [104, 267] on span at bounding box center [106, 271] width 19 height 19
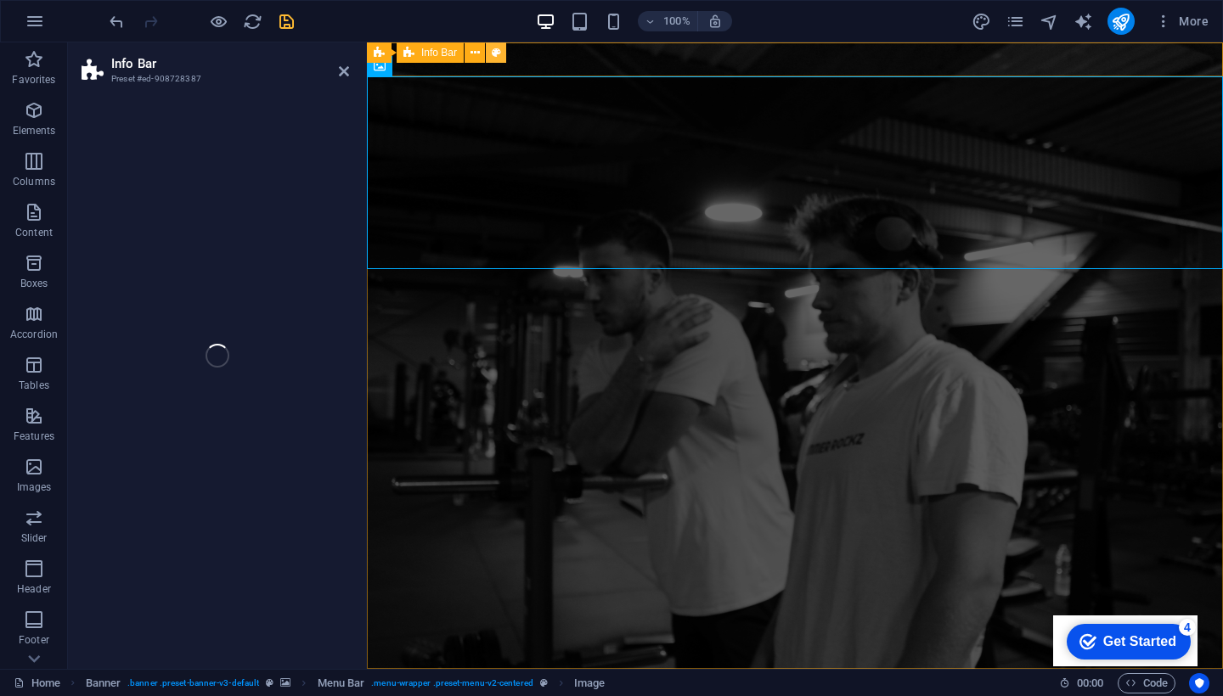
select select "rem"
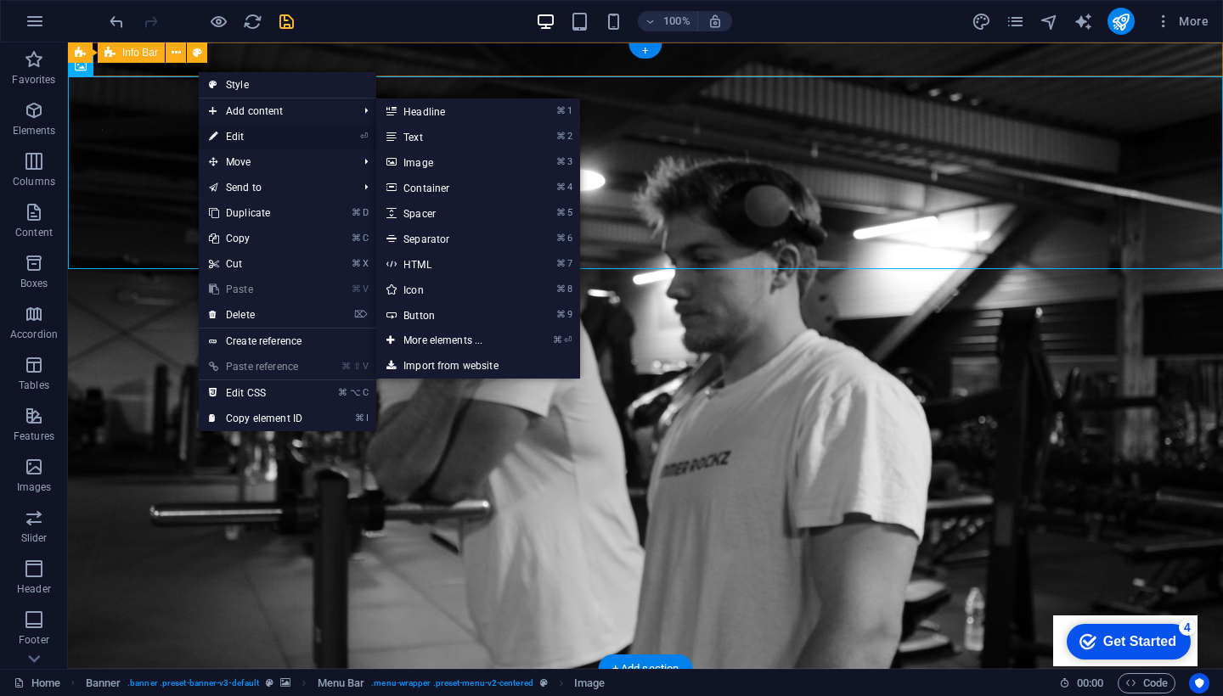
click at [245, 144] on link "⏎ Edit" at bounding box center [256, 136] width 114 height 25
select select "px"
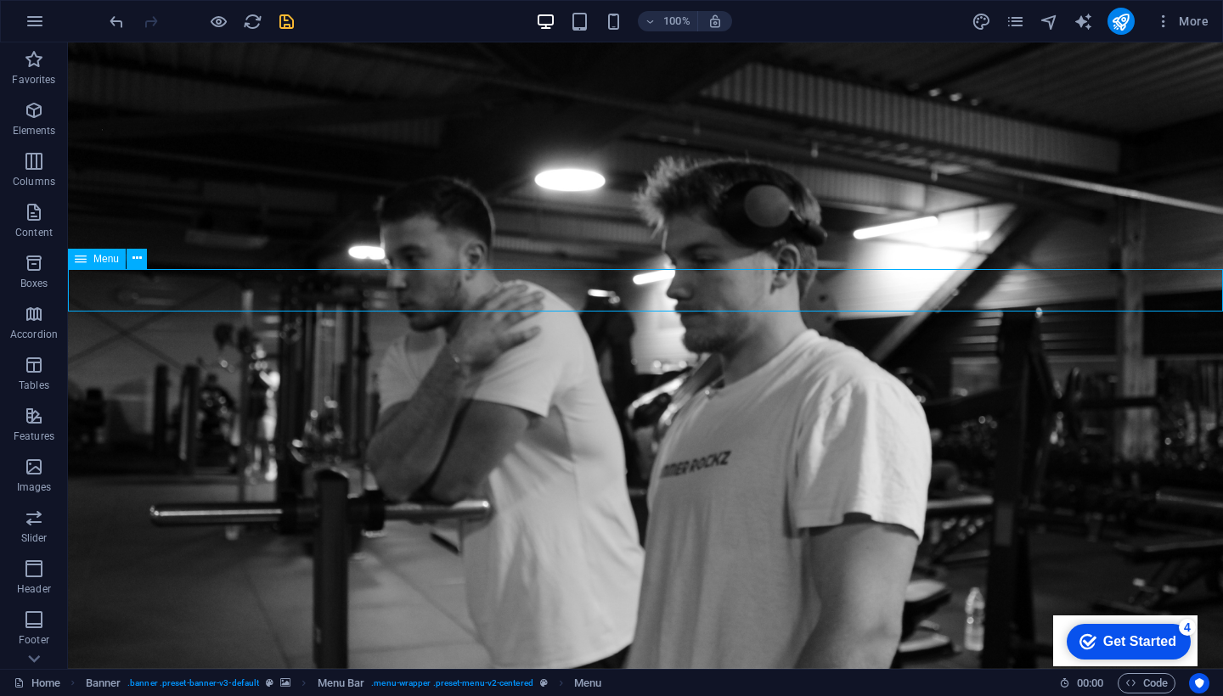
click at [132, 266] on icon at bounding box center [136, 259] width 9 height 18
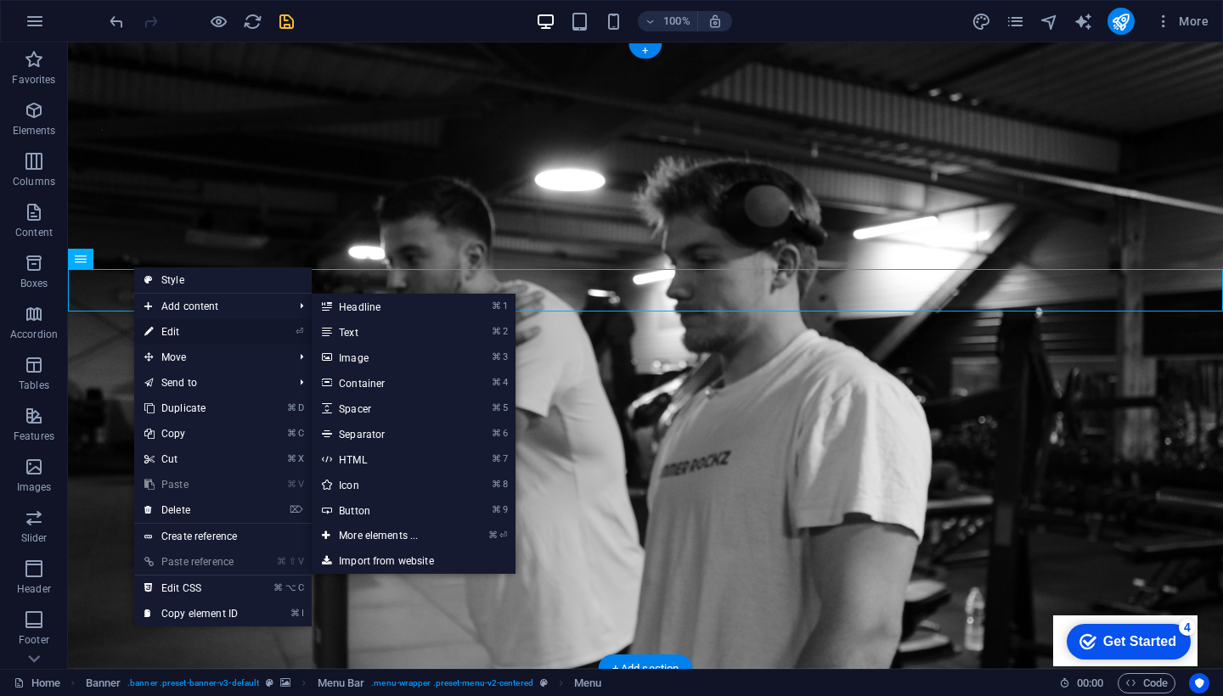
click at [201, 326] on link "⏎ Edit" at bounding box center [191, 331] width 114 height 25
select select
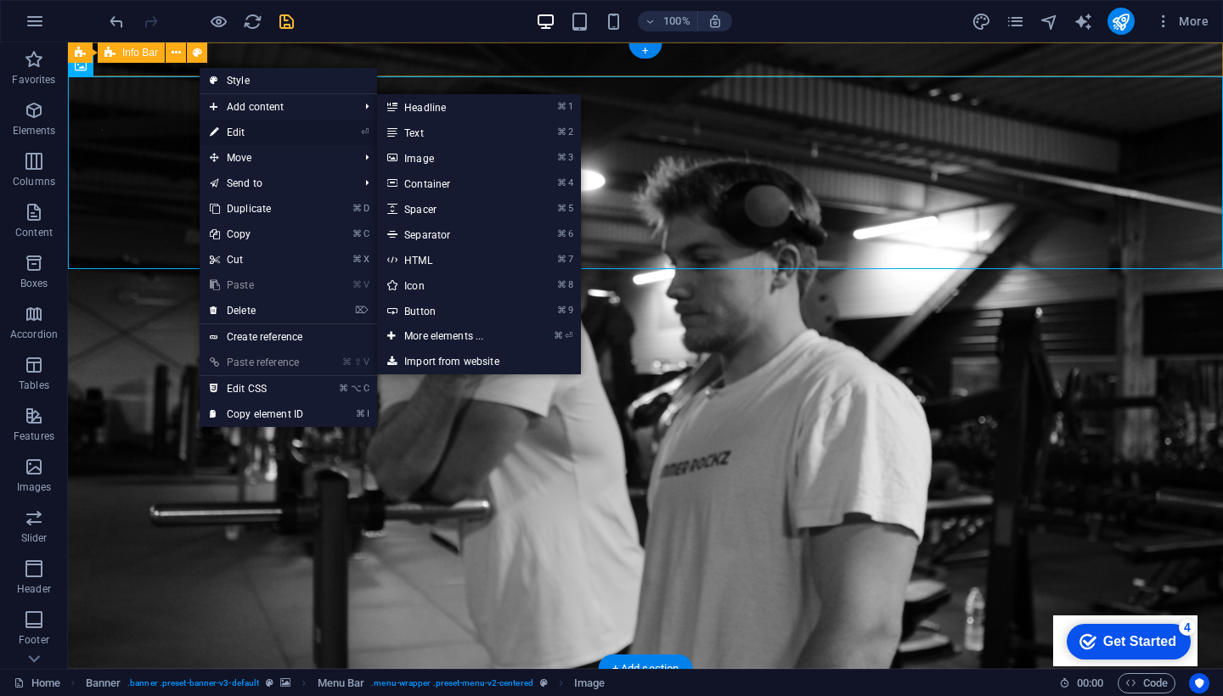
click at [229, 135] on link "⏎ Edit" at bounding box center [257, 132] width 114 height 25
select select "px"
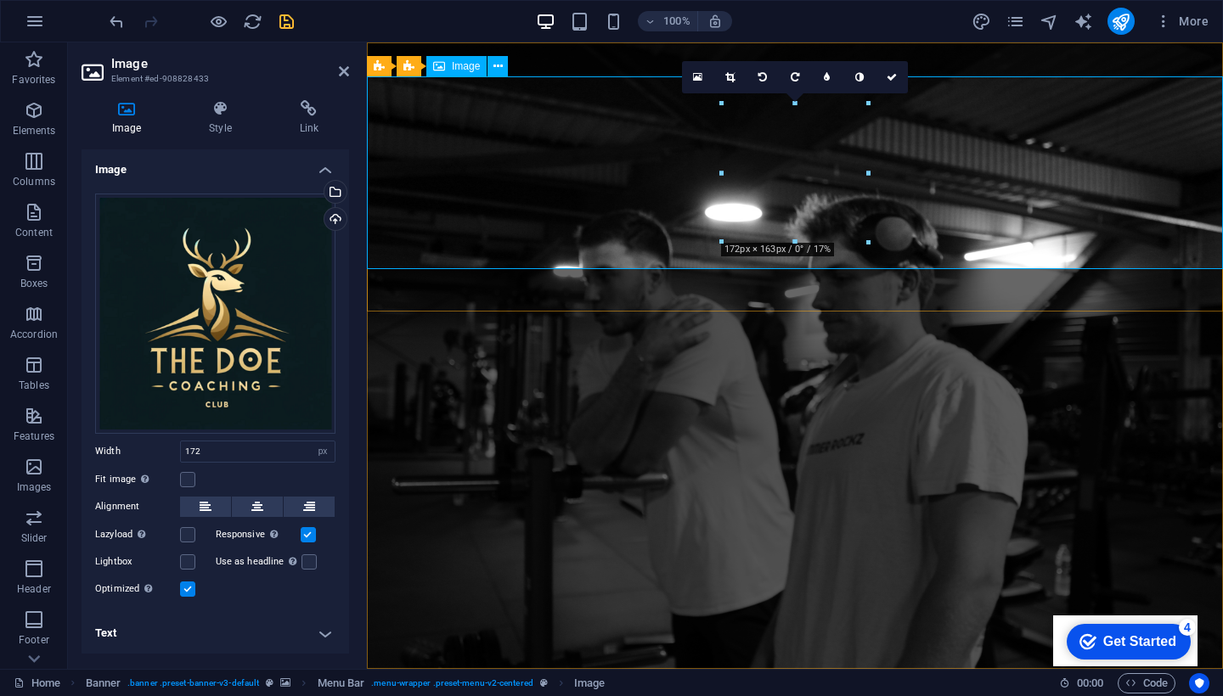
click at [217, 107] on icon at bounding box center [219, 108] width 83 height 17
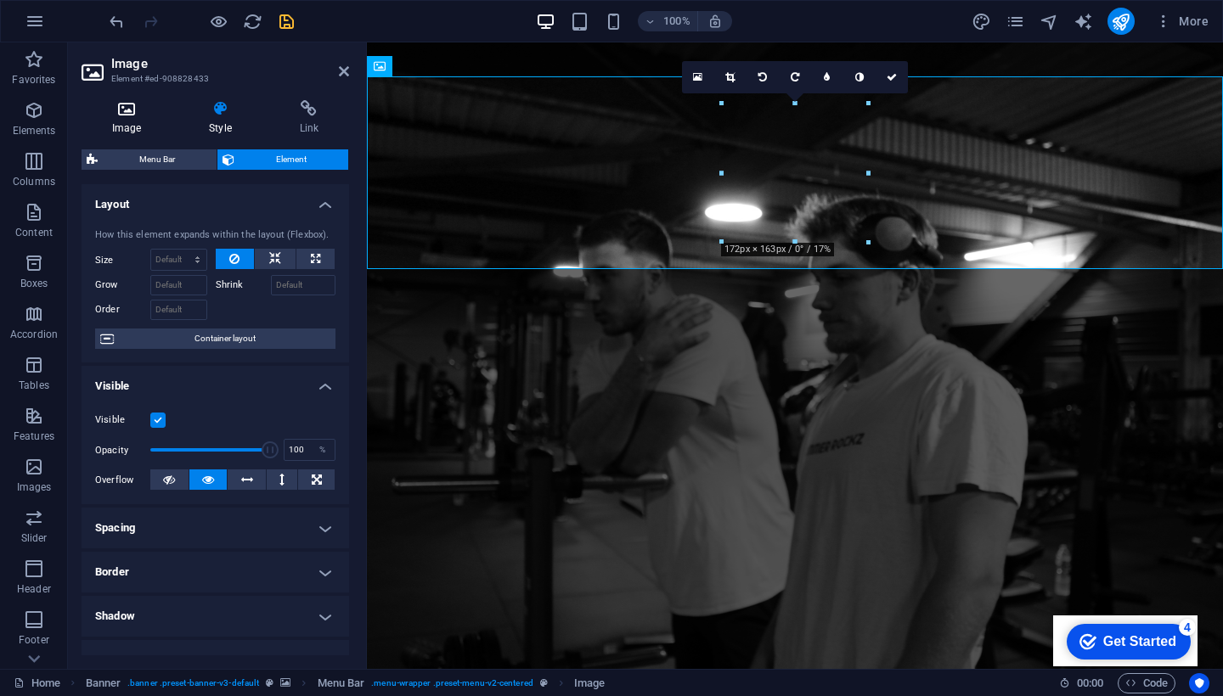
click at [130, 116] on icon at bounding box center [127, 108] width 90 height 17
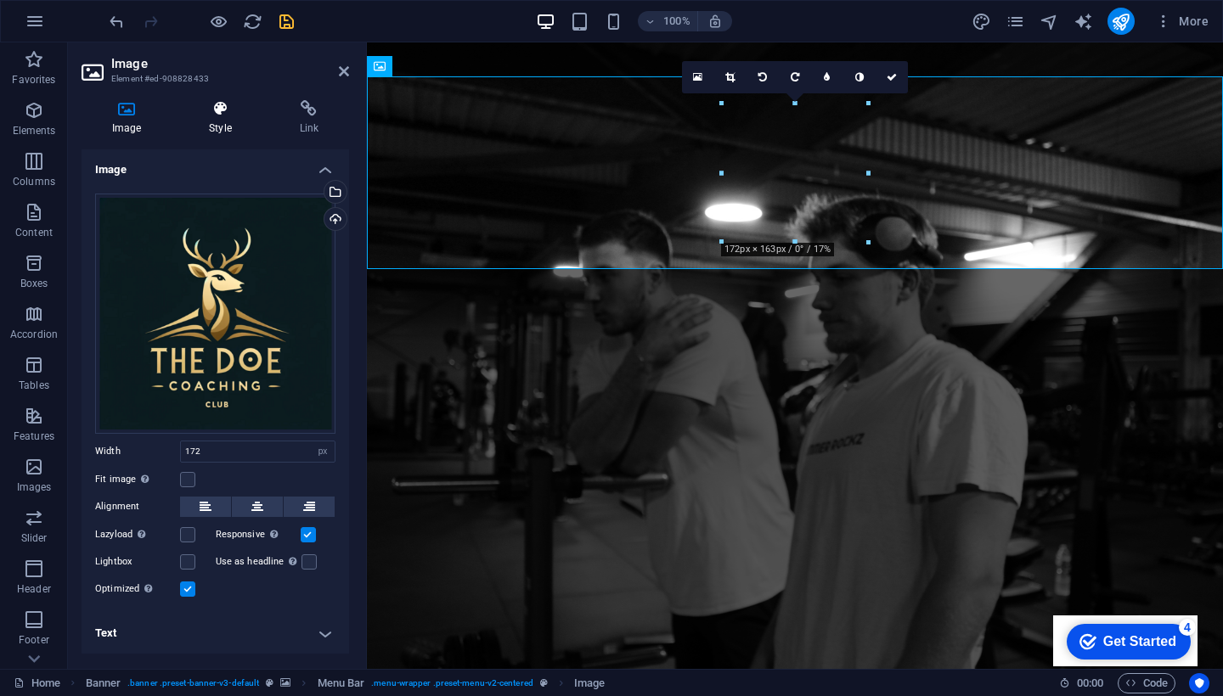
click at [219, 120] on h4 "Style" at bounding box center [223, 118] width 90 height 36
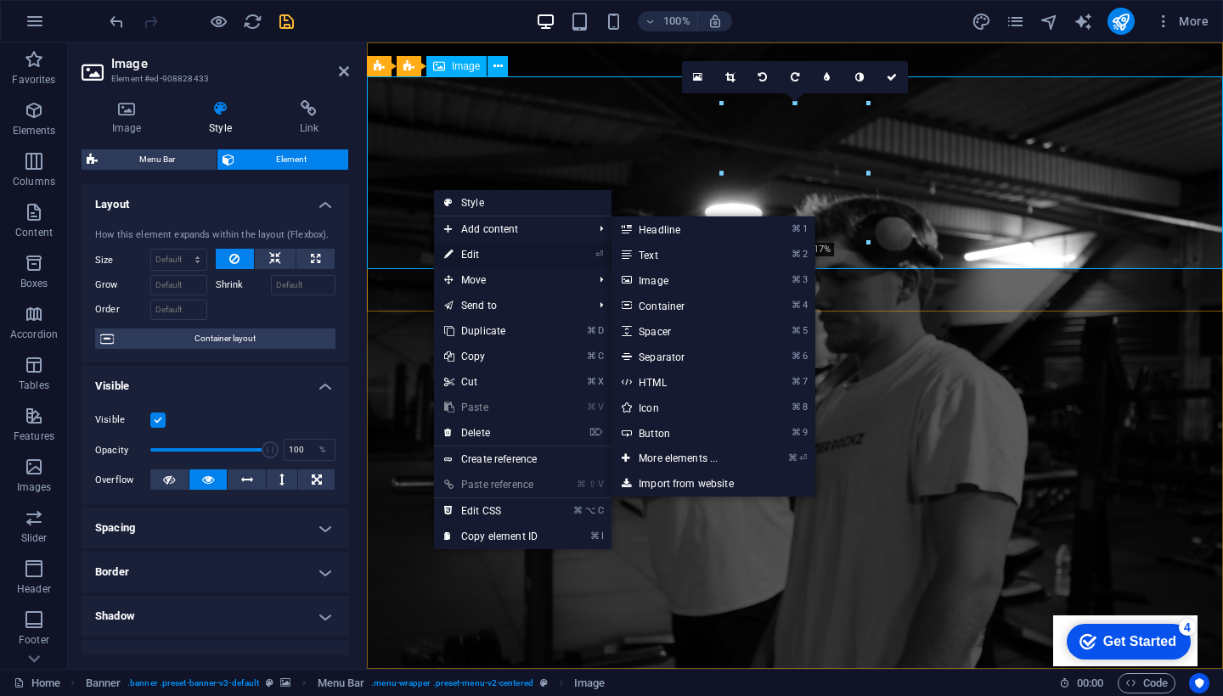
click at [462, 248] on link "⏎ Edit" at bounding box center [491, 254] width 114 height 25
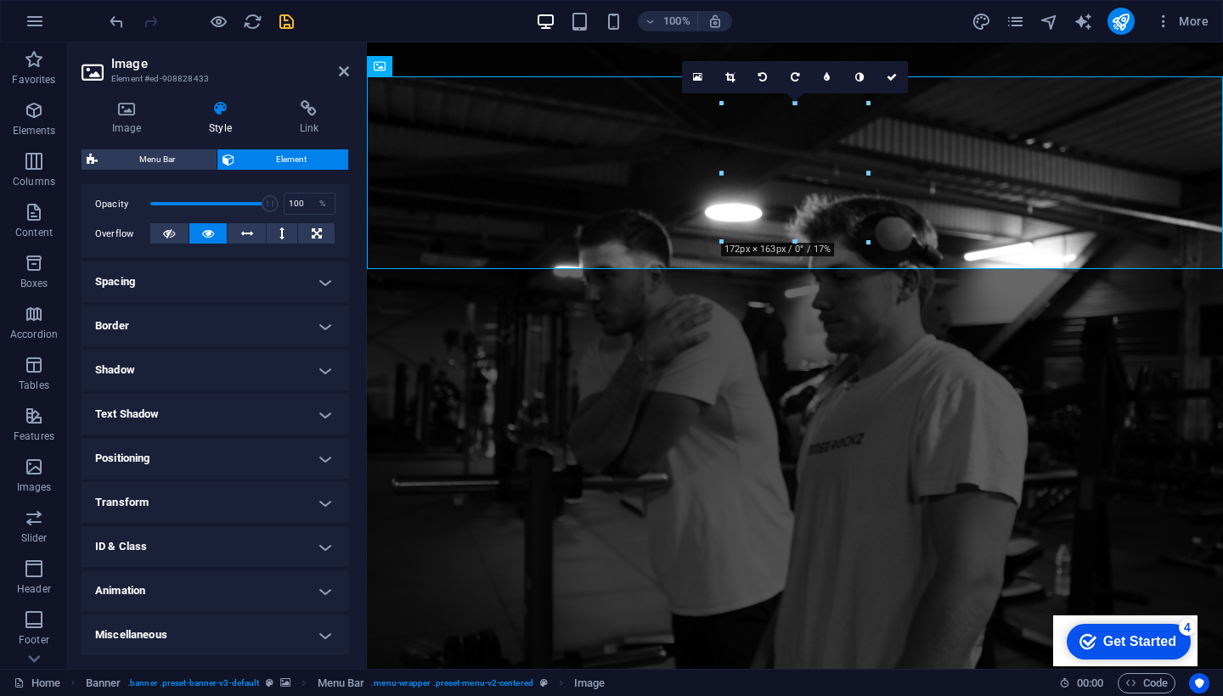
scroll to position [245, 0]
click at [137, 121] on h4 "Image" at bounding box center [130, 118] width 97 height 36
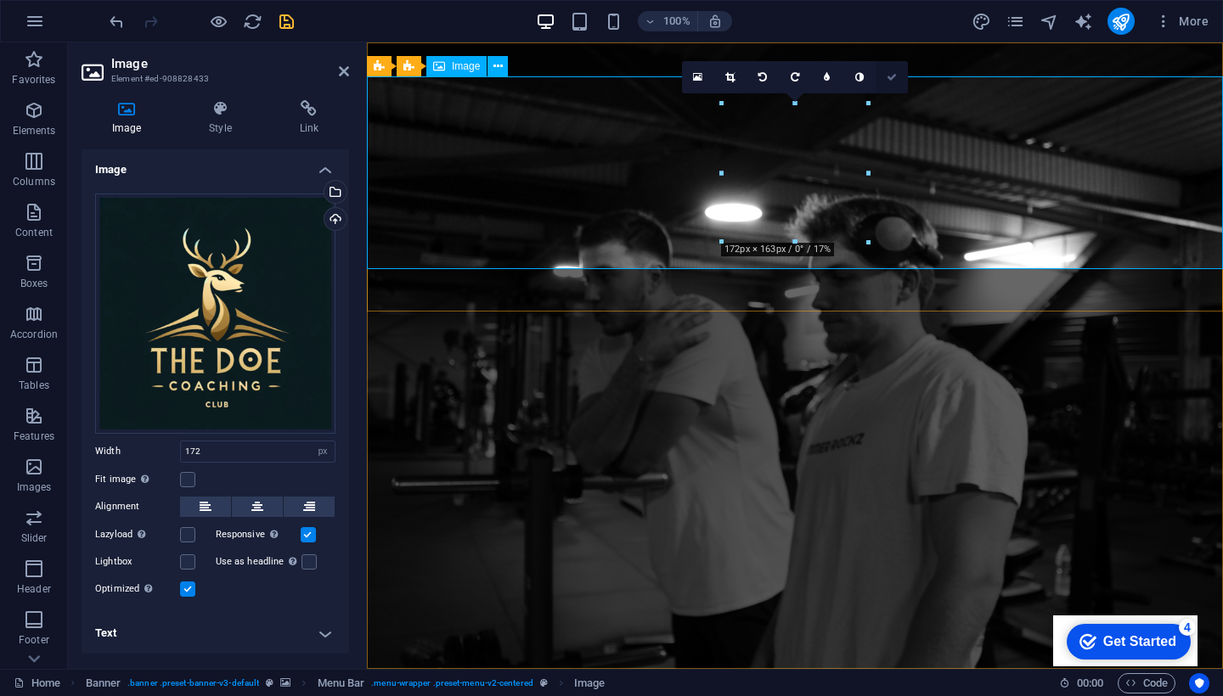
click at [895, 80] on icon at bounding box center [892, 77] width 10 height 10
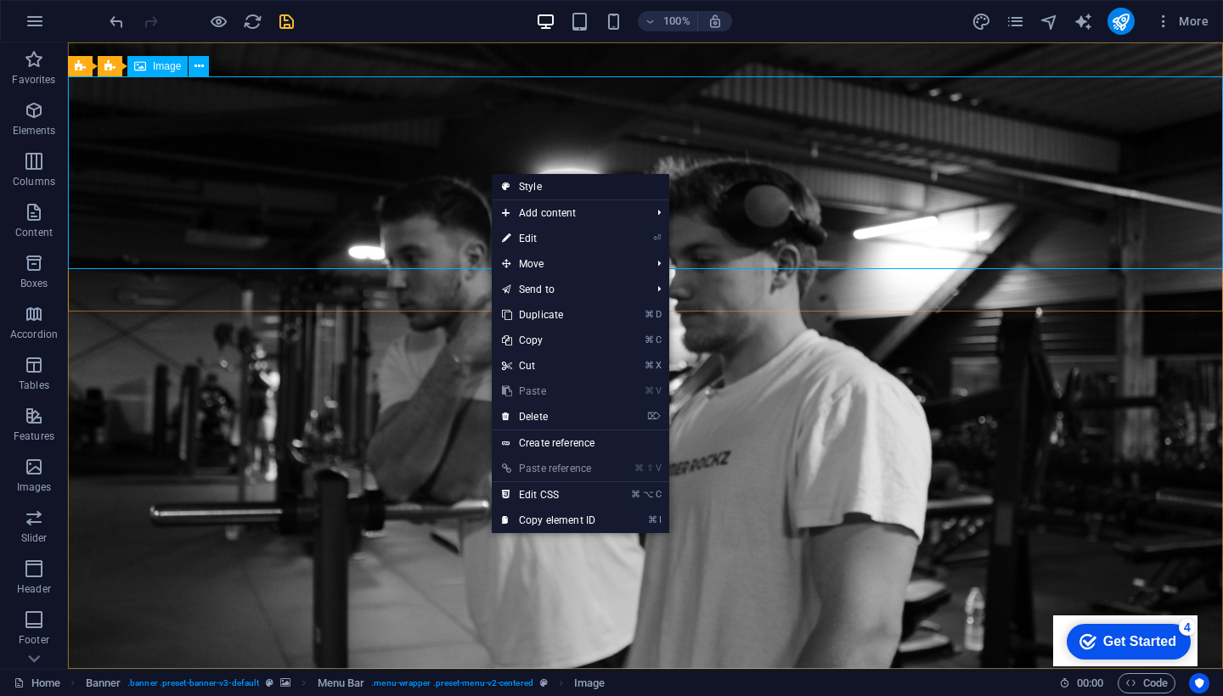
click at [509, 189] on icon at bounding box center [506, 186] width 8 height 25
select select "rem"
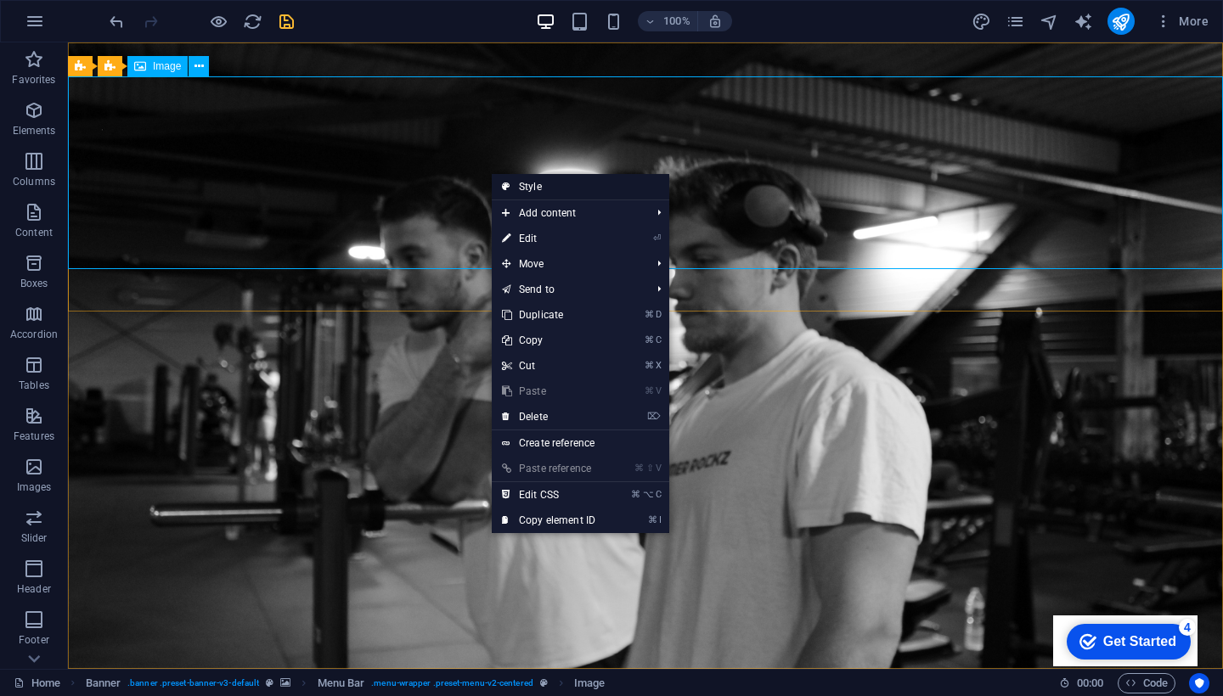
select select "rem"
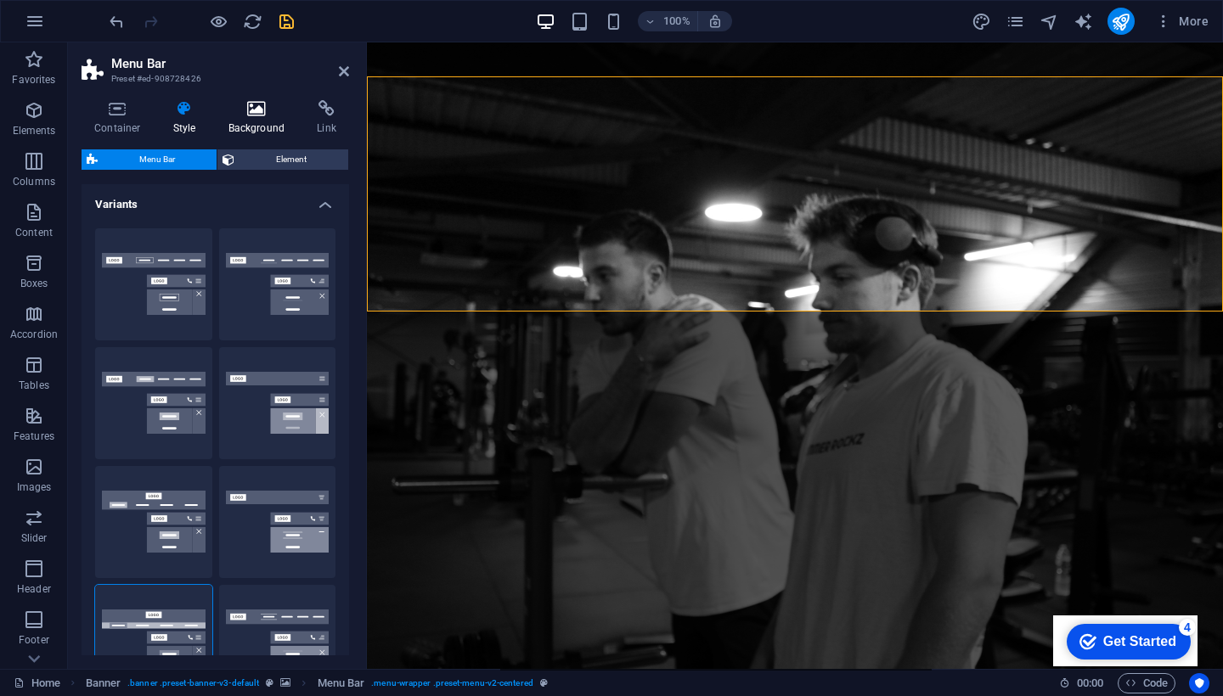
click at [259, 130] on h4 "Background" at bounding box center [260, 118] width 89 height 36
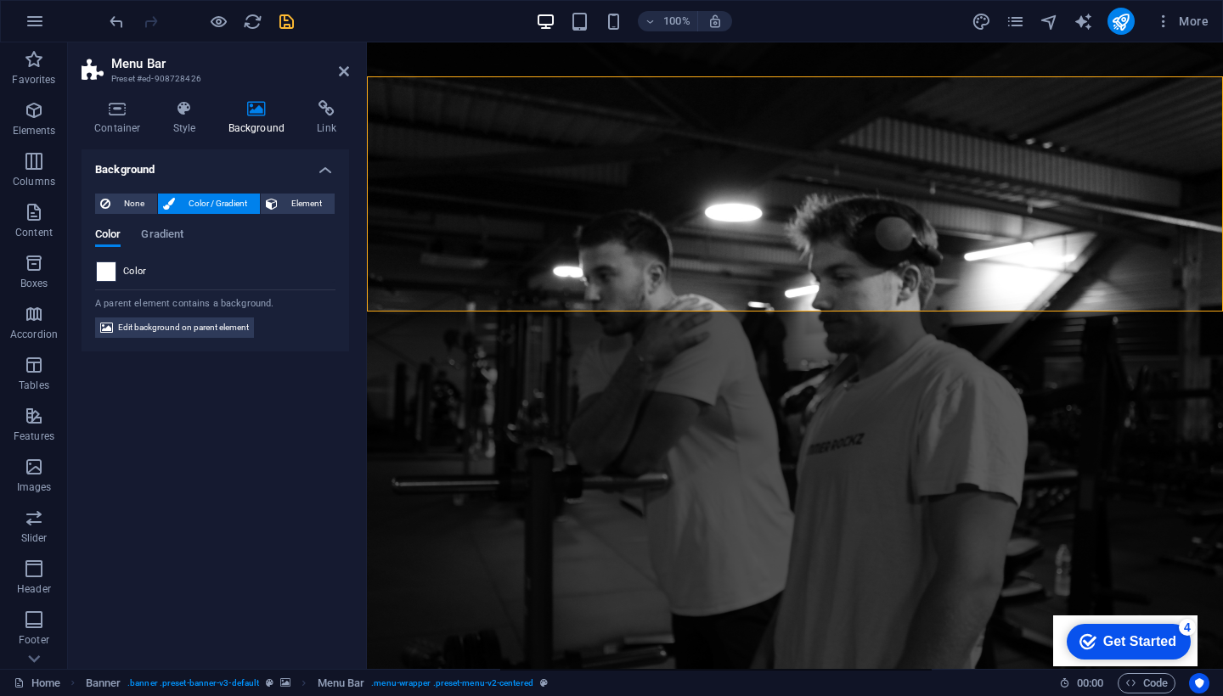
click at [106, 273] on span at bounding box center [106, 271] width 19 height 19
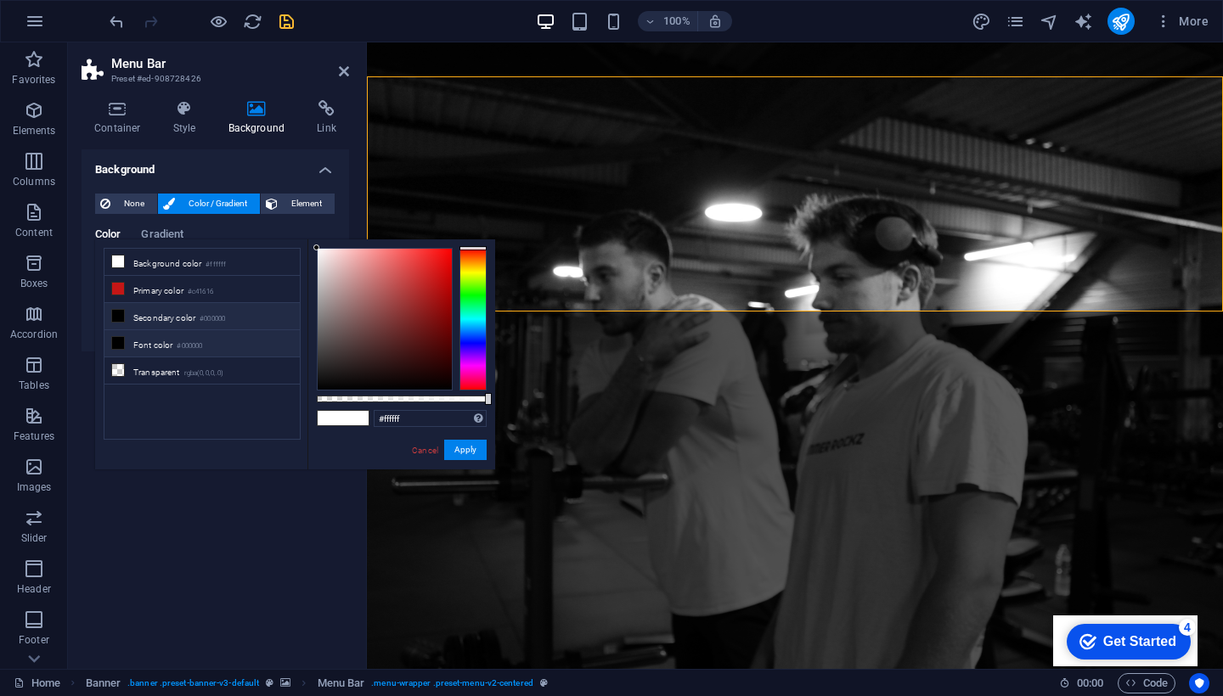
click at [121, 347] on icon at bounding box center [118, 343] width 12 height 12
click at [473, 302] on div at bounding box center [472, 319] width 27 height 143
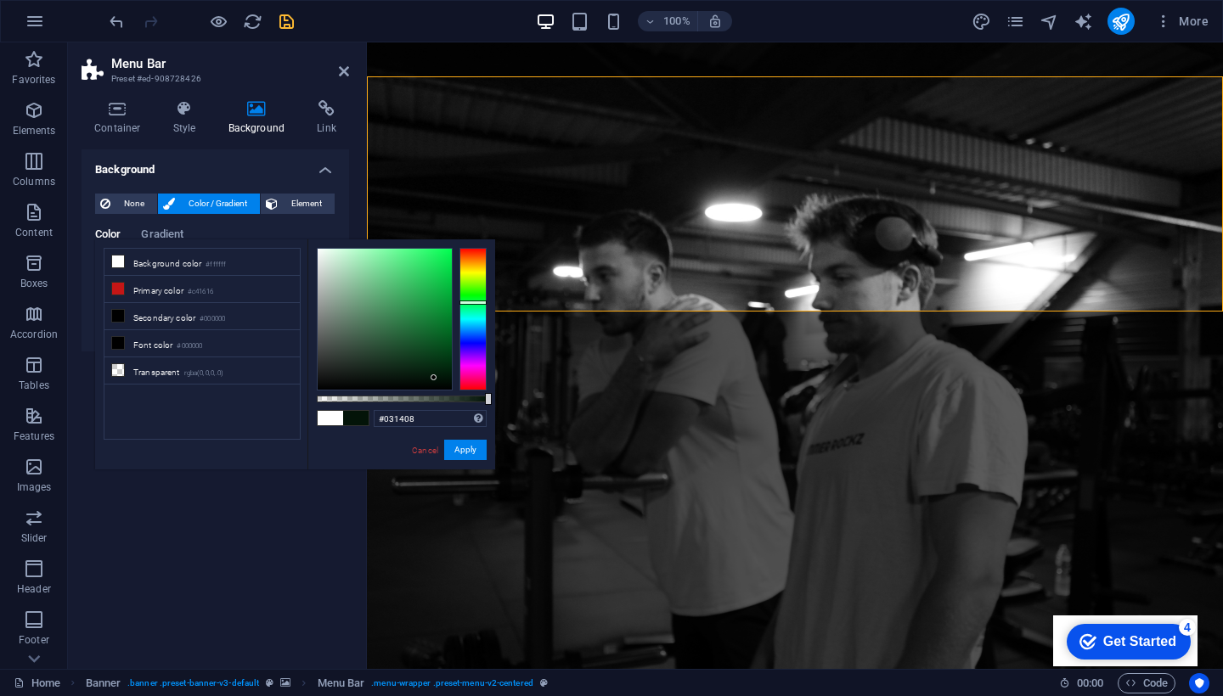
click at [434, 378] on div at bounding box center [385, 319] width 134 height 141
type input "#011106"
click at [443, 380] on div at bounding box center [443, 379] width 6 height 6
click at [476, 451] on button "Apply" at bounding box center [465, 450] width 42 height 20
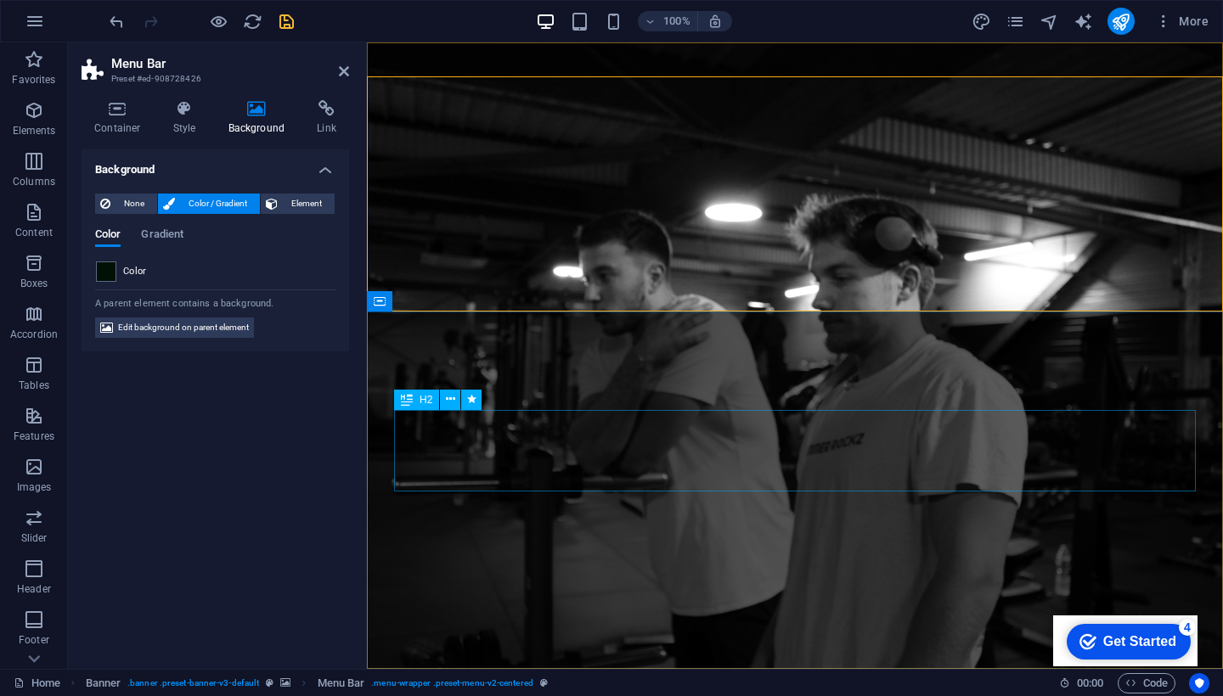
click at [325, 495] on div "Background None Color / Gradient Element Stretch background to full-width Color…" at bounding box center [216, 402] width 268 height 506
click at [346, 76] on icon at bounding box center [344, 72] width 10 height 14
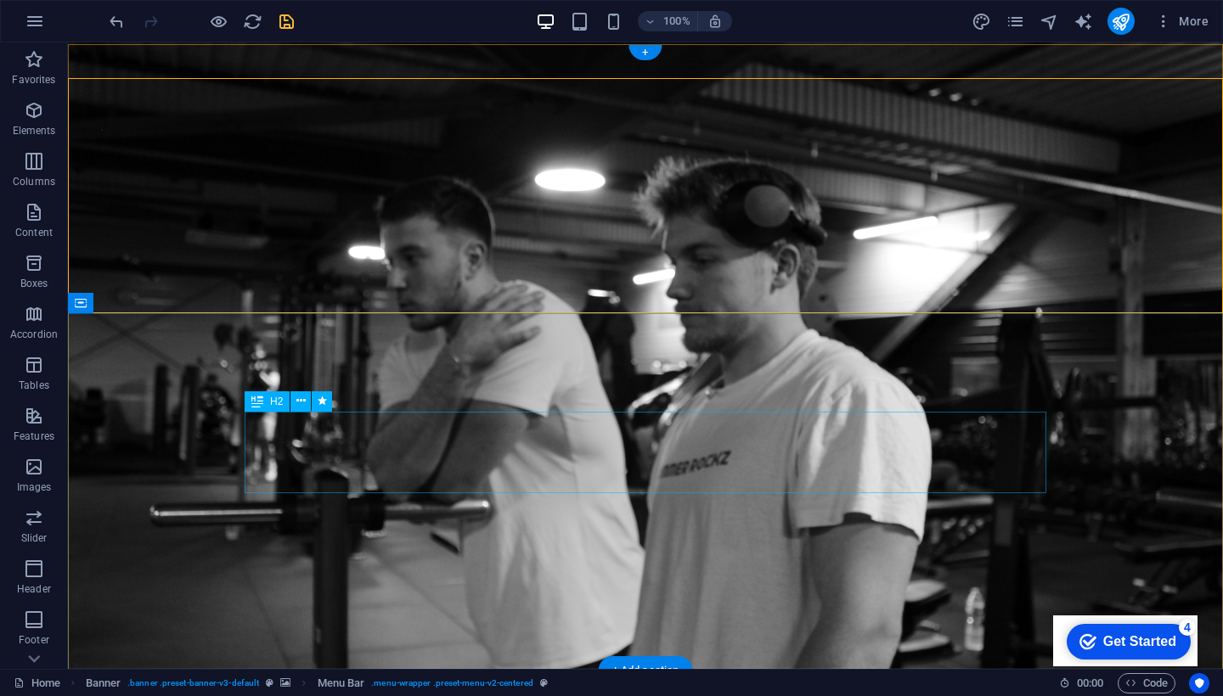
scroll to position [0, 0]
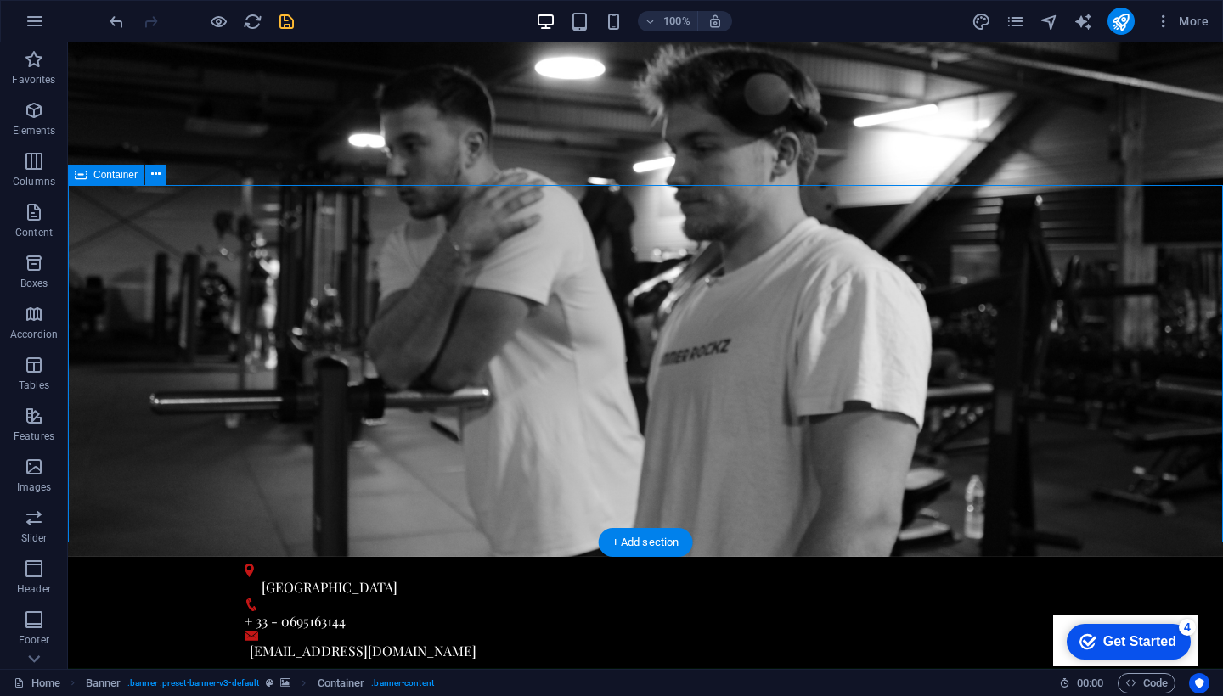
scroll to position [127, 0]
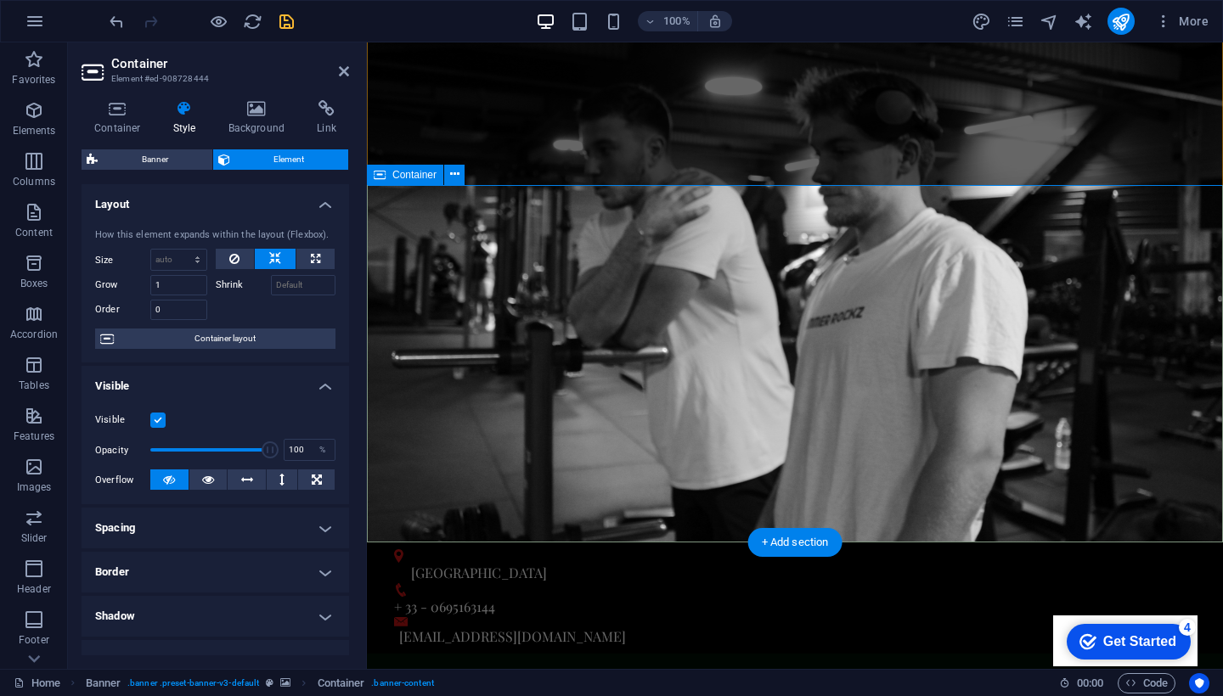
click at [254, 112] on icon at bounding box center [257, 108] width 82 height 17
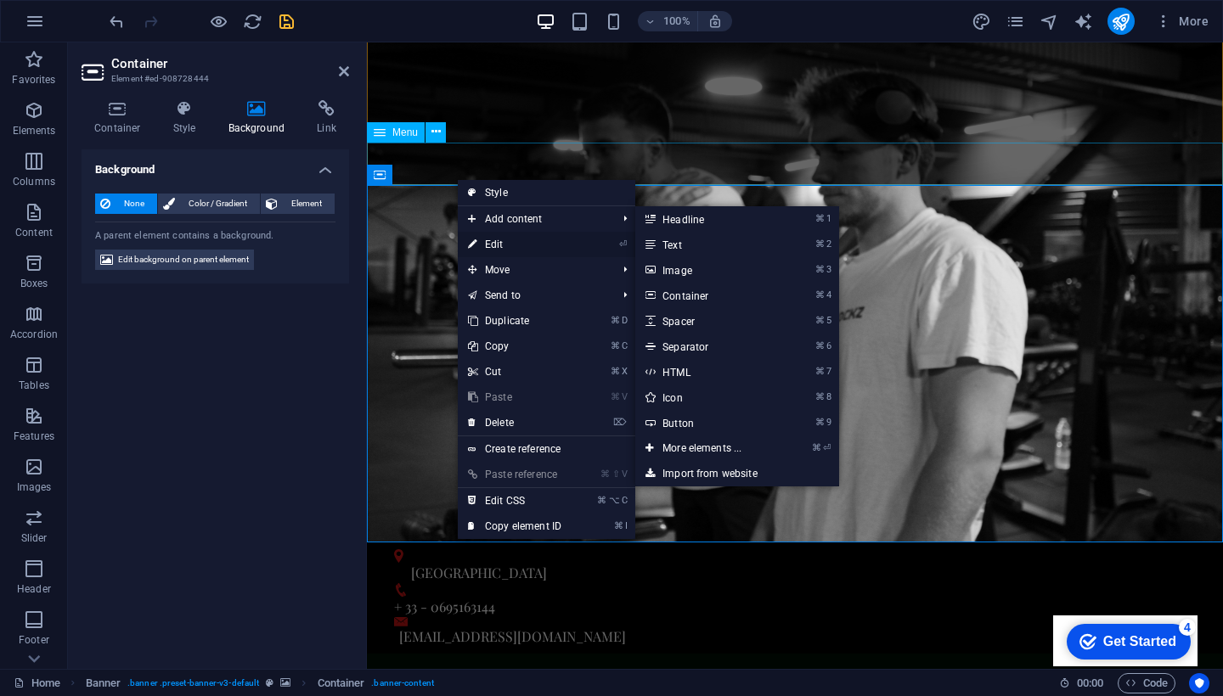
click at [509, 244] on link "⏎ Edit" at bounding box center [515, 244] width 114 height 25
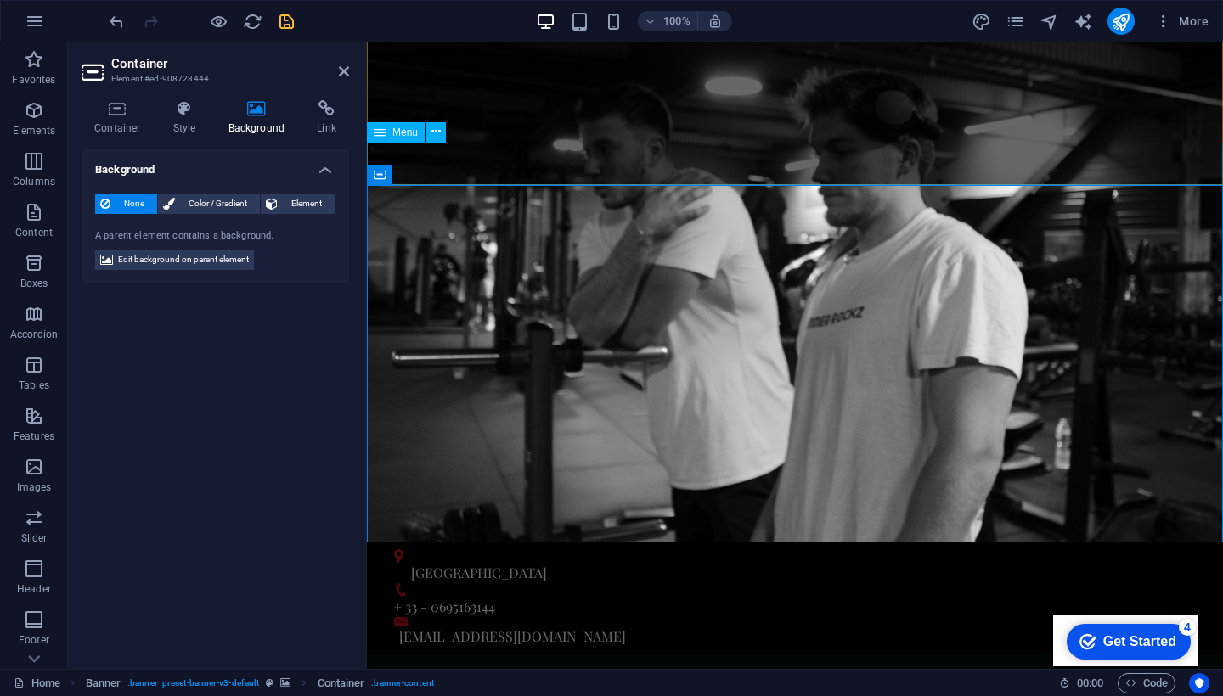
click at [297, 217] on div "None Color / Gradient Element Stretch background to full-width Color overlay Pl…" at bounding box center [216, 232] width 268 height 104
click at [287, 190] on div "None Color / Gradient Element Stretch background to full-width Color overlay Pl…" at bounding box center [216, 232] width 268 height 104
click at [285, 196] on span "Element" at bounding box center [306, 204] width 47 height 20
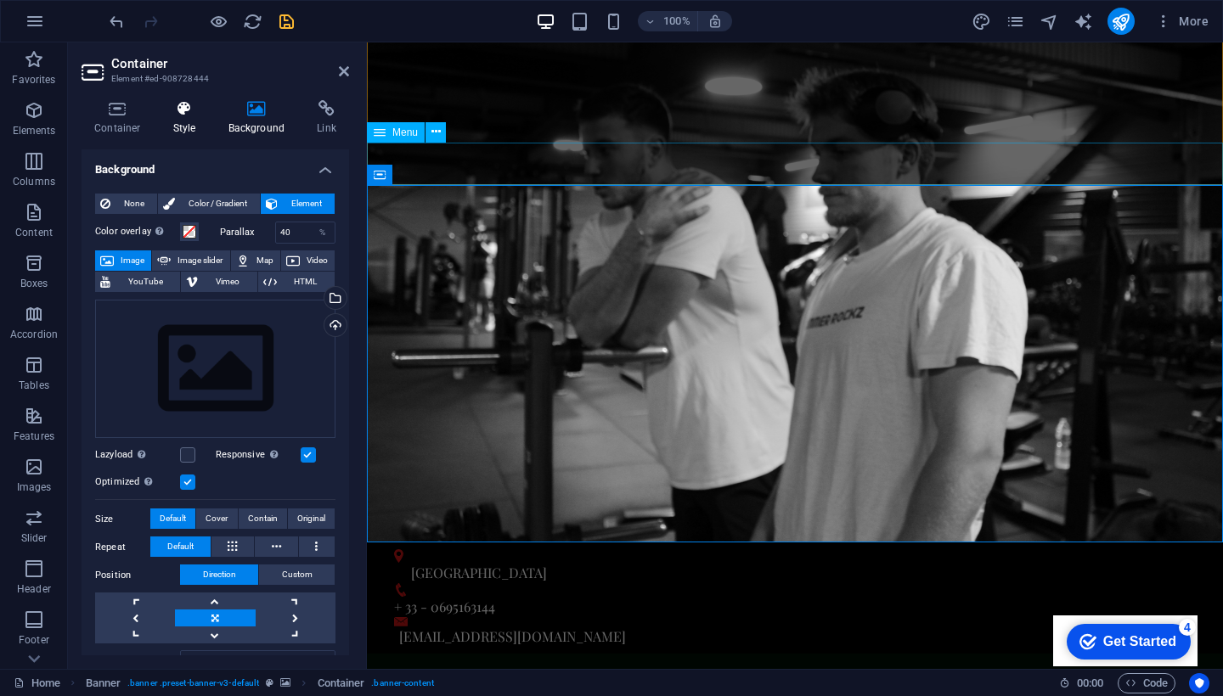
click at [195, 133] on h4 "Style" at bounding box center [188, 118] width 55 height 36
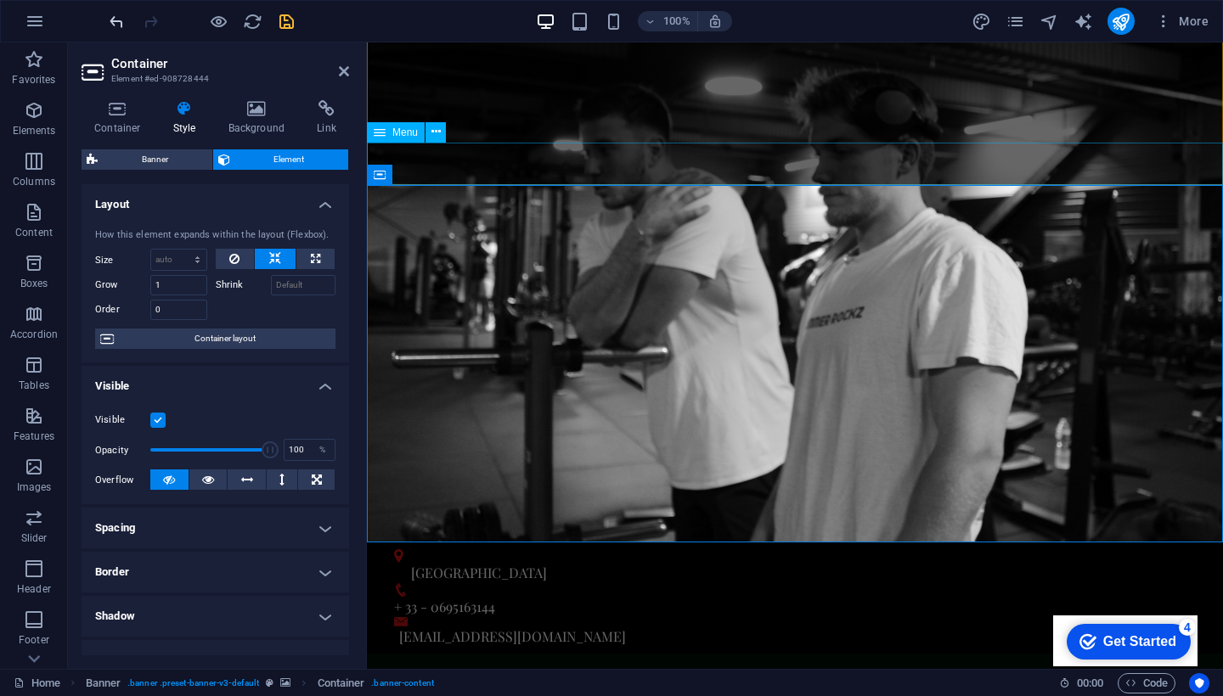
click at [123, 98] on div "Container Style Background Link Size Height Default px rem % vh vw Min. height …" at bounding box center [215, 378] width 295 height 583
click at [336, 64] on h2 "Container" at bounding box center [230, 63] width 238 height 15
click at [344, 68] on icon at bounding box center [344, 72] width 10 height 14
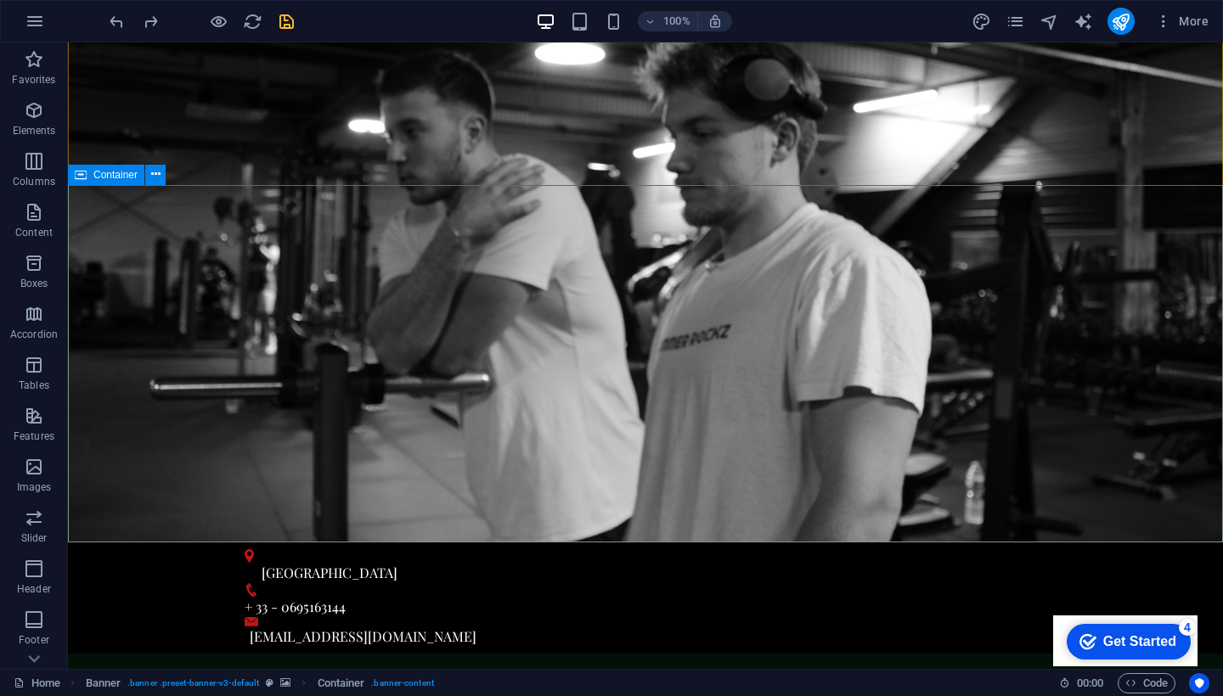
drag, startPoint x: 186, startPoint y: 224, endPoint x: 114, endPoint y: 194, distance: 78.4
click at [145, 182] on button at bounding box center [155, 175] width 20 height 20
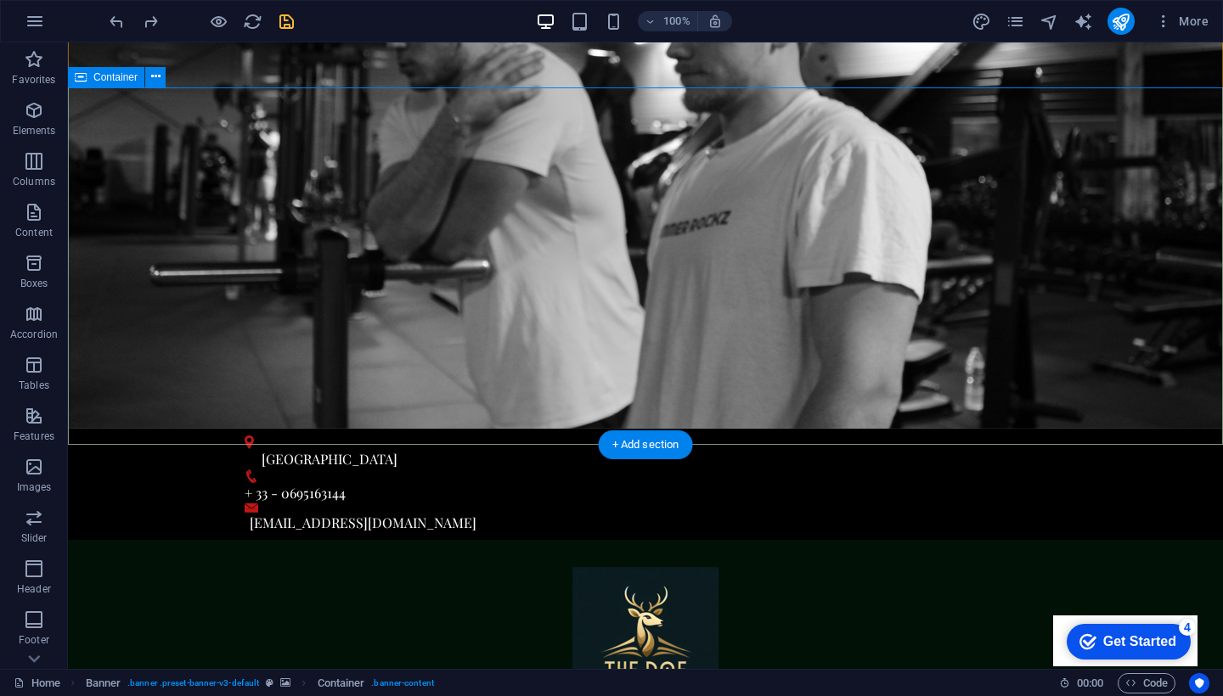
scroll to position [250, 0]
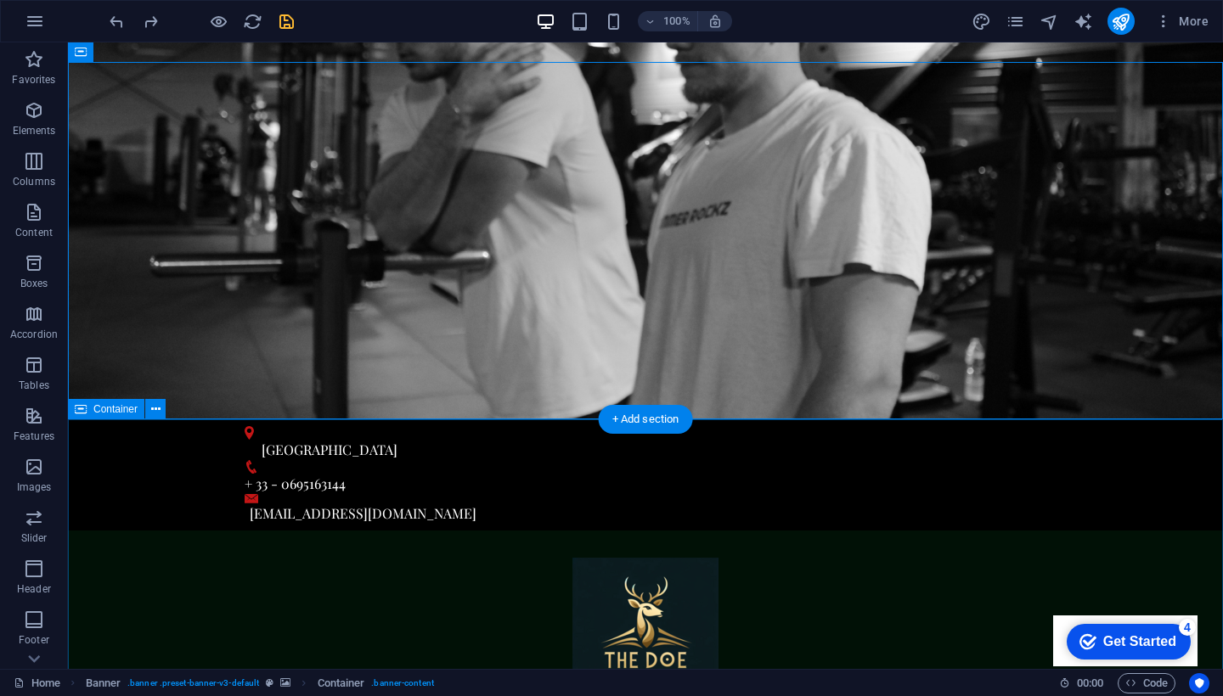
drag, startPoint x: 533, startPoint y: 419, endPoint x: 533, endPoint y: 465, distance: 45.9
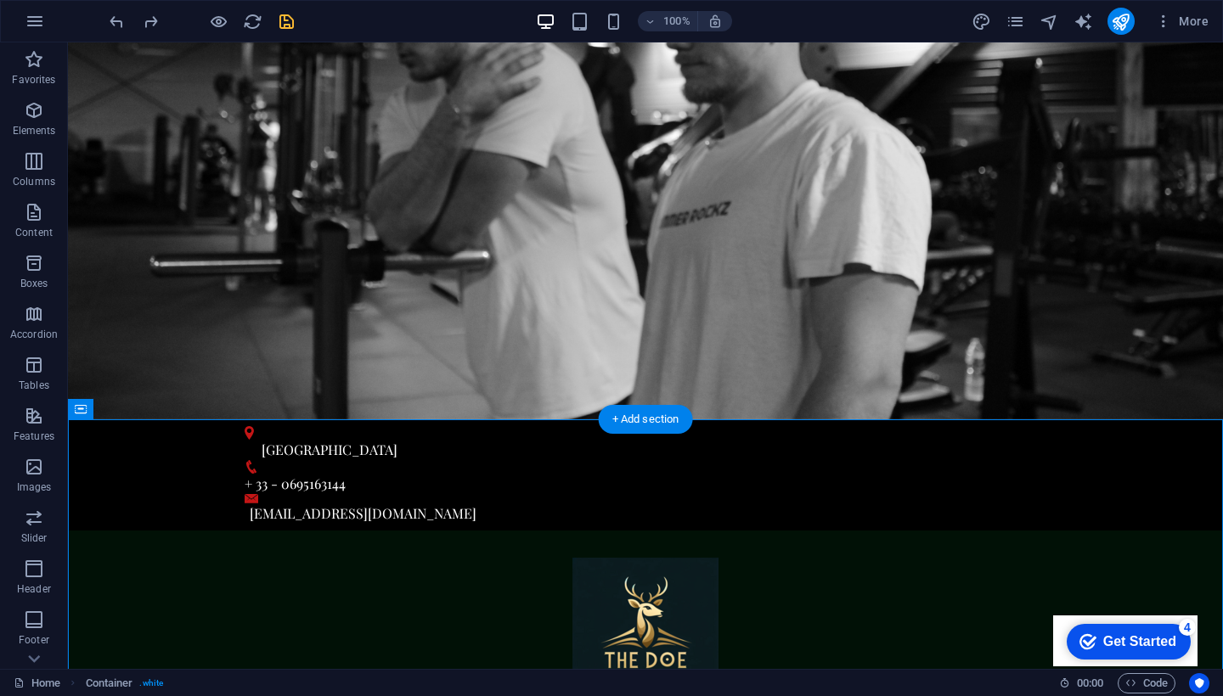
drag, startPoint x: 192, startPoint y: 454, endPoint x: 123, endPoint y: 463, distance: 69.4
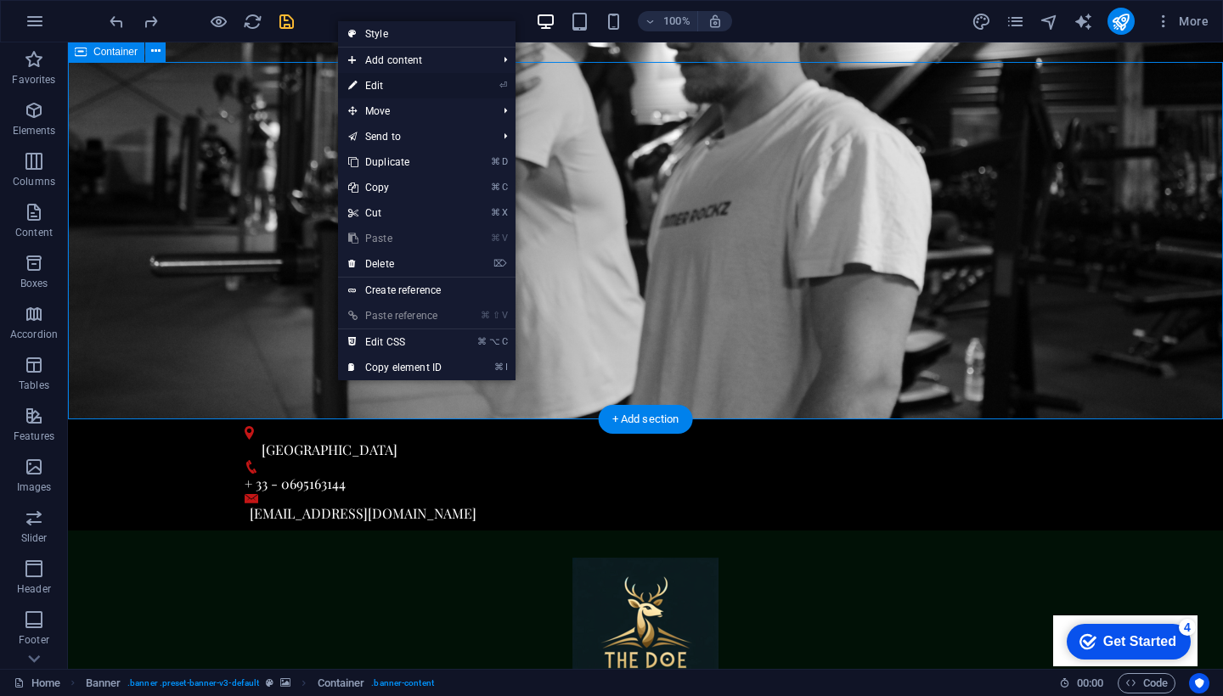
click at [384, 90] on link "⏎ Edit" at bounding box center [395, 85] width 114 height 25
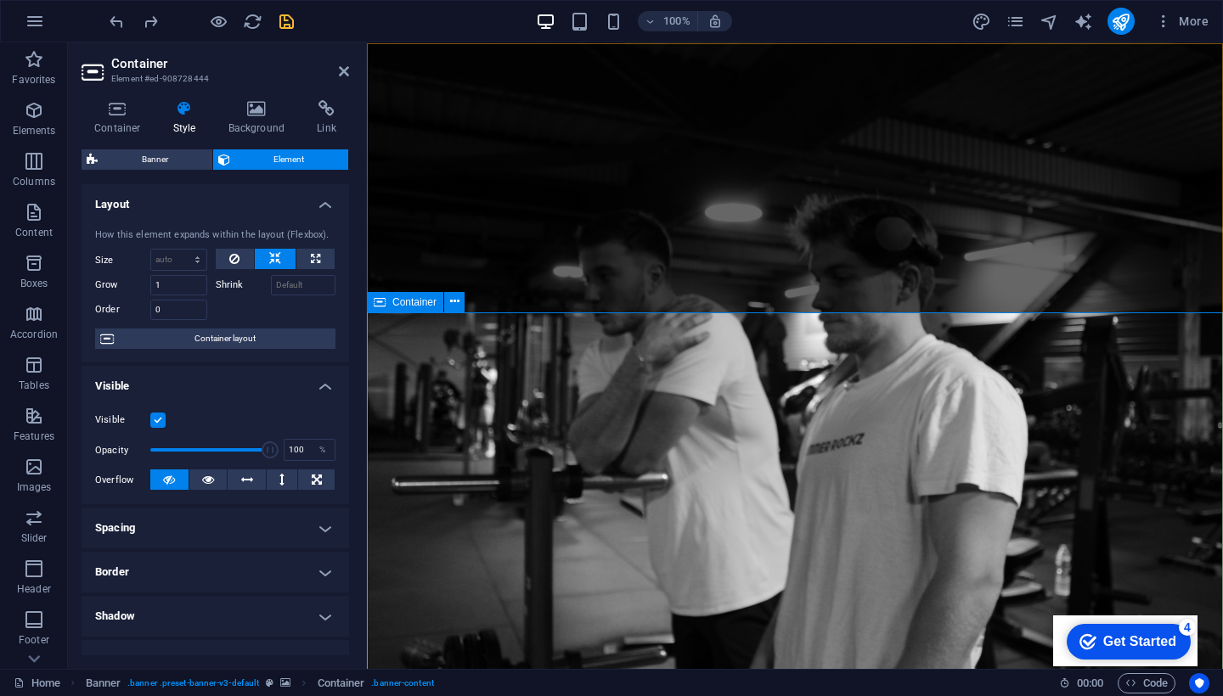
scroll to position [0, 0]
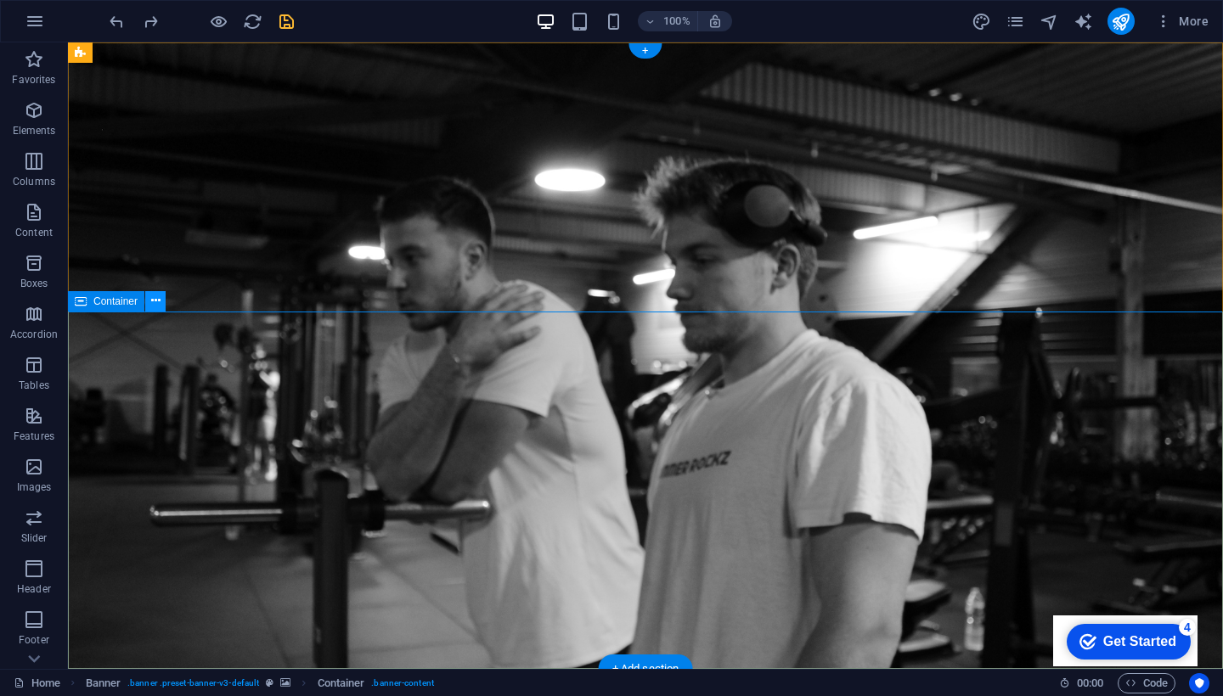
click at [149, 307] on button at bounding box center [155, 301] width 20 height 20
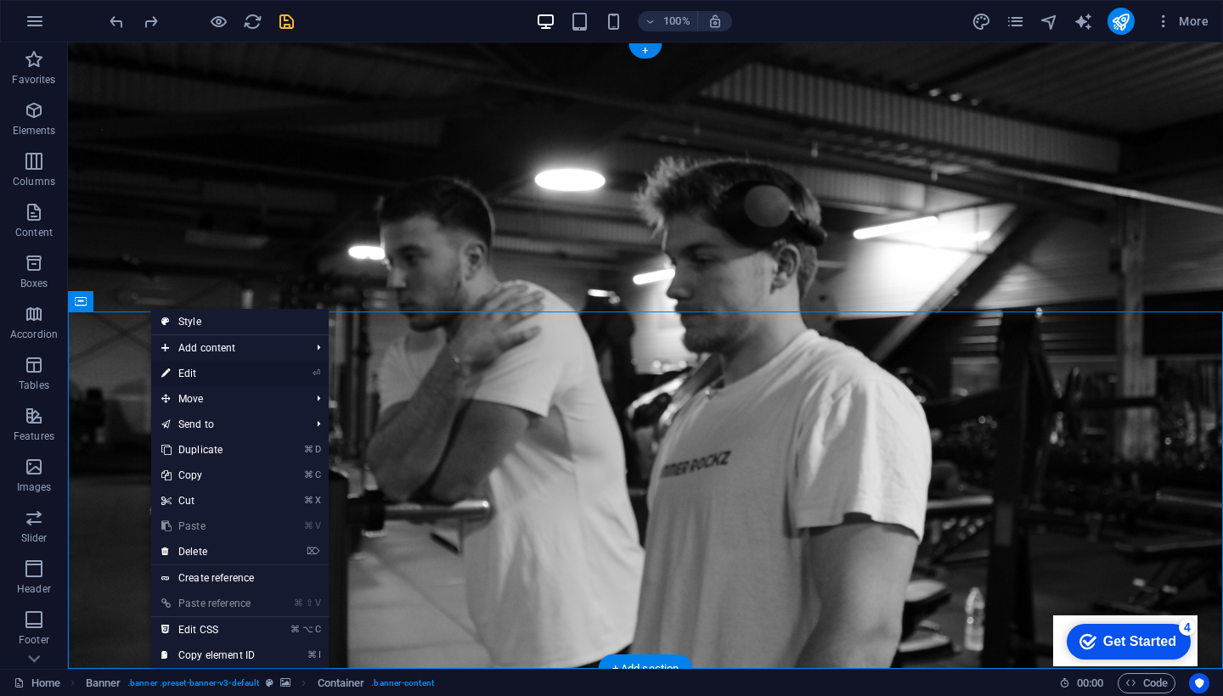
click at [233, 375] on link "⏎ Edit" at bounding box center [208, 373] width 114 height 25
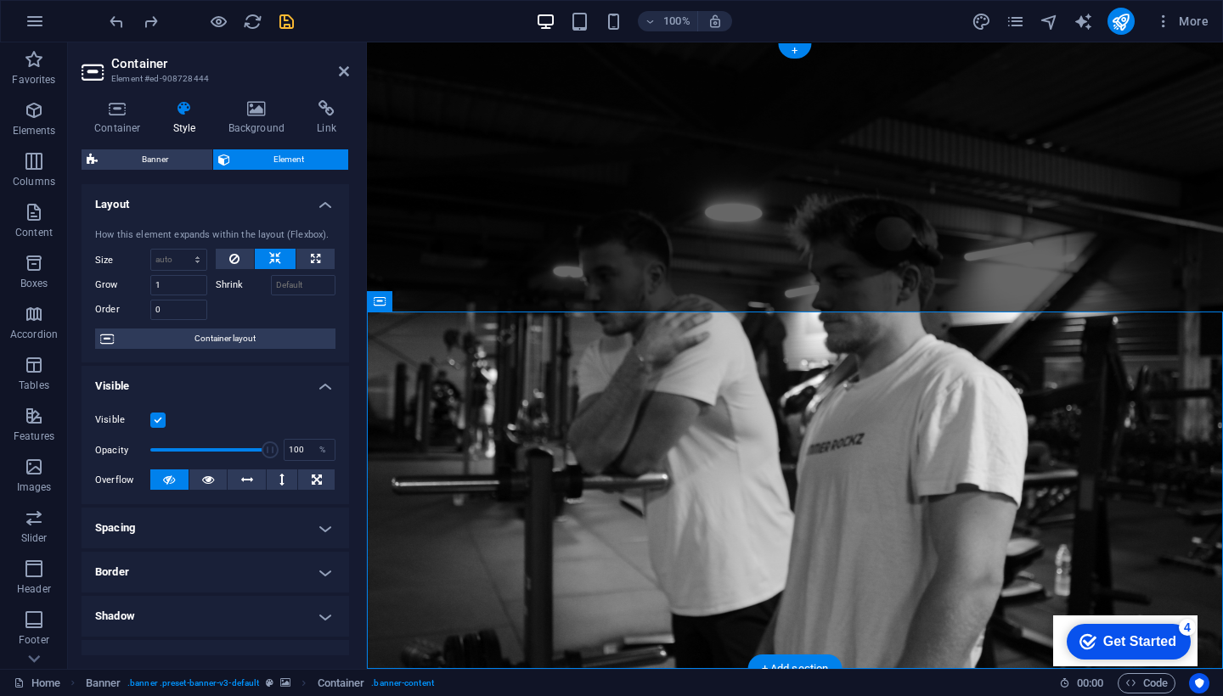
click at [234, 113] on icon at bounding box center [257, 108] width 82 height 17
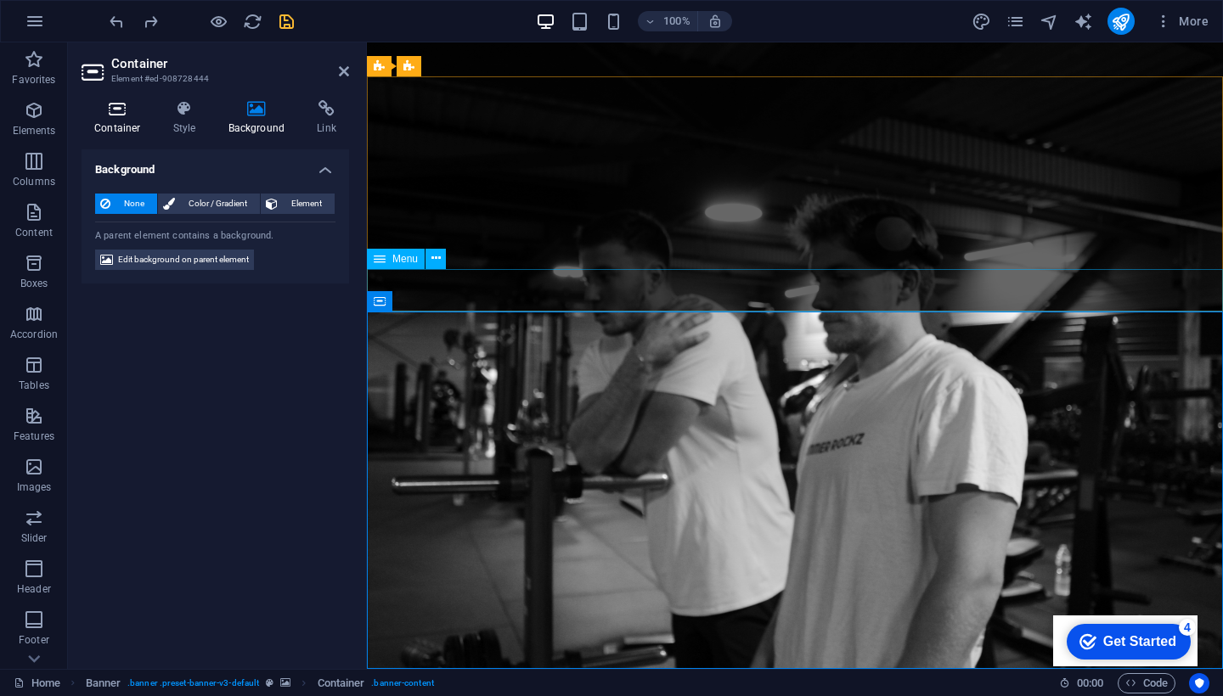
click at [103, 110] on icon at bounding box center [118, 108] width 72 height 17
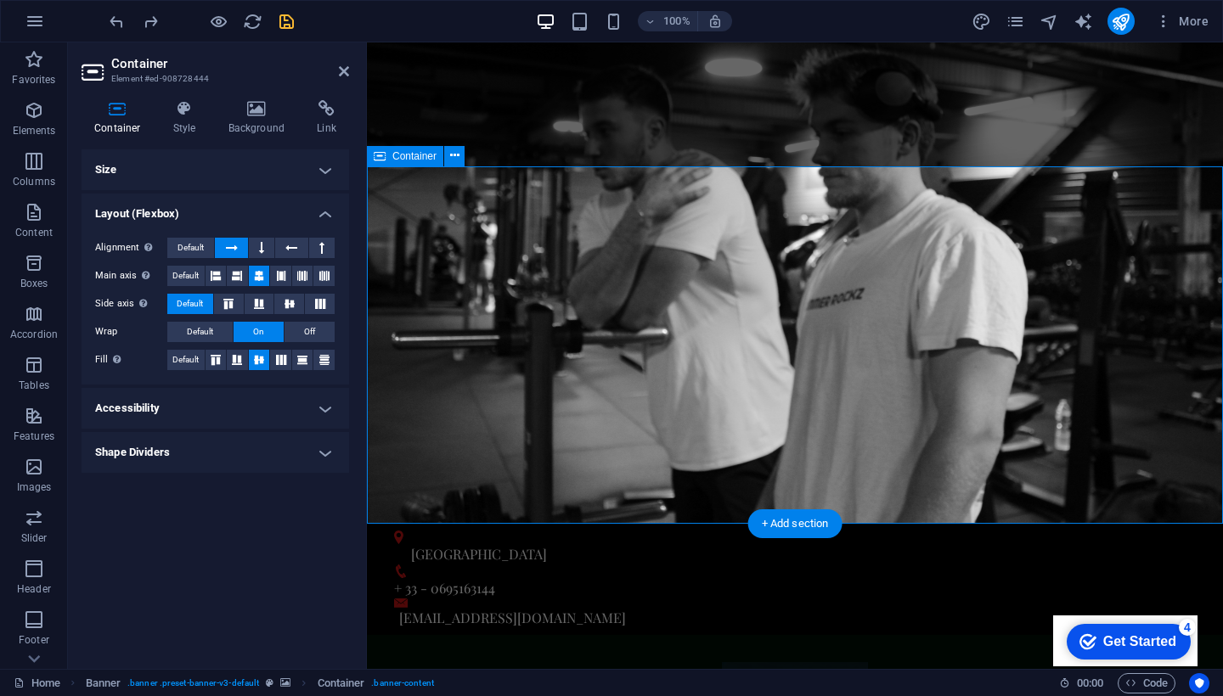
scroll to position [147, 0]
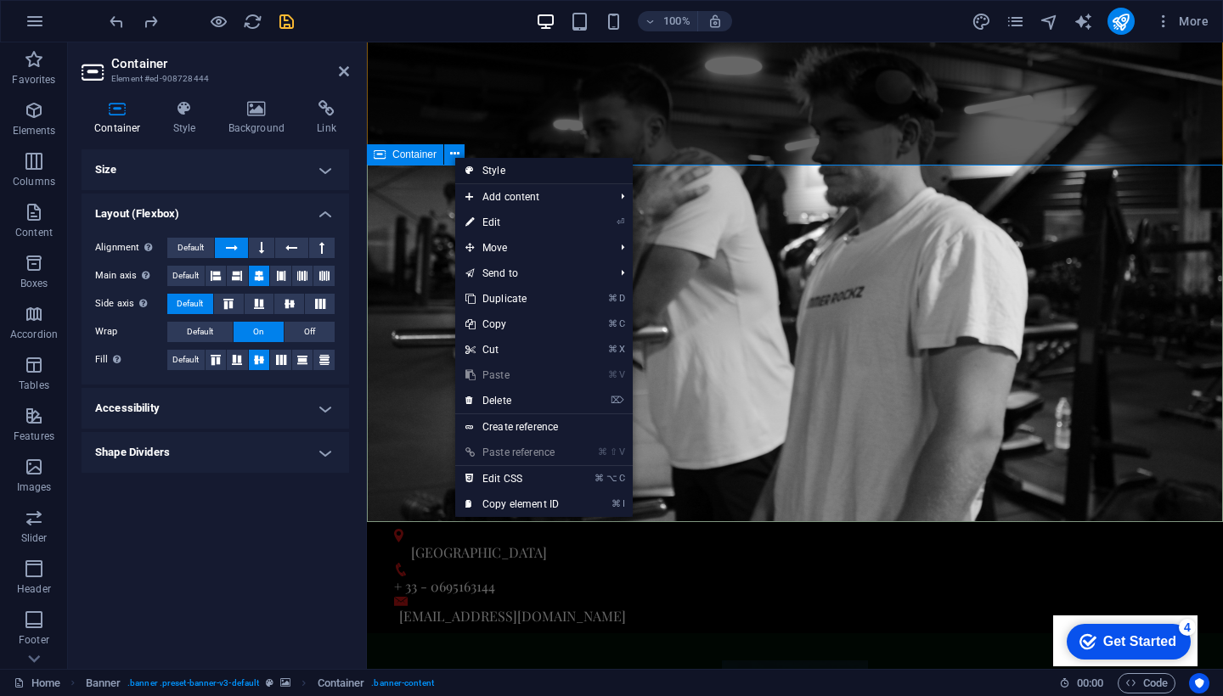
click at [527, 169] on link "Style" at bounding box center [544, 170] width 178 height 25
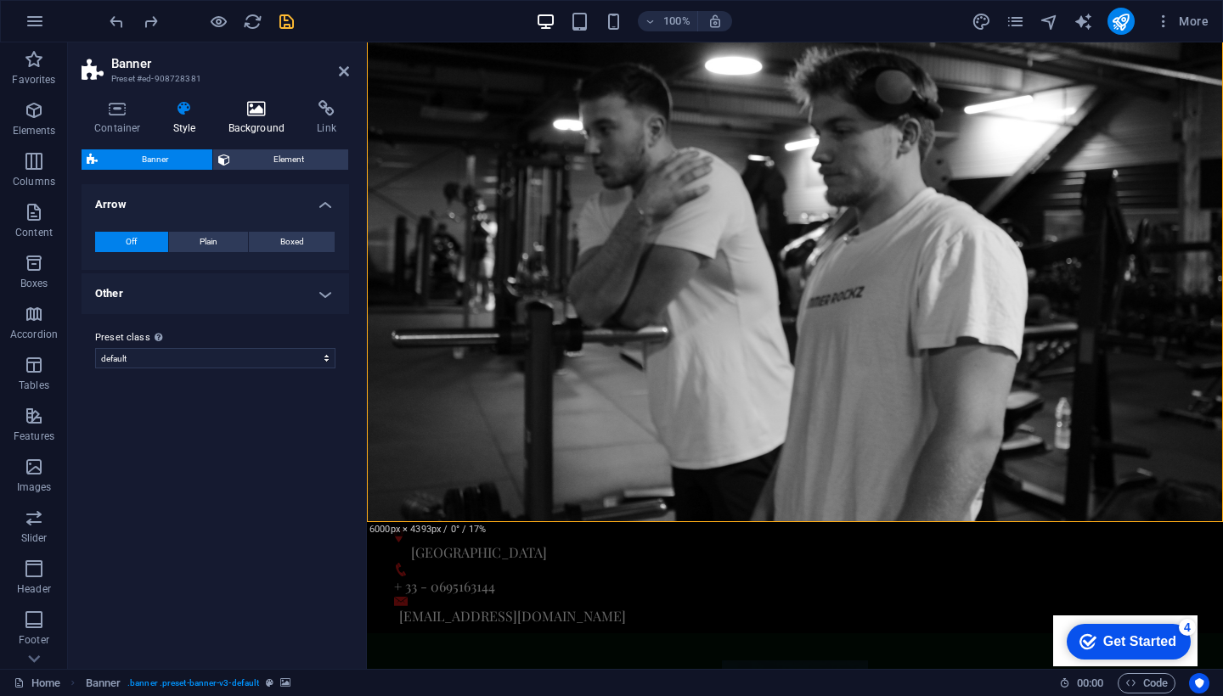
click at [234, 121] on h4 "Background" at bounding box center [260, 118] width 89 height 36
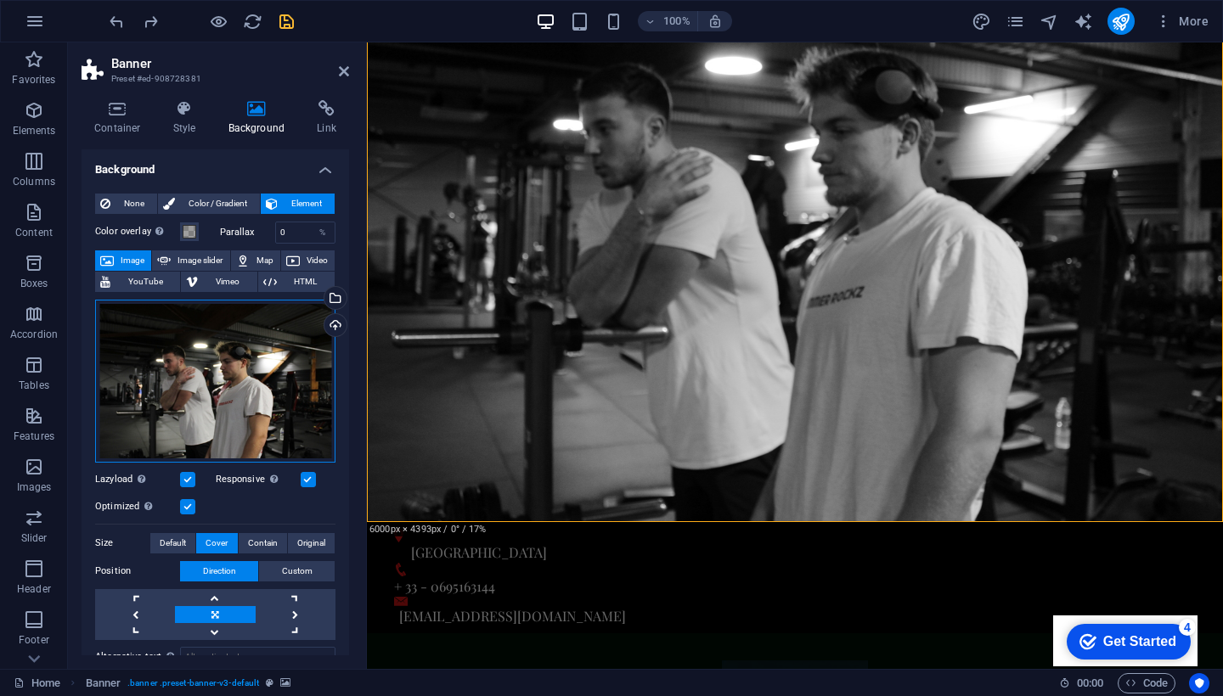
click at [252, 417] on div "Drag files here, click to choose files or select files from Files or our free s…" at bounding box center [215, 381] width 240 height 163
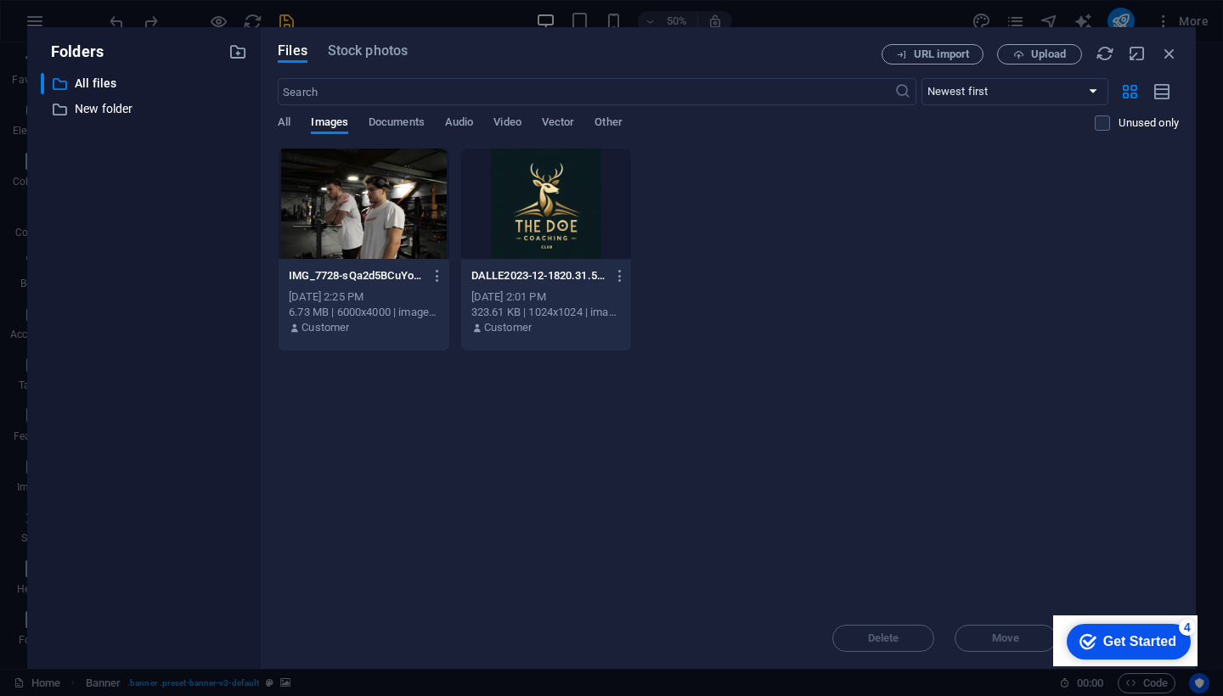
drag, startPoint x: 70, startPoint y: 51, endPoint x: 70, endPoint y: 94, distance: 43.3
click at [70, 94] on div "Folders ​ All files All files ​ New folder New folder" at bounding box center [144, 348] width 206 height 615
click at [1162, 65] on div "Files Stock photos URL import Upload ​ Newest first Oldest first Name (A-Z) Nam…" at bounding box center [728, 348] width 901 height 608
click at [1163, 55] on icon "button" at bounding box center [1169, 53] width 19 height 19
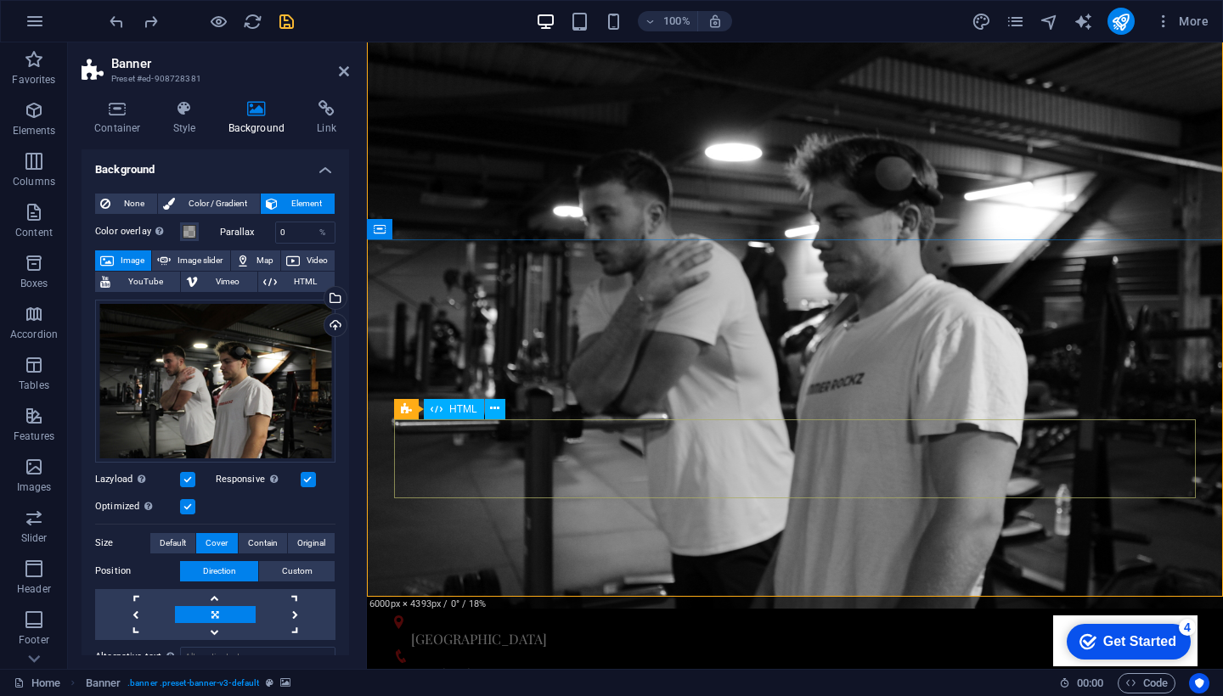
scroll to position [58, 0]
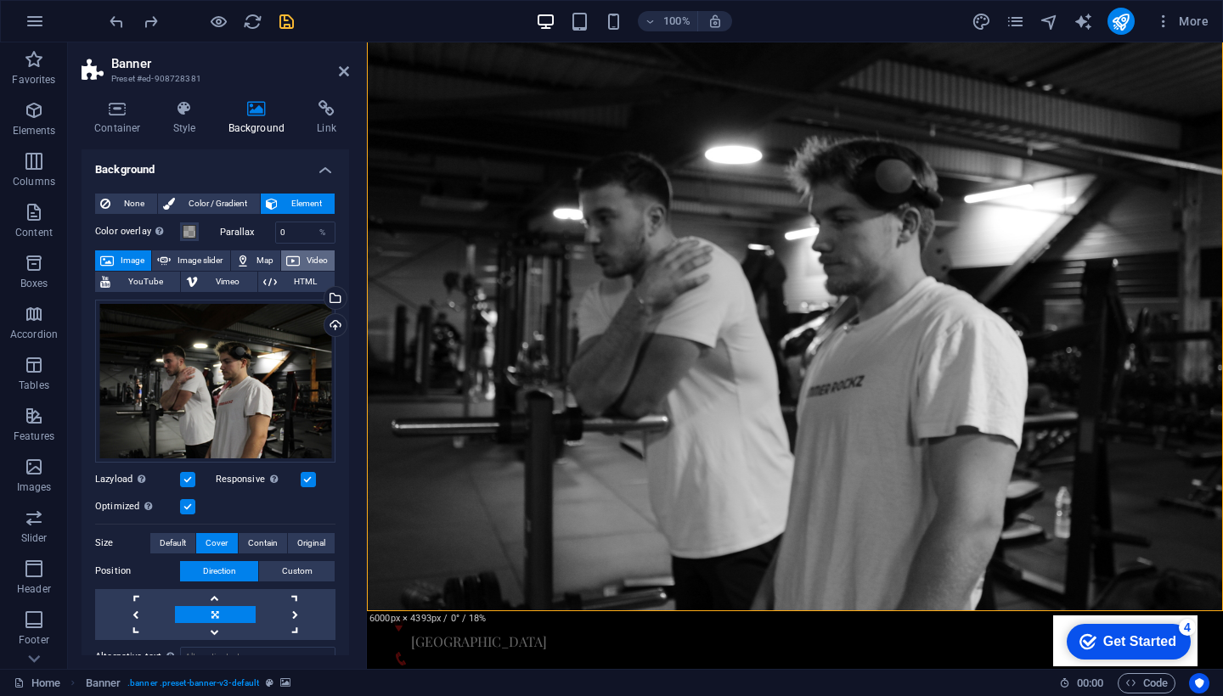
click at [306, 253] on span "Video" at bounding box center [317, 261] width 25 height 20
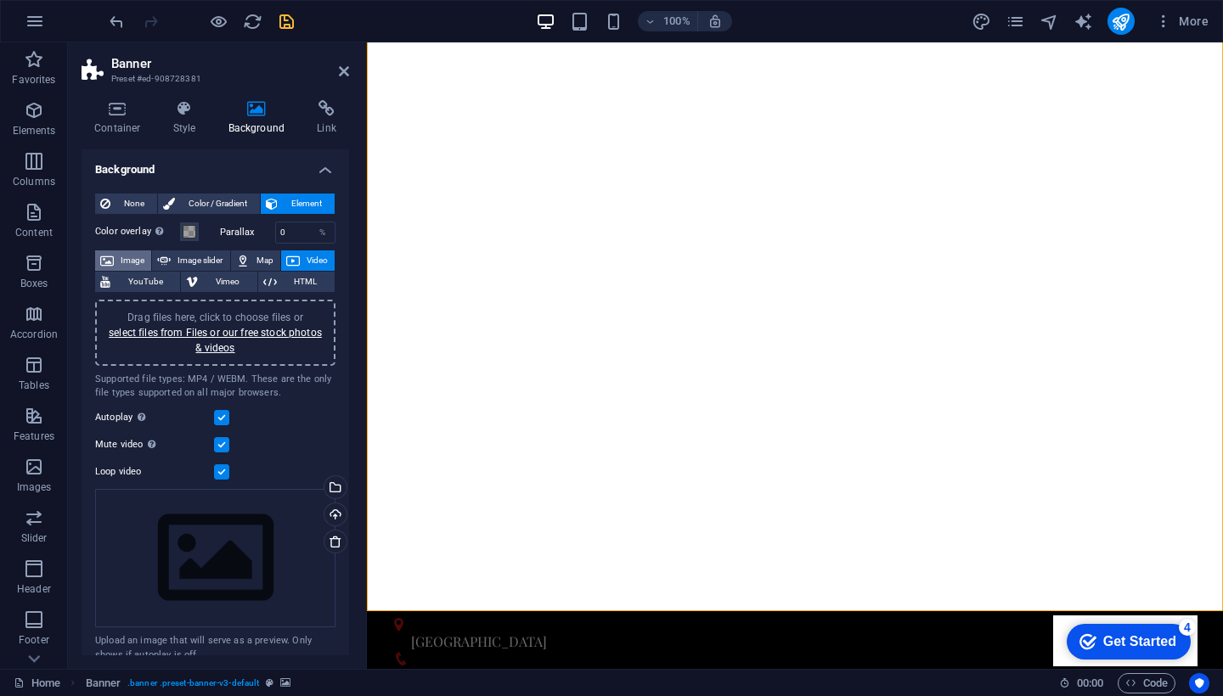
click at [130, 258] on span "Image" at bounding box center [132, 261] width 27 height 20
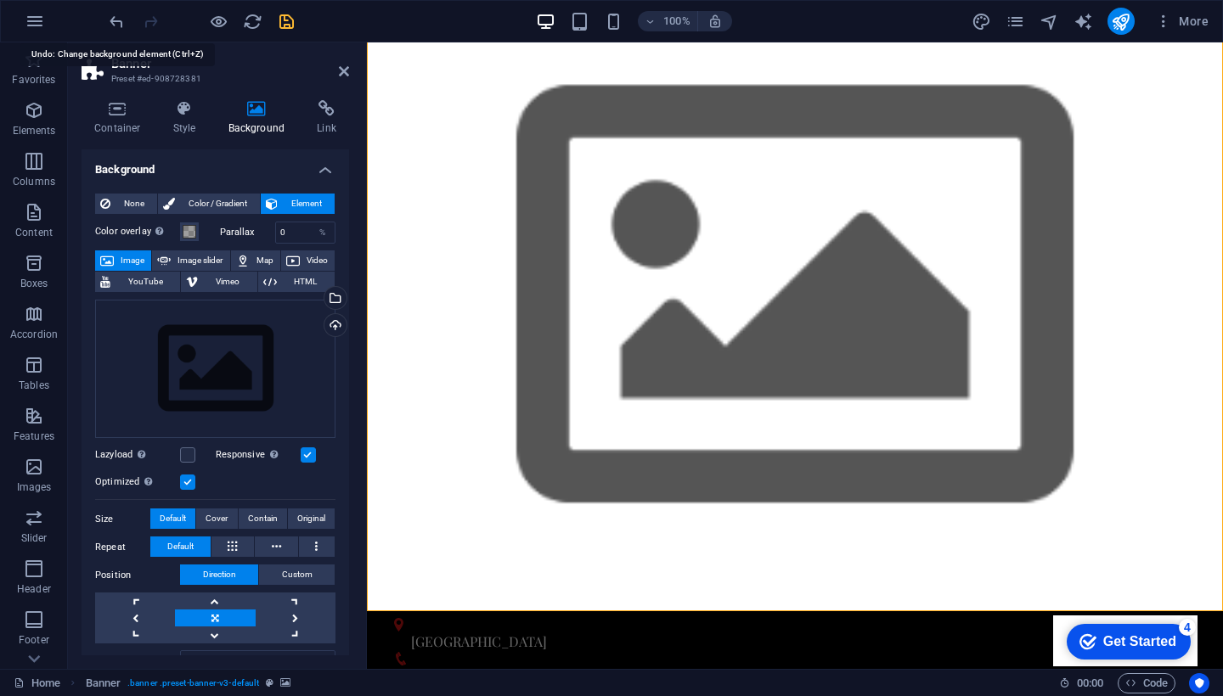
click at [104, 20] on div "100% More" at bounding box center [611, 21] width 1221 height 41
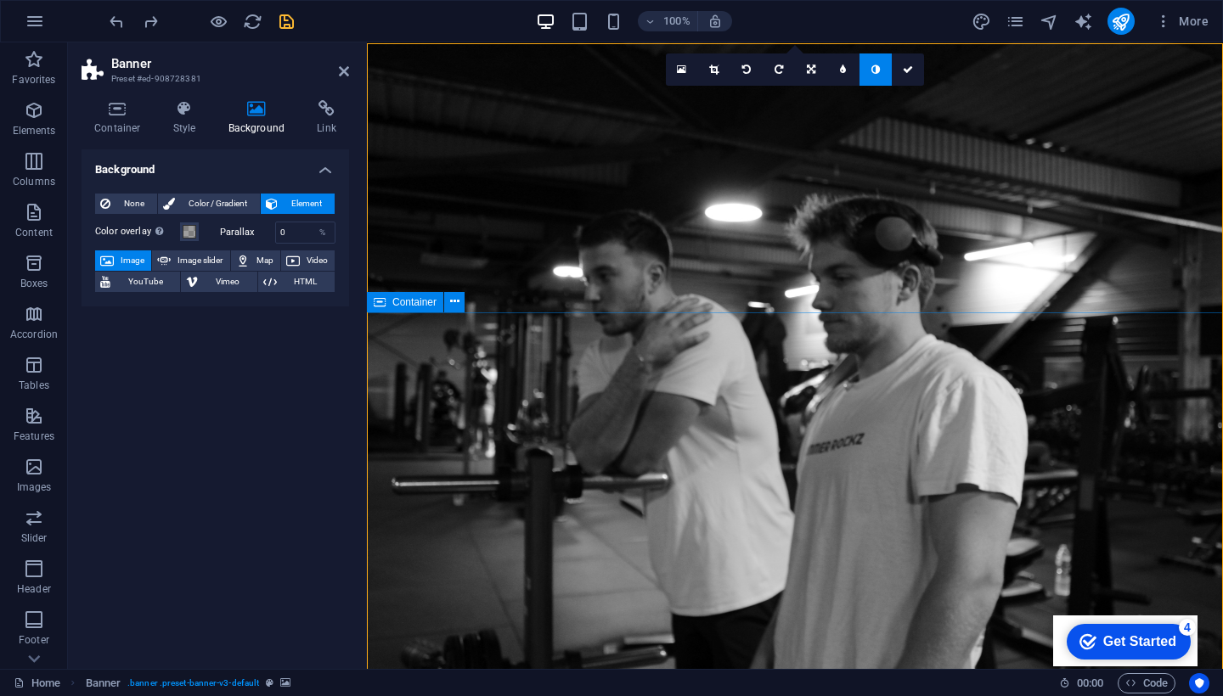
scroll to position [0, 0]
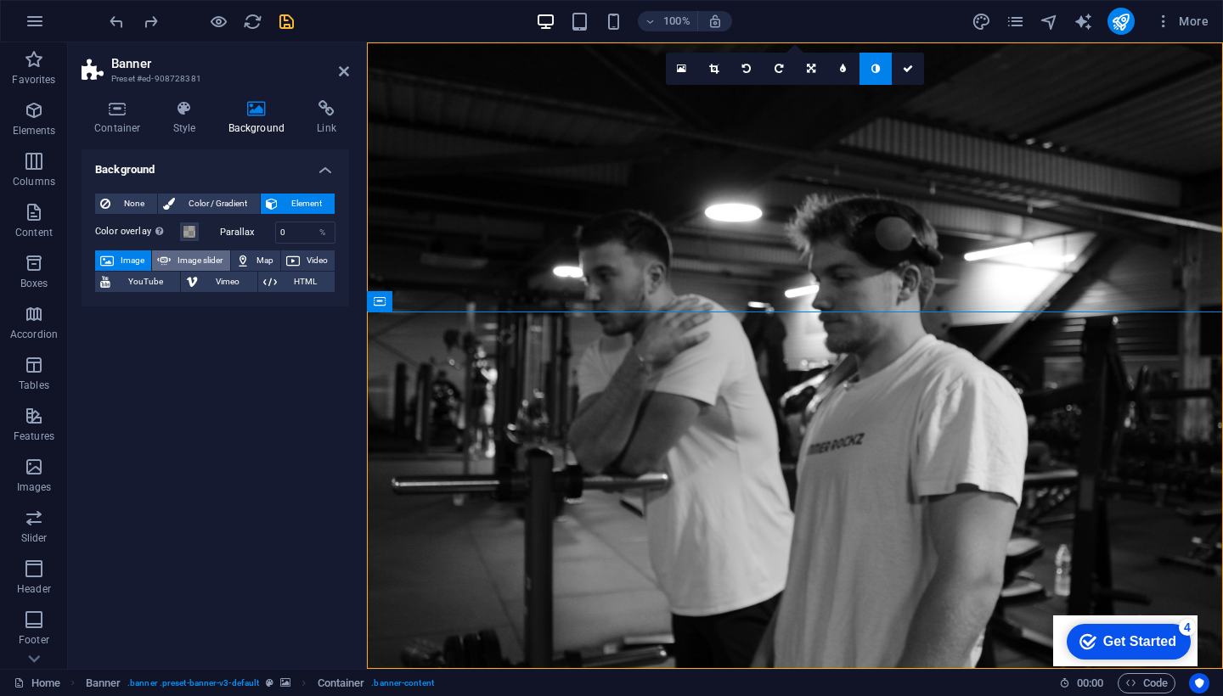
click at [172, 254] on button "Image slider" at bounding box center [190, 261] width 77 height 20
select select "ms"
select select "s"
select select "progressive"
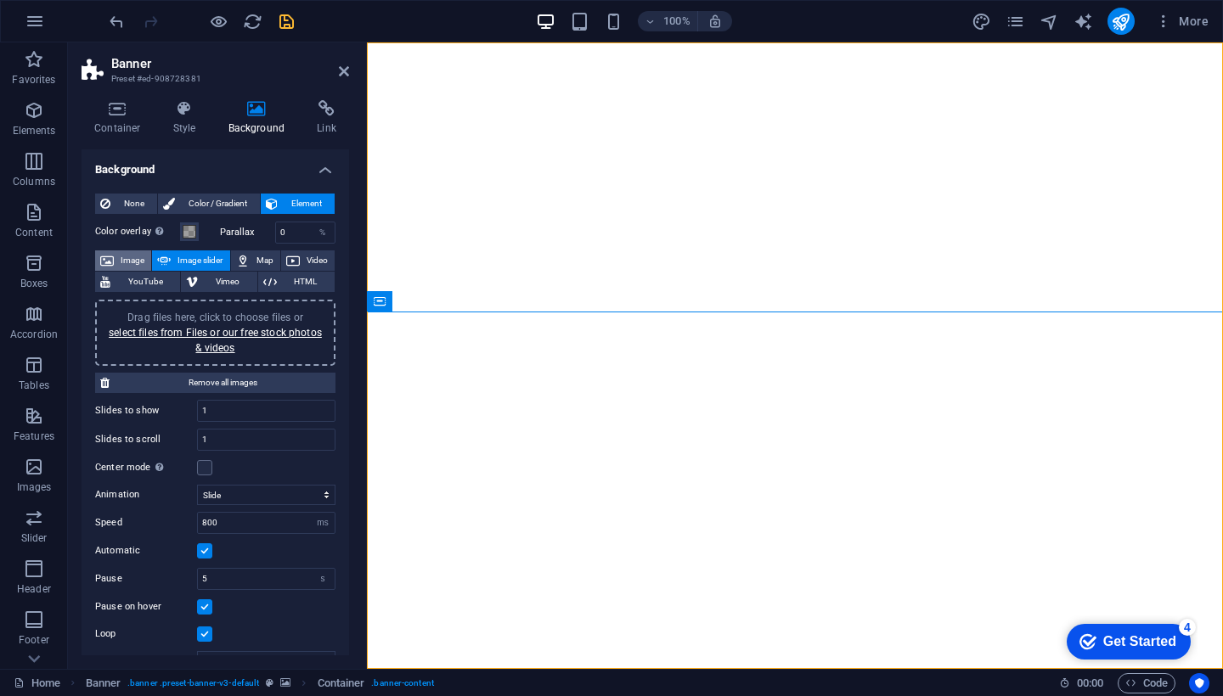
click at [135, 258] on span "Image" at bounding box center [132, 261] width 27 height 20
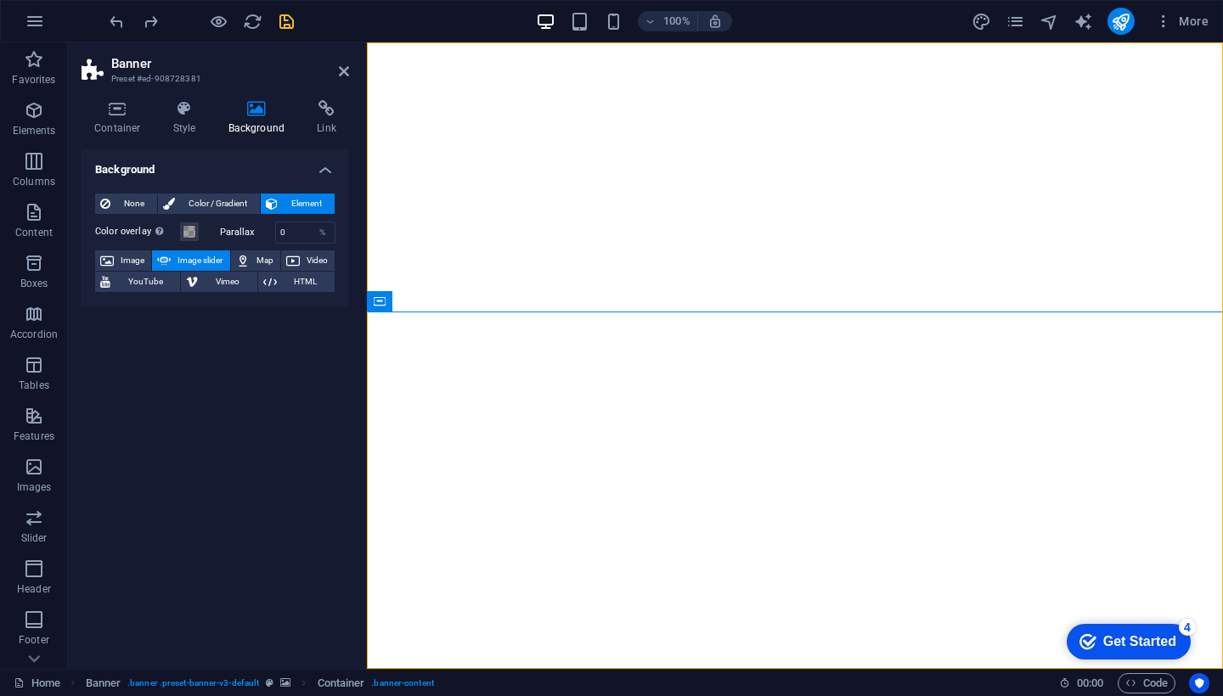
click at [116, 10] on div at bounding box center [201, 21] width 190 height 27
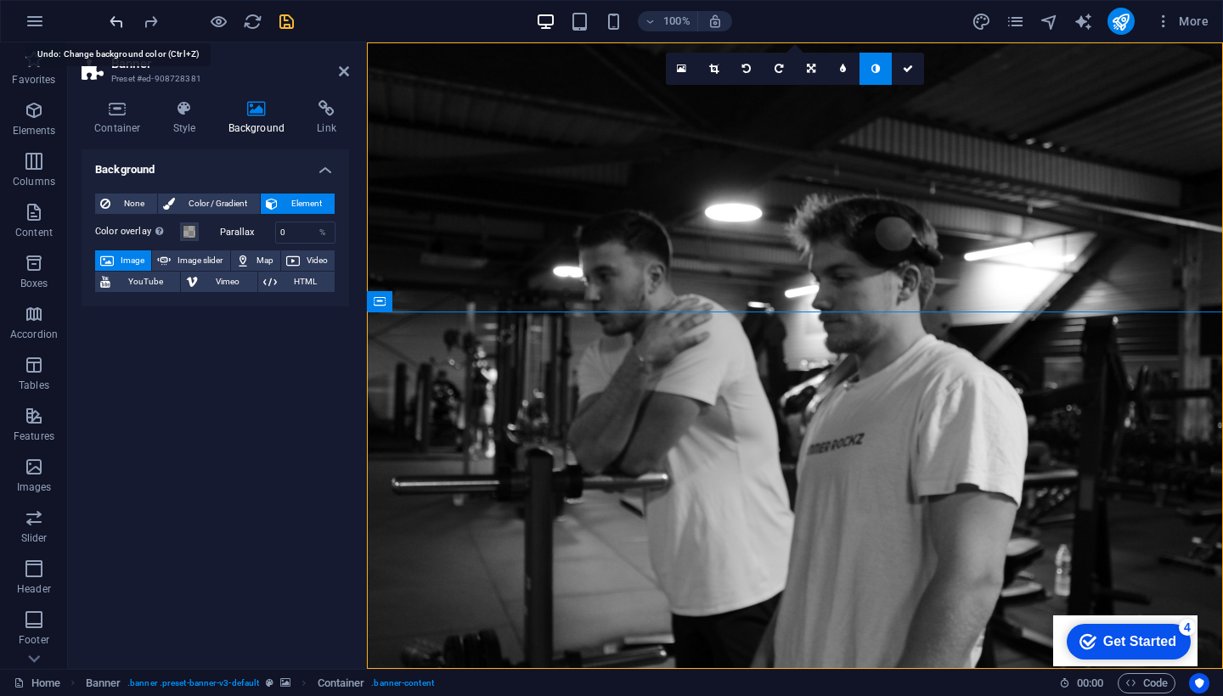
click at [348, 67] on icon at bounding box center [344, 72] width 10 height 14
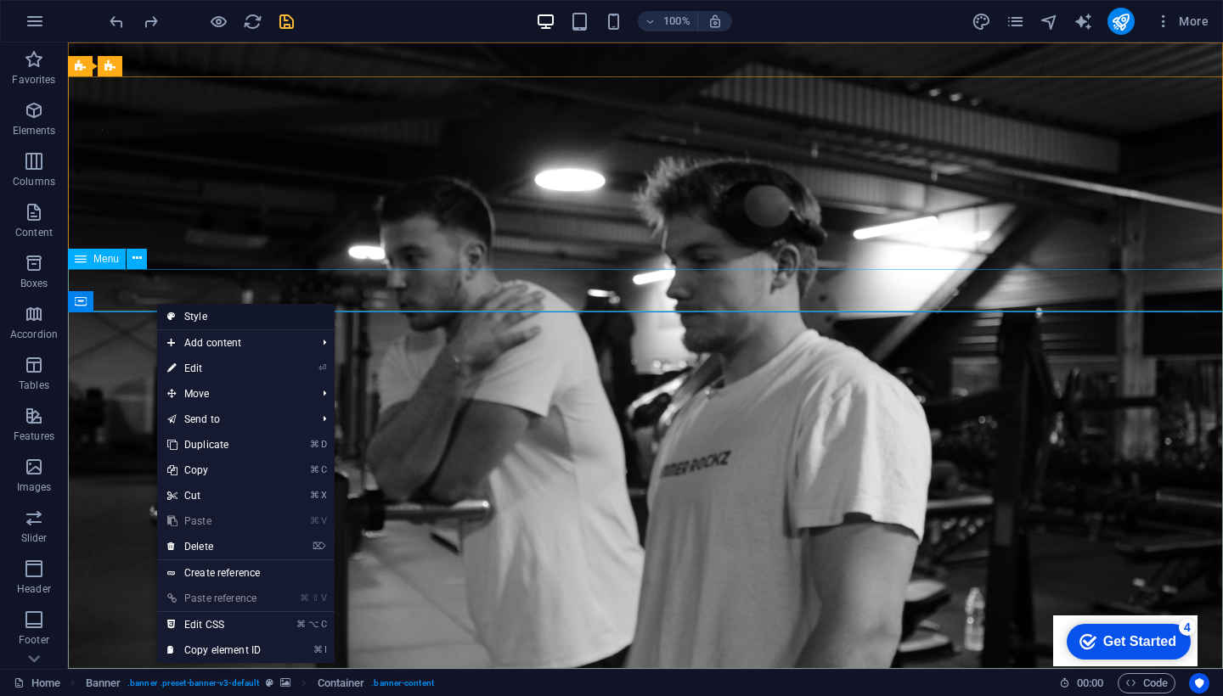
click at [191, 316] on link "Style" at bounding box center [246, 316] width 178 height 25
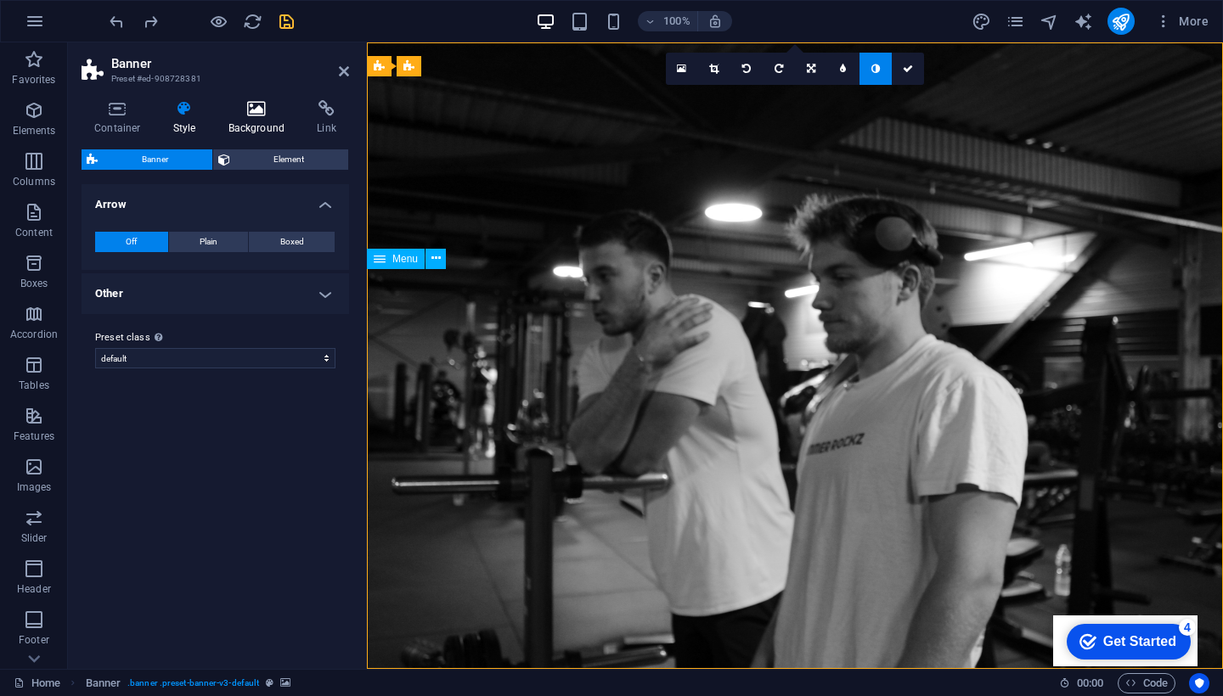
click at [244, 124] on h4 "Background" at bounding box center [260, 118] width 89 height 36
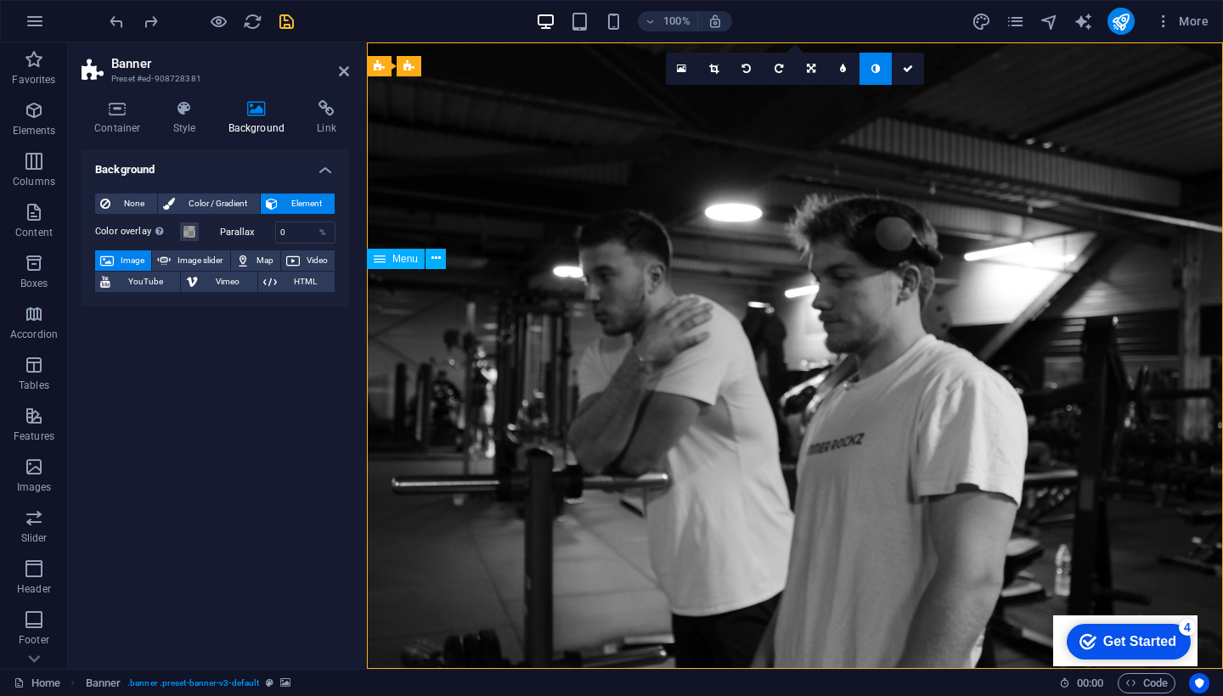
click at [135, 255] on span "Image" at bounding box center [132, 261] width 27 height 20
click at [235, 206] on span "Color / Gradient" at bounding box center [217, 204] width 75 height 20
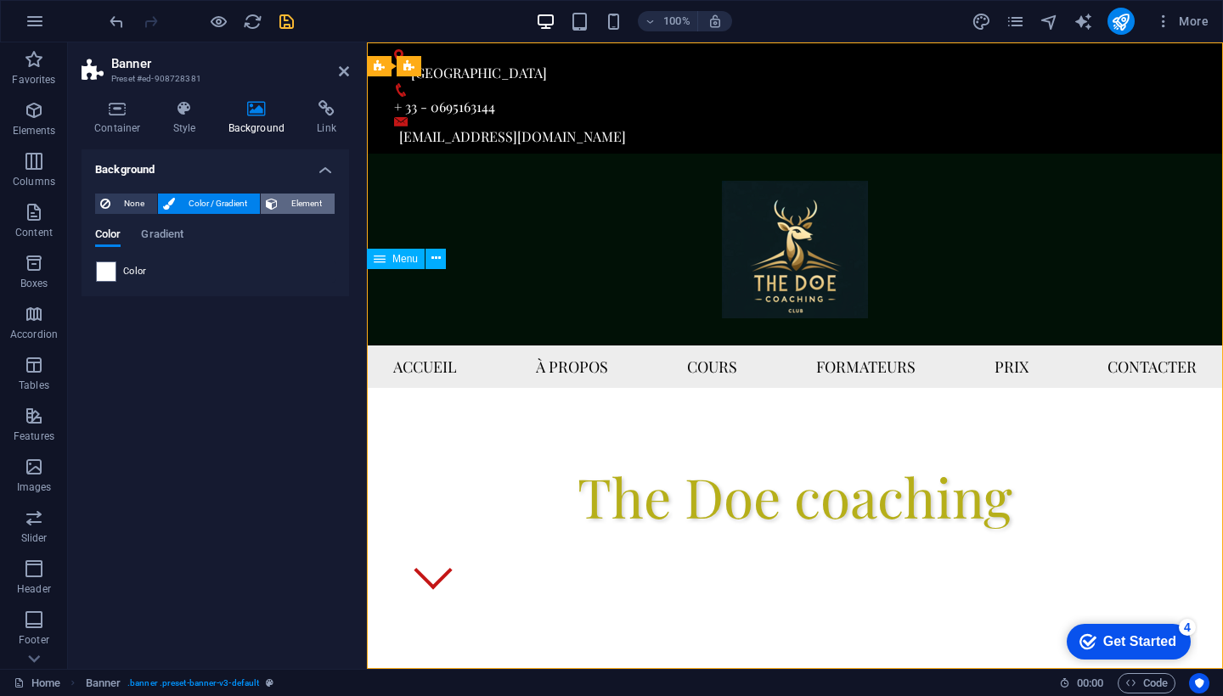
click at [302, 210] on span "Element" at bounding box center [306, 204] width 47 height 20
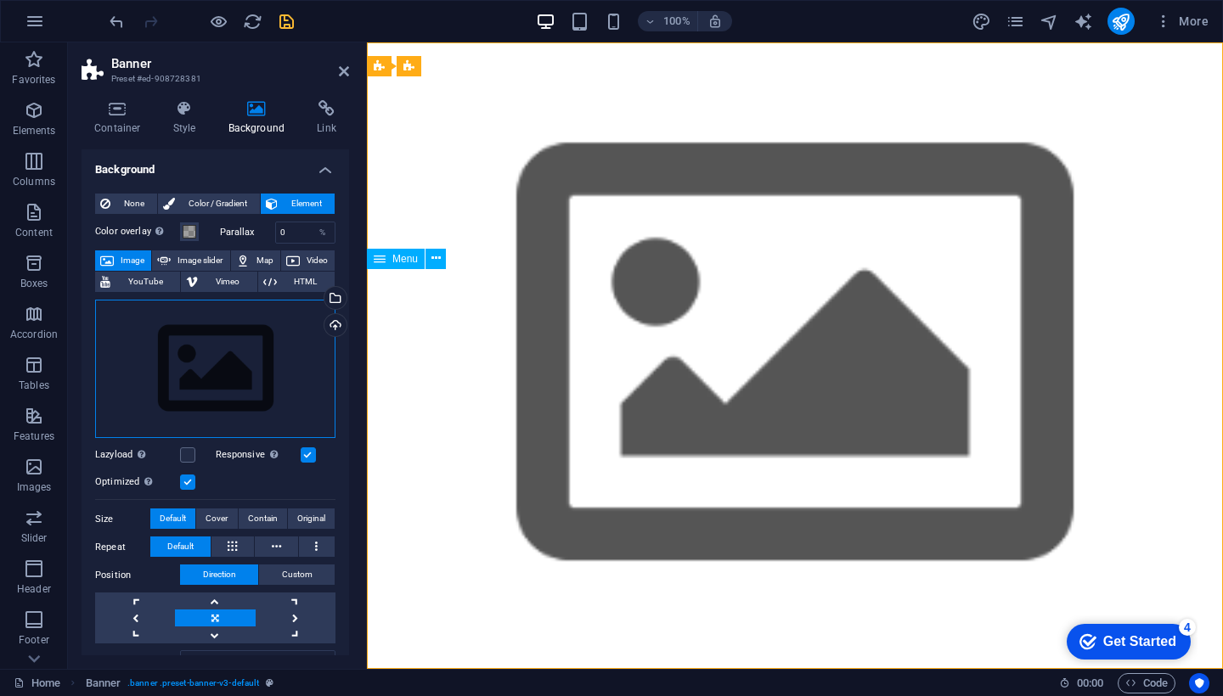
click at [187, 360] on div "Drag files here, click to choose files or select files from Files or our free s…" at bounding box center [215, 369] width 240 height 139
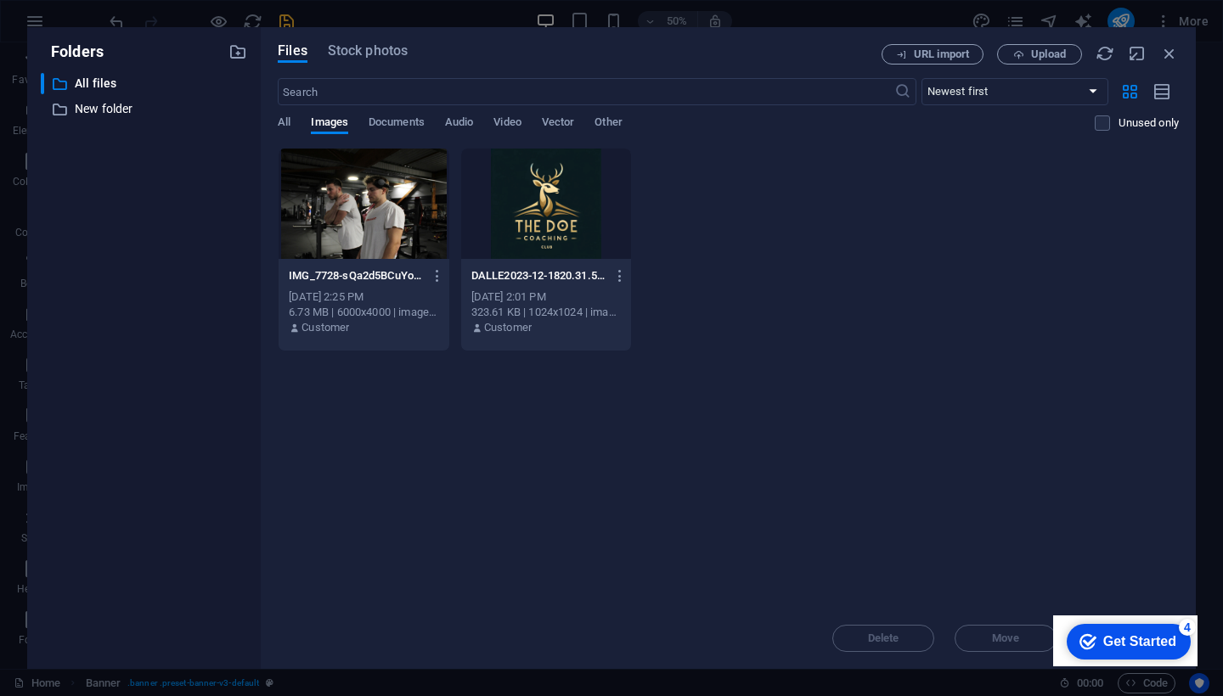
click at [340, 232] on div at bounding box center [364, 204] width 171 height 110
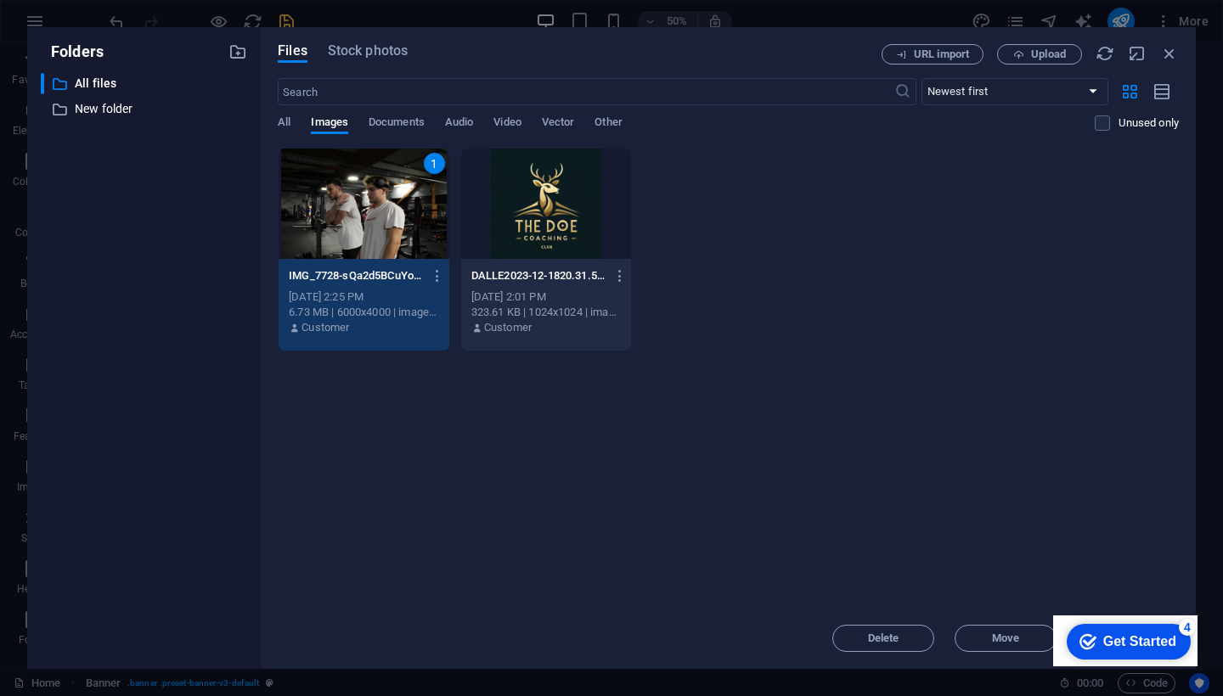
click at [321, 208] on div "1" at bounding box center [364, 204] width 171 height 110
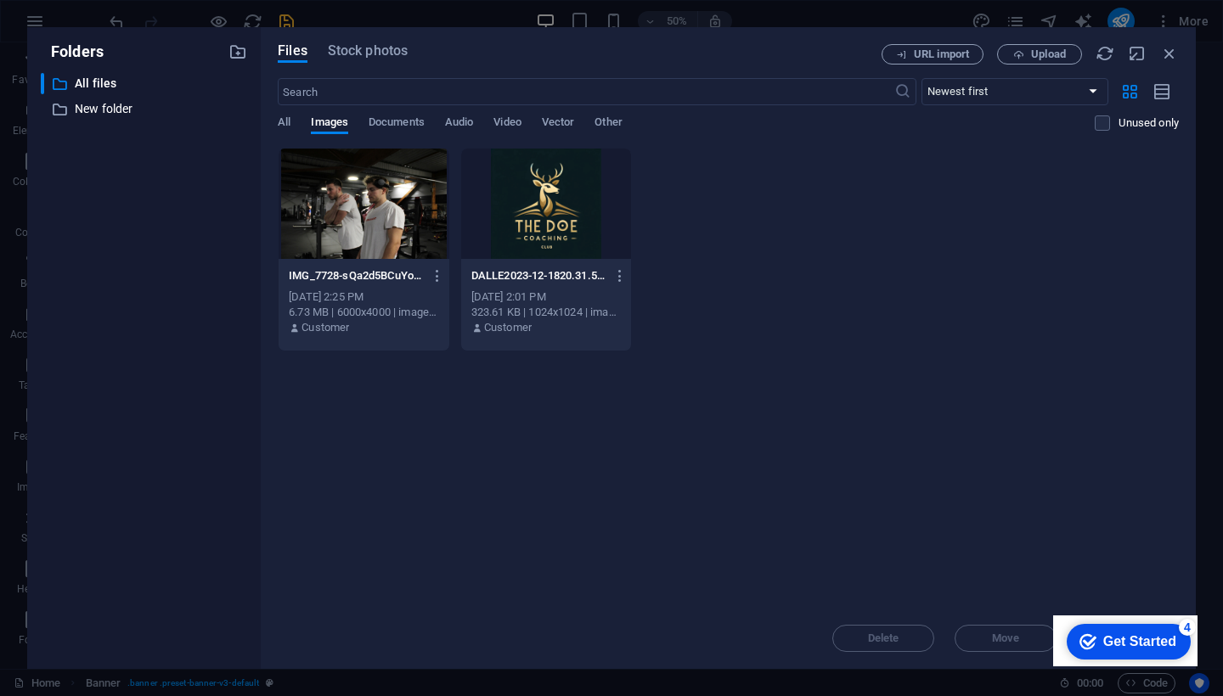
click at [321, 208] on div at bounding box center [364, 204] width 171 height 110
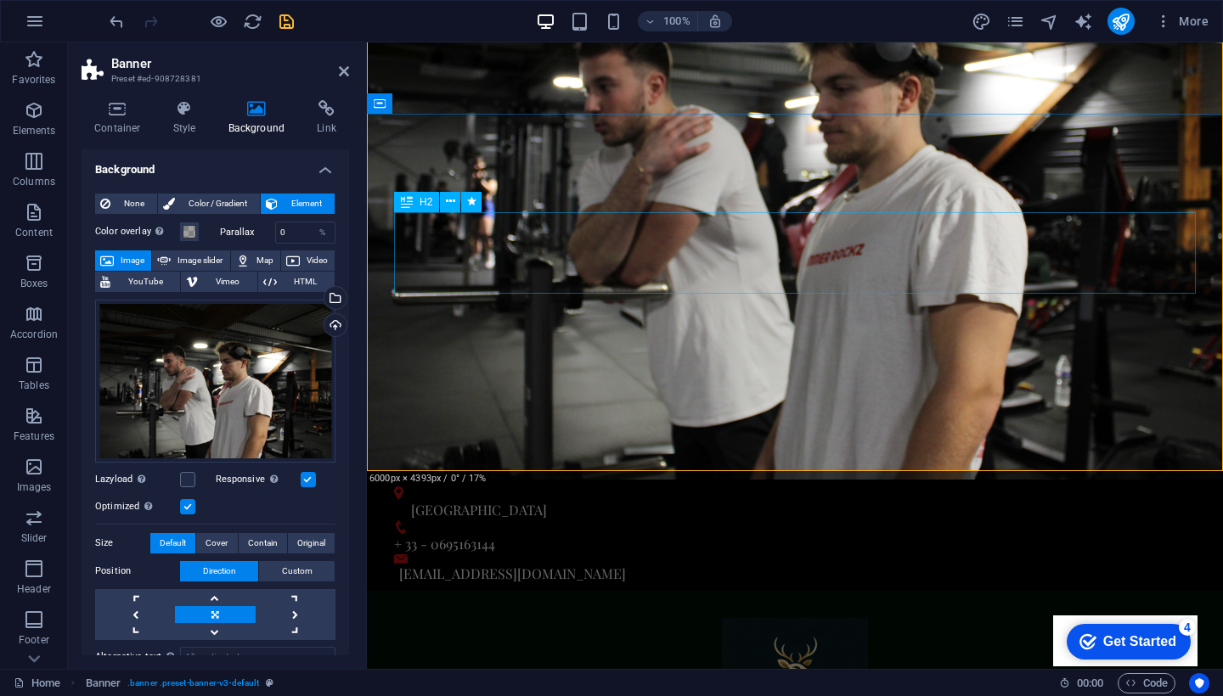
scroll to position [198, 0]
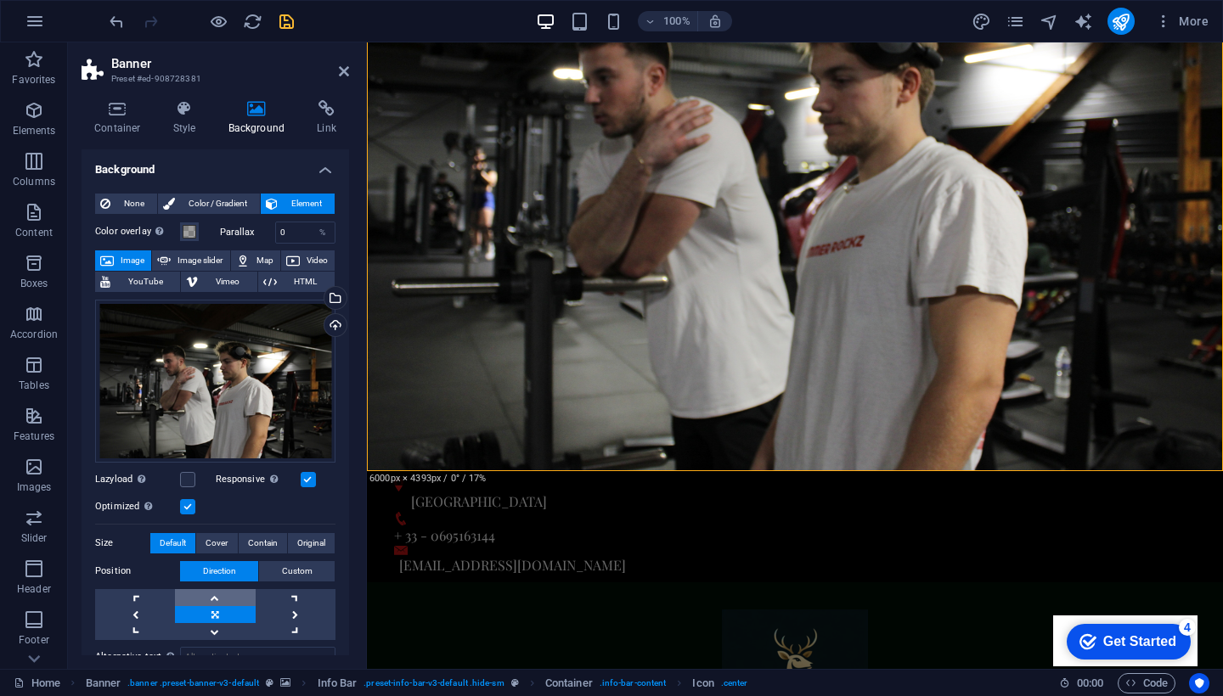
click at [222, 597] on link at bounding box center [215, 597] width 80 height 17
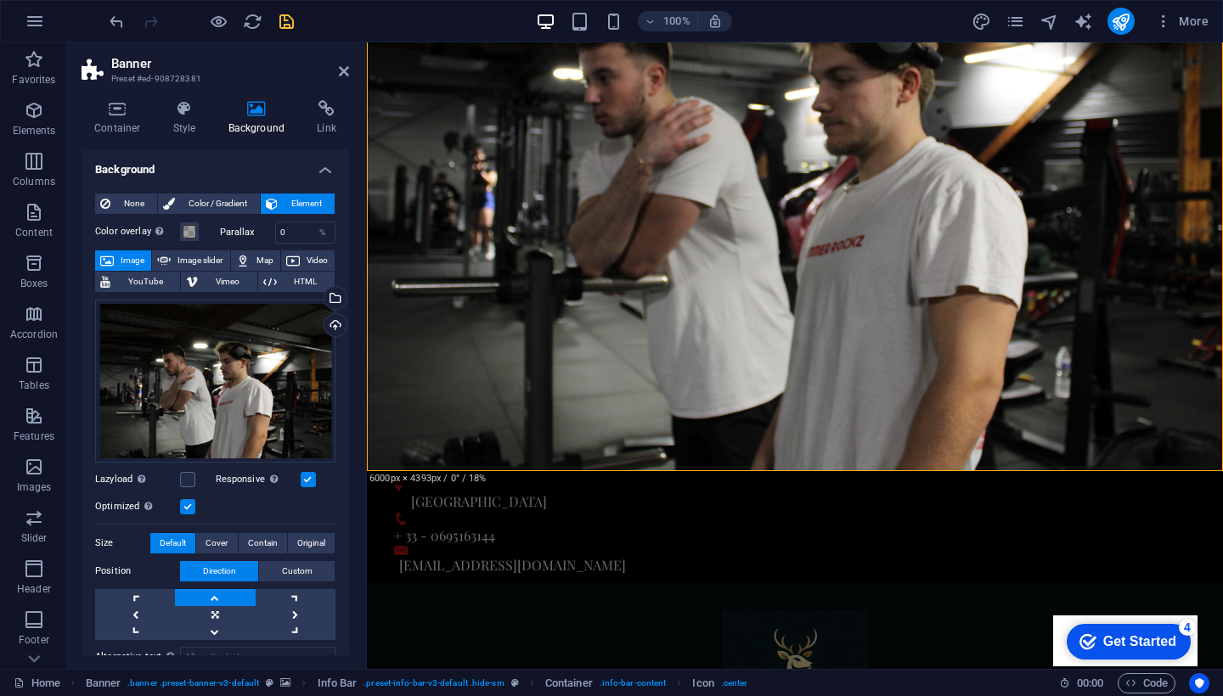
click at [222, 597] on link at bounding box center [215, 597] width 80 height 17
click at [284, 570] on span "Custom" at bounding box center [297, 571] width 31 height 20
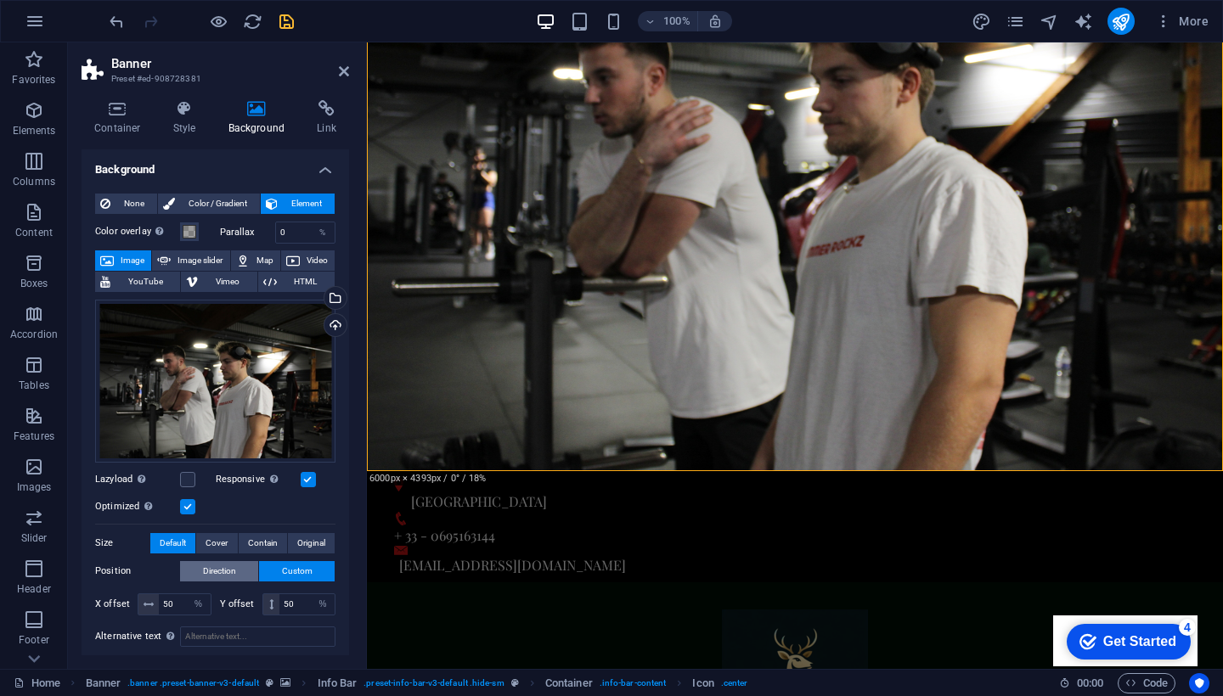
click at [228, 578] on span "Direction" at bounding box center [219, 571] width 33 height 20
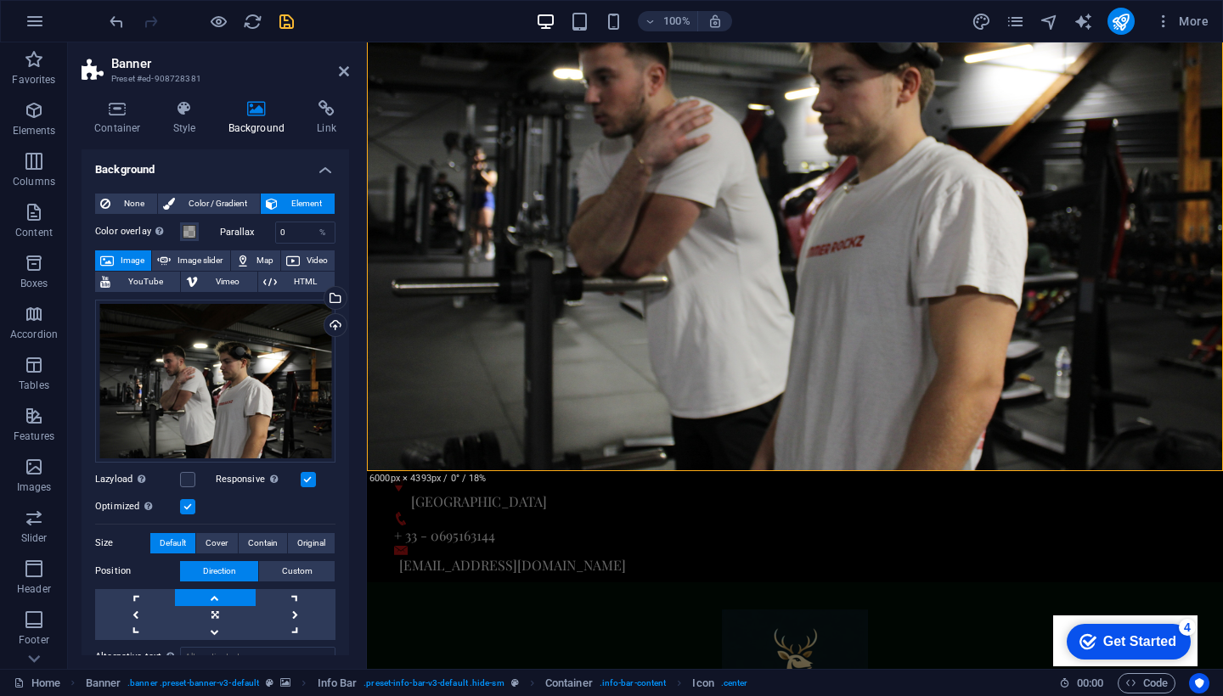
click at [219, 592] on link at bounding box center [215, 597] width 80 height 17
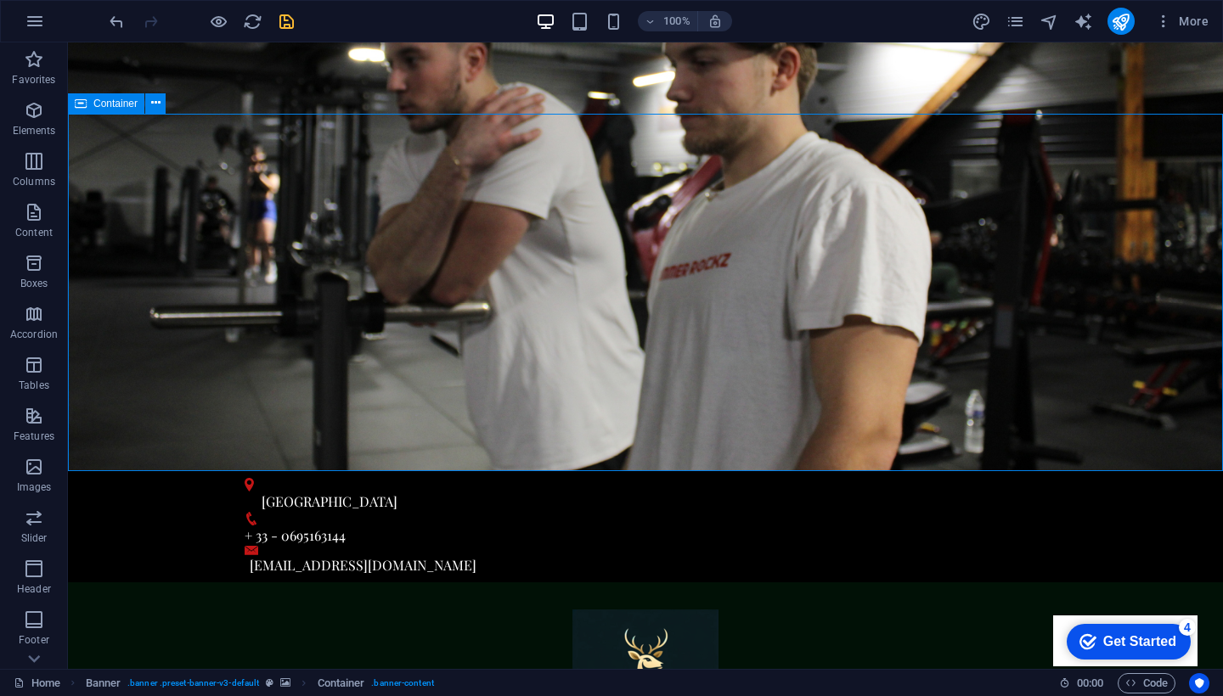
drag, startPoint x: 435, startPoint y: 160, endPoint x: 736, endPoint y: 275, distance: 322.9
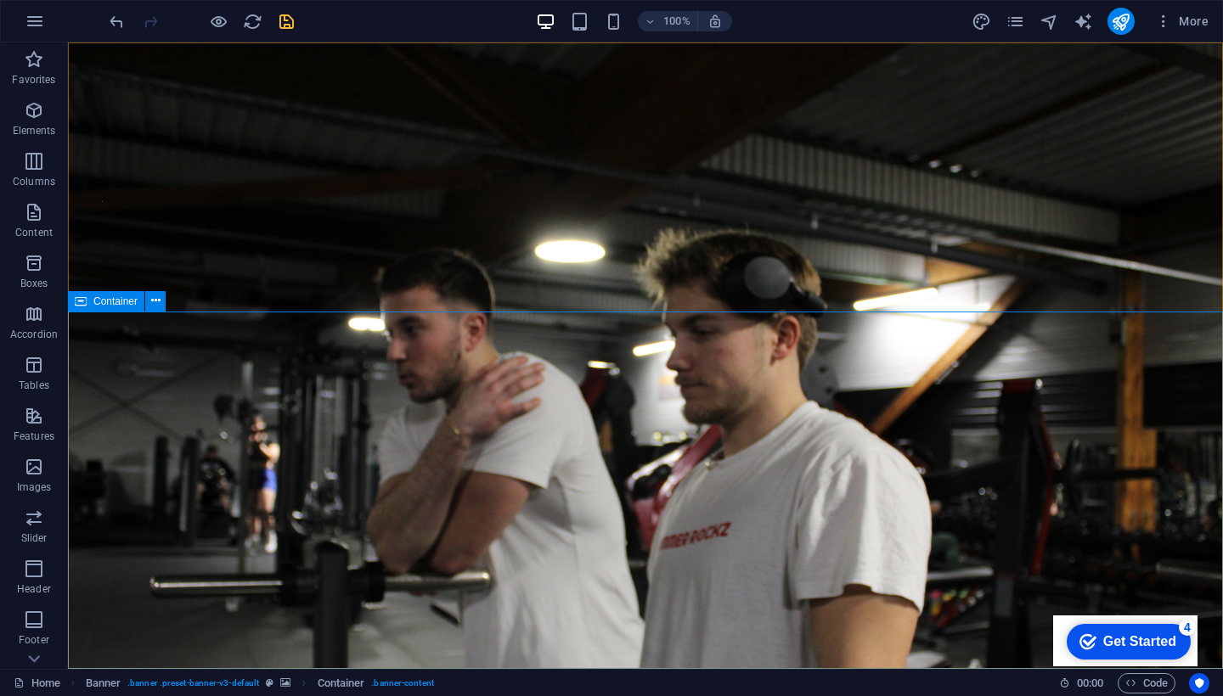
scroll to position [0, 0]
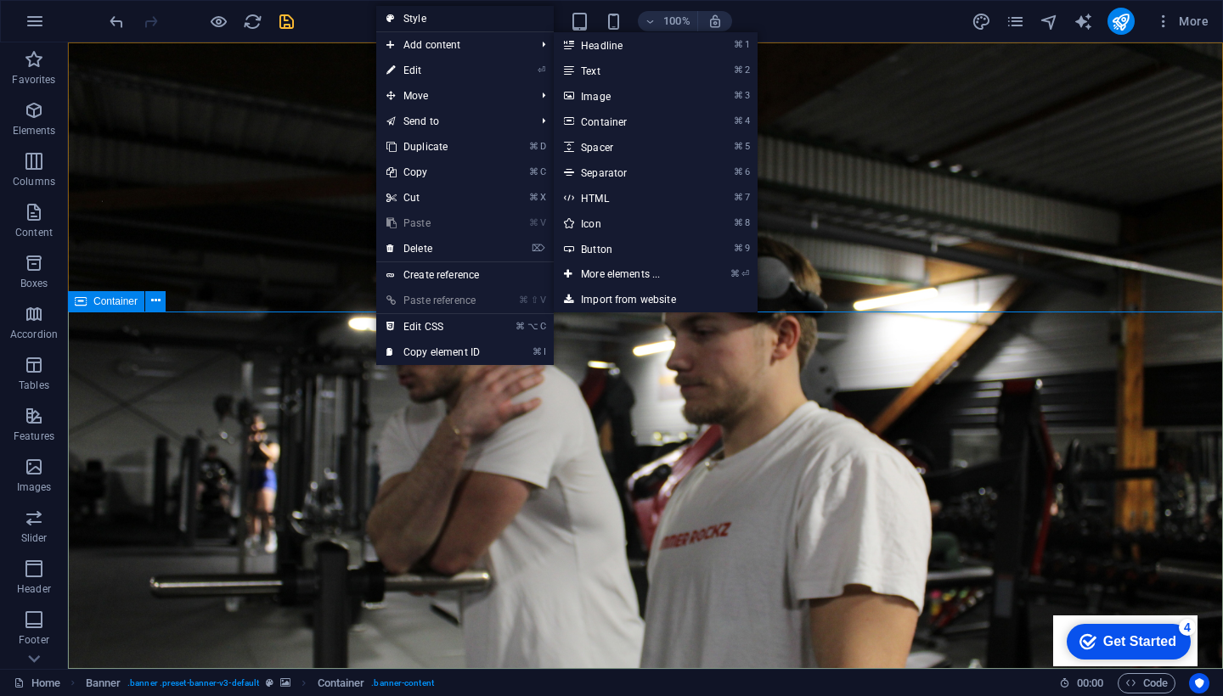
click at [442, 21] on link "Style" at bounding box center [465, 18] width 178 height 25
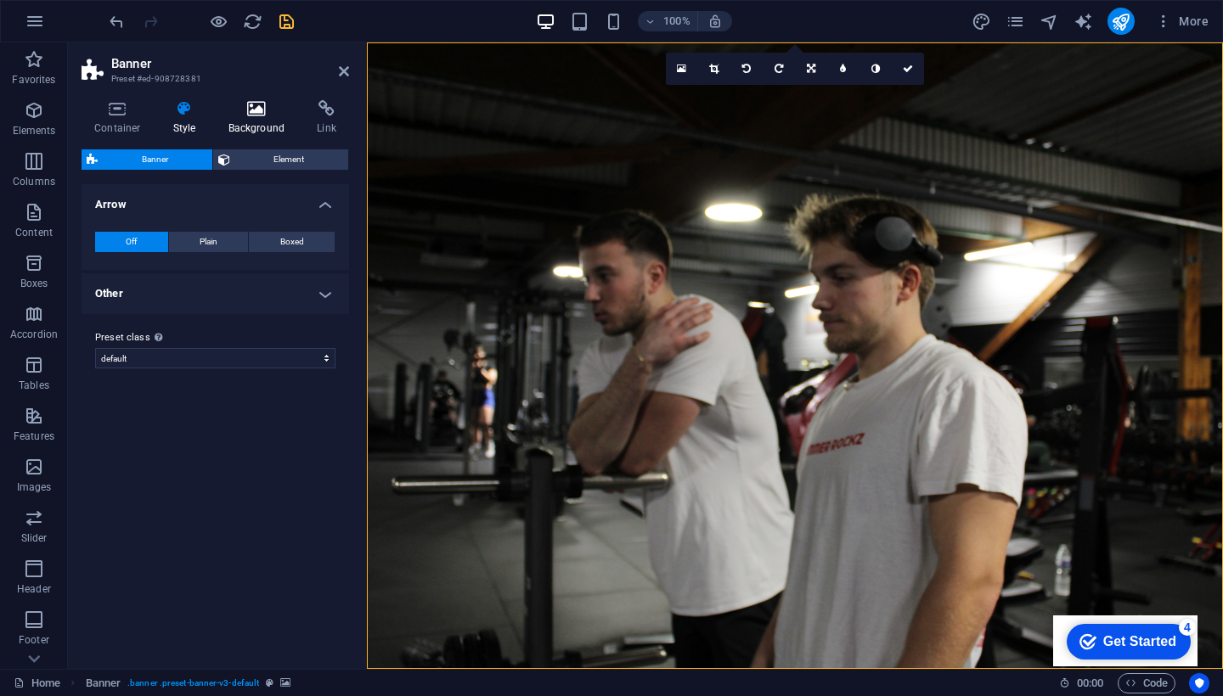
click at [247, 130] on h4 "Background" at bounding box center [260, 118] width 89 height 36
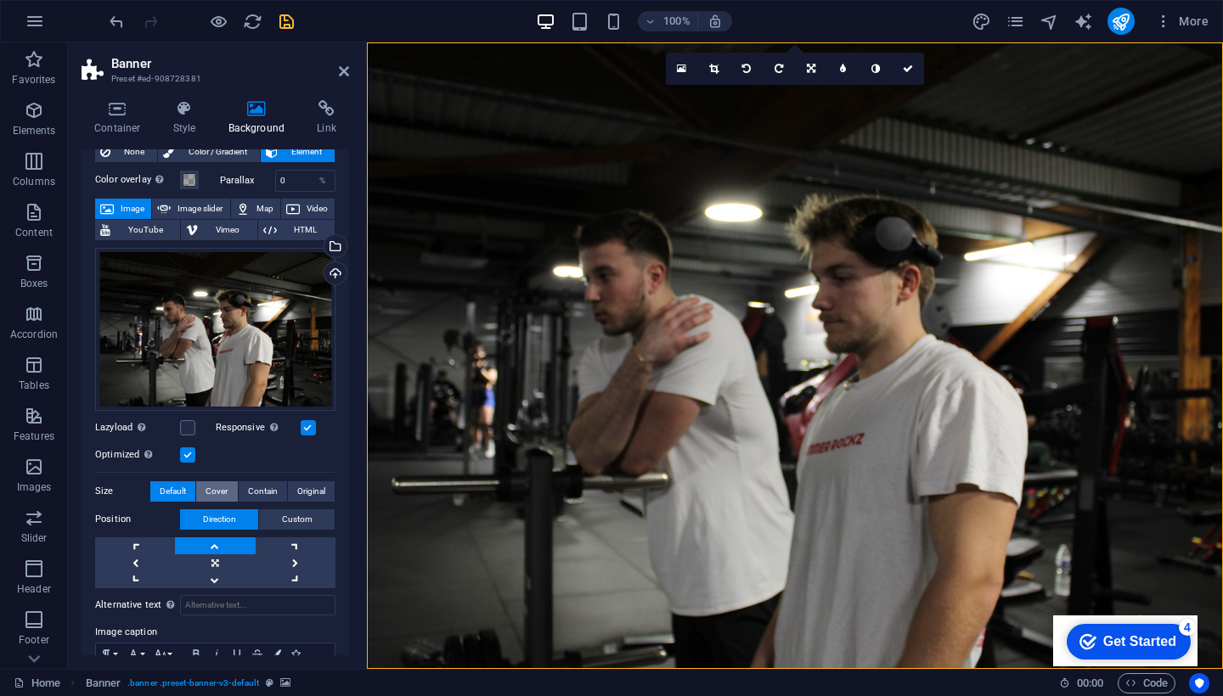
scroll to position [54, 0]
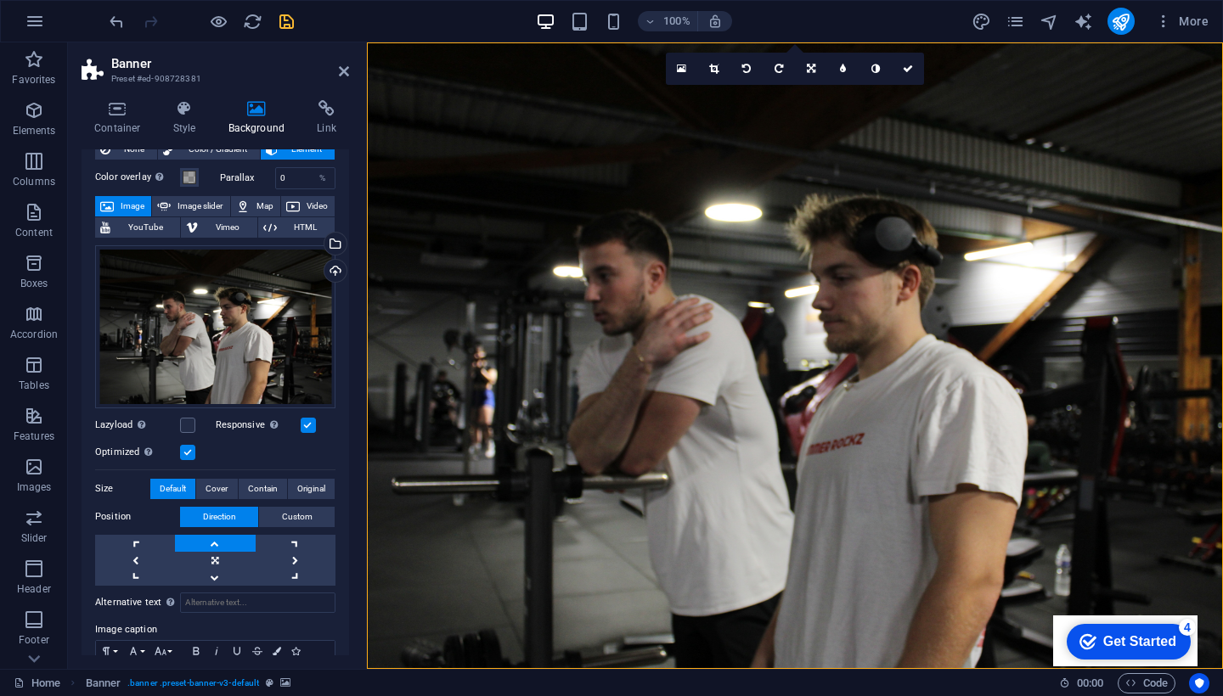
click at [214, 538] on link at bounding box center [215, 543] width 80 height 17
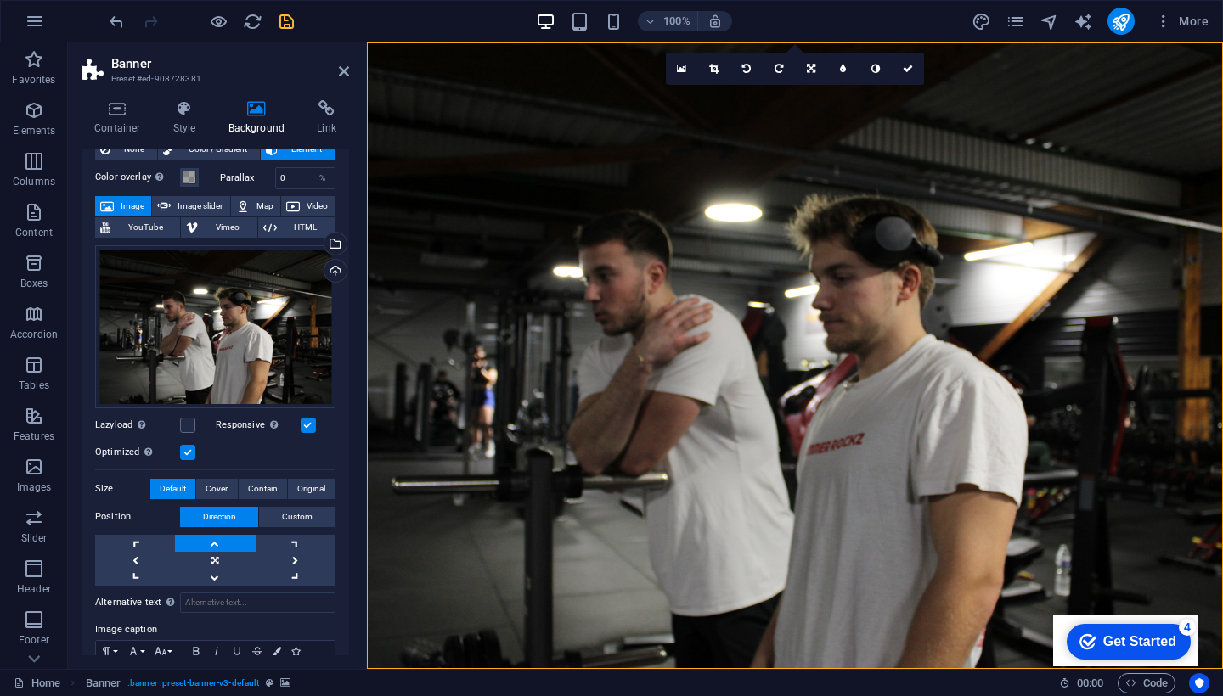
click at [214, 538] on link at bounding box center [215, 543] width 80 height 17
click at [235, 307] on div "Drag files here, click to choose files or select files from Files or our free s…" at bounding box center [215, 326] width 240 height 163
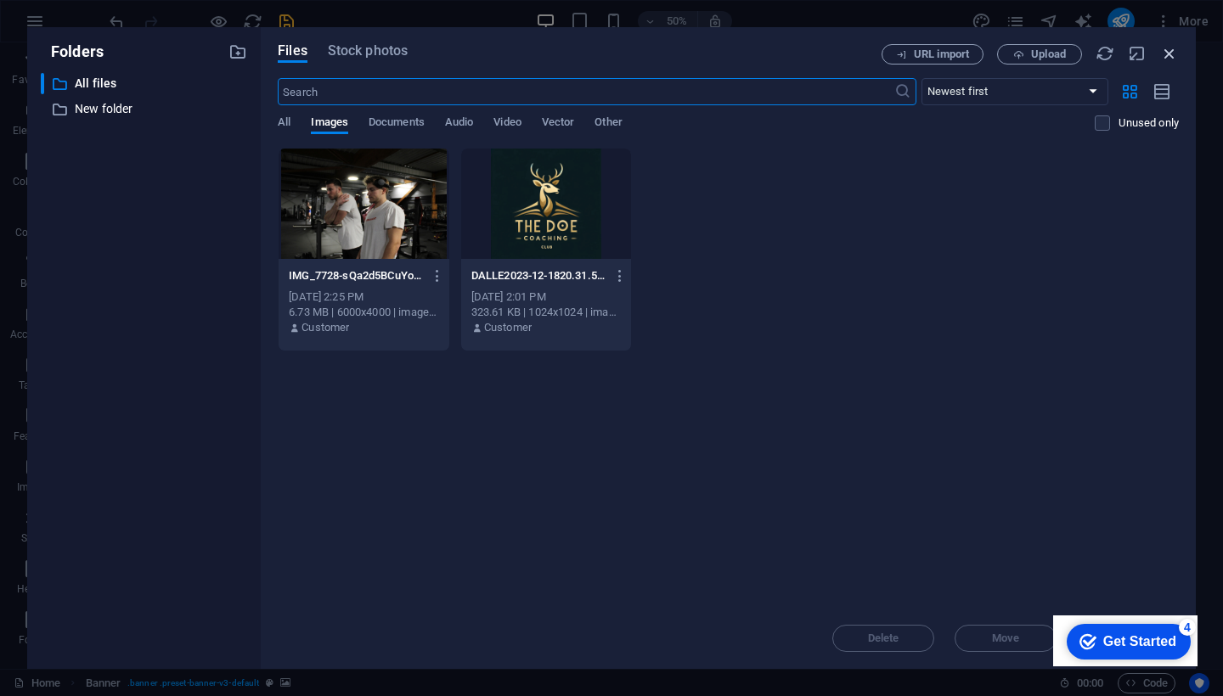
click at [1172, 48] on icon "button" at bounding box center [1169, 53] width 19 height 19
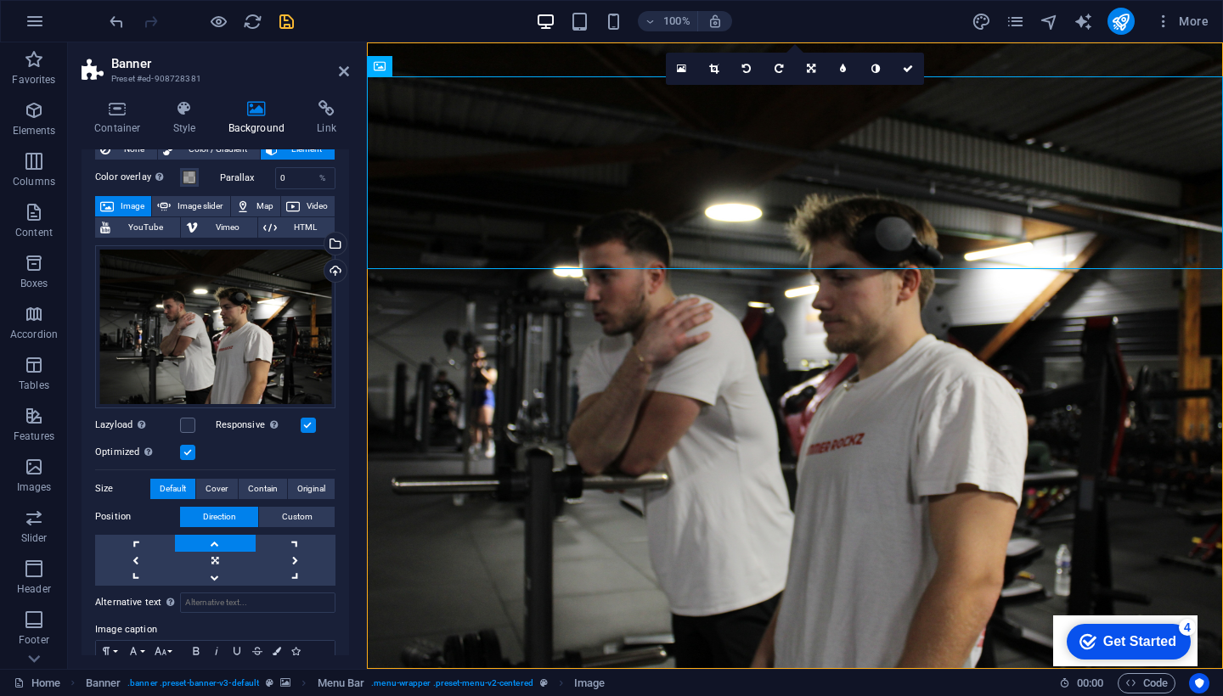
click at [336, 70] on h2 "Banner" at bounding box center [230, 63] width 238 height 15
click at [347, 69] on icon at bounding box center [344, 72] width 10 height 14
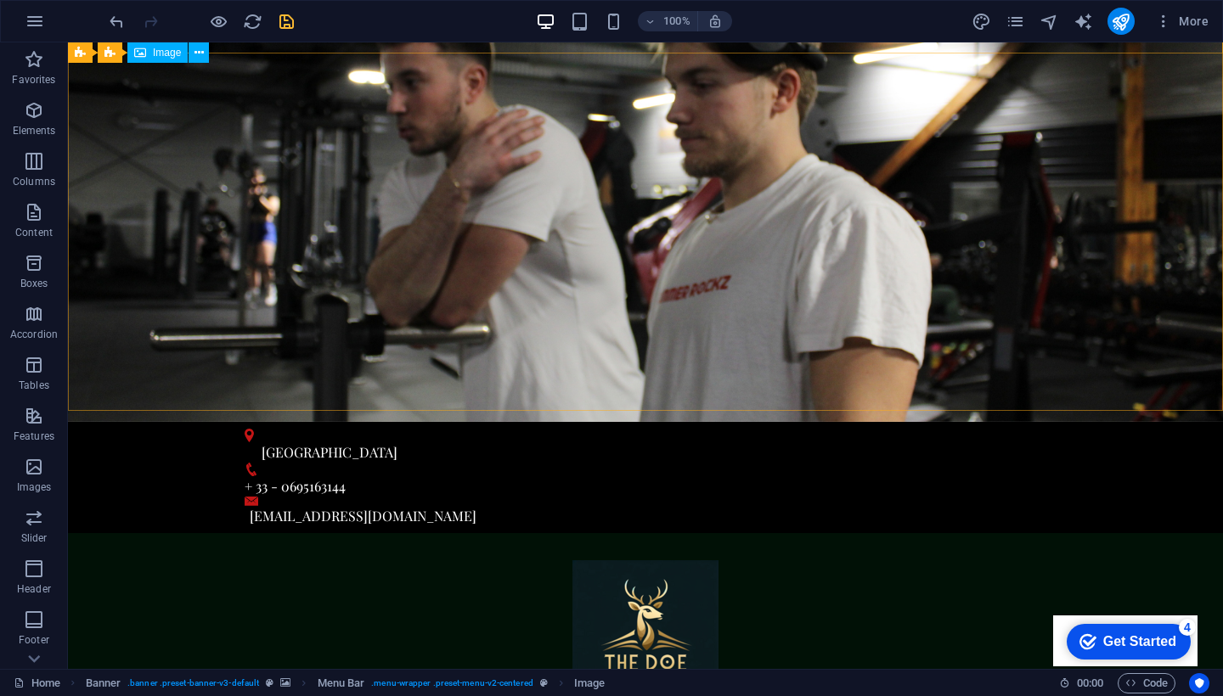
scroll to position [260, 0]
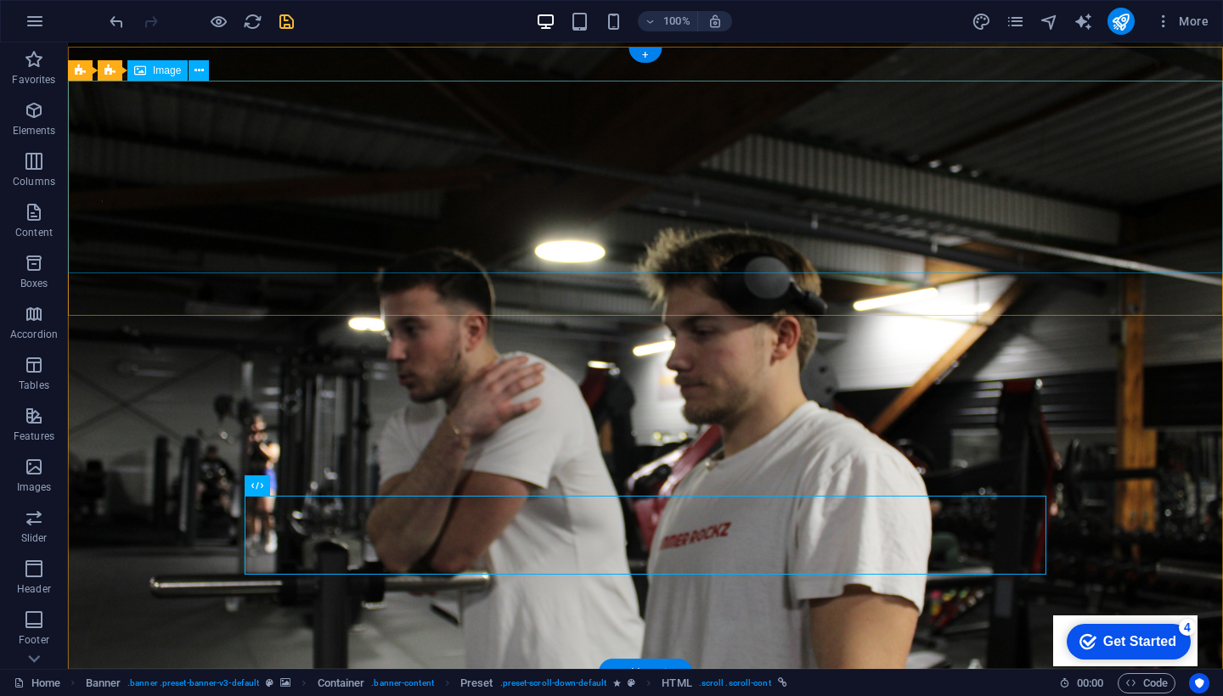
scroll to position [-1, 0]
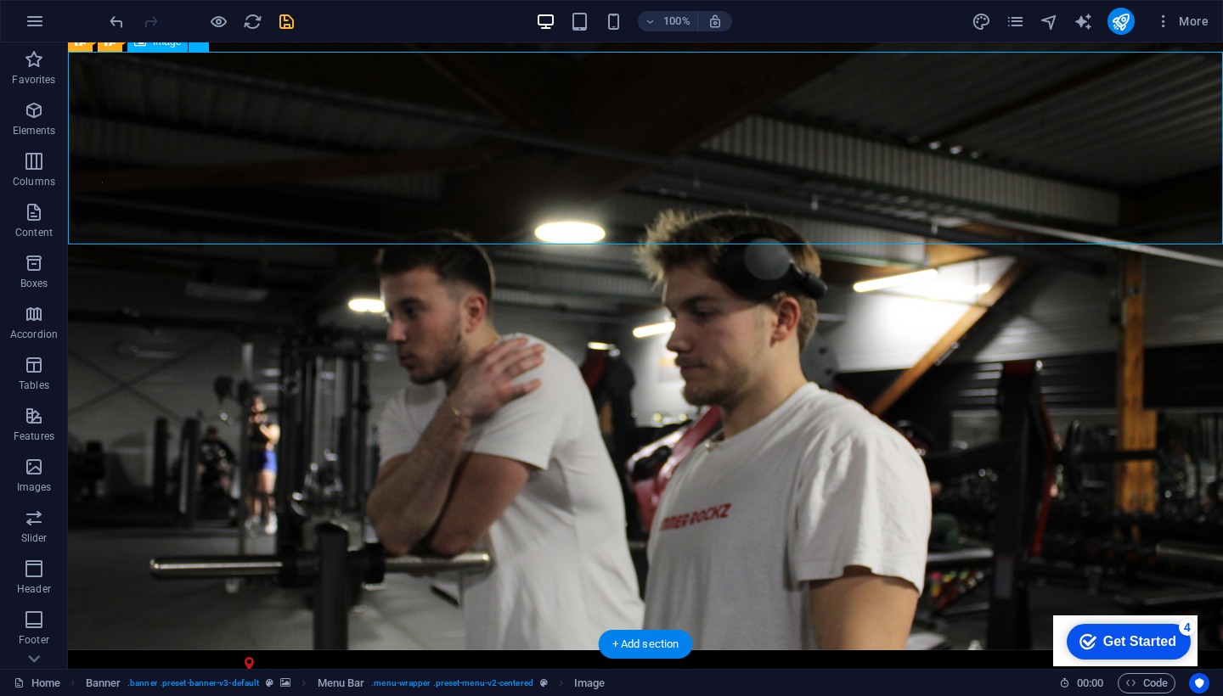
scroll to position [25, 0]
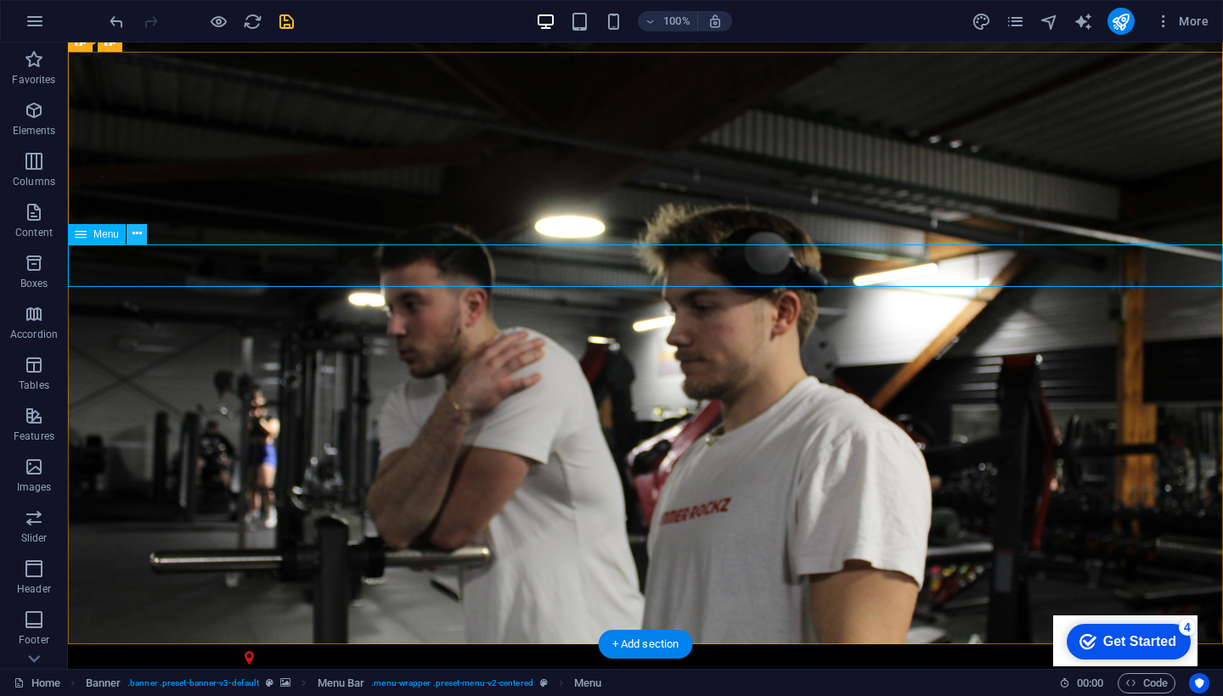
click at [134, 228] on icon at bounding box center [136, 234] width 9 height 18
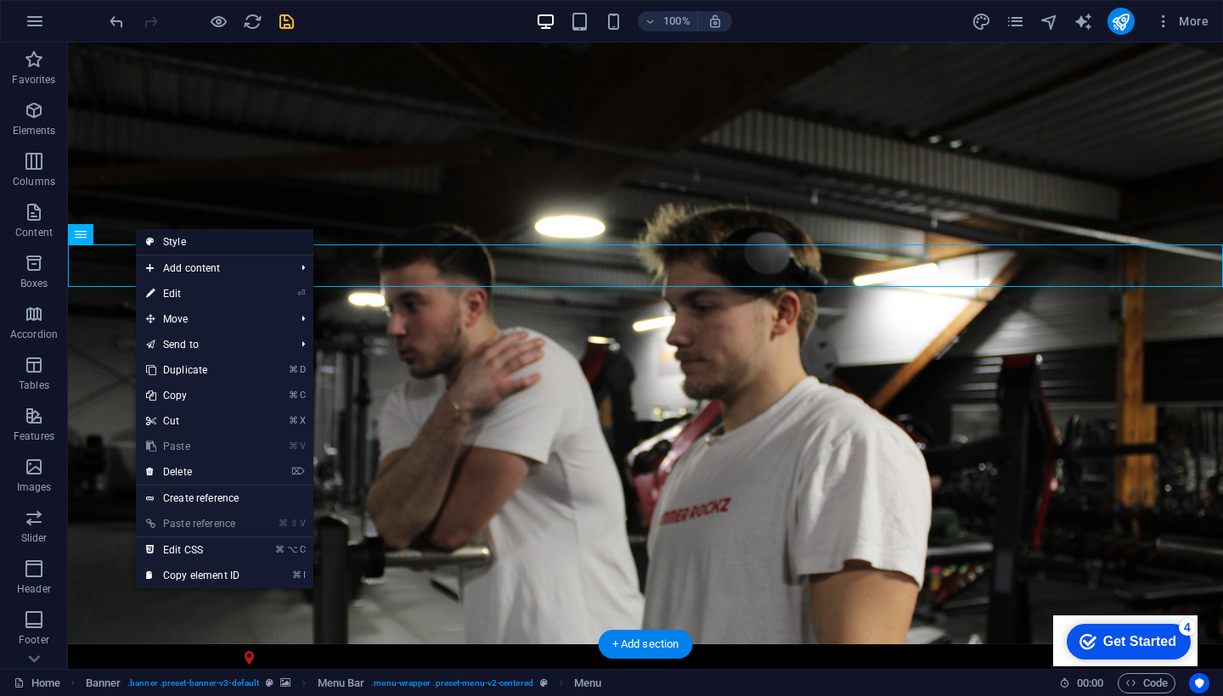
click at [170, 246] on link "Style" at bounding box center [225, 241] width 178 height 25
select select "rem"
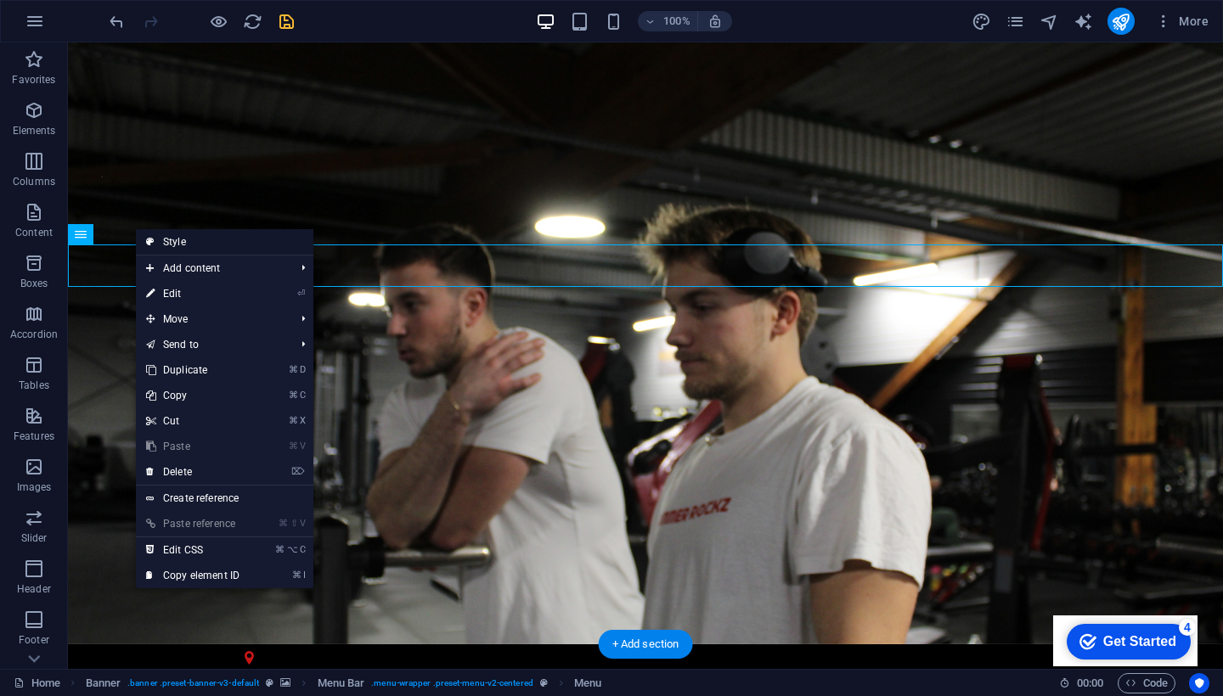
select select "rem"
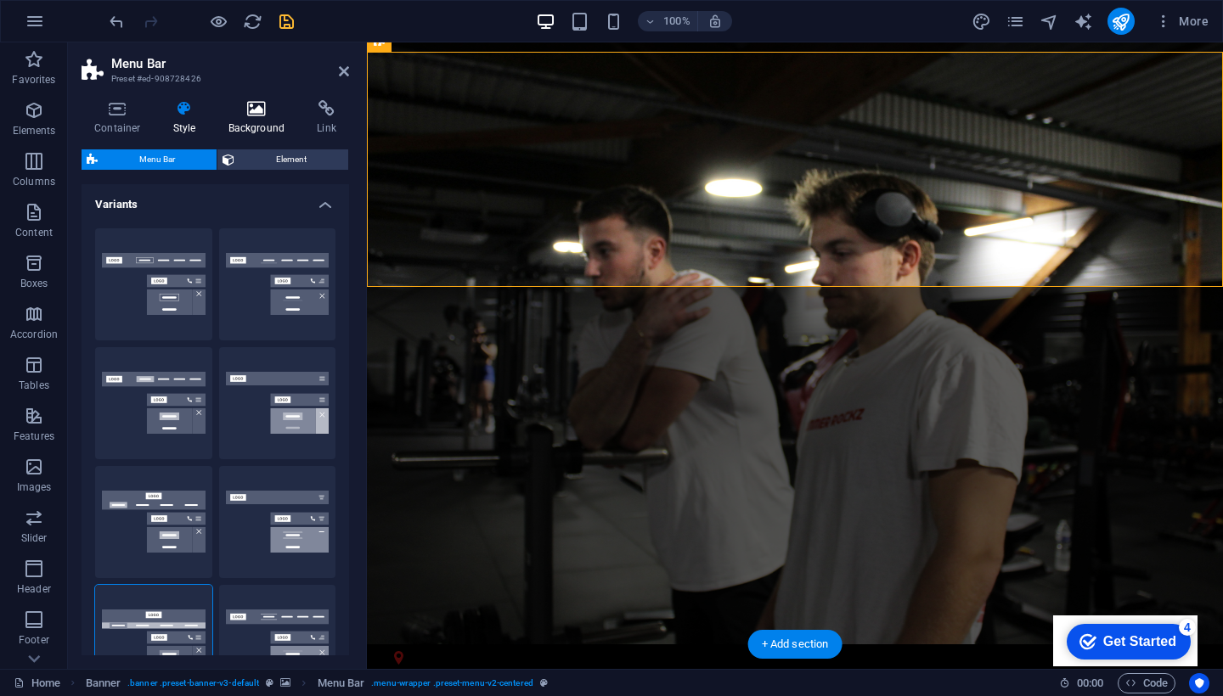
click at [245, 130] on h4 "Background" at bounding box center [260, 118] width 89 height 36
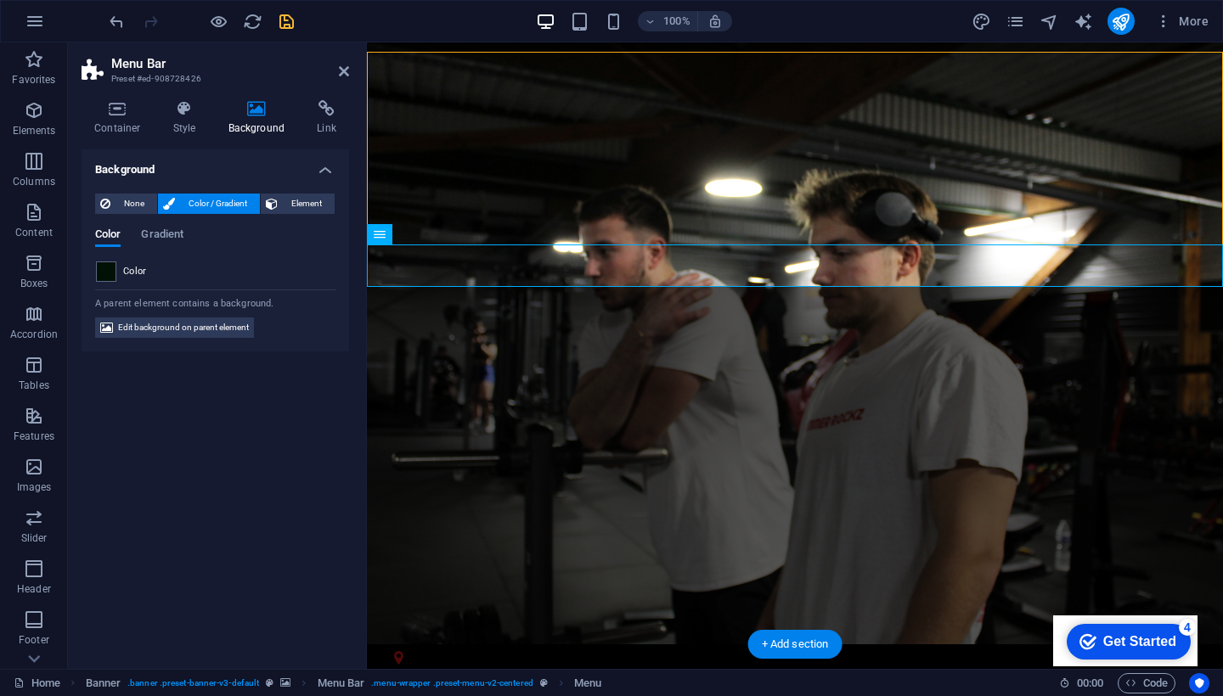
select select
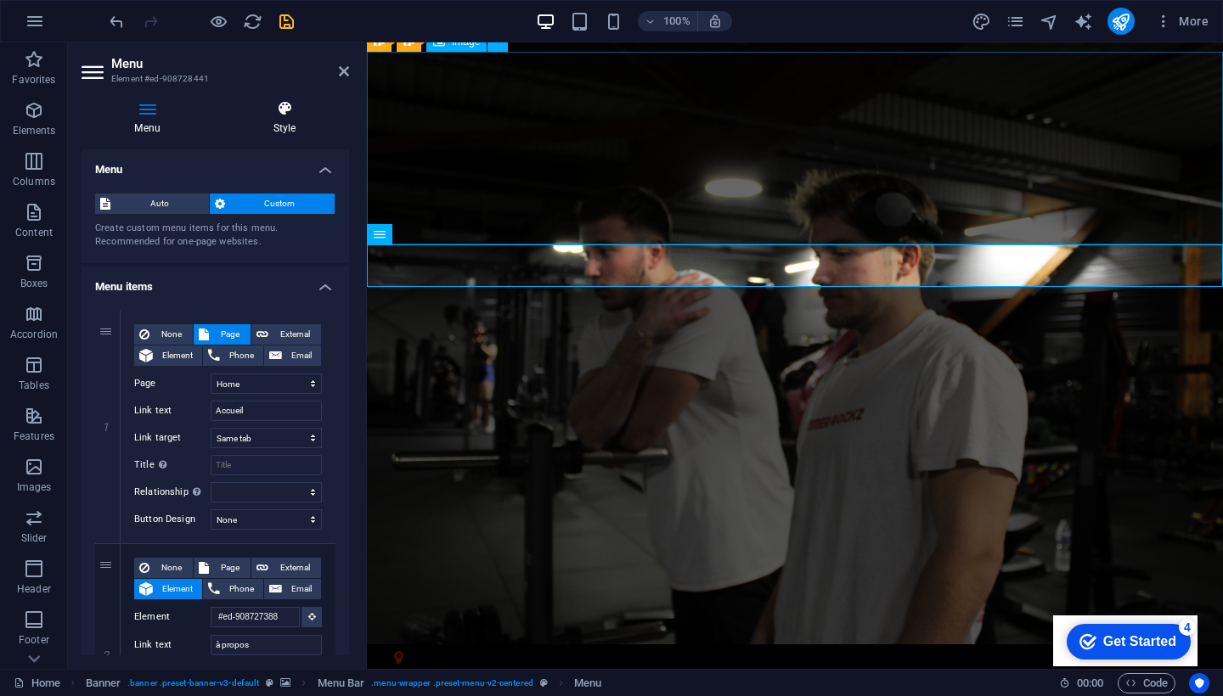
click at [262, 115] on icon at bounding box center [284, 108] width 129 height 17
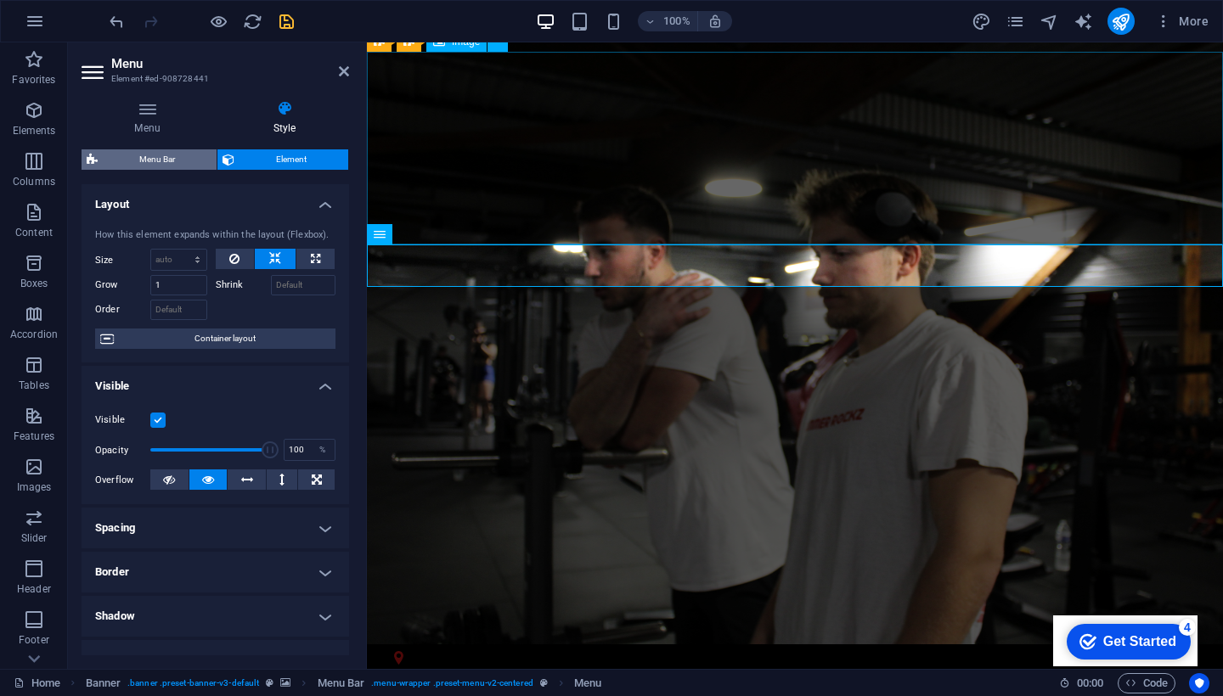
scroll to position [0, 0]
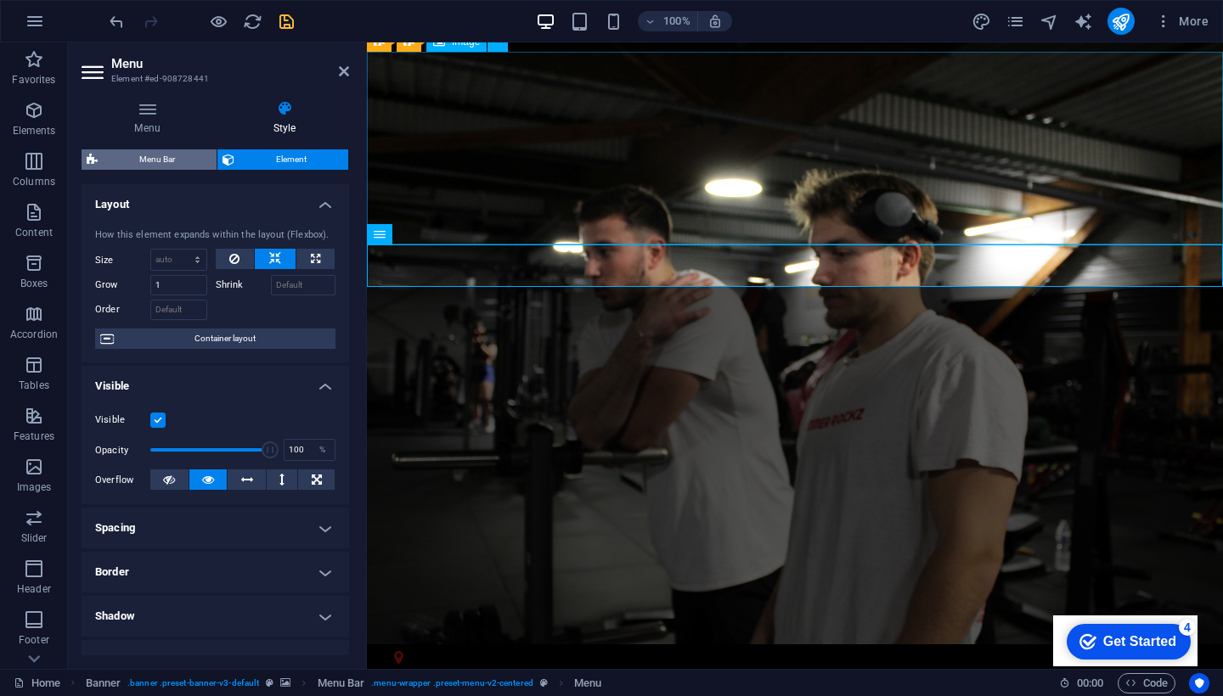
click at [166, 157] on span "Menu Bar" at bounding box center [157, 159] width 109 height 20
select select "rem"
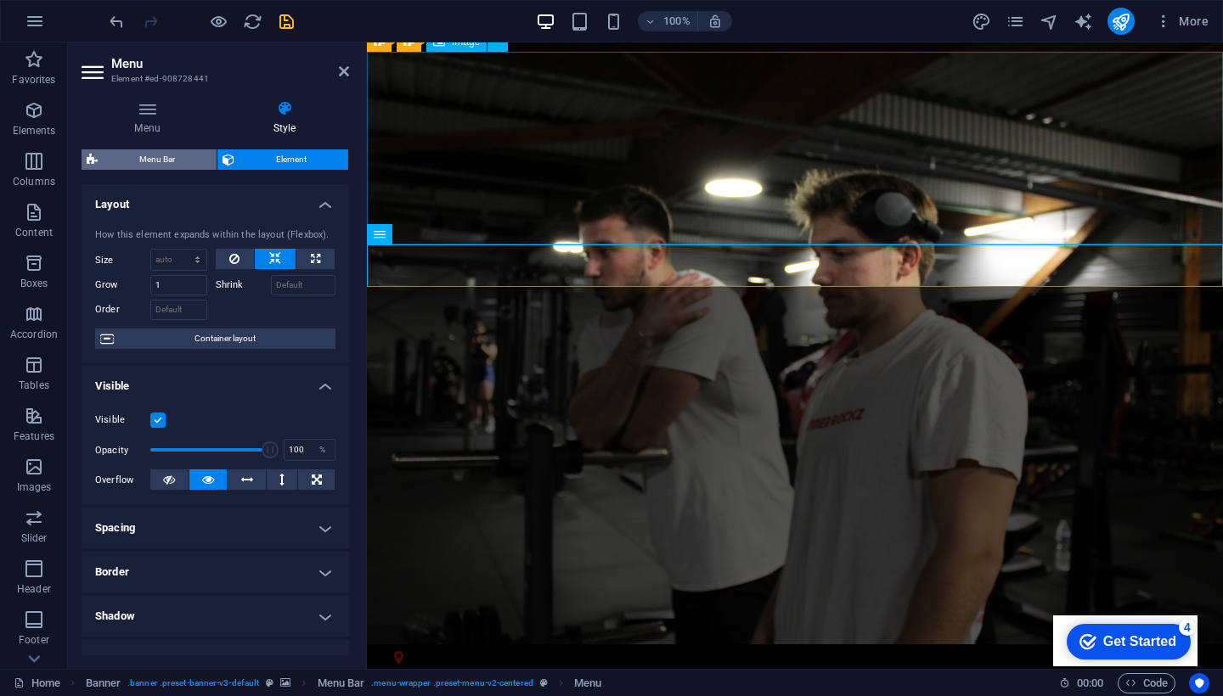
select select "rem"
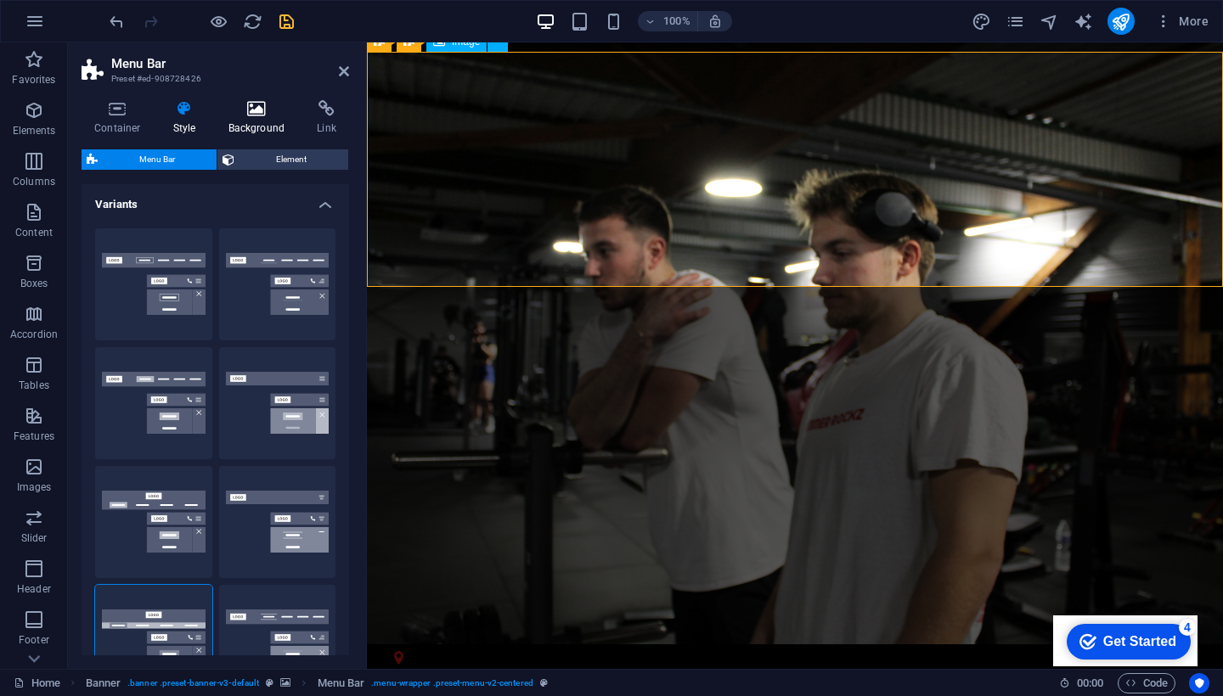
click at [238, 117] on h4 "Background" at bounding box center [260, 118] width 89 height 36
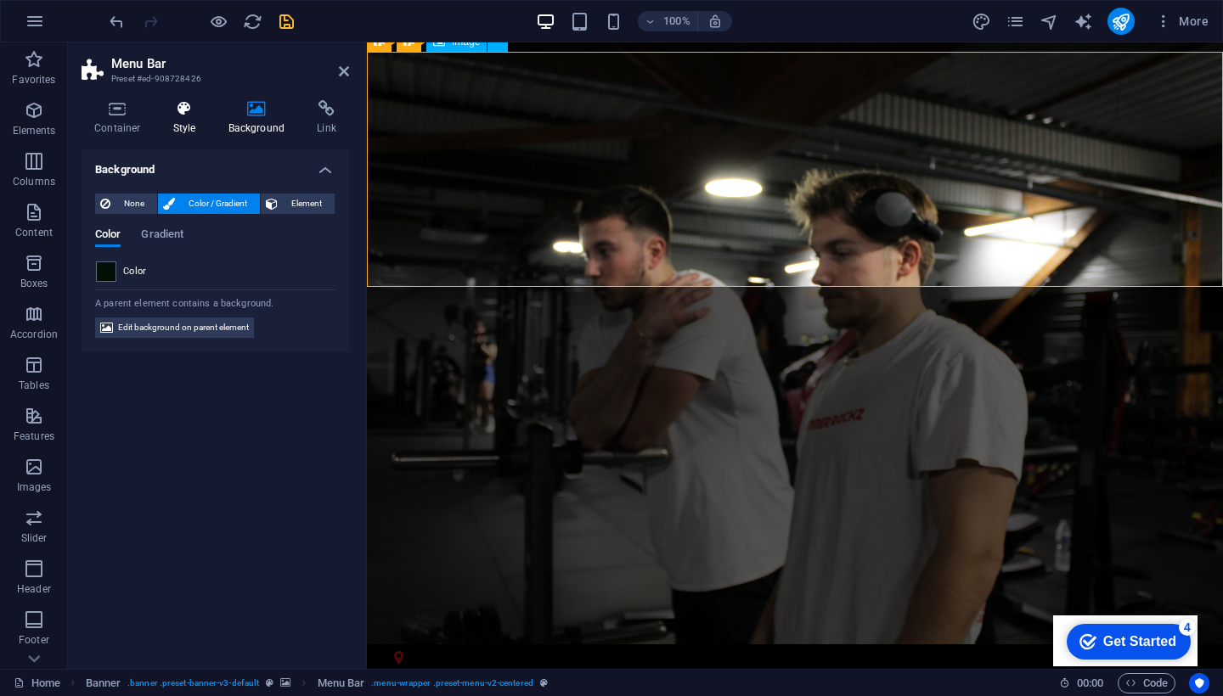
click at [190, 116] on icon at bounding box center [185, 108] width 48 height 17
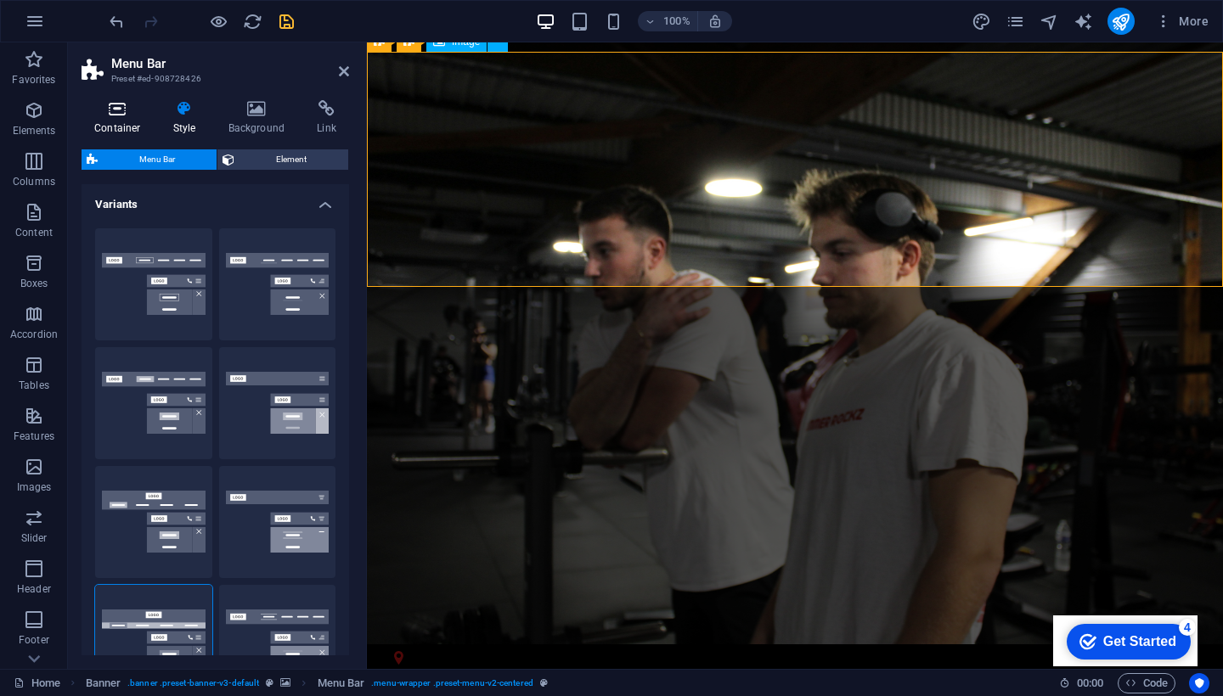
click at [123, 121] on h4 "Container" at bounding box center [121, 118] width 79 height 36
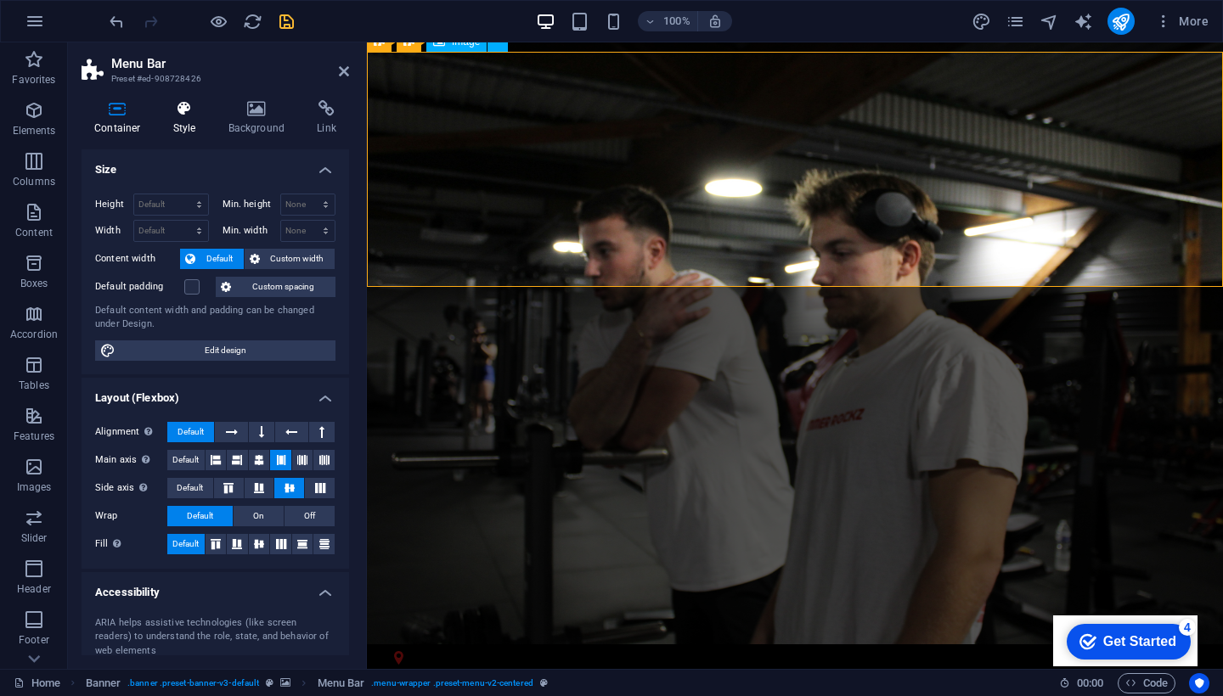
click at [172, 121] on h4 "Style" at bounding box center [188, 118] width 55 height 36
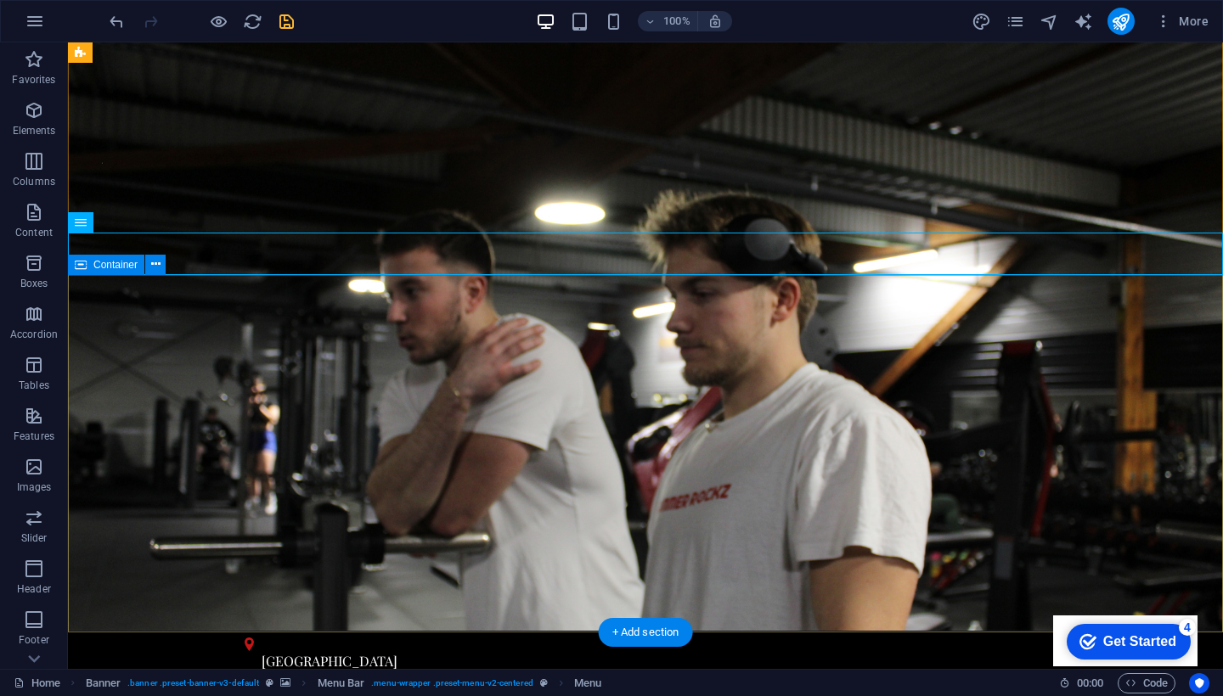
scroll to position [37, 0]
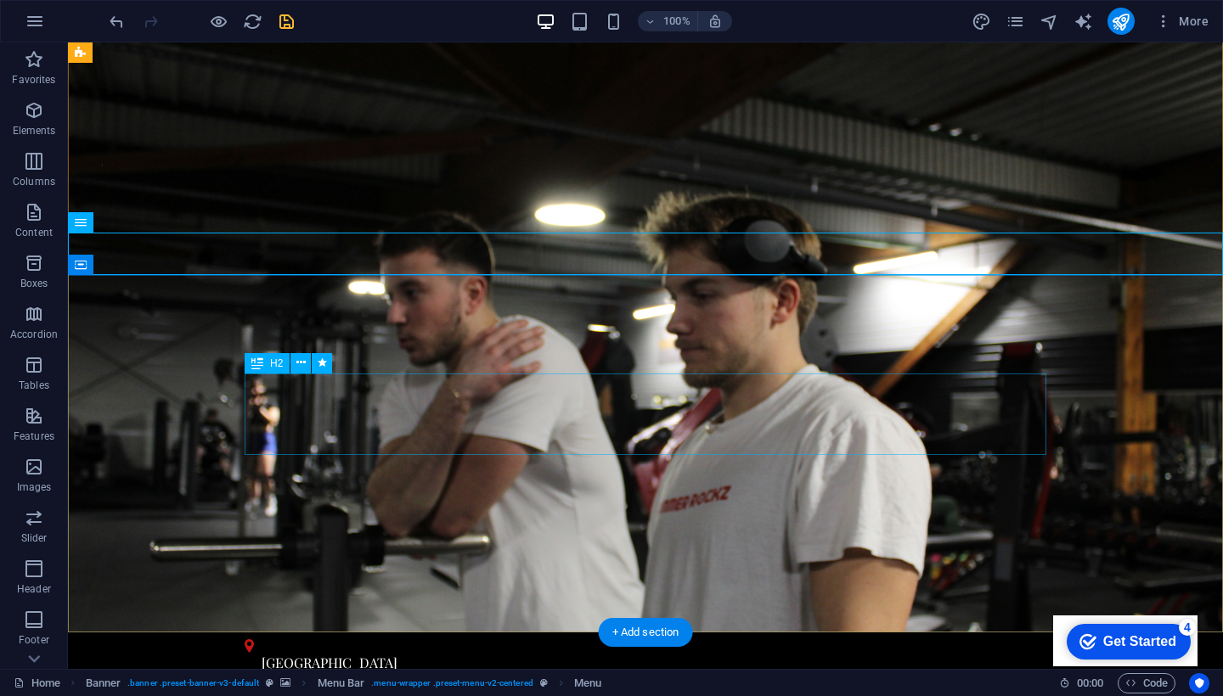
drag, startPoint x: 622, startPoint y: 393, endPoint x: 622, endPoint y: 432, distance: 39.1
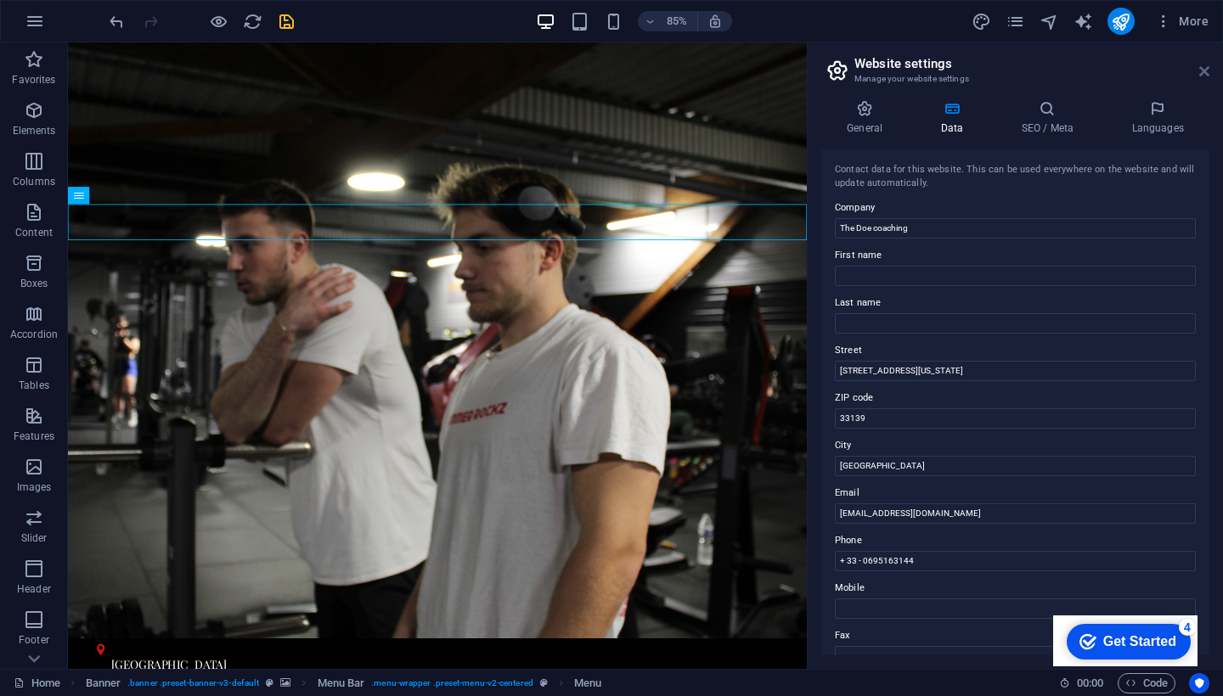
click at [1202, 69] on icon at bounding box center [1204, 72] width 10 height 14
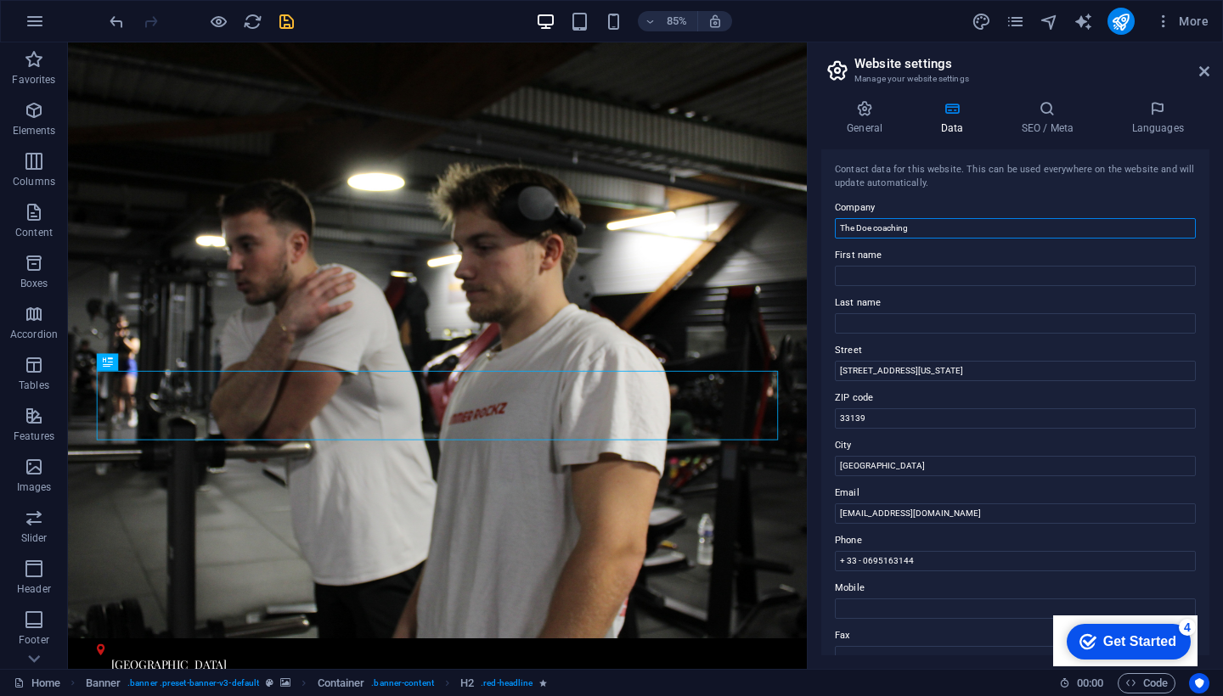
click at [876, 227] on input "The Doe coaching" at bounding box center [1015, 228] width 361 height 20
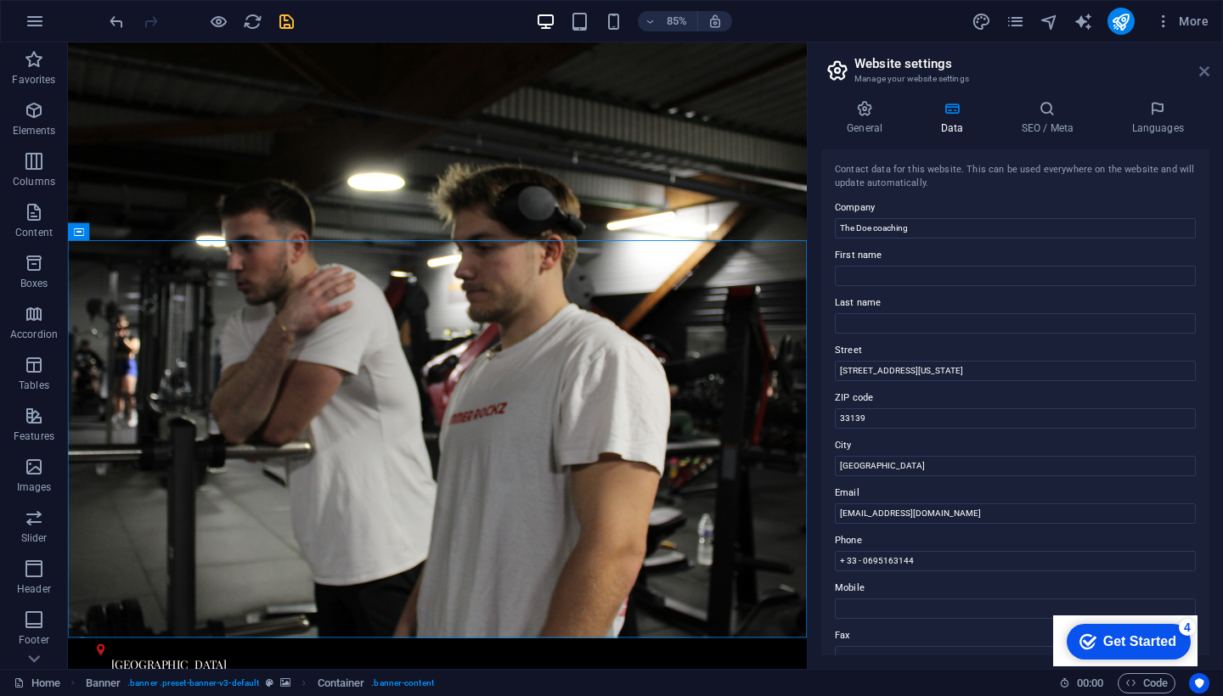
click at [1204, 66] on icon at bounding box center [1204, 72] width 10 height 14
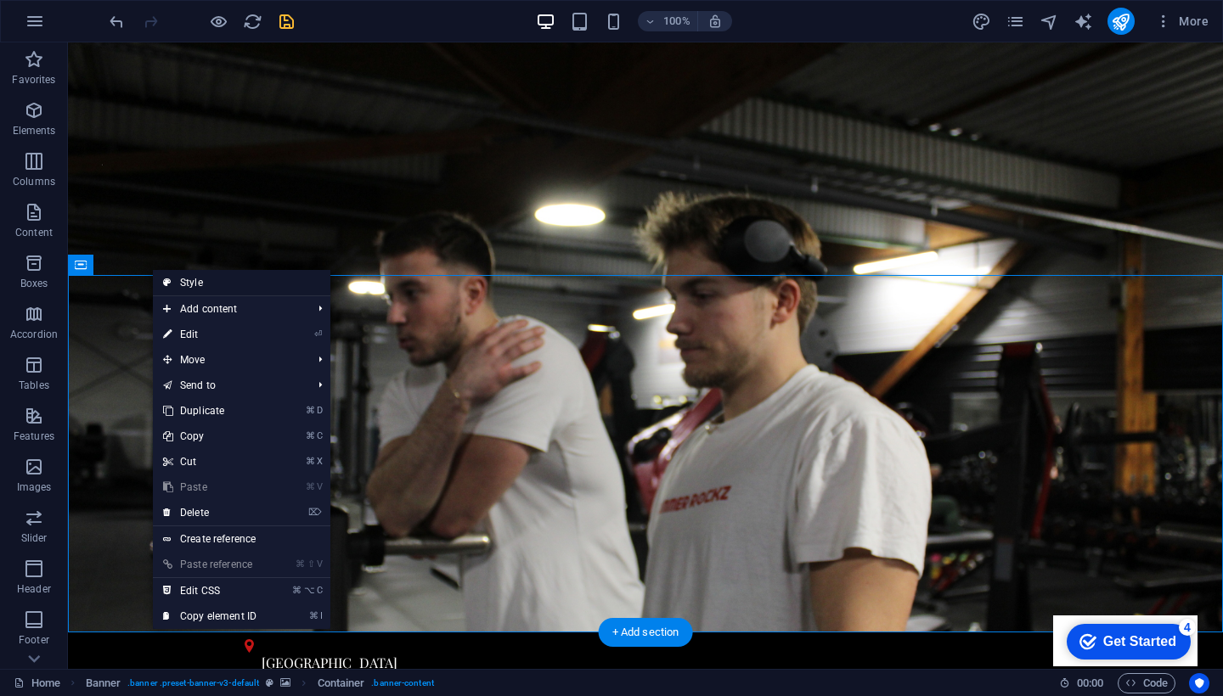
click at [200, 282] on link "Style" at bounding box center [242, 282] width 178 height 25
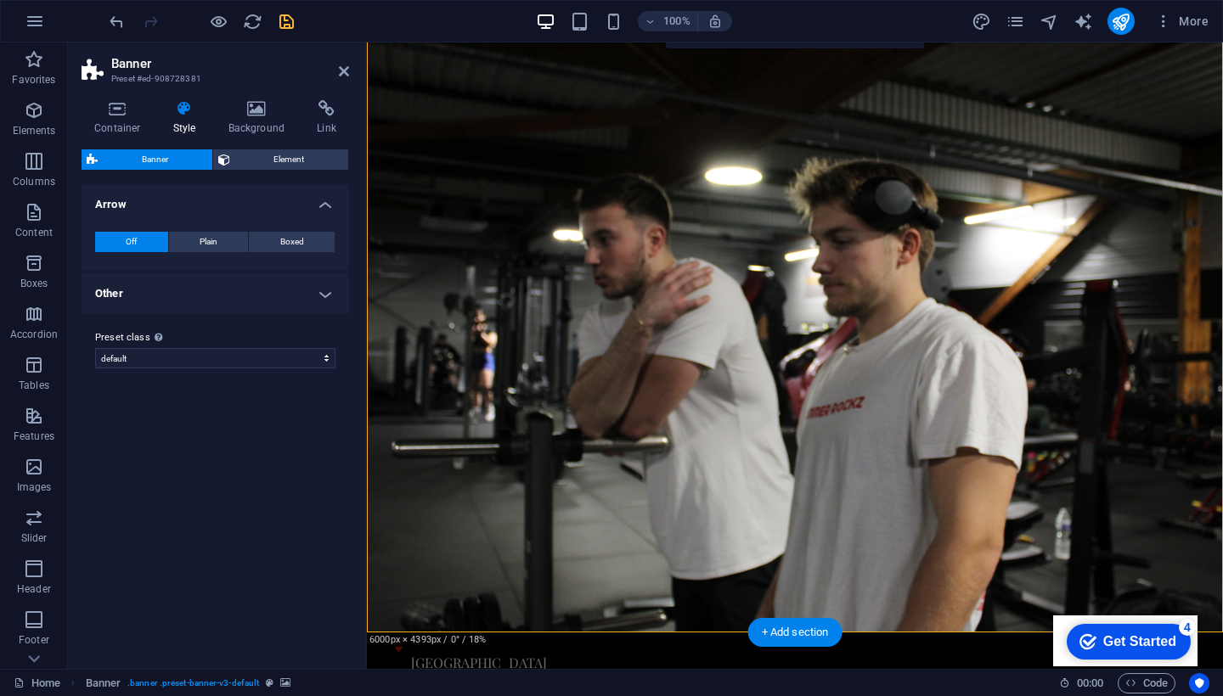
click at [350, 64] on aside "Banner Preset #ed-908728381 Container Style Background Link Size Height Default…" at bounding box center [217, 355] width 299 height 627
click at [347, 65] on link at bounding box center [344, 72] width 10 height 14
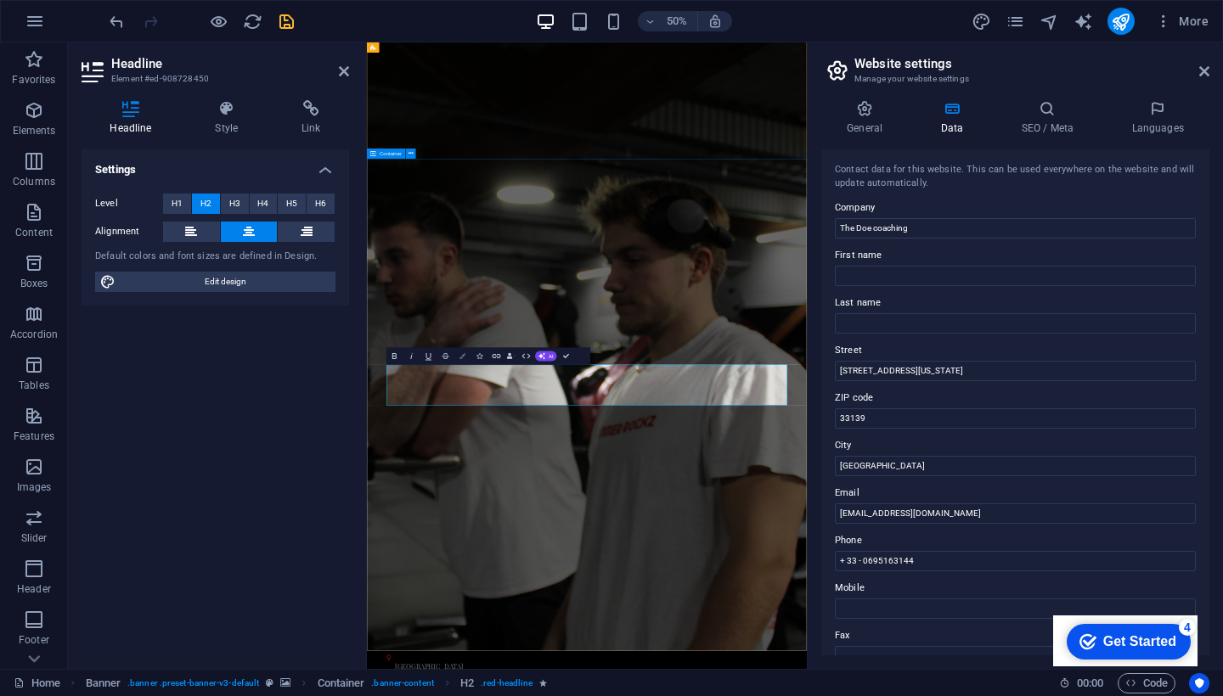
click at [460, 358] on icon "button" at bounding box center [462, 356] width 6 height 6
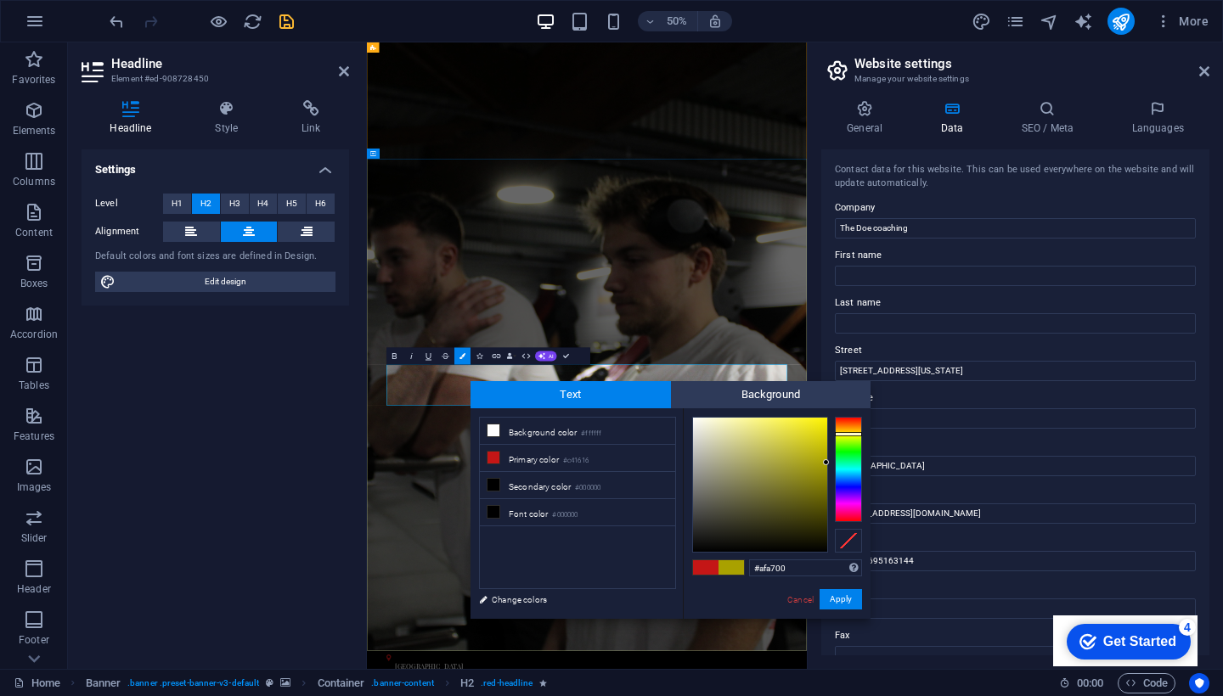
drag, startPoint x: 809, startPoint y: 453, endPoint x: 831, endPoint y: 459, distance: 22.9
click at [831, 459] on div at bounding box center [777, 485] width 170 height 136
type input "#000000"
click at [848, 605] on button "Apply" at bounding box center [841, 599] width 42 height 20
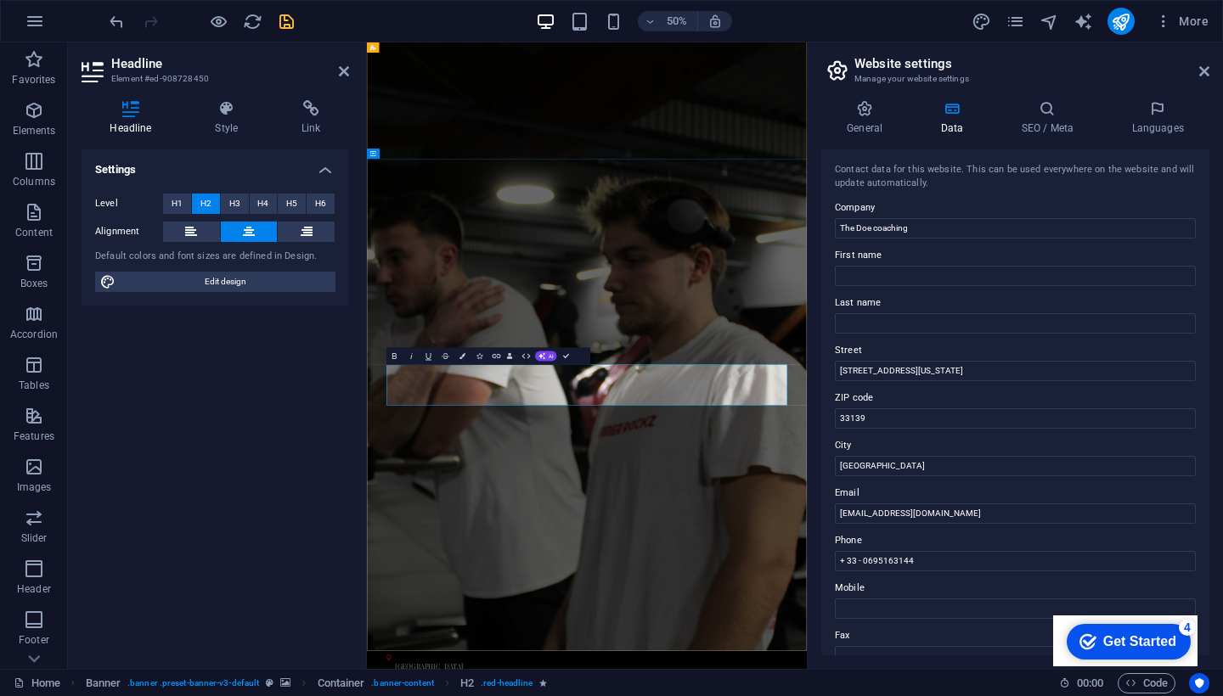
click at [713, 471] on div "H2 Banner Container Banner Menu Bar Menu Banner Menu Bar Image Banner Info Bar …" at bounding box center [587, 355] width 440 height 627
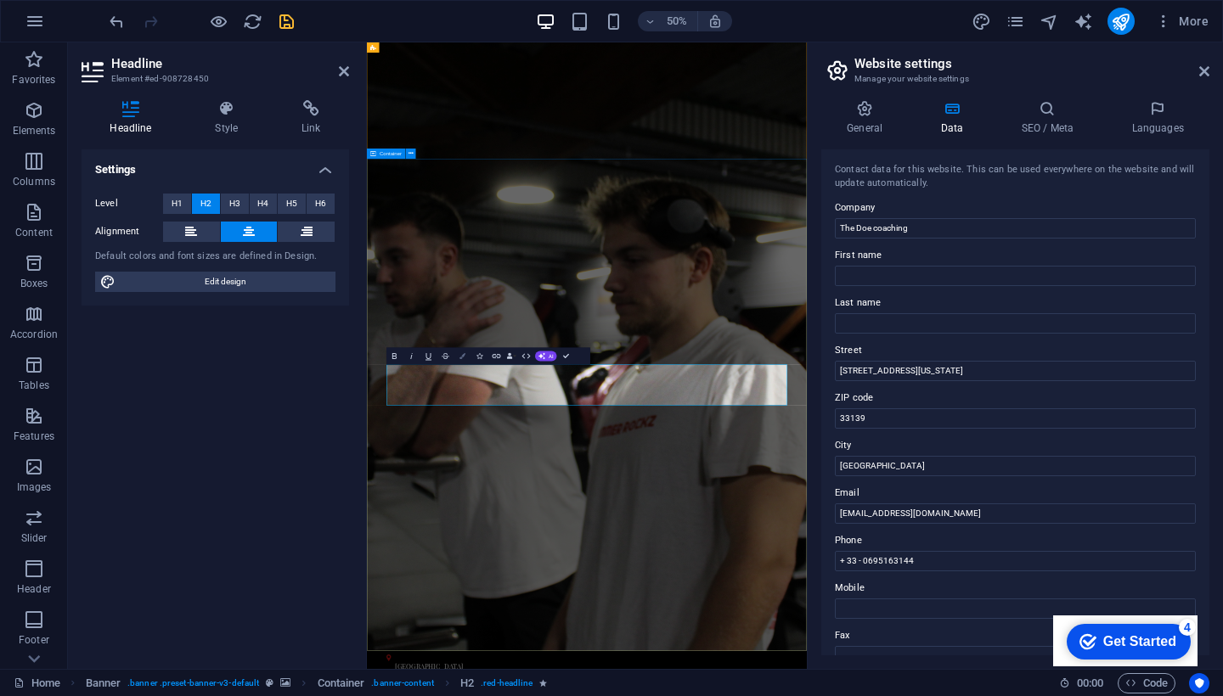
click at [459, 352] on button "Colors" at bounding box center [462, 355] width 16 height 17
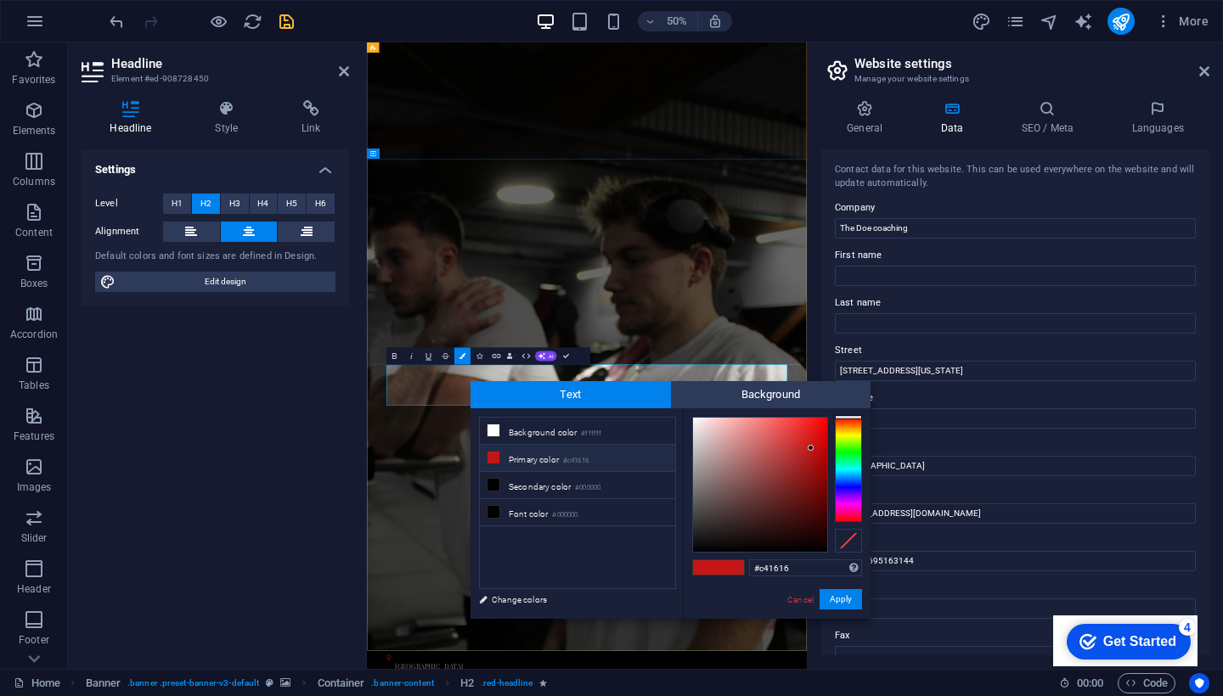
click at [533, 461] on li "Primary color #c41616" at bounding box center [577, 458] width 195 height 27
click at [848, 443] on div at bounding box center [848, 469] width 27 height 105
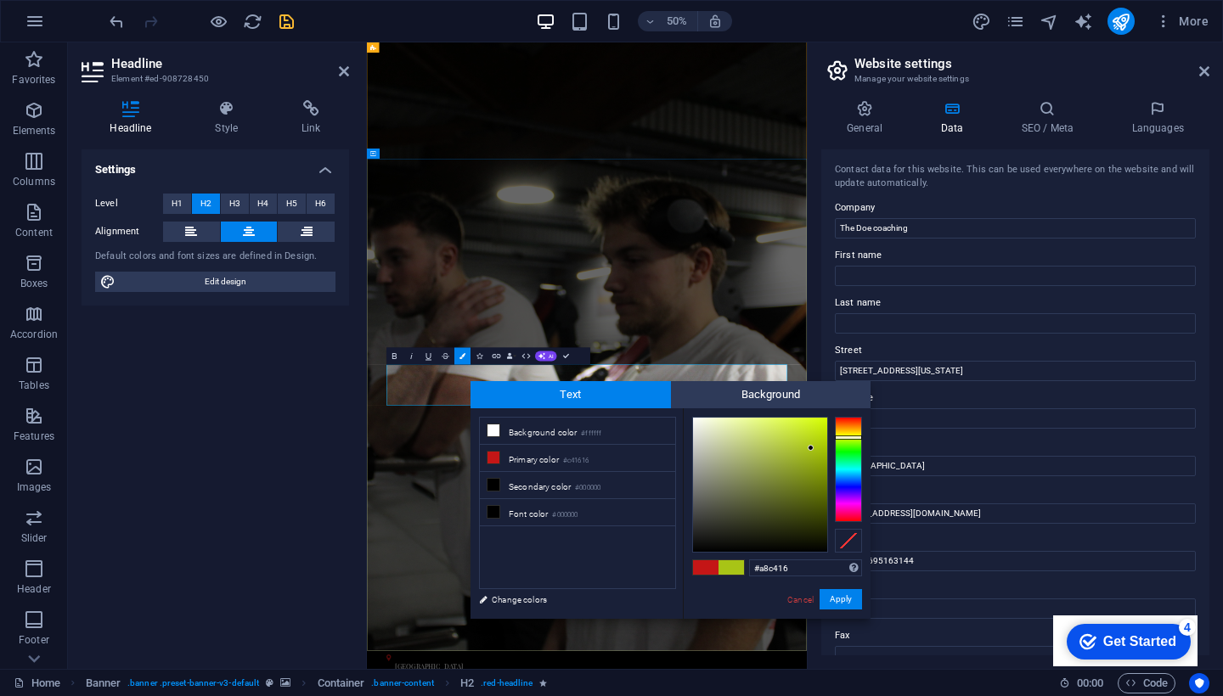
click at [848, 437] on div at bounding box center [848, 469] width 27 height 105
type input "#8fa90a"
drag, startPoint x: 809, startPoint y: 442, endPoint x: 819, endPoint y: 463, distance: 22.8
click at [819, 463] on div at bounding box center [760, 485] width 134 height 134
click at [849, 601] on button "Apply" at bounding box center [841, 599] width 42 height 20
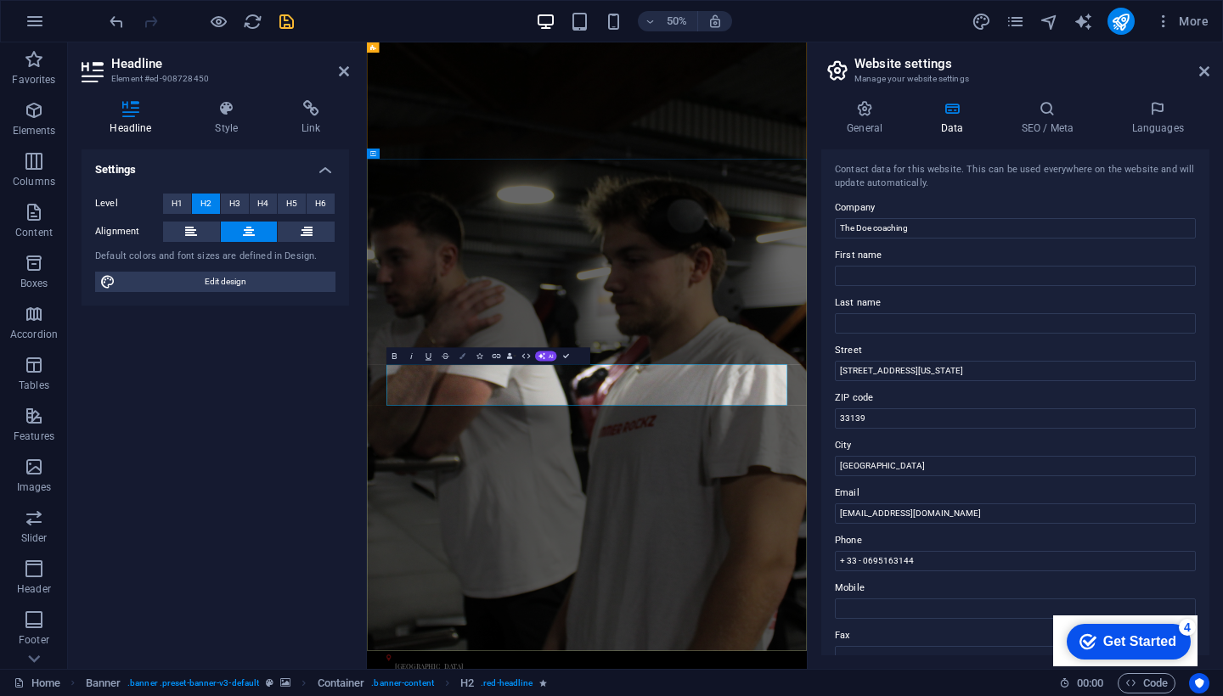
click at [459, 354] on icon "button" at bounding box center [462, 356] width 6 height 6
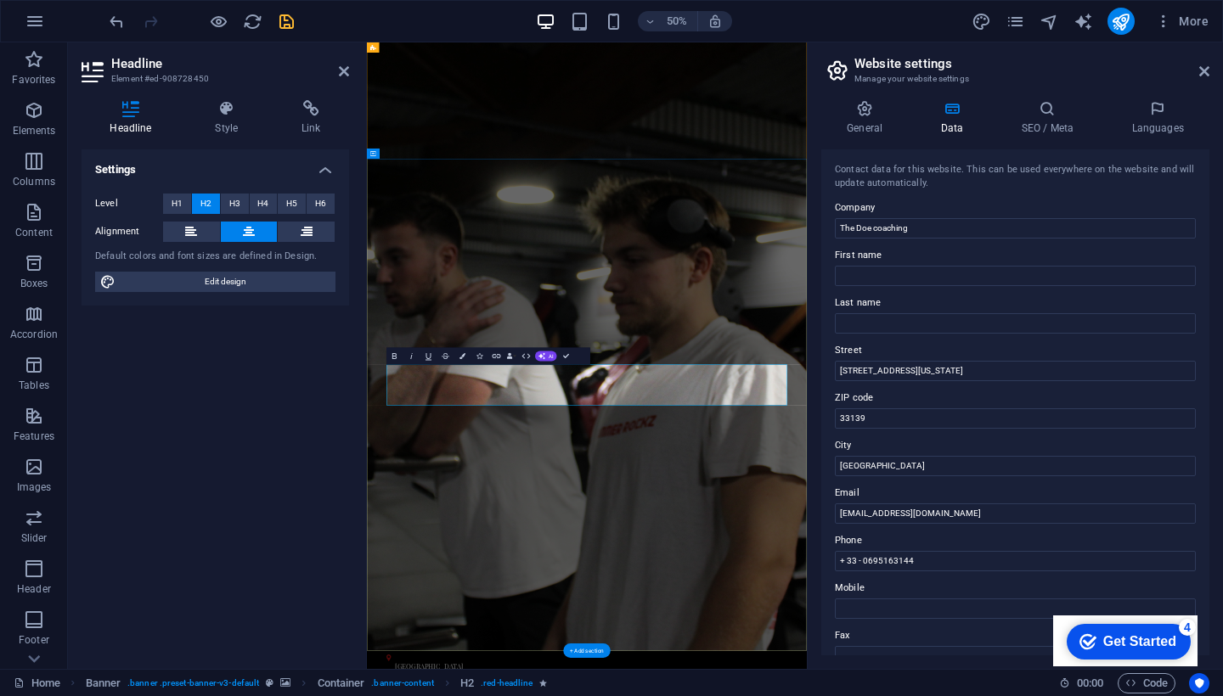
click at [460, 358] on icon "button" at bounding box center [462, 356] width 6 height 6
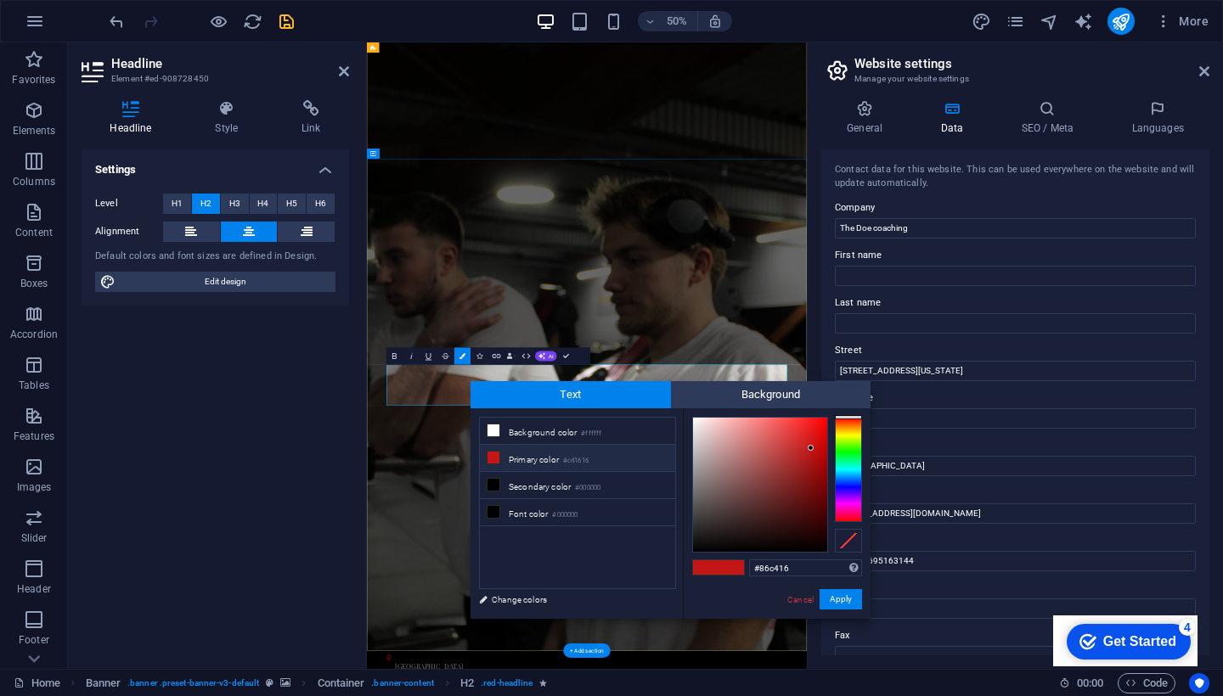
click at [848, 441] on div at bounding box center [848, 469] width 27 height 105
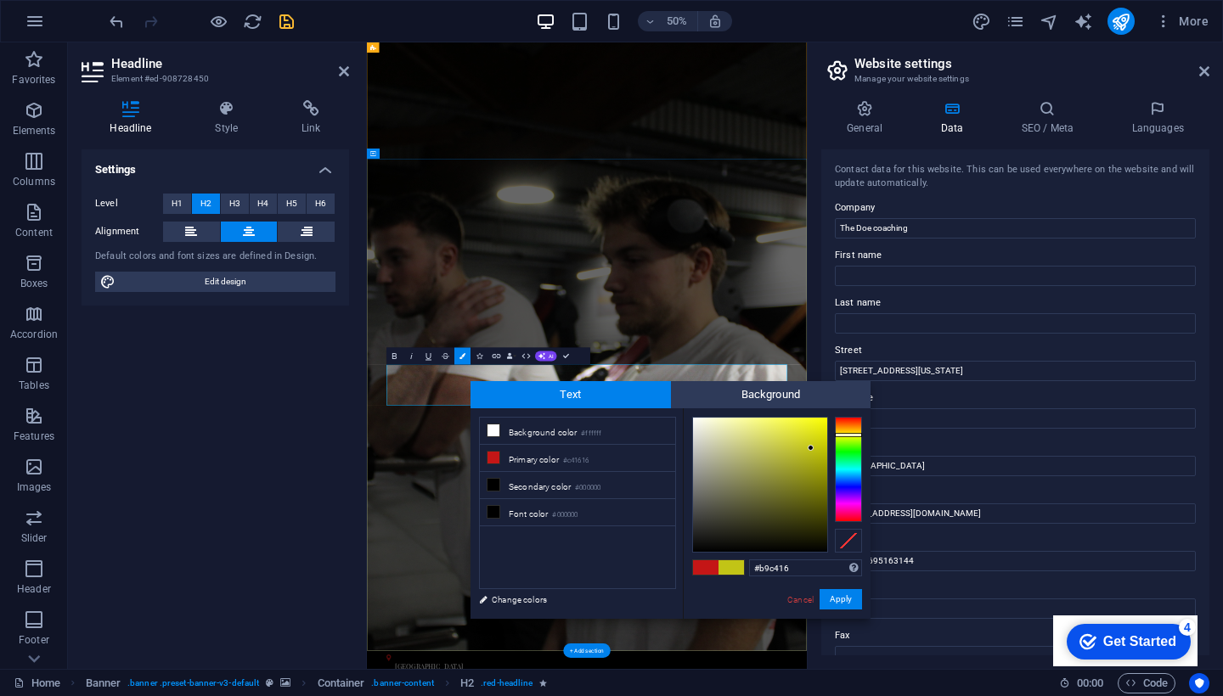
click at [848, 436] on div at bounding box center [848, 469] width 27 height 105
click at [848, 434] on div at bounding box center [848, 434] width 27 height 4
type input "#a49e00"
drag, startPoint x: 809, startPoint y: 446, endPoint x: 827, endPoint y: 465, distance: 26.5
click at [827, 465] on div at bounding box center [826, 465] width 6 height 6
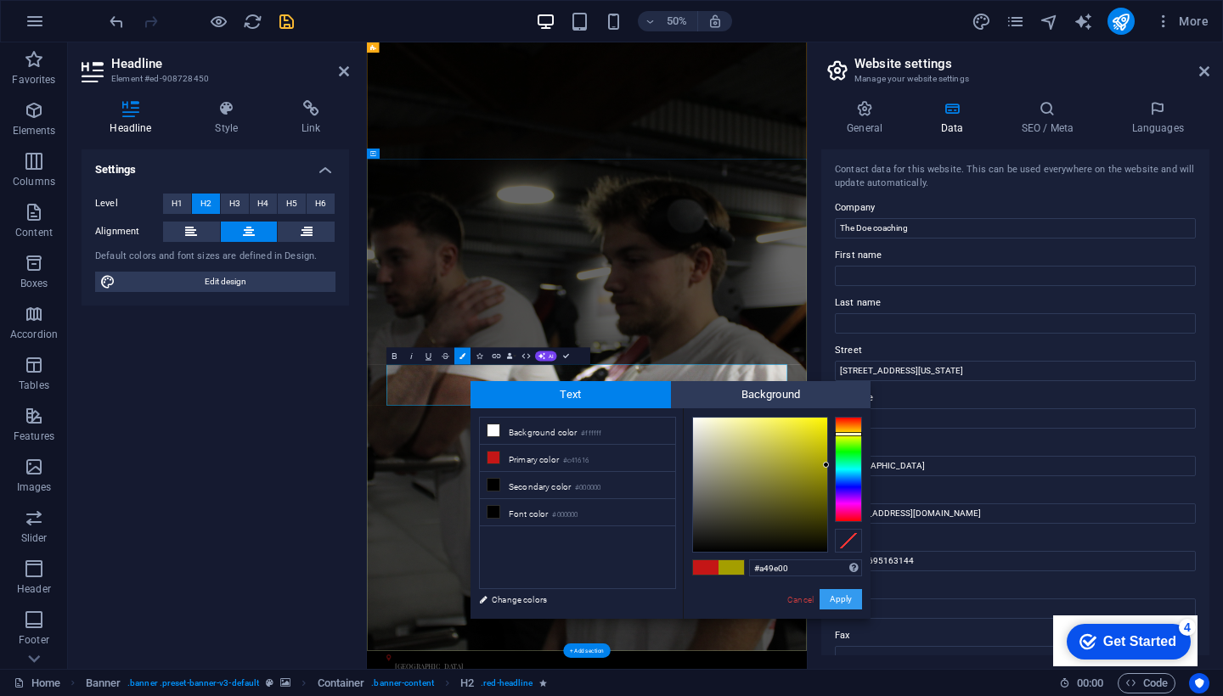
click at [844, 606] on button "Apply" at bounding box center [841, 599] width 42 height 20
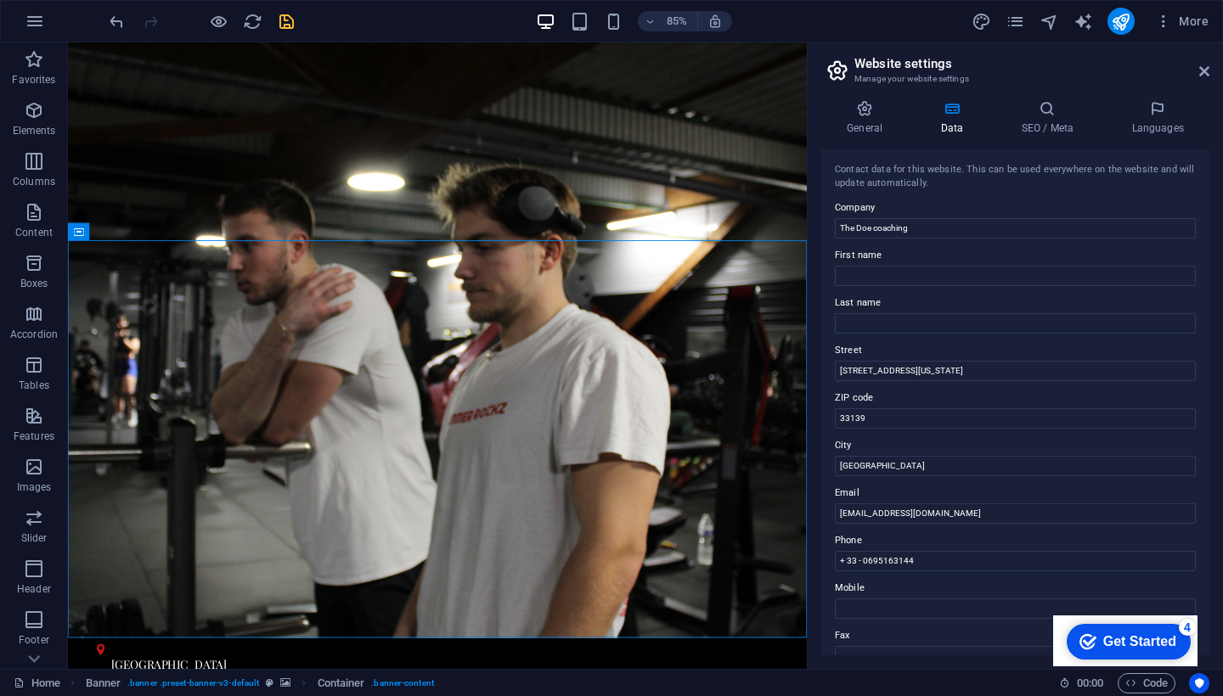
click at [1210, 70] on aside "Website settings Manage your website settings General Data SEO / Meta Languages…" at bounding box center [1015, 355] width 416 height 627
click at [1201, 70] on icon at bounding box center [1204, 72] width 10 height 14
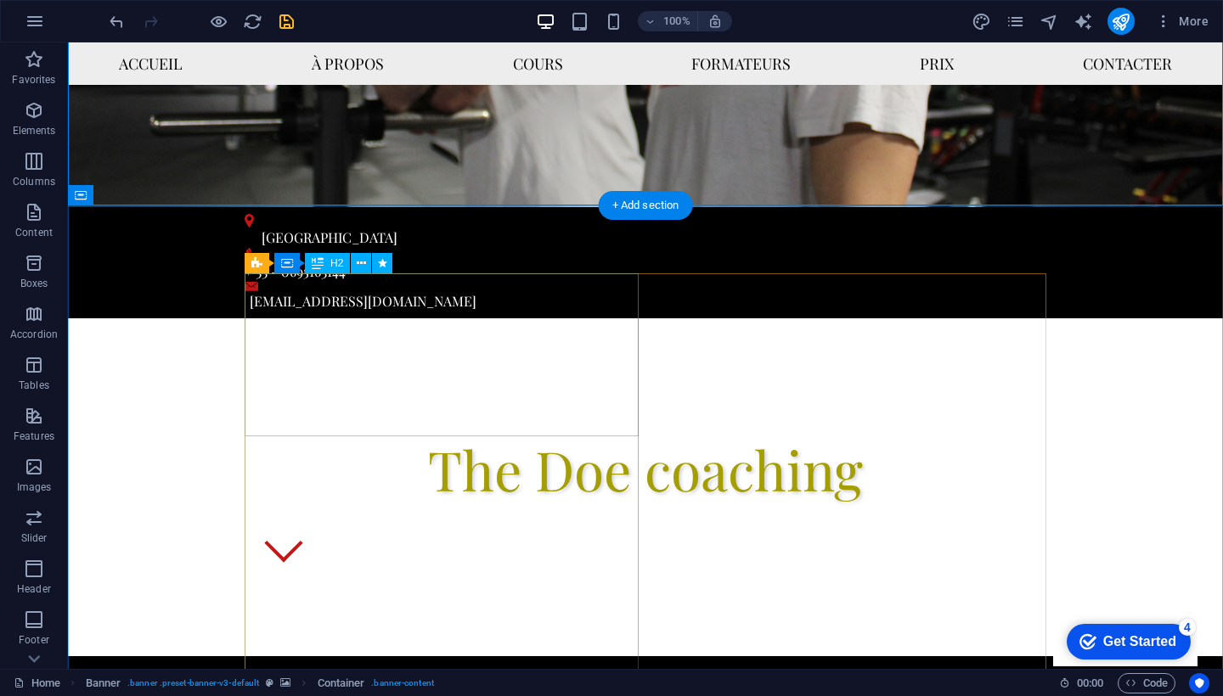
scroll to position [464, 0]
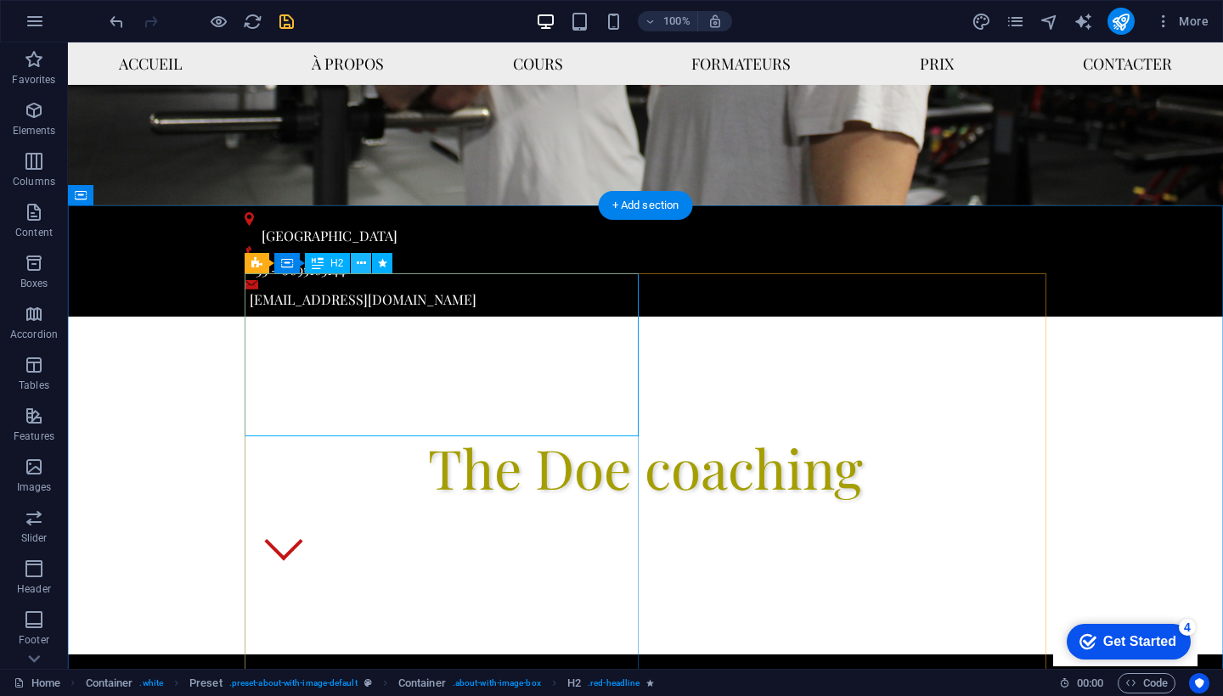
click at [363, 268] on icon at bounding box center [361, 264] width 9 height 18
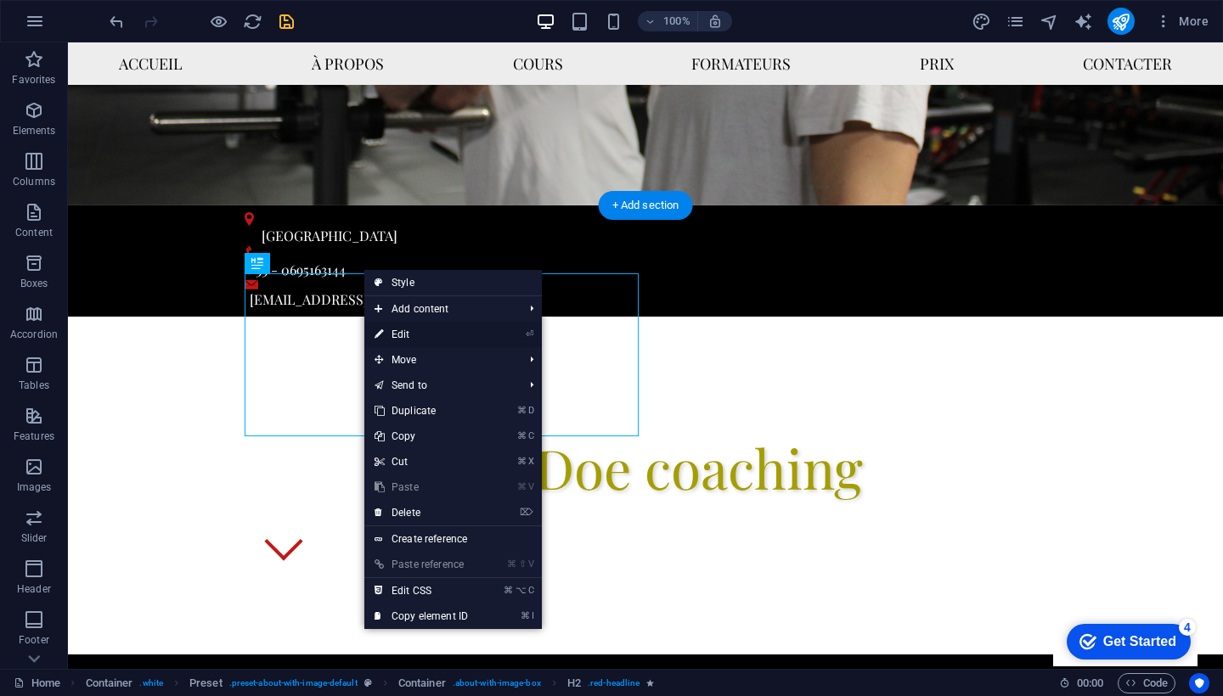
click at [398, 329] on link "⏎ Edit" at bounding box center [421, 334] width 114 height 25
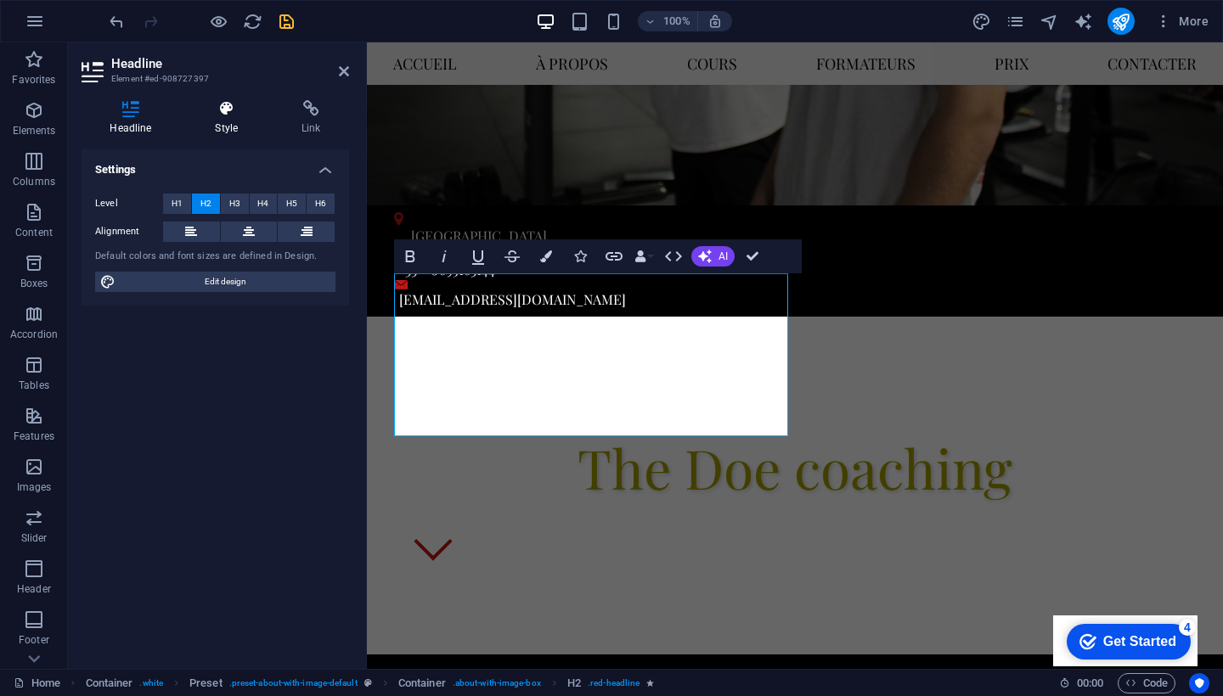
click at [239, 127] on h4 "Style" at bounding box center [230, 118] width 87 height 36
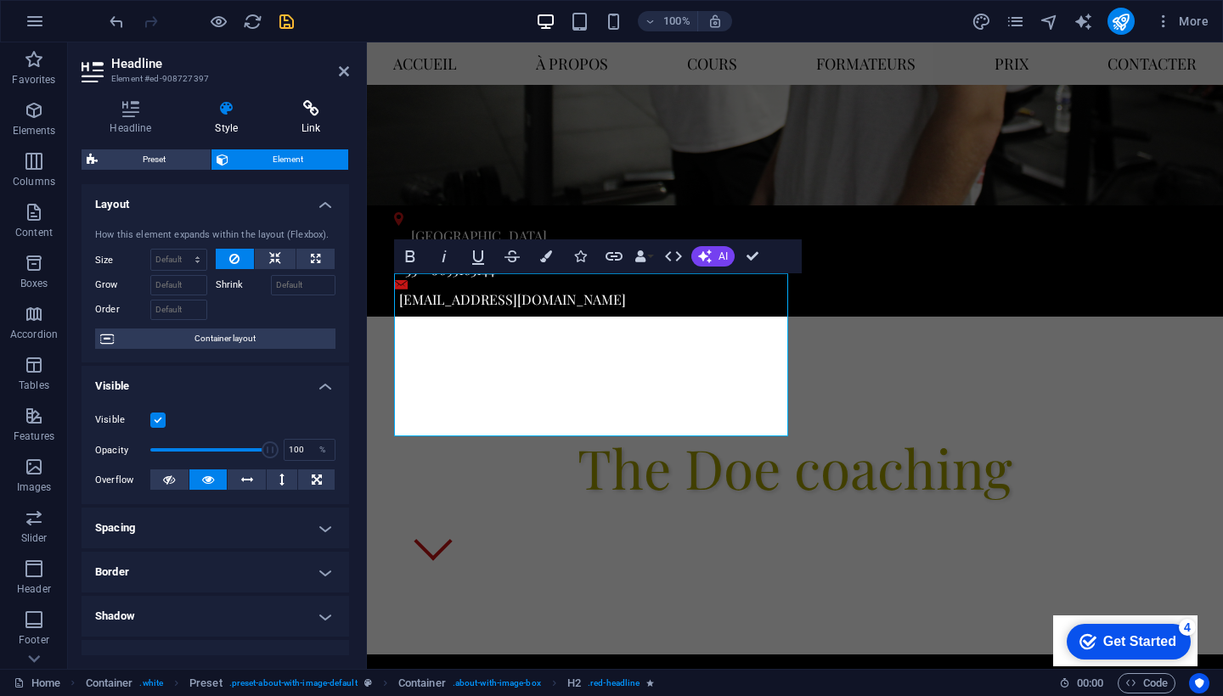
click at [303, 127] on h4 "Link" at bounding box center [311, 118] width 76 height 36
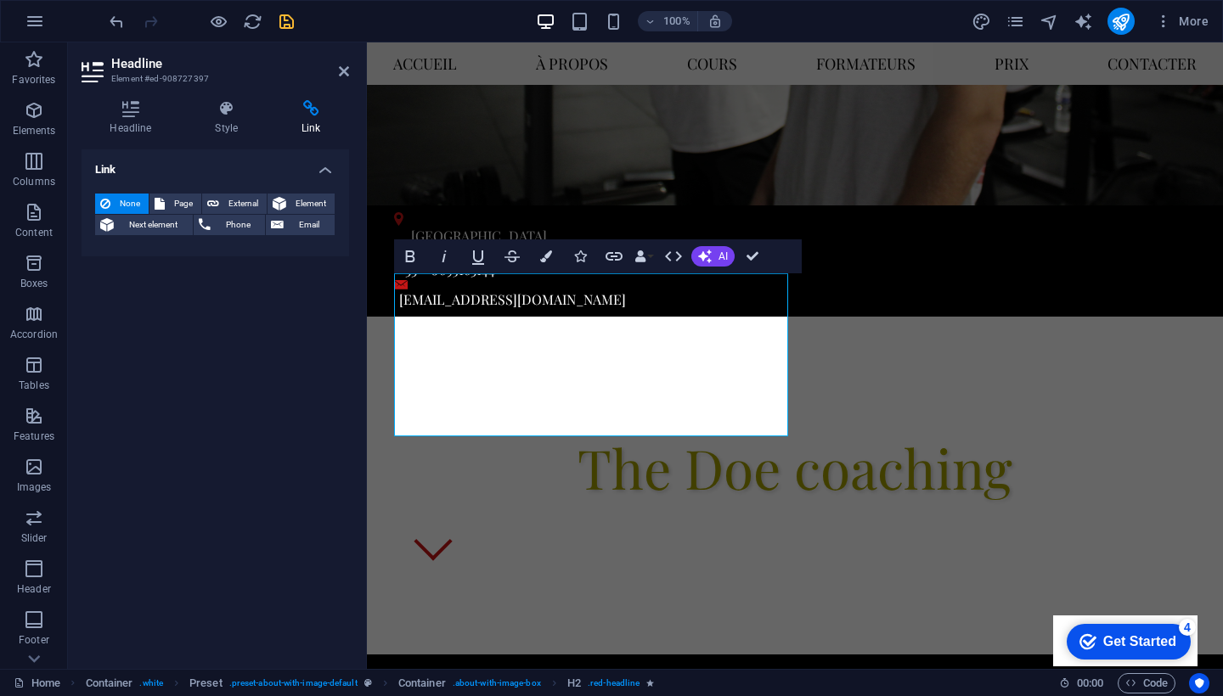
click at [323, 87] on div "Headline Style Link Settings Level H1 H2 H3 H4 H5 H6 Alignment Default colors a…" at bounding box center [215, 378] width 295 height 583
click at [332, 78] on header "Headline Element #ed-908727397" at bounding box center [216, 64] width 268 height 44
click at [341, 72] on icon at bounding box center [344, 72] width 10 height 14
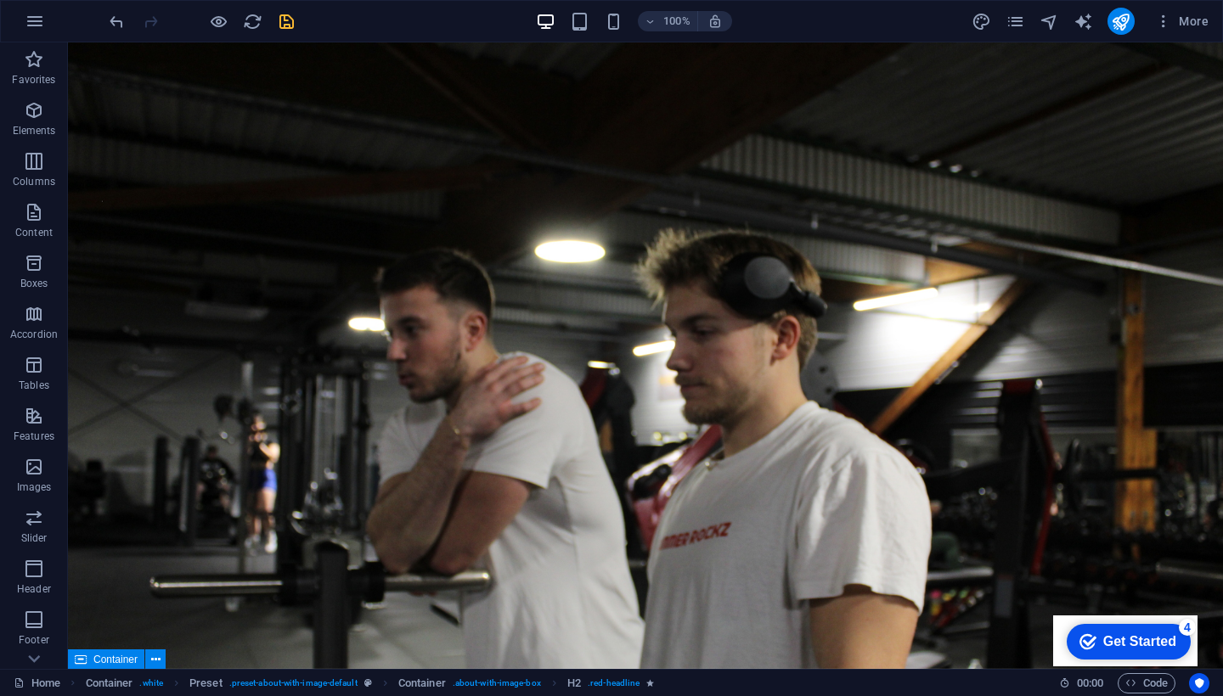
scroll to position [0, 0]
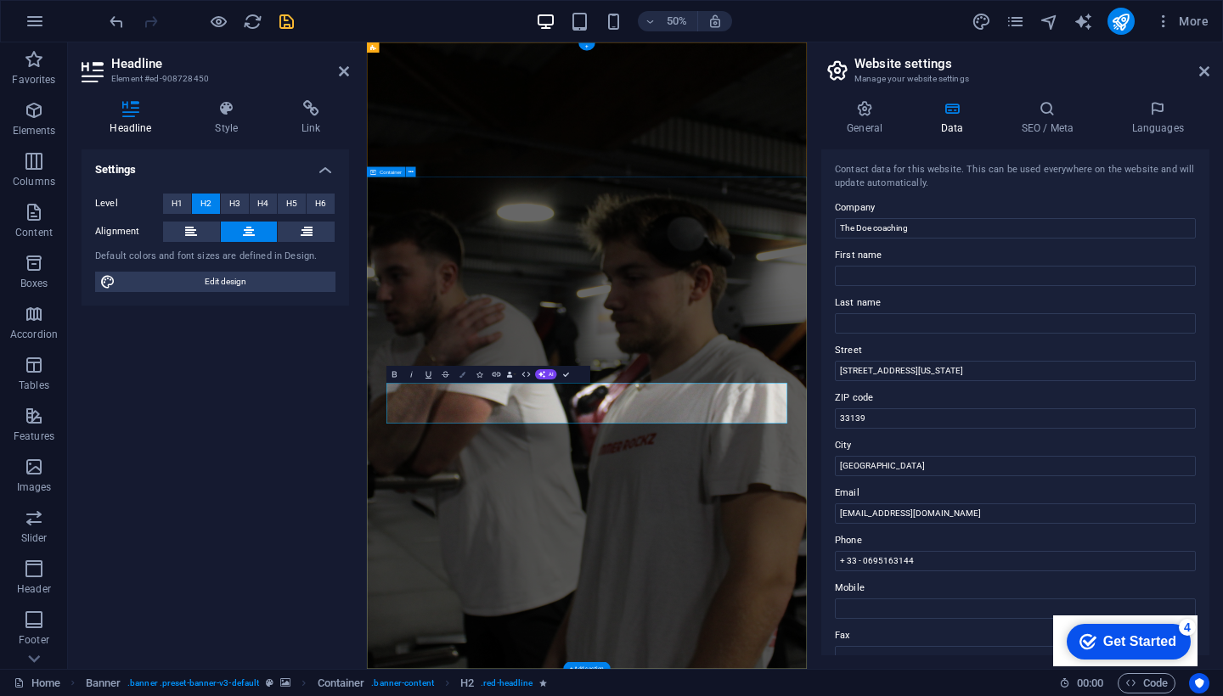
click at [459, 376] on icon "button" at bounding box center [462, 374] width 6 height 6
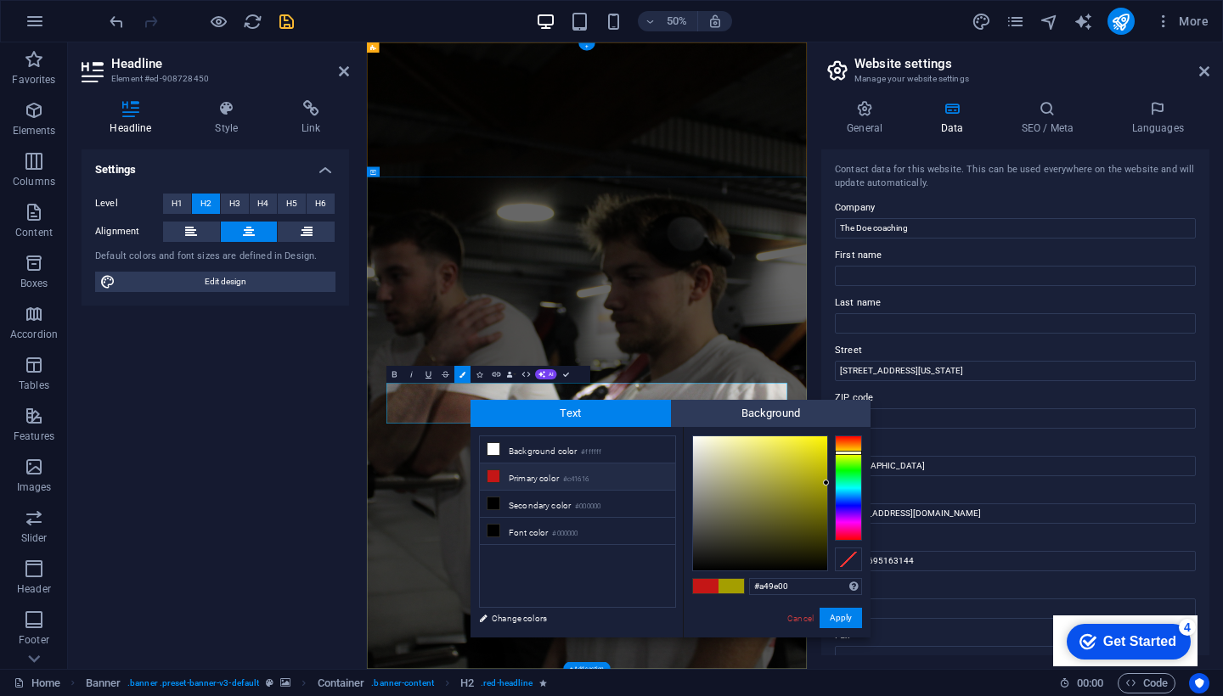
click at [704, 594] on div at bounding box center [718, 586] width 53 height 16
click at [845, 441] on div at bounding box center [848, 488] width 27 height 105
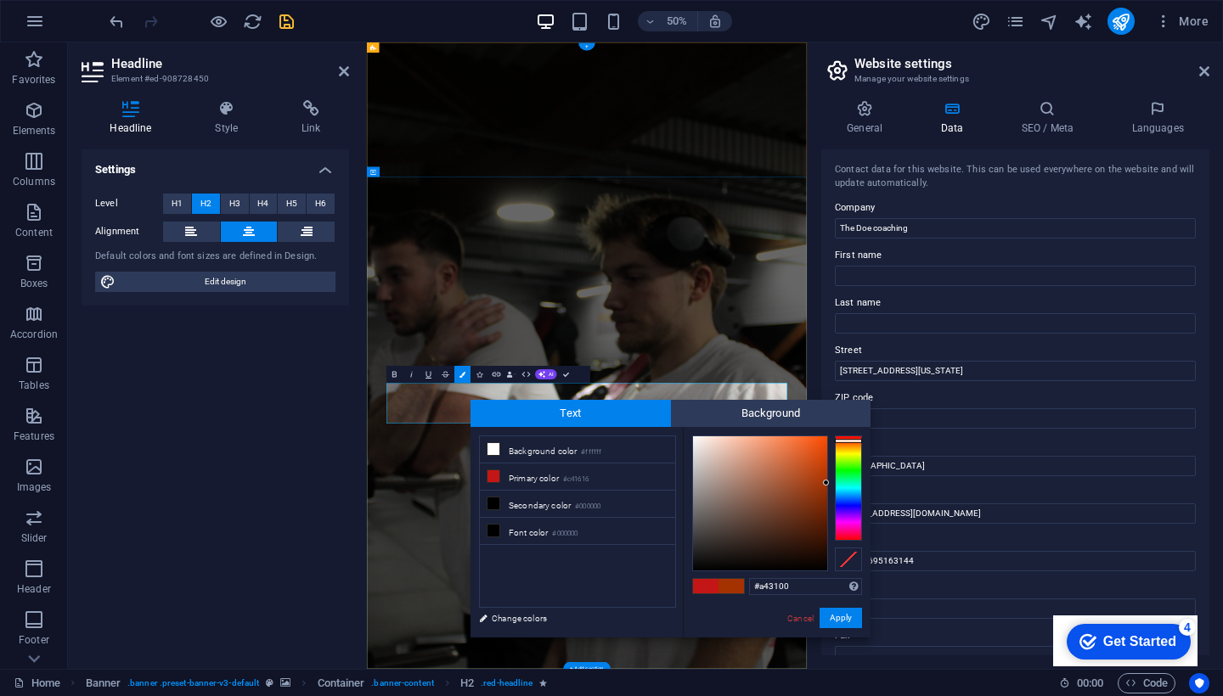
click at [845, 441] on div at bounding box center [848, 441] width 27 height 4
type input "#892d06"
drag, startPoint x: 818, startPoint y: 480, endPoint x: 820, endPoint y: 498, distance: 18.0
click at [820, 498] on div at bounding box center [760, 504] width 134 height 134
click at [832, 622] on button "Apply" at bounding box center [841, 618] width 42 height 20
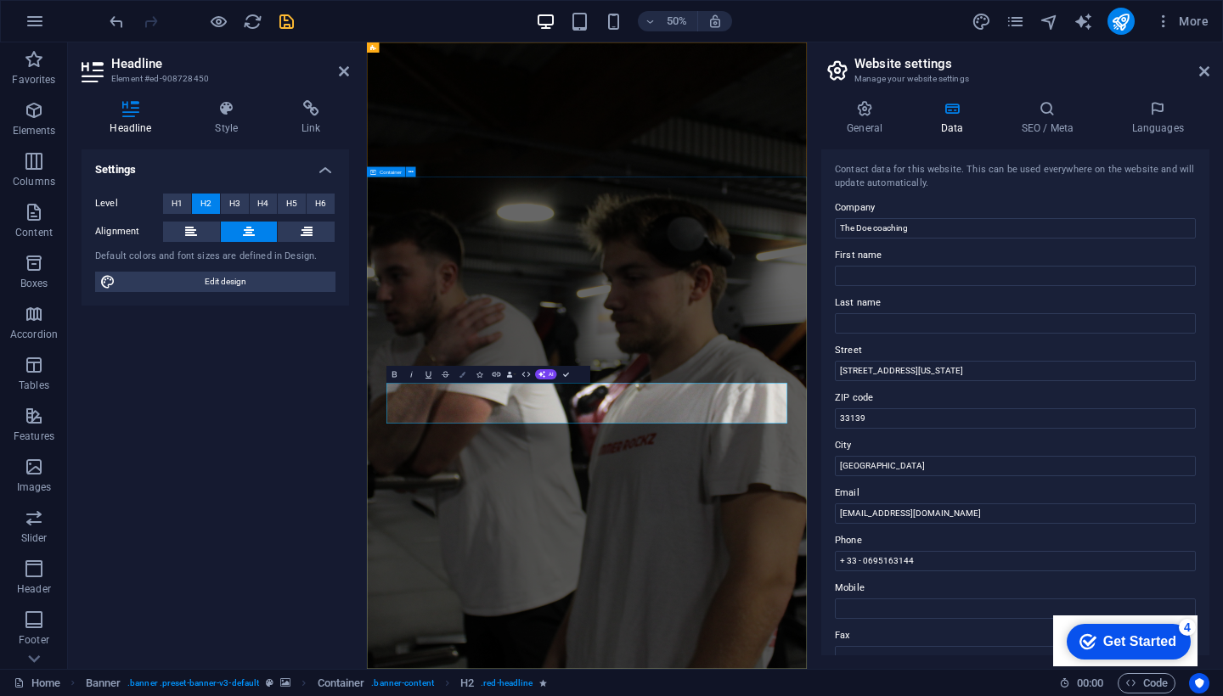
click at [458, 379] on button "Colors" at bounding box center [462, 374] width 16 height 17
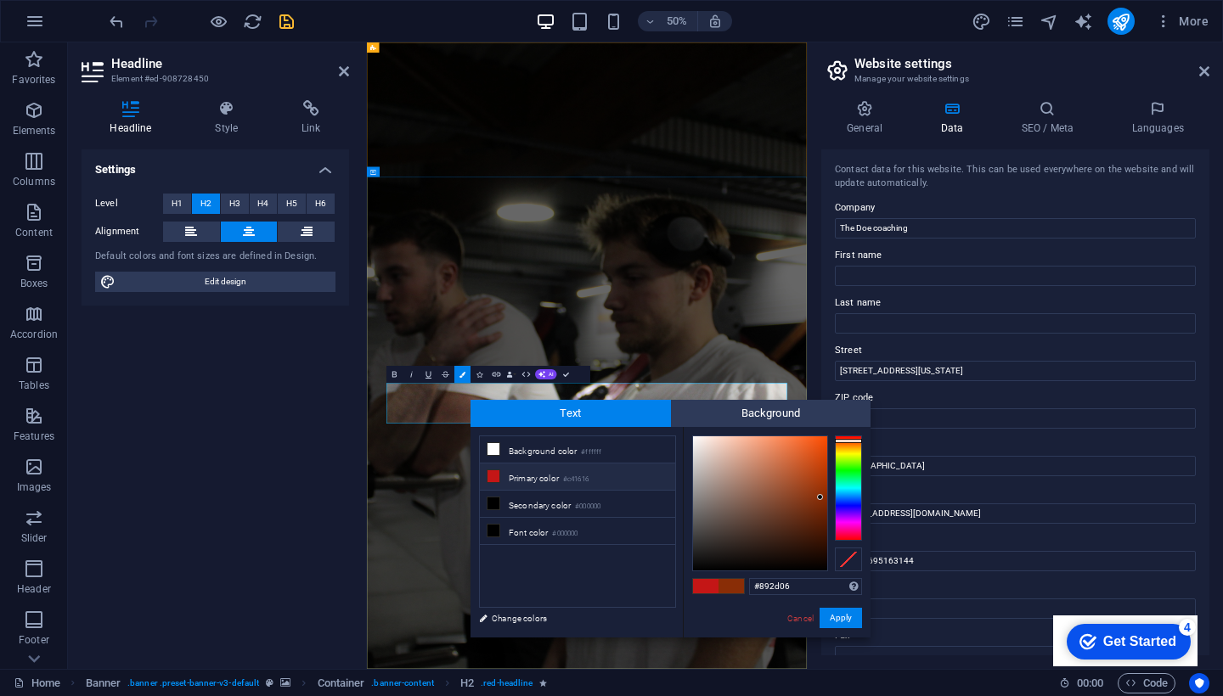
click at [708, 584] on span at bounding box center [705, 586] width 25 height 14
type input "#c41616"
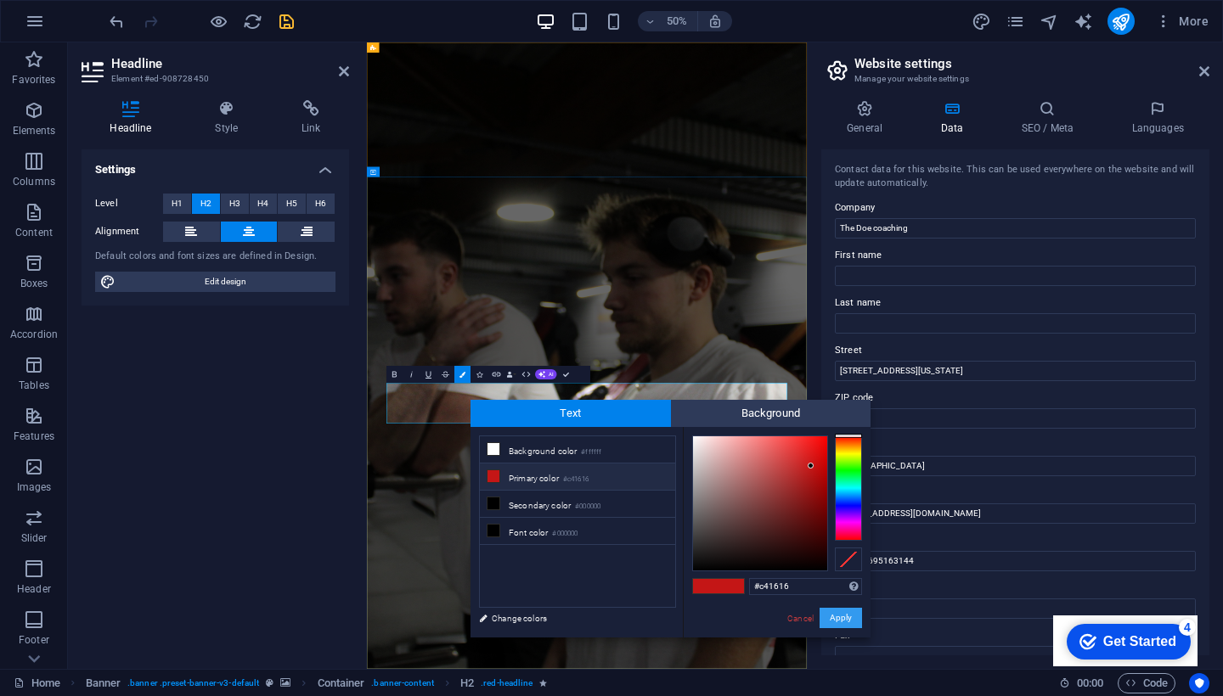
click at [843, 616] on button "Apply" at bounding box center [841, 618] width 42 height 20
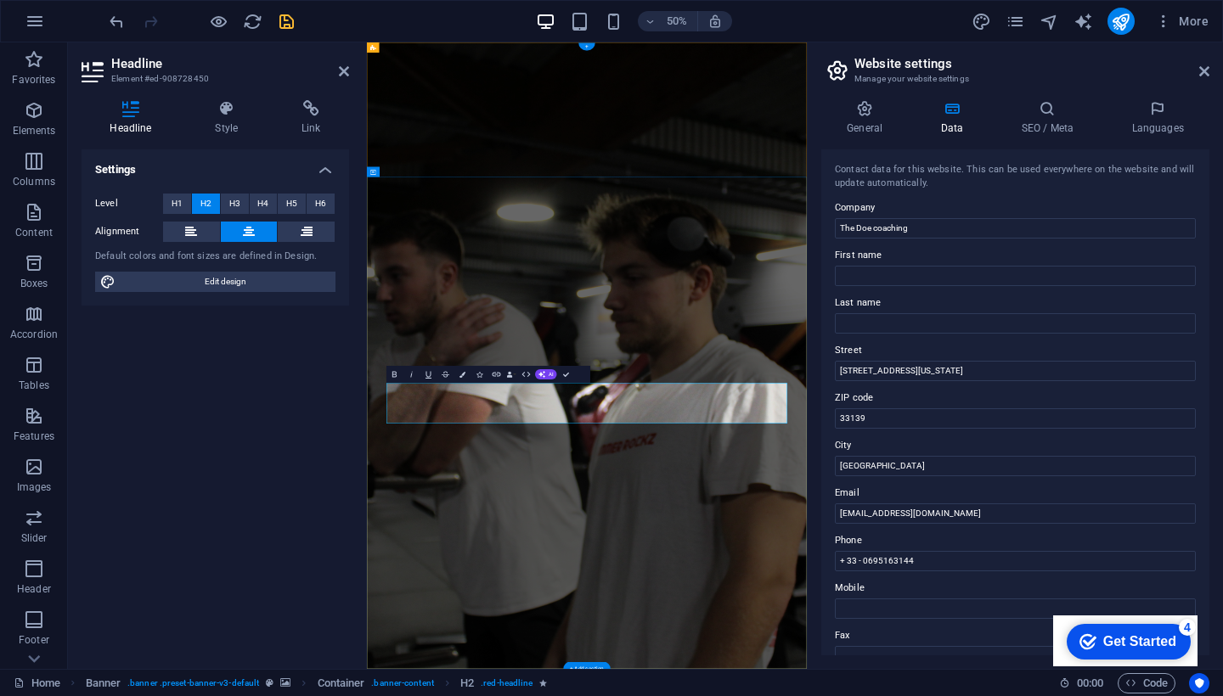
click at [850, 226] on input "The Doe coaching" at bounding box center [1015, 228] width 361 height 20
type input "THE DOE coaching"
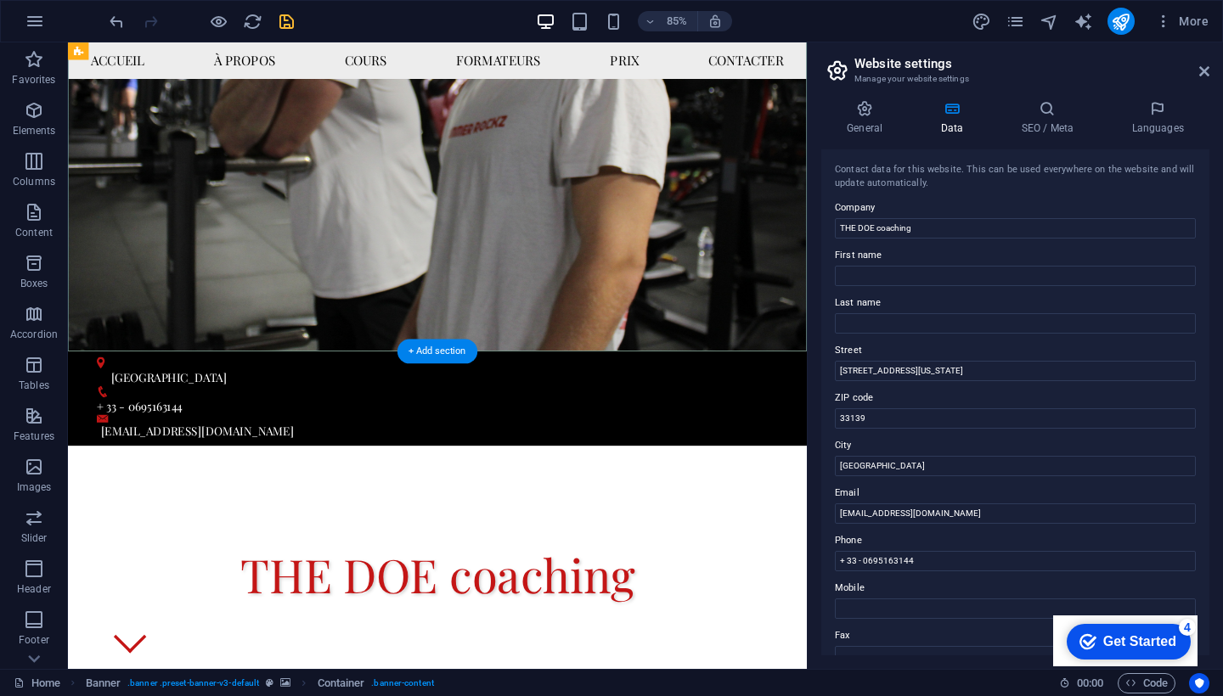
scroll to position [378, 0]
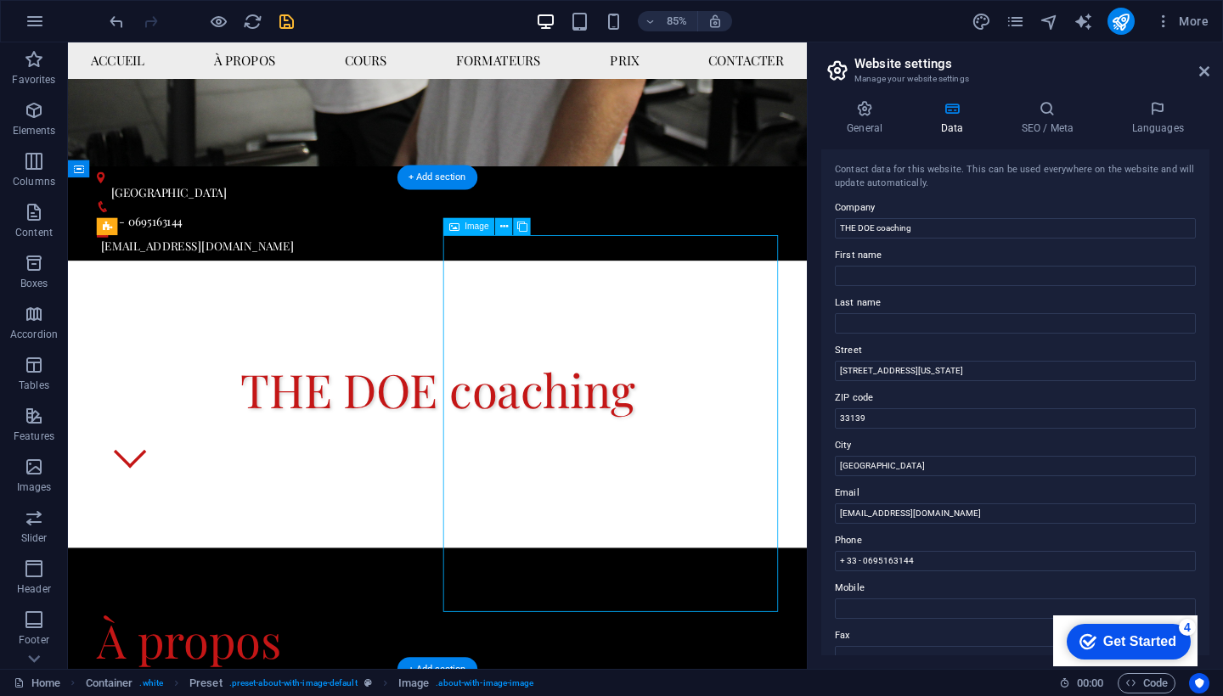
scroll to position [600, 0]
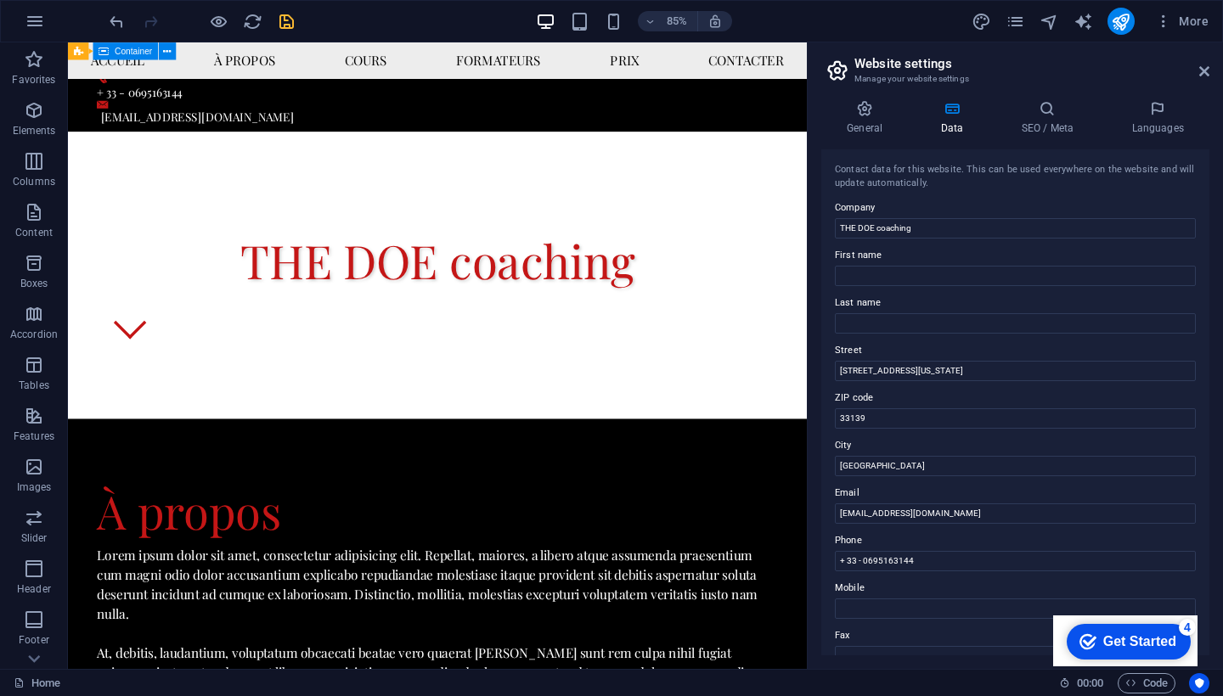
scroll to position [757, 0]
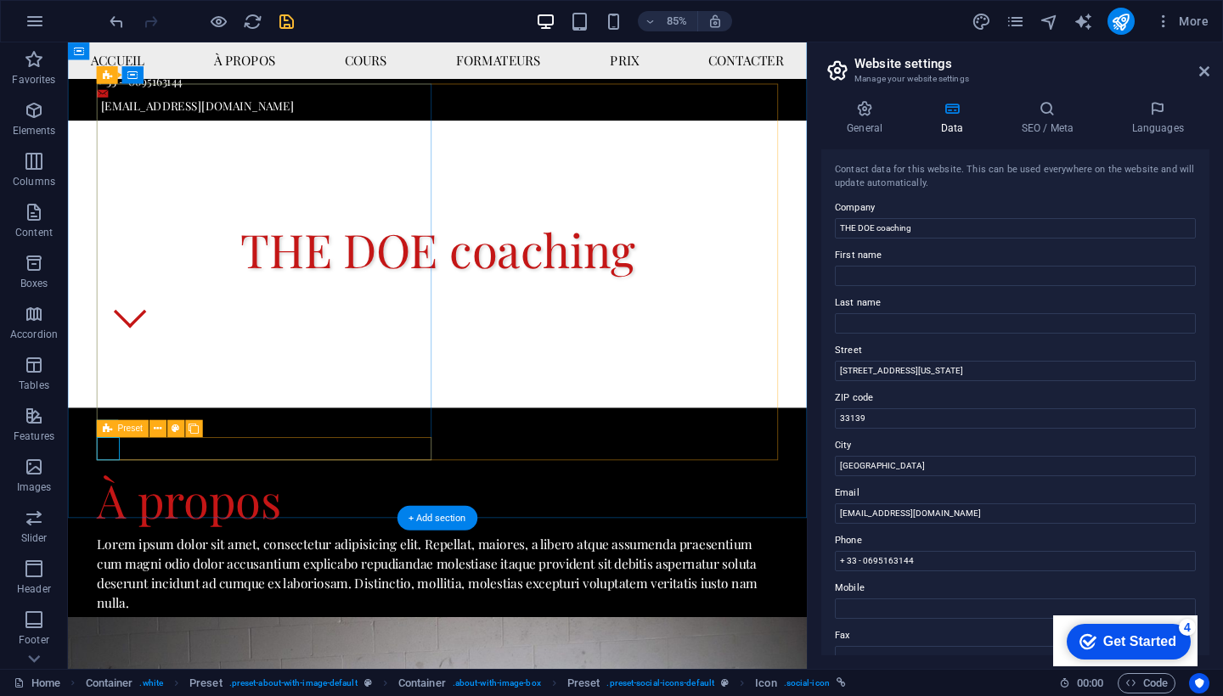
click at [110, 429] on icon at bounding box center [107, 428] width 9 height 17
click at [137, 431] on span "Preset" at bounding box center [130, 429] width 25 height 8
click at [161, 430] on icon at bounding box center [158, 428] width 8 height 15
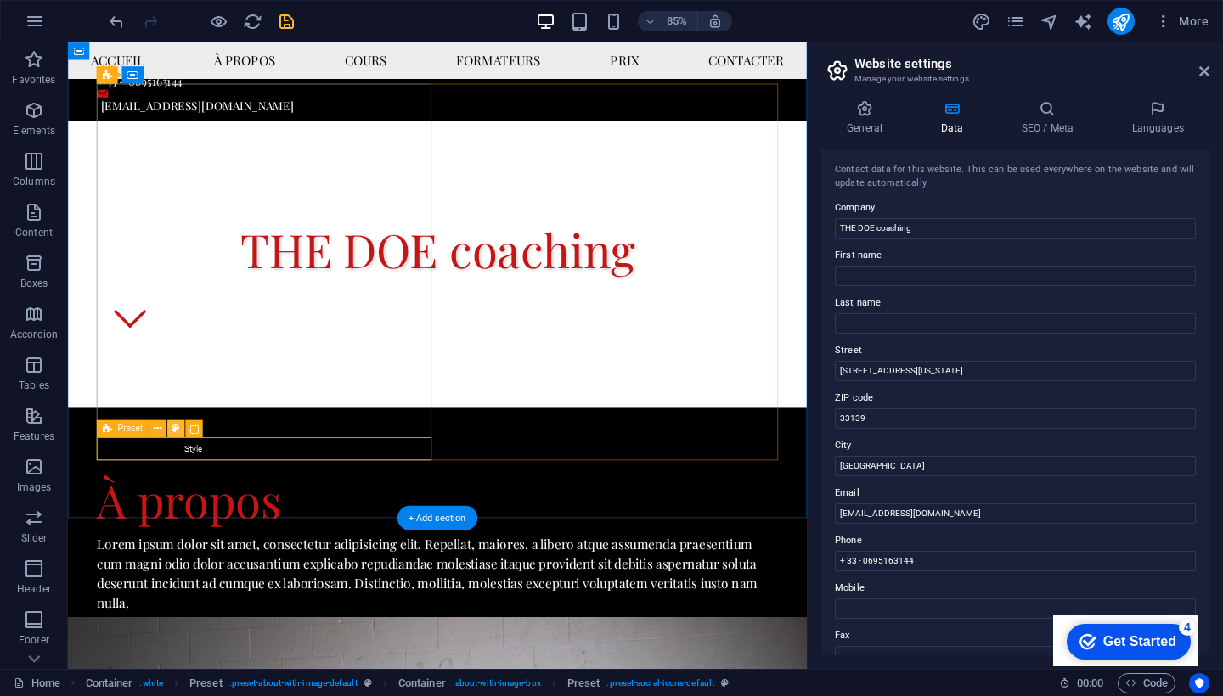
click at [173, 426] on icon at bounding box center [176, 428] width 8 height 15
select select "preset-social-icons-default"
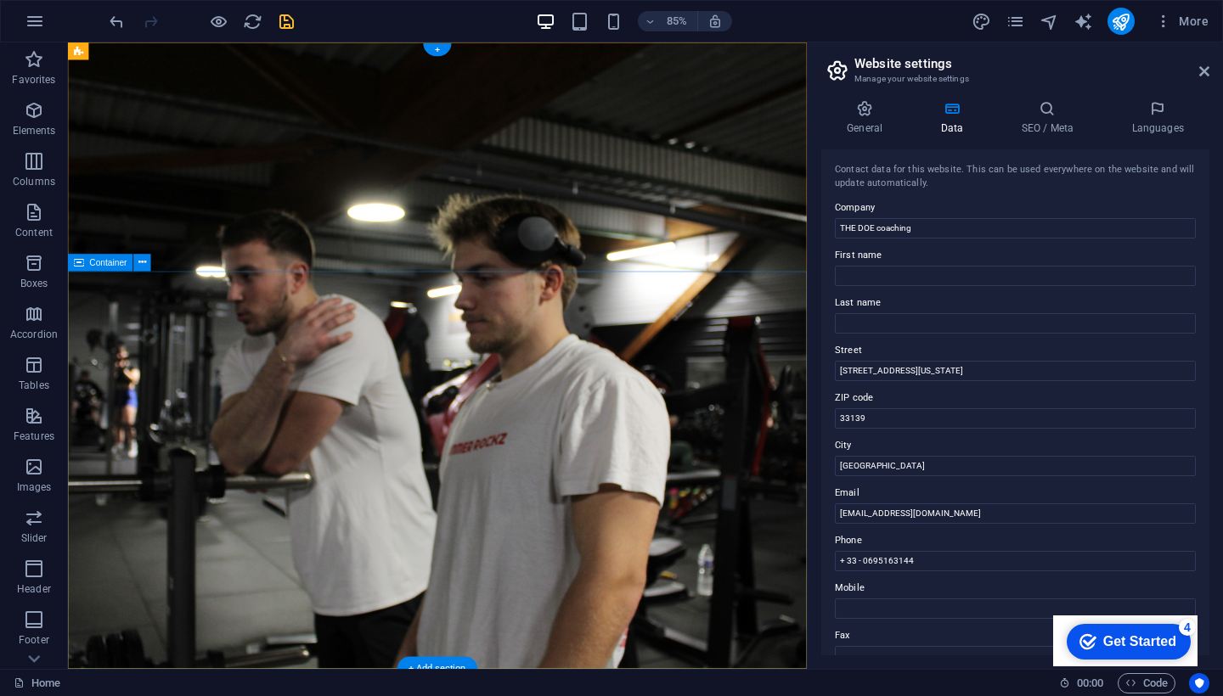
scroll to position [0, 0]
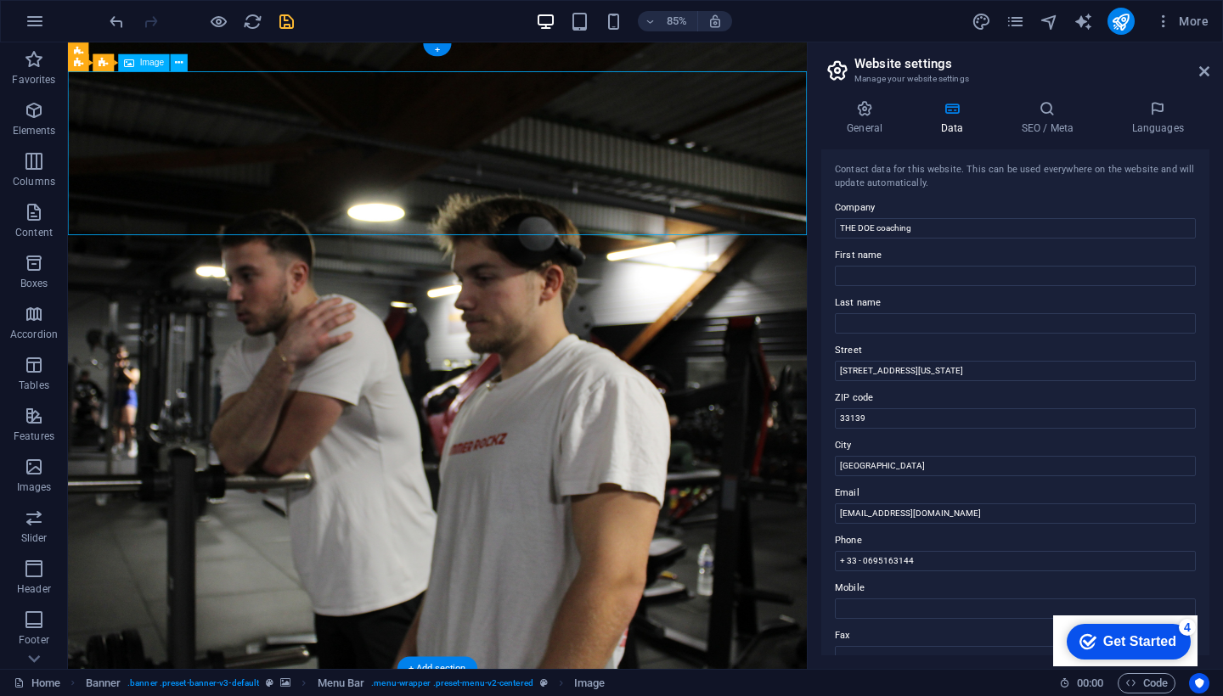
select select "px"
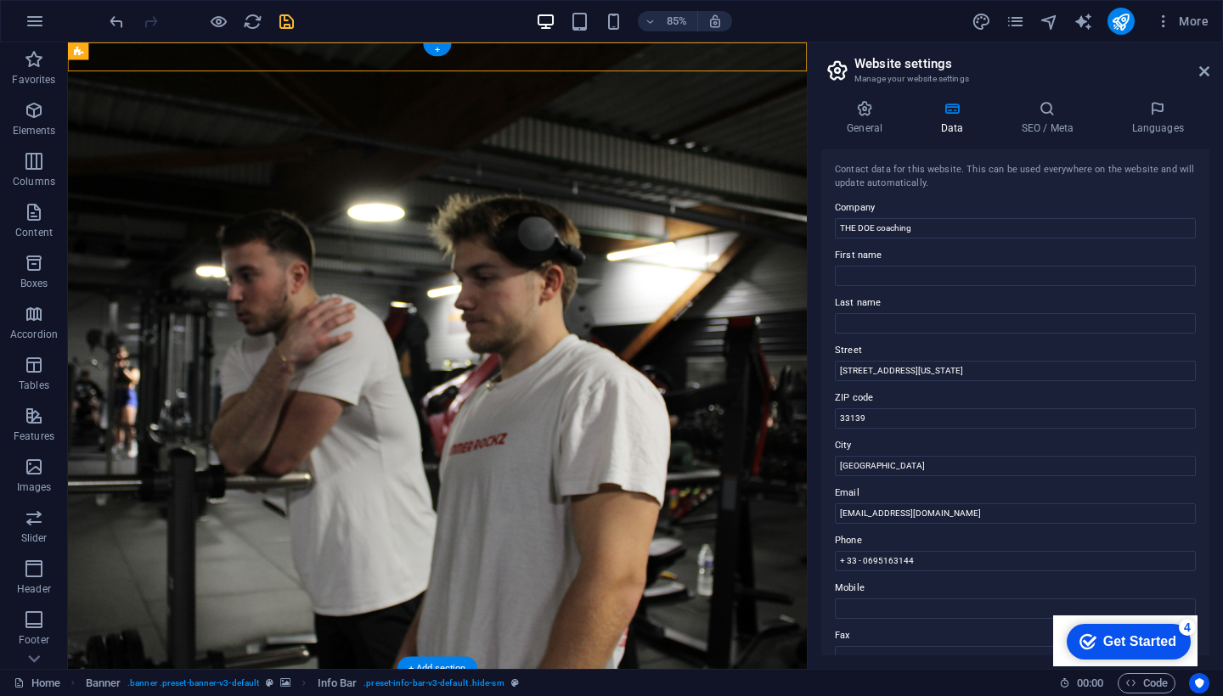
drag, startPoint x: 661, startPoint y: 73, endPoint x: 760, endPoint y: 61, distance: 100.1
select select "px"
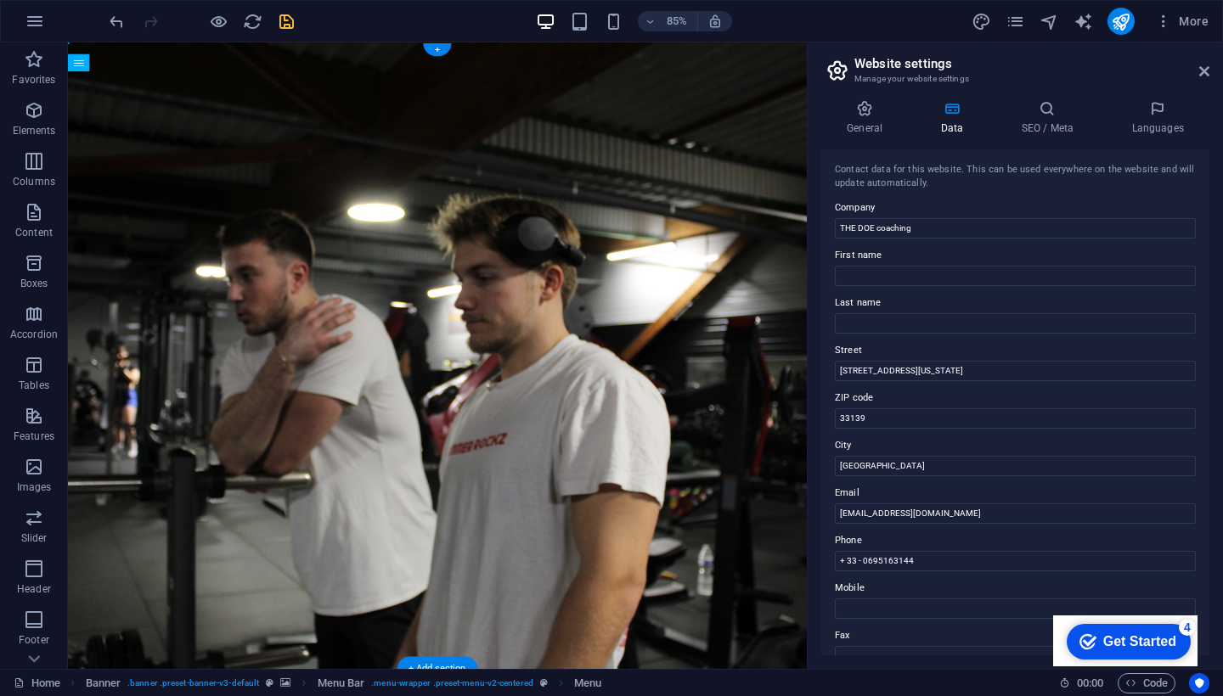
drag, startPoint x: 673, startPoint y: 273, endPoint x: 749, endPoint y: 315, distance: 87.0
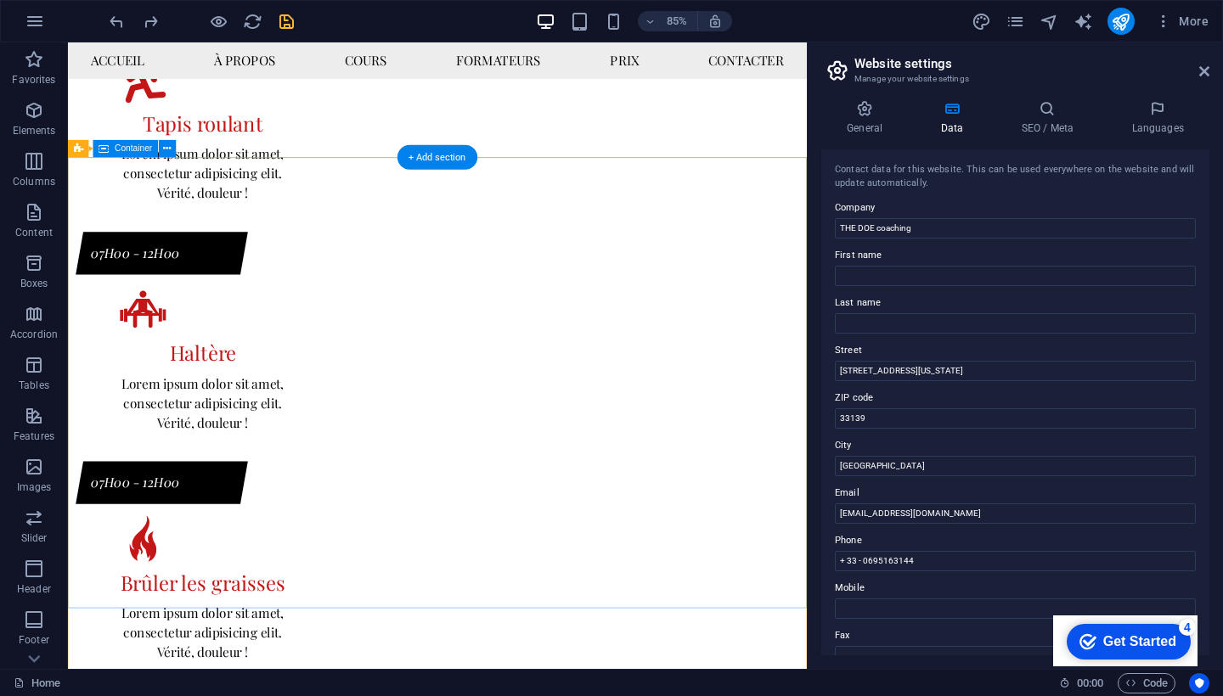
scroll to position [7760, 0]
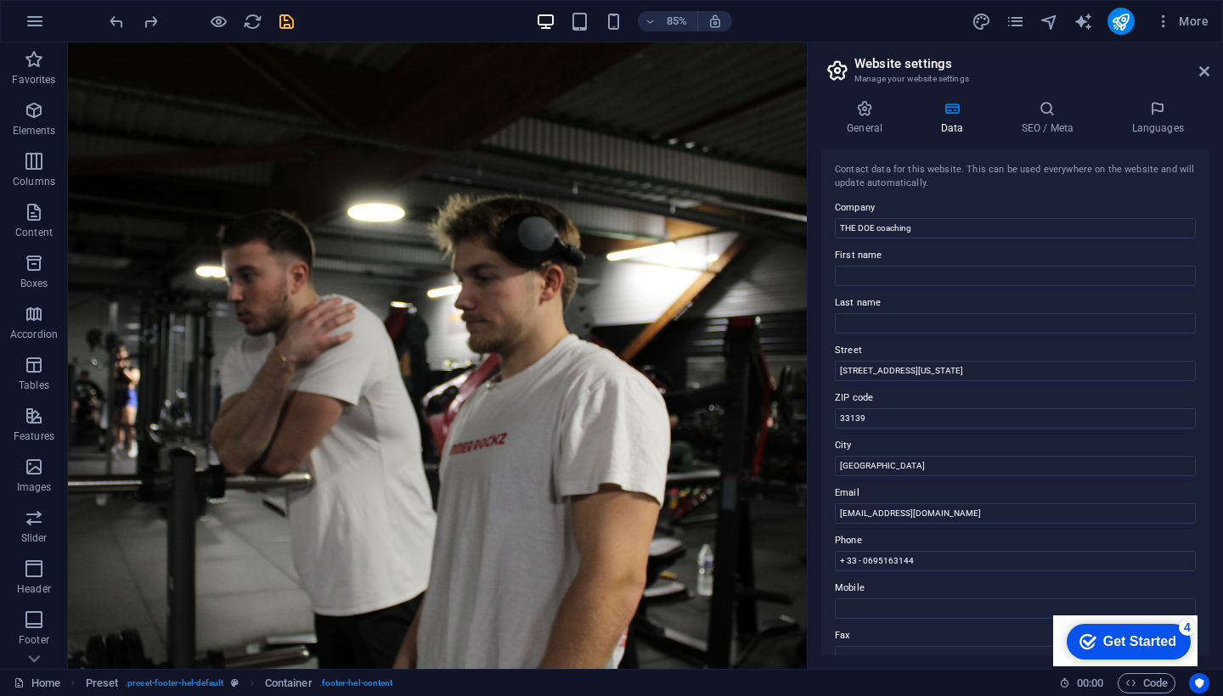
scroll to position [0, 0]
click at [1206, 67] on icon at bounding box center [1204, 72] width 10 height 14
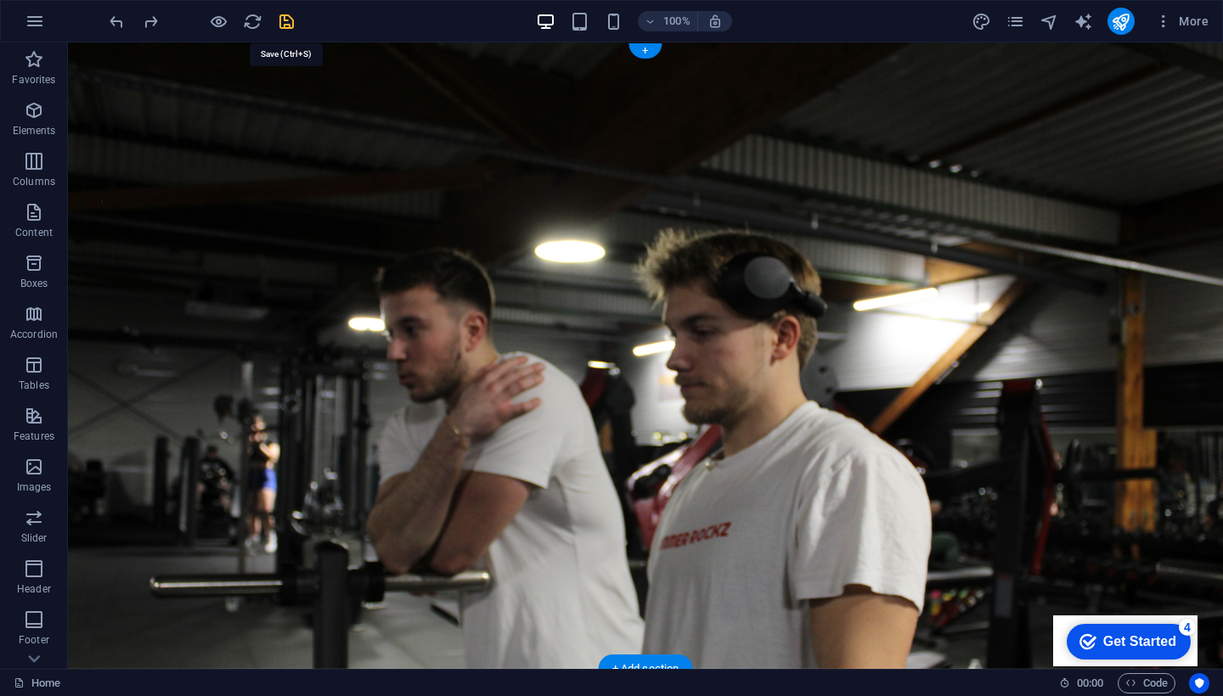
click at [285, 10] on div at bounding box center [201, 21] width 190 height 27
click at [285, 14] on icon "save" at bounding box center [287, 22] width 20 height 20
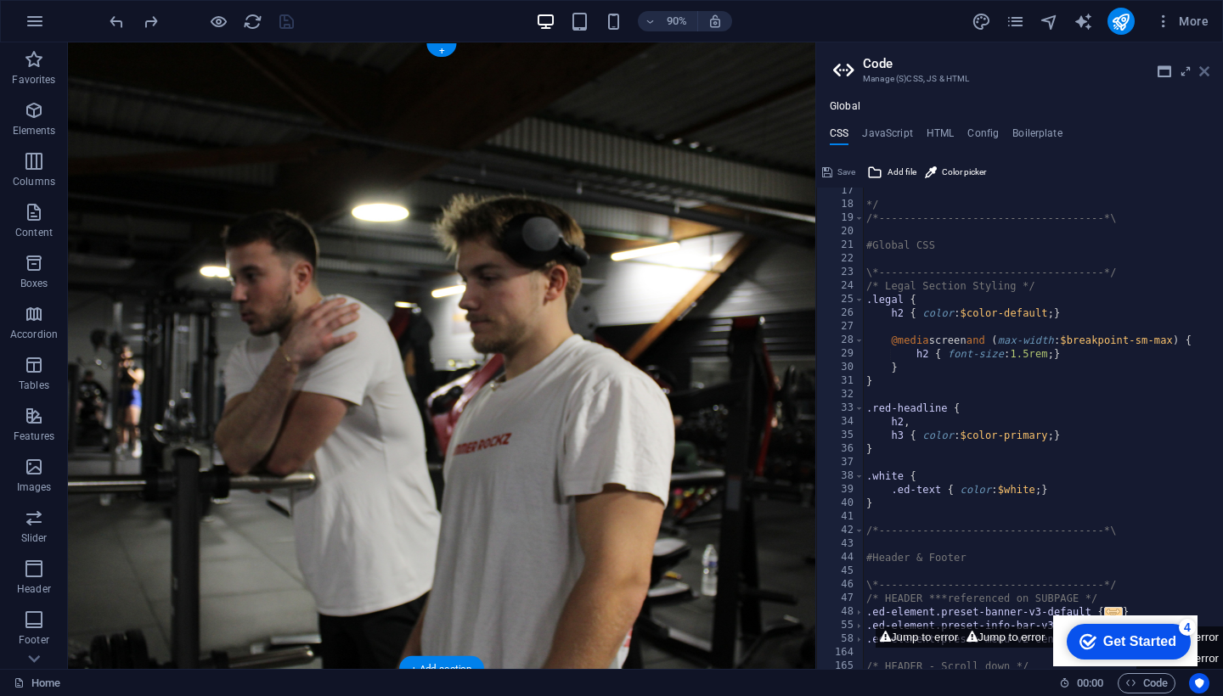
click at [1207, 65] on icon at bounding box center [1204, 72] width 10 height 14
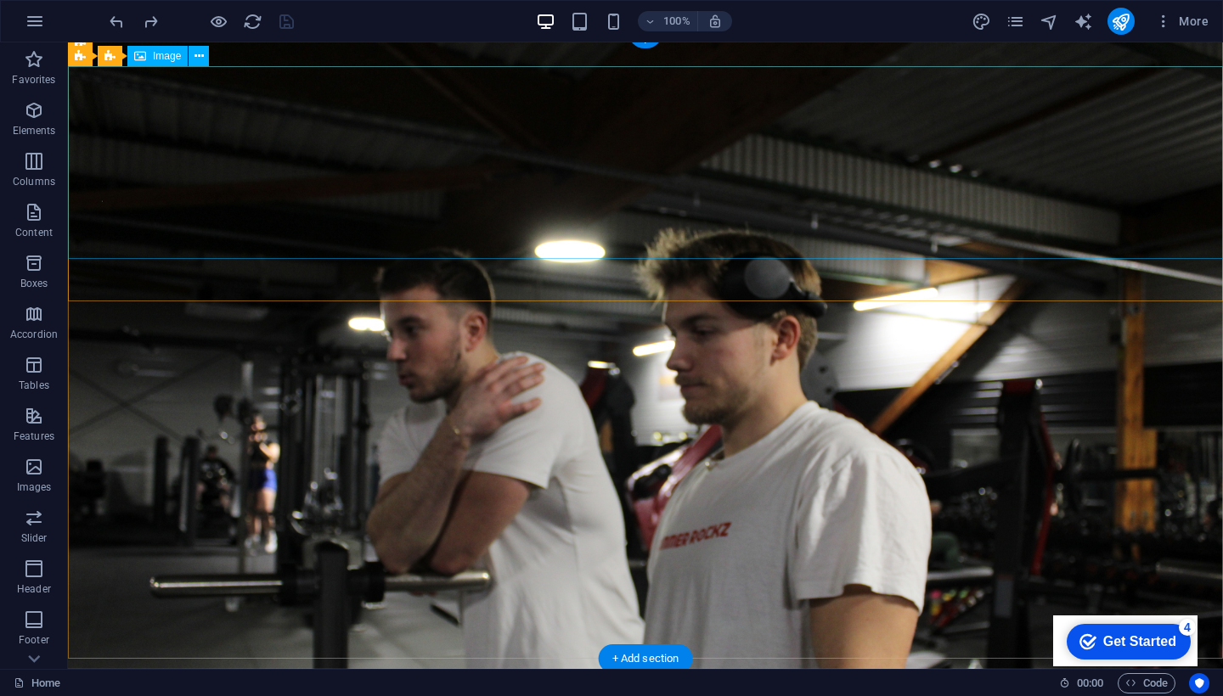
scroll to position [11, 0]
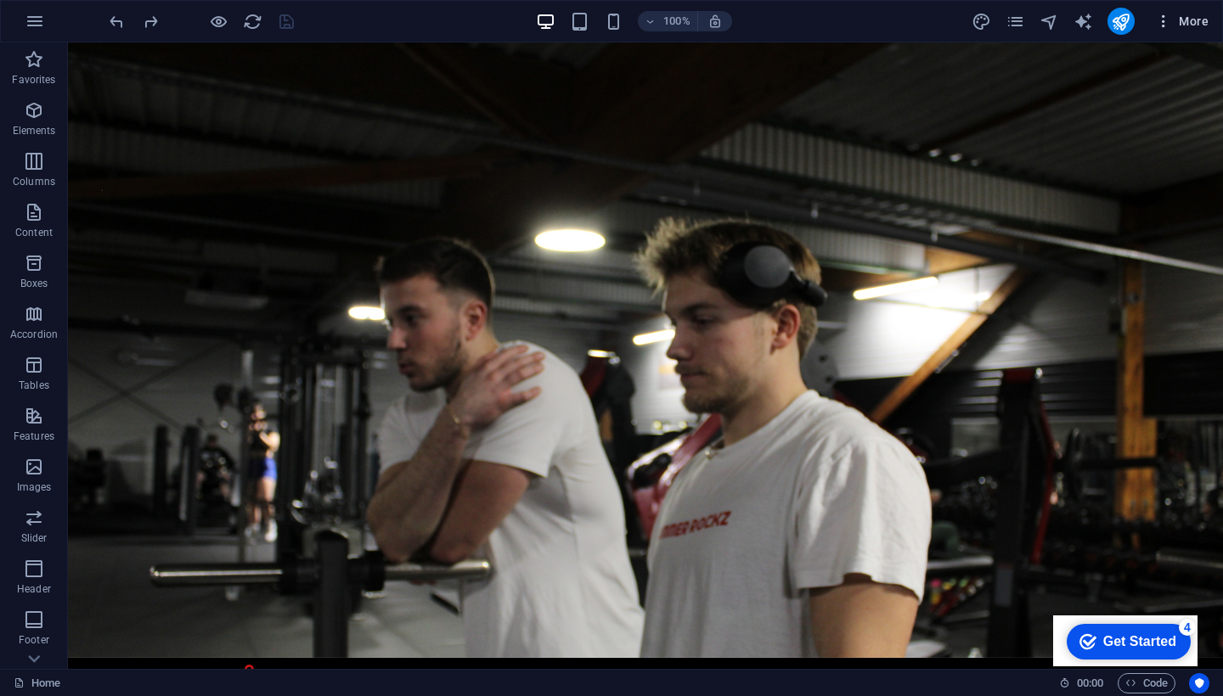
click at [1165, 19] on icon "button" at bounding box center [1163, 21] width 17 height 17
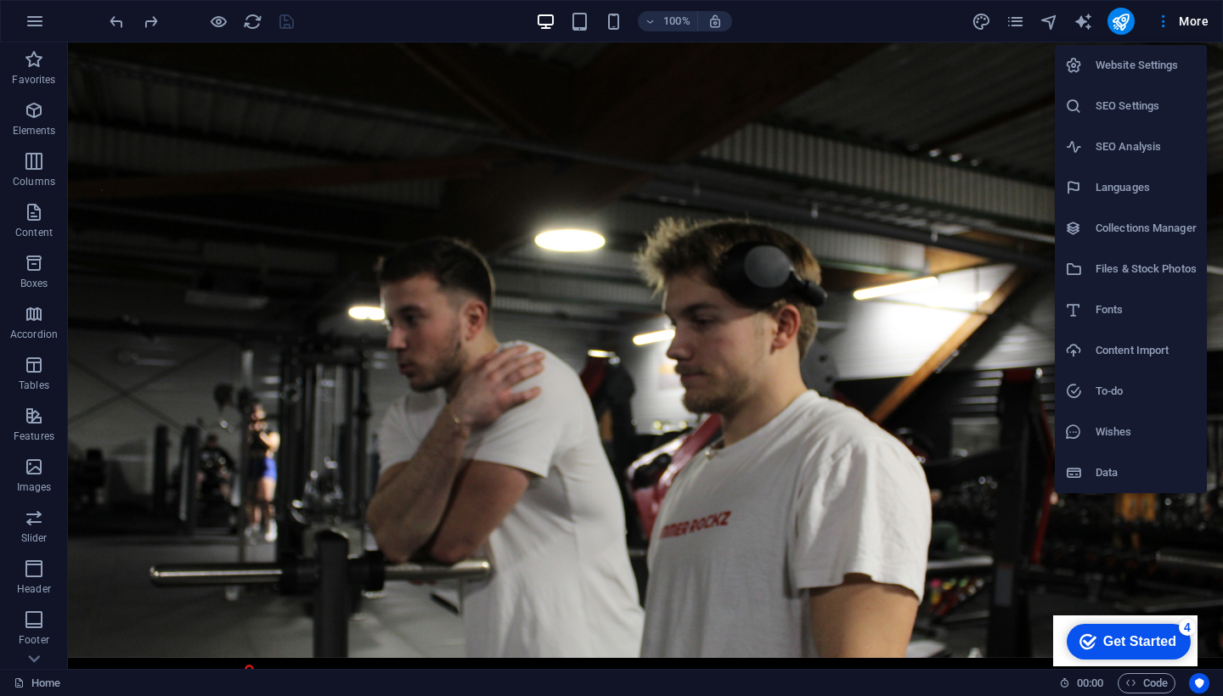
click at [1102, 182] on h6 "Languages" at bounding box center [1146, 188] width 101 height 20
select select "49"
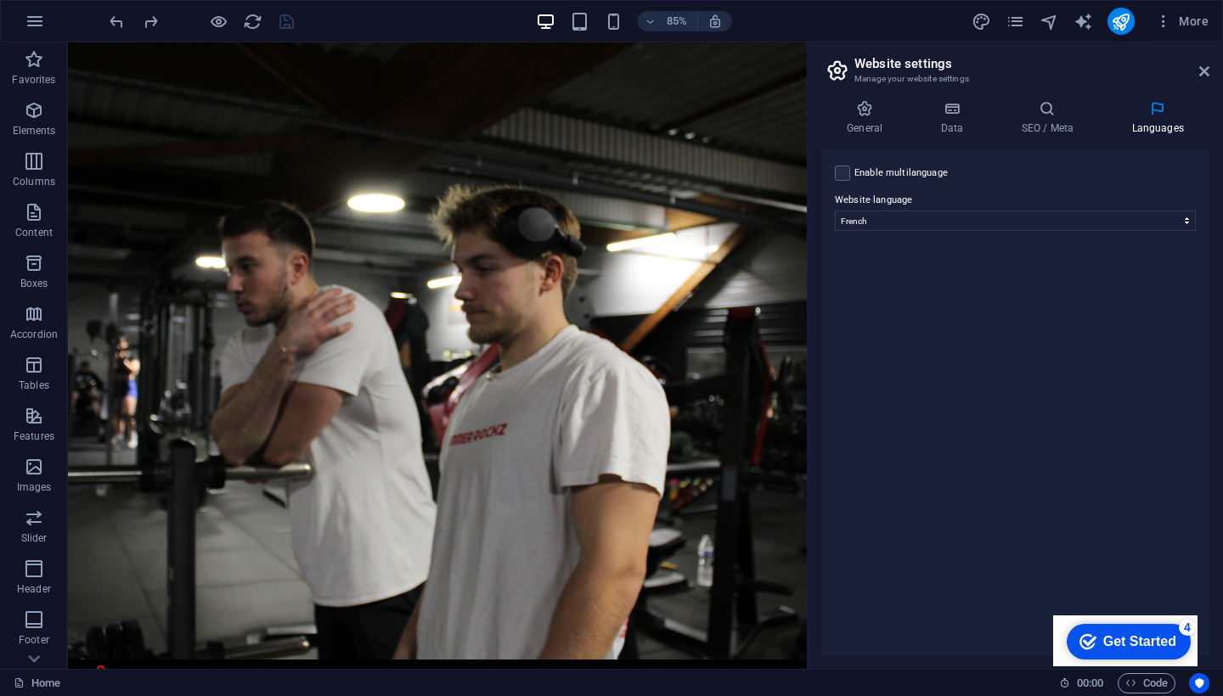
click at [1209, 80] on aside "Website settings Manage your website settings General Data SEO / Meta Languages…" at bounding box center [1015, 355] width 416 height 627
click at [1205, 73] on icon at bounding box center [1204, 72] width 10 height 14
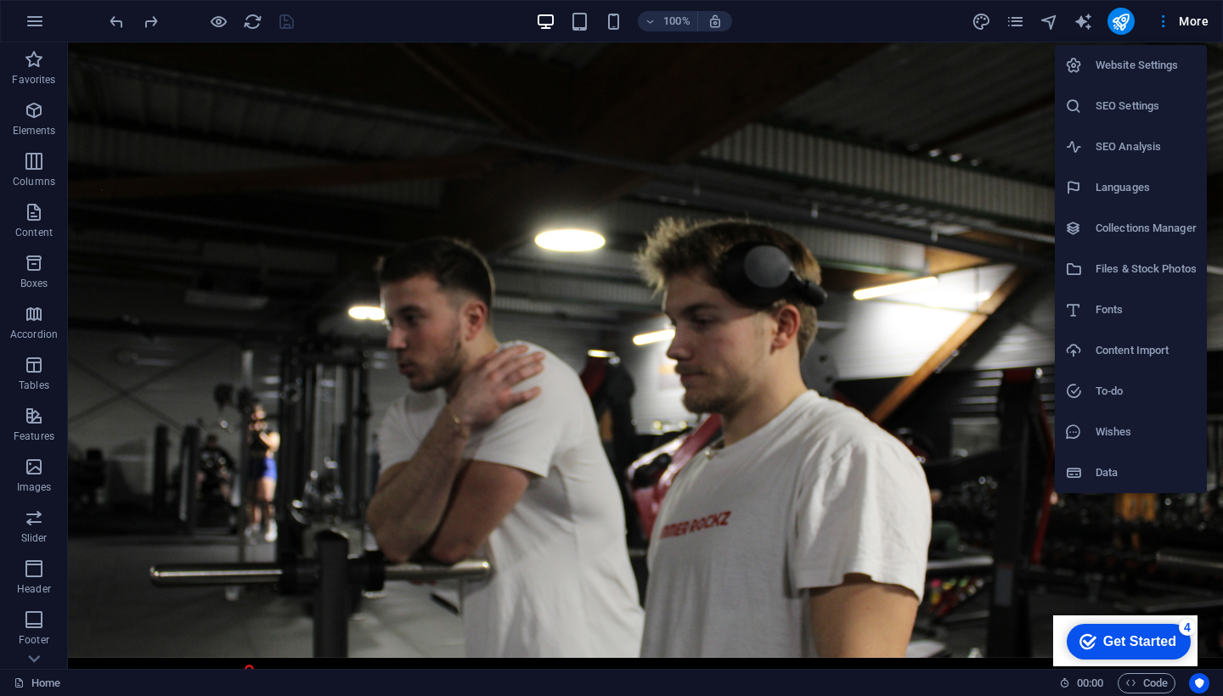
click at [1136, 66] on h6 "Website Settings" at bounding box center [1146, 65] width 101 height 20
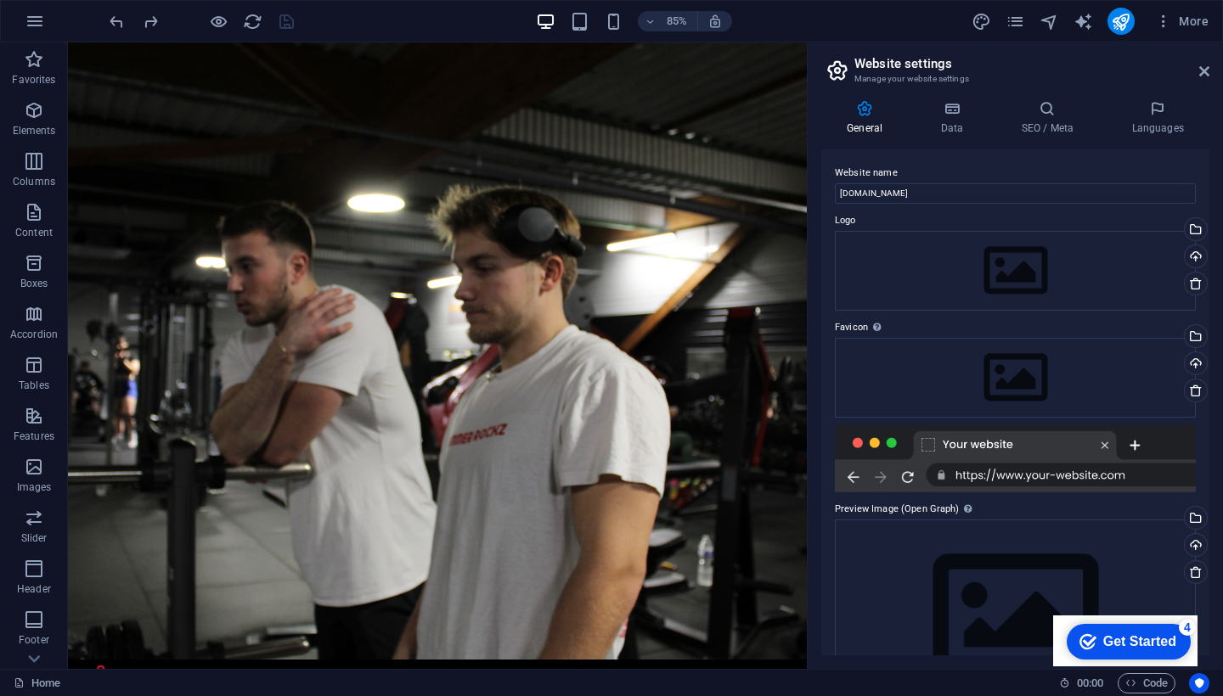
click at [1209, 63] on h2 "Website settings" at bounding box center [1031, 63] width 355 height 15
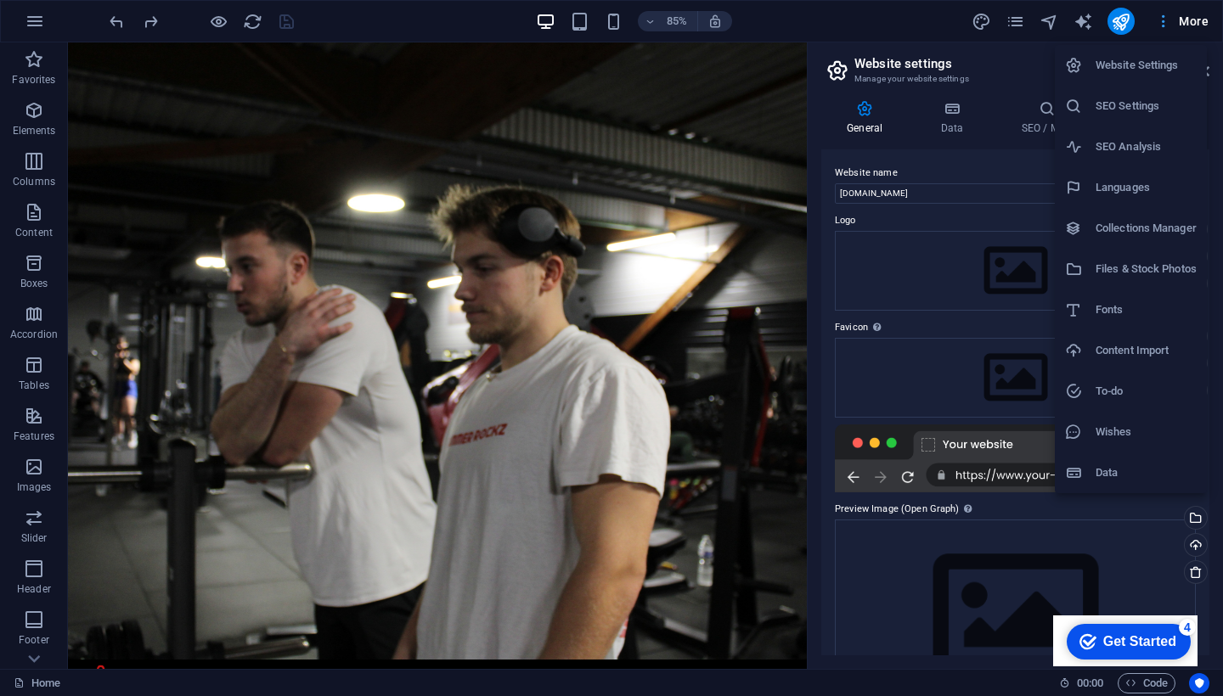
click at [1193, 23] on div at bounding box center [611, 348] width 1223 height 696
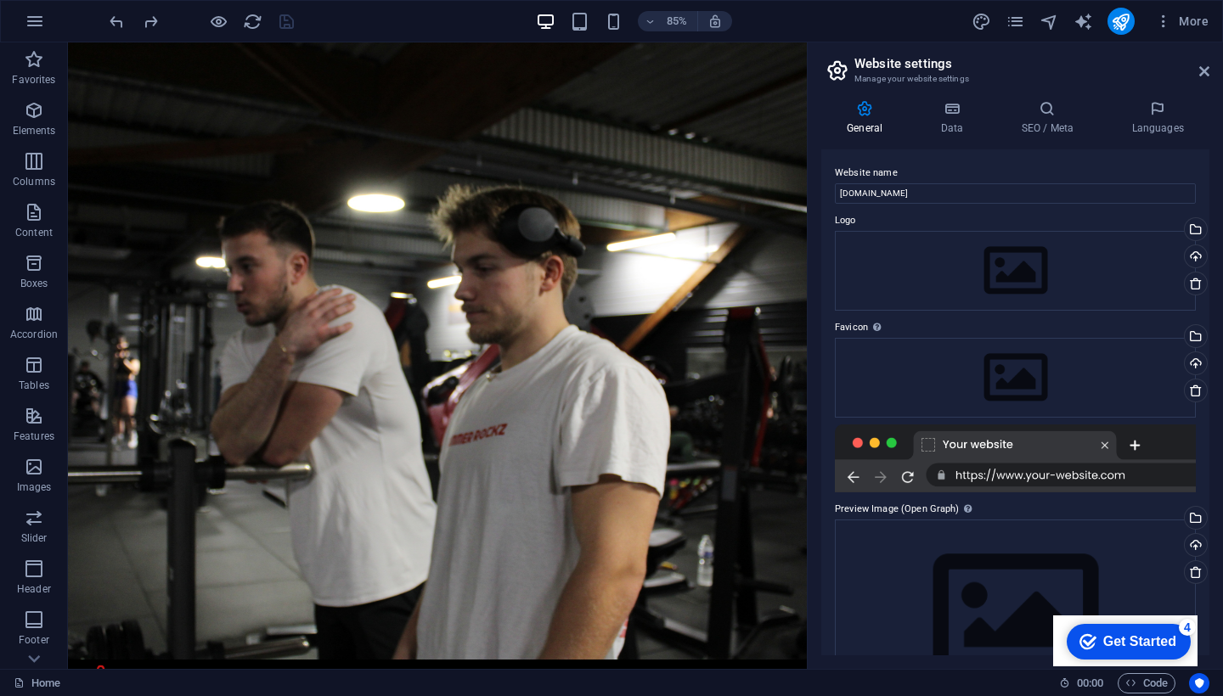
click at [1202, 56] on header "Website settings Manage your website settings" at bounding box center [1017, 64] width 385 height 44
click at [1202, 61] on h2 "Website settings" at bounding box center [1031, 63] width 355 height 15
click at [1172, 119] on h4 "Languages" at bounding box center [1158, 118] width 104 height 36
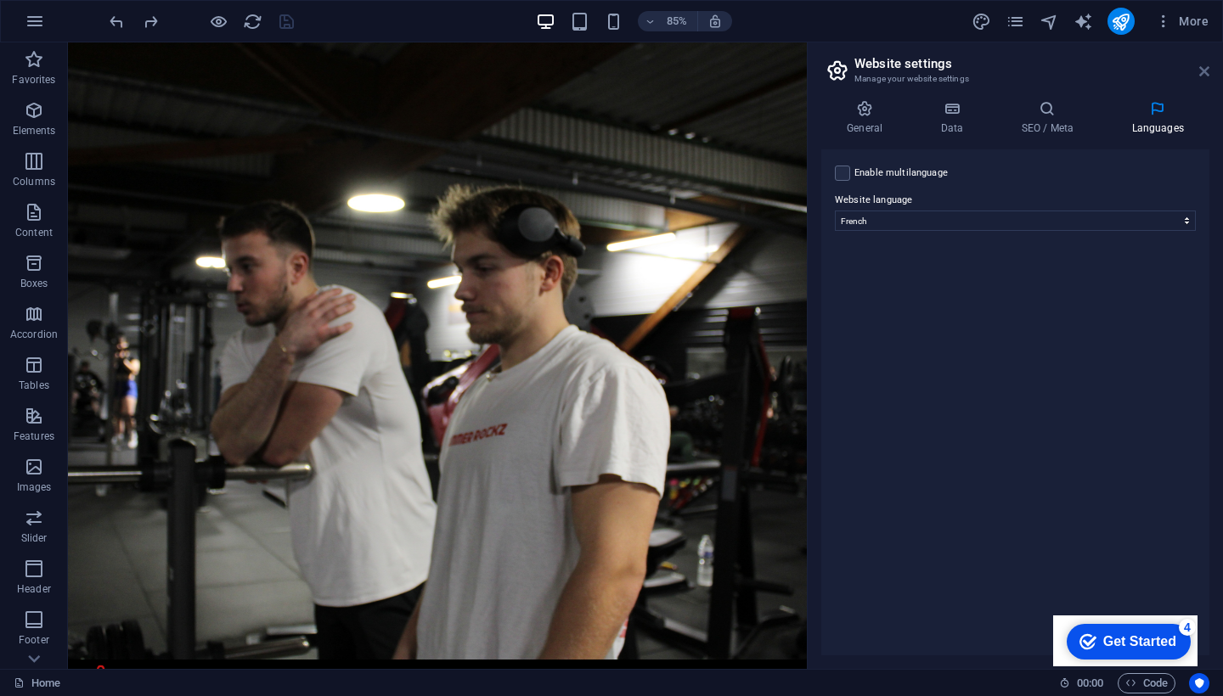
click at [1204, 74] on icon at bounding box center [1204, 72] width 10 height 14
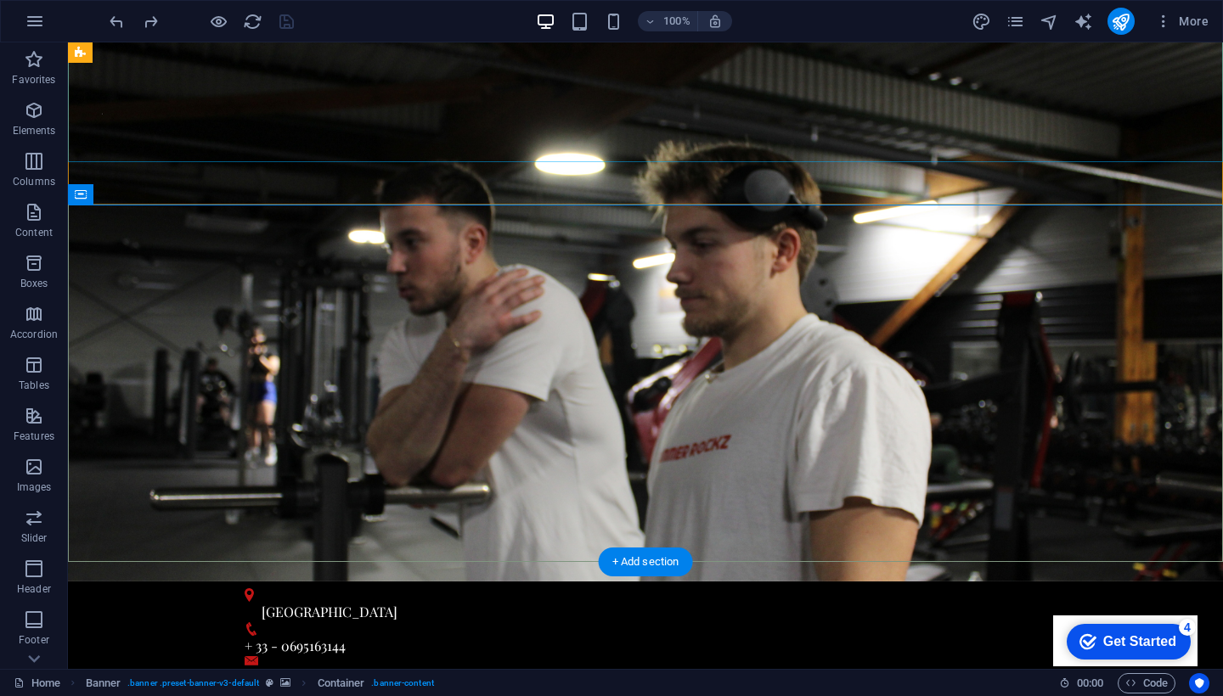
scroll to position [113, 0]
